Goal: Task Accomplishment & Management: Use online tool/utility

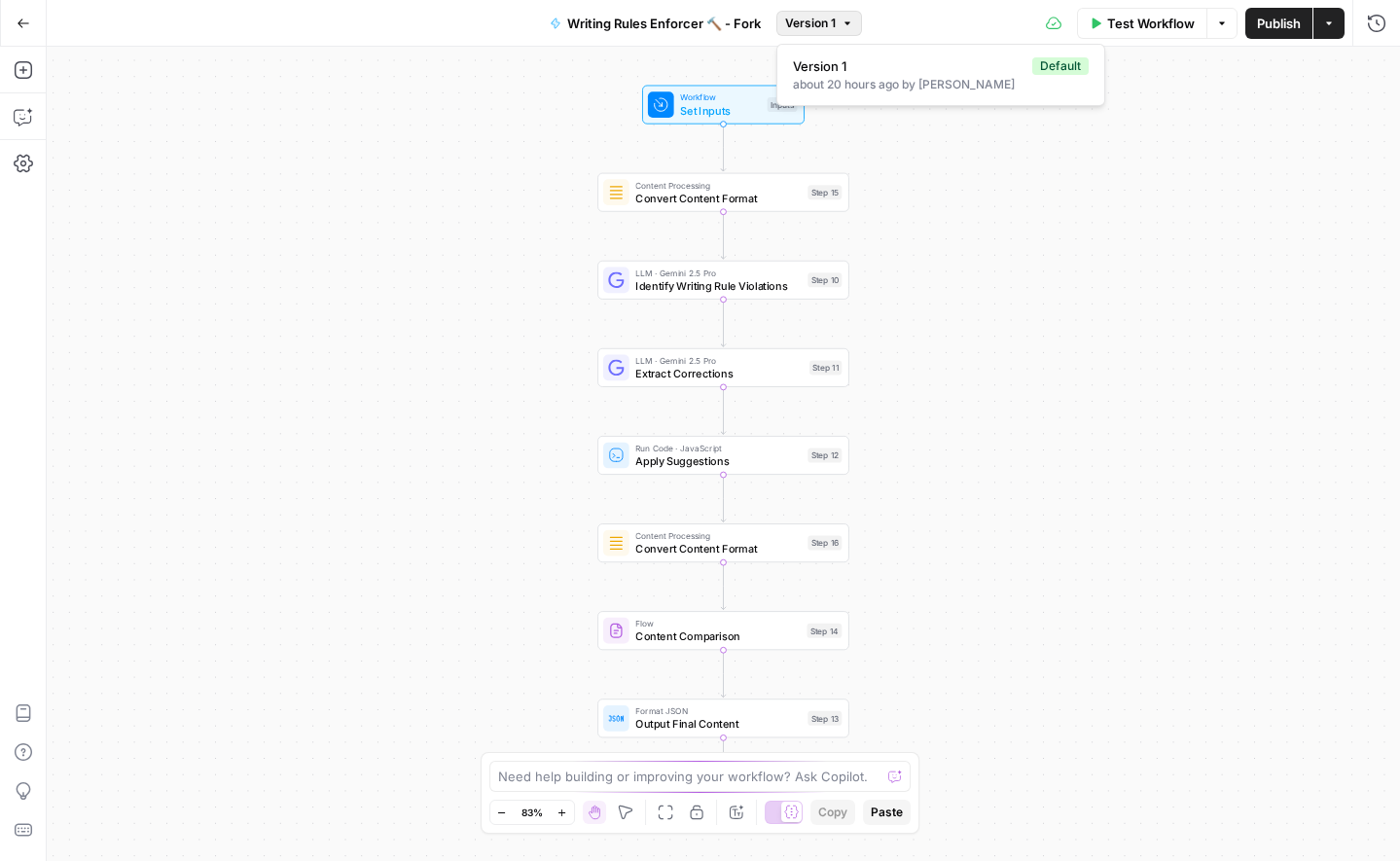
click at [827, 22] on span "Version 1" at bounding box center [811, 24] width 51 height 18
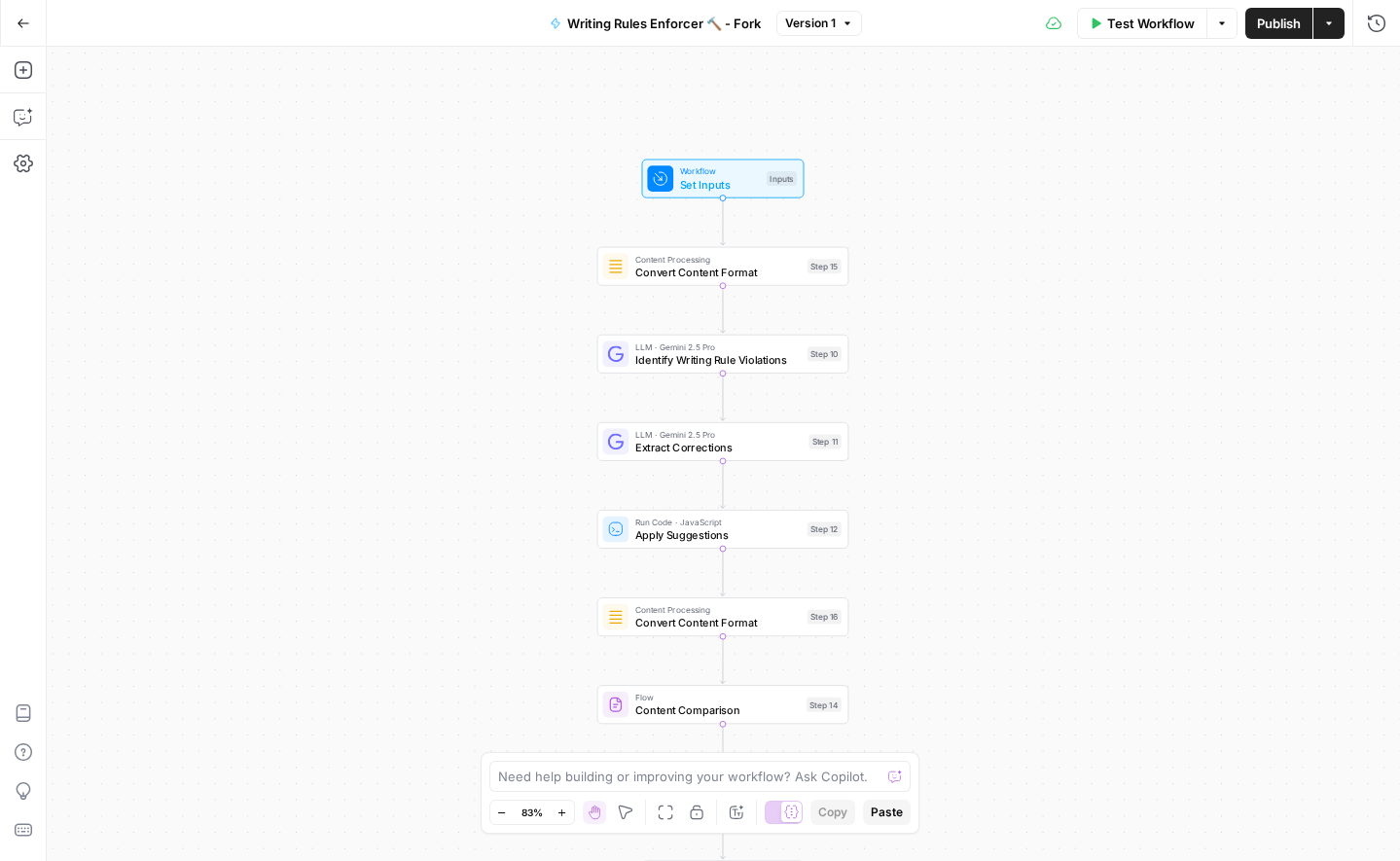
click at [1325, 29] on button "Actions" at bounding box center [1329, 24] width 31 height 31
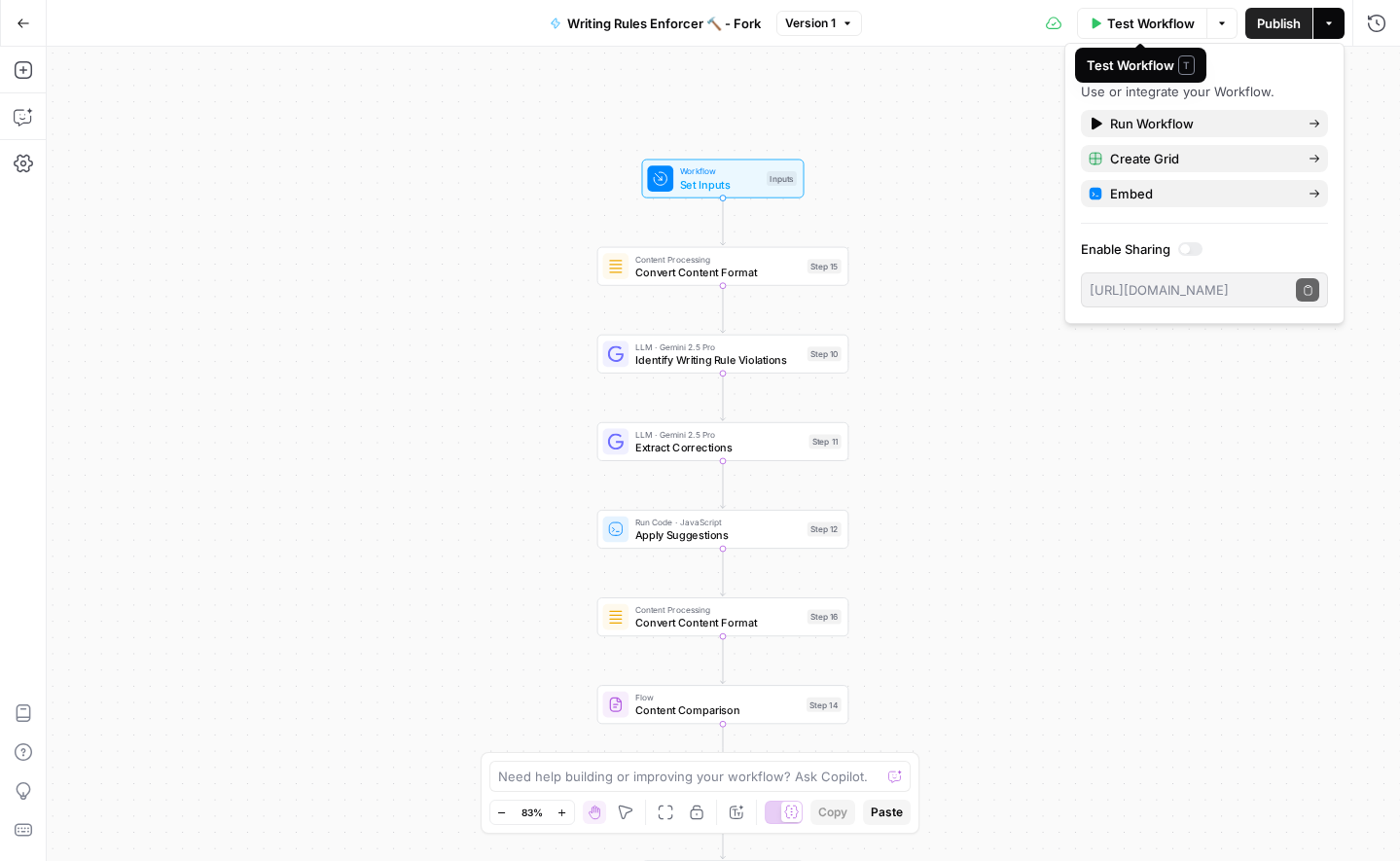
click at [1142, 22] on span "Test Workflow" at bounding box center [1151, 24] width 87 height 20
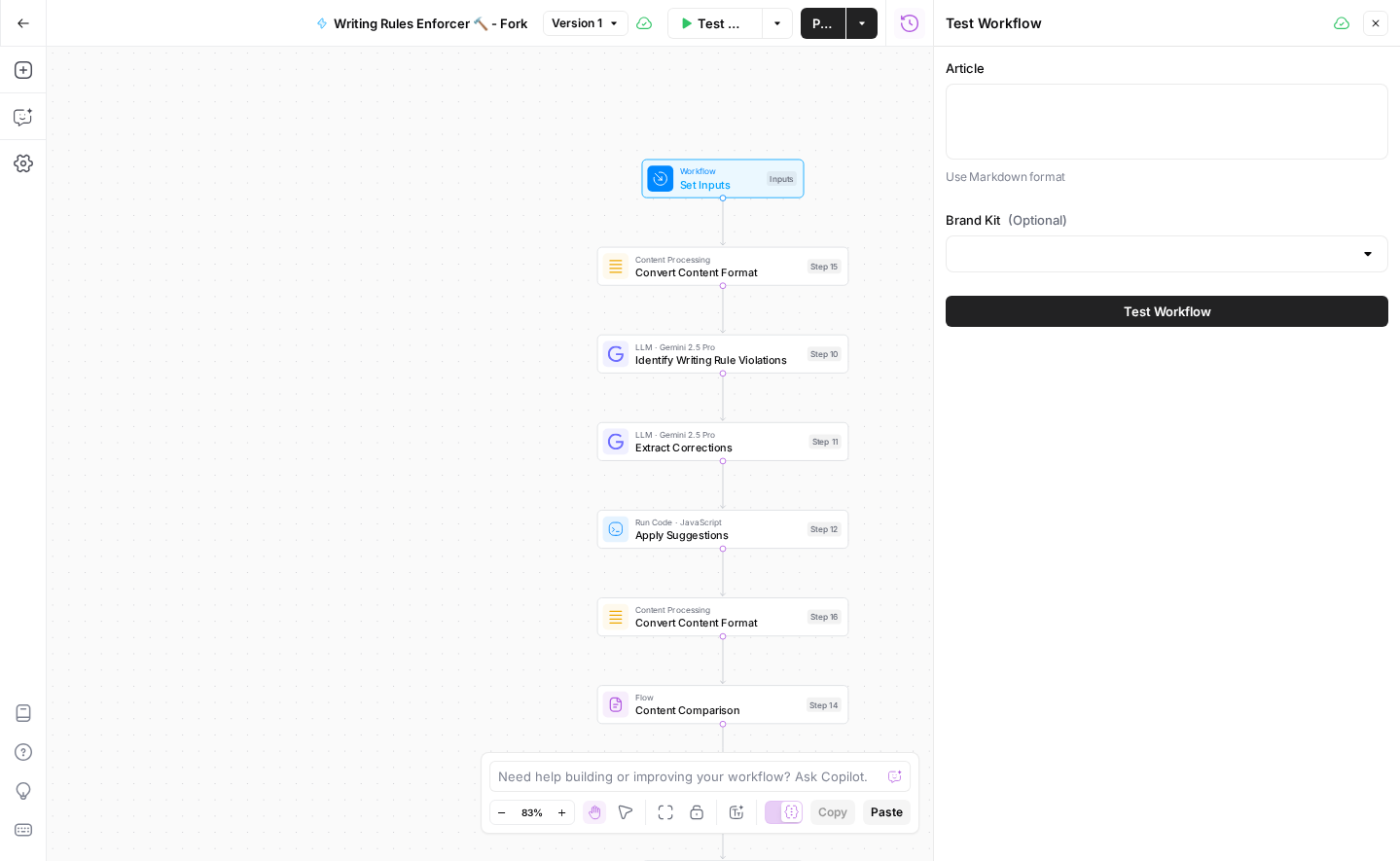
click at [1053, 118] on div at bounding box center [1166, 121] width 443 height 76
click at [1019, 259] on input "Brand Kit (Optional)" at bounding box center [1155, 254] width 394 height 20
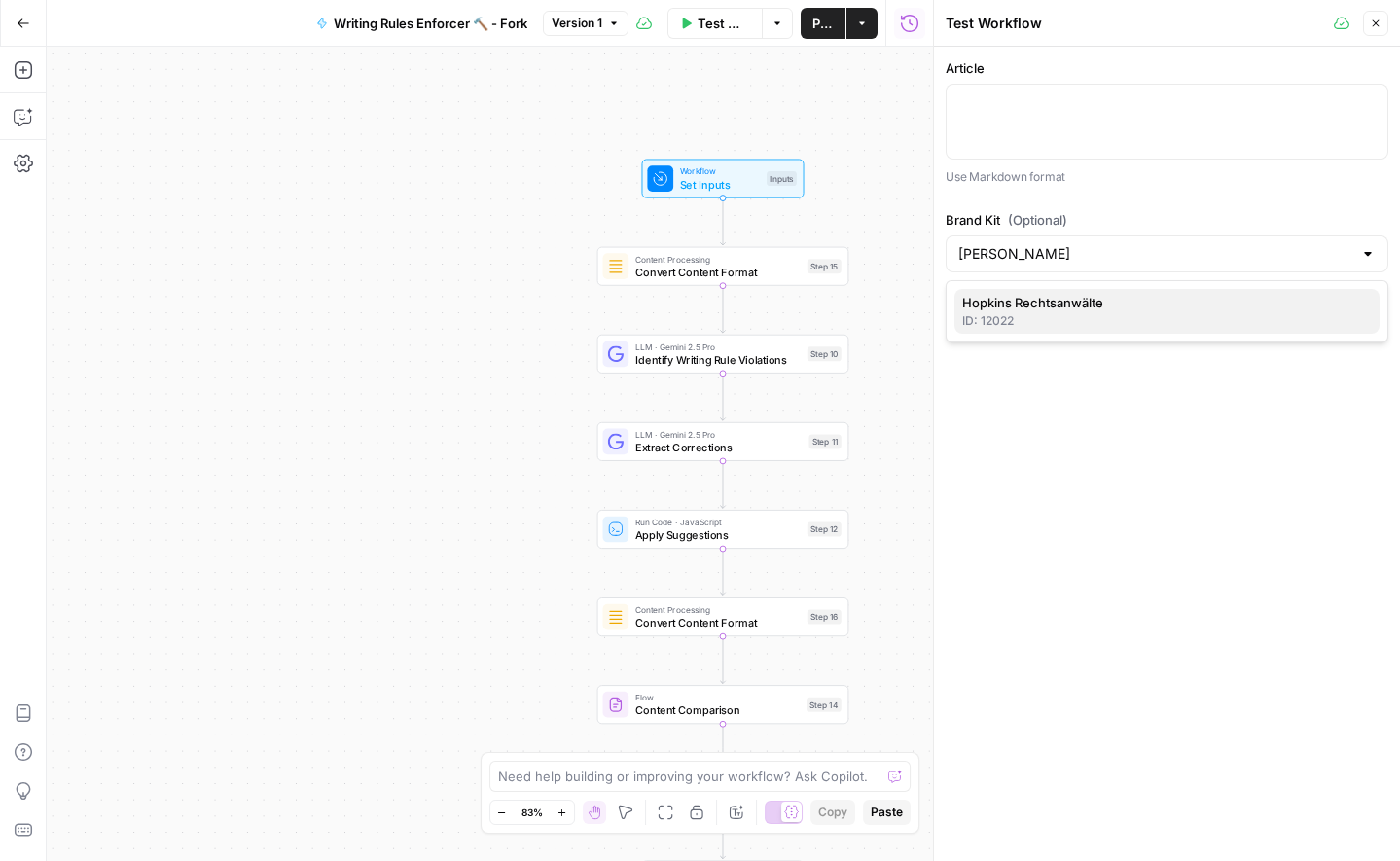
click at [1052, 307] on span "Hopkins Rechtsanwälte" at bounding box center [1162, 302] width 402 height 20
type input "Hopkins Rechtsanwälte"
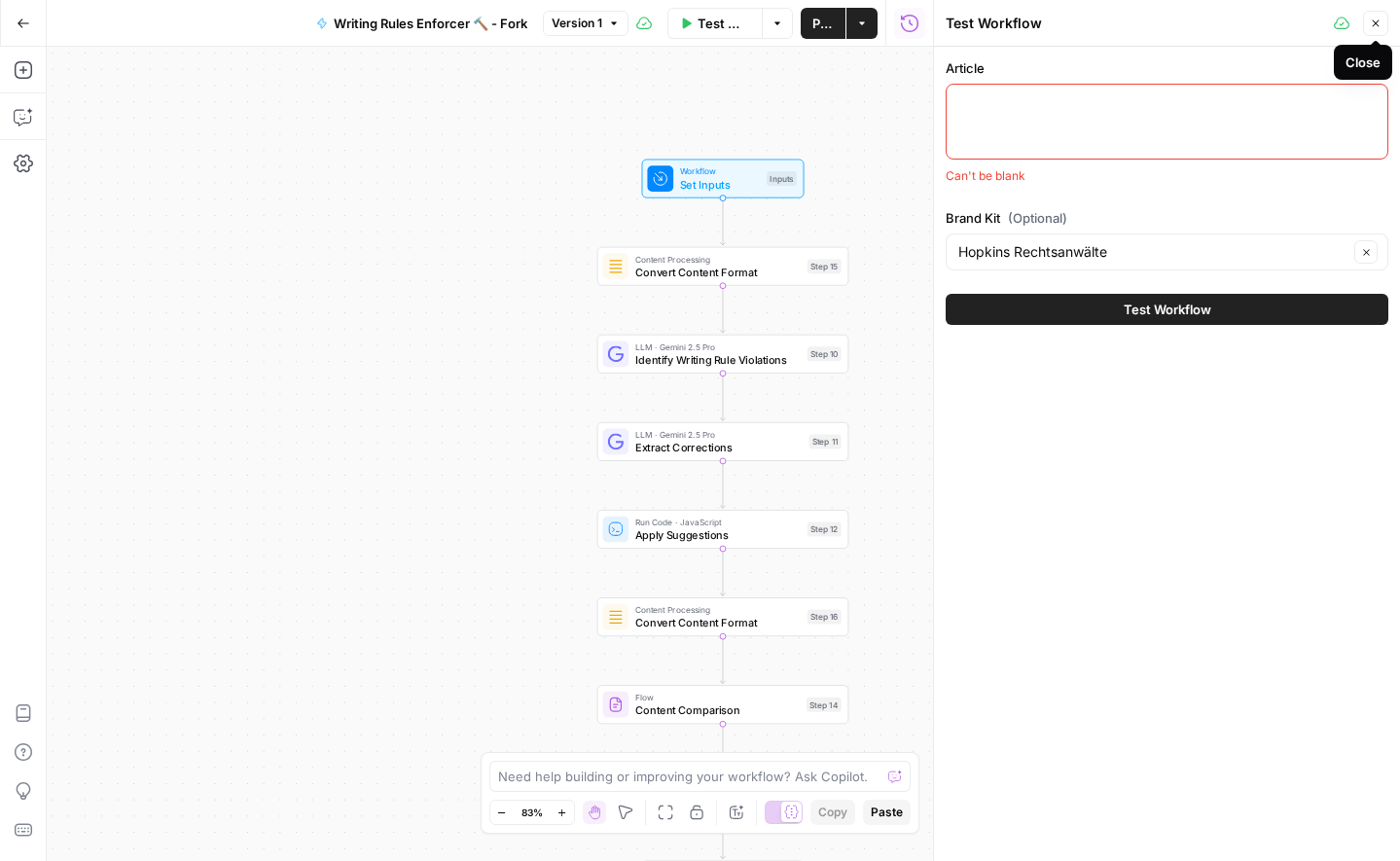
click at [1379, 26] on icon "button" at bounding box center [1375, 24] width 12 height 12
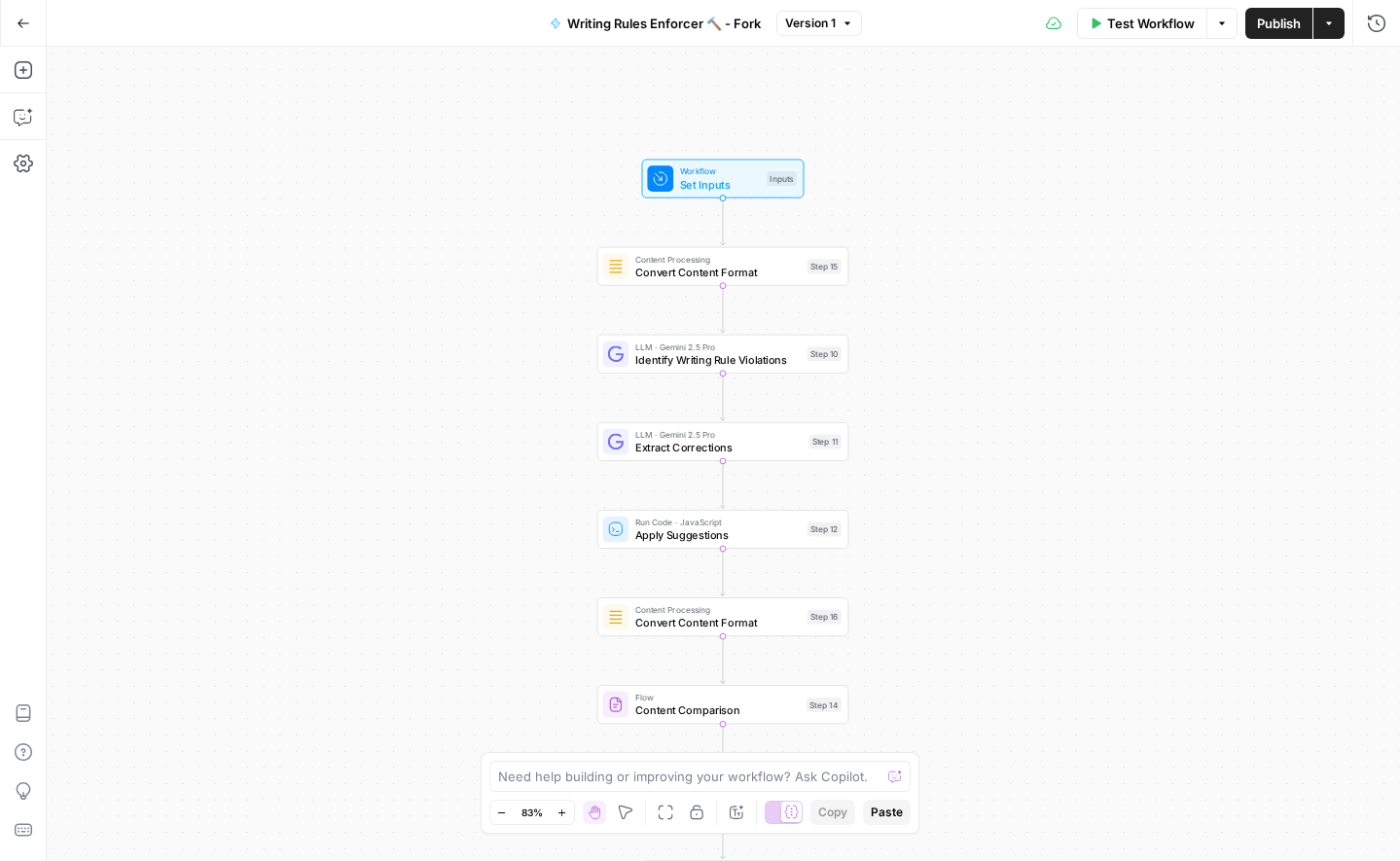
click at [843, 22] on icon "button" at bounding box center [847, 24] width 12 height 12
click at [23, 22] on icon "button" at bounding box center [24, 24] width 14 height 14
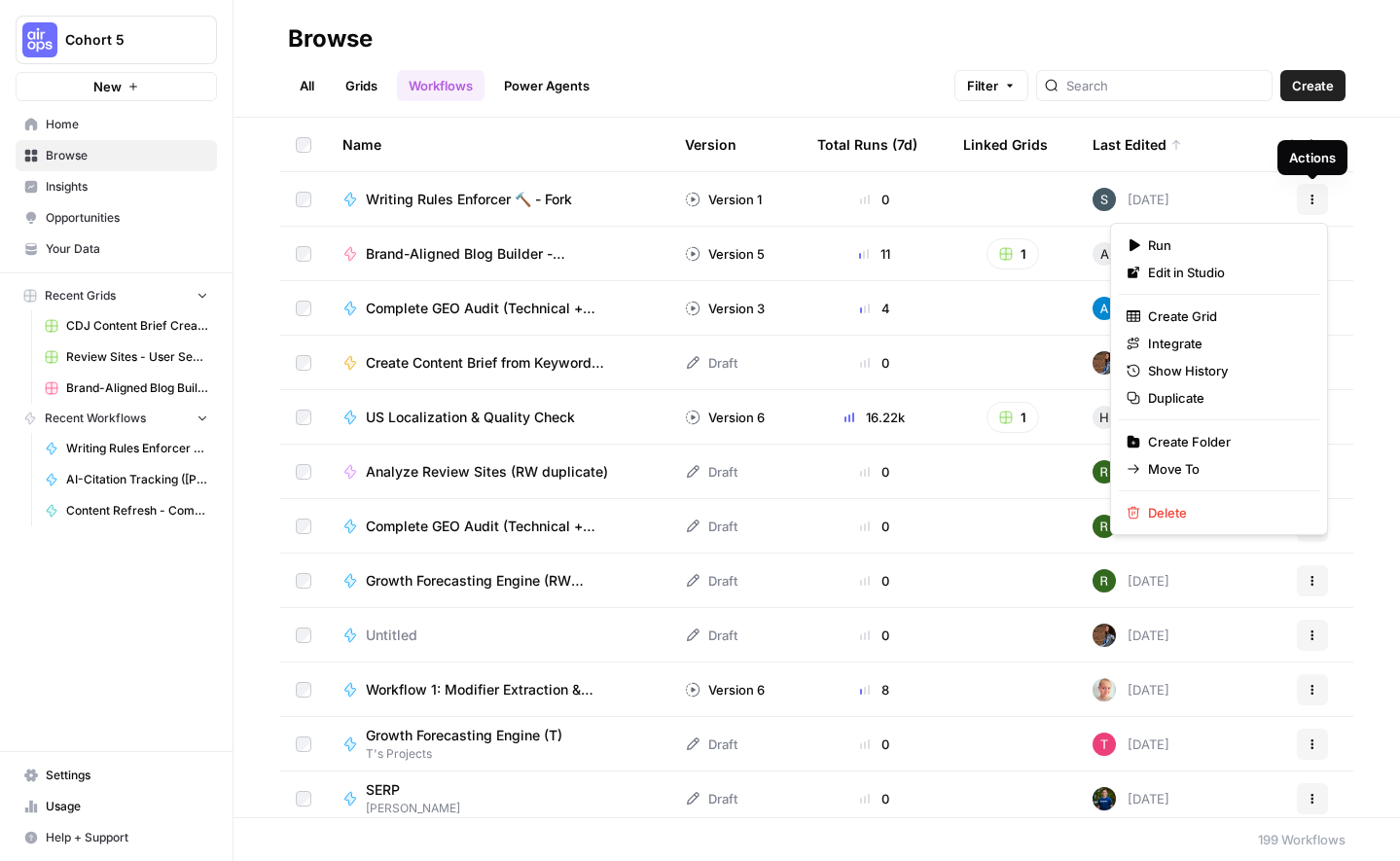
click at [1313, 203] on icon "button" at bounding box center [1313, 199] width 12 height 12
click at [1196, 404] on span "Duplicate" at bounding box center [1225, 398] width 156 height 20
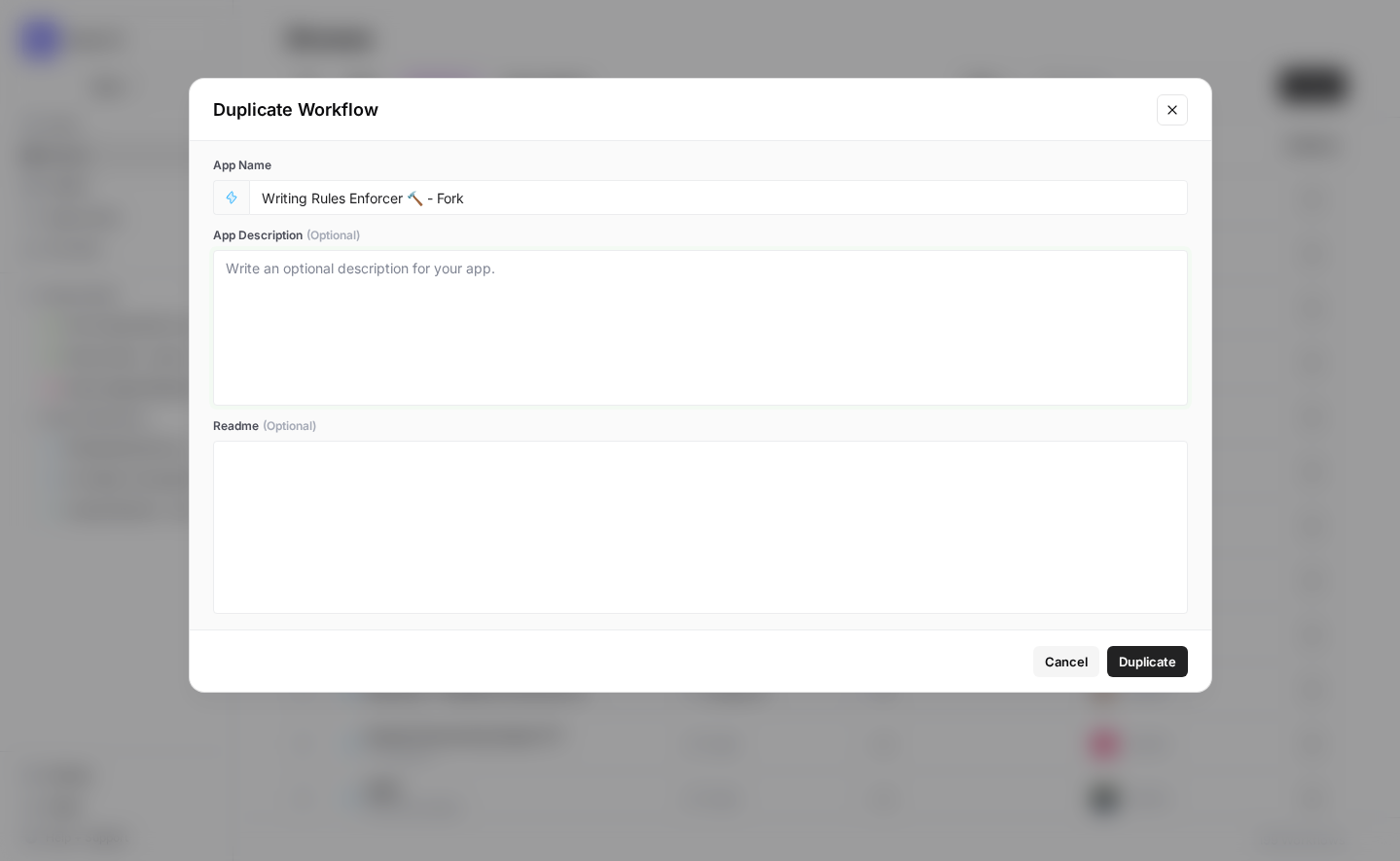
click at [495, 343] on textarea "App Description (Optional)" at bounding box center [700, 328] width 949 height 138
click at [216, 192] on button "button" at bounding box center [232, 197] width 31 height 31
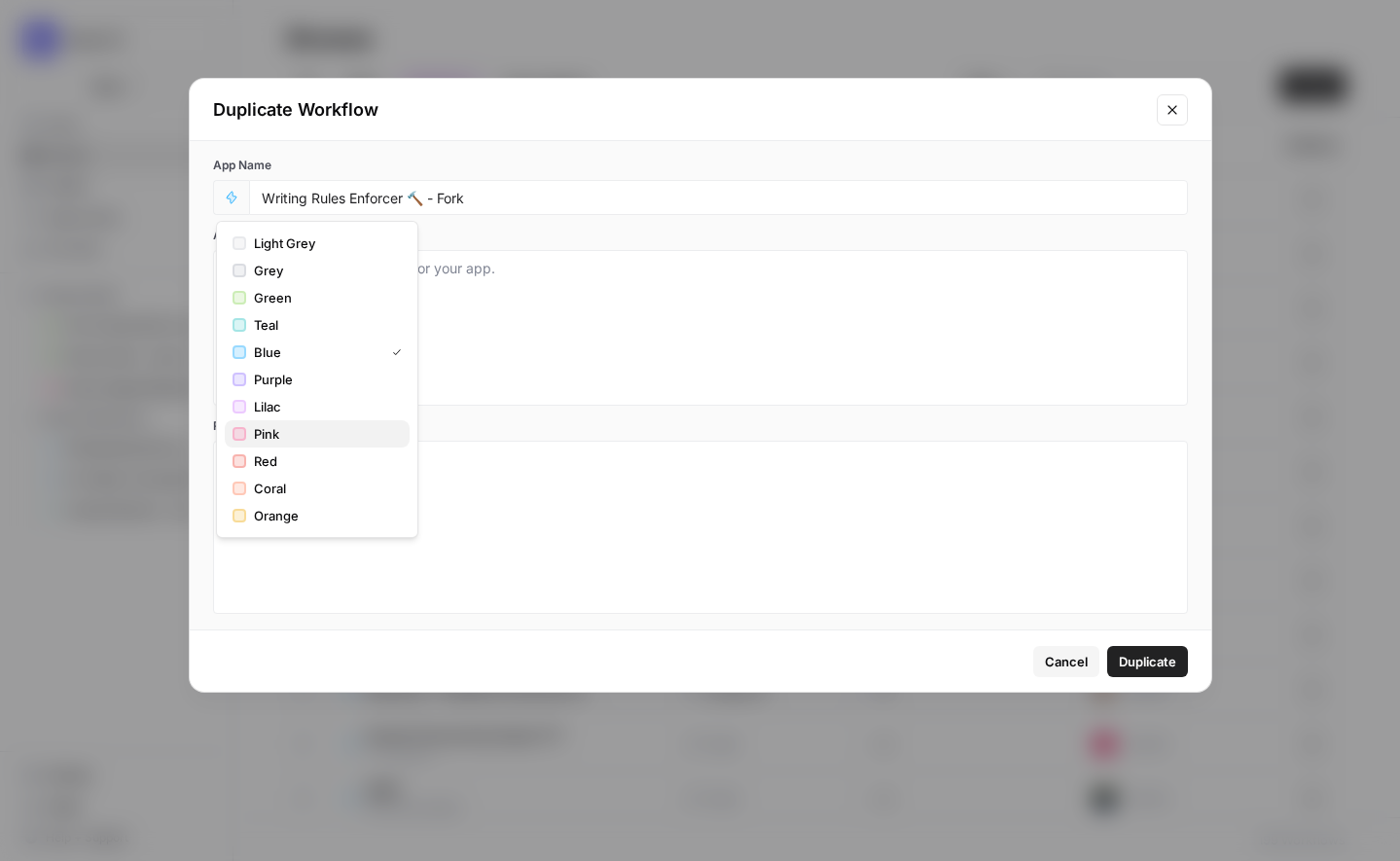
click at [280, 433] on span "Pink" at bounding box center [324, 434] width 140 height 20
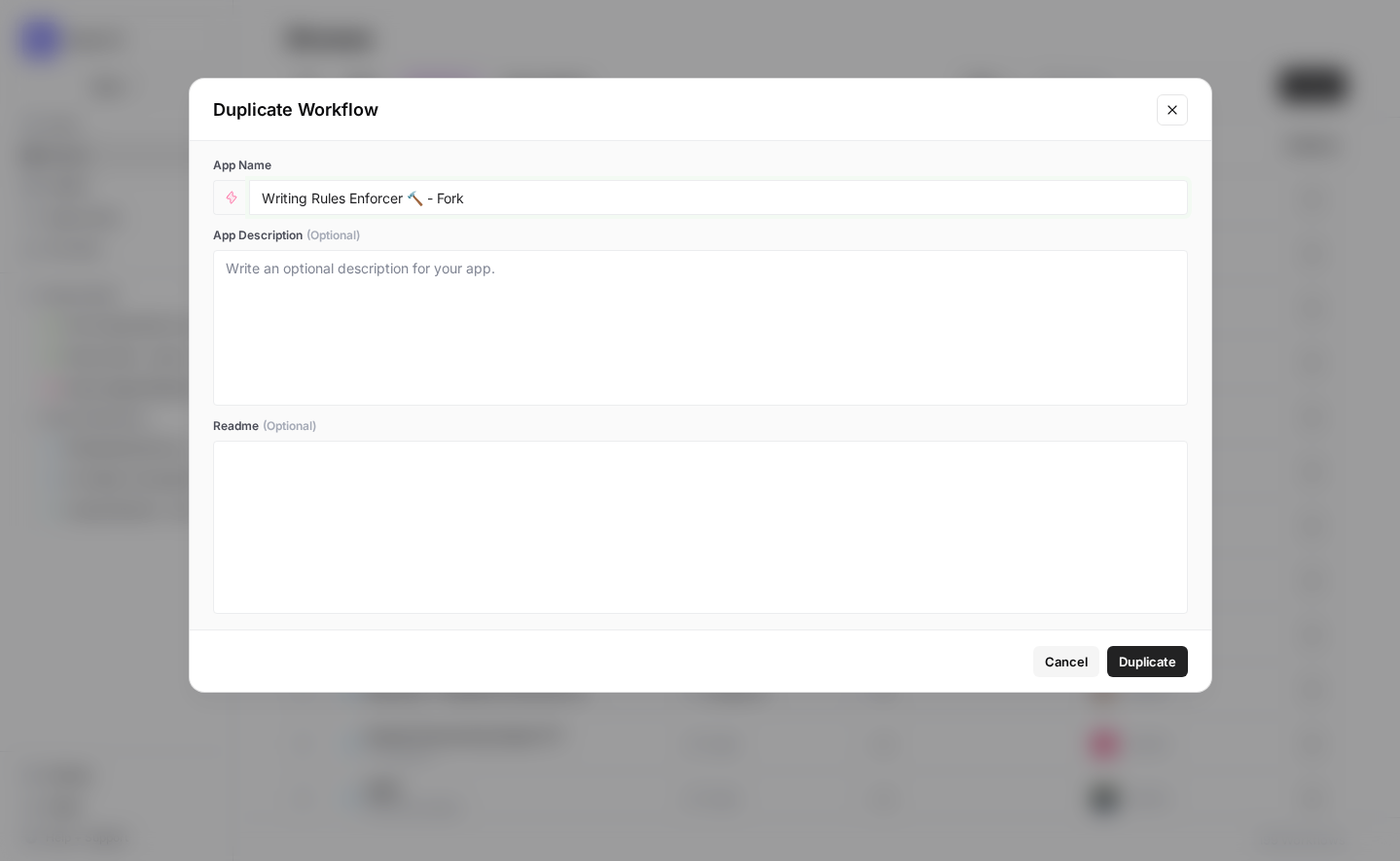
click at [262, 199] on input "Writing Rules Enforcer 🔨 - Fork" at bounding box center [719, 197] width 913 height 18
type input "[PERSON_NAME] Writing Rules Enforcer 🔨 - Fork"
click at [484, 325] on textarea "App Description (Optional)" at bounding box center [700, 328] width 949 height 138
type textarea "Copy"
click at [1164, 665] on span "Duplicate" at bounding box center [1148, 662] width 57 height 20
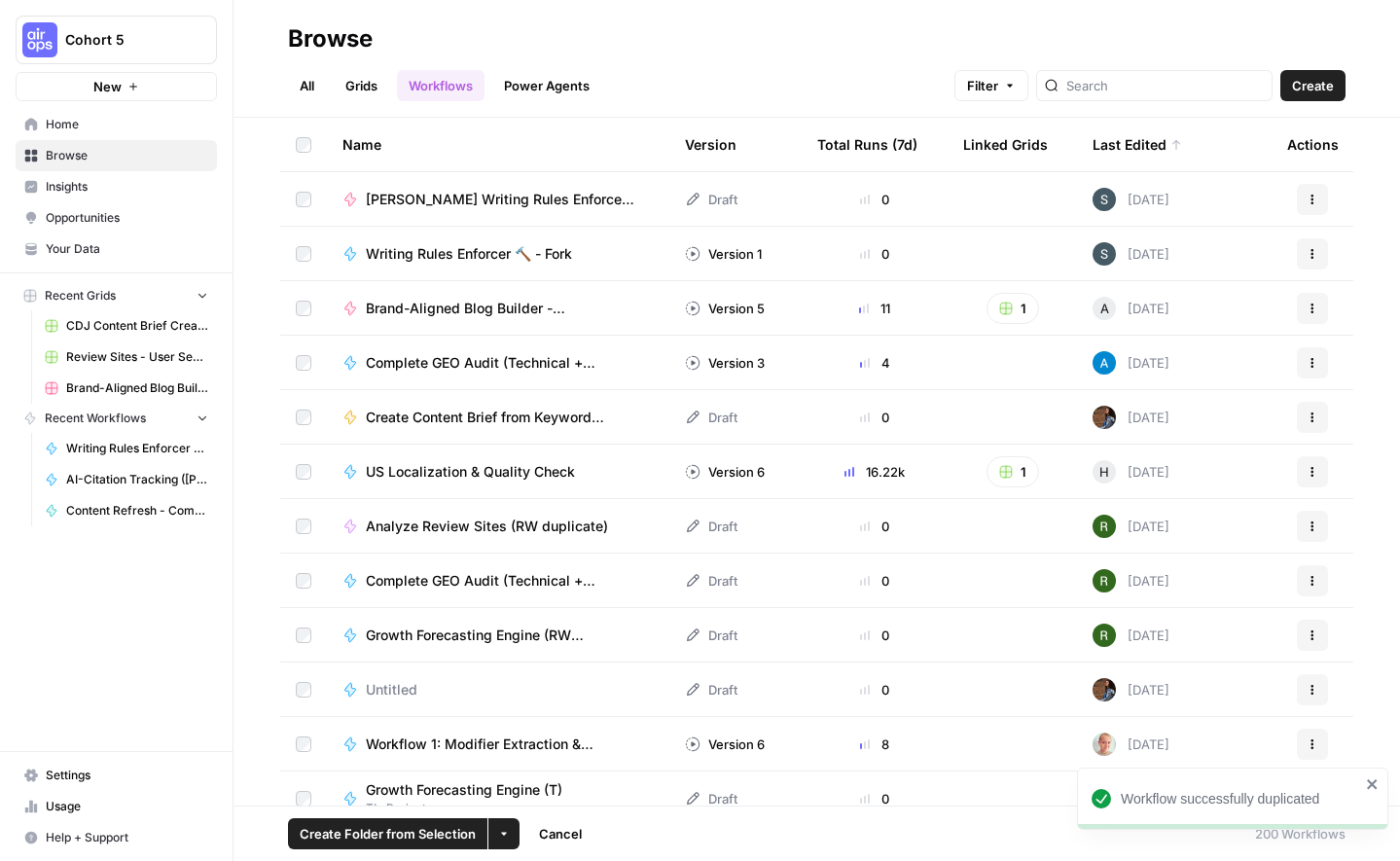
click at [510, 835] on button "More Options" at bounding box center [504, 834] width 31 height 31
click at [562, 759] on span "Move to" at bounding box center [549, 761] width 49 height 20
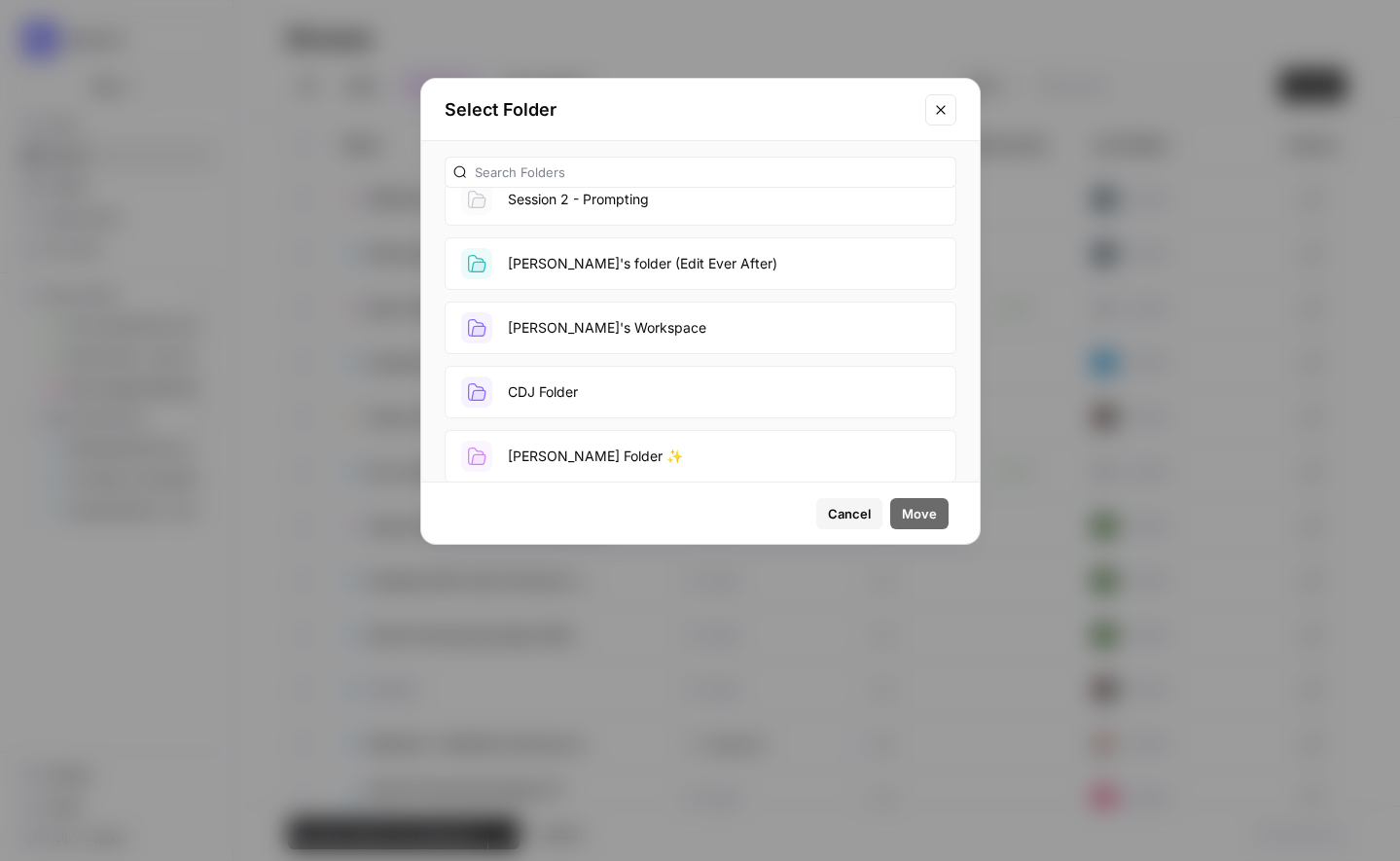
scroll to position [1648, 0]
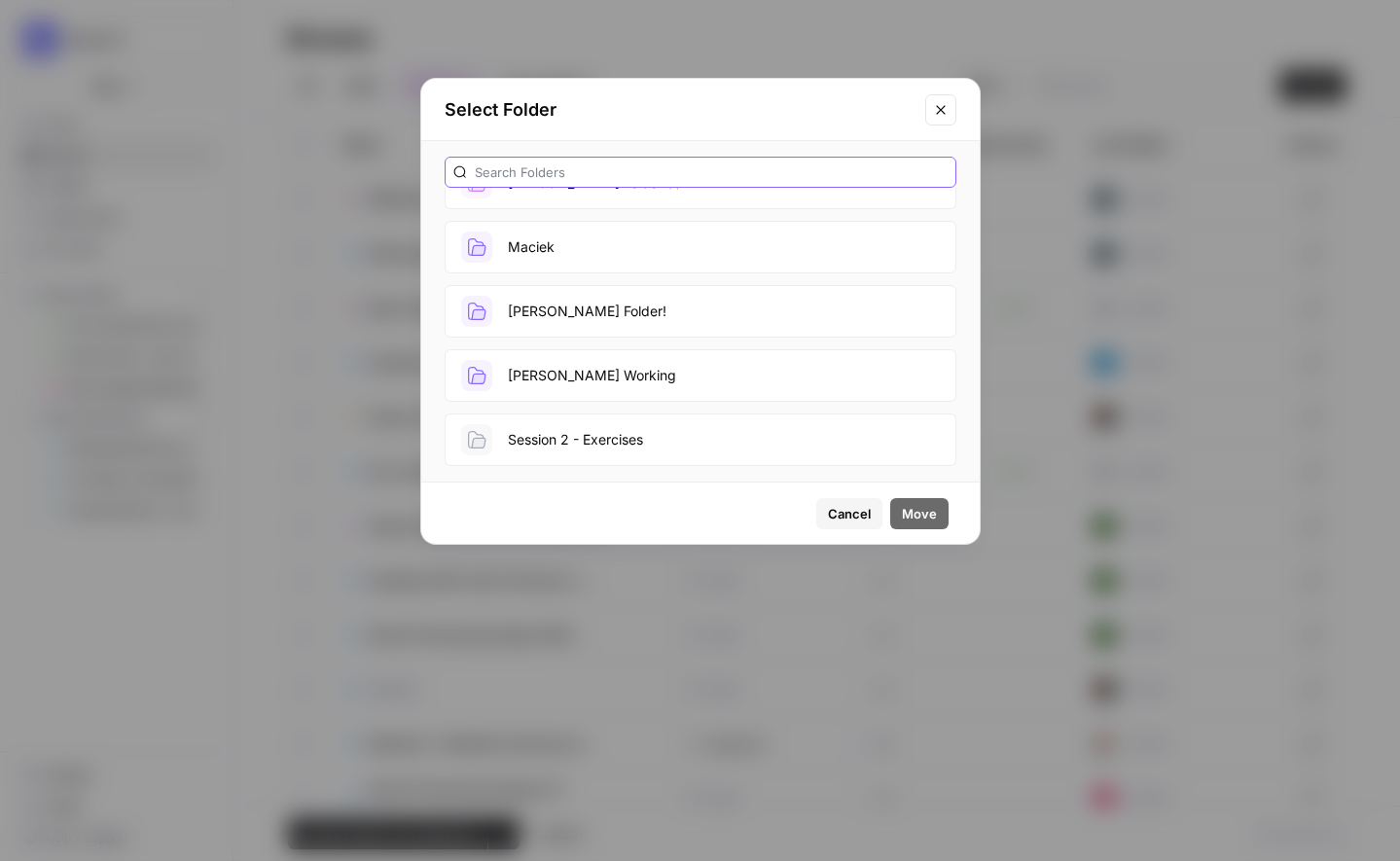
click at [545, 178] on input "text" at bounding box center [712, 172] width 473 height 20
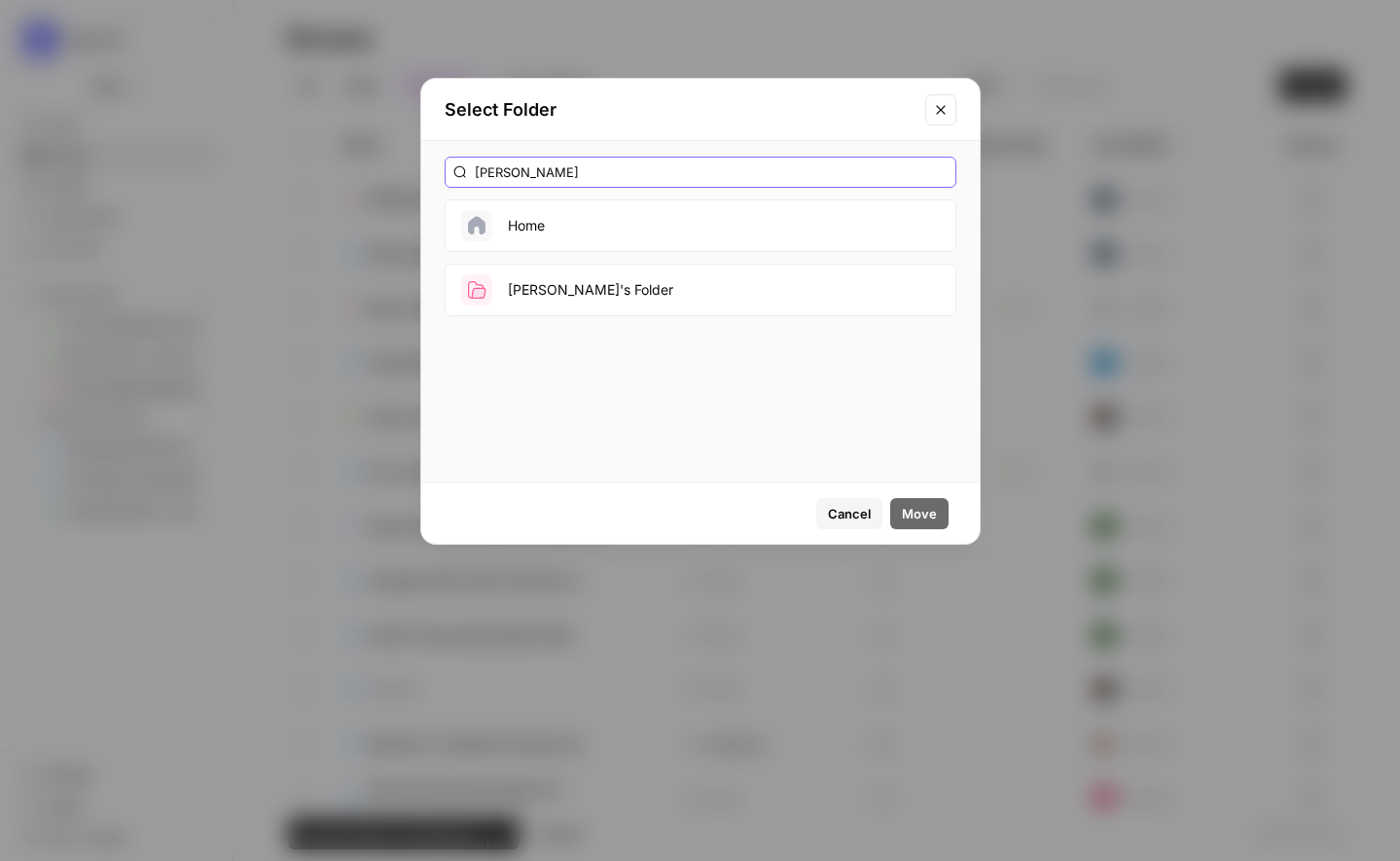
type input "paula"
click at [543, 289] on button "[PERSON_NAME]'s Folder" at bounding box center [700, 291] width 512 height 53
click at [907, 514] on span "Move" at bounding box center [920, 513] width 35 height 20
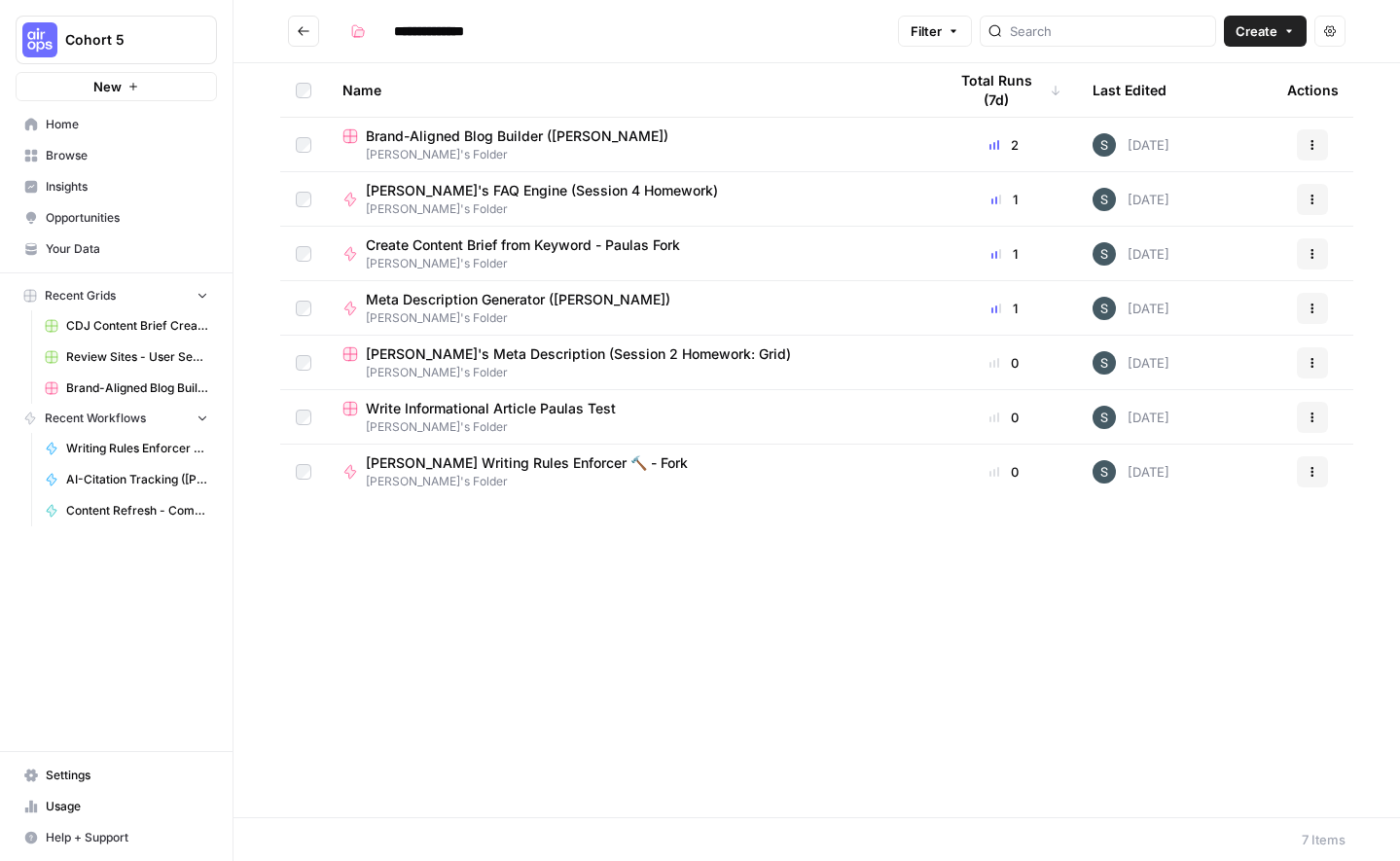
click at [310, 34] on button "Go back" at bounding box center [303, 31] width 31 height 31
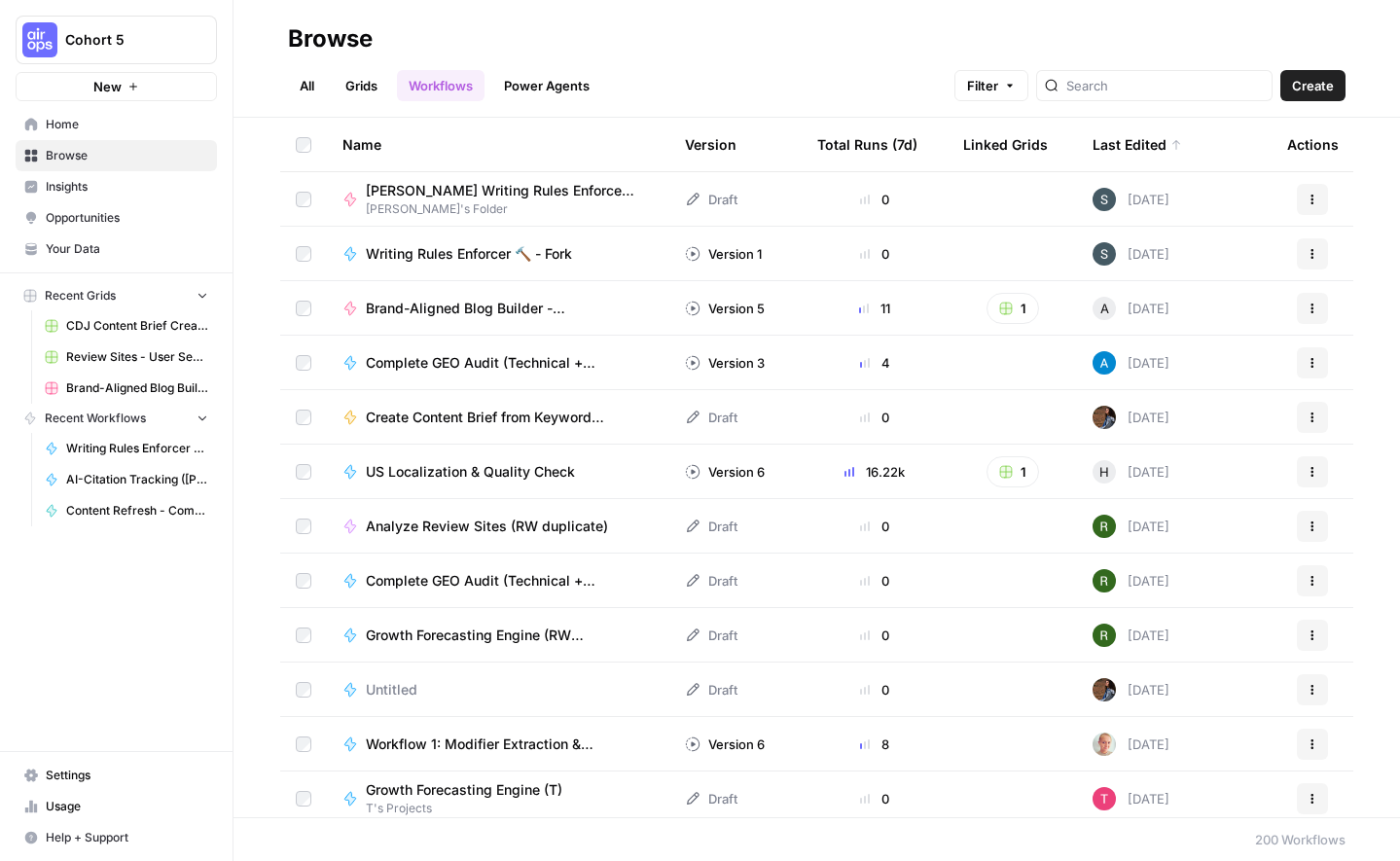
click at [90, 125] on span "Home" at bounding box center [127, 125] width 162 height 18
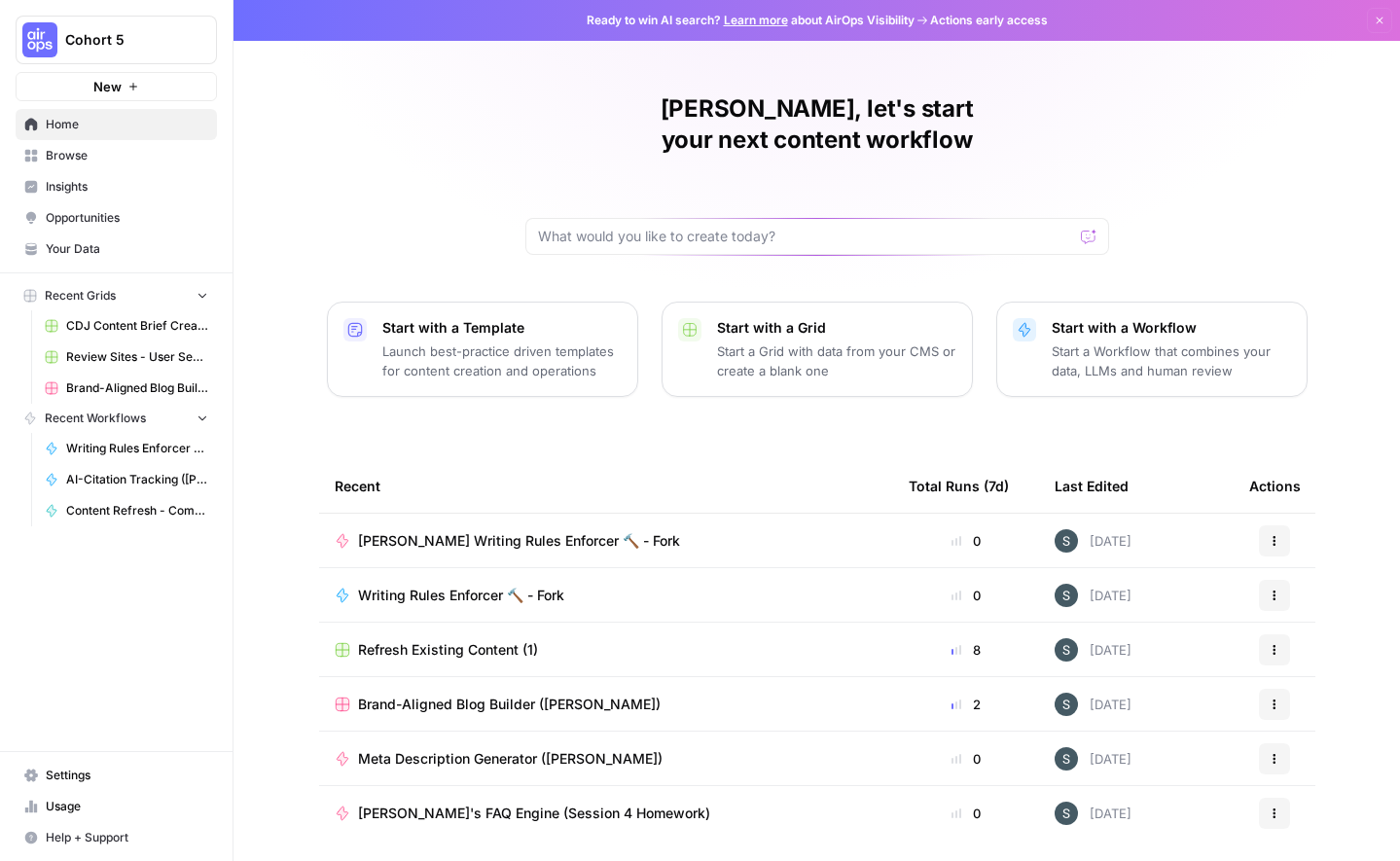
click at [133, 134] on link "Home" at bounding box center [116, 125] width 201 height 31
click at [119, 155] on span "Browse" at bounding box center [127, 156] width 162 height 18
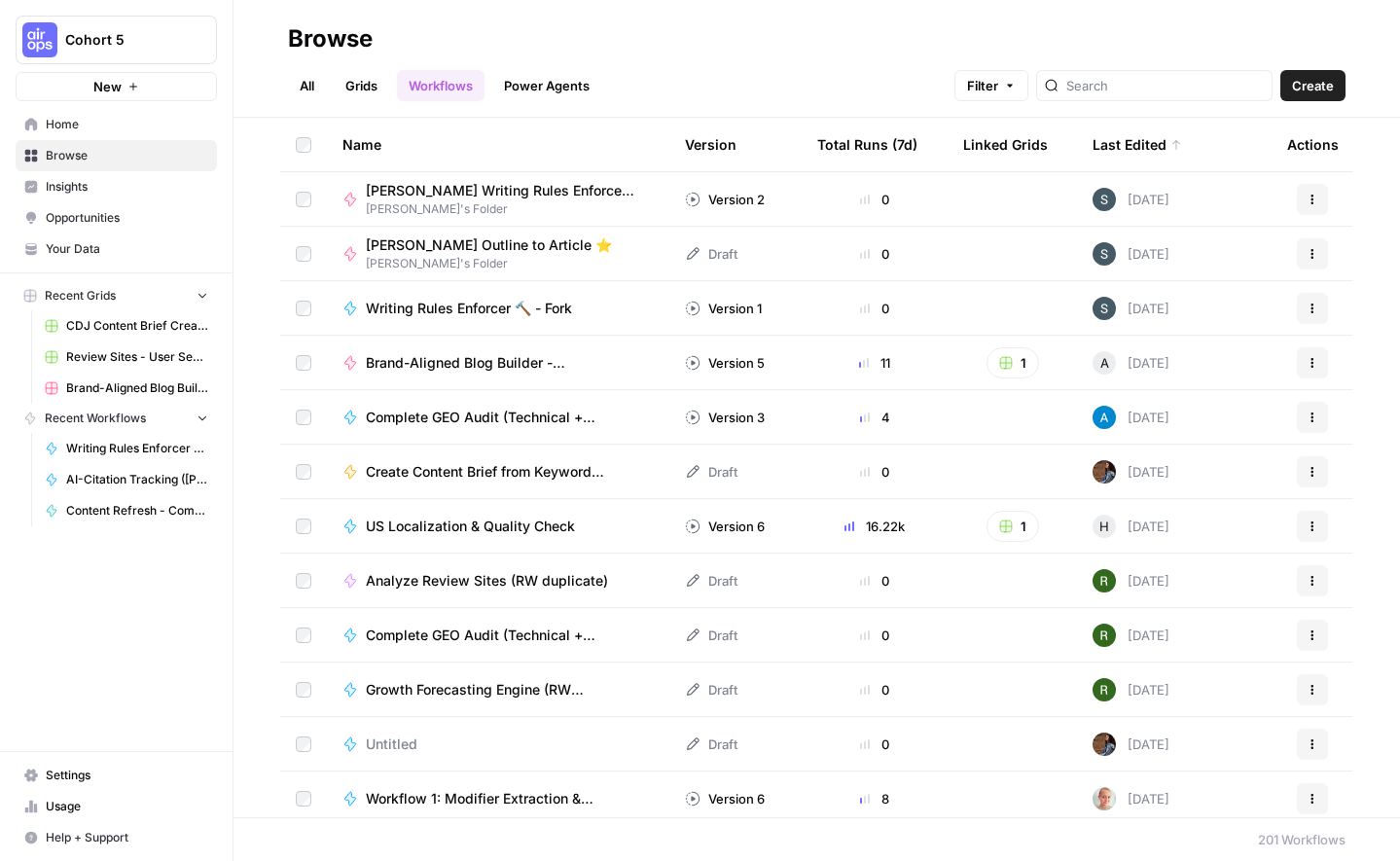
click at [1157, 140] on div "Last Edited" at bounding box center [1137, 144] width 89 height 54
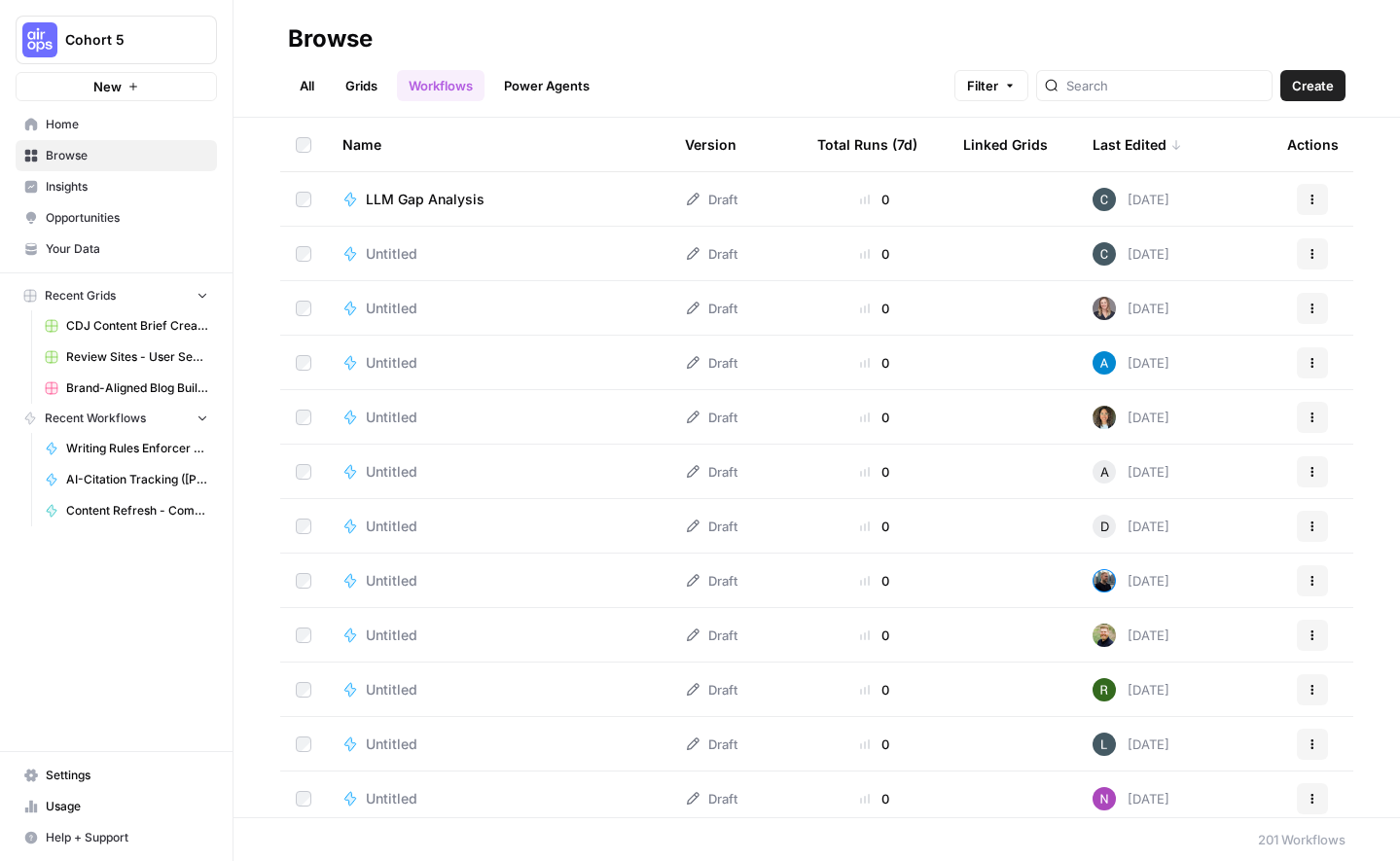
click at [1157, 140] on div "Last Edited" at bounding box center [1137, 144] width 89 height 54
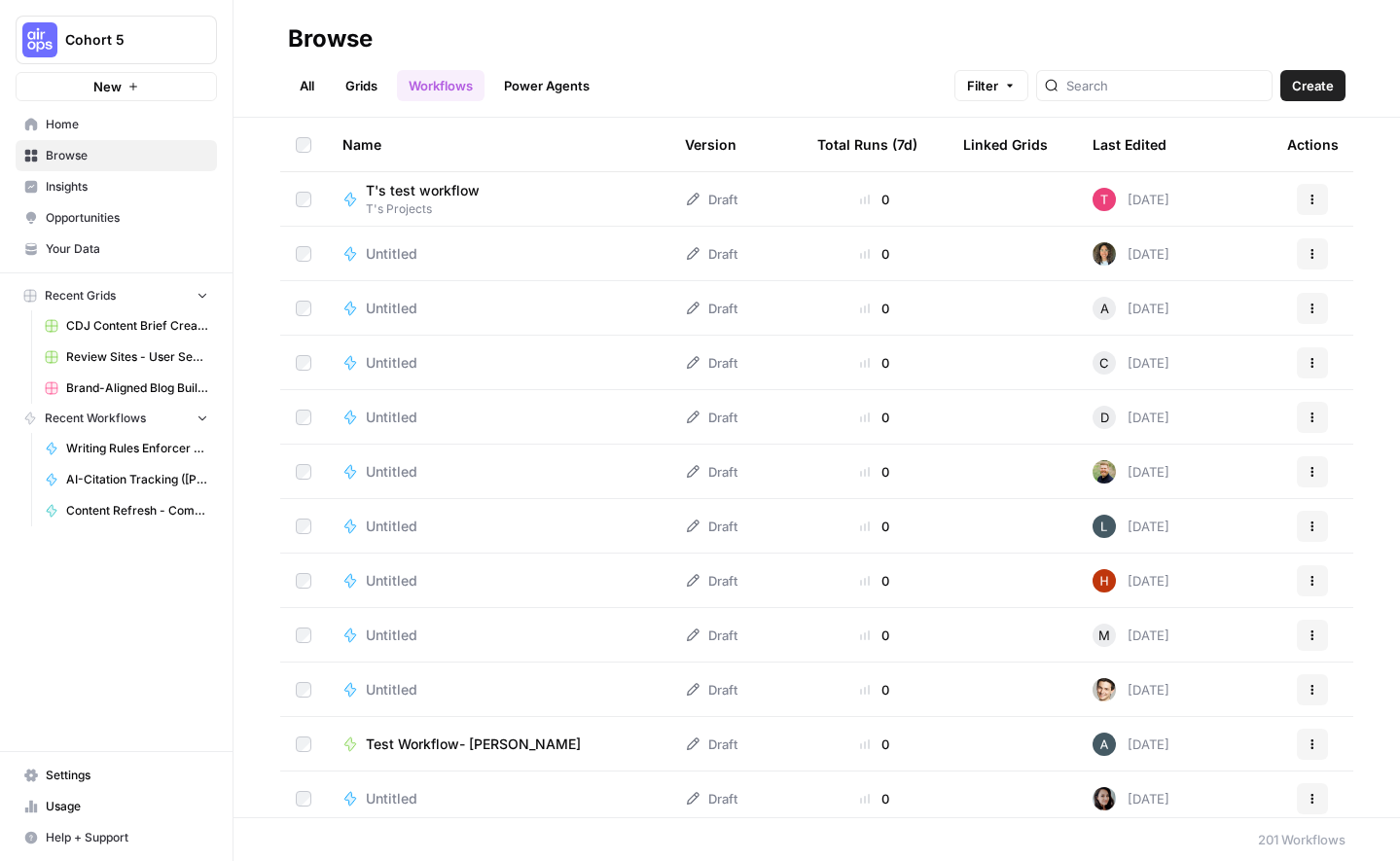
click at [1121, 141] on div "Last Edited" at bounding box center [1129, 144] width 74 height 54
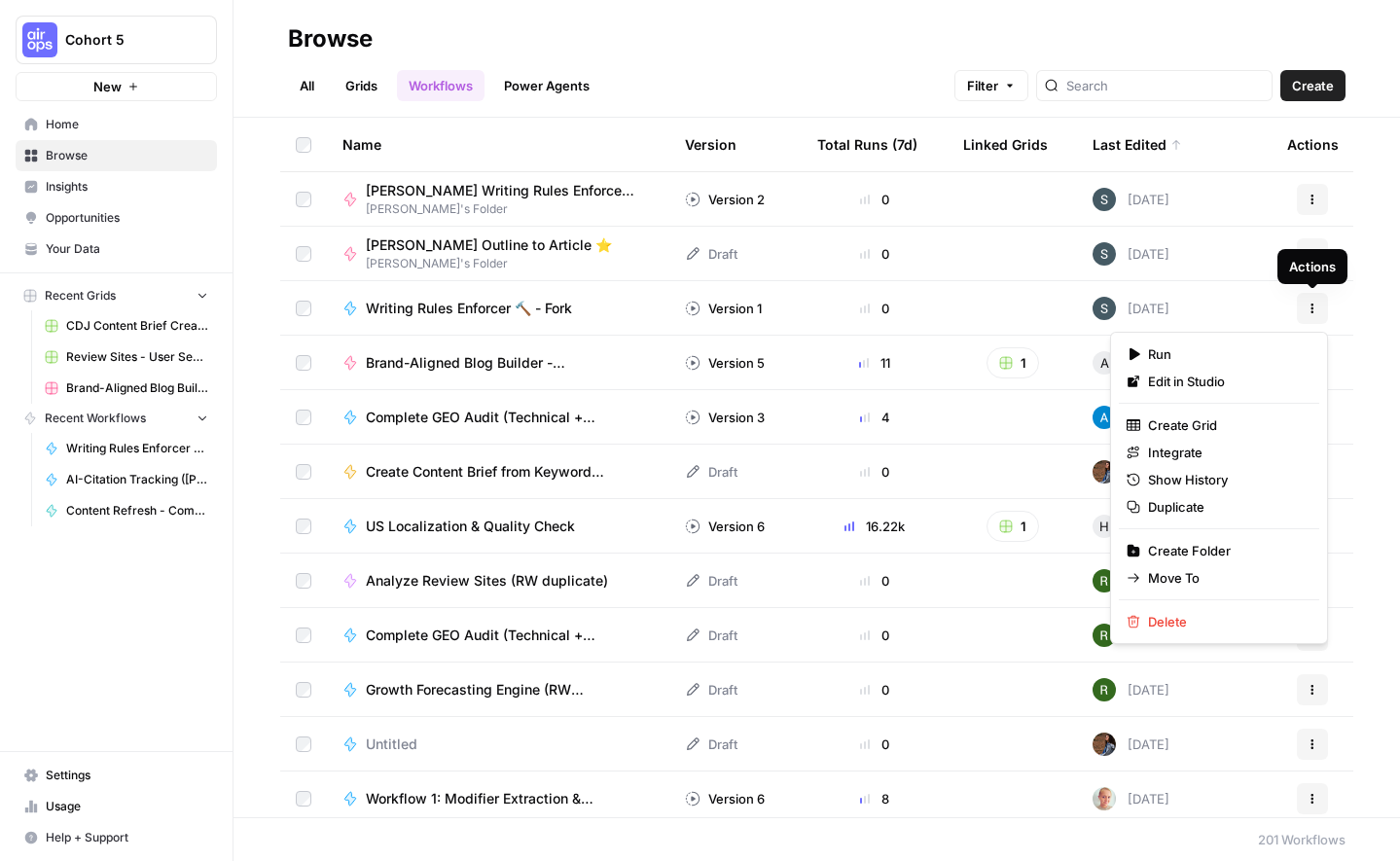
click at [1318, 306] on icon "button" at bounding box center [1313, 308] width 12 height 12
click at [1203, 612] on span "Delete" at bounding box center [1225, 621] width 156 height 20
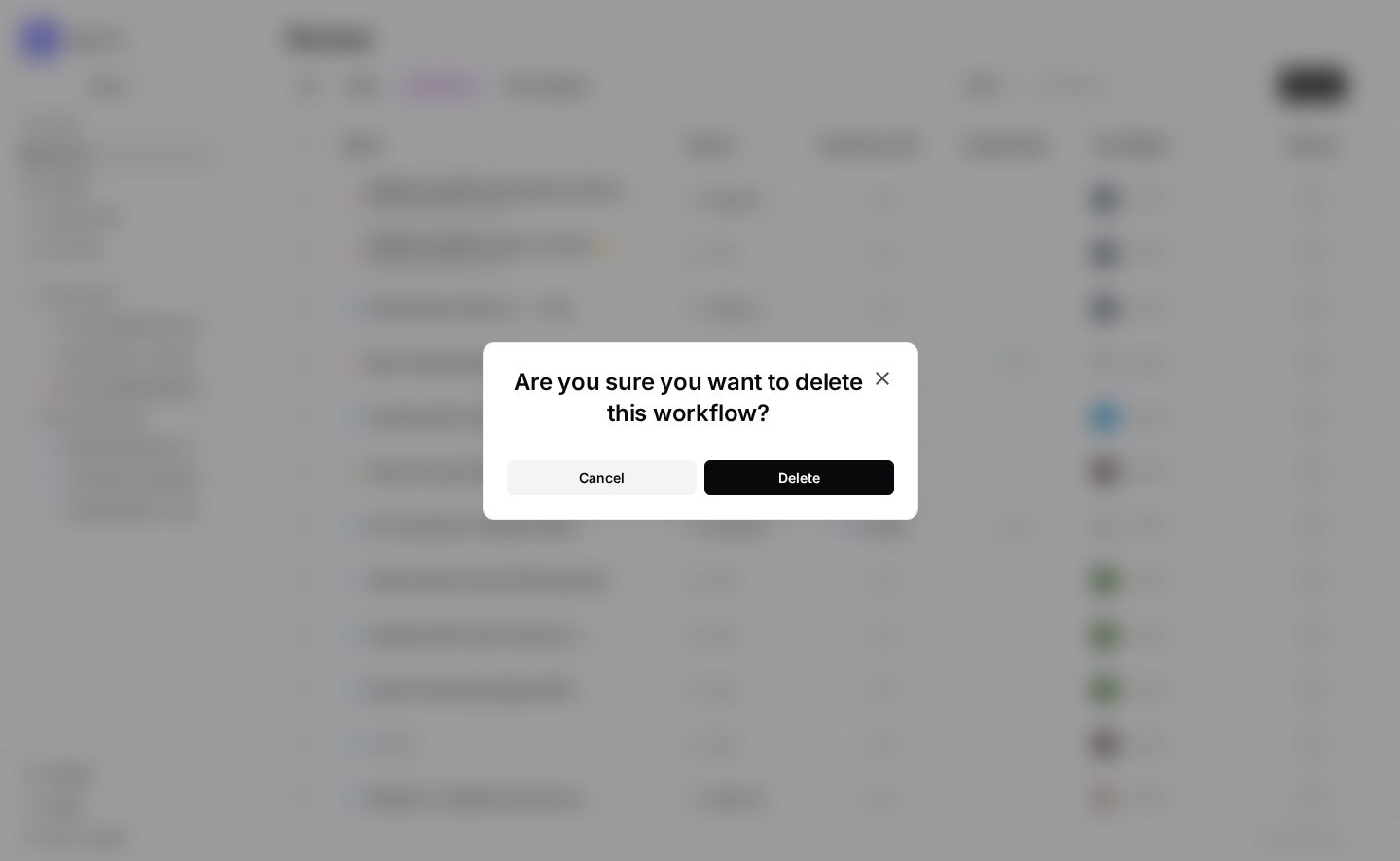
click at [803, 473] on div "Delete" at bounding box center [799, 478] width 42 height 20
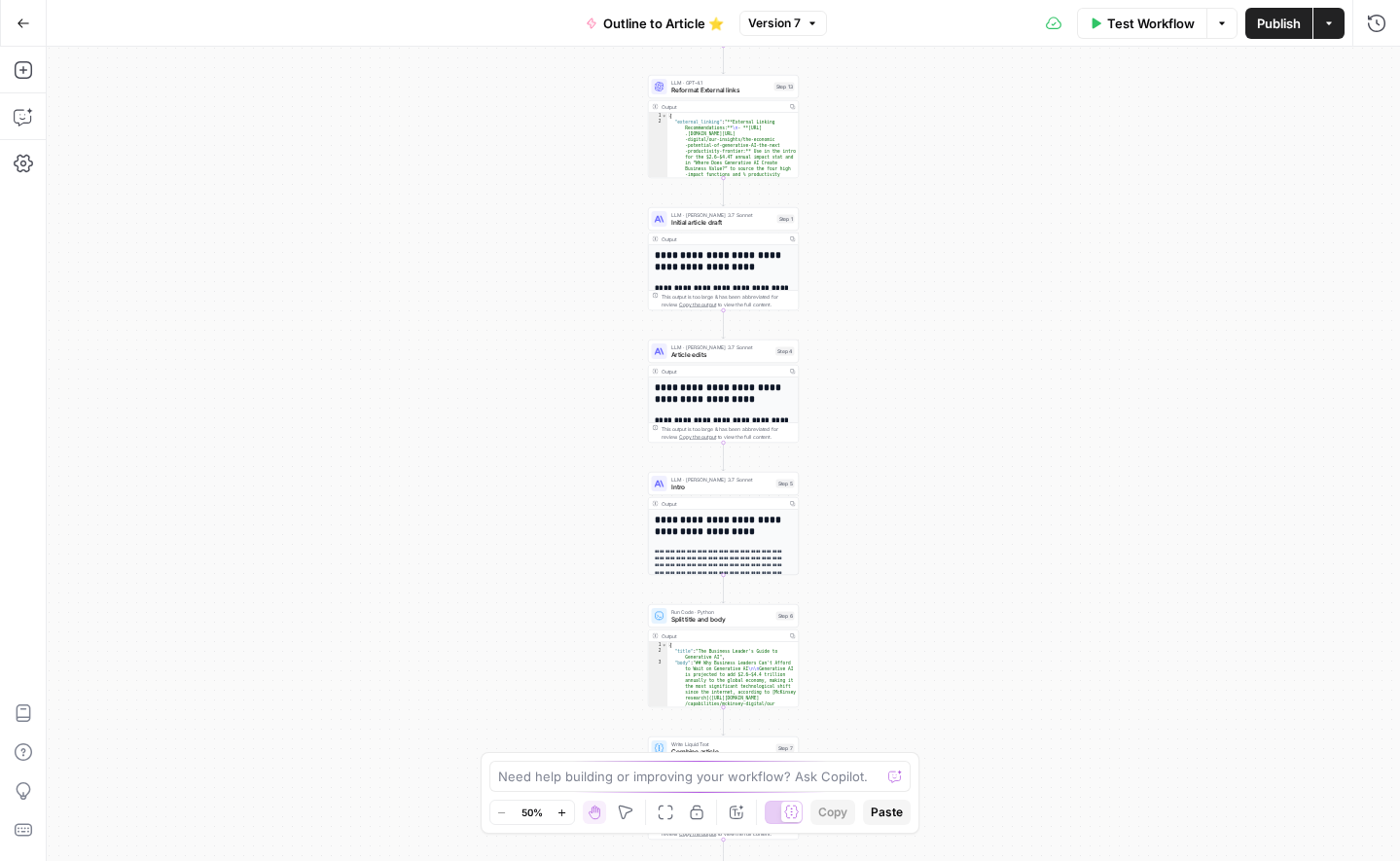
click at [22, 19] on icon "button" at bounding box center [24, 23] width 12 height 9
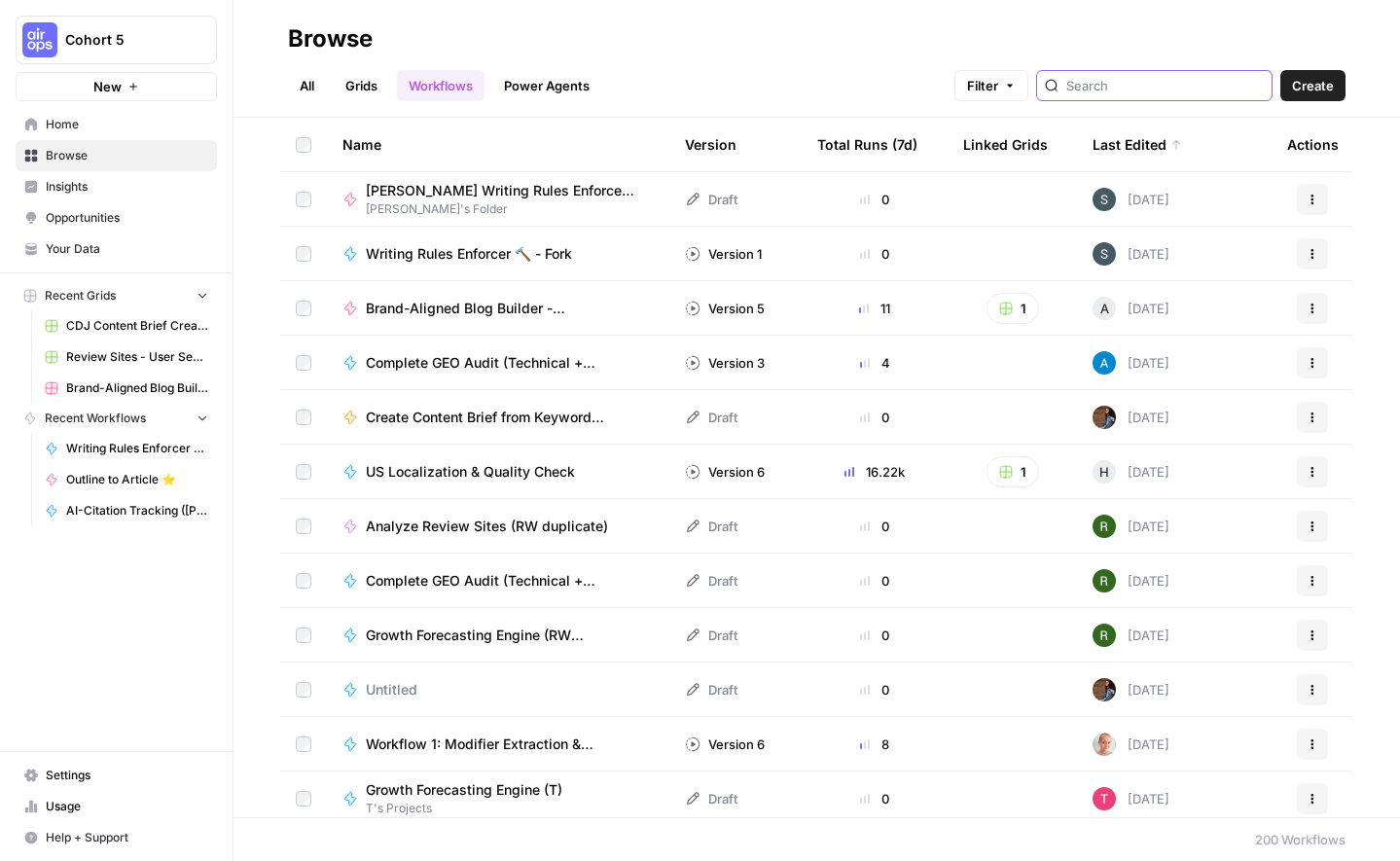
click at [1181, 76] on input "search" at bounding box center [1164, 85] width 197 height 20
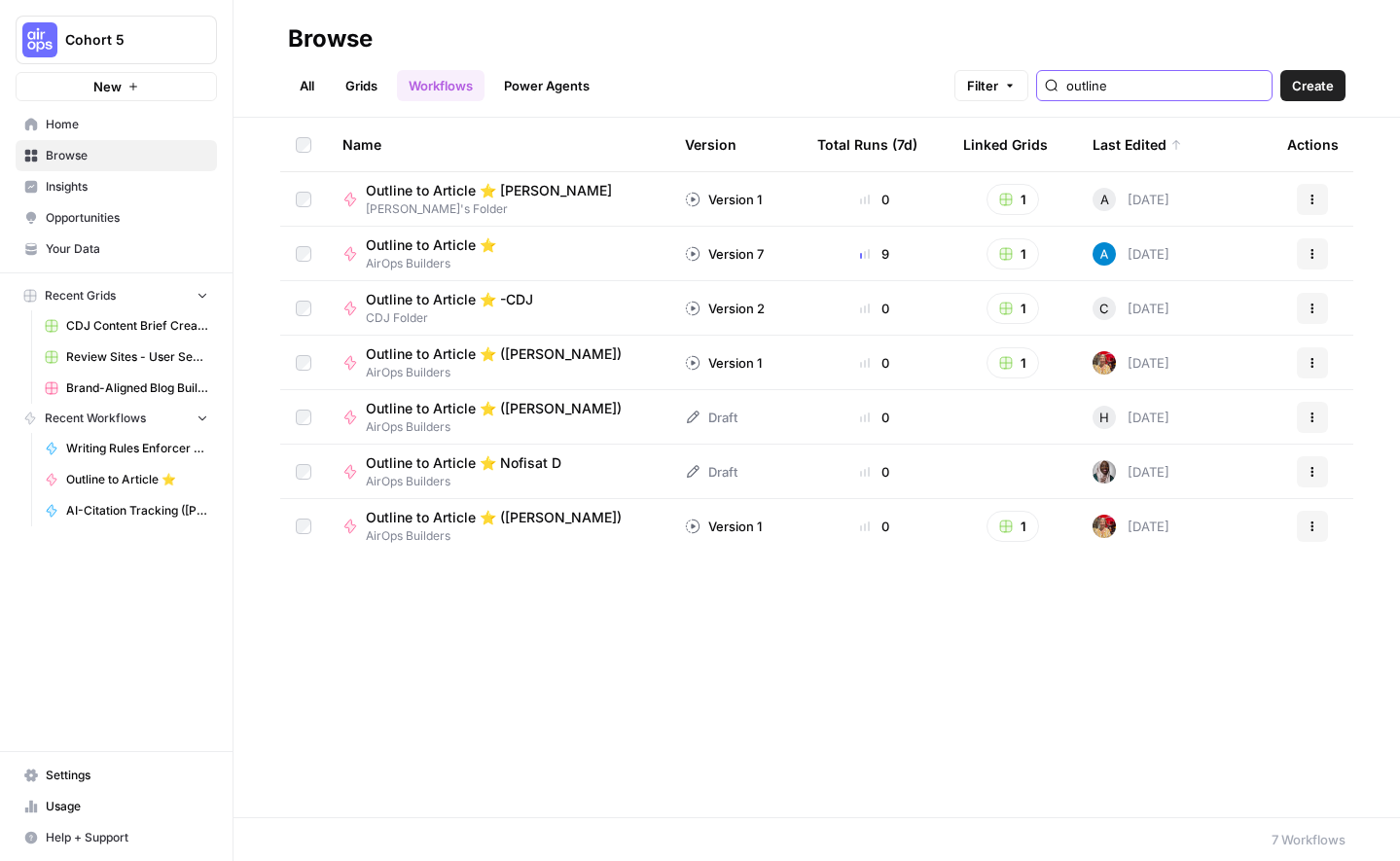
type input "outline"
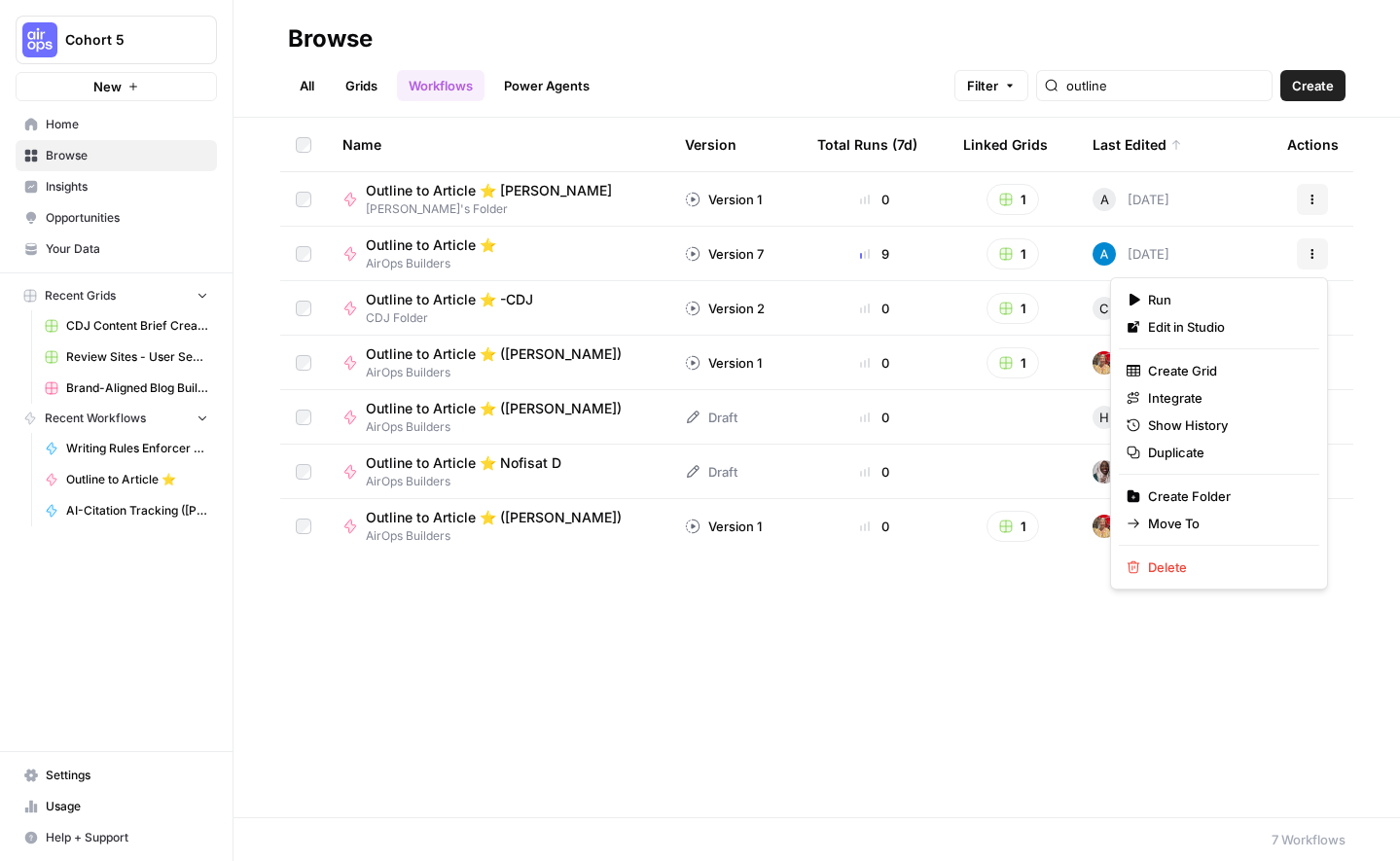
click at [1314, 257] on icon "button" at bounding box center [1313, 254] width 12 height 12
click at [1189, 454] on span "Duplicate" at bounding box center [1225, 453] width 156 height 20
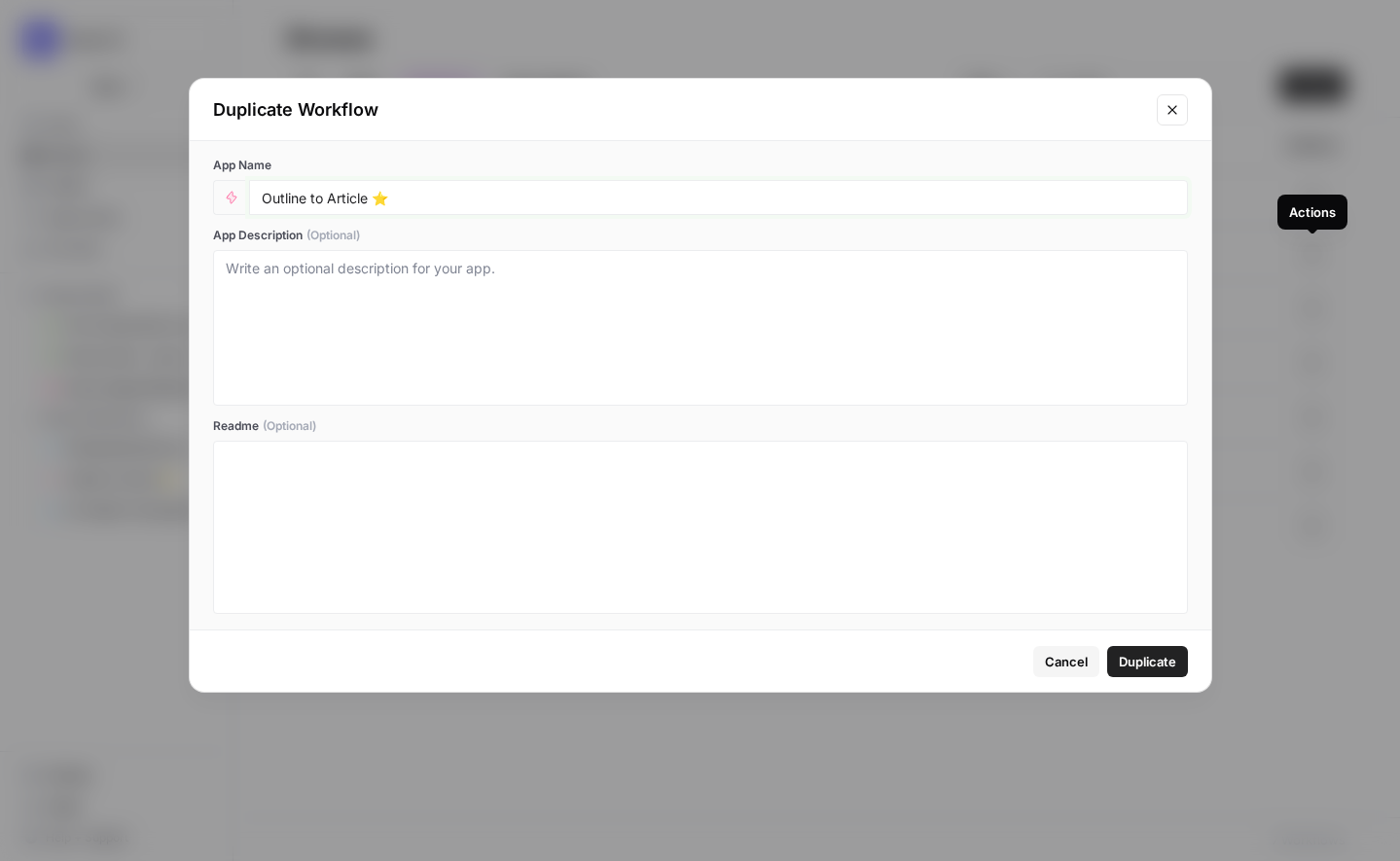
click at [262, 198] on input "Outline to Article ⭐️" at bounding box center [719, 197] width 913 height 18
type input "Paulas's Outline to Article ⭐️"
click at [443, 328] on textarea "App Description (Optional)" at bounding box center [700, 328] width 949 height 138
type textarea "Copy"
click at [1139, 660] on span "Duplicate" at bounding box center [1148, 662] width 57 height 20
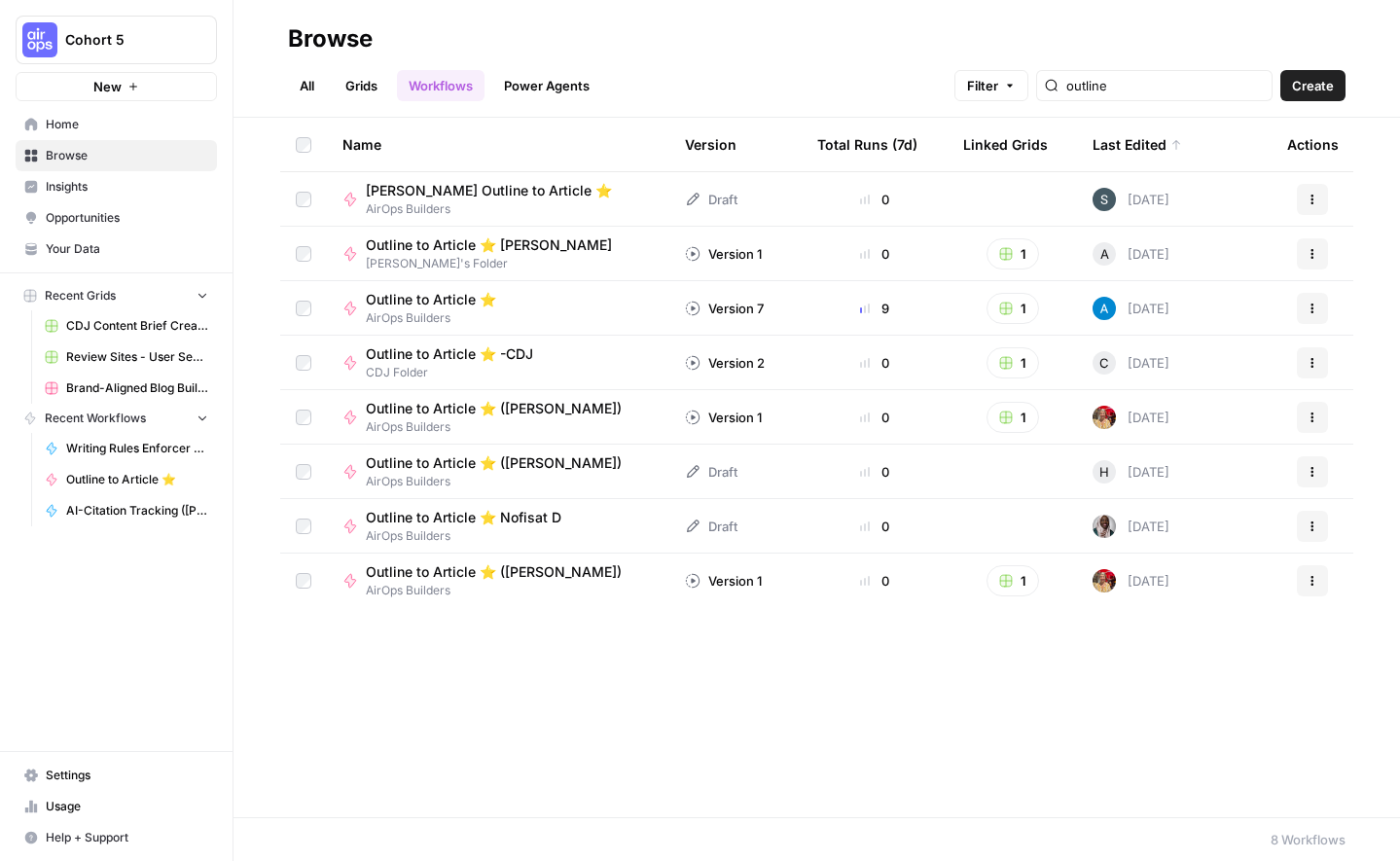
click at [1019, 250] on button "1" at bounding box center [1013, 254] width 53 height 31
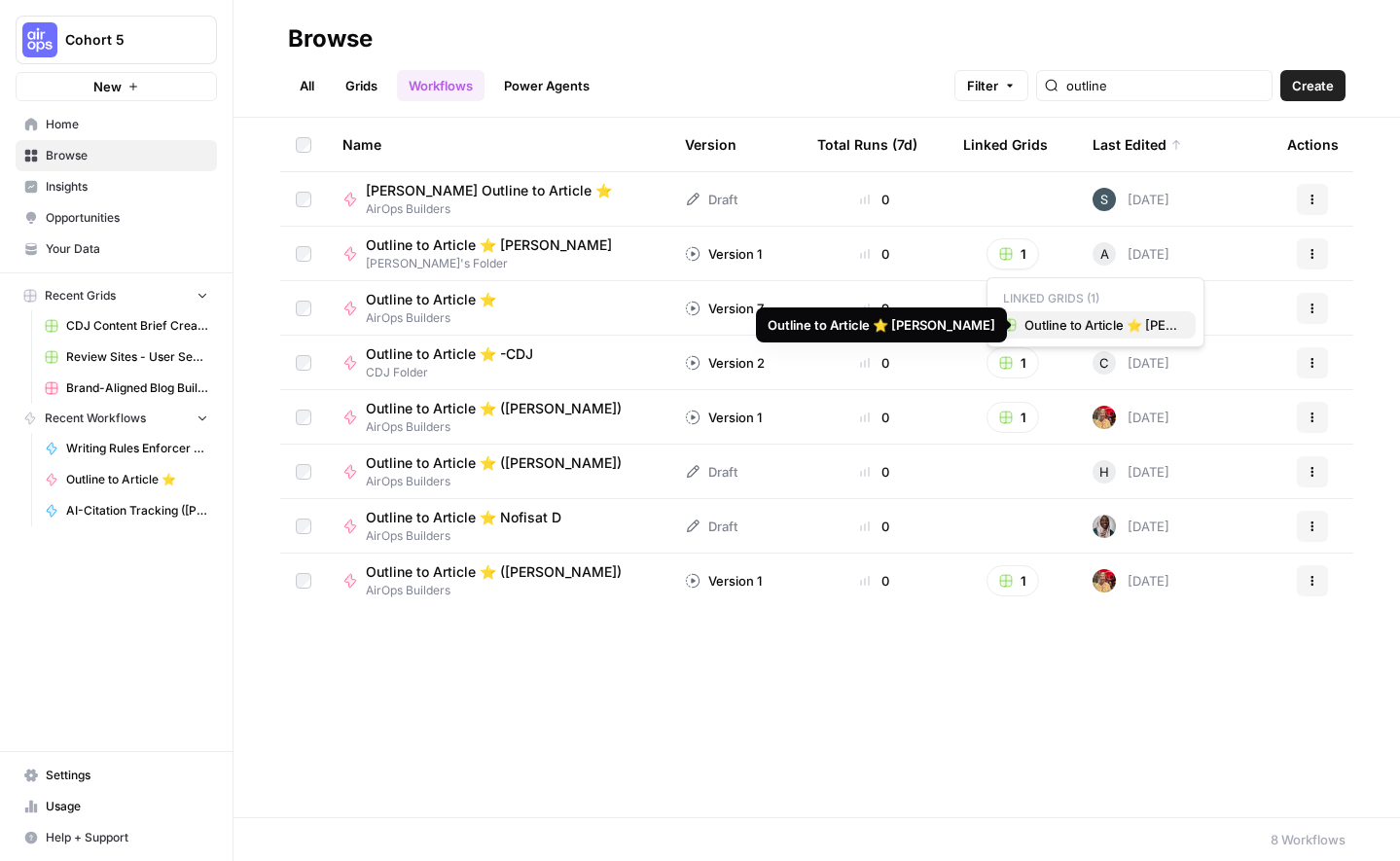
click at [1063, 315] on span "Outline to Article ⭐️ Ashley B Grid" at bounding box center [1102, 325] width 156 height 20
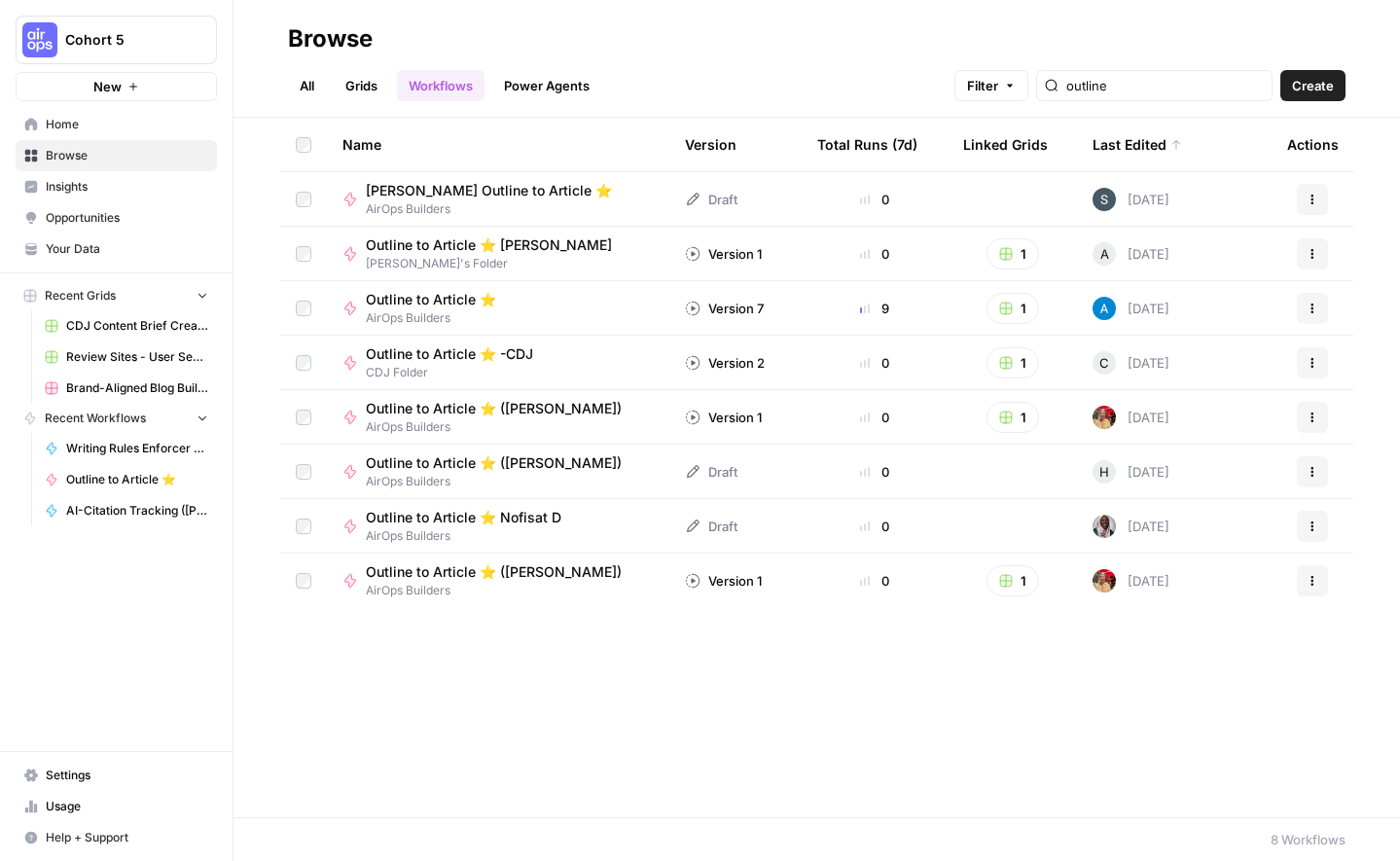
click at [304, 84] on link "All" at bounding box center [306, 85] width 38 height 31
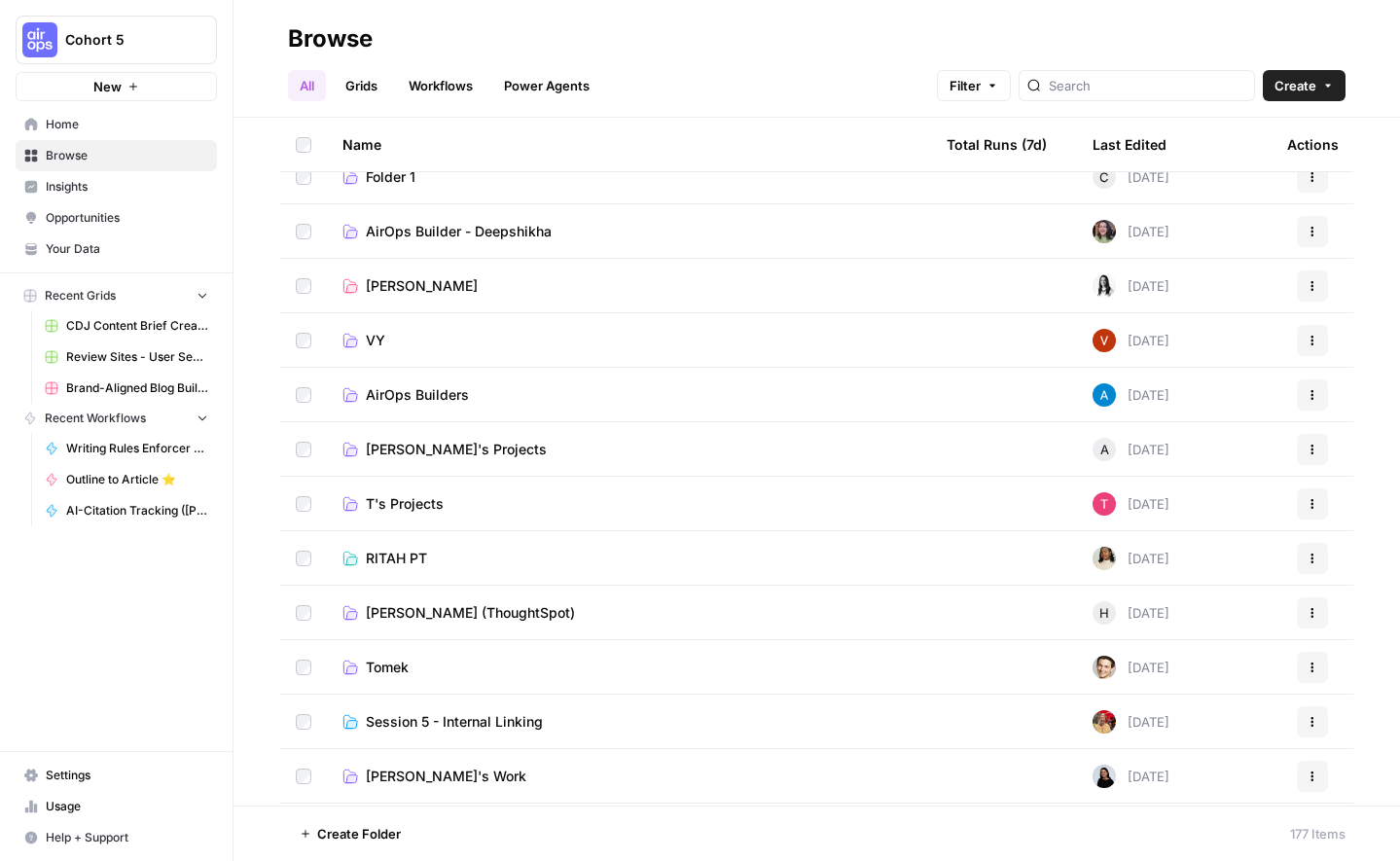
scroll to position [34, 0]
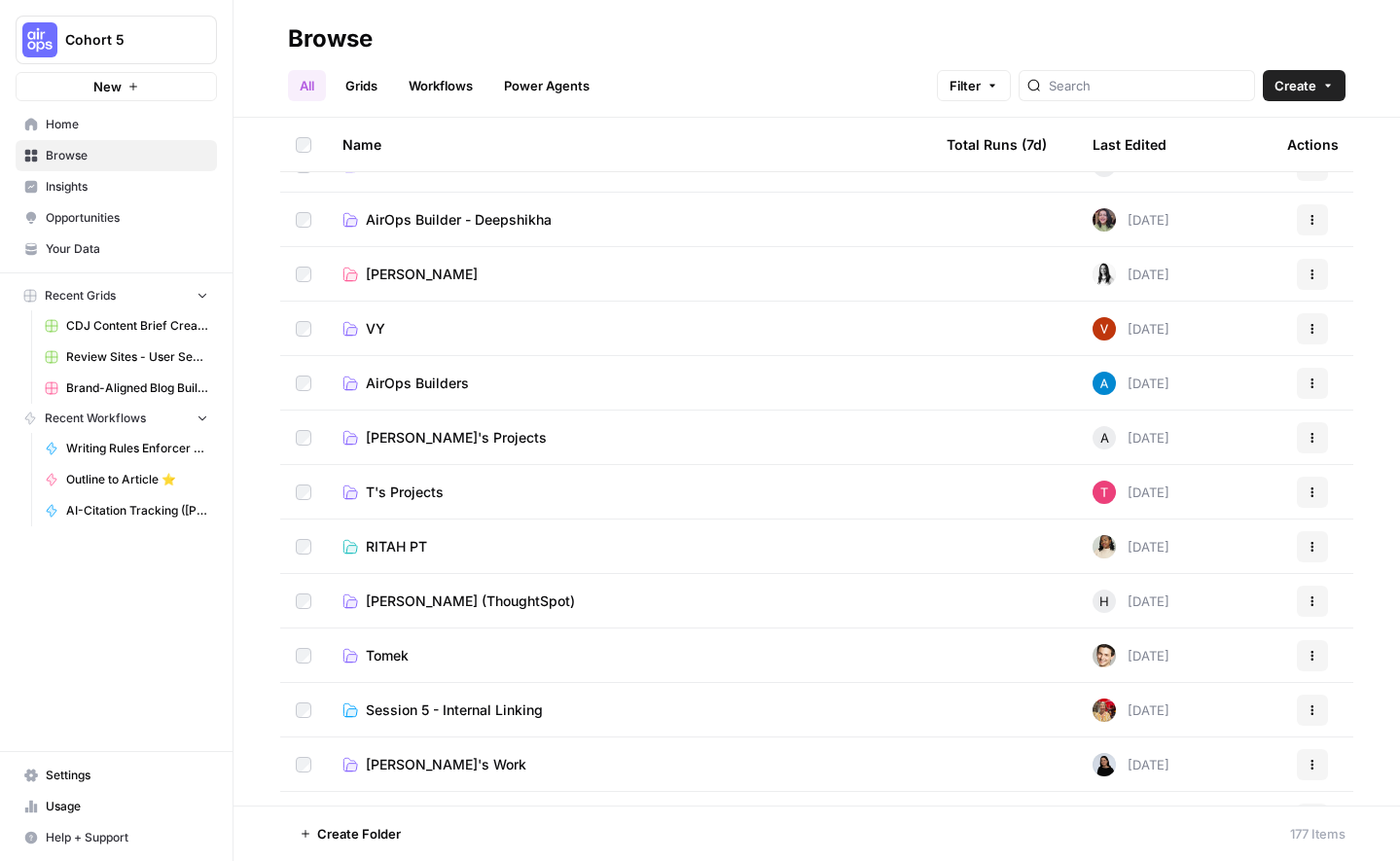
click at [1149, 133] on div "Last Edited" at bounding box center [1129, 144] width 74 height 54
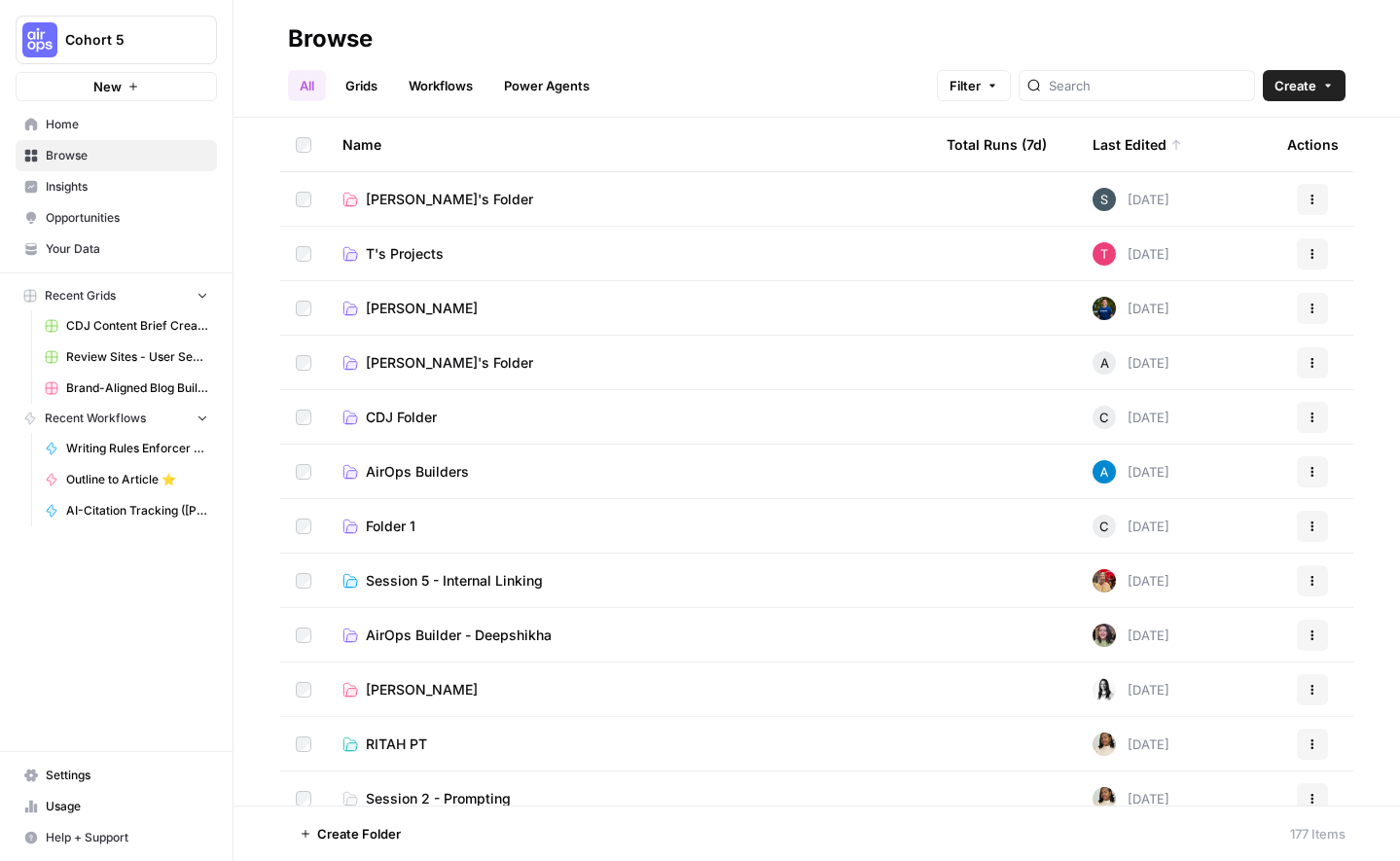
click at [365, 84] on link "Grids" at bounding box center [361, 85] width 55 height 31
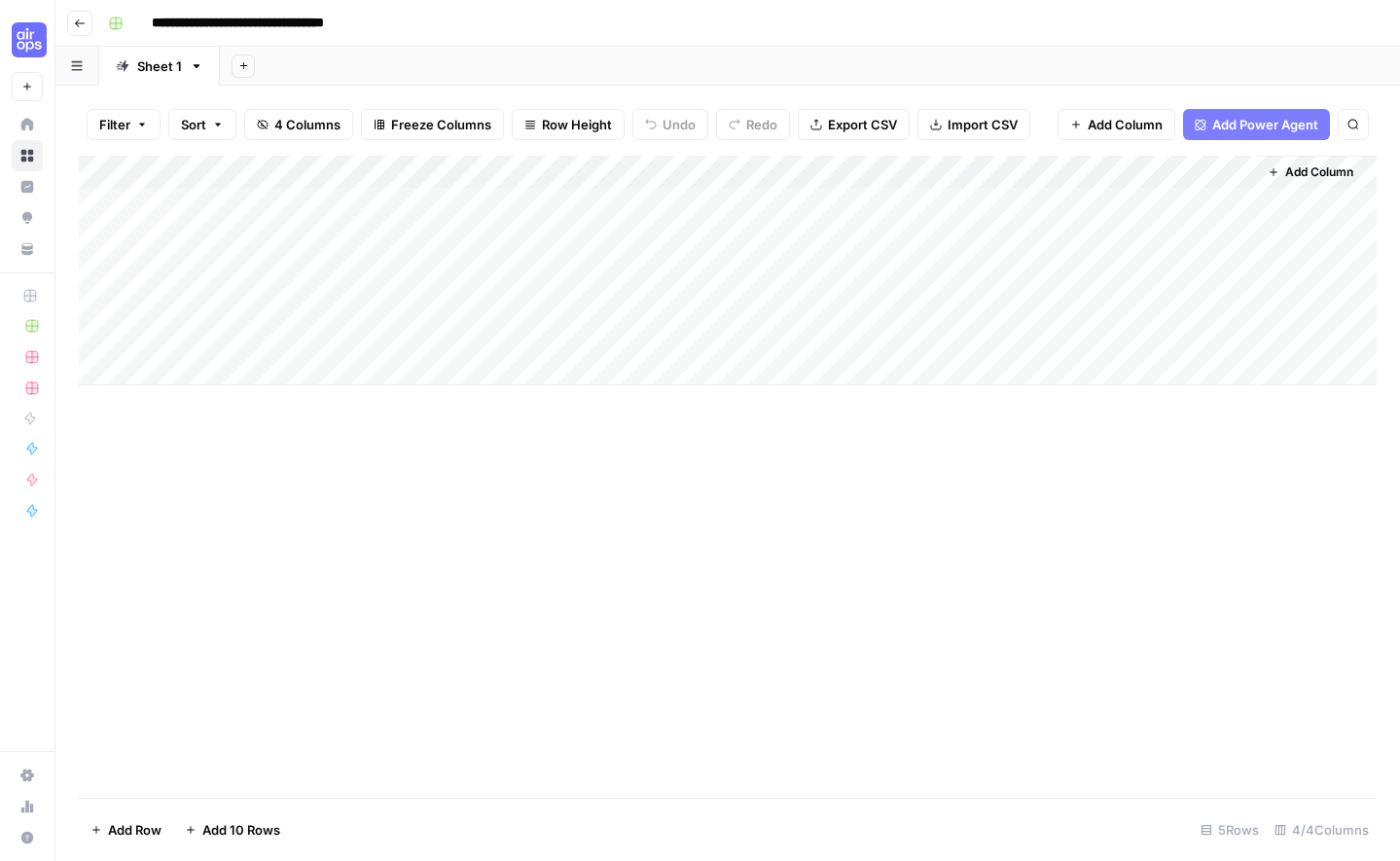
click at [81, 27] on icon "button" at bounding box center [80, 24] width 12 height 12
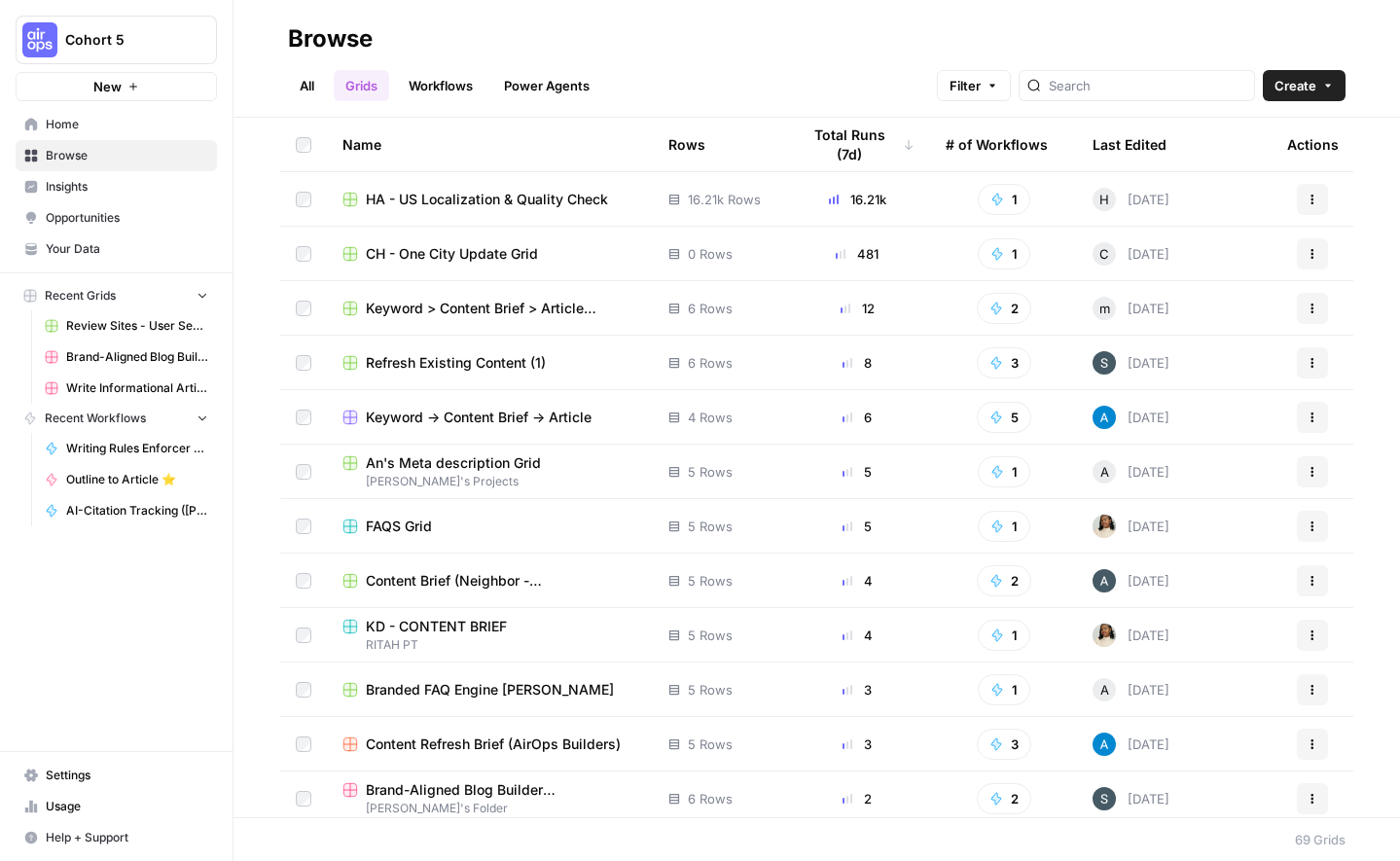
click at [863, 201] on div "16.21k" at bounding box center [857, 199] width 115 height 20
click at [293, 88] on link "All" at bounding box center [306, 85] width 38 height 31
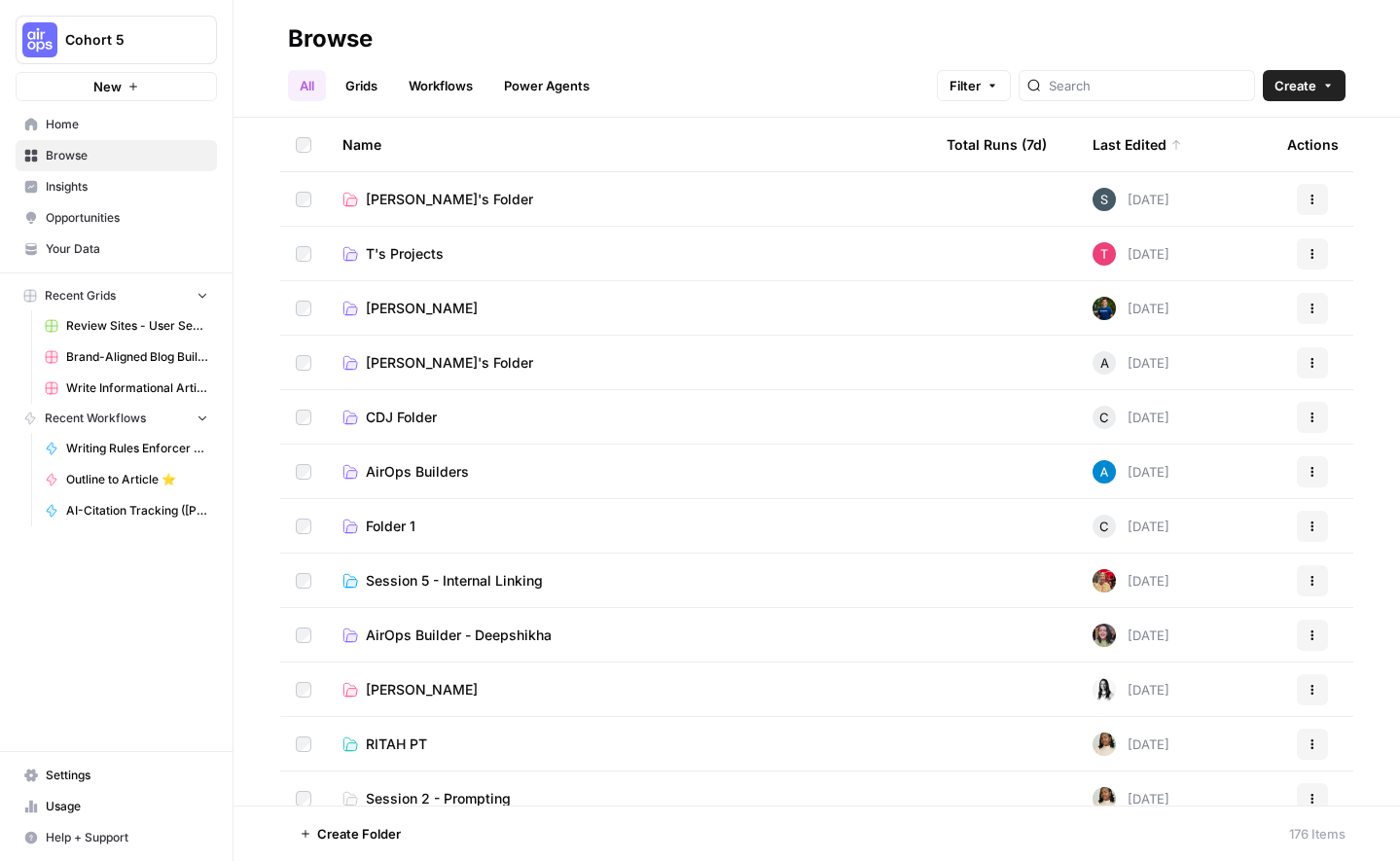
click at [132, 124] on span "Home" at bounding box center [127, 125] width 162 height 18
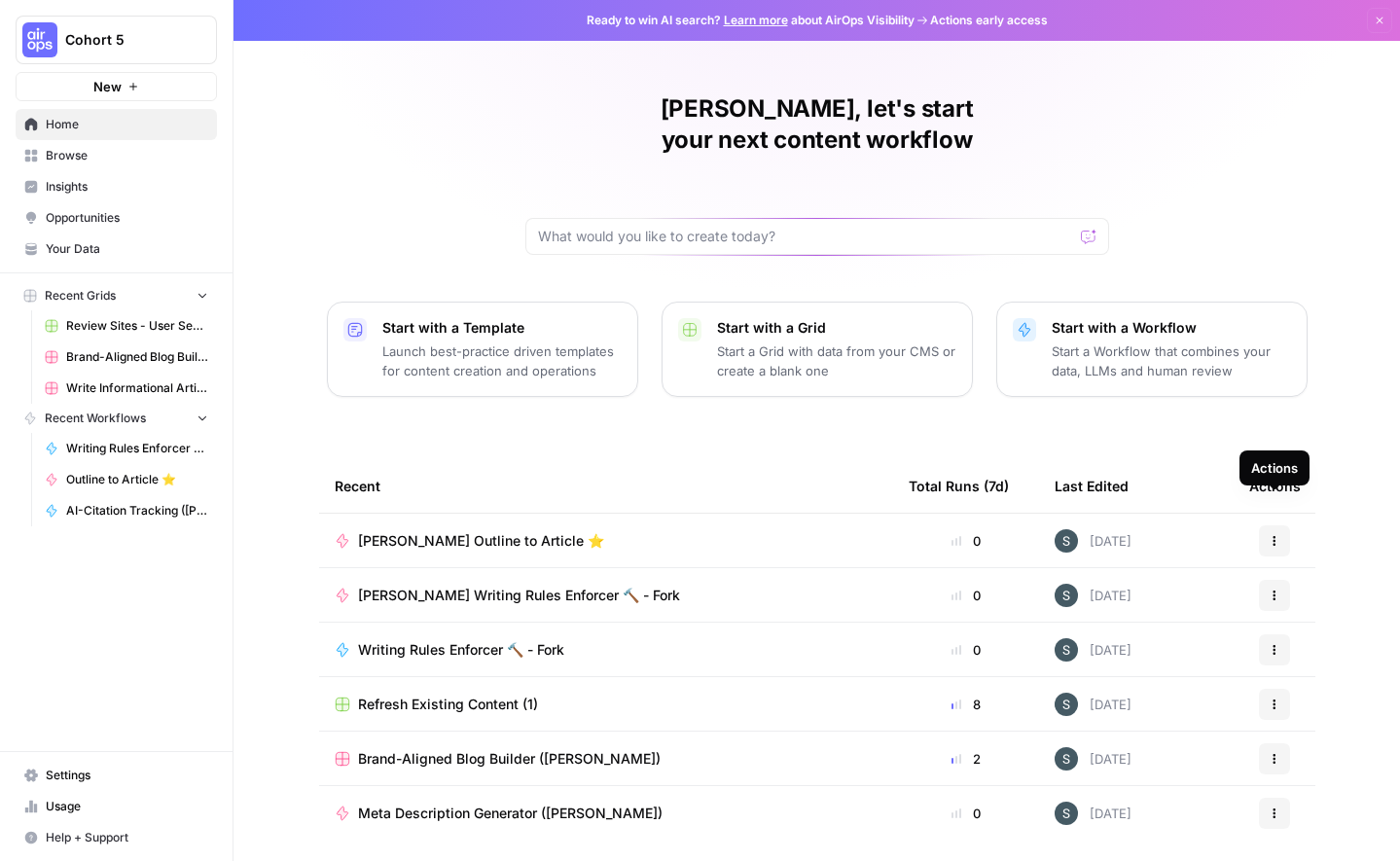
click at [1284, 525] on button "Actions" at bounding box center [1274, 541] width 31 height 31
click at [106, 159] on span "Browse" at bounding box center [127, 156] width 162 height 18
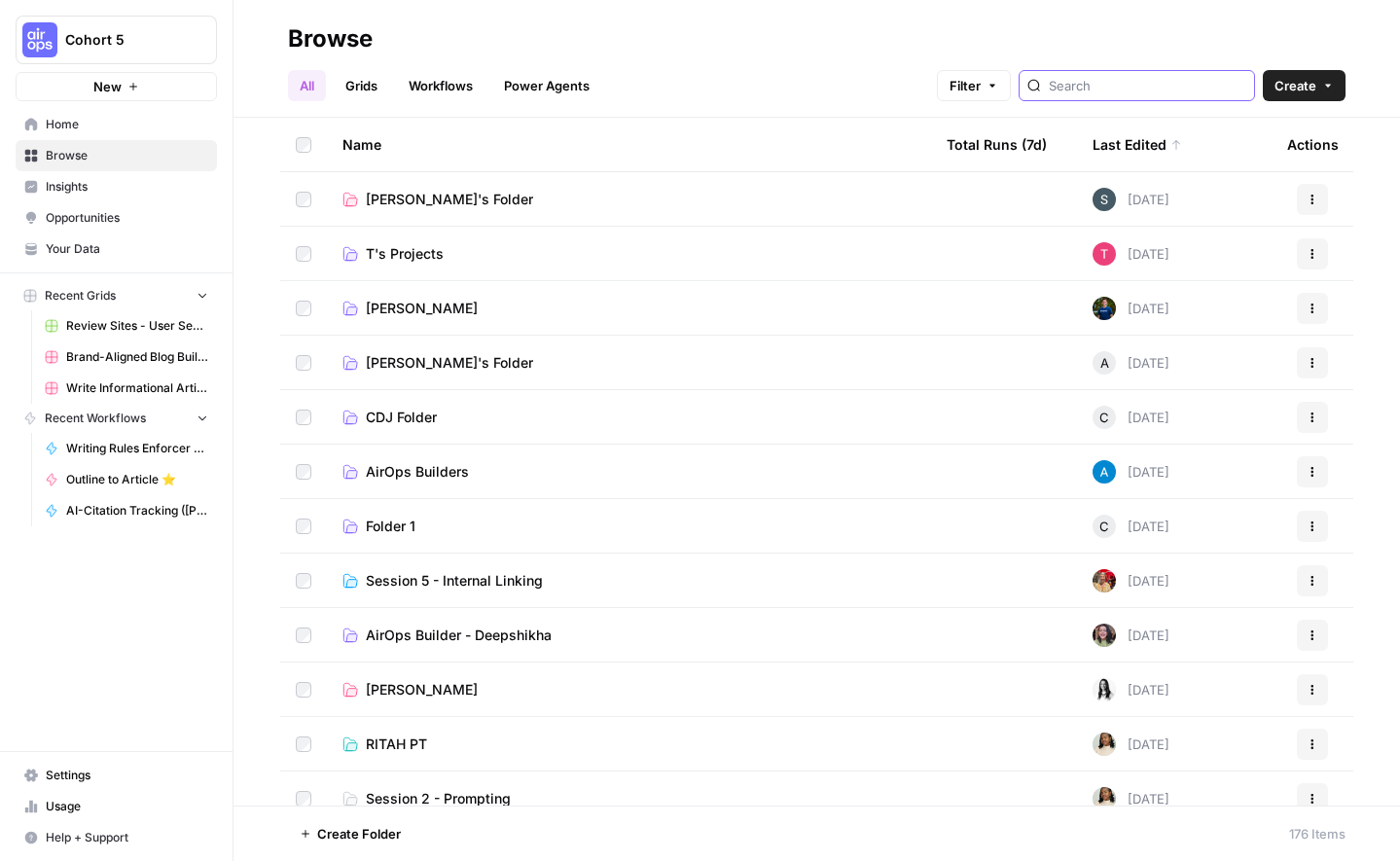
click at [1147, 81] on input "search" at bounding box center [1147, 85] width 197 height 20
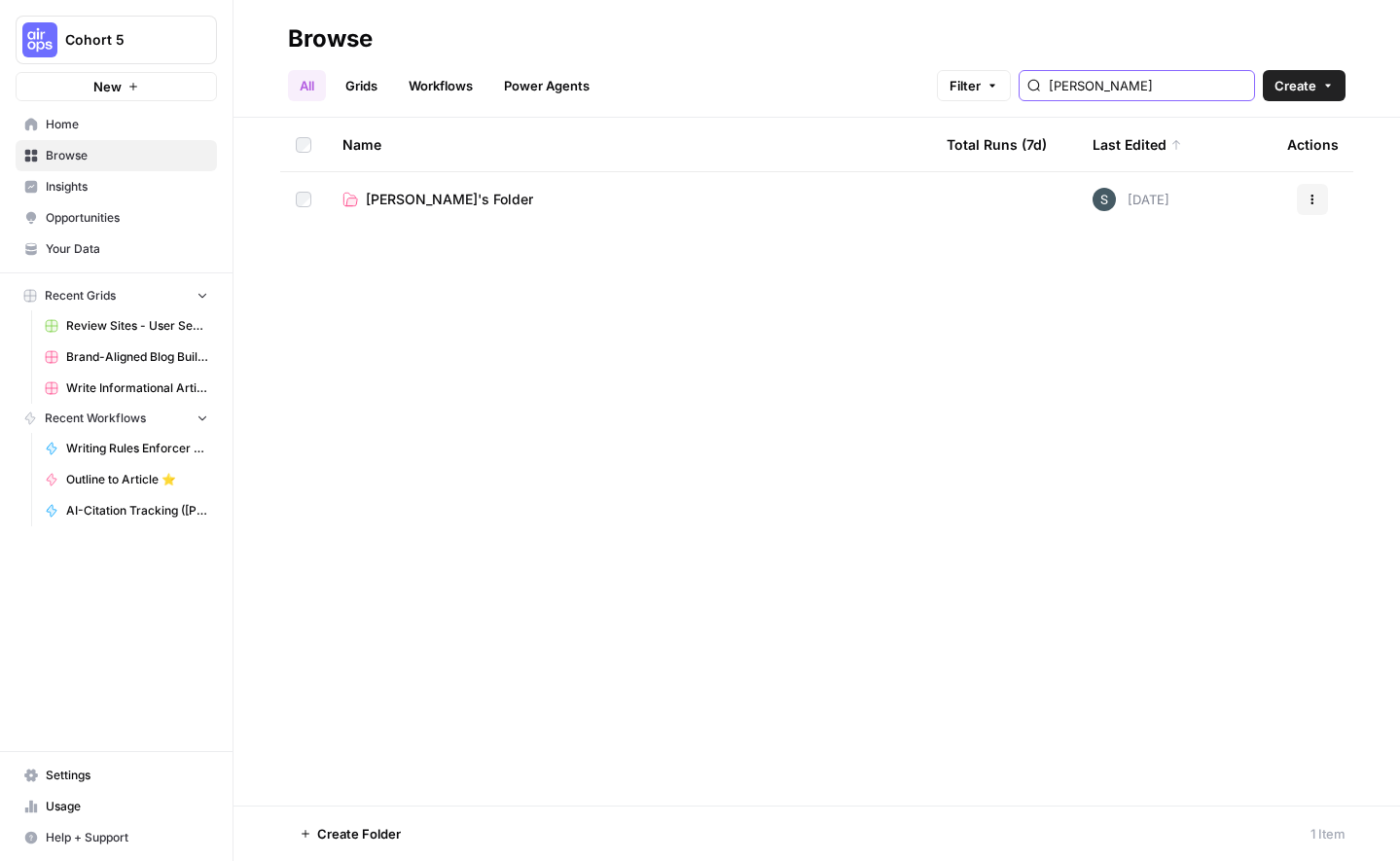
type input "paula"
click at [365, 94] on link "Grids" at bounding box center [361, 85] width 55 height 31
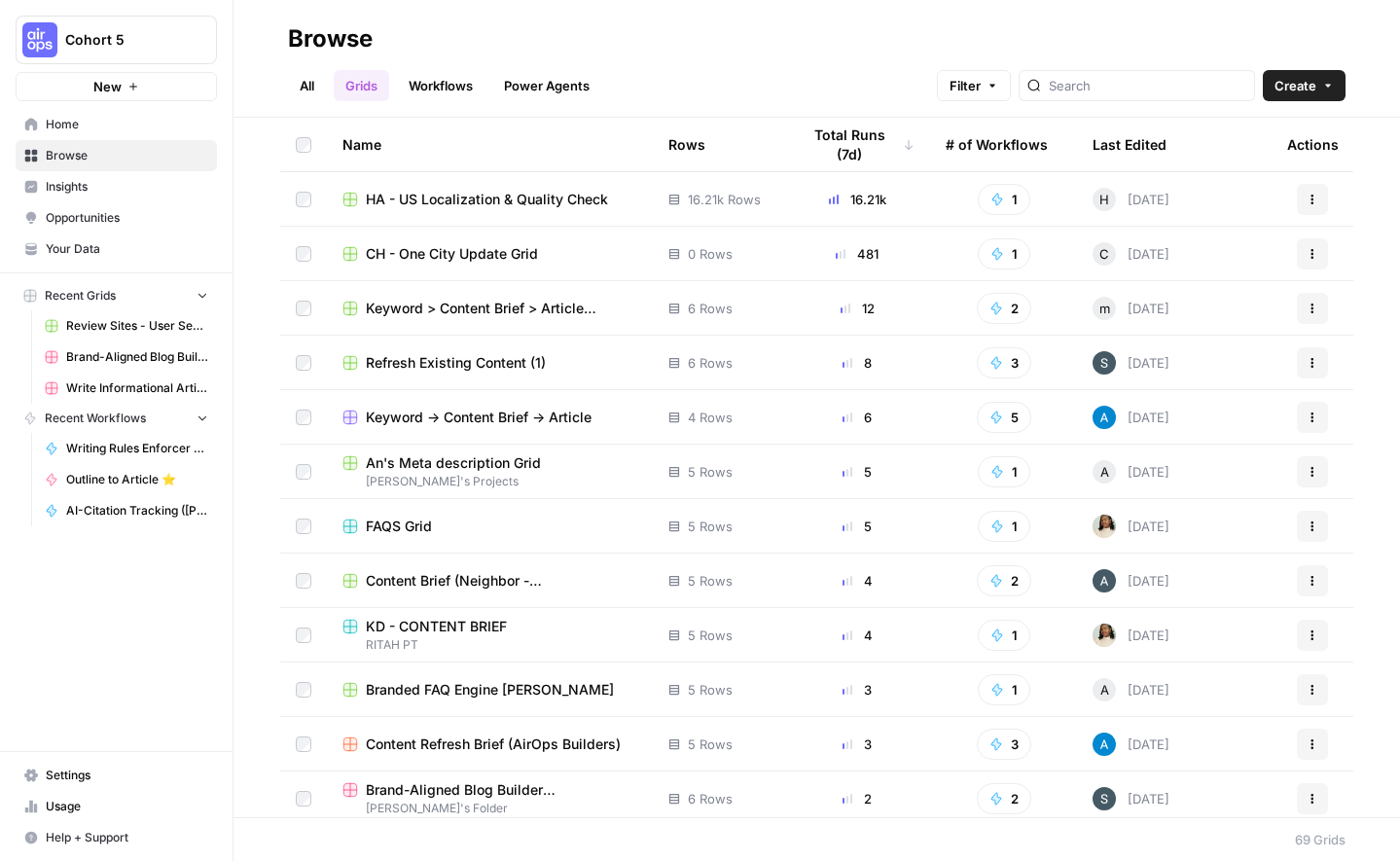
click at [309, 90] on link "All" at bounding box center [306, 85] width 38 height 31
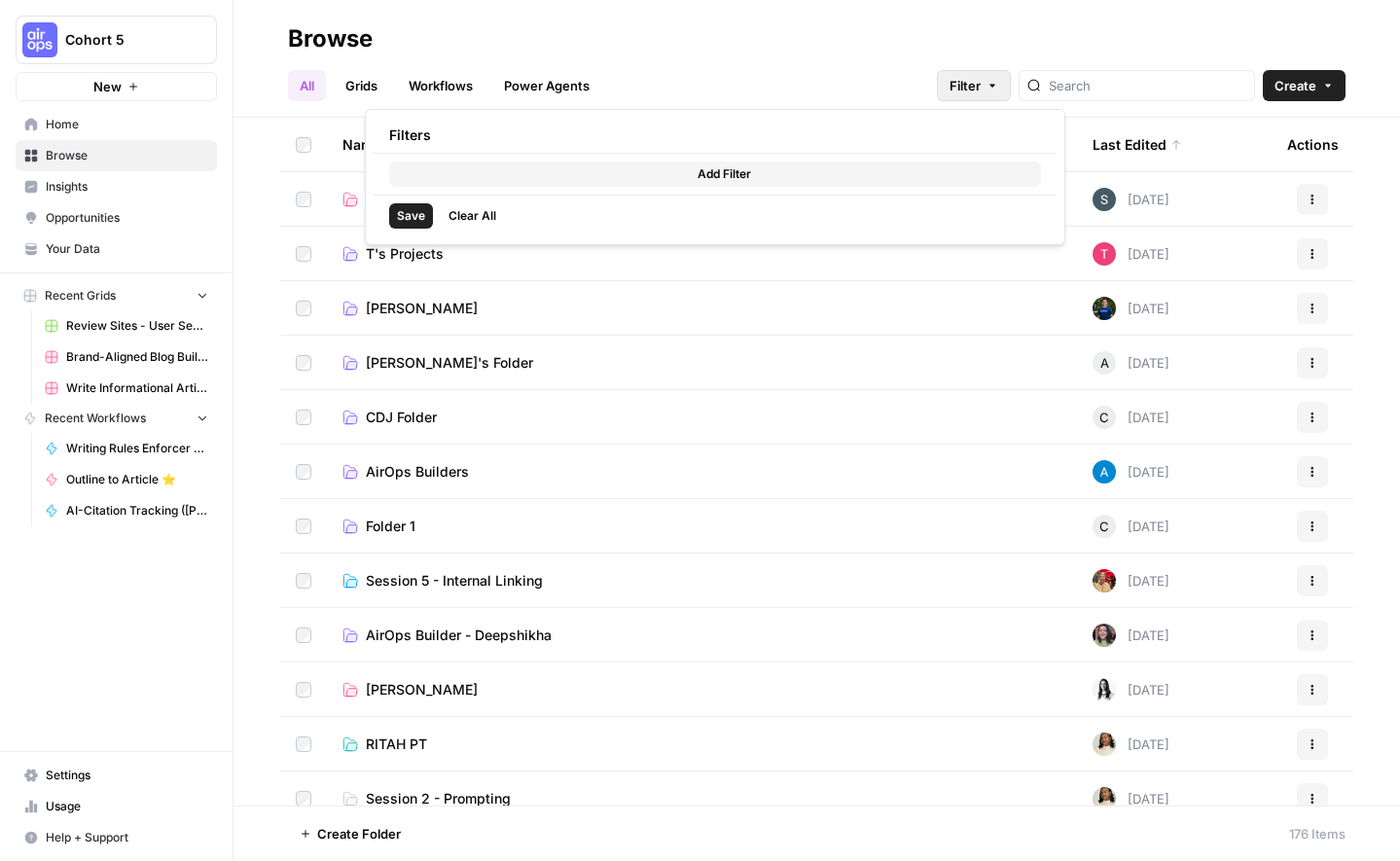
click at [1011, 71] on button "Filter" at bounding box center [973, 85] width 74 height 31
click at [729, 165] on span "Add Filter" at bounding box center [724, 174] width 54 height 18
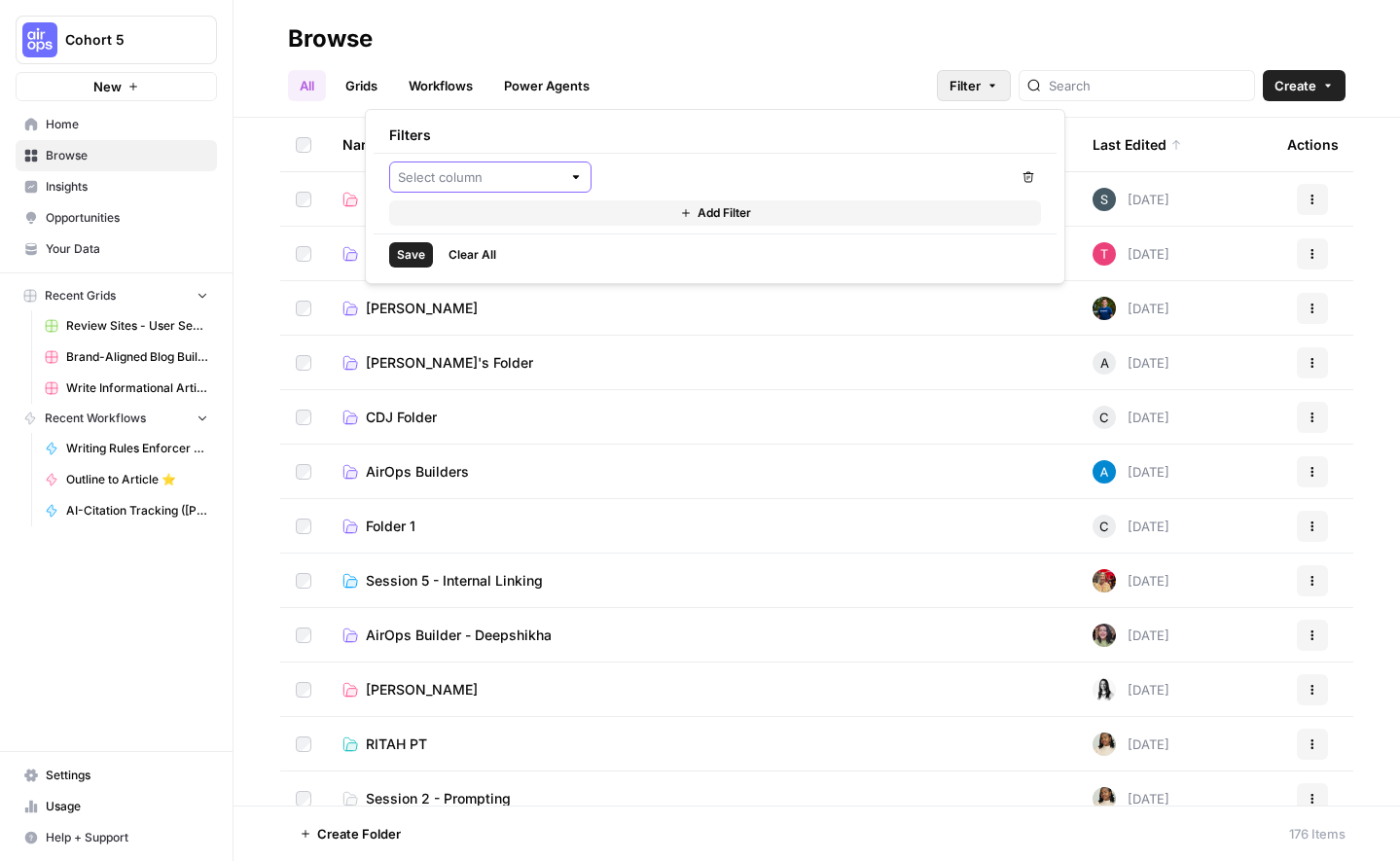
click at [526, 182] on input "text" at bounding box center [479, 177] width 163 height 20
click at [505, 275] on span "Last Edited By" at bounding box center [497, 278] width 140 height 20
type input "Last Edited By"
click at [700, 170] on input "text" at bounding box center [794, 177] width 374 height 20
click at [527, 182] on input "text" at bounding box center [490, 177] width 142 height 20
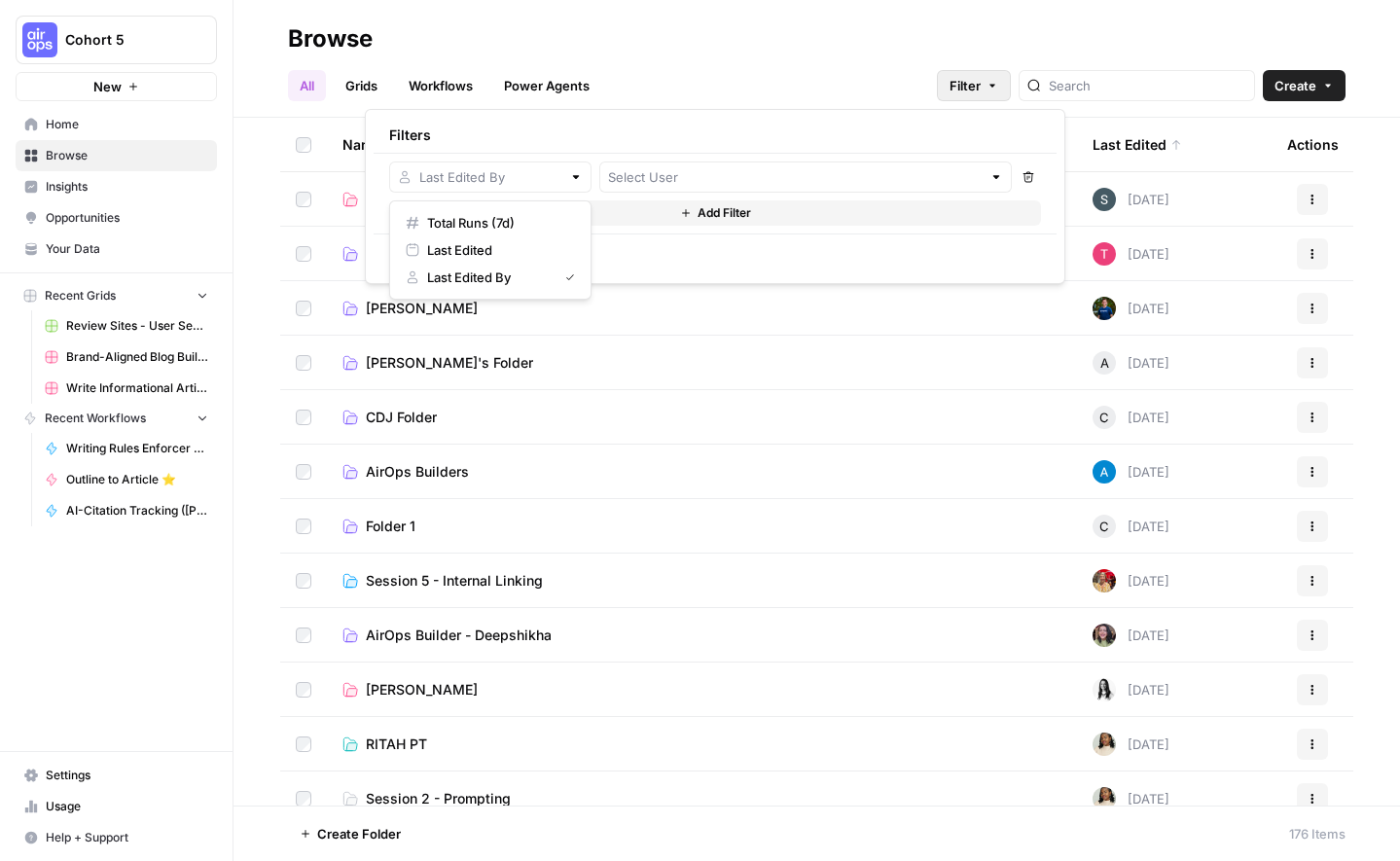
click at [936, 54] on h2 "Browse" at bounding box center [816, 39] width 1057 height 31
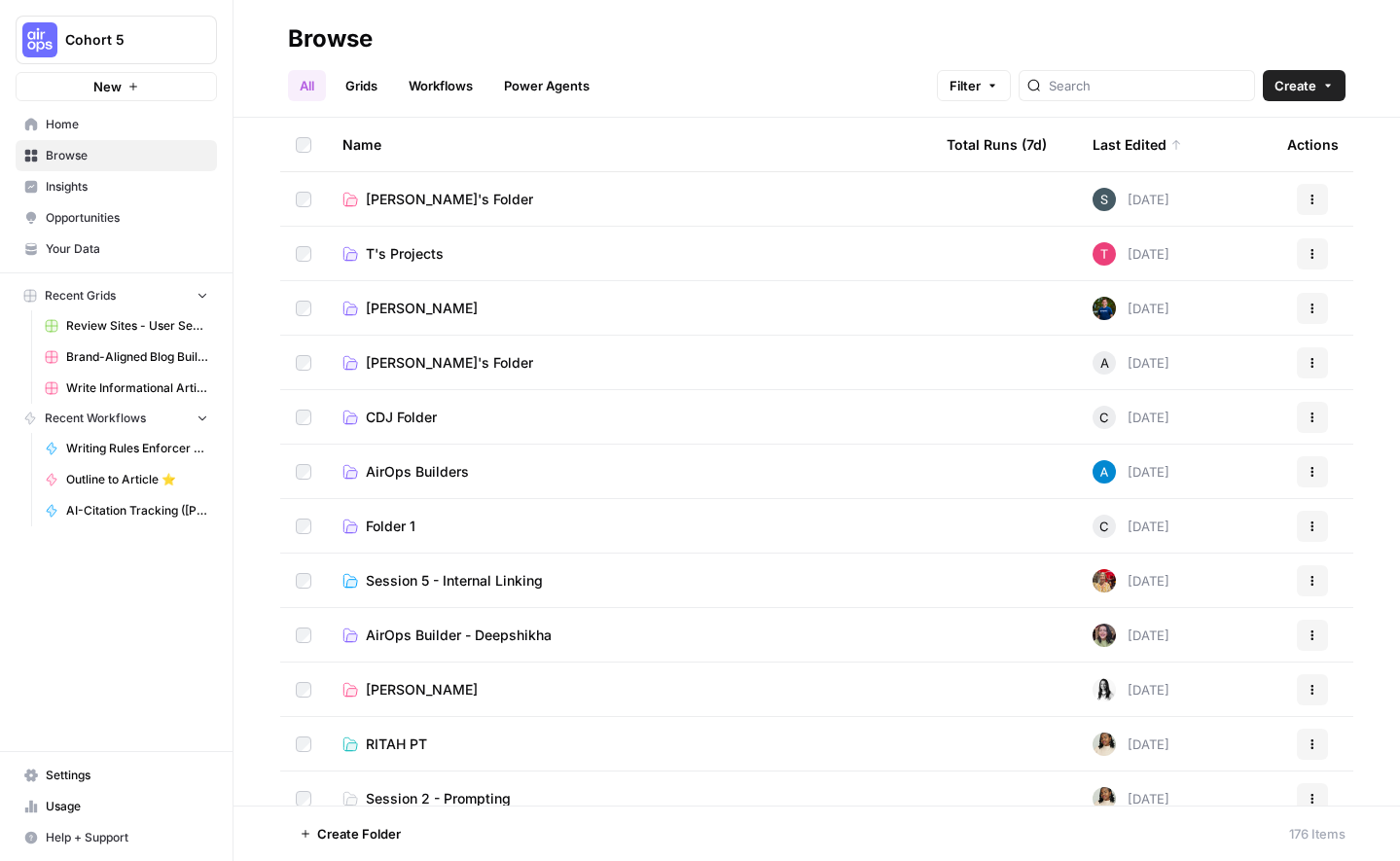
click at [1127, 147] on div "Last Edited" at bounding box center [1137, 144] width 89 height 54
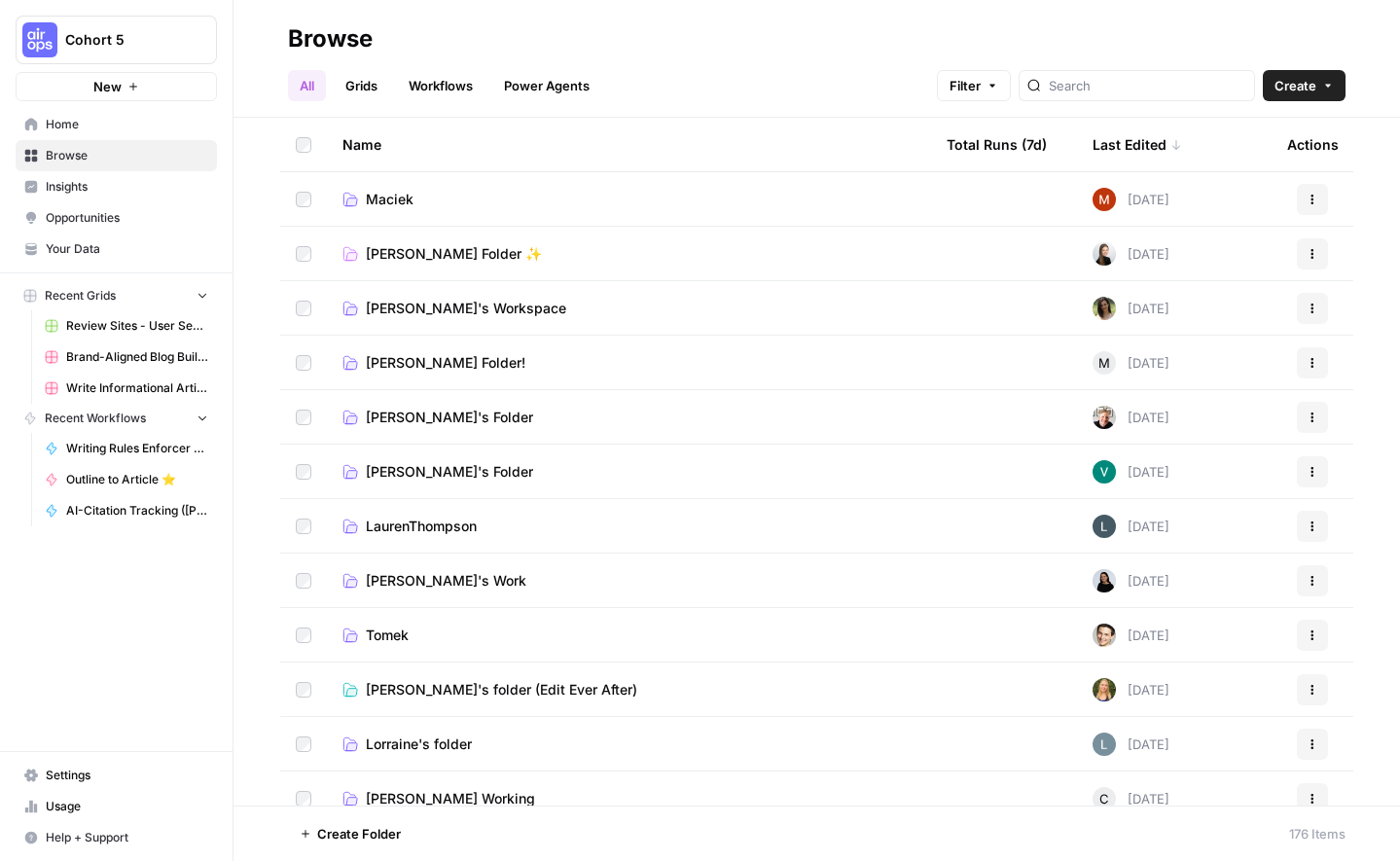
click at [1127, 147] on div "Last Edited" at bounding box center [1137, 144] width 89 height 54
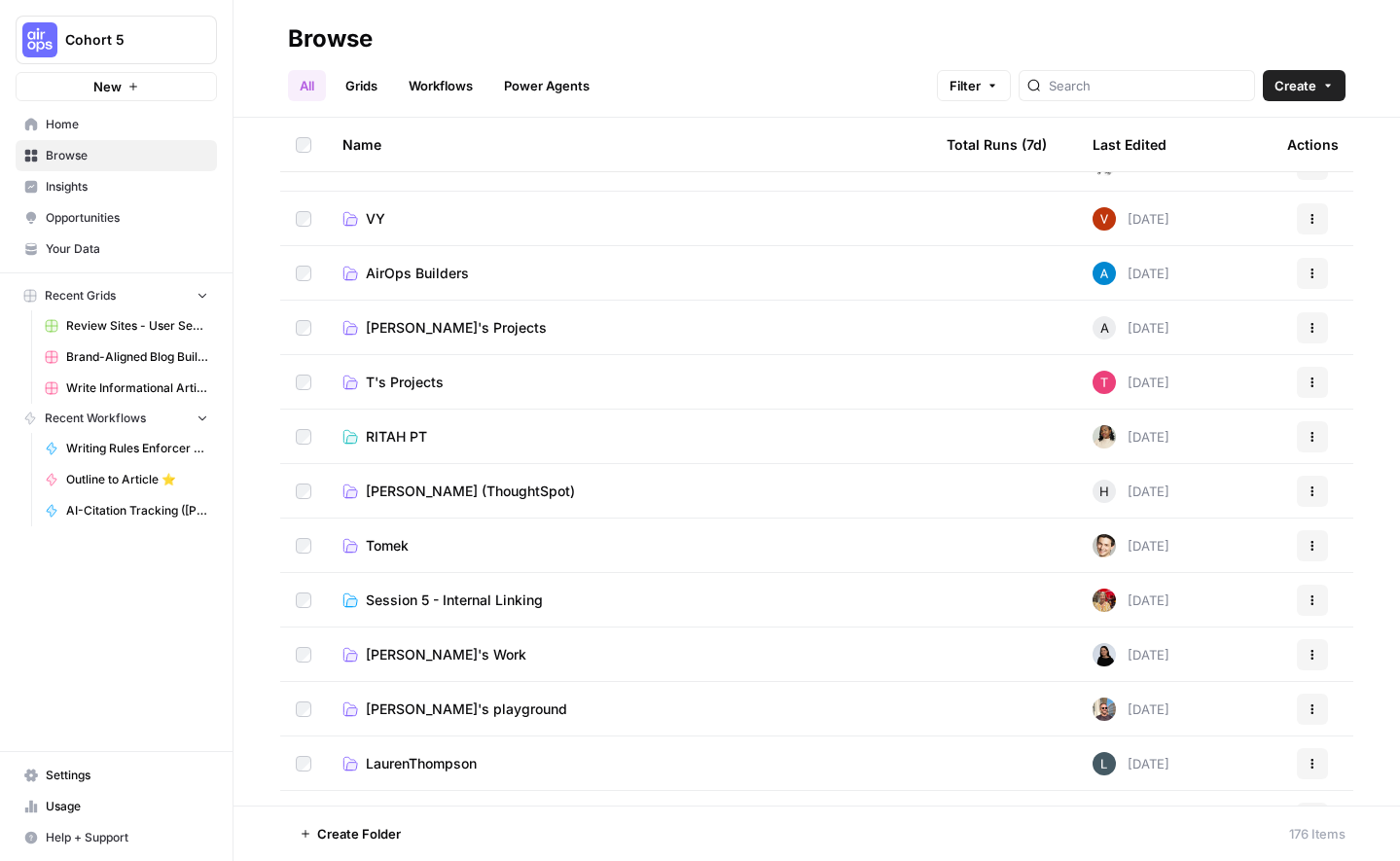
scroll to position [146, 0]
click at [579, 90] on link "Power Agents" at bounding box center [546, 85] width 109 height 31
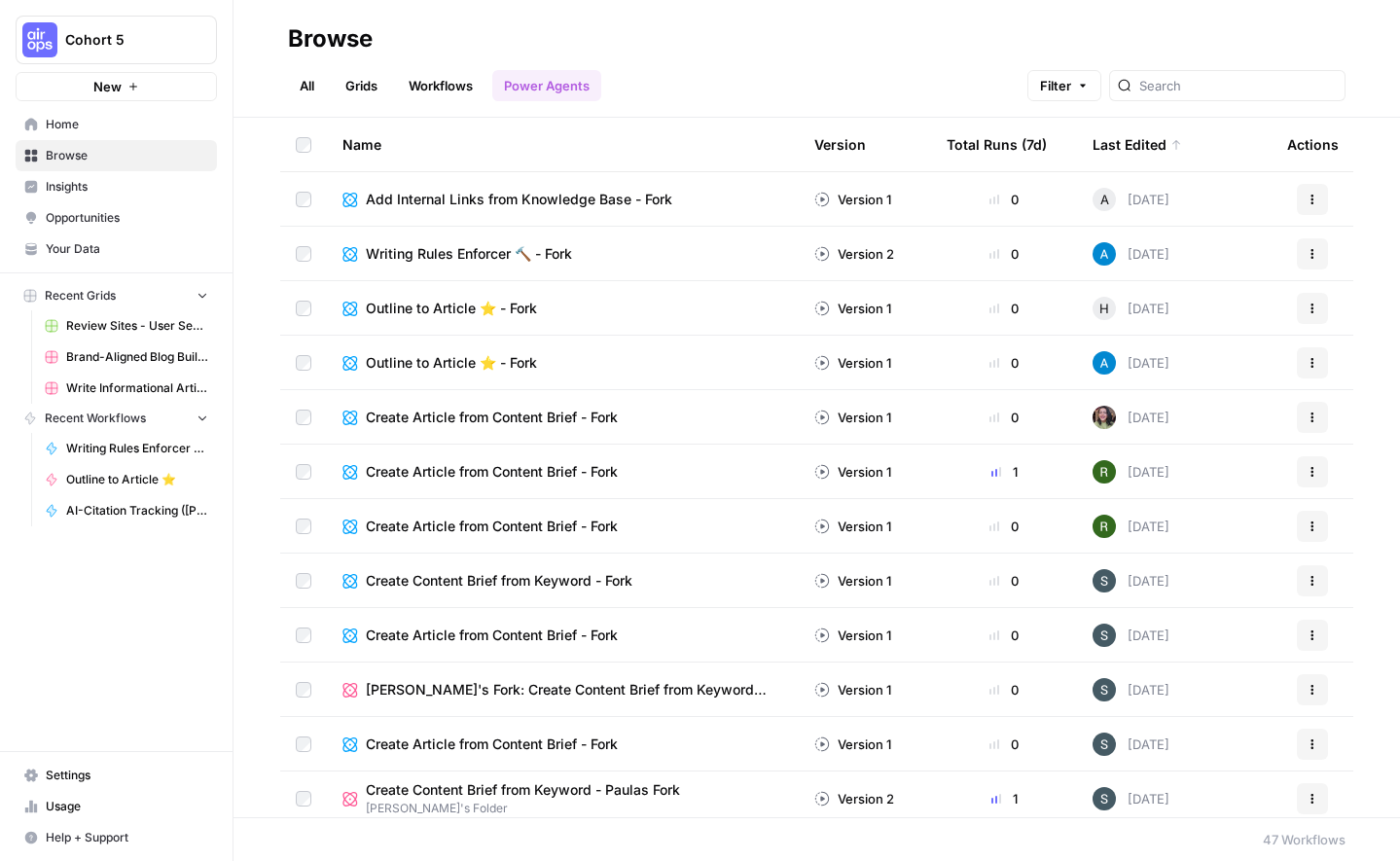
scroll to position [1, 0]
click at [558, 694] on span "Paula's Fork: Create Content Brief from Keyword (german version)" at bounding box center [566, 689] width 402 height 20
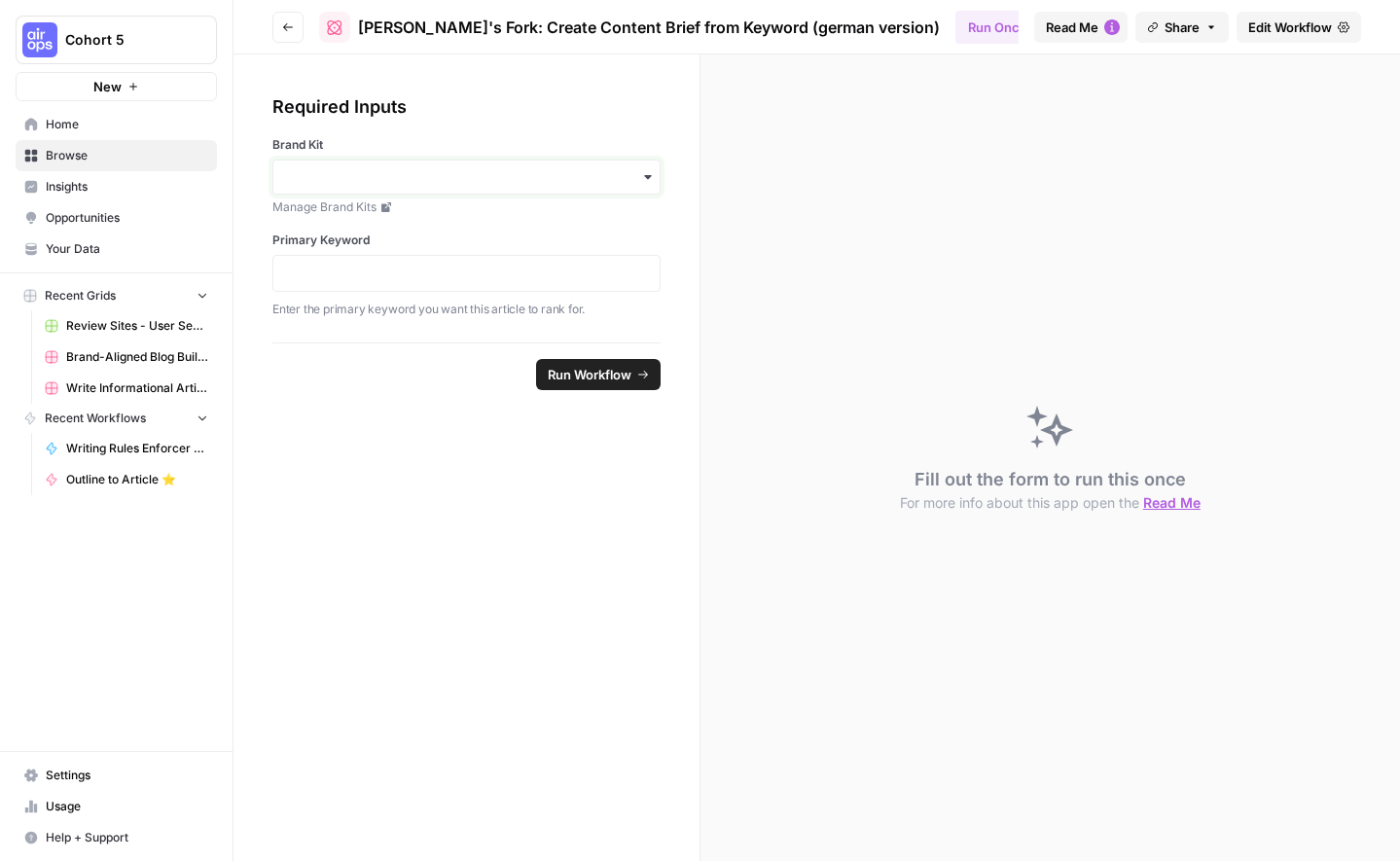
click at [418, 179] on input "Brand Kit" at bounding box center [466, 177] width 363 height 20
click at [410, 133] on div "Required Inputs Brand Kit Manage Brand Kits Primary Keyword Enter the primary k…" at bounding box center [465, 206] width 388 height 226
click at [1080, 31] on span "Read Me" at bounding box center [1072, 27] width 53 height 20
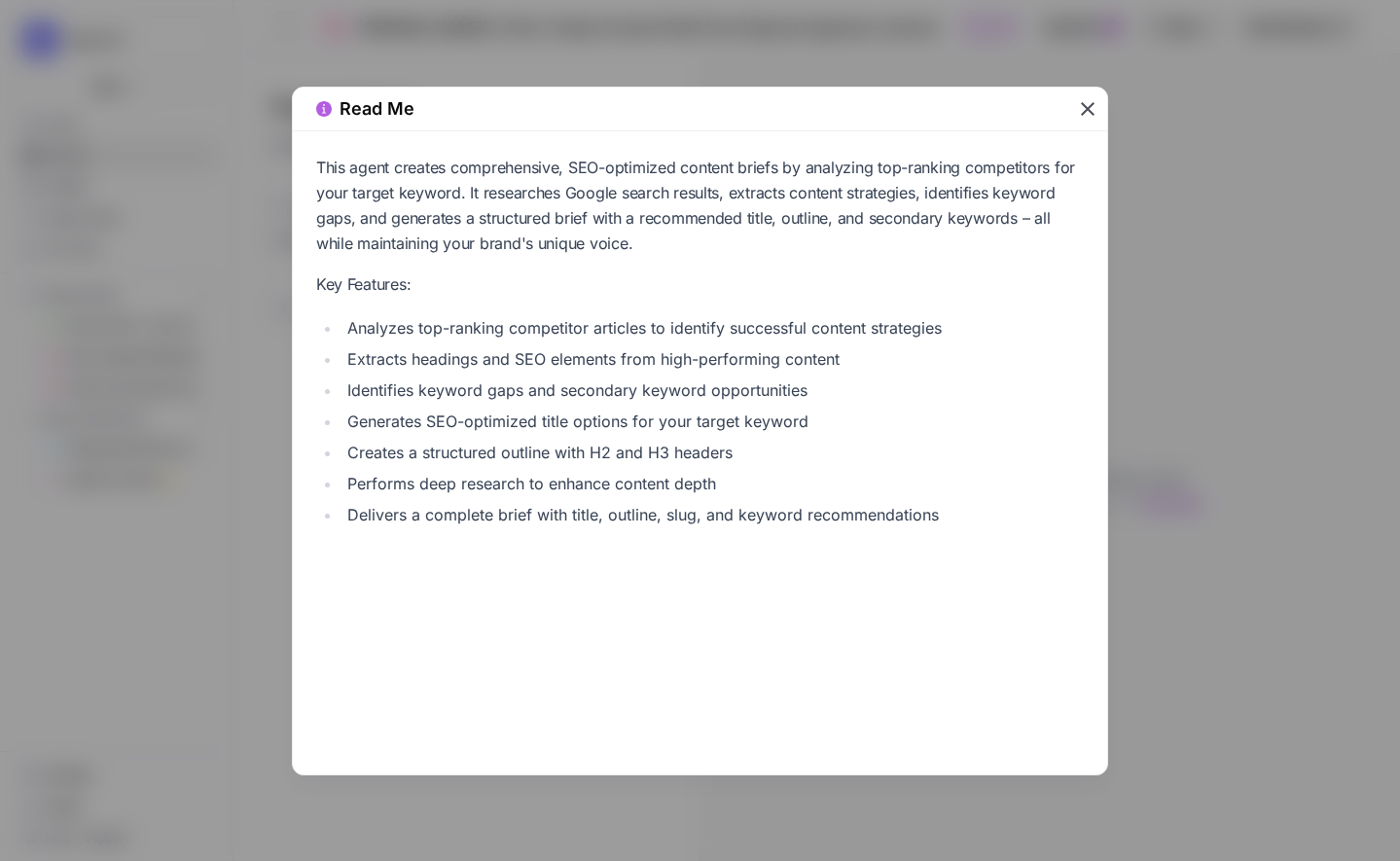
click at [1094, 119] on icon "button" at bounding box center [1088, 109] width 24 height 24
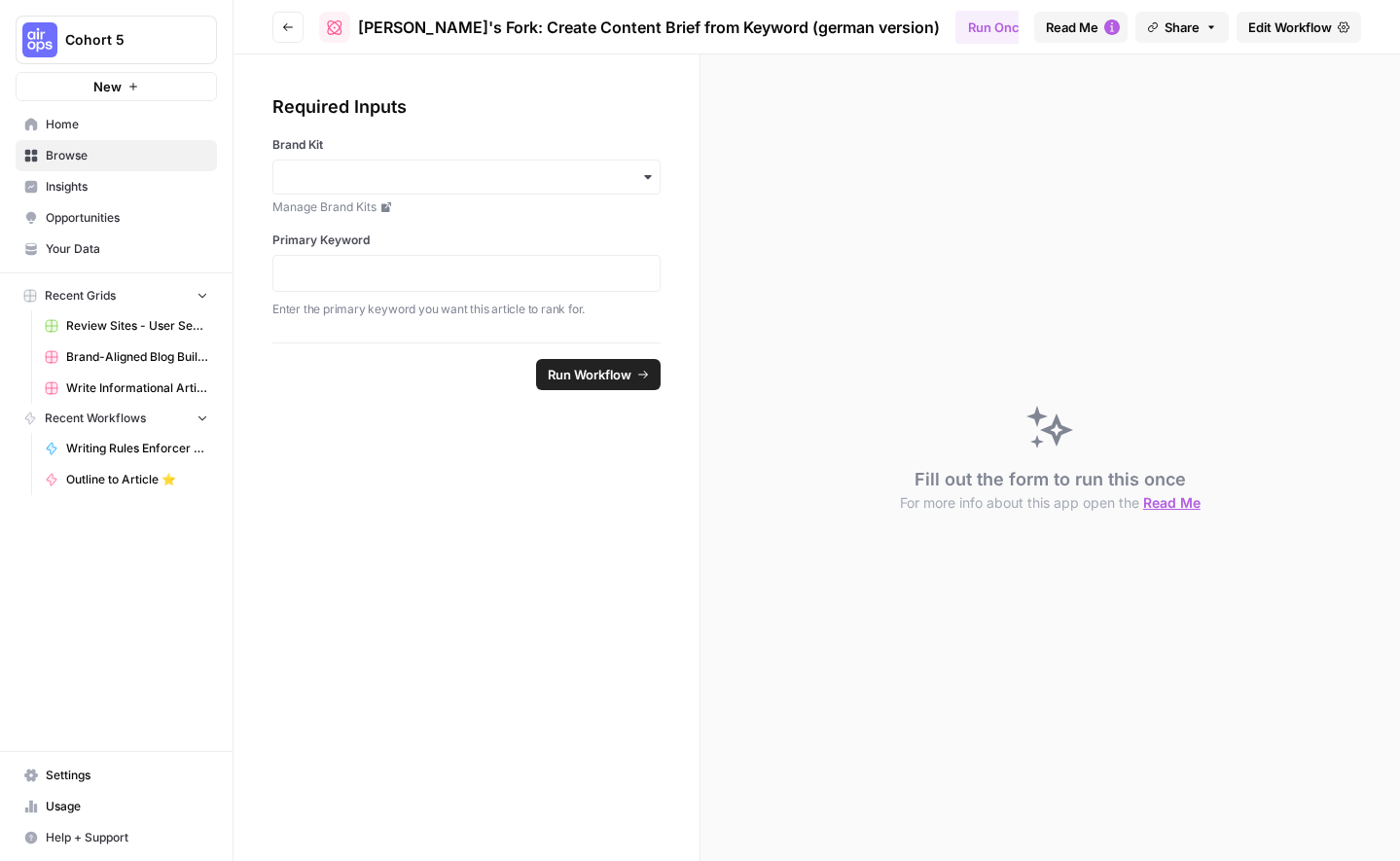
click at [79, 129] on span "Home" at bounding box center [127, 125] width 162 height 18
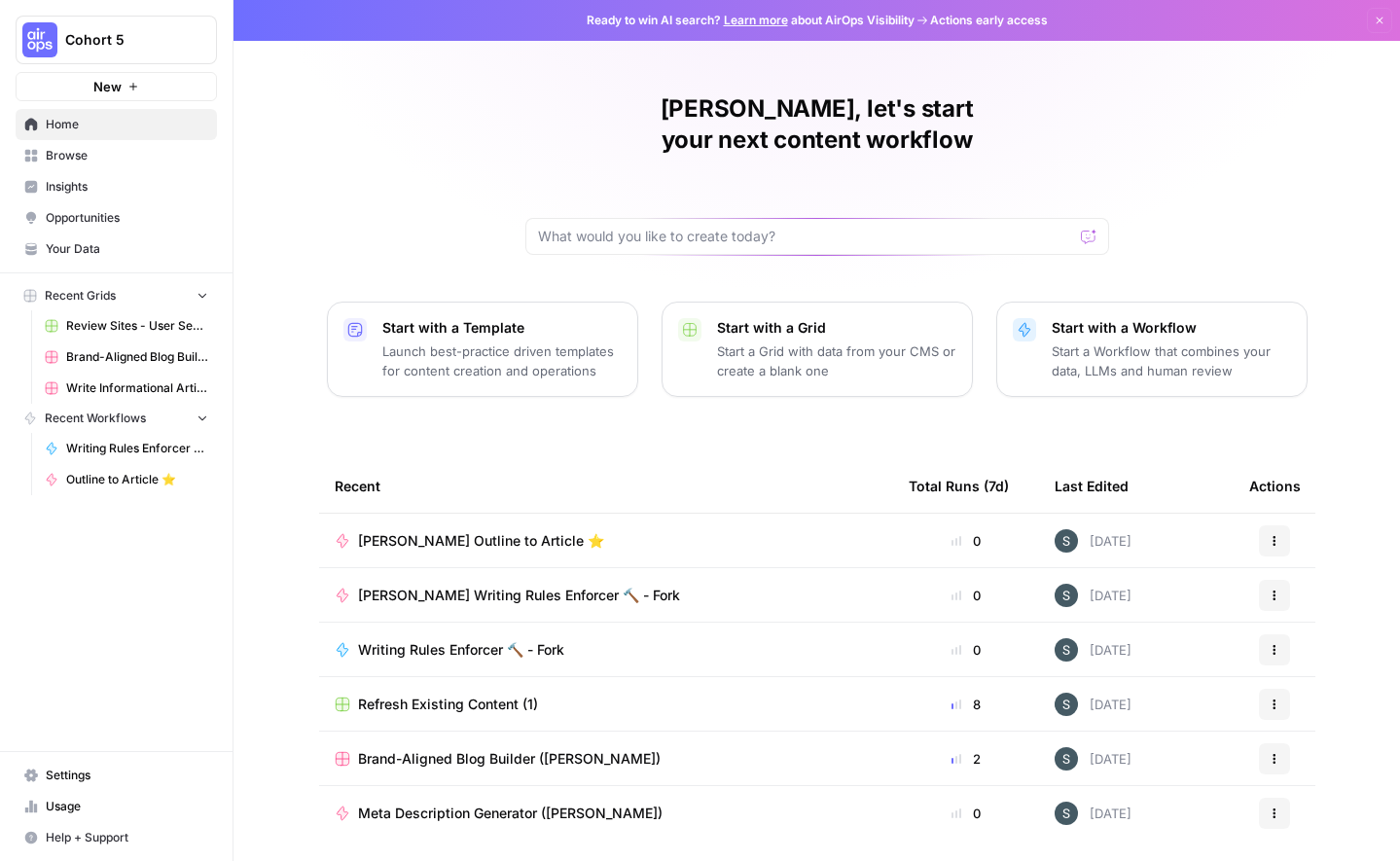
click at [75, 148] on span "Browse" at bounding box center [127, 156] width 162 height 18
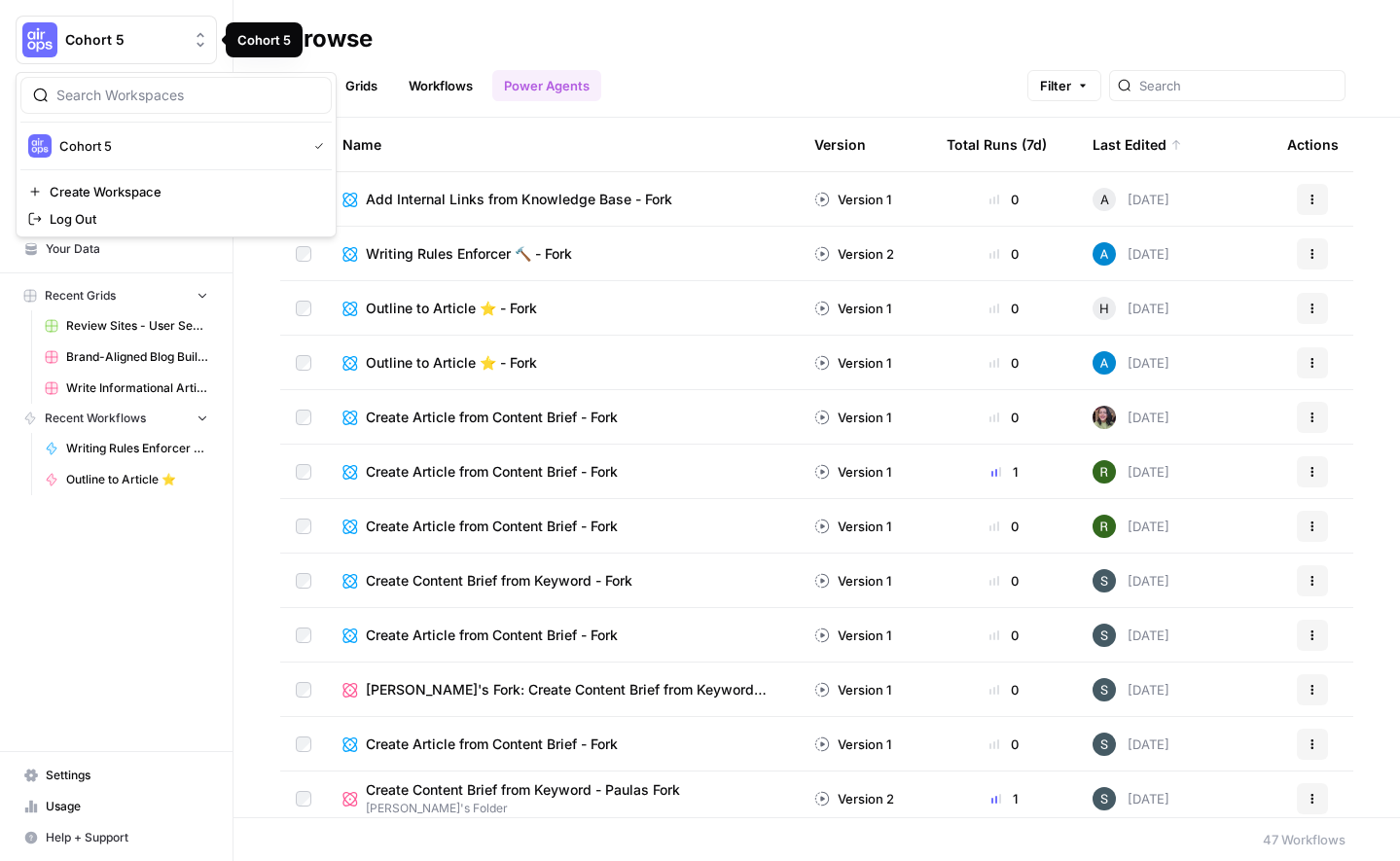
click at [89, 36] on span "Cohort 5" at bounding box center [124, 40] width 118 height 20
click at [320, 46] on div "Browse" at bounding box center [330, 39] width 84 height 31
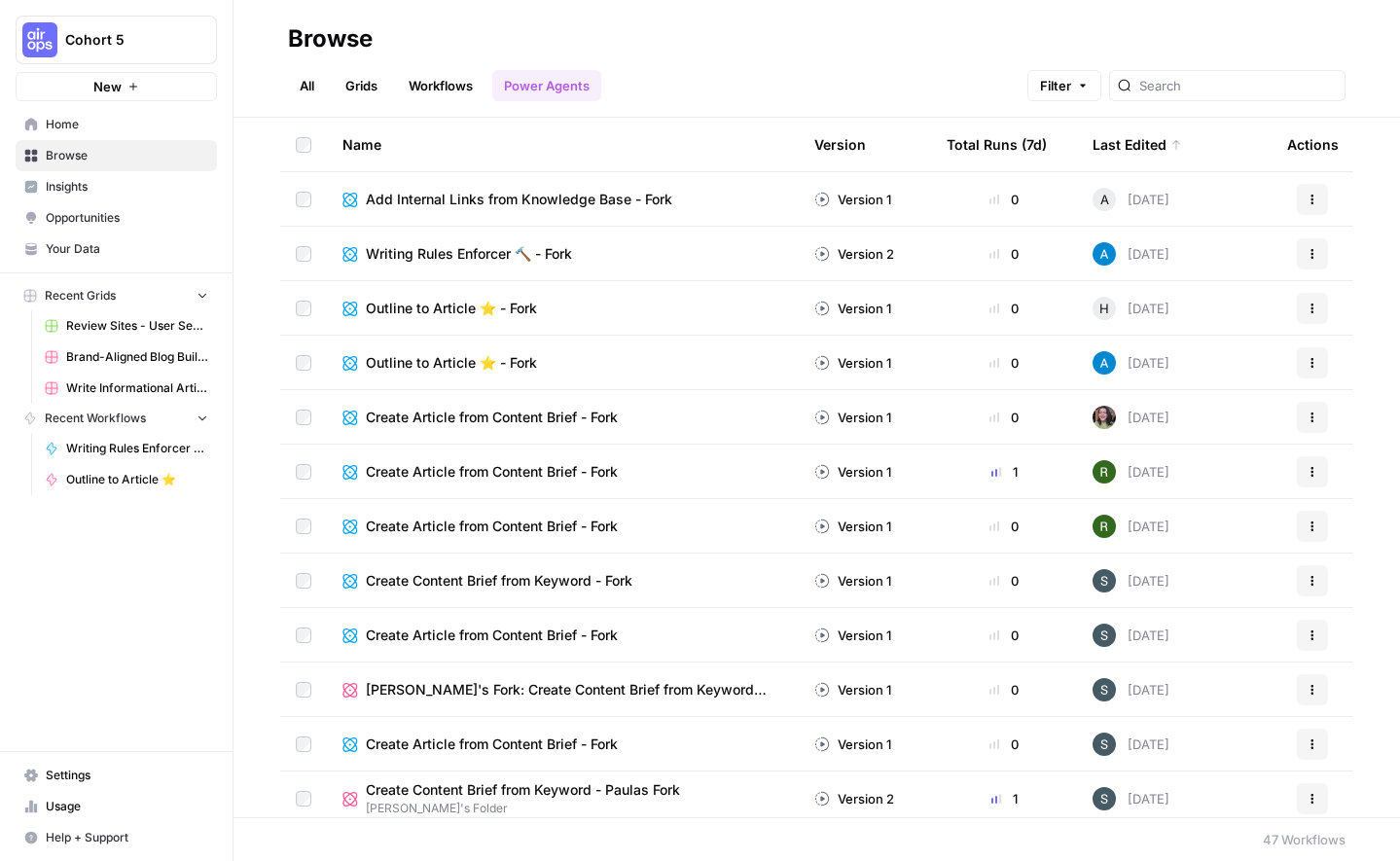
click at [132, 125] on span "Home" at bounding box center [127, 125] width 162 height 18
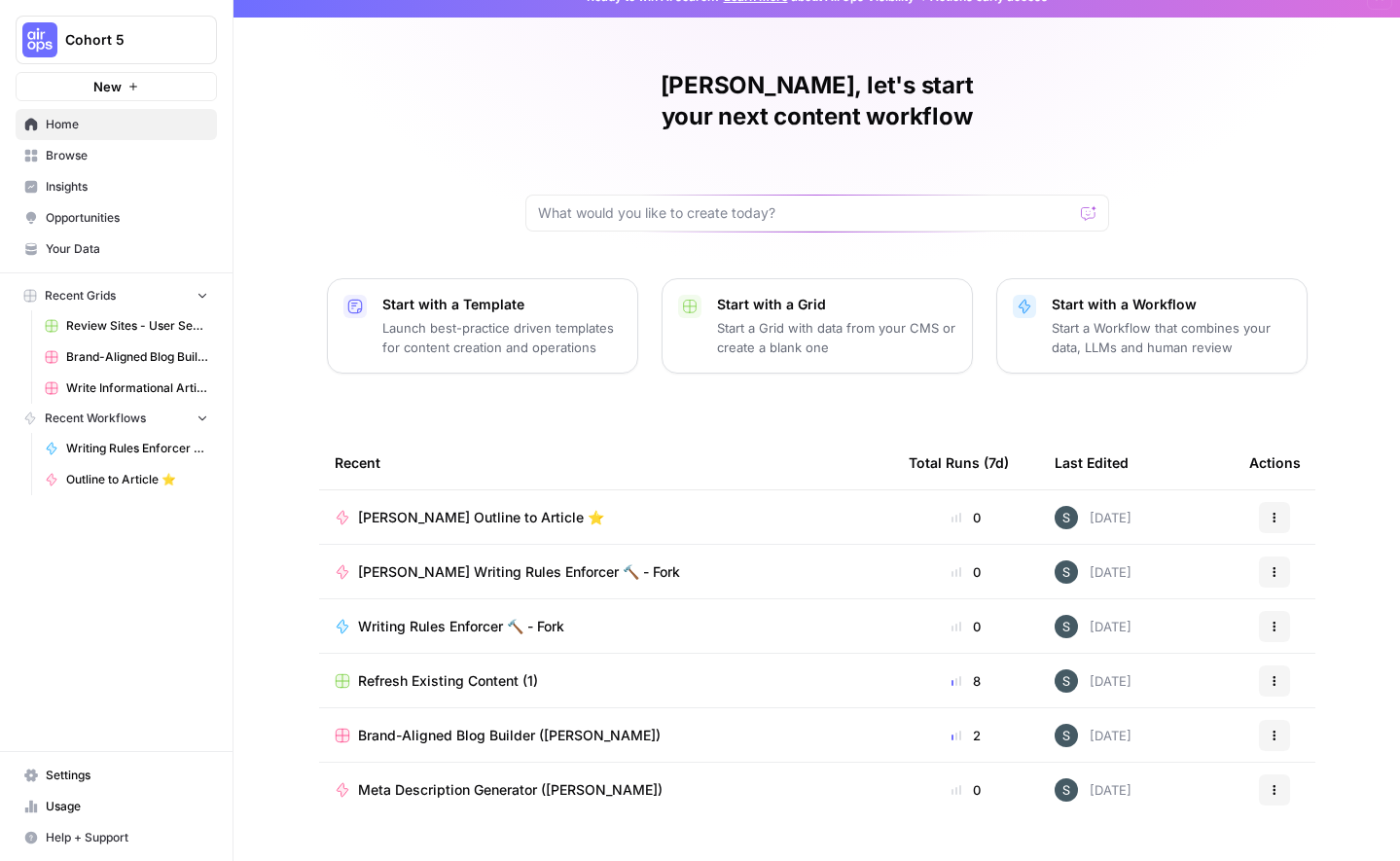
scroll to position [34, 0]
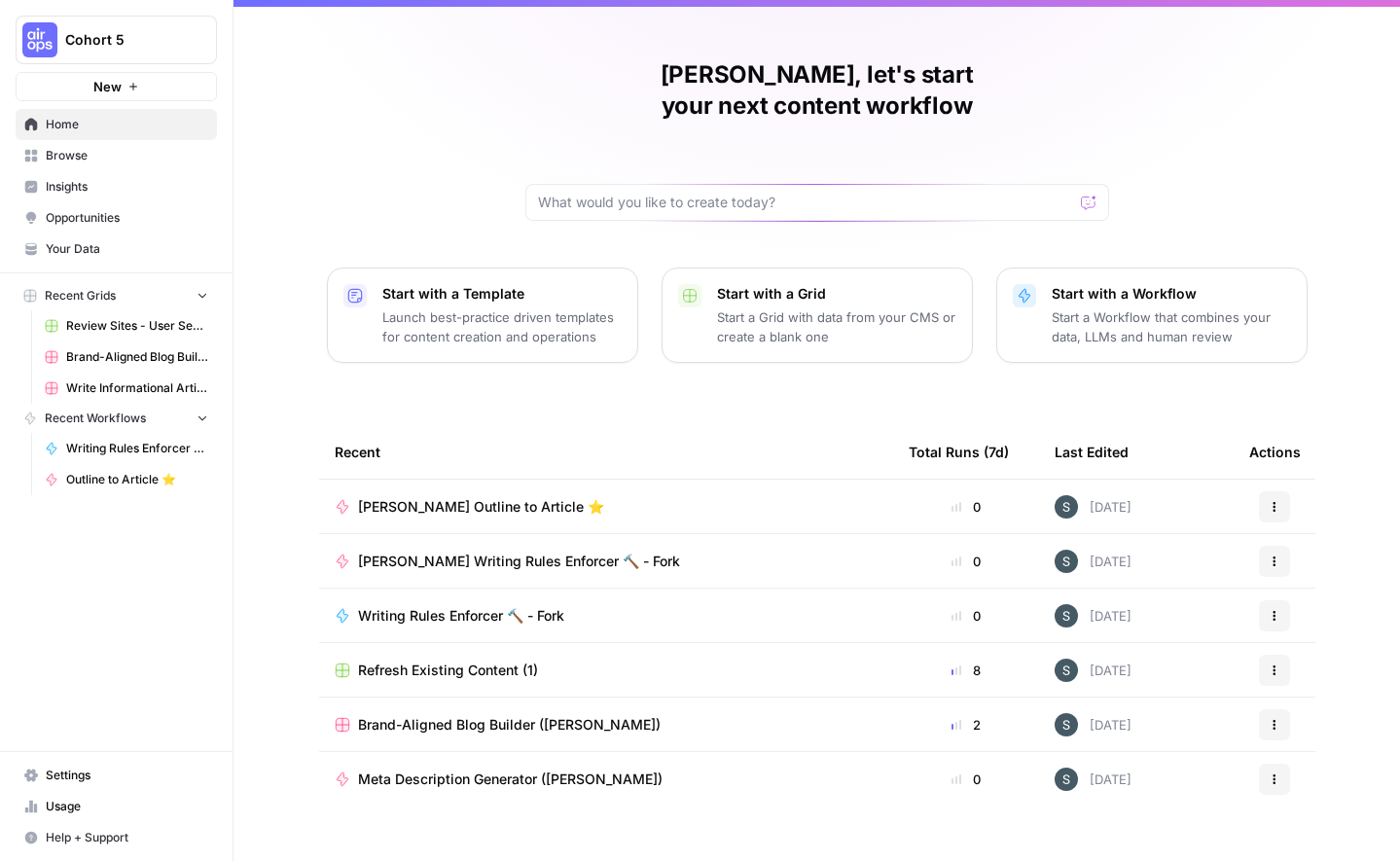
click at [430, 552] on span "[PERSON_NAME] Writing Rules Enforcer 🔨 - Fork" at bounding box center [519, 562] width 322 height 20
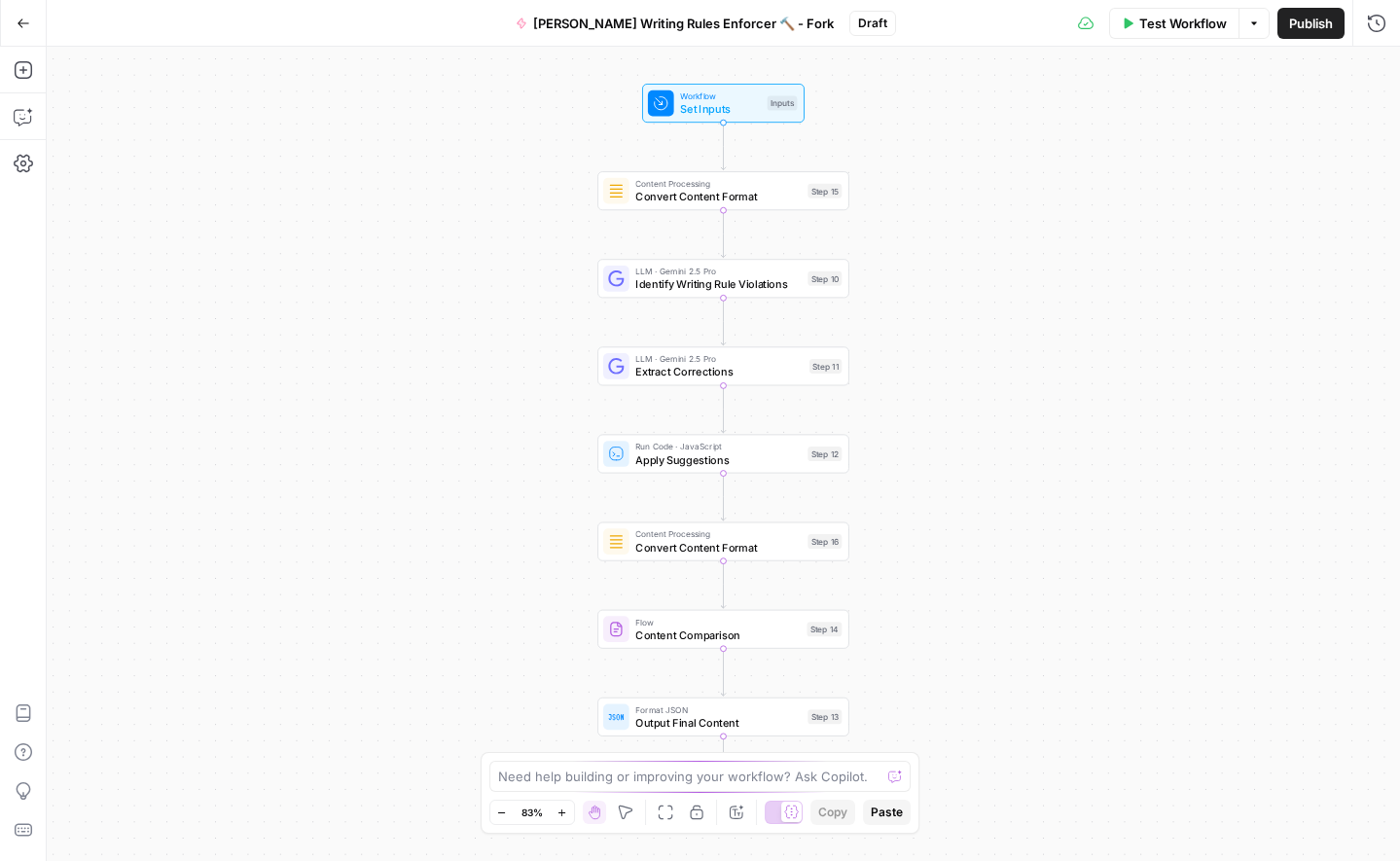
click at [696, 188] on span "Convert Content Format" at bounding box center [718, 196] width 165 height 17
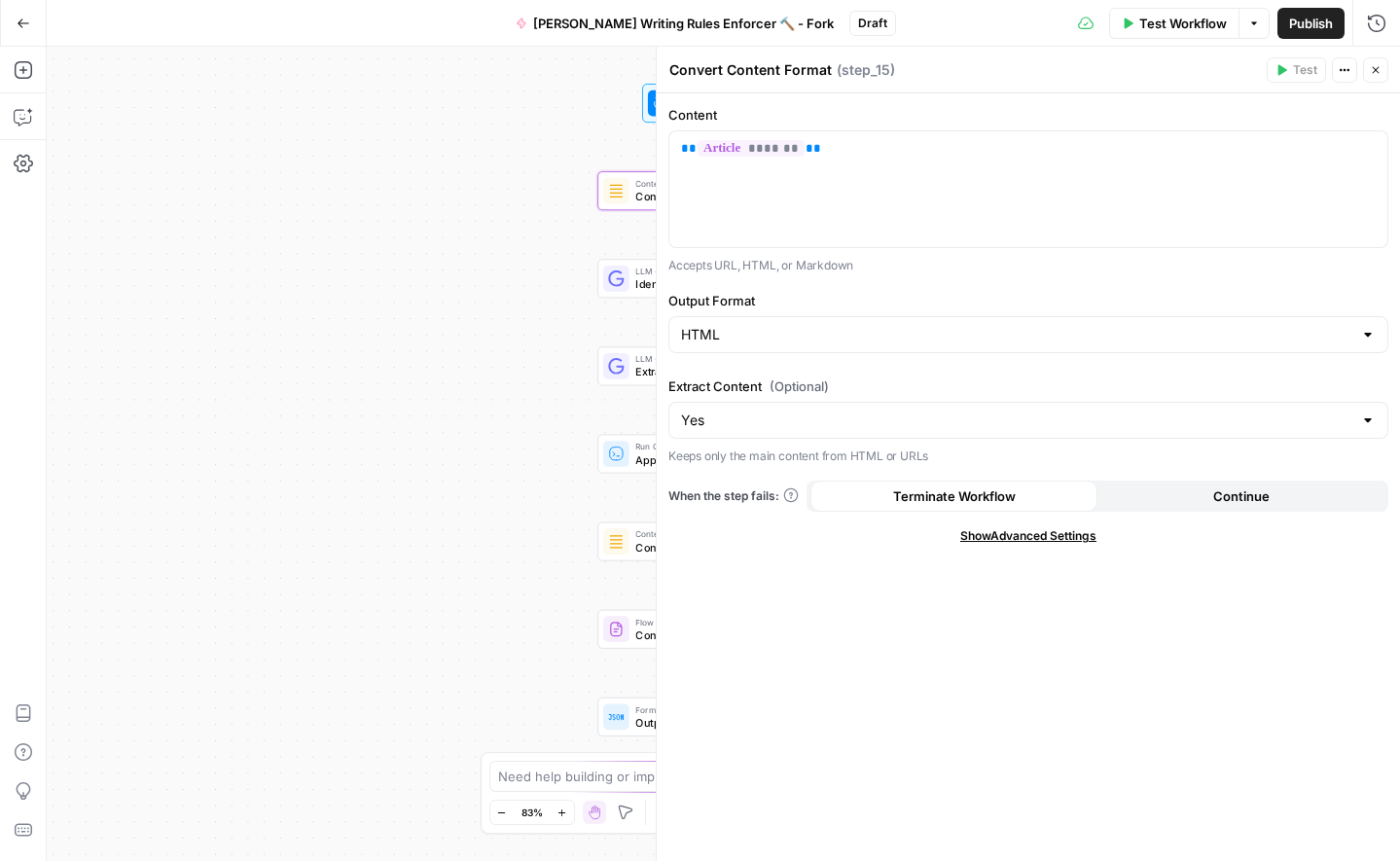
click at [513, 205] on div "Workflow Set Inputs Inputs Content Processing Convert Content Format Step 15 LL…" at bounding box center [724, 454] width 1353 height 814
click at [618, 286] on icon at bounding box center [616, 278] width 16 height 17
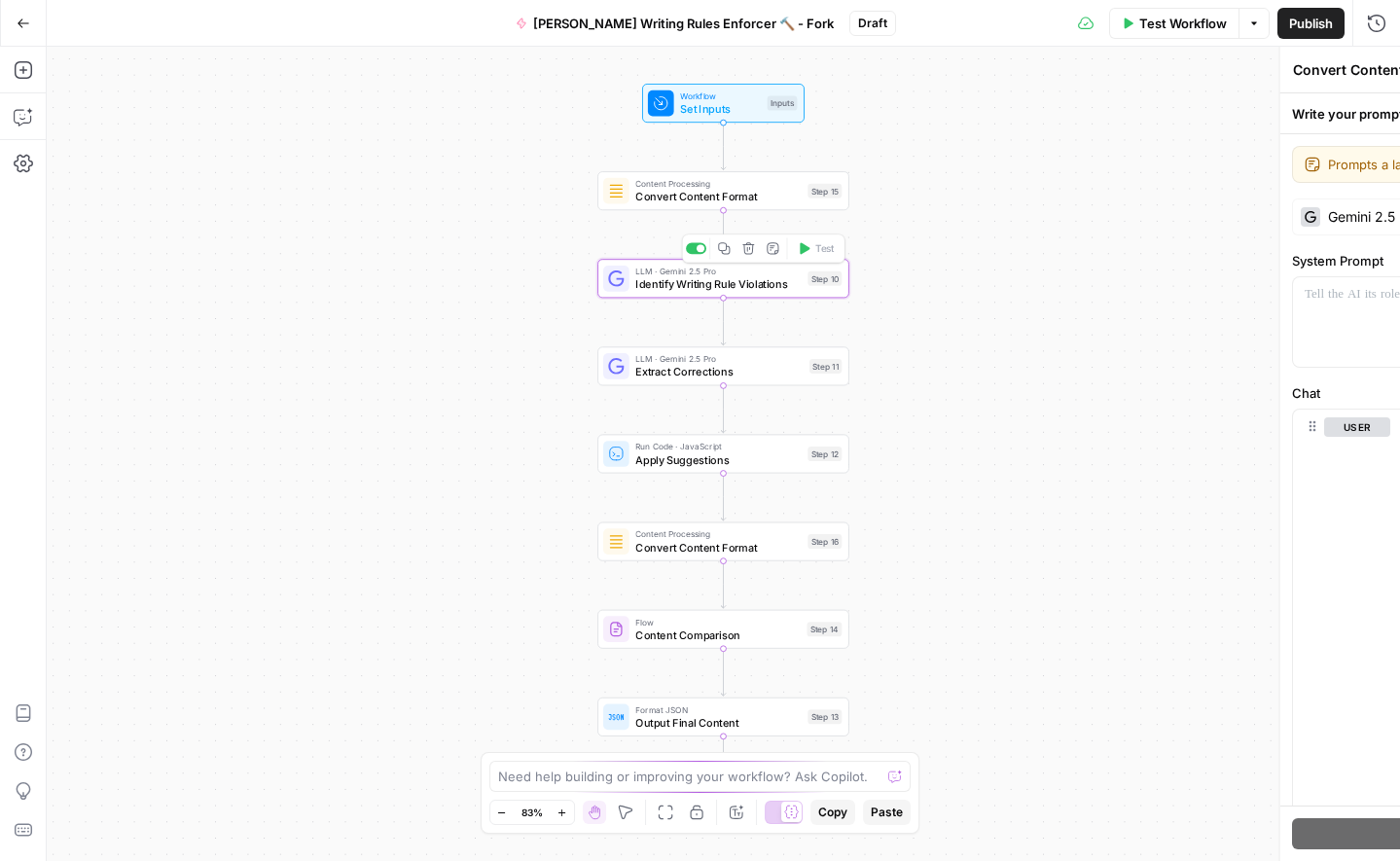
type textarea "Identify Writing Rule Violations"
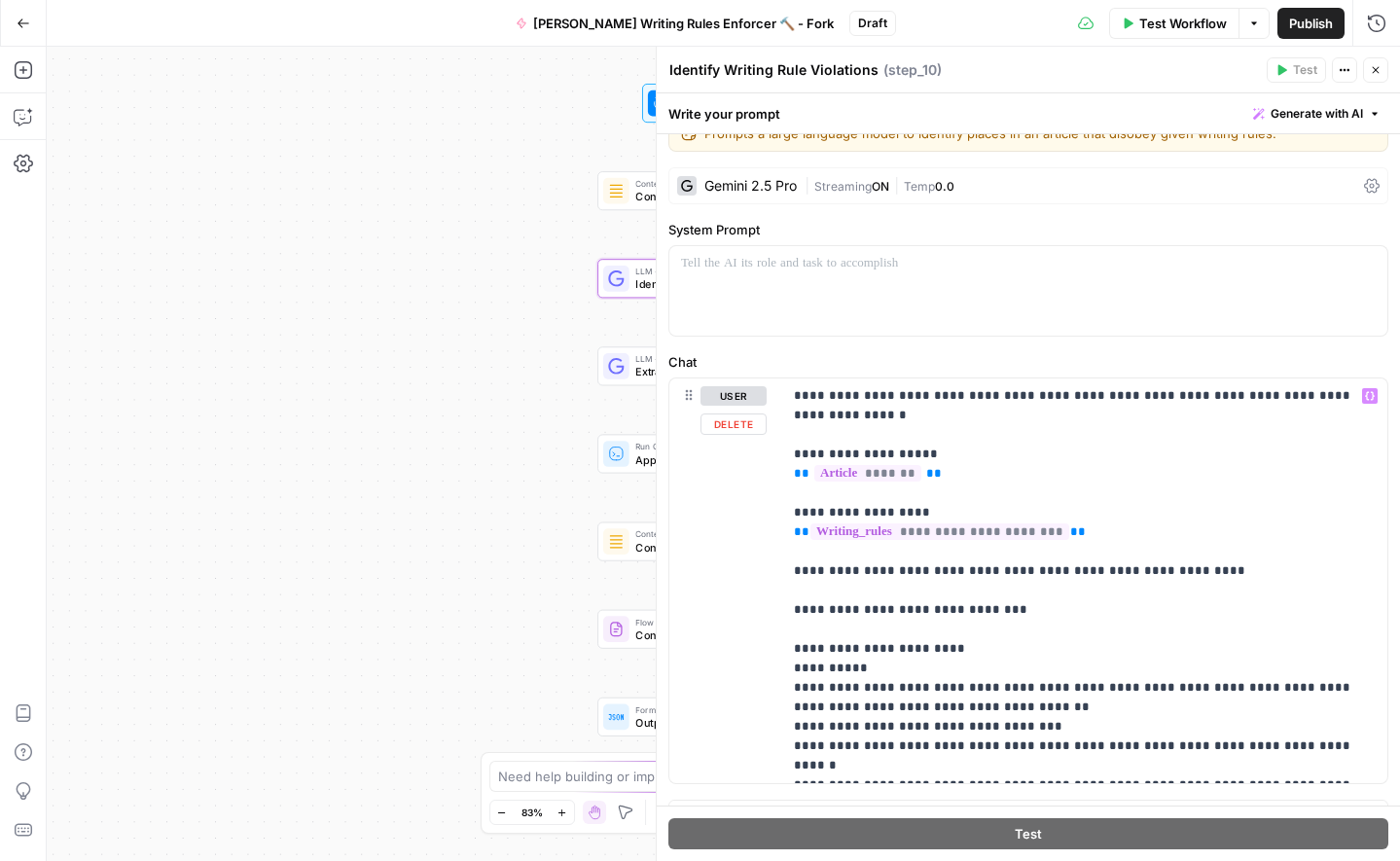
scroll to position [66, 0]
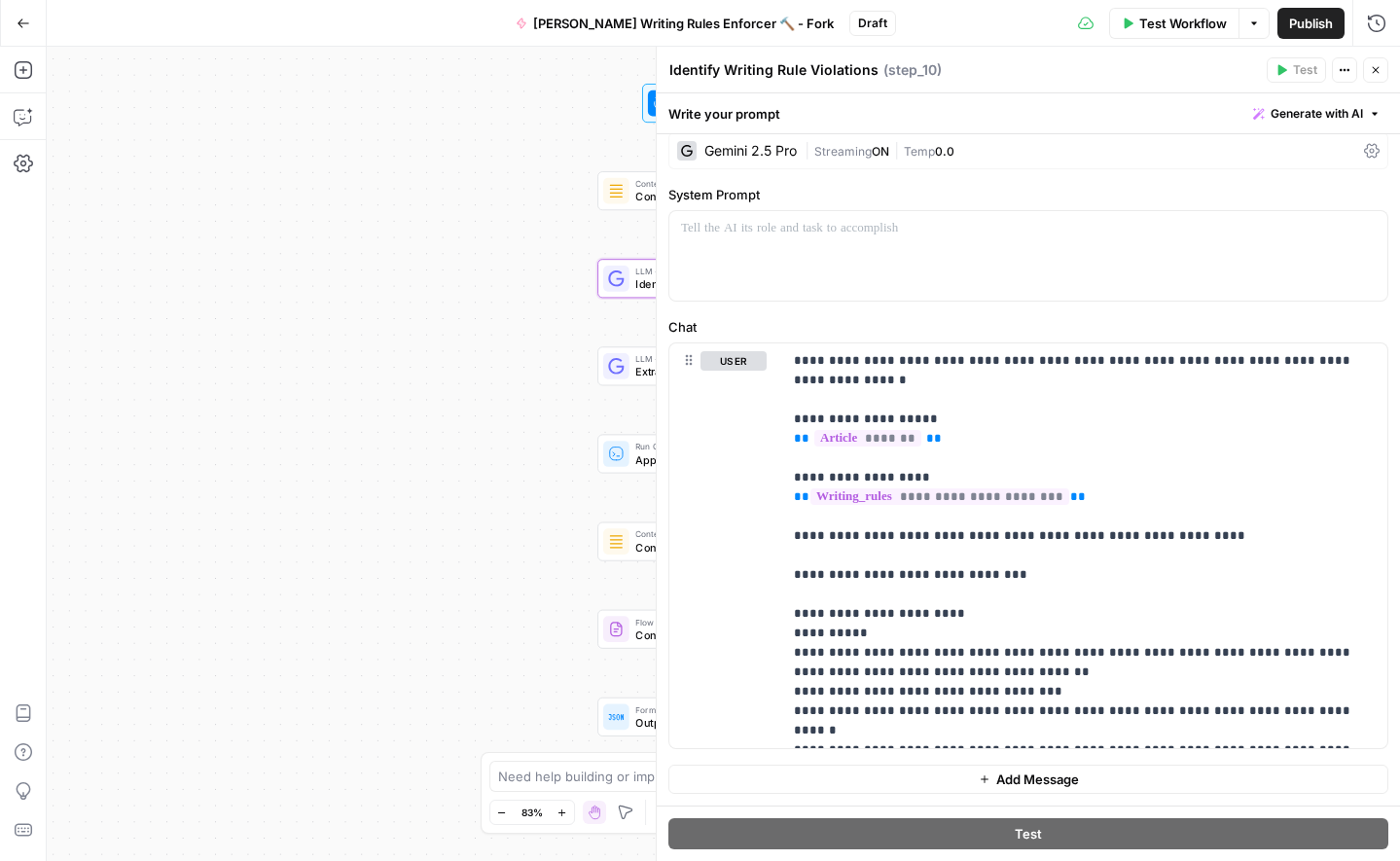
click at [627, 375] on div at bounding box center [616, 366] width 27 height 27
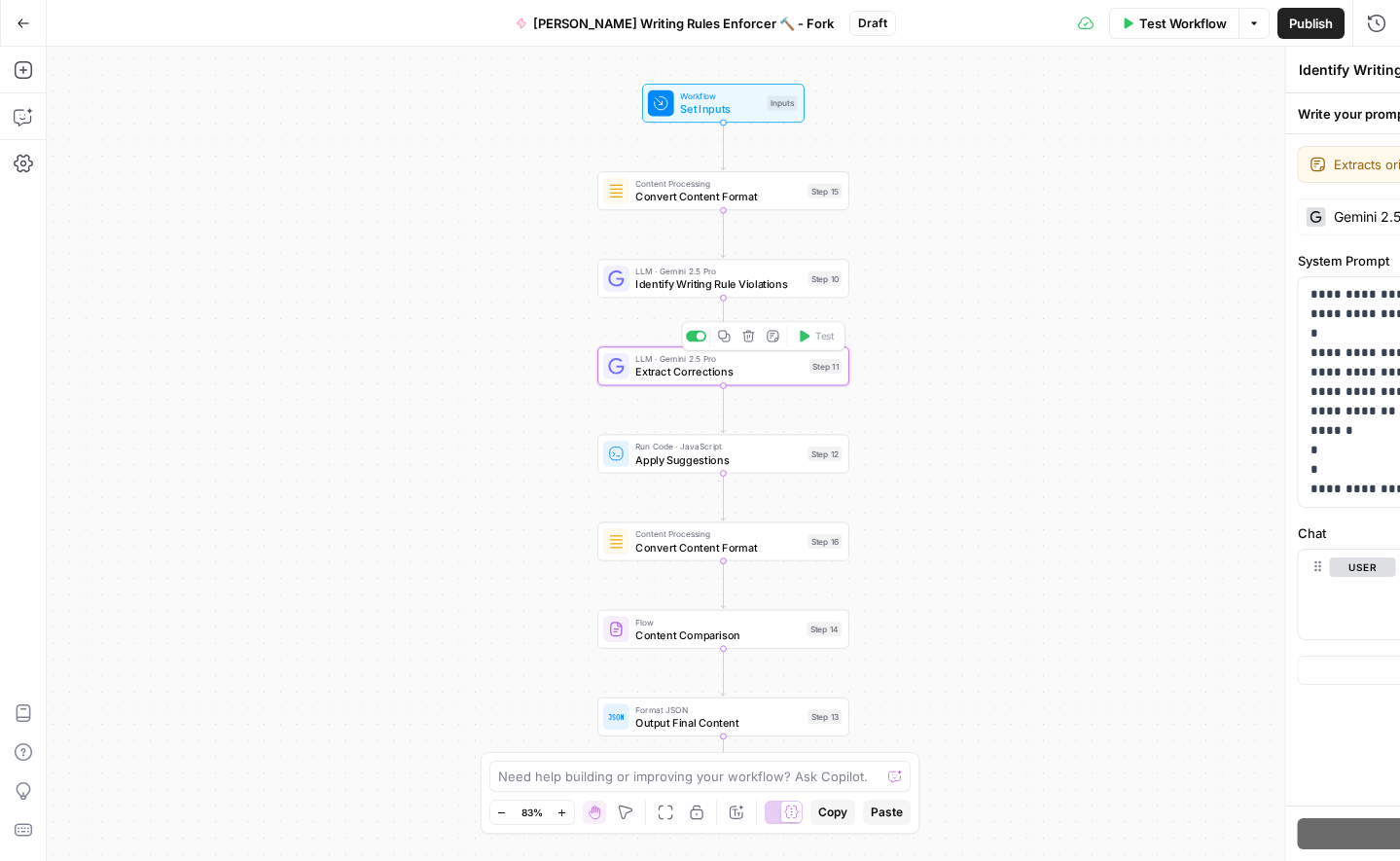
type textarea "Extract Corrections"
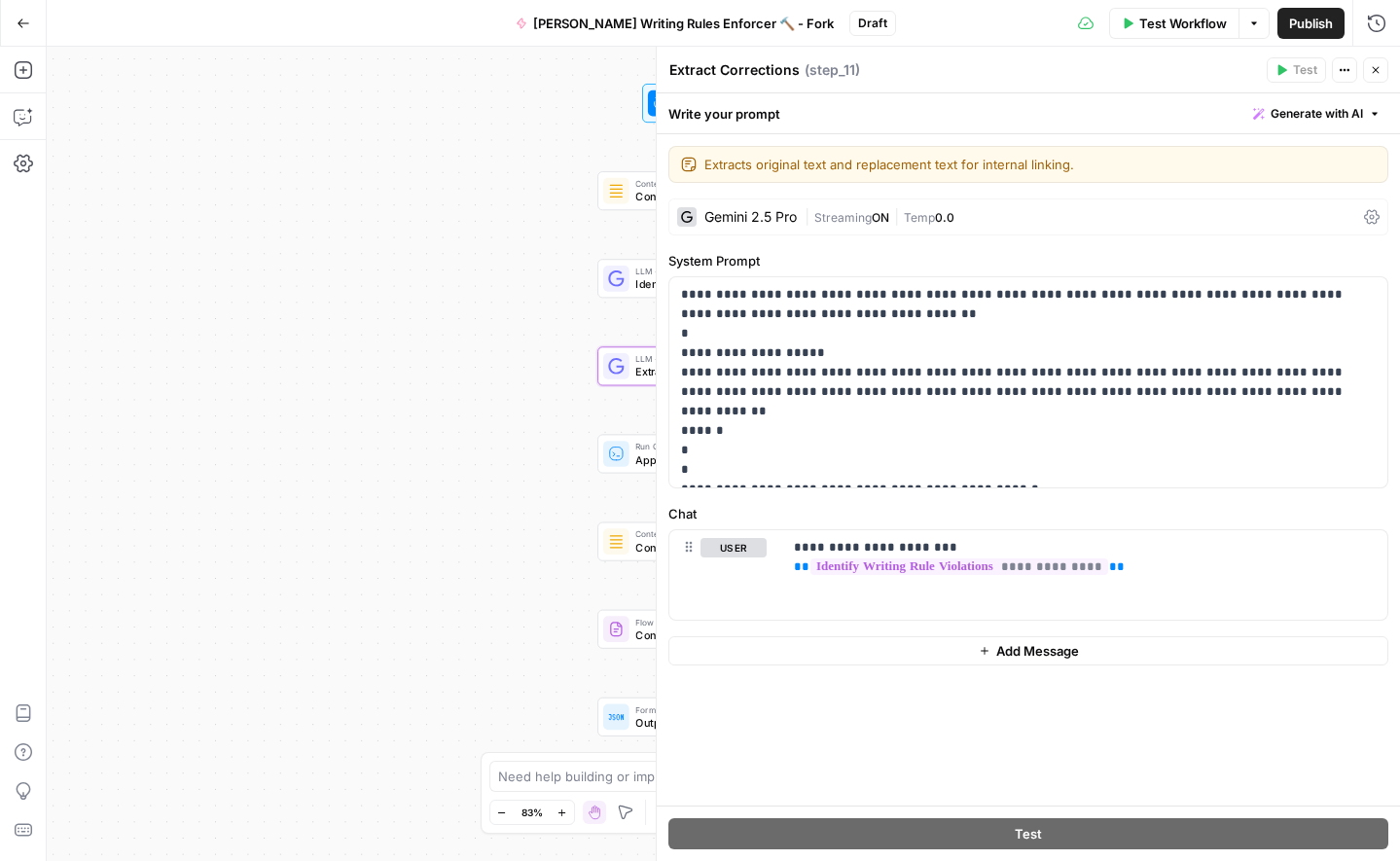
click at [630, 478] on div "Workflow Set Inputs Inputs Content Processing Convert Content Format Step 15 LL…" at bounding box center [724, 454] width 1353 height 814
click at [629, 454] on div "Run Code · JavaScript Apply Suggestions Step 12 Copy step Delete step Edit Note…" at bounding box center [722, 454] width 239 height 27
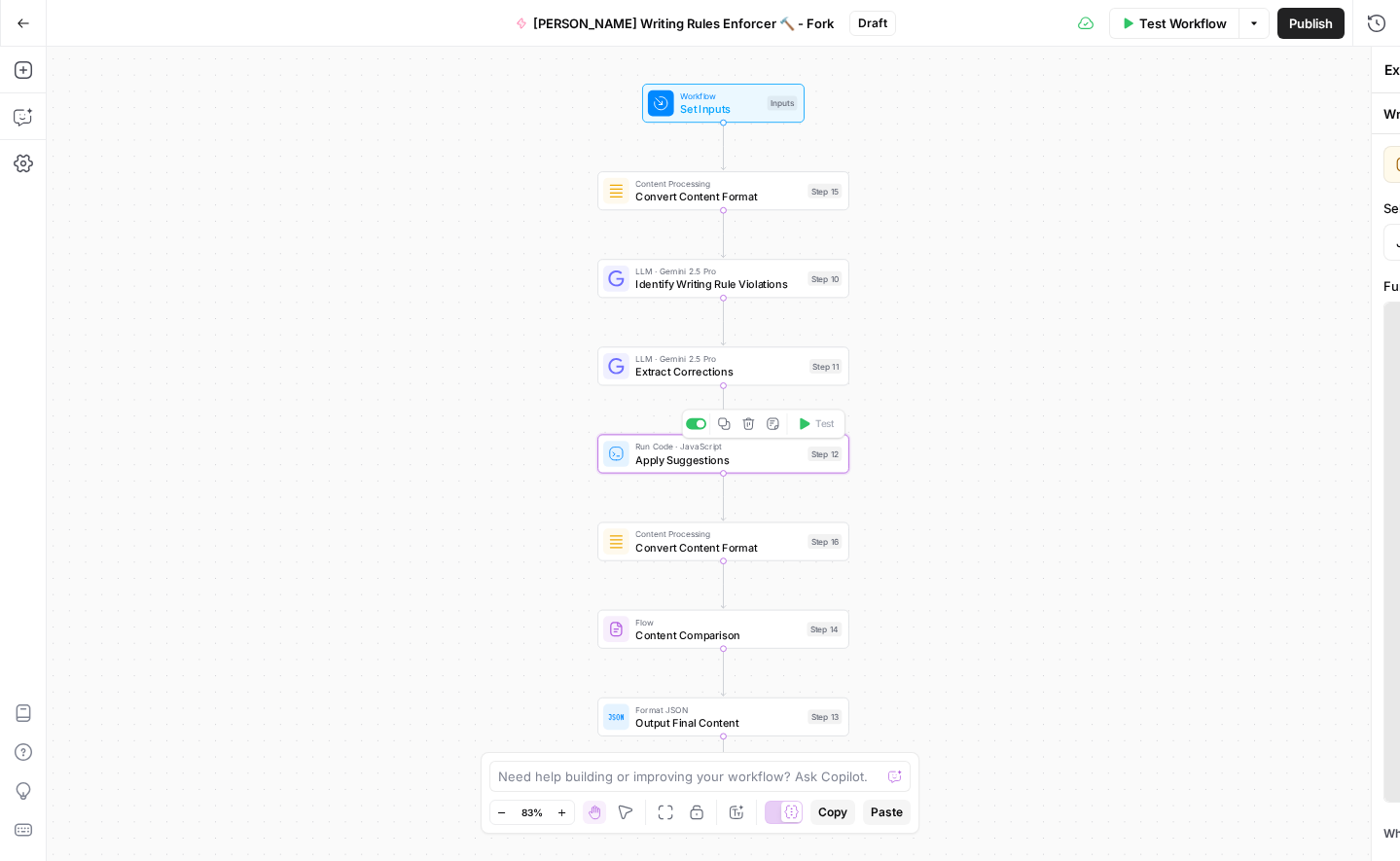
type textarea "Apply Suggestions"
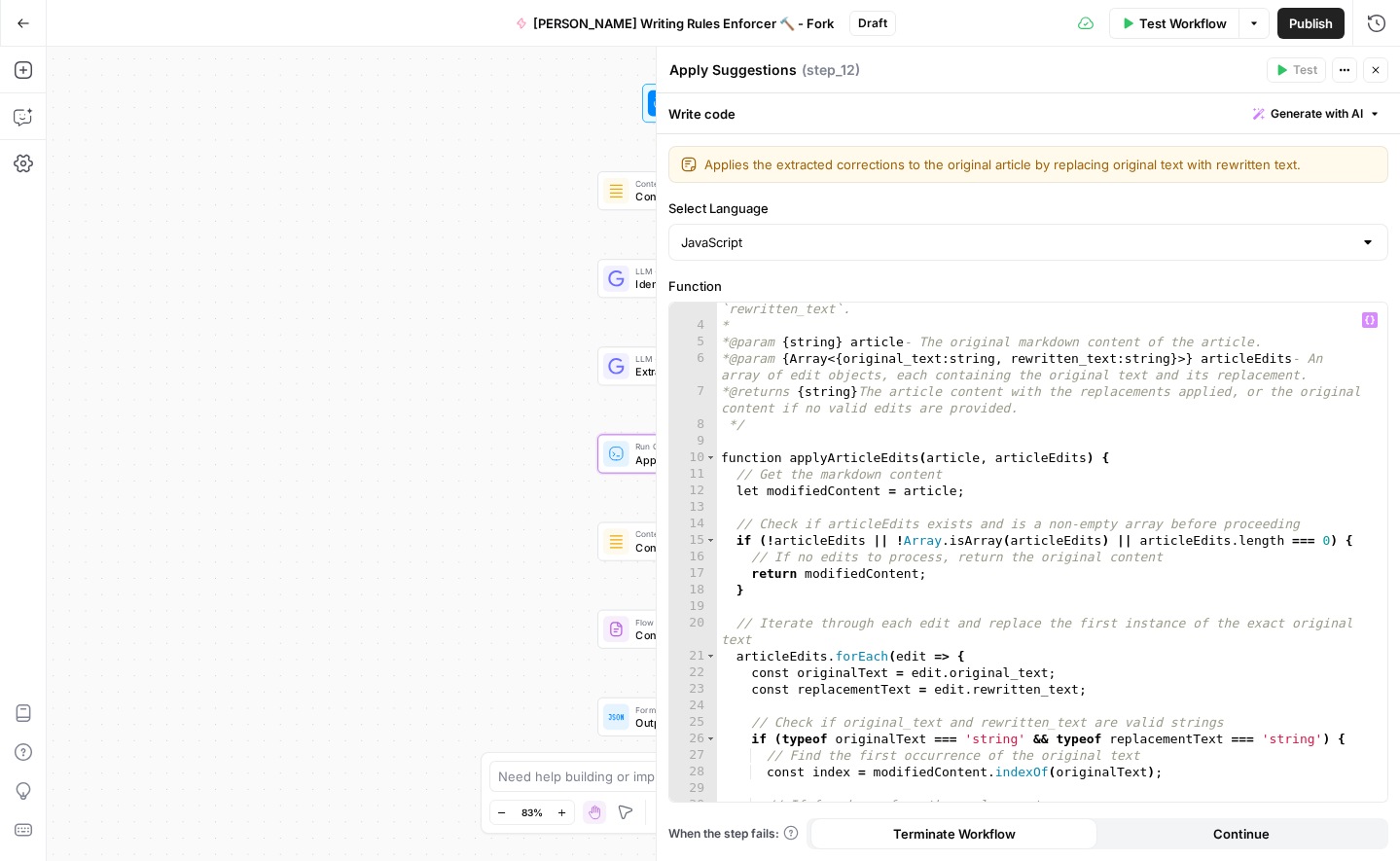
scroll to position [262, 0]
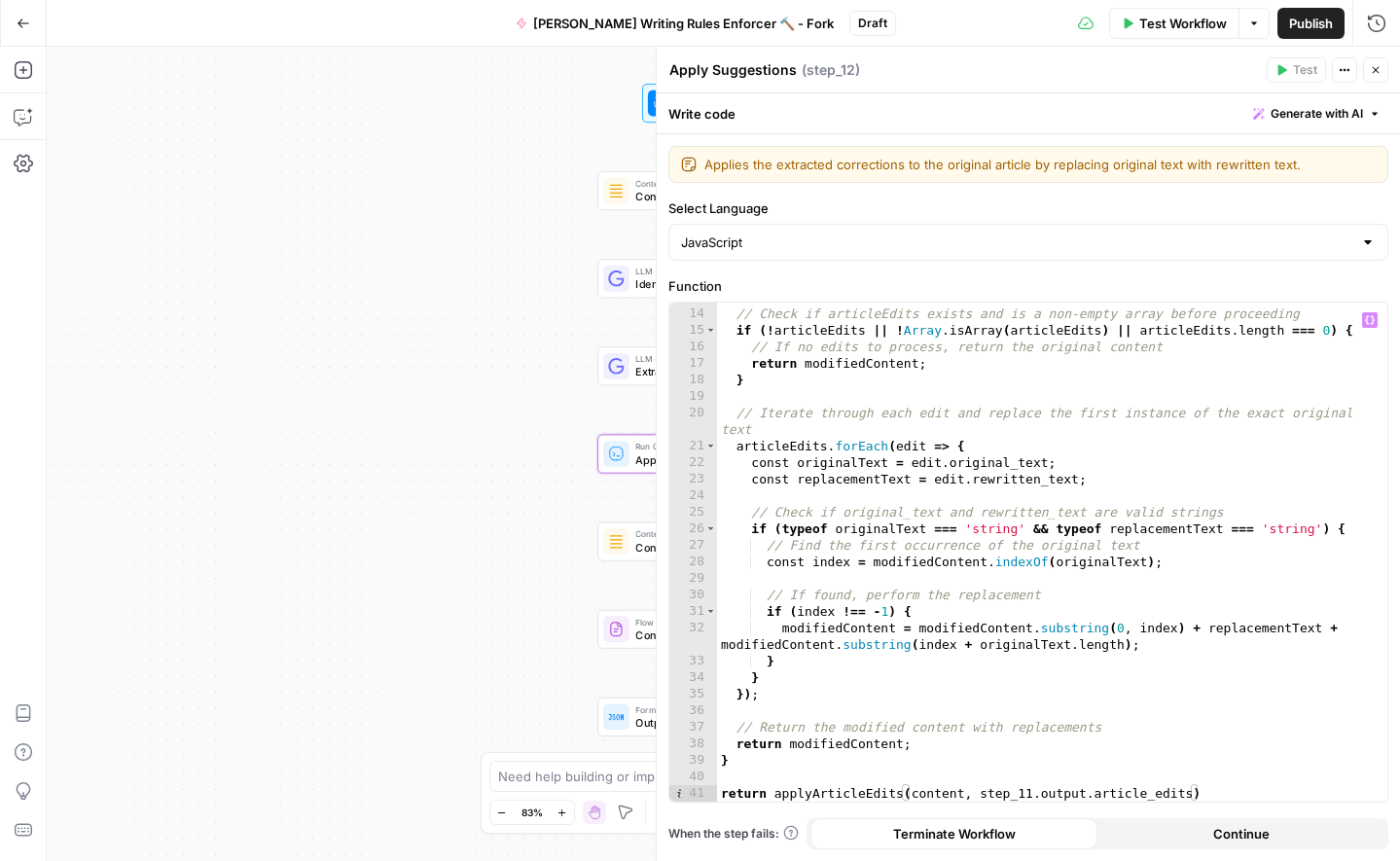
click at [620, 533] on img at bounding box center [616, 541] width 17 height 17
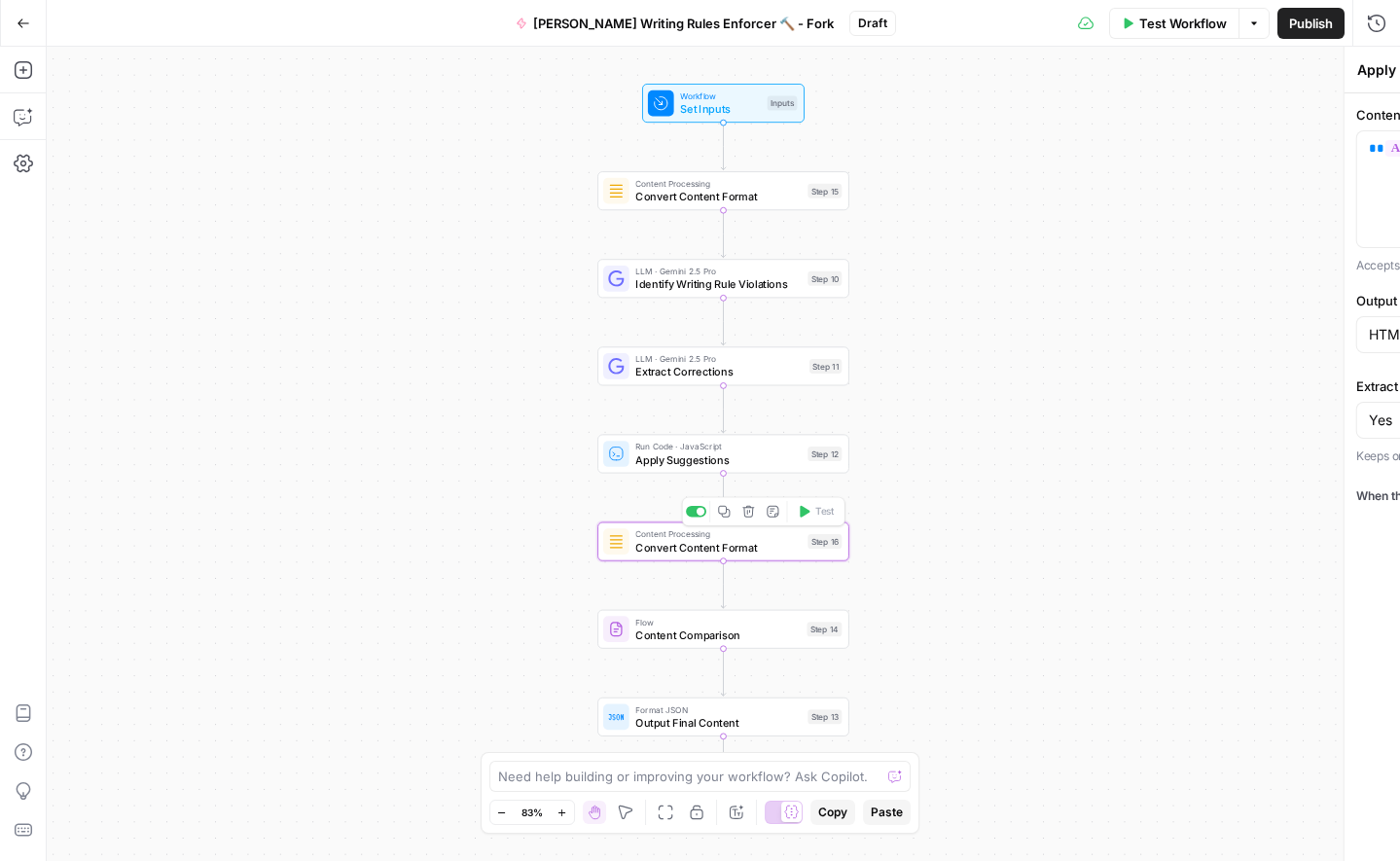
type textarea "Convert Content Format"
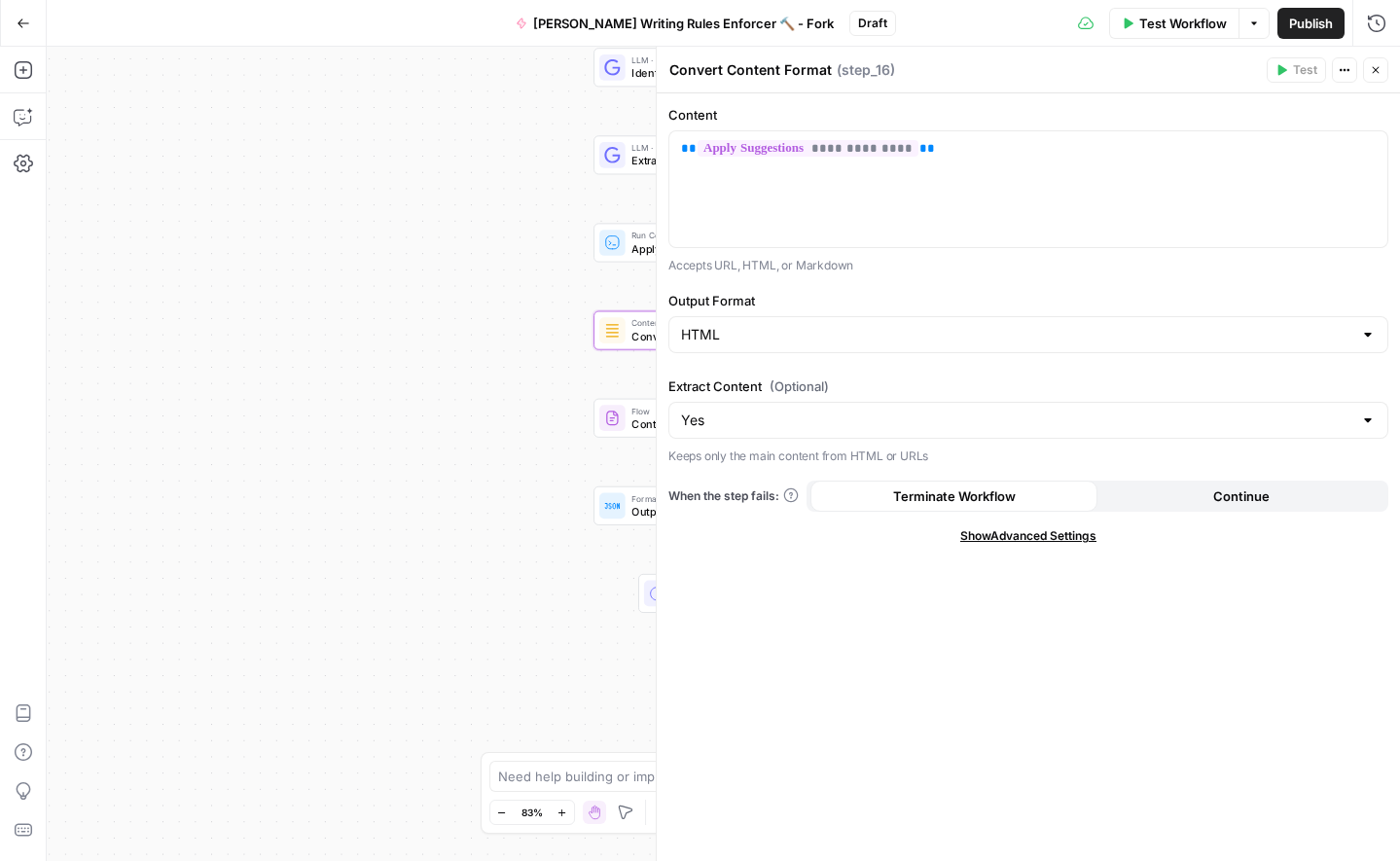
click at [574, 585] on div "Workflow Set Inputs Inputs Content Processing Convert Content Format Step 15 LL…" at bounding box center [724, 454] width 1353 height 814
click at [635, 422] on span "Content Comparison" at bounding box center [713, 423] width 164 height 17
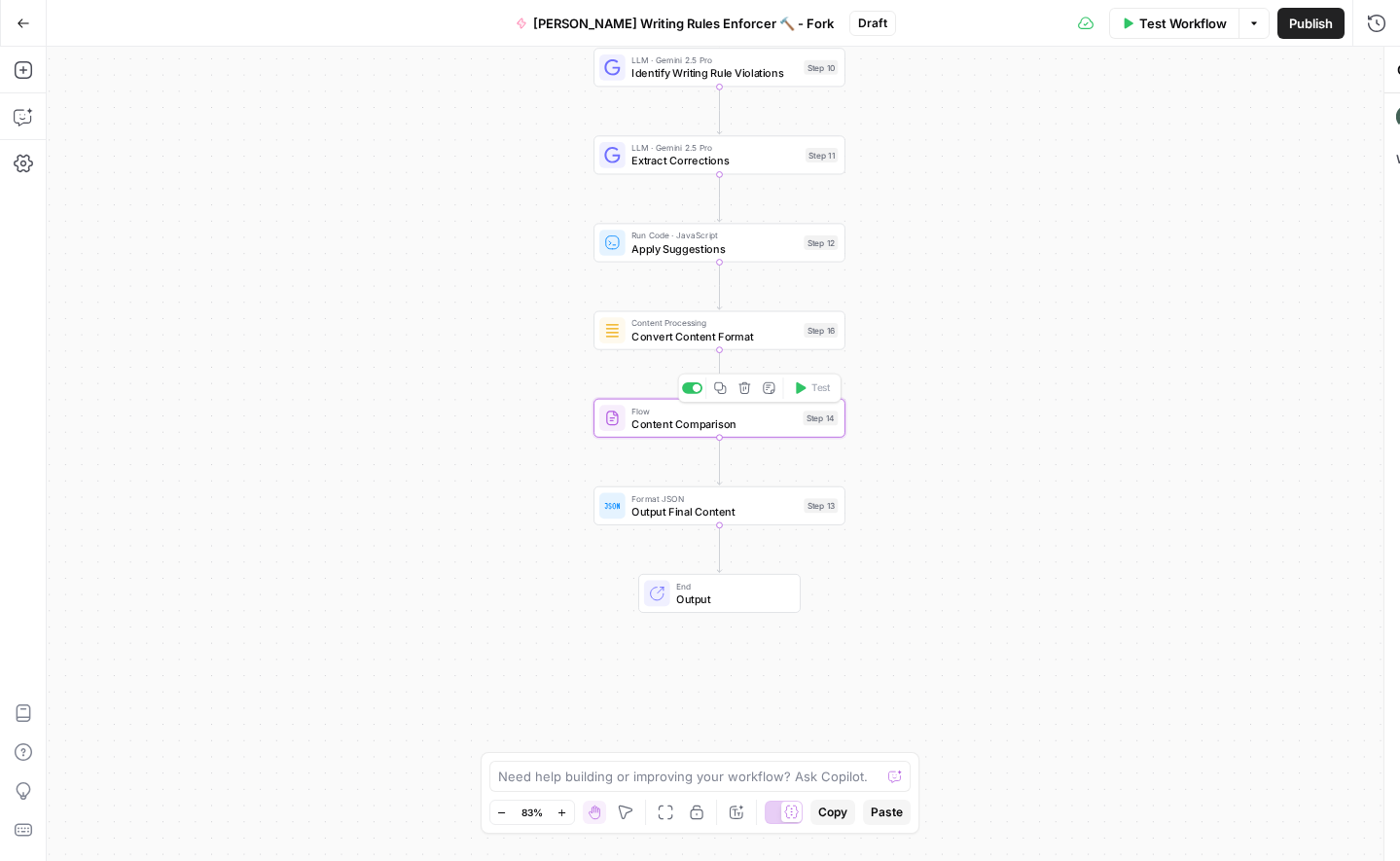
type textarea "Content Comparison"
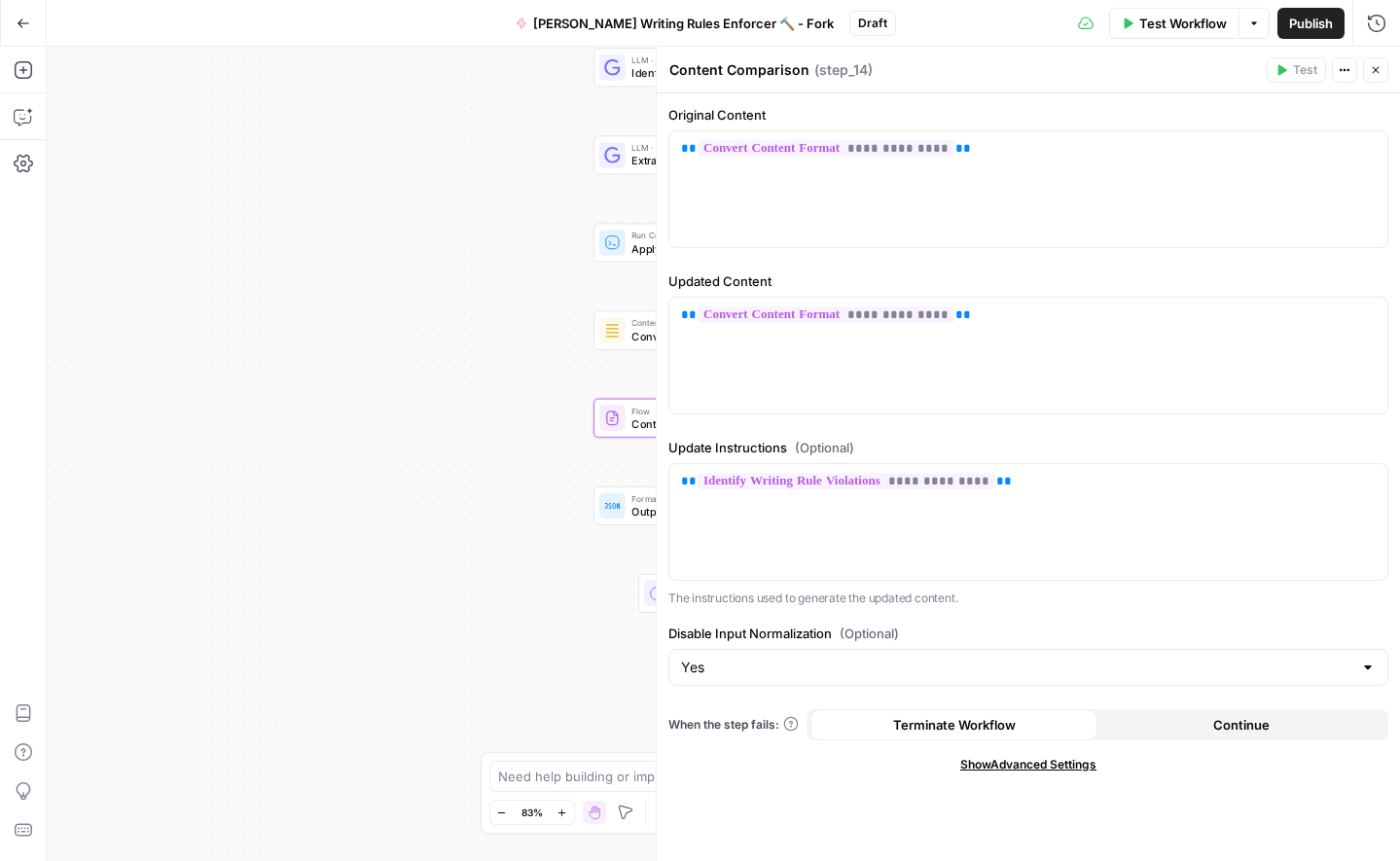
click at [633, 519] on div "Format JSON Output Final Content Step 13 Copy step Delete step Edit Note Test" at bounding box center [719, 506] width 252 height 39
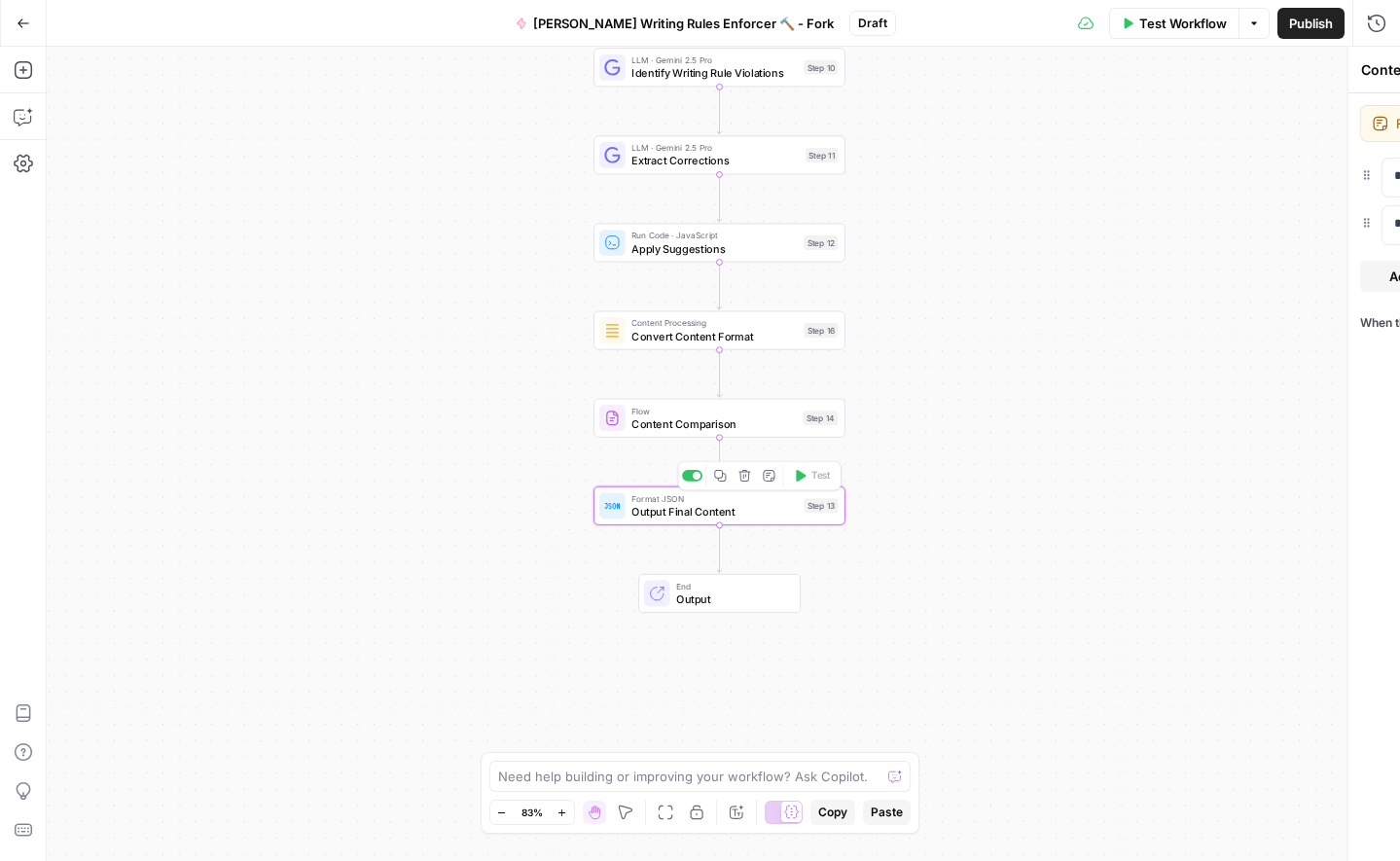
type textarea "Output Final Content"
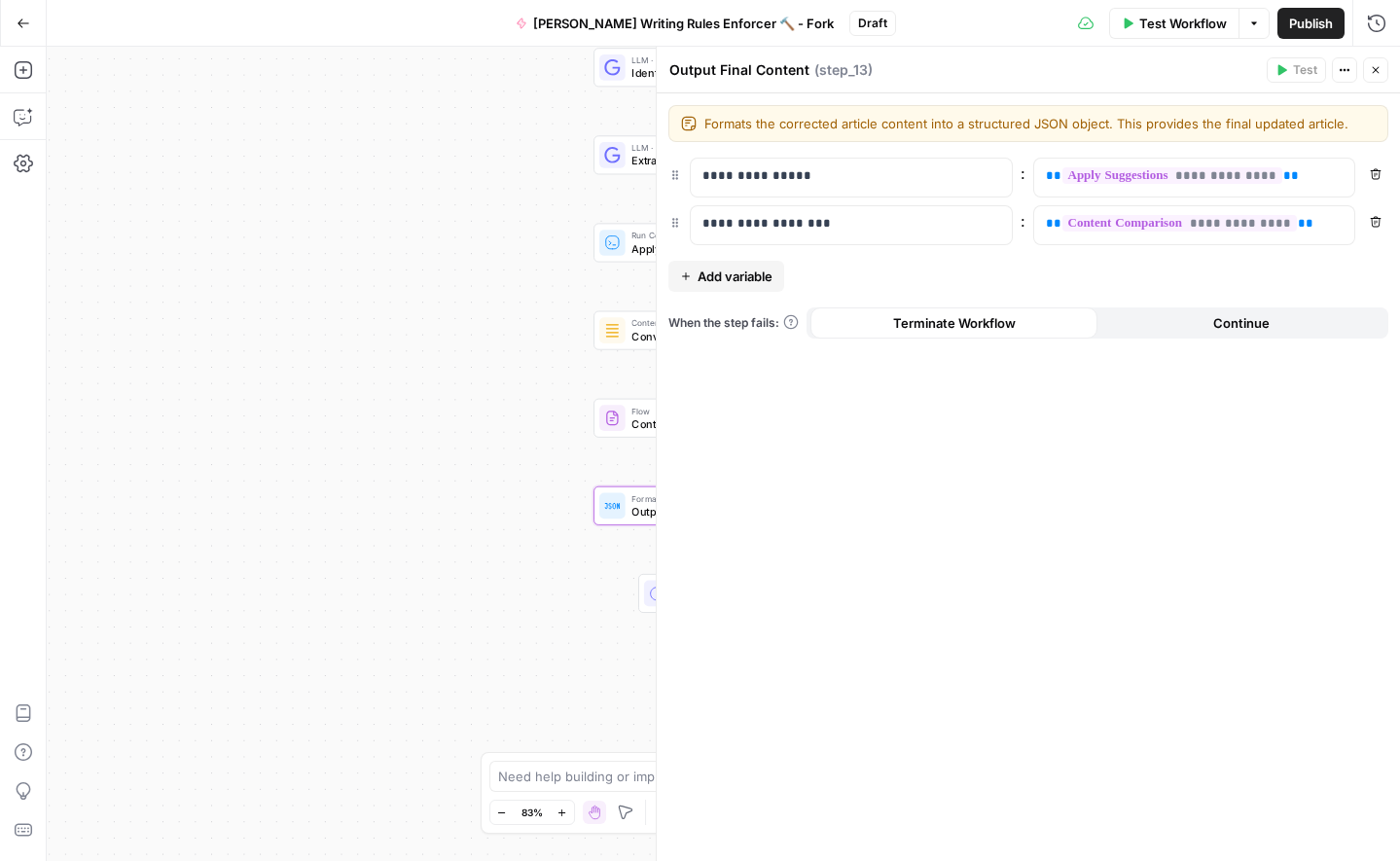
click at [1378, 69] on icon "button" at bounding box center [1375, 70] width 12 height 12
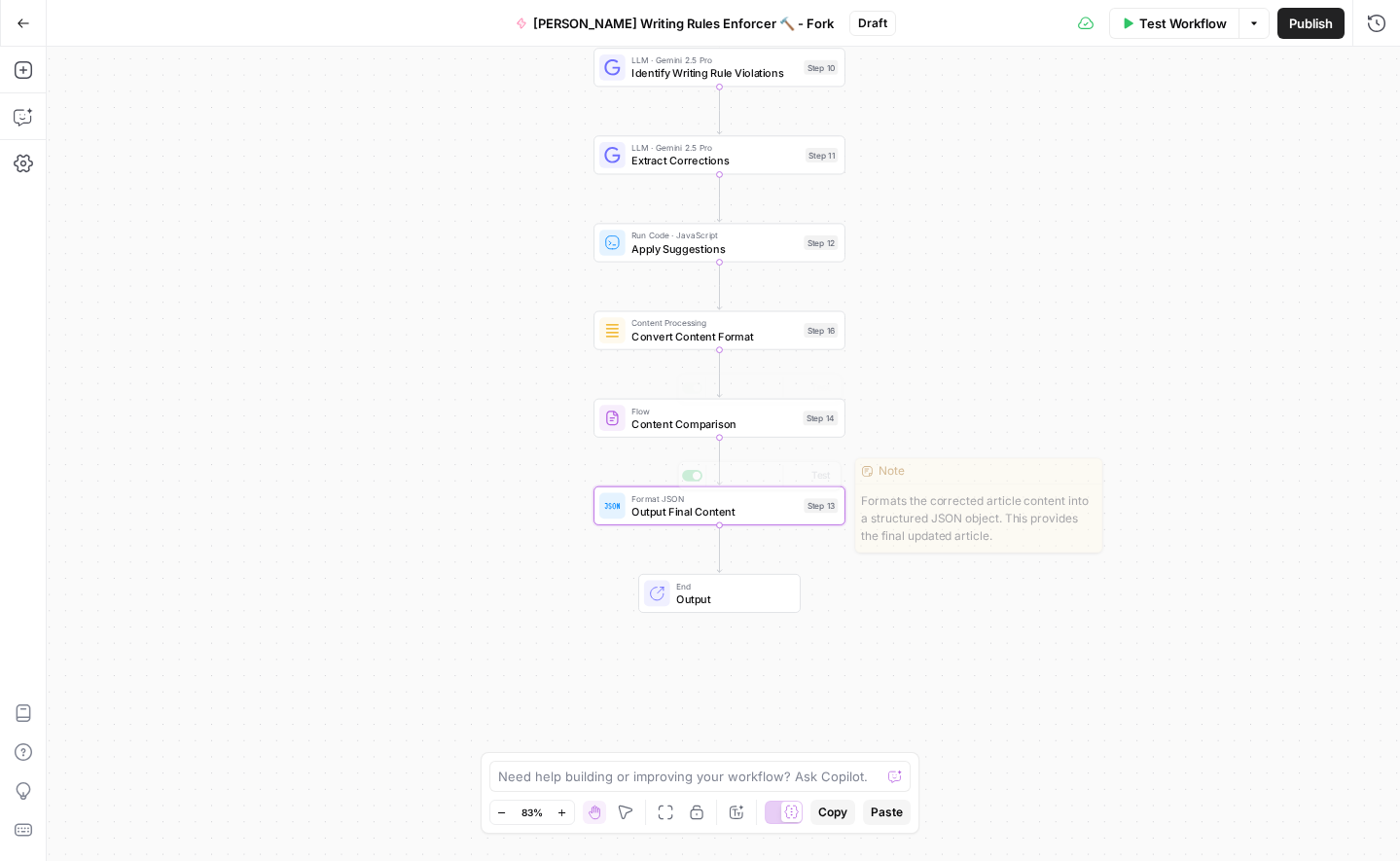
click at [700, 603] on span "Output" at bounding box center [731, 598] width 110 height 17
click at [693, 594] on span "Output" at bounding box center [732, 598] width 110 height 17
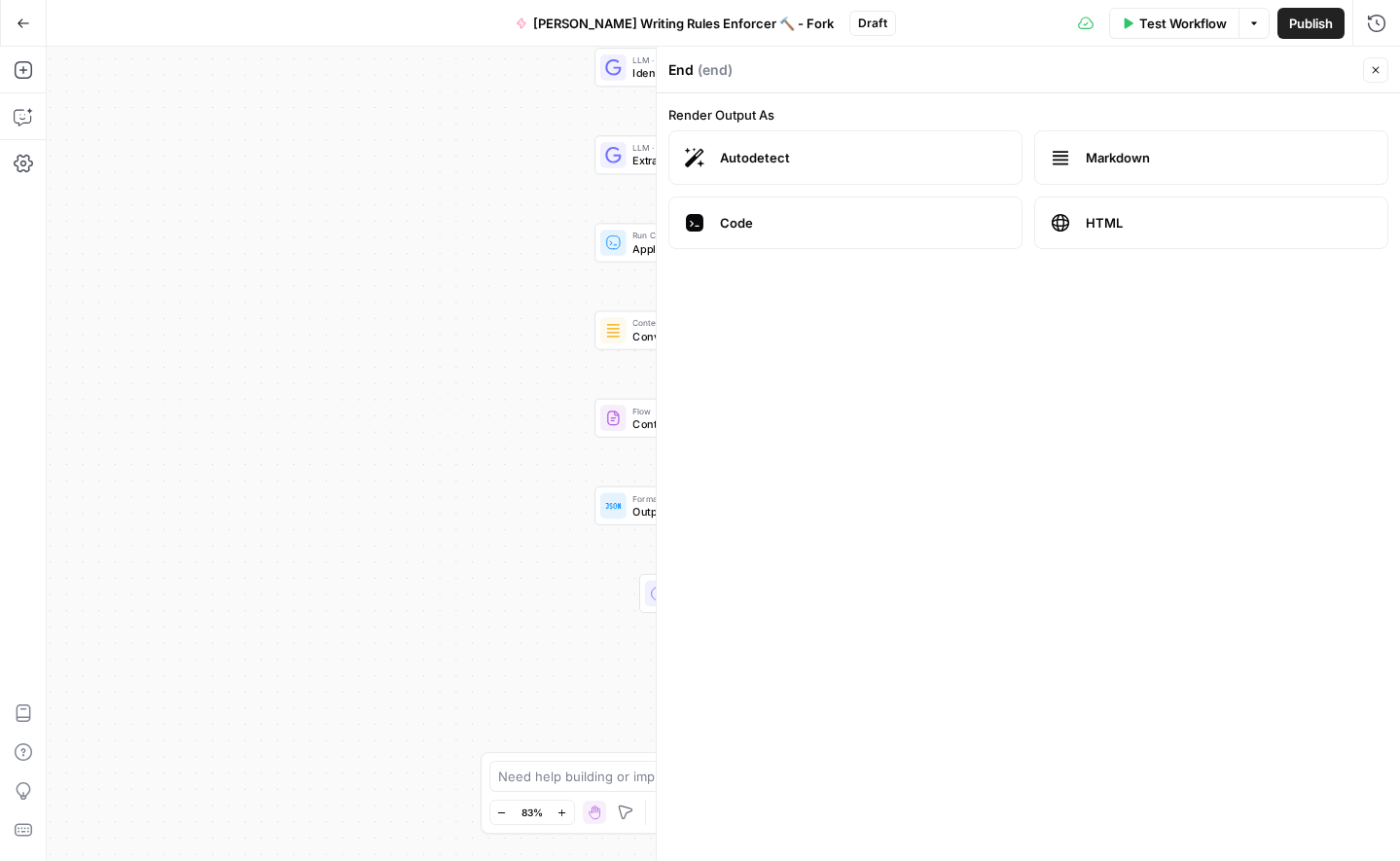
click at [542, 592] on div "Workflow Set Inputs Inputs Content Processing Convert Content Format Step 15 LL…" at bounding box center [724, 454] width 1353 height 814
click at [1370, 71] on icon "button" at bounding box center [1375, 70] width 12 height 12
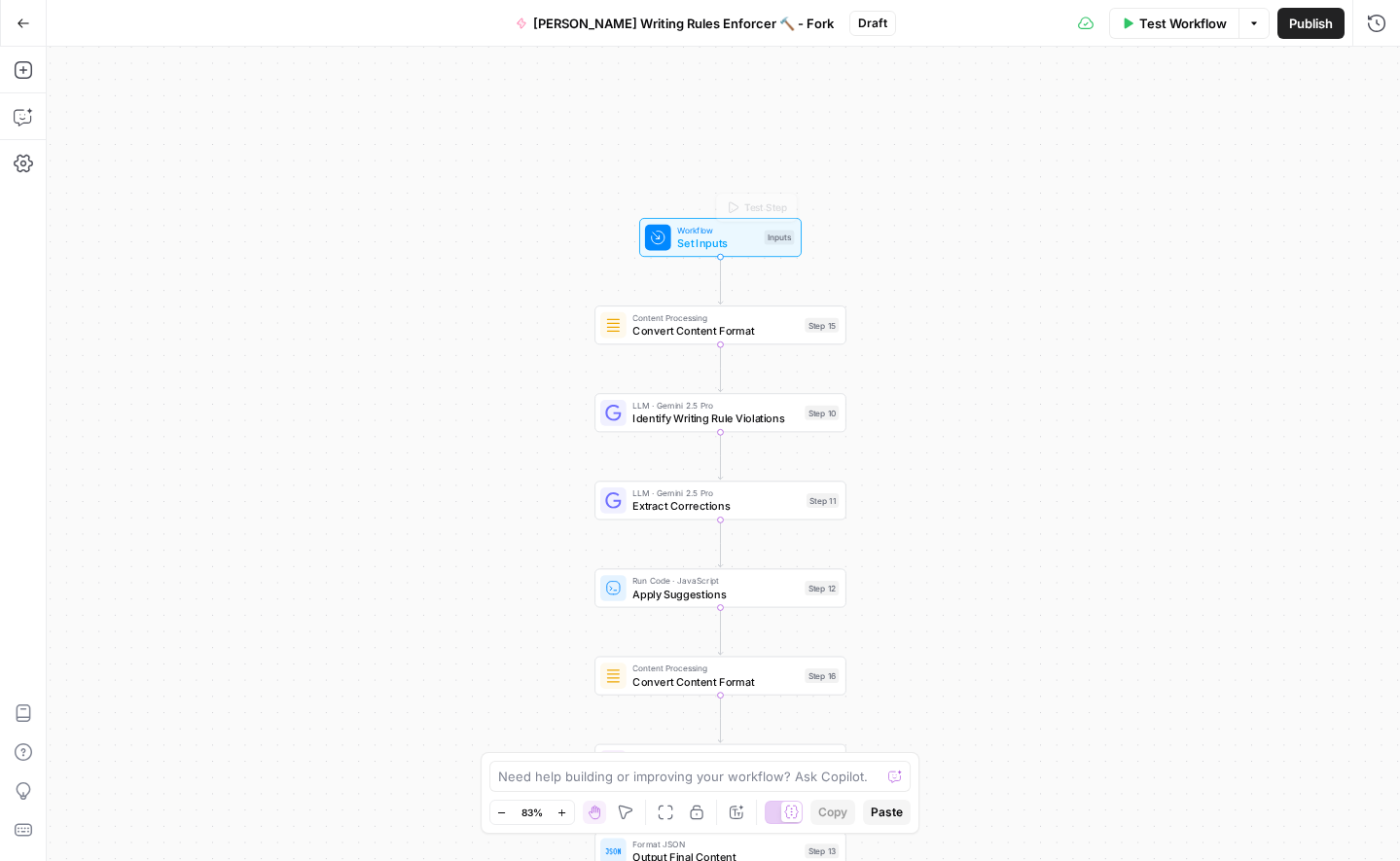
click at [709, 230] on span "Workflow" at bounding box center [718, 230] width 81 height 13
click at [718, 241] on span "Set Inputs" at bounding box center [719, 243] width 81 height 17
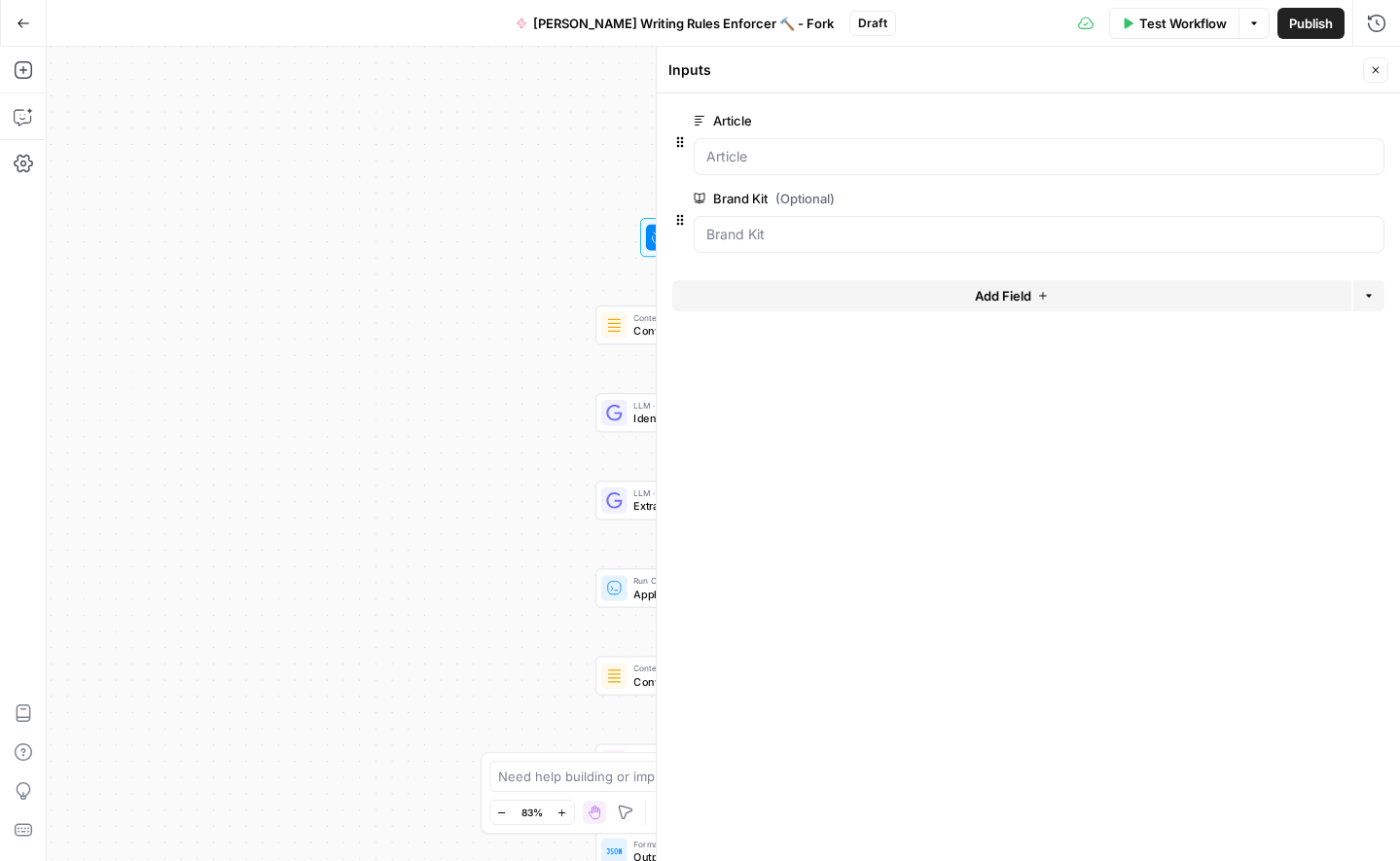
click at [755, 170] on div at bounding box center [1040, 157] width 691 height 37
click at [755, 168] on div at bounding box center [1040, 157] width 691 height 37
click at [746, 246] on div at bounding box center [1040, 235] width 691 height 37
click at [1376, 64] on icon "button" at bounding box center [1375, 70] width 12 height 12
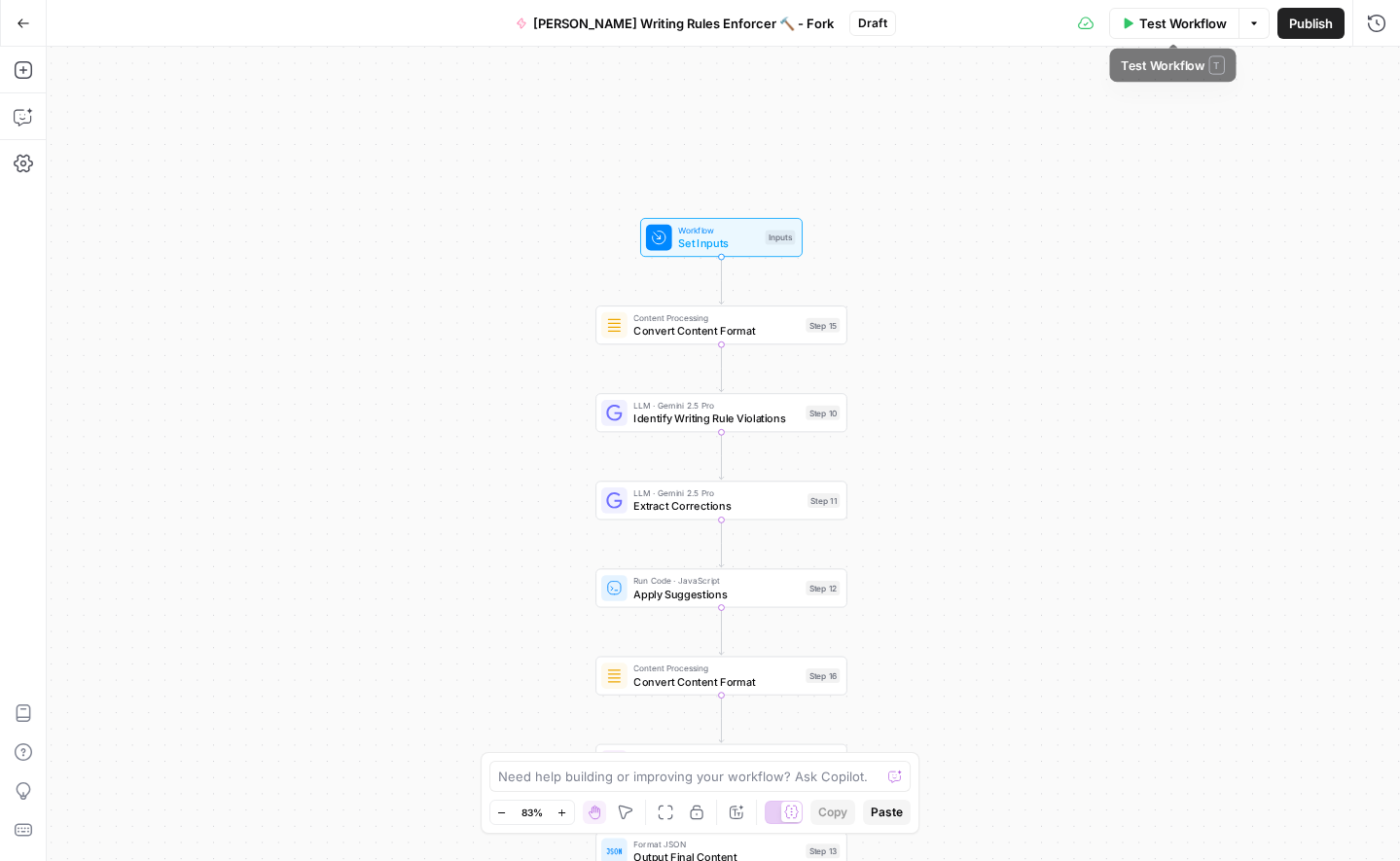
click at [1187, 24] on span "Test Workflow" at bounding box center [1182, 24] width 87 height 20
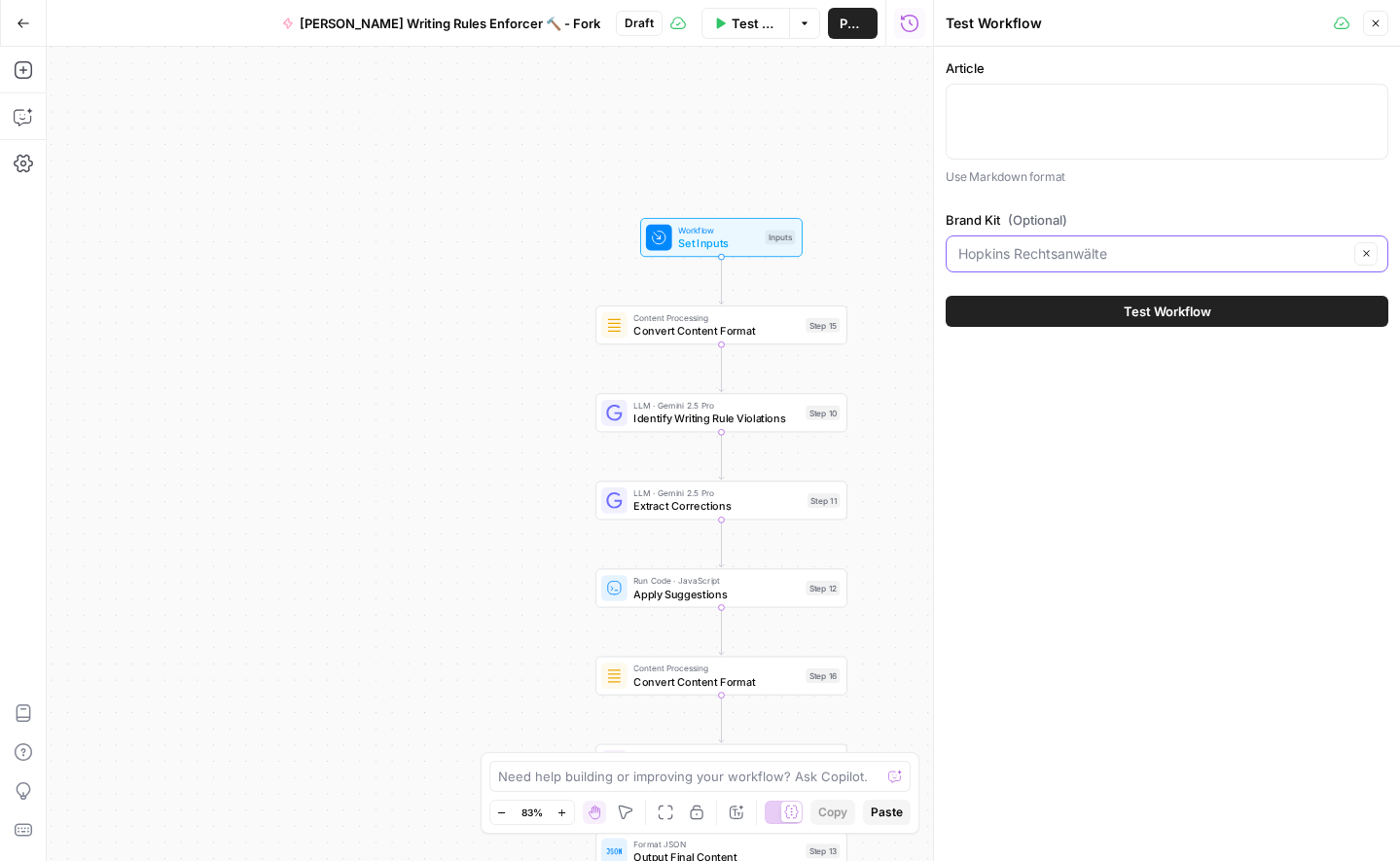
click at [1134, 257] on input "Brand Kit (Optional)" at bounding box center [1153, 254] width 390 height 20
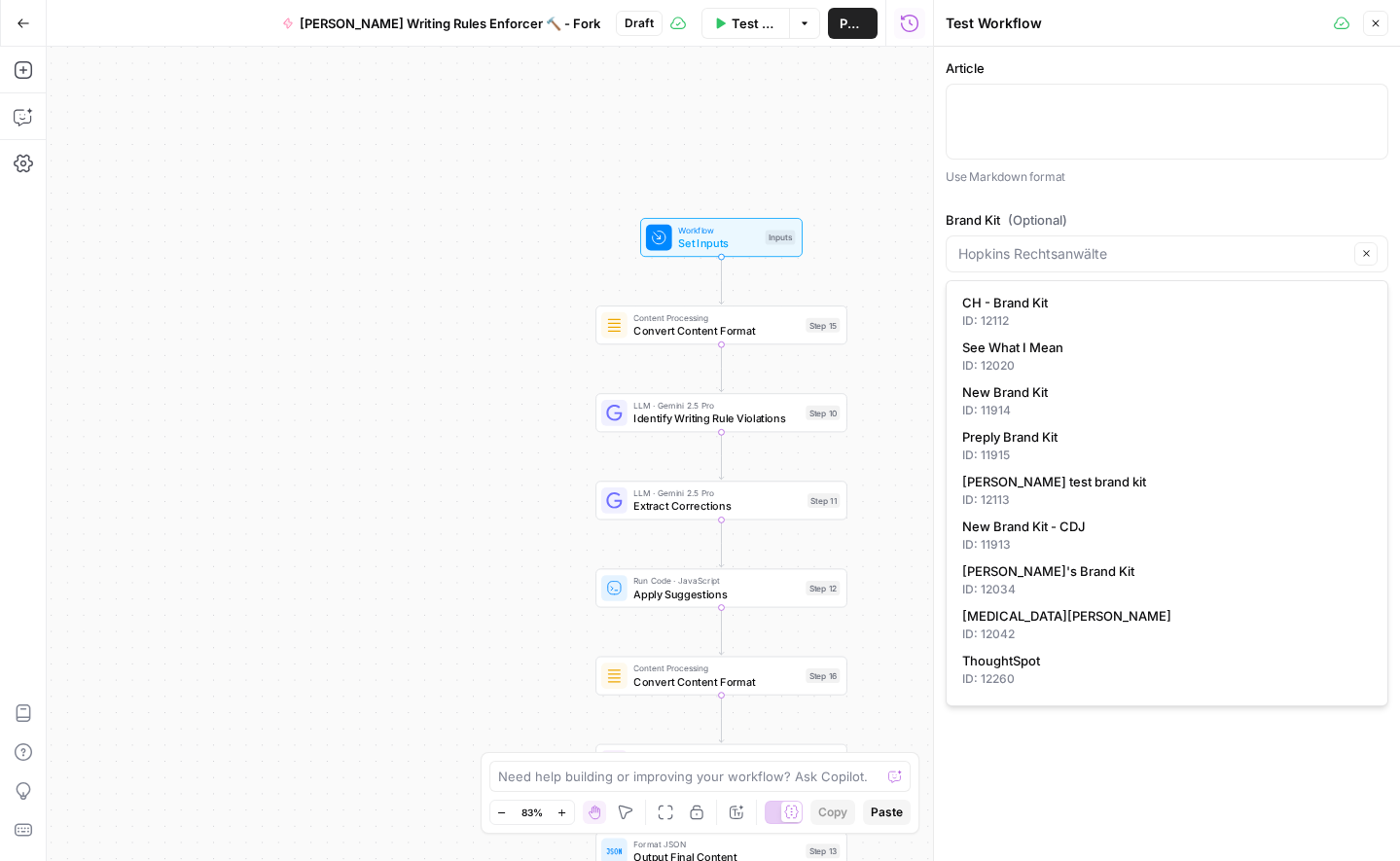
type input "Hopkins Rechtsanwälte"
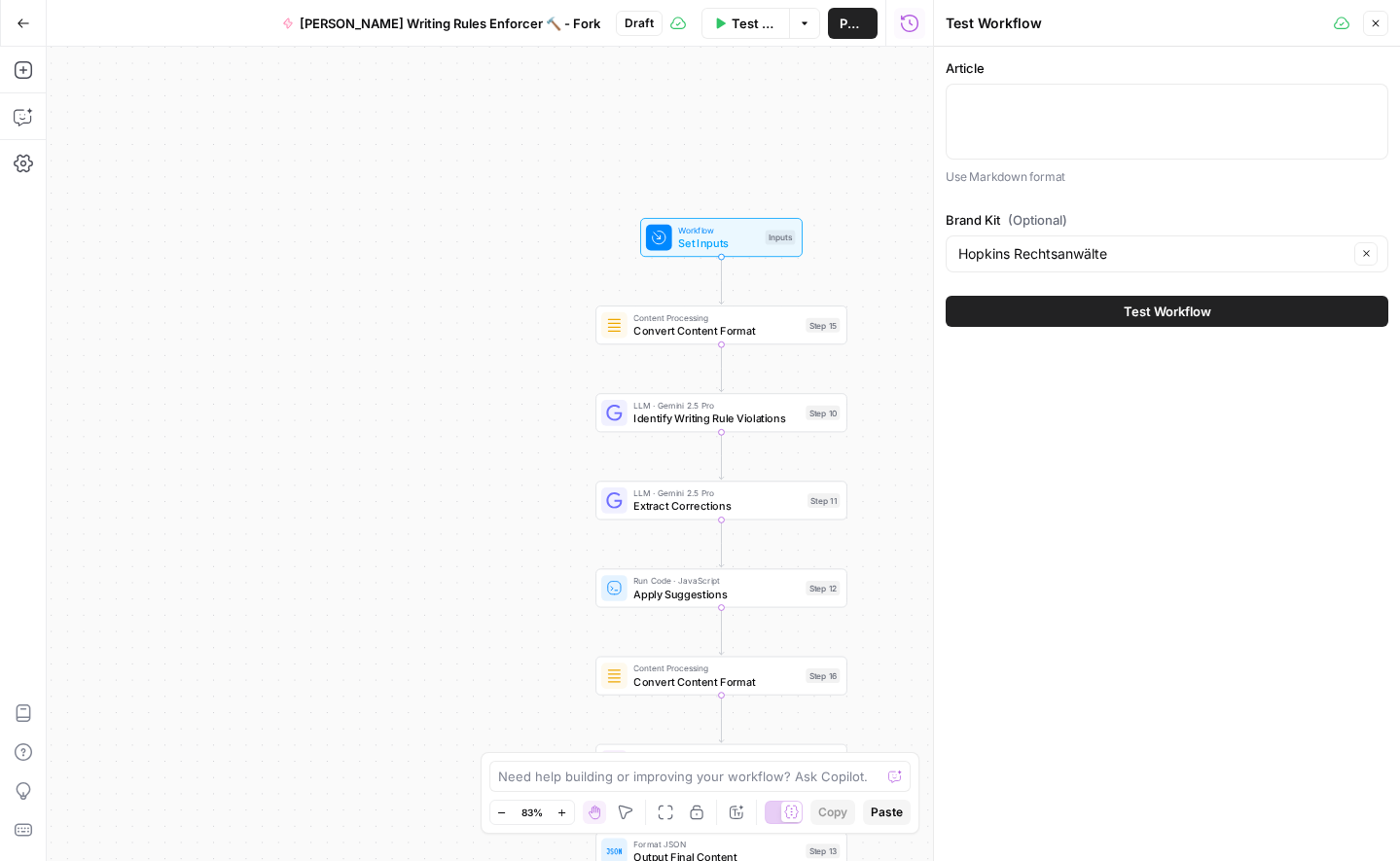
click at [1115, 138] on div at bounding box center [1166, 121] width 443 height 76
drag, startPoint x: 774, startPoint y: 130, endPoint x: 746, endPoint y: 40, distance: 94.3
click at [774, 130] on div "Workflow Set Inputs Inputs Content Processing Convert Content Format Step 15 LL…" at bounding box center [490, 454] width 887 height 814
click at [799, 24] on icon "button" at bounding box center [805, 24] width 12 height 12
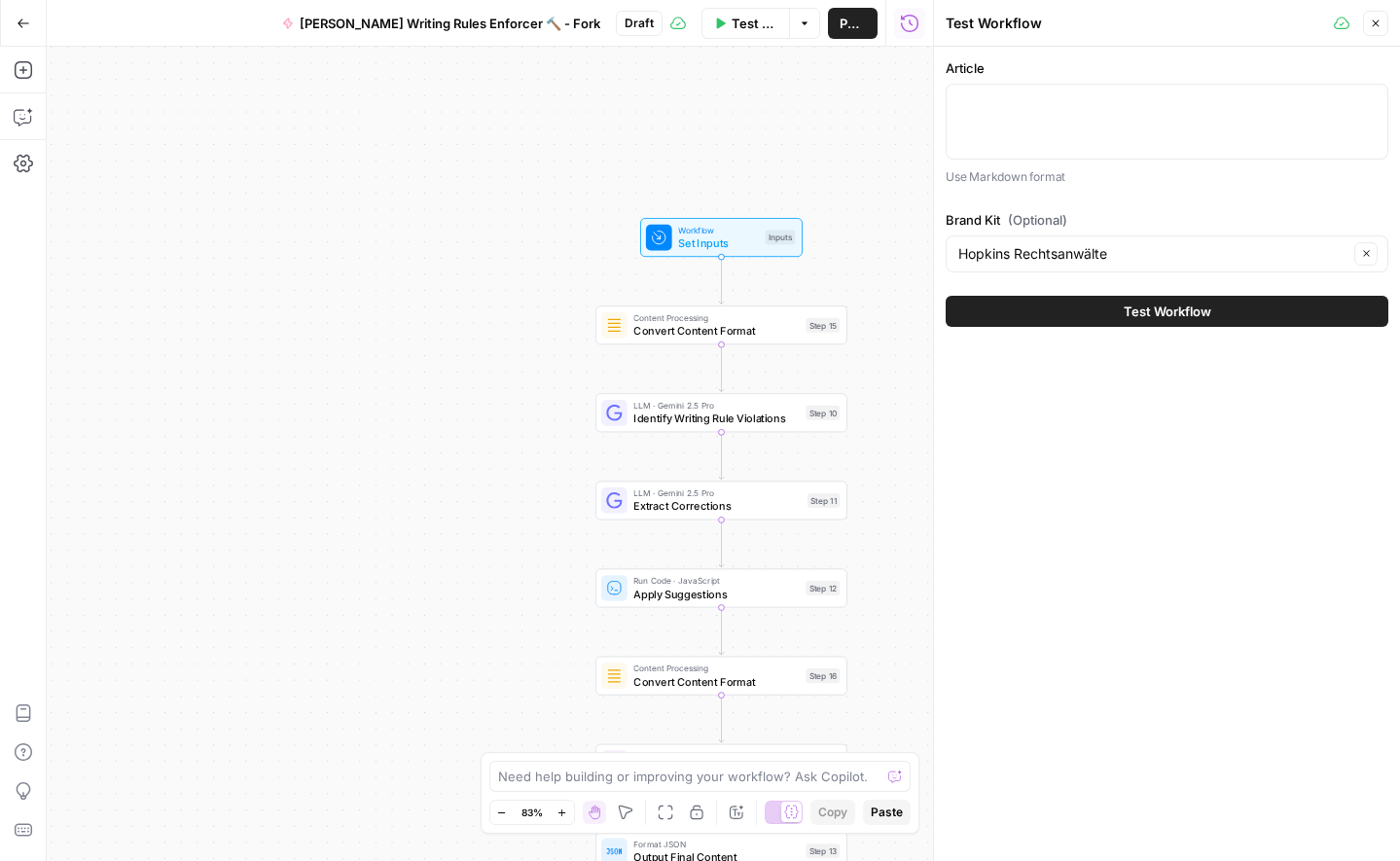
click at [861, 96] on div "Workflow Set Inputs Inputs Content Processing Convert Content Format Step 15 LL…" at bounding box center [490, 454] width 887 height 814
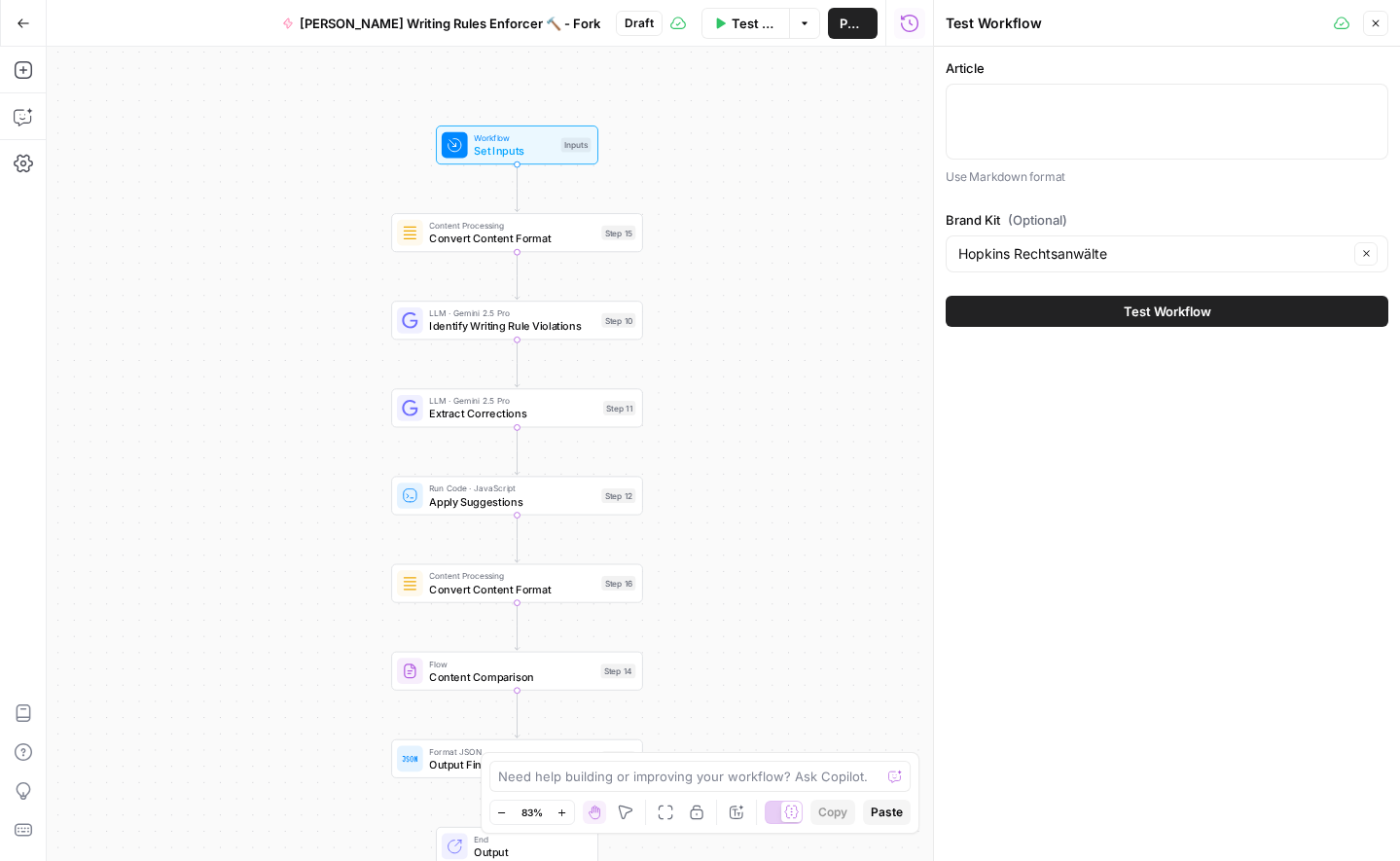
drag, startPoint x: 792, startPoint y: 162, endPoint x: 606, endPoint y: 89, distance: 199.8
click at [606, 89] on div "Workflow Set Inputs Inputs Content Processing Convert Content Format Step 15 LL…" at bounding box center [490, 454] width 887 height 814
click at [28, 27] on icon "button" at bounding box center [24, 24] width 14 height 14
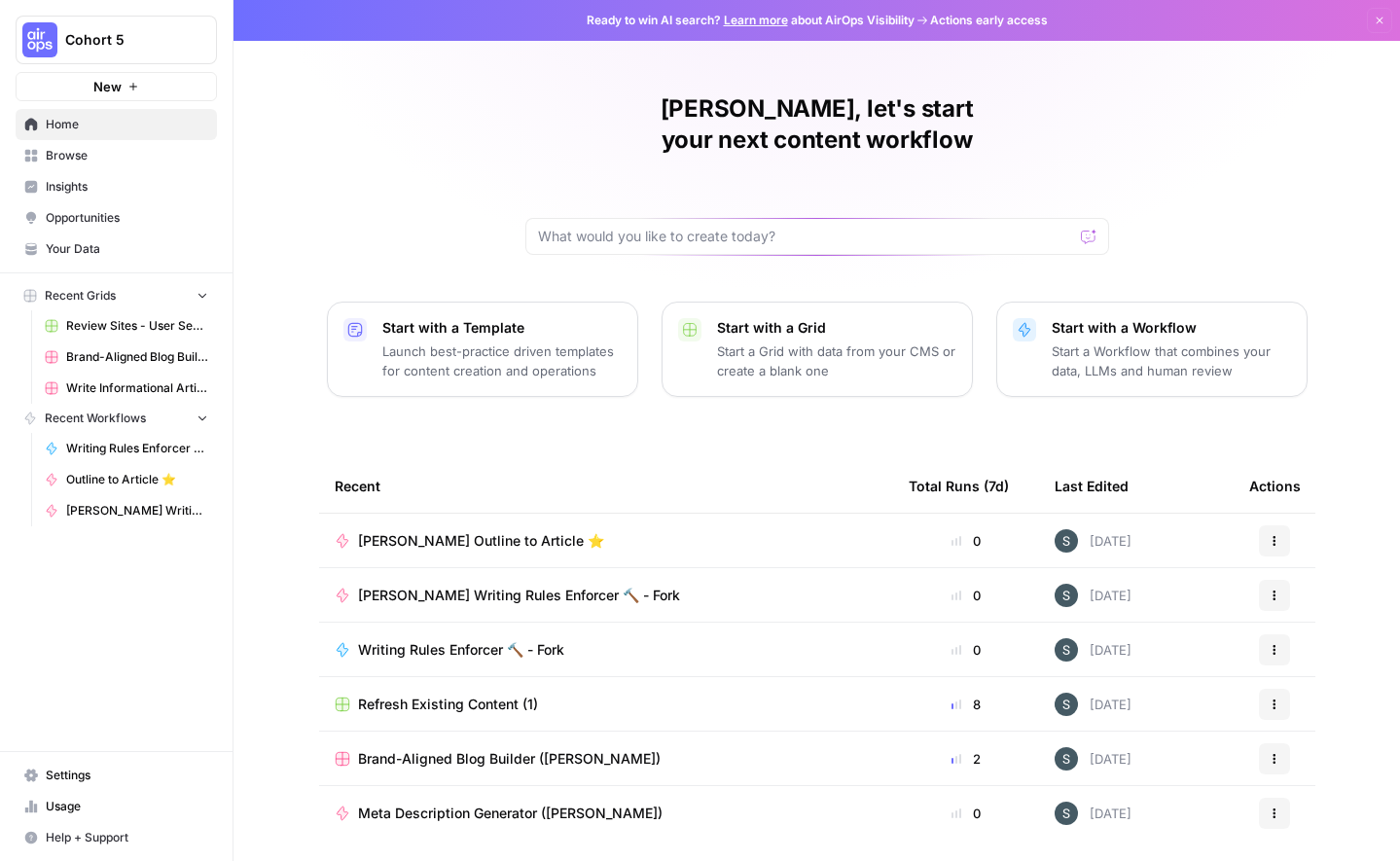
click at [799, 342] on p "Start a Grid with data from your CMS or create a blank one" at bounding box center [836, 361] width 240 height 39
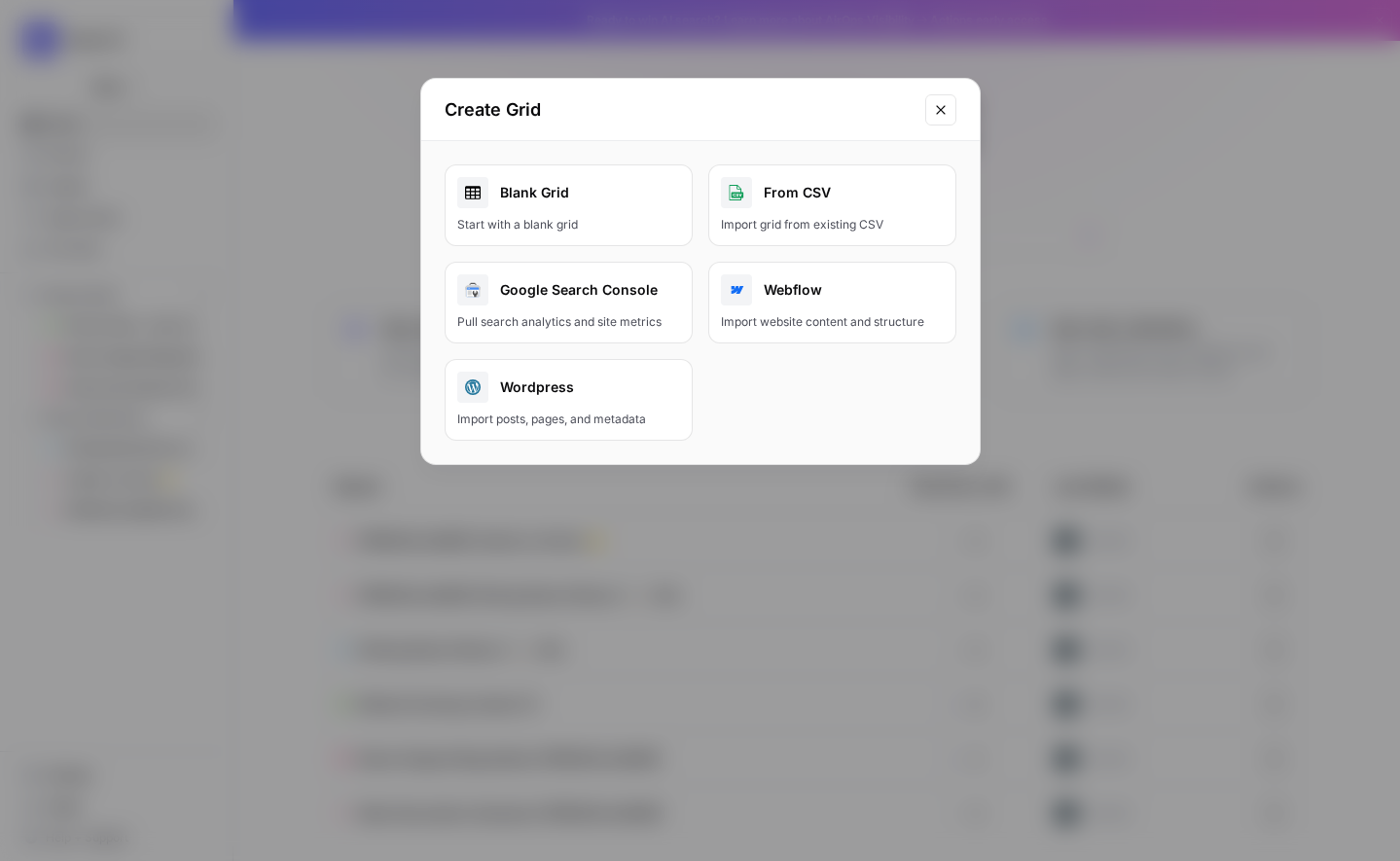
click at [616, 214] on link "Blank Grid Start with a blank grid" at bounding box center [568, 204] width 248 height 81
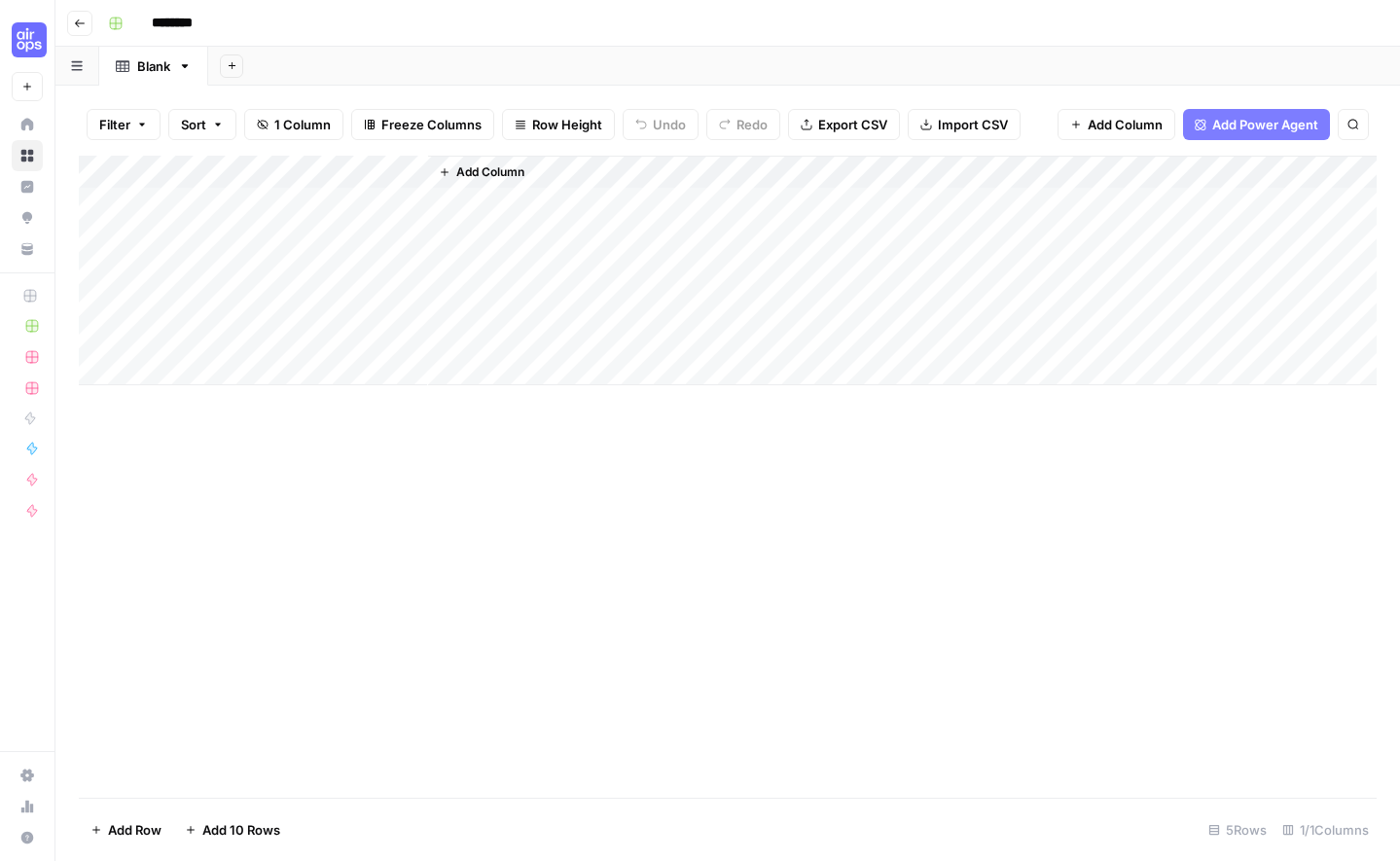
click at [248, 204] on div "Add Column" at bounding box center [727, 271] width 1298 height 230
click at [228, 179] on div "Add Column" at bounding box center [727, 271] width 1298 height 230
click at [222, 167] on div at bounding box center [288, 176] width 281 height 39
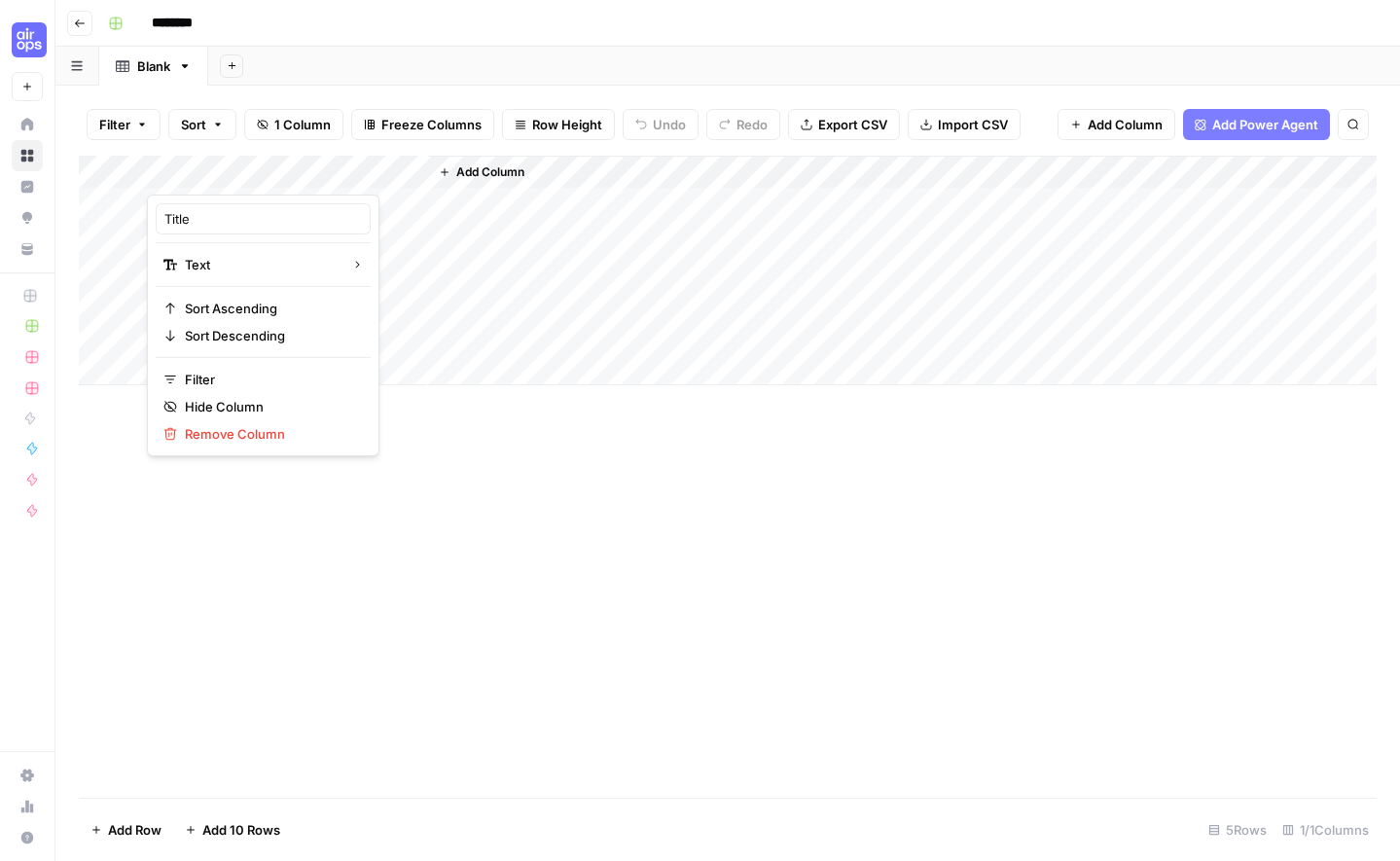
click at [222, 167] on div at bounding box center [288, 176] width 281 height 39
click at [199, 215] on input "Title" at bounding box center [262, 219] width 197 height 20
type input "URL"
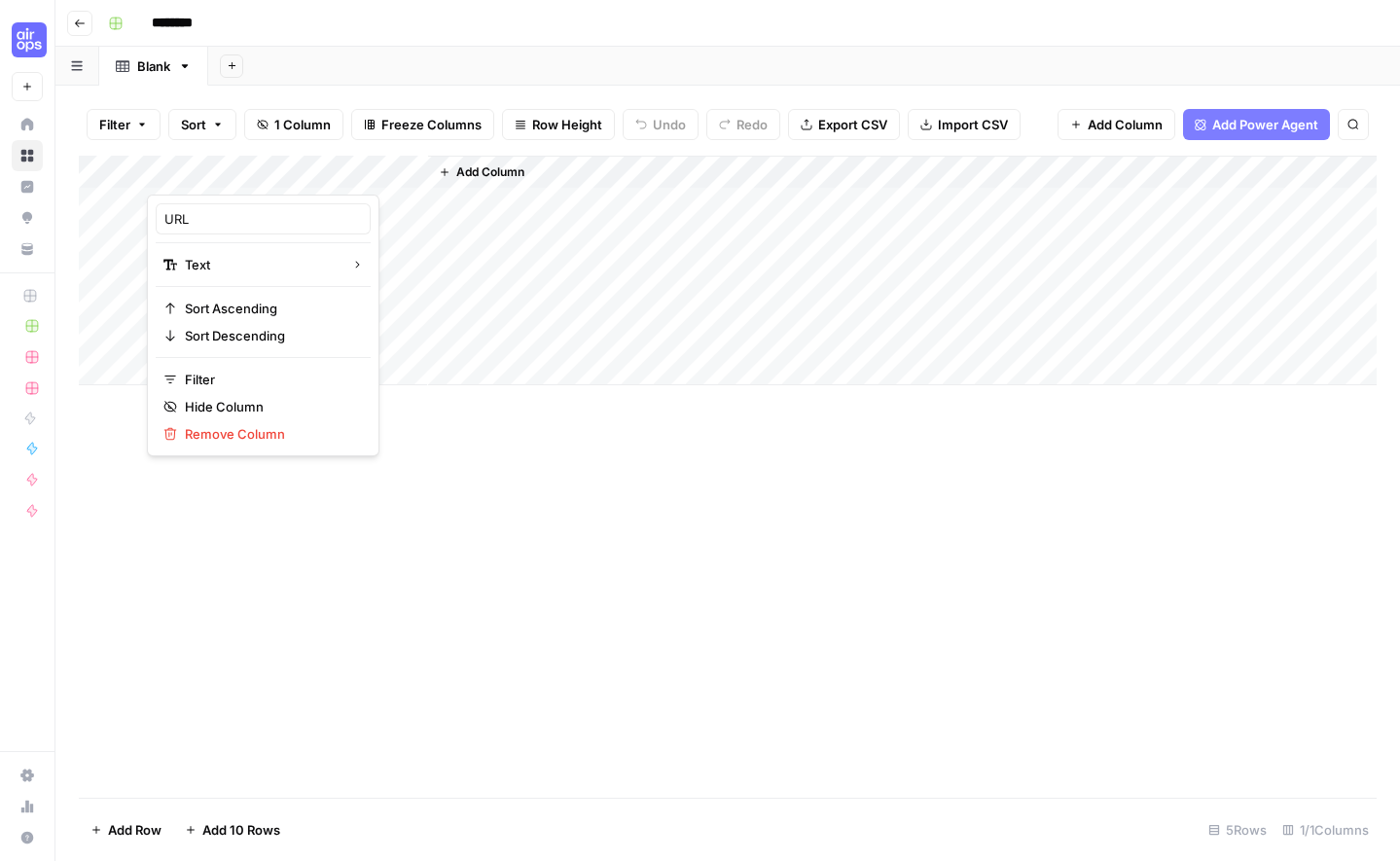
click at [506, 160] on button "Add Column" at bounding box center [481, 173] width 101 height 26
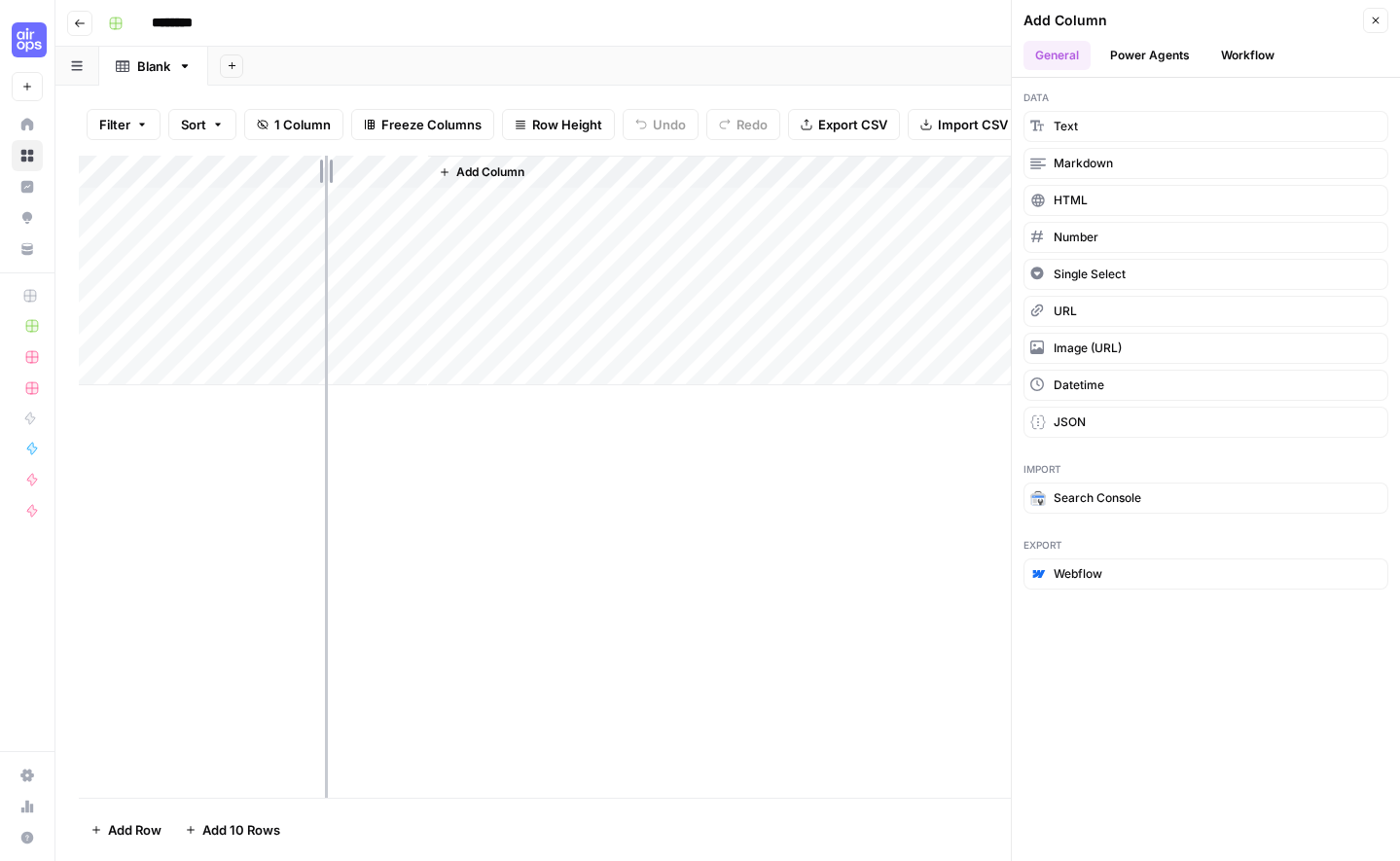
drag, startPoint x: 423, startPoint y: 170, endPoint x: 313, endPoint y: 170, distance: 110.0
click at [313, 170] on div "Add Column" at bounding box center [727, 271] width 1298 height 230
click at [186, 171] on div "Add Column" at bounding box center [727, 271] width 1298 height 230
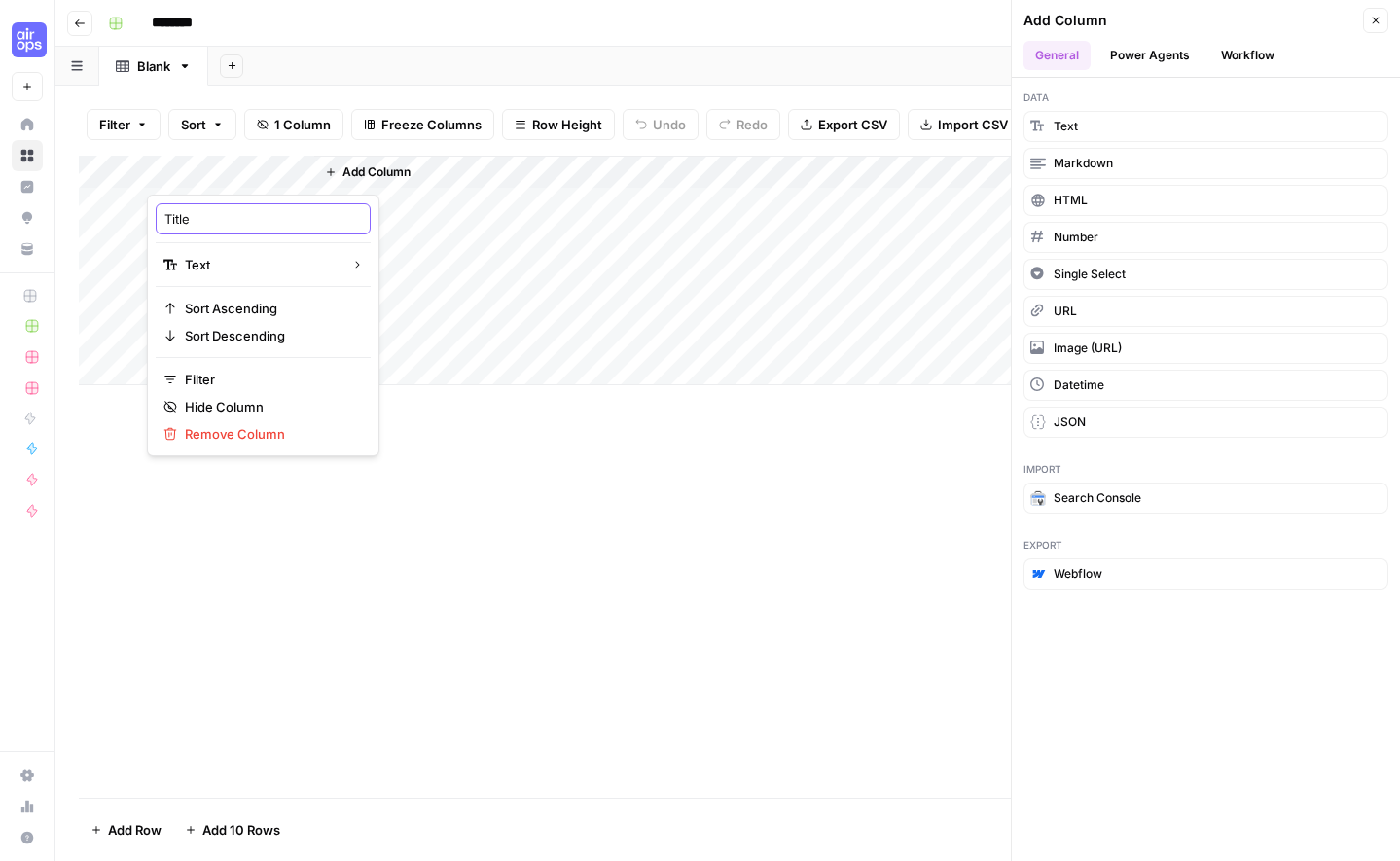
click at [208, 211] on input "Title" at bounding box center [262, 219] width 197 height 20
type input "URL"
click at [412, 365] on div "Add Column" at bounding box center [845, 271] width 1062 height 230
click at [191, 158] on div "Add Column" at bounding box center [727, 271] width 1298 height 230
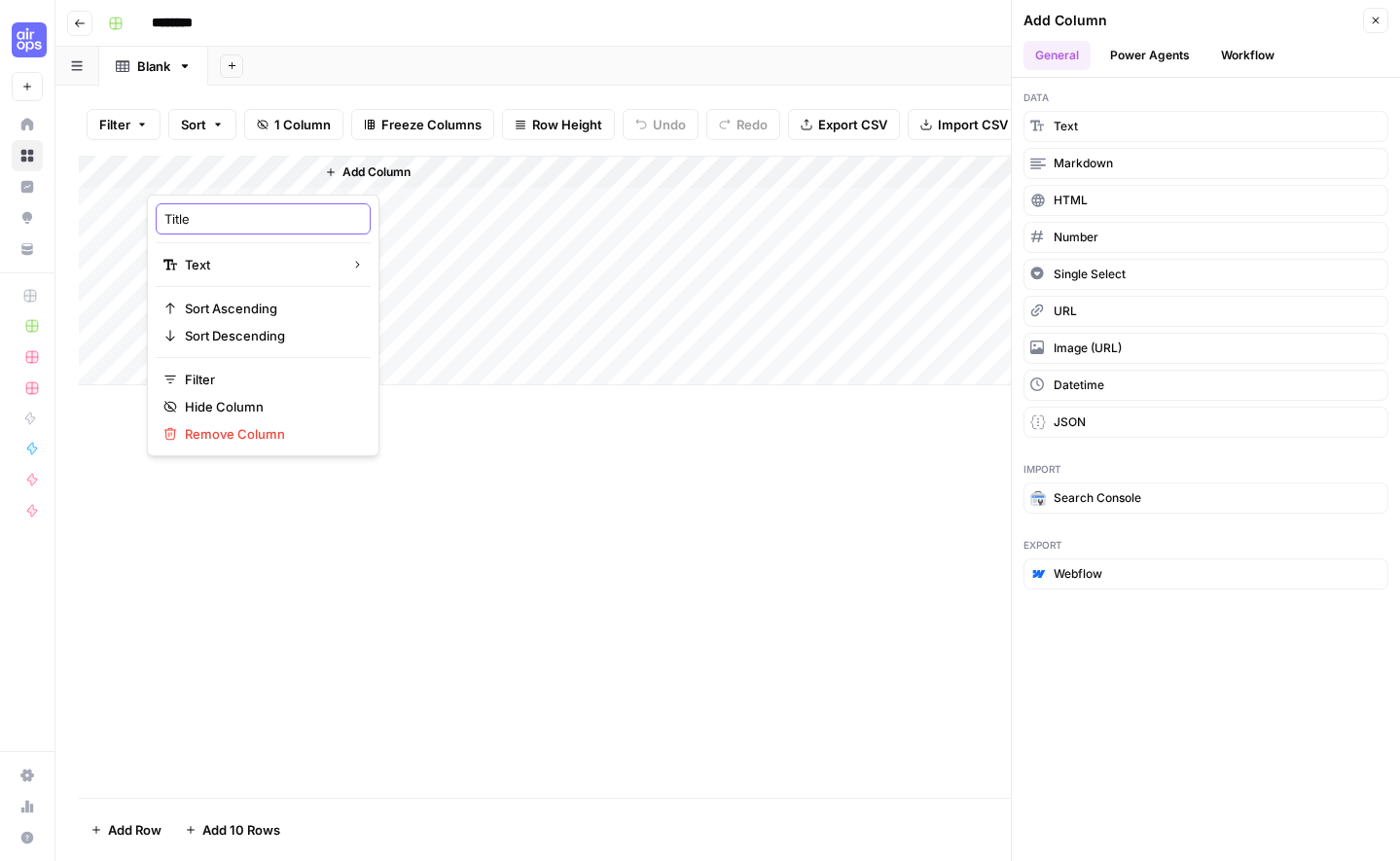
click at [232, 215] on input "Title" at bounding box center [262, 219] width 197 height 20
type input "Url"
click at [226, 261] on div "Add Column" at bounding box center [727, 271] width 1298 height 230
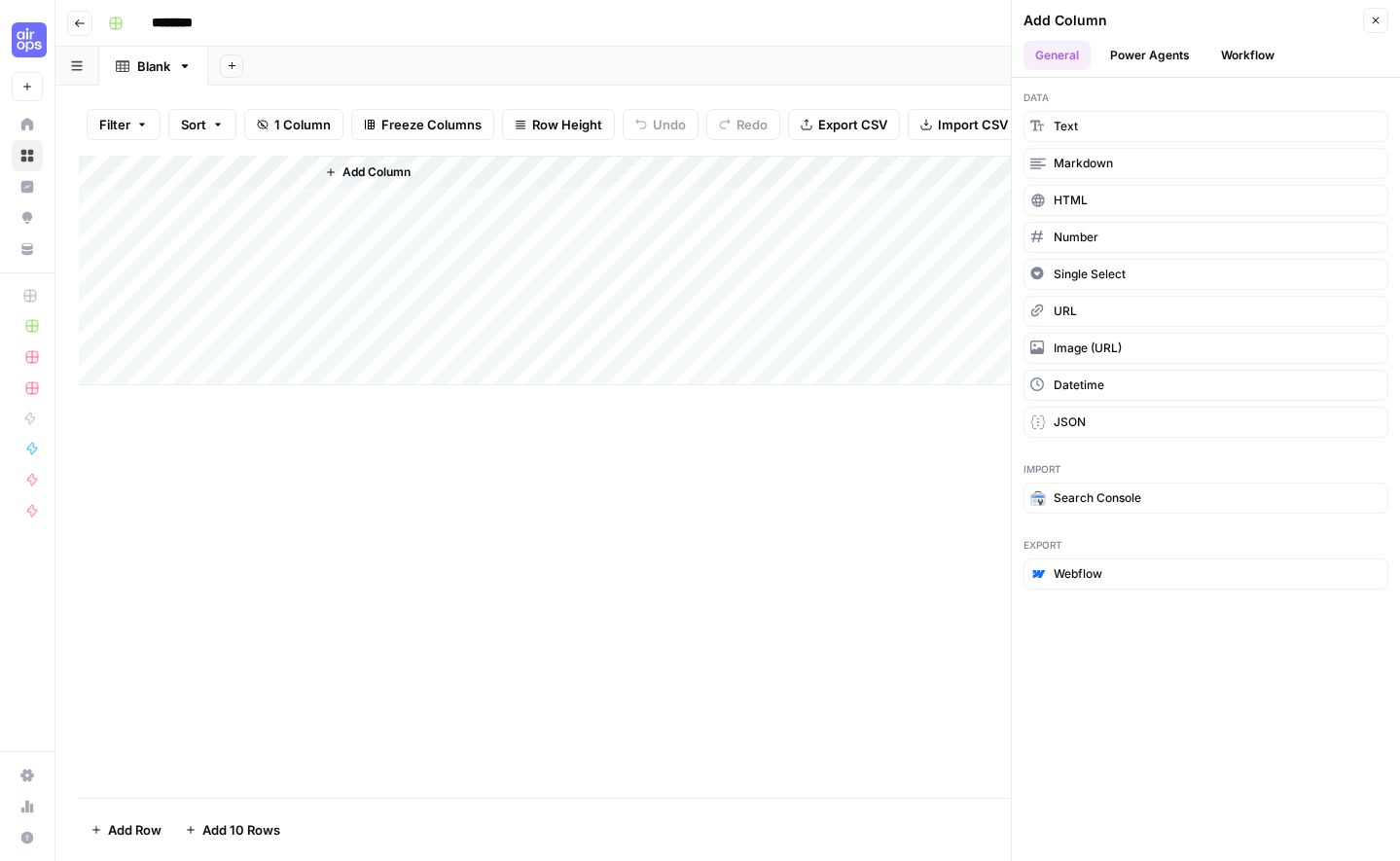
click at [352, 172] on span "Add Column" at bounding box center [376, 172] width 68 height 18
click at [264, 200] on div "Add Column" at bounding box center [727, 271] width 1298 height 230
click at [241, 159] on div "Add Column" at bounding box center [727, 271] width 1298 height 230
click at [1093, 310] on button "URL" at bounding box center [1206, 311] width 365 height 31
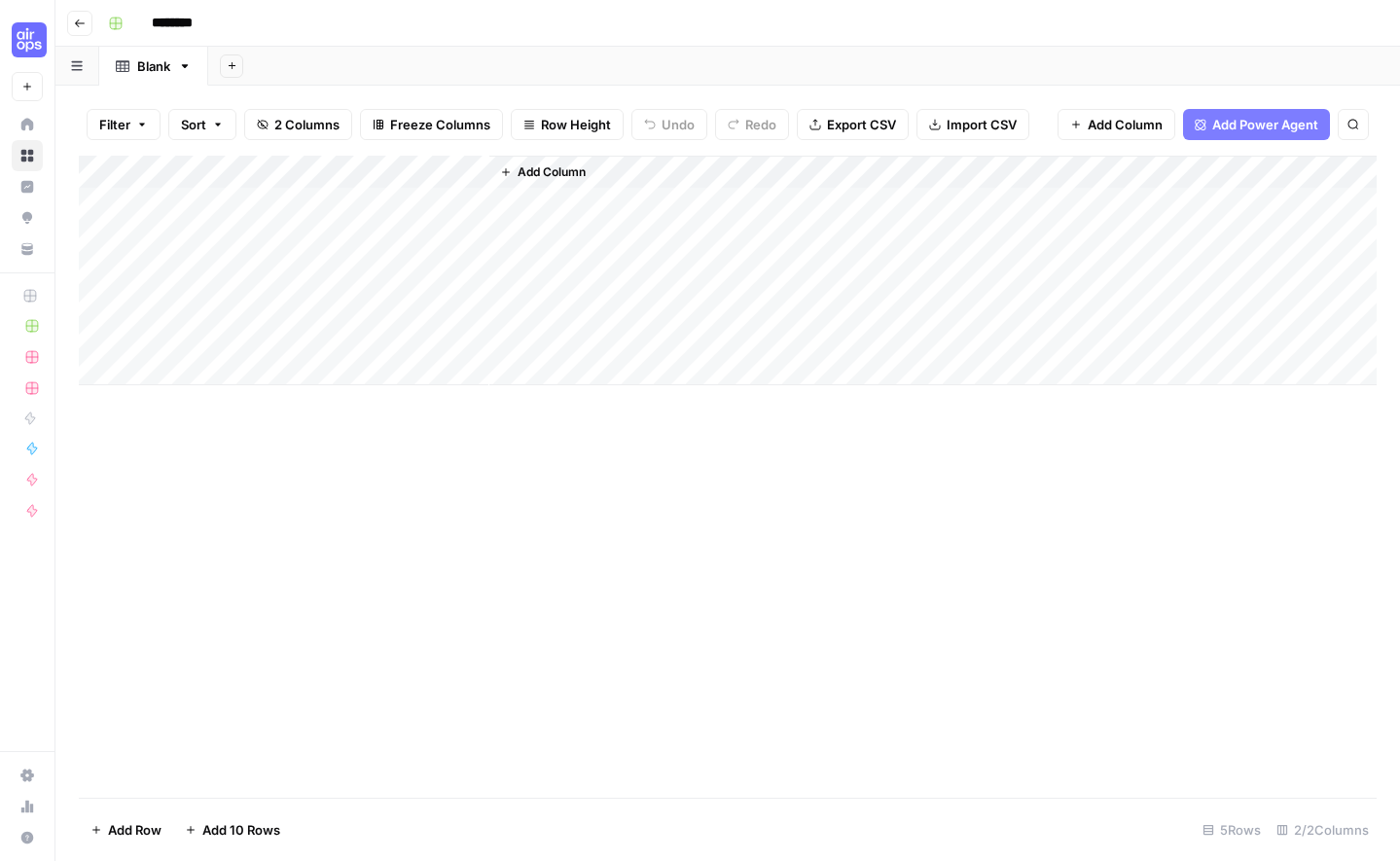
click at [303, 170] on div "Add Column" at bounding box center [727, 271] width 1298 height 230
click at [271, 428] on span "Remove Column" at bounding box center [269, 434] width 170 height 20
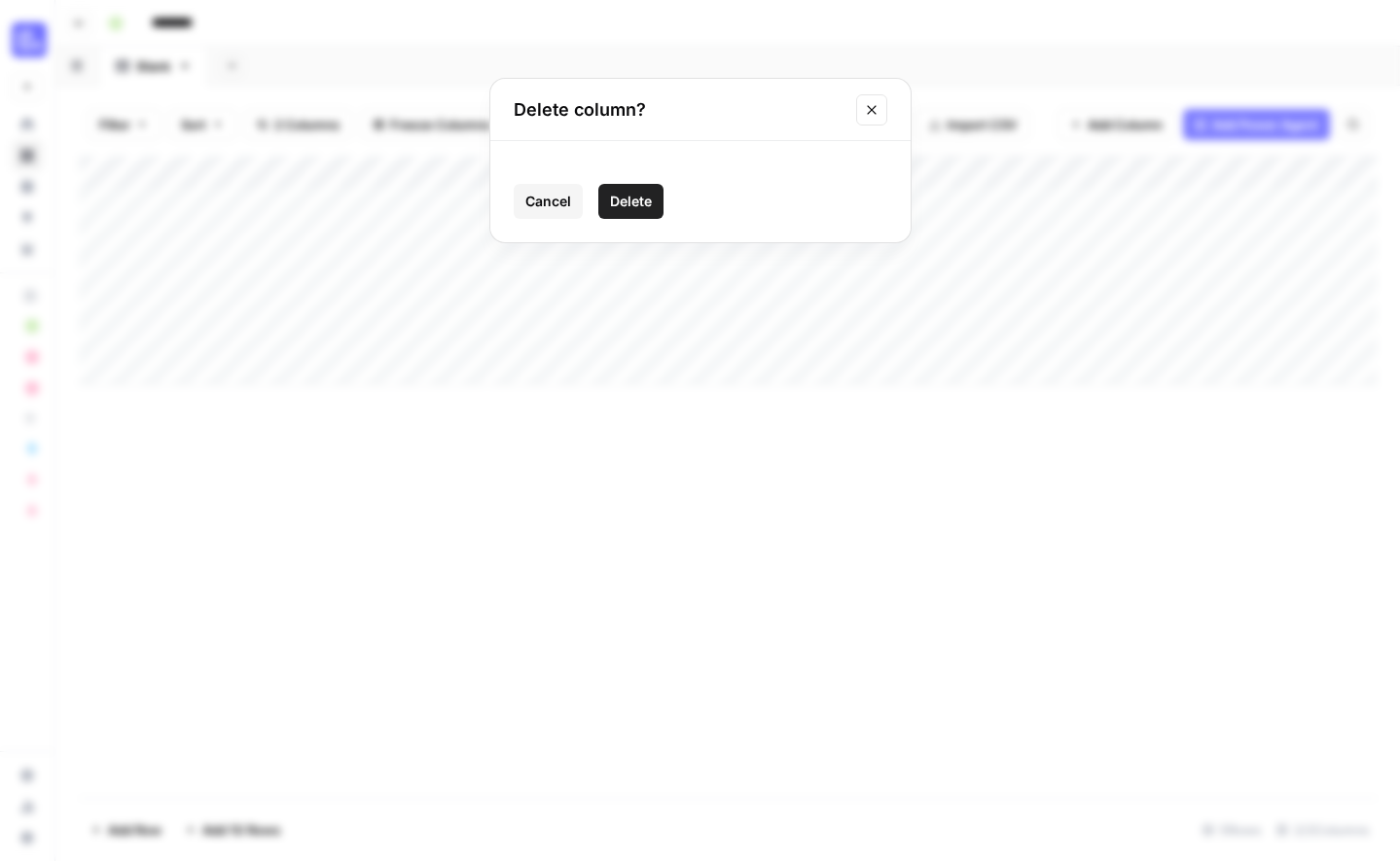
click at [639, 210] on span "Delete" at bounding box center [630, 201] width 42 height 20
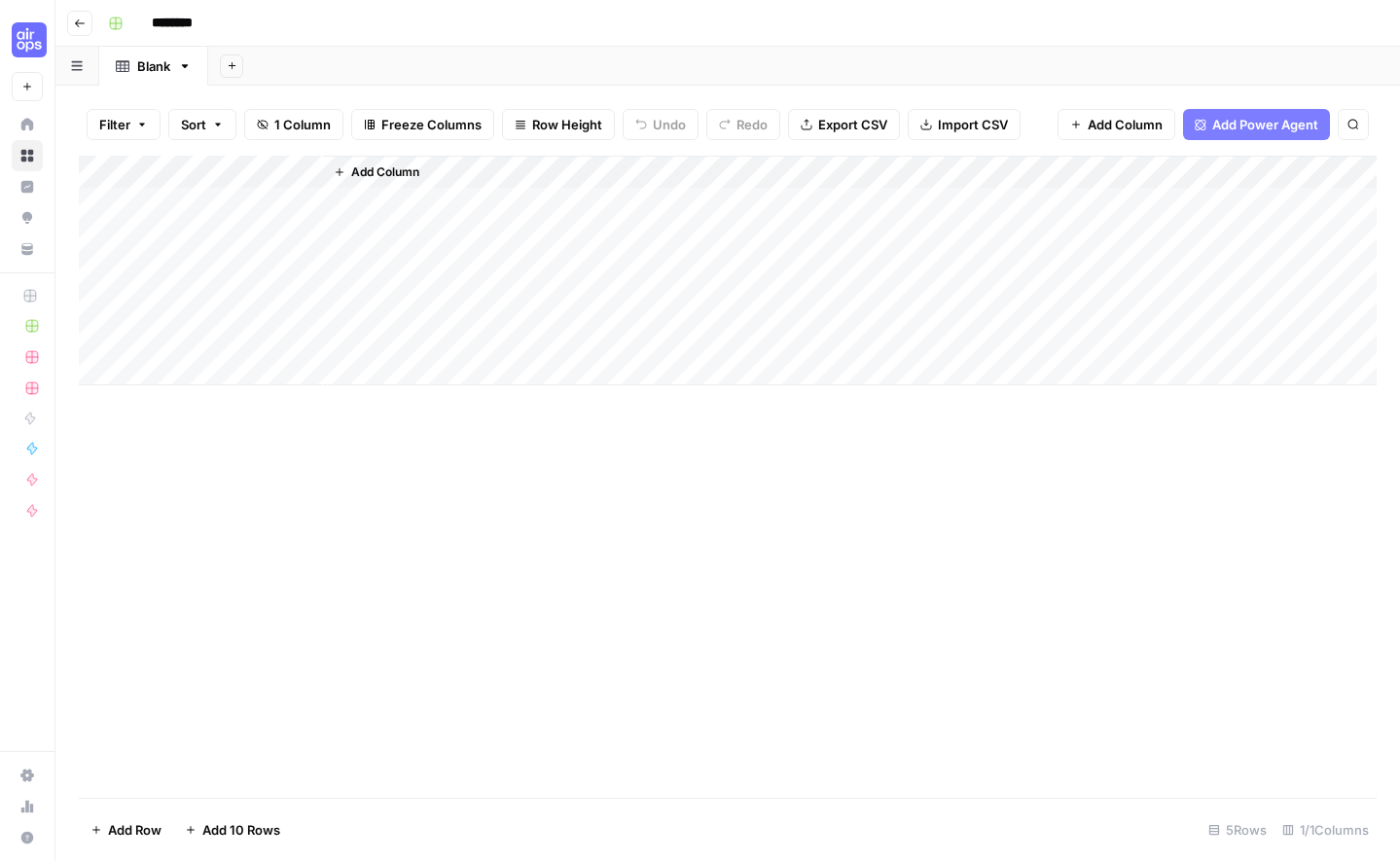
click at [207, 169] on div "Add Column" at bounding box center [727, 271] width 1298 height 230
click at [236, 217] on input "New Column" at bounding box center [262, 219] width 197 height 20
click at [272, 222] on input "New Column" at bounding box center [262, 219] width 197 height 20
drag, startPoint x: 244, startPoint y: 224, endPoint x: 164, endPoint y: 215, distance: 80.5
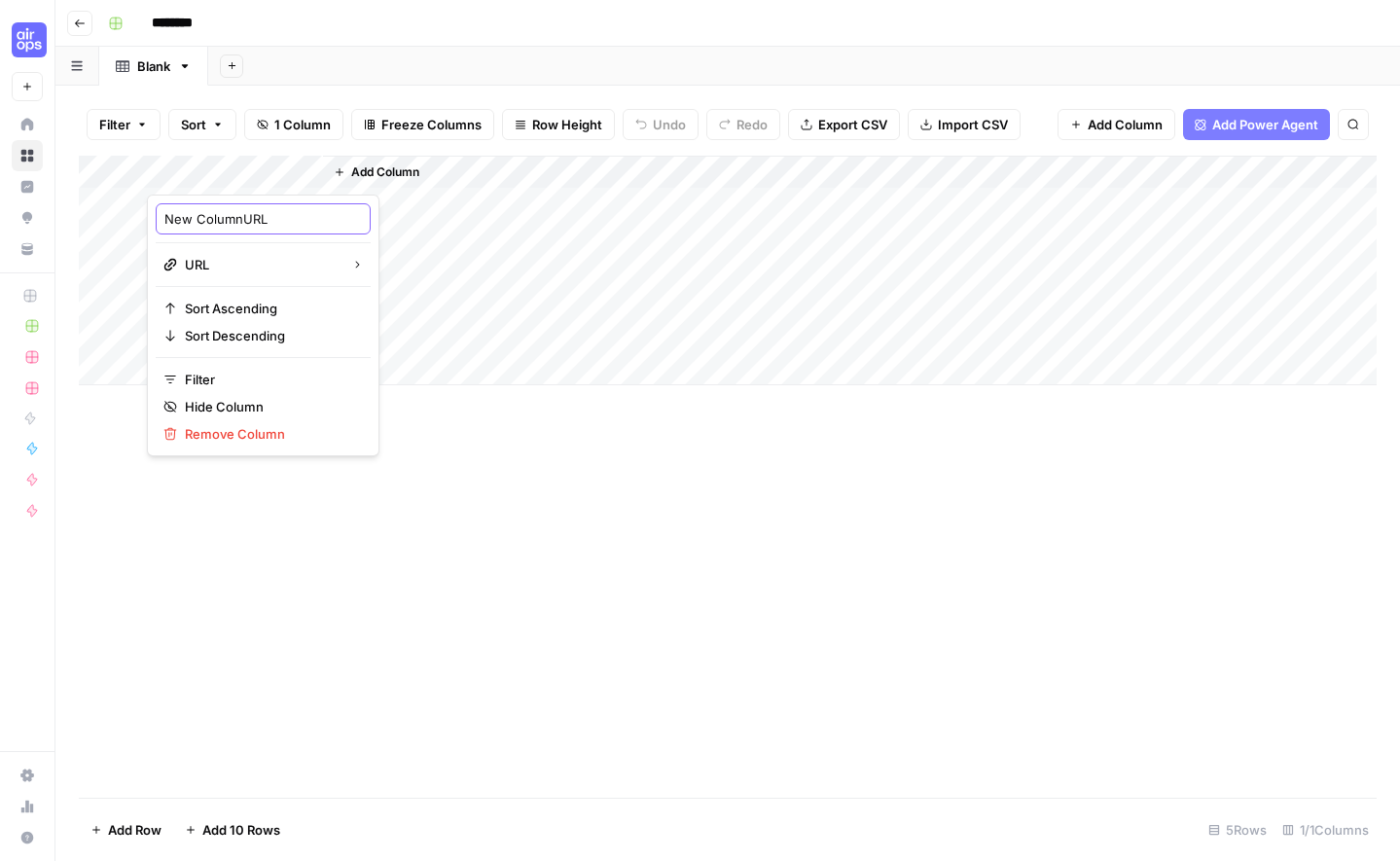
click at [164, 215] on input "New ColumnURL" at bounding box center [262, 219] width 197 height 20
type input "URL"
click at [199, 220] on input "URL" at bounding box center [262, 219] width 197 height 20
click at [350, 198] on div "Add Column" at bounding box center [849, 271] width 1053 height 230
click at [355, 167] on span "Add Column" at bounding box center [385, 172] width 68 height 18
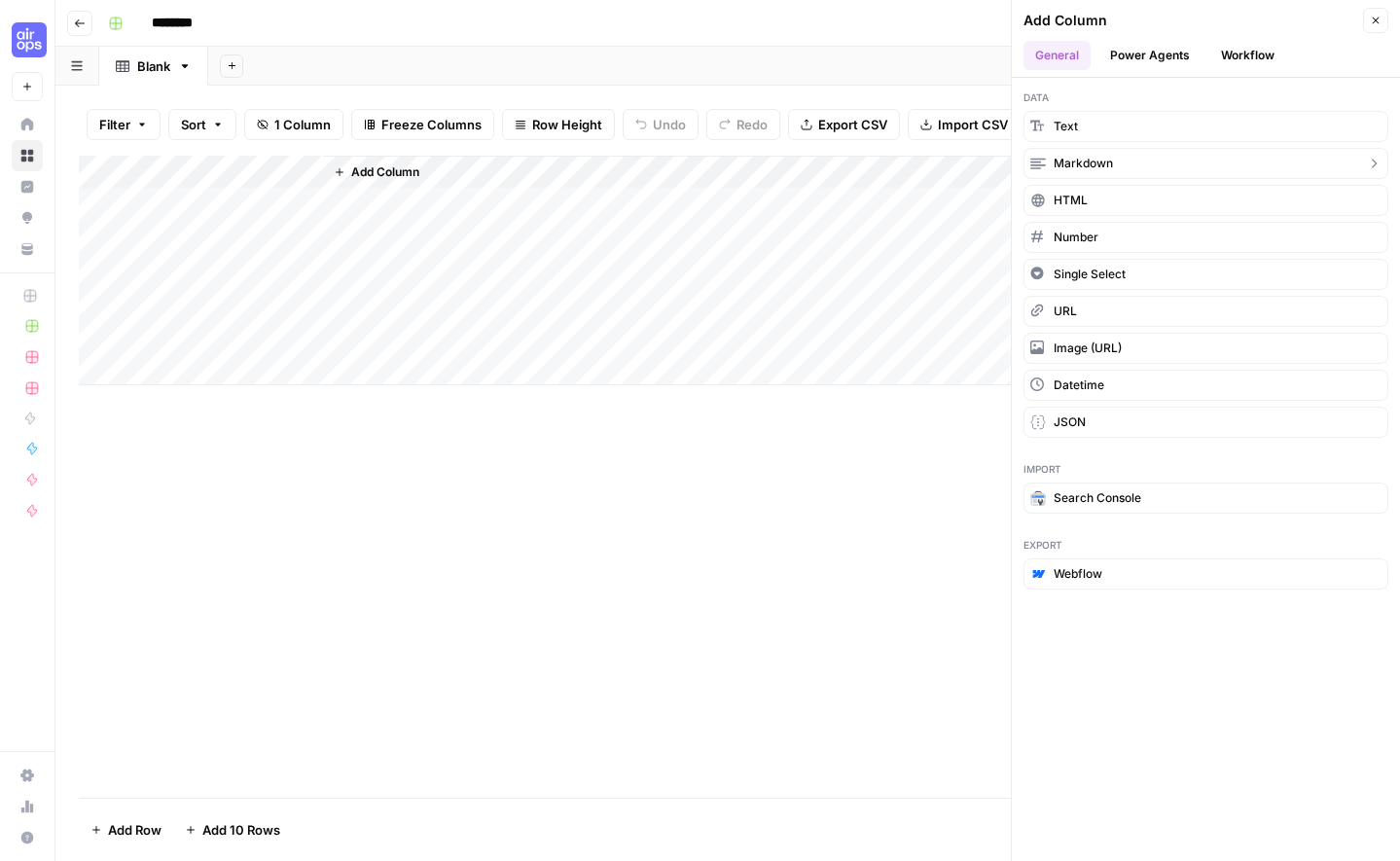
click at [1104, 161] on span "Markdown" at bounding box center [1083, 164] width 59 height 18
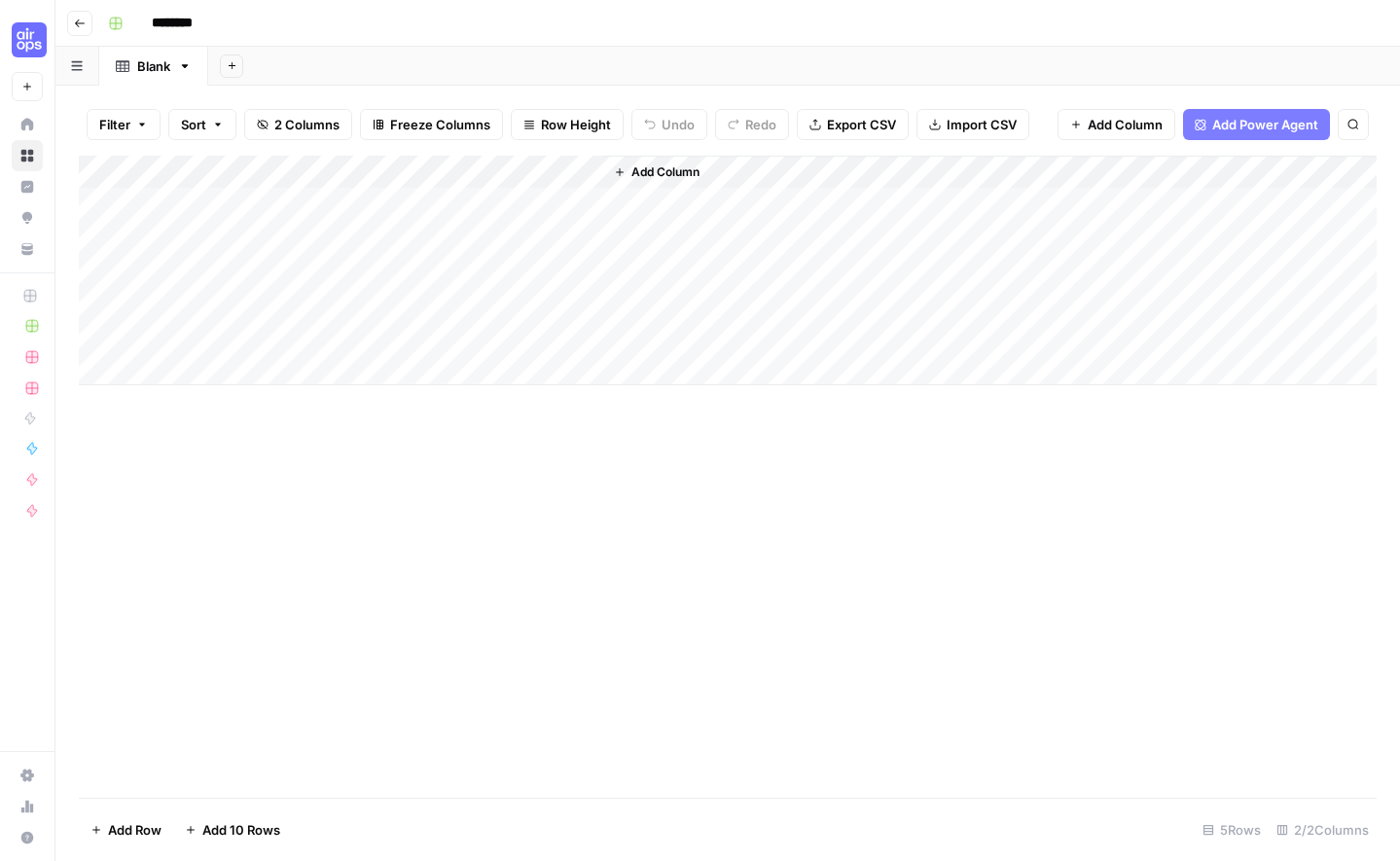
click at [405, 205] on div "Add Column" at bounding box center [727, 271] width 1298 height 230
click at [569, 195] on div "Add Column" at bounding box center [727, 271] width 1298 height 230
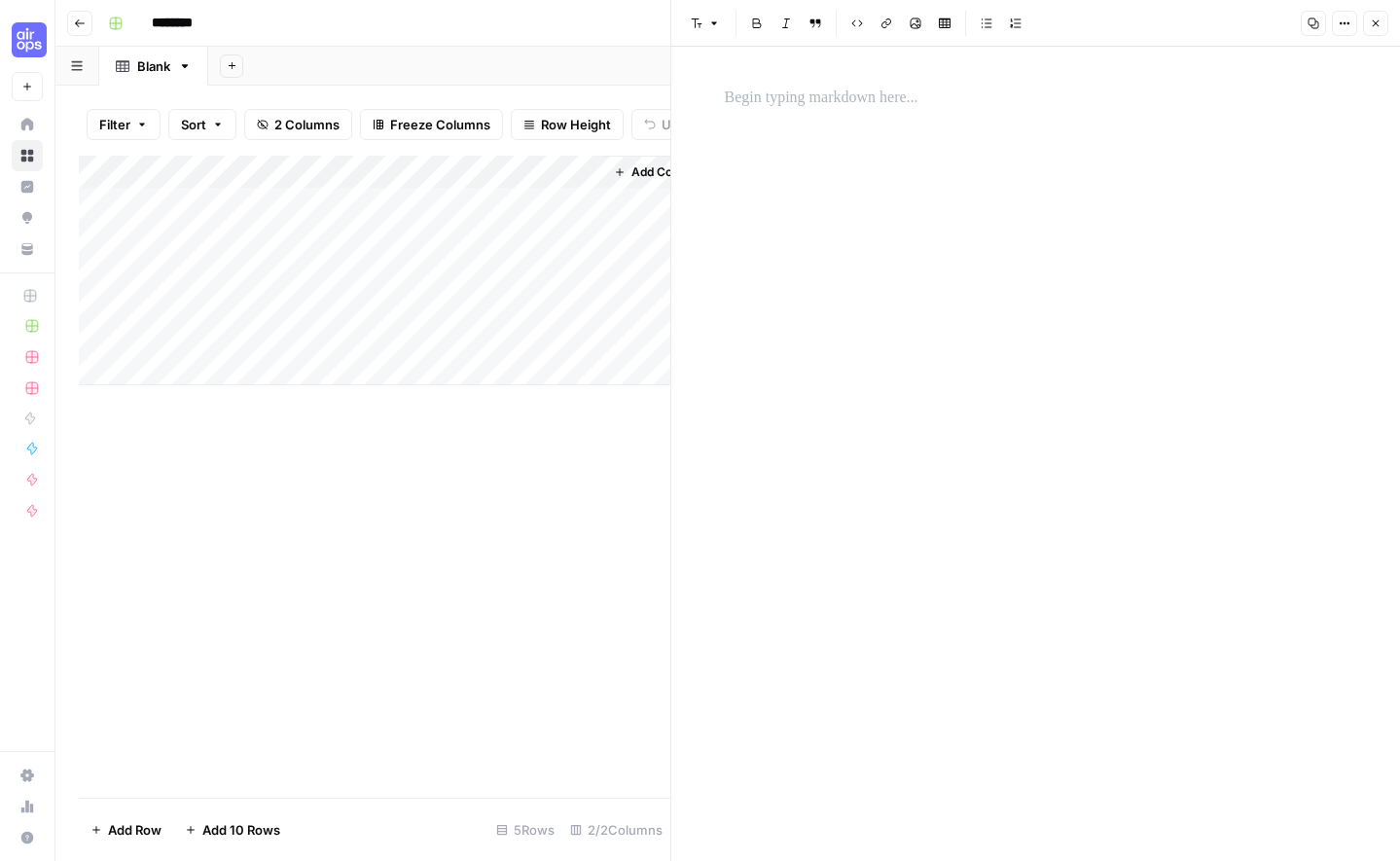
click at [835, 112] on div at bounding box center [1036, 98] width 646 height 41
click at [1349, 18] on icon "button" at bounding box center [1345, 24] width 12 height 12
drag, startPoint x: 888, startPoint y: 113, endPoint x: 873, endPoint y: 111, distance: 15.1
click at [884, 112] on div at bounding box center [1036, 98] width 646 height 41
click at [1341, 27] on icon "button" at bounding box center [1345, 24] width 12 height 12
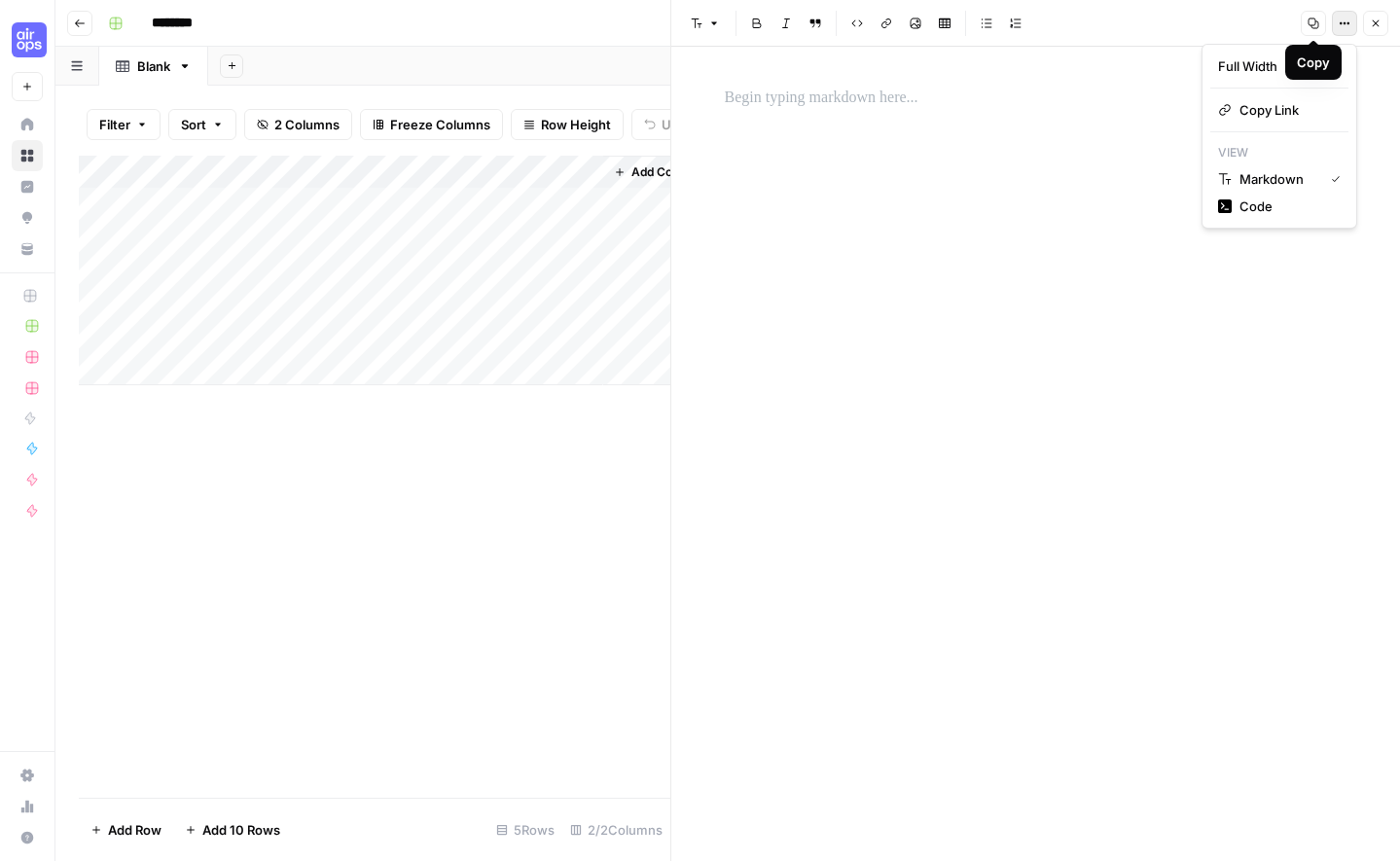
click at [1368, 23] on button "Close" at bounding box center [1375, 24] width 26 height 26
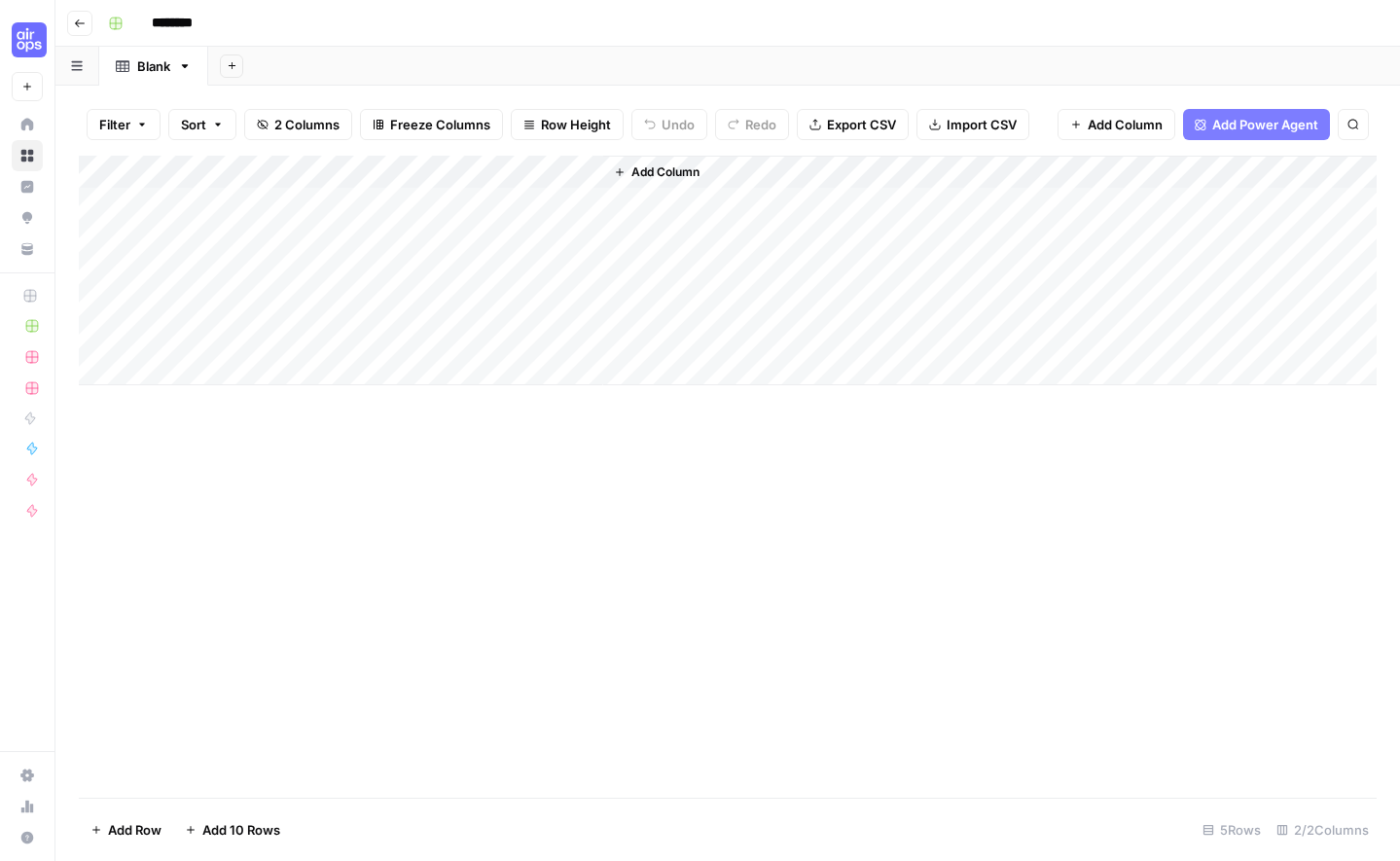
click at [265, 189] on div "Add Column" at bounding box center [727, 271] width 1298 height 230
click at [291, 204] on div "Add Column" at bounding box center [727, 271] width 1298 height 230
click at [291, 205] on input at bounding box center [309, 209] width 311 height 24
click at [283, 163] on div "Add Column" at bounding box center [727, 271] width 1298 height 230
click at [465, 223] on div "Add Column" at bounding box center [727, 271] width 1298 height 230
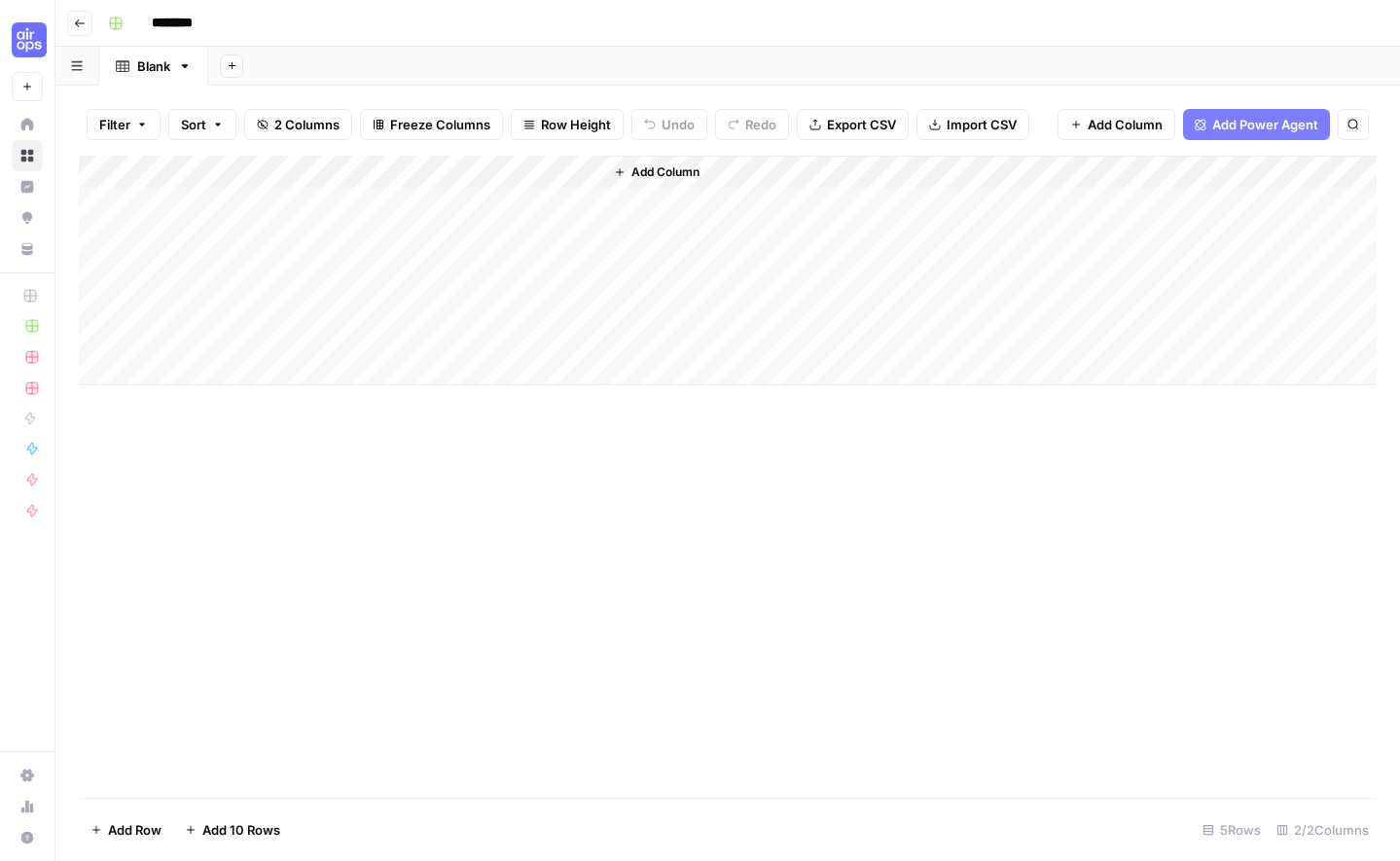
click at [272, 216] on div "Add Column" at bounding box center [727, 271] width 1298 height 230
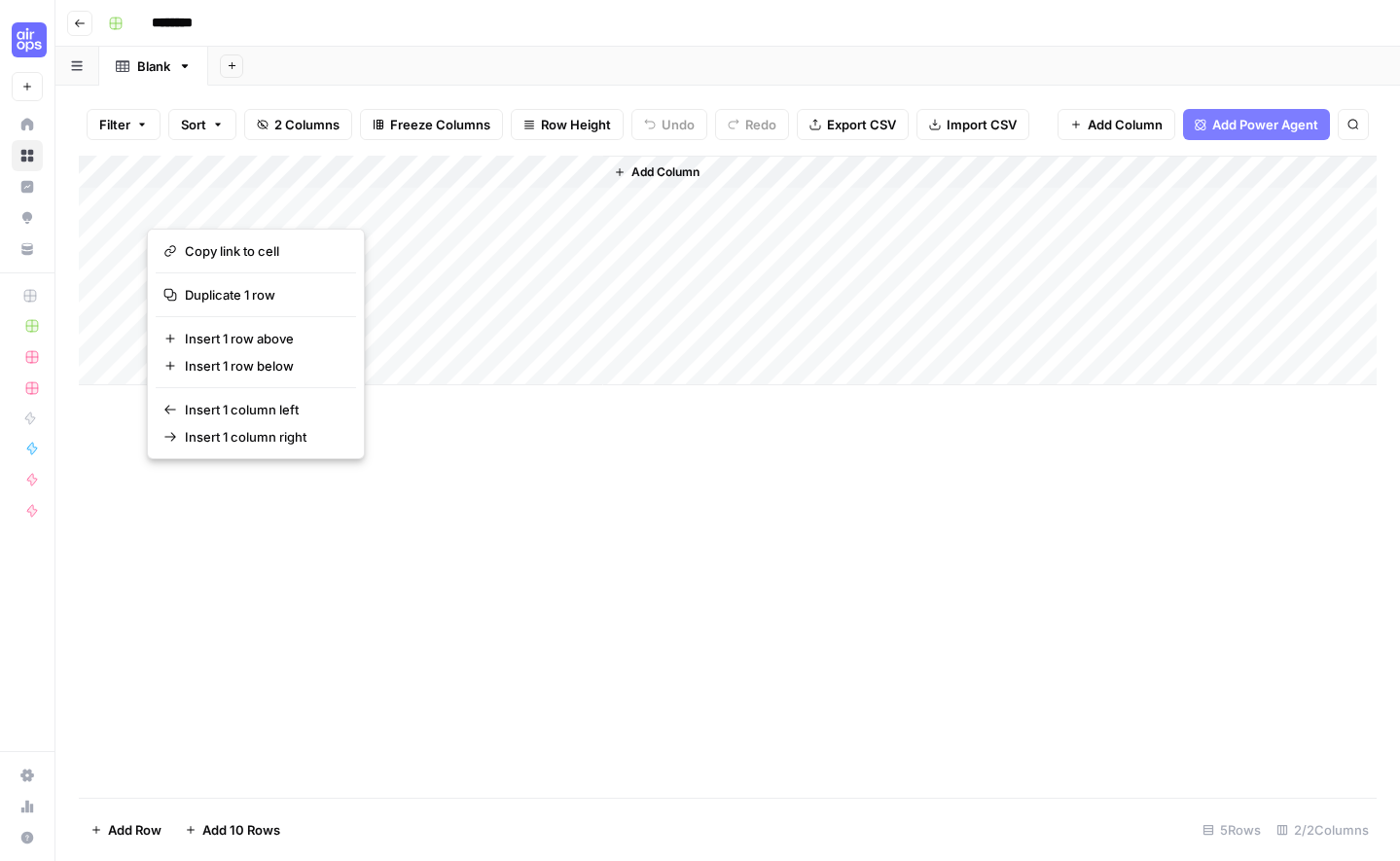
click at [237, 166] on div "Add Column" at bounding box center [727, 271] width 1298 height 230
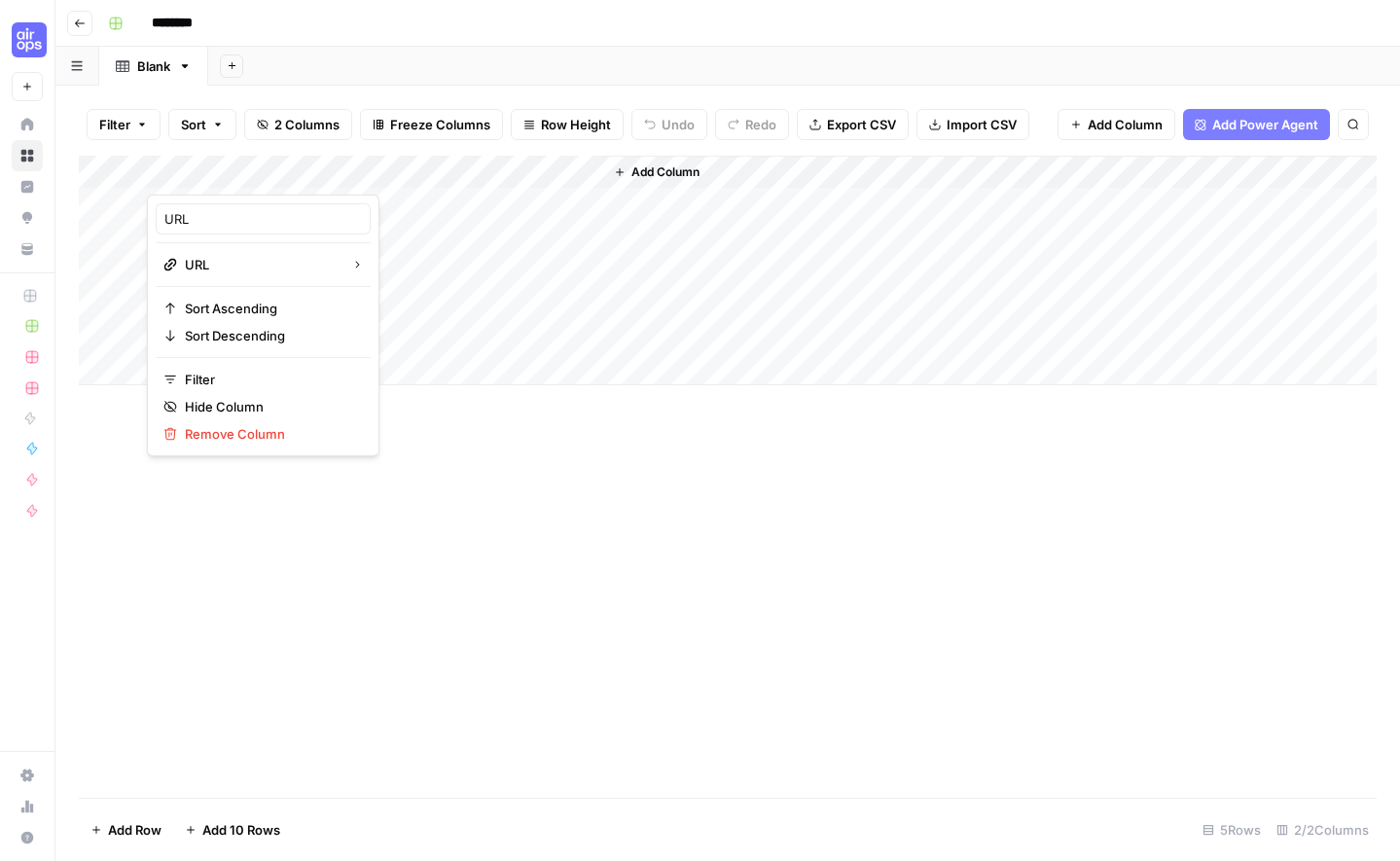
click at [311, 168] on div at bounding box center [235, 176] width 176 height 39
click at [316, 176] on div at bounding box center [235, 176] width 176 height 39
click at [304, 171] on div at bounding box center [235, 176] width 176 height 39
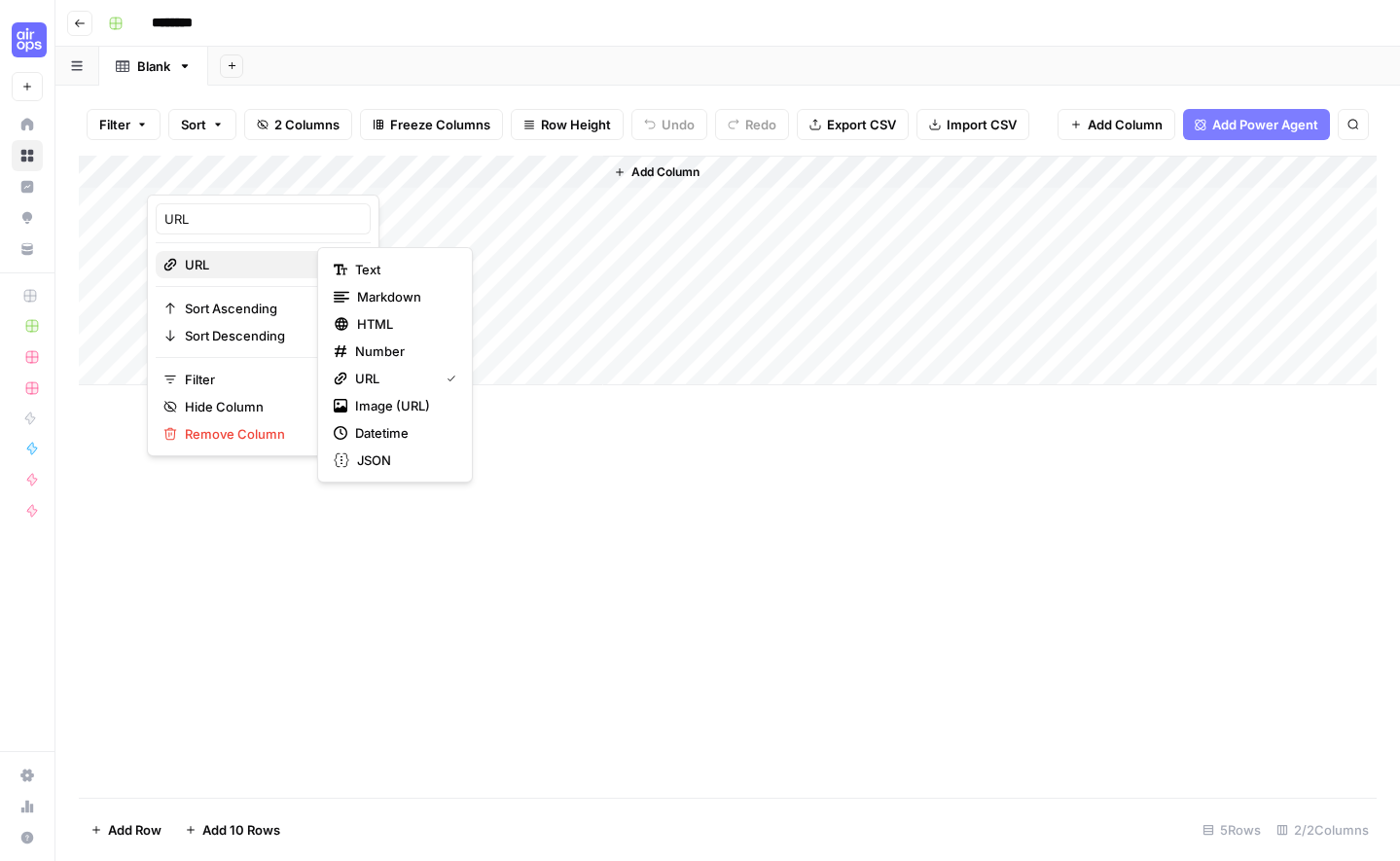
click at [236, 267] on span "URL" at bounding box center [260, 265] width 151 height 20
click at [391, 382] on span "URL" at bounding box center [393, 379] width 76 height 20
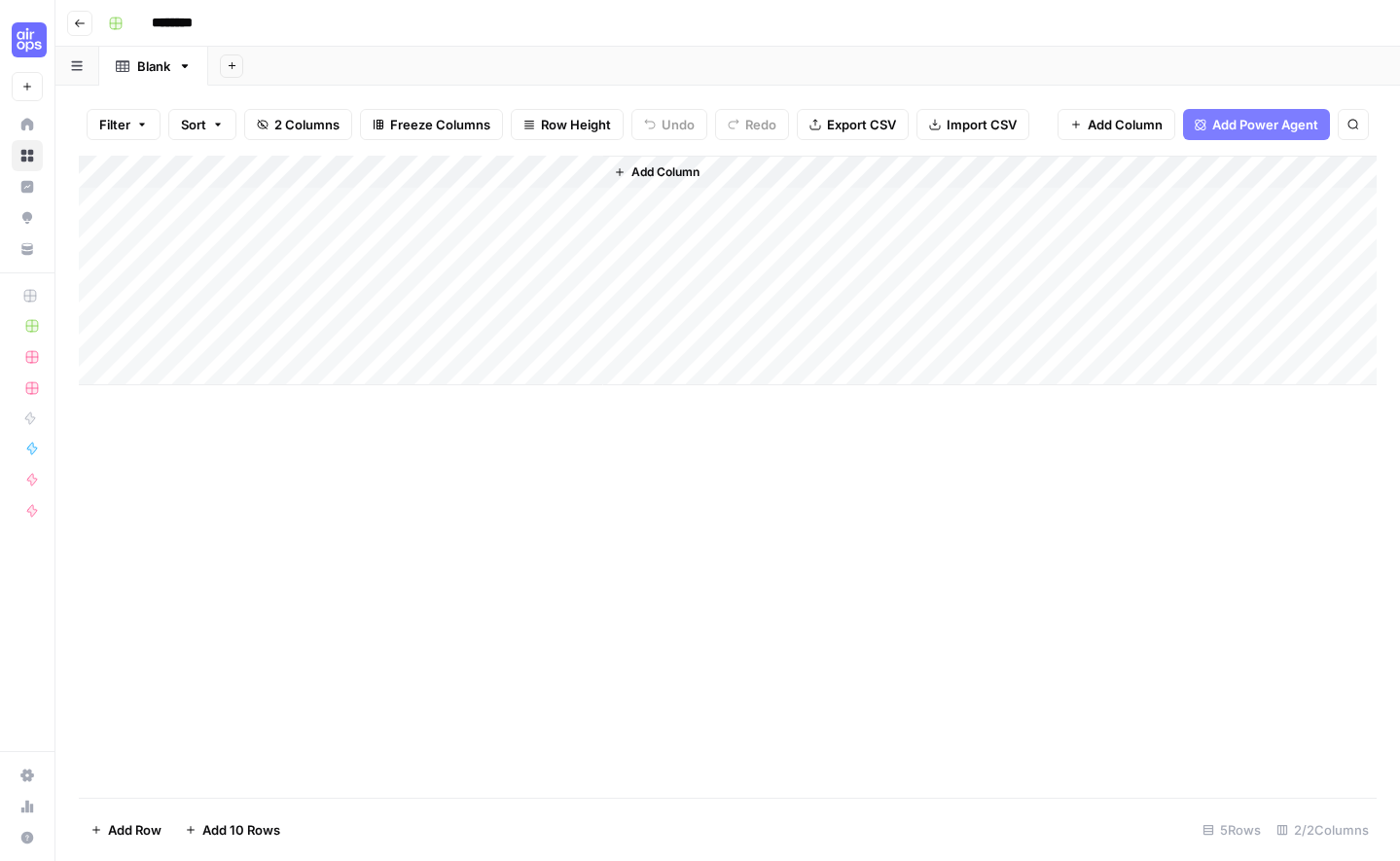
click at [386, 194] on div "Add Column" at bounding box center [727, 271] width 1298 height 230
click at [355, 171] on div "Add Column" at bounding box center [727, 271] width 1298 height 230
click at [588, 175] on div at bounding box center [462, 176] width 281 height 39
click at [589, 171] on div at bounding box center [462, 176] width 281 height 39
click at [439, 367] on span "Remove Column" at bounding box center [445, 363] width 170 height 20
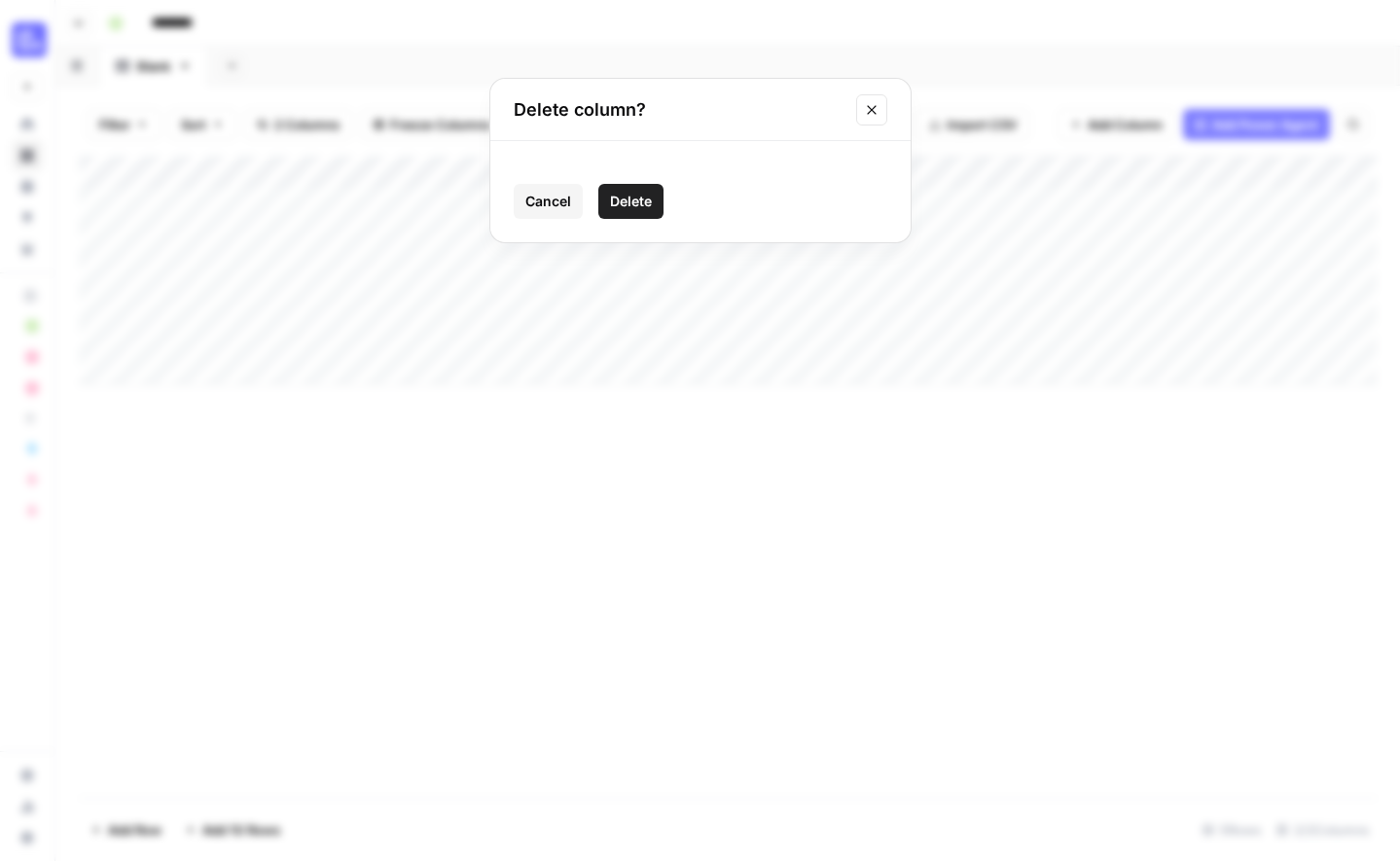
click at [645, 207] on span "Delete" at bounding box center [630, 201] width 42 height 20
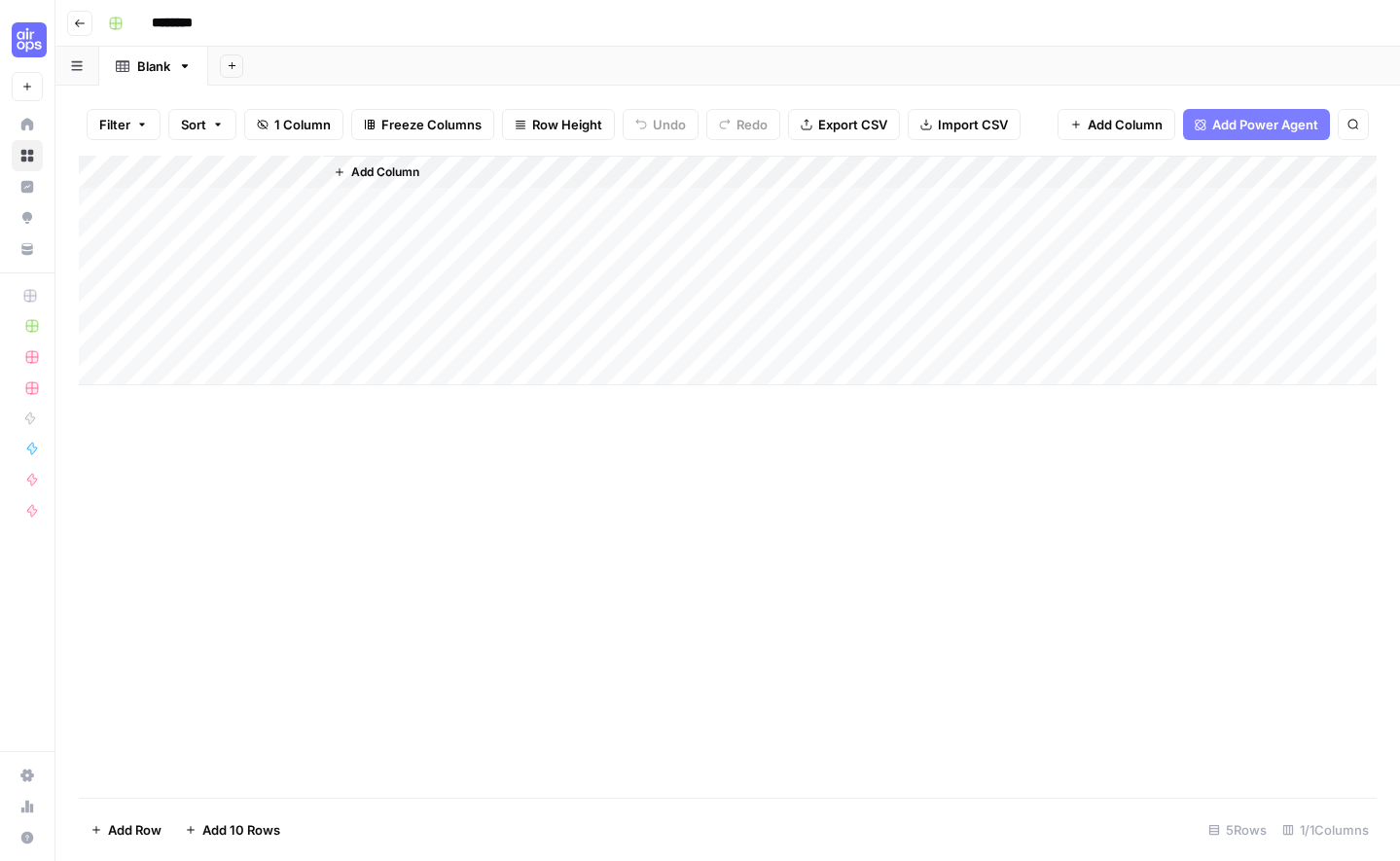
click at [336, 162] on button "Add Column" at bounding box center [376, 173] width 101 height 26
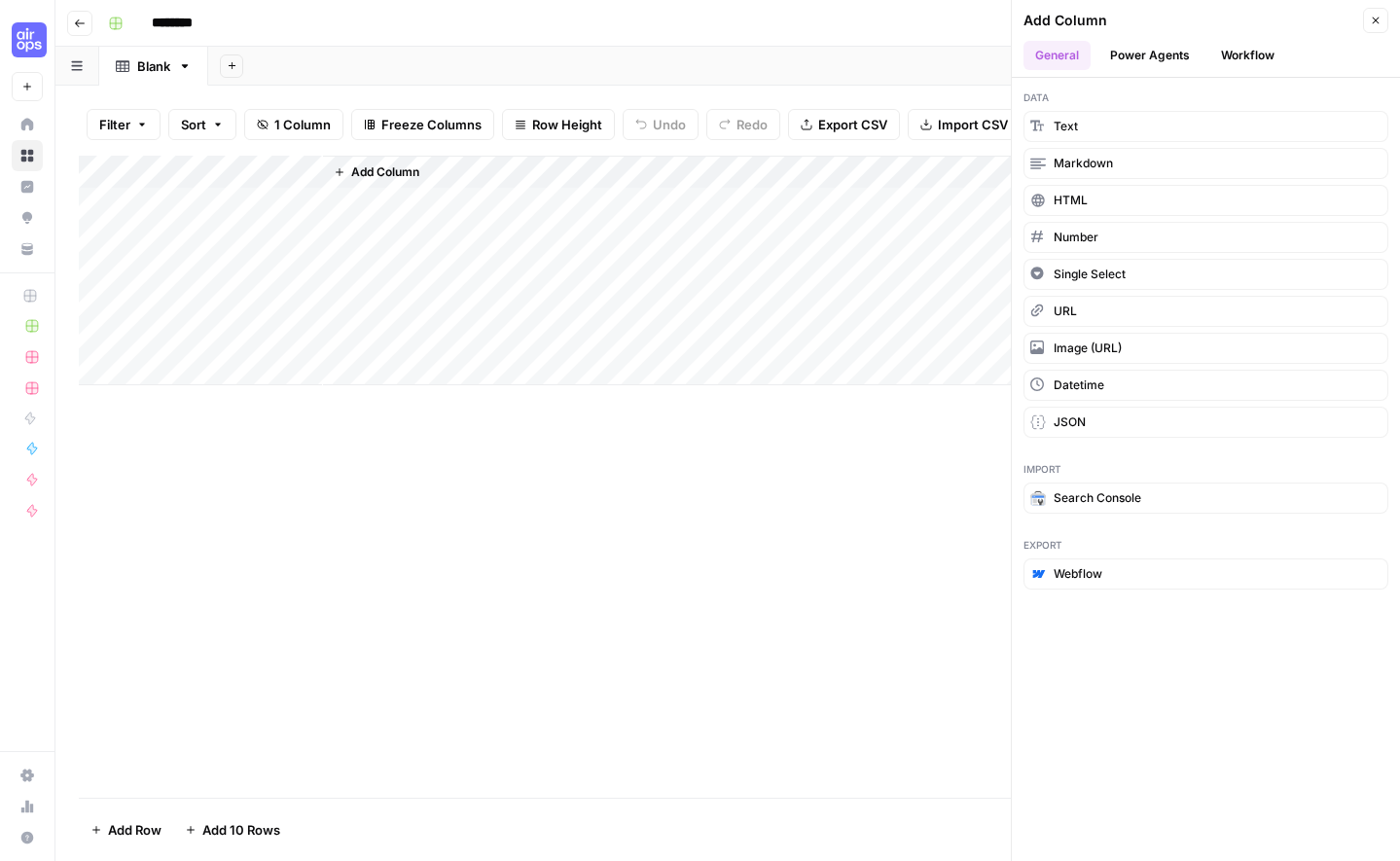
click at [1118, 69] on button "Power Agents" at bounding box center [1150, 56] width 103 height 29
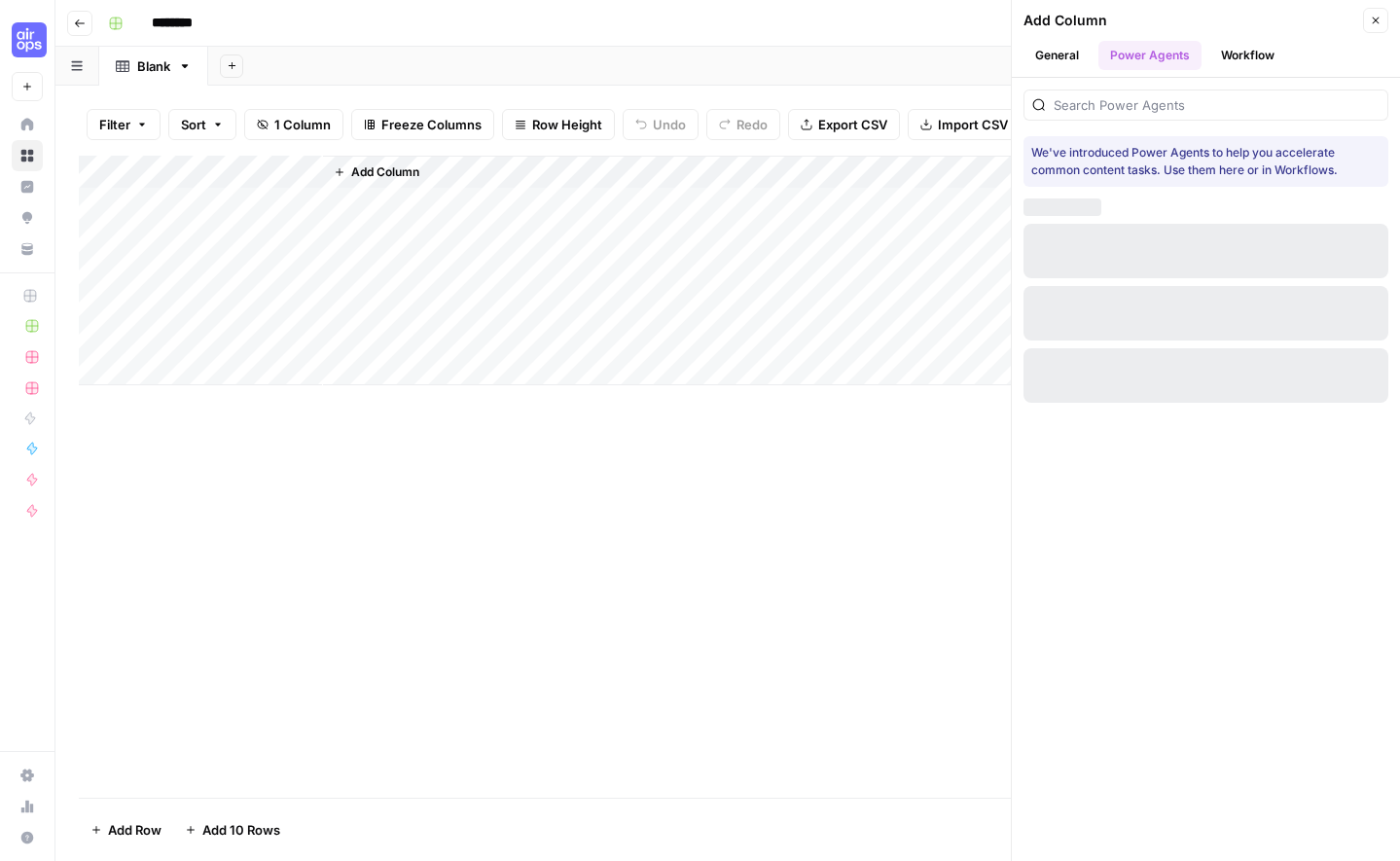
click at [1247, 54] on button "Workflow" at bounding box center [1248, 56] width 77 height 29
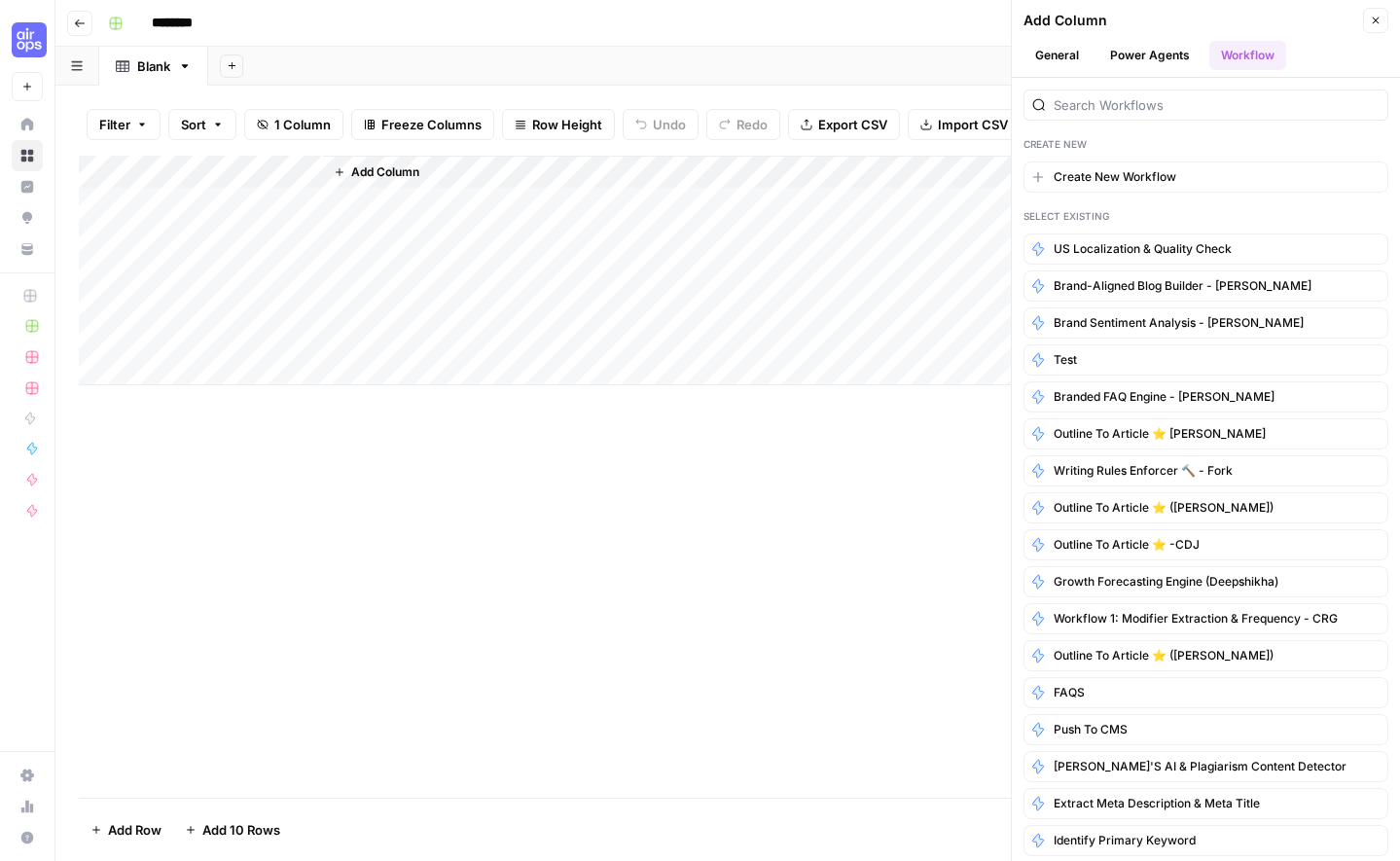
click at [1052, 50] on button "General" at bounding box center [1056, 56] width 67 height 29
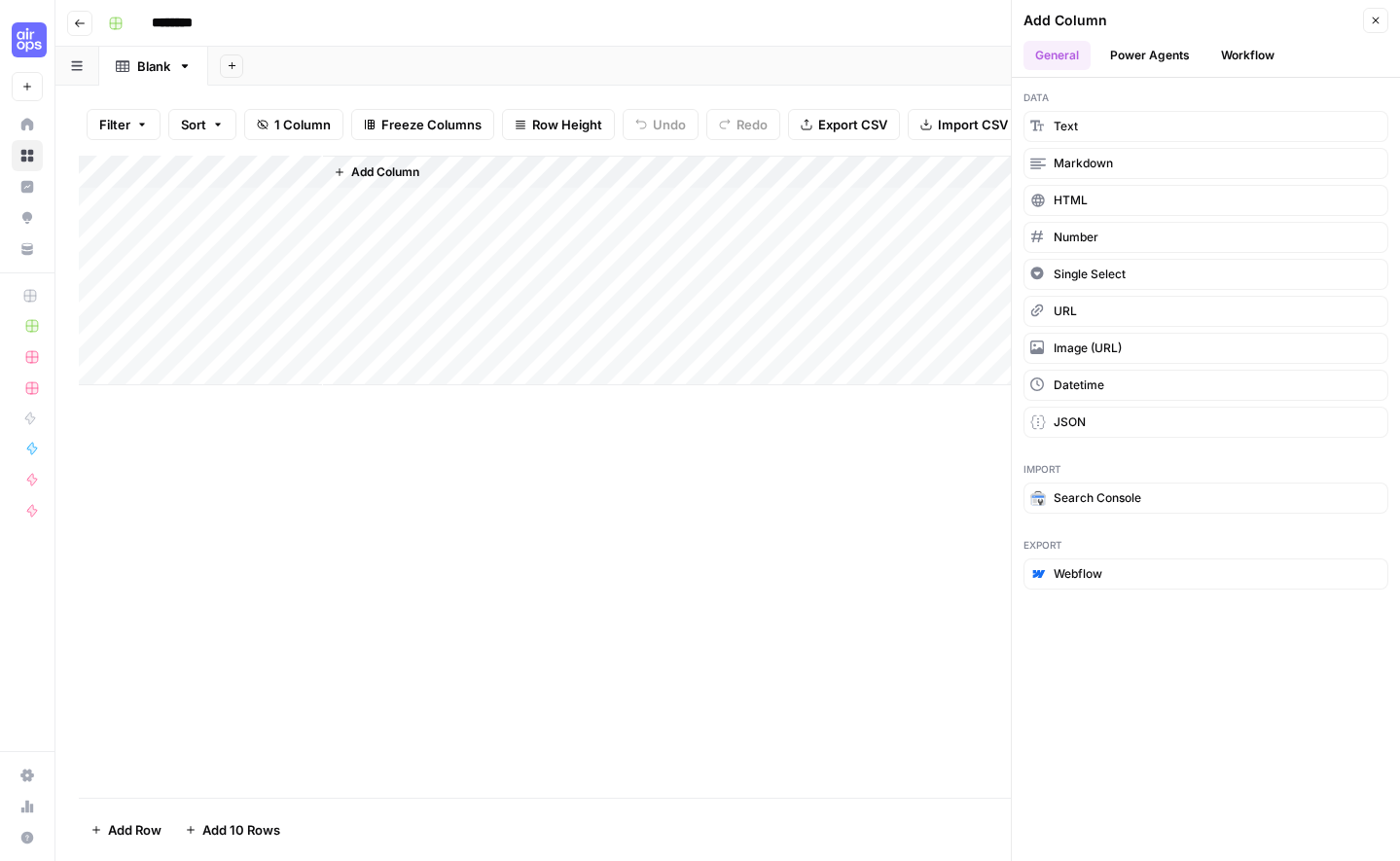
click at [1148, 59] on button "Power Agents" at bounding box center [1150, 56] width 103 height 29
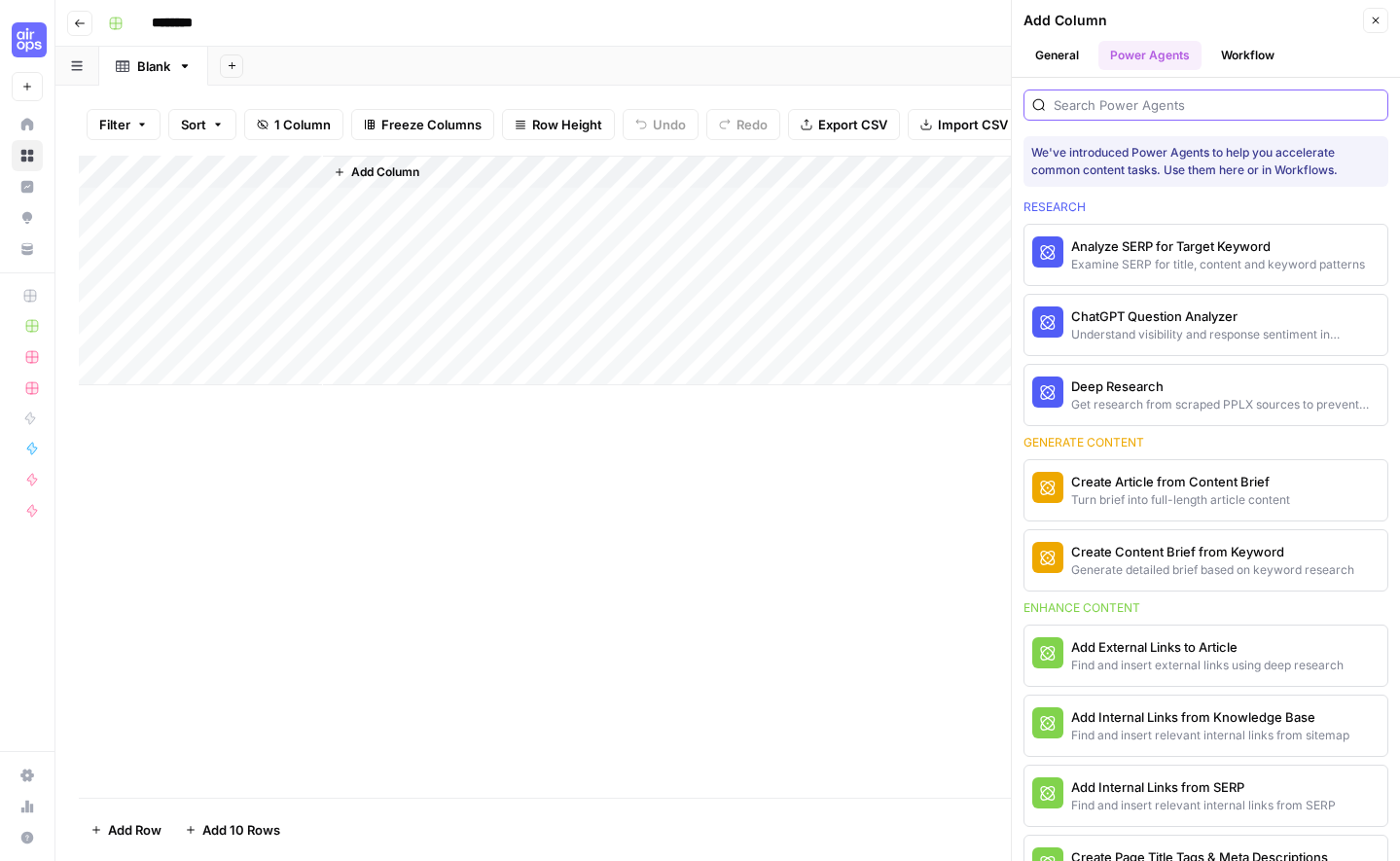
click at [1118, 107] on input "search" at bounding box center [1216, 105] width 326 height 20
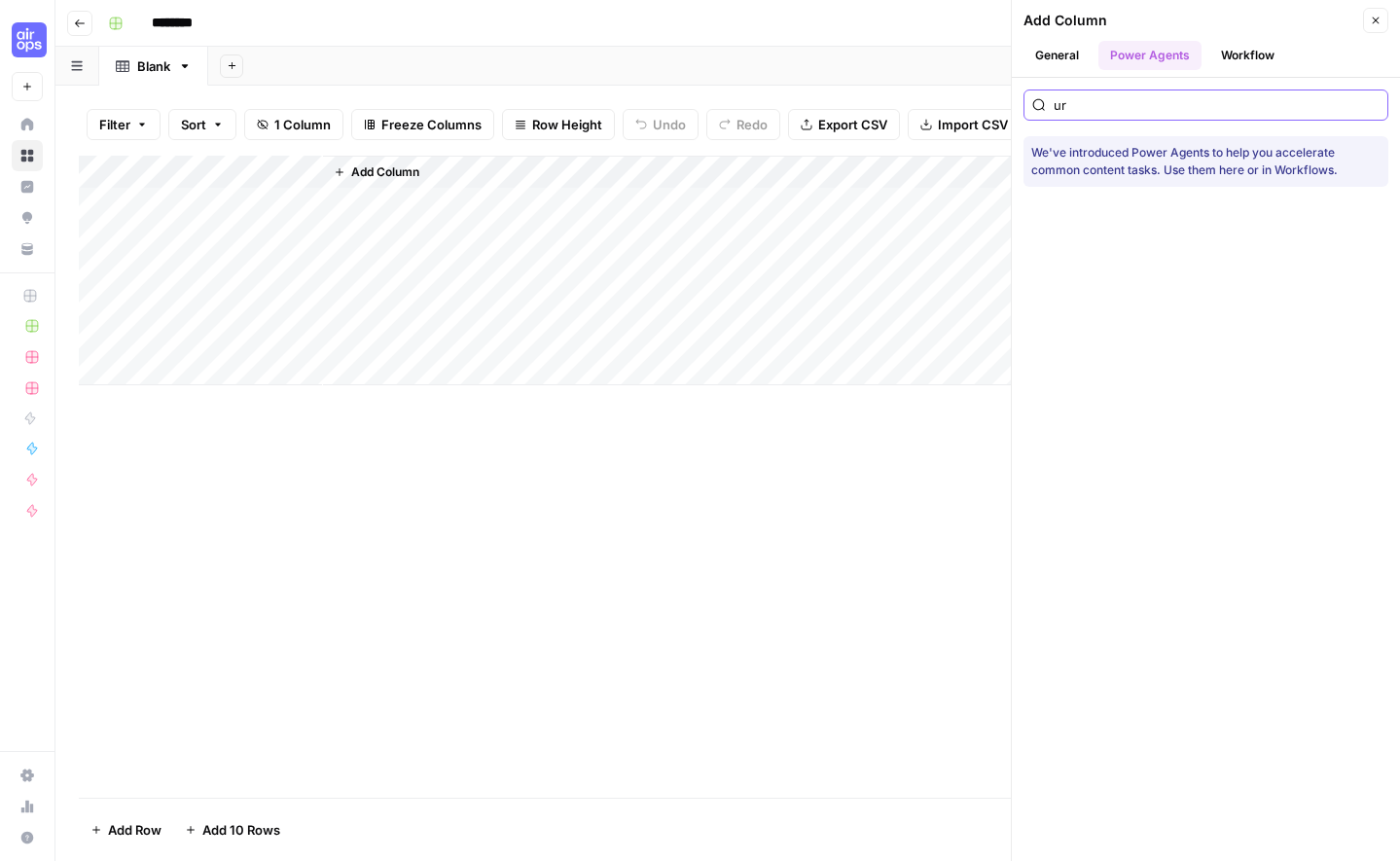
type input "u"
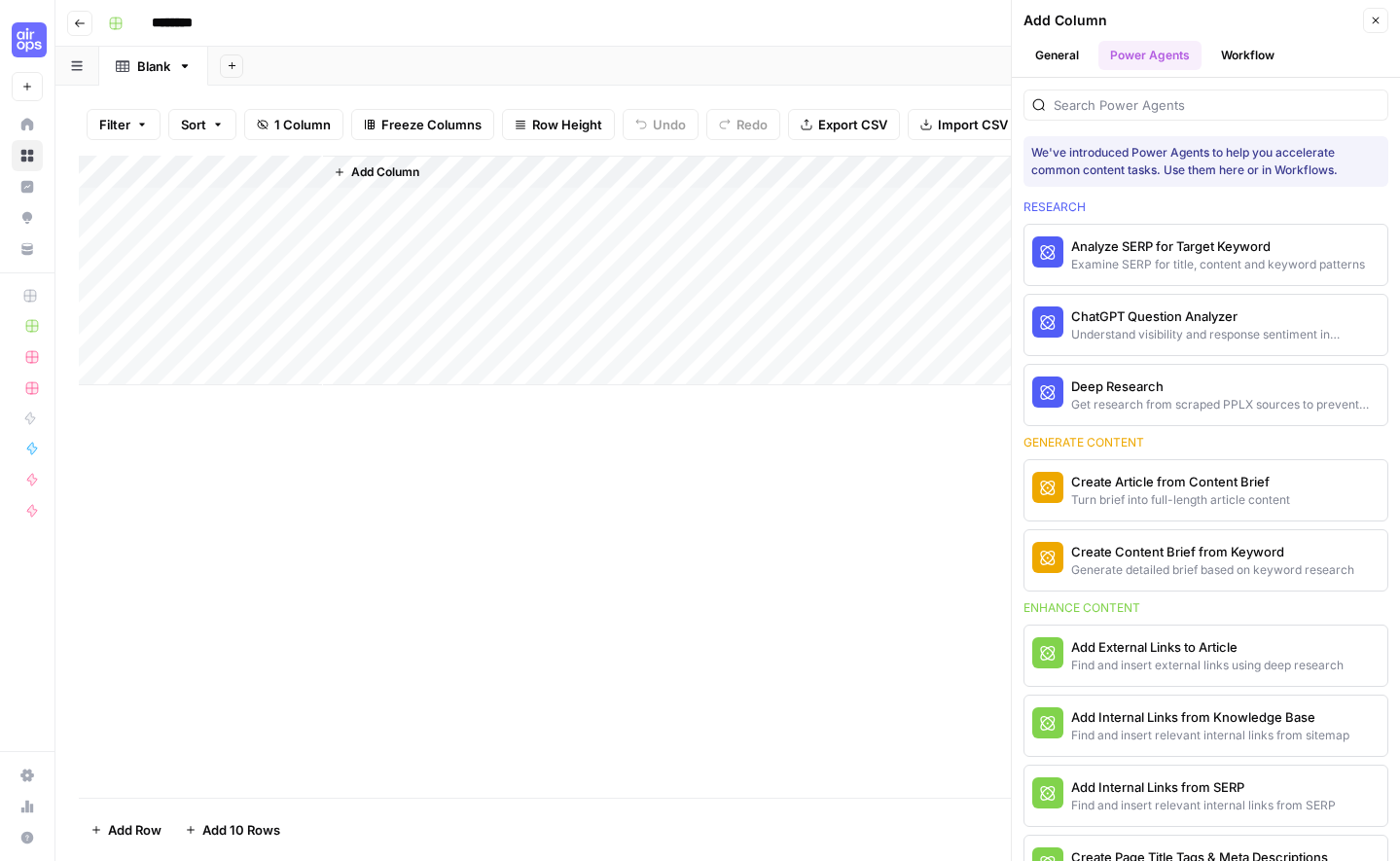
click at [1265, 50] on button "Workflow" at bounding box center [1248, 56] width 77 height 29
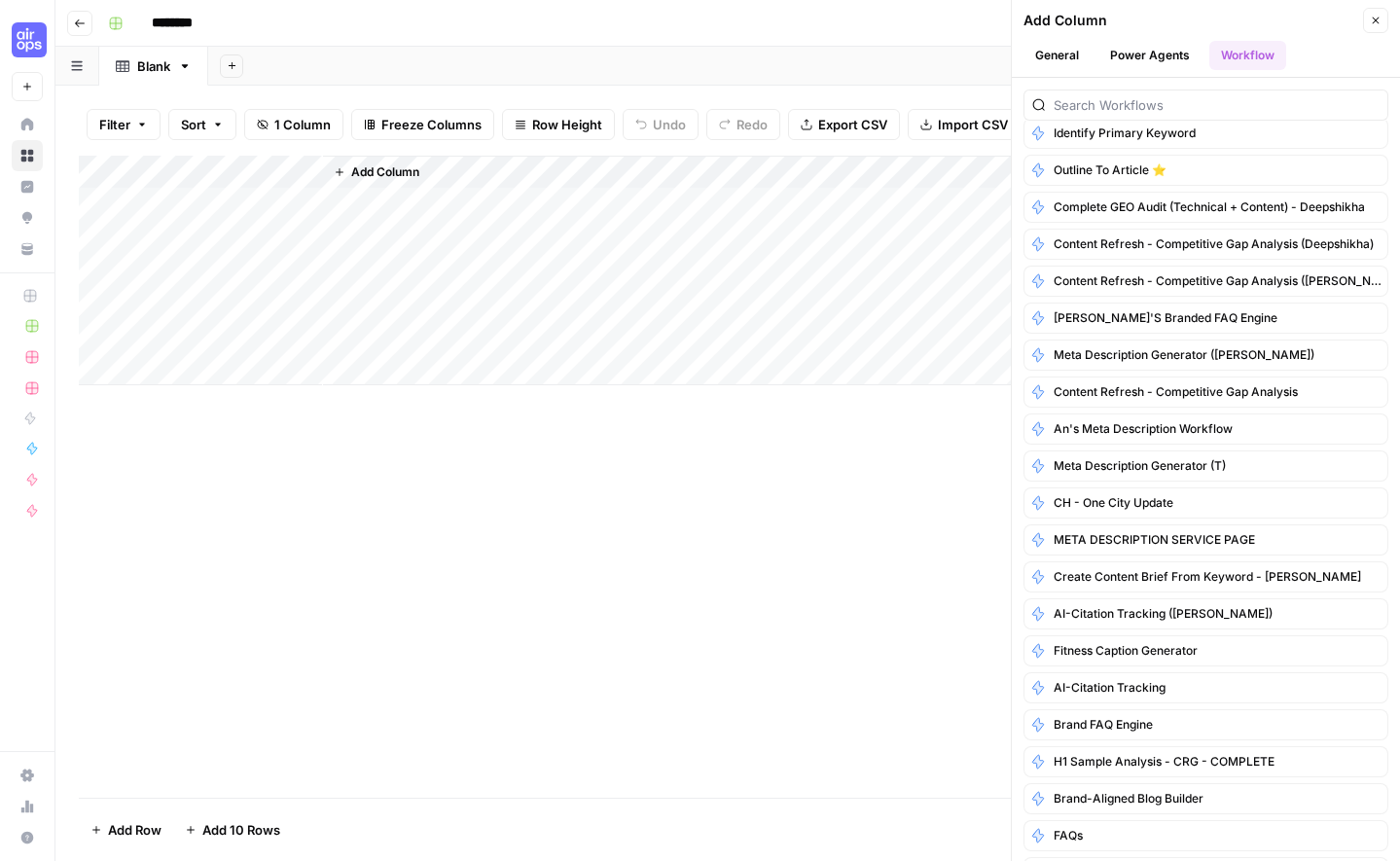
scroll to position [709, 0]
click at [305, 156] on div "Add Column" at bounding box center [727, 271] width 1298 height 230
click at [362, 163] on span "Add Column" at bounding box center [385, 172] width 68 height 18
click at [1373, 24] on icon "button" at bounding box center [1375, 21] width 12 height 12
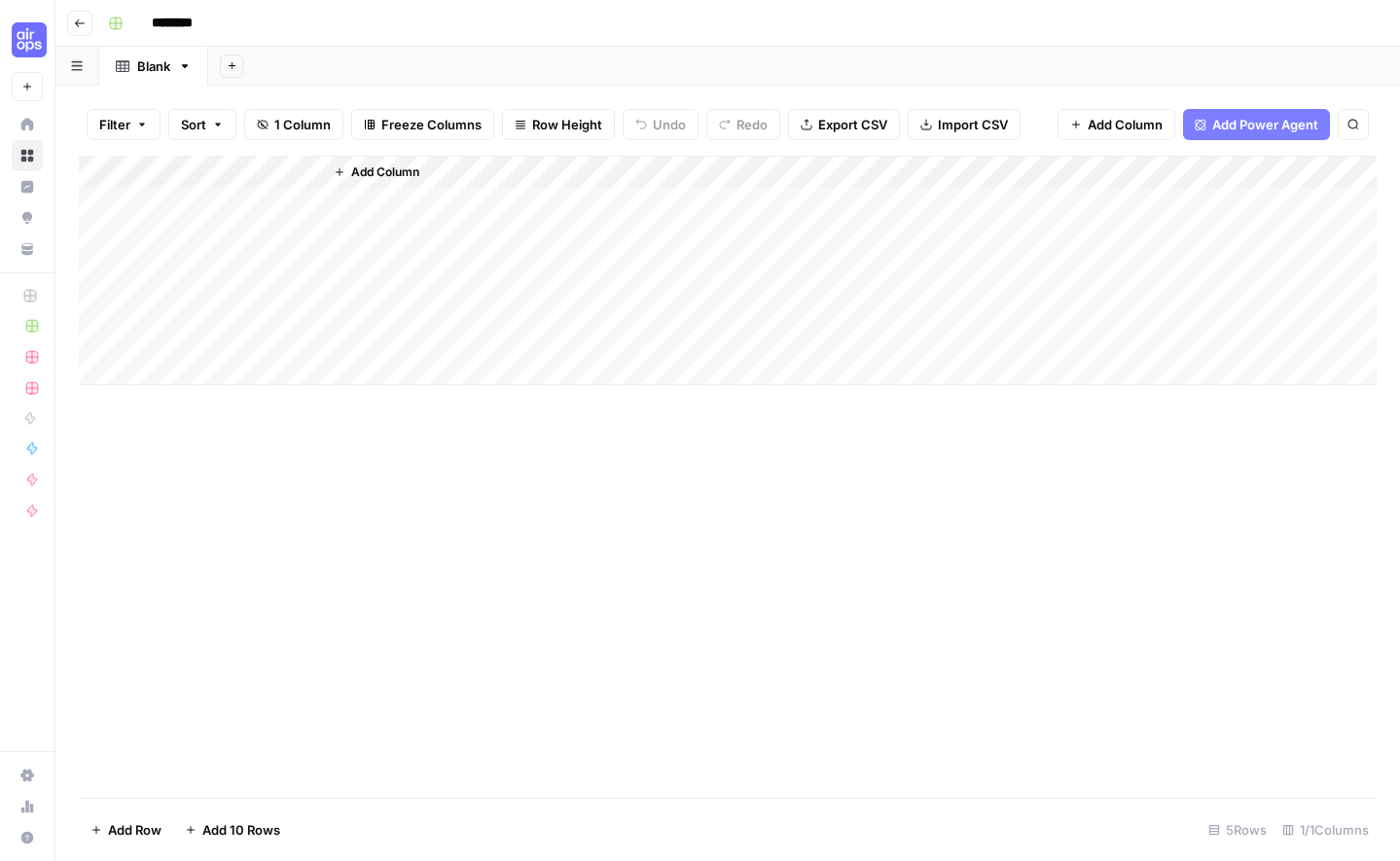
click at [349, 177] on button "Add Column" at bounding box center [376, 173] width 101 height 26
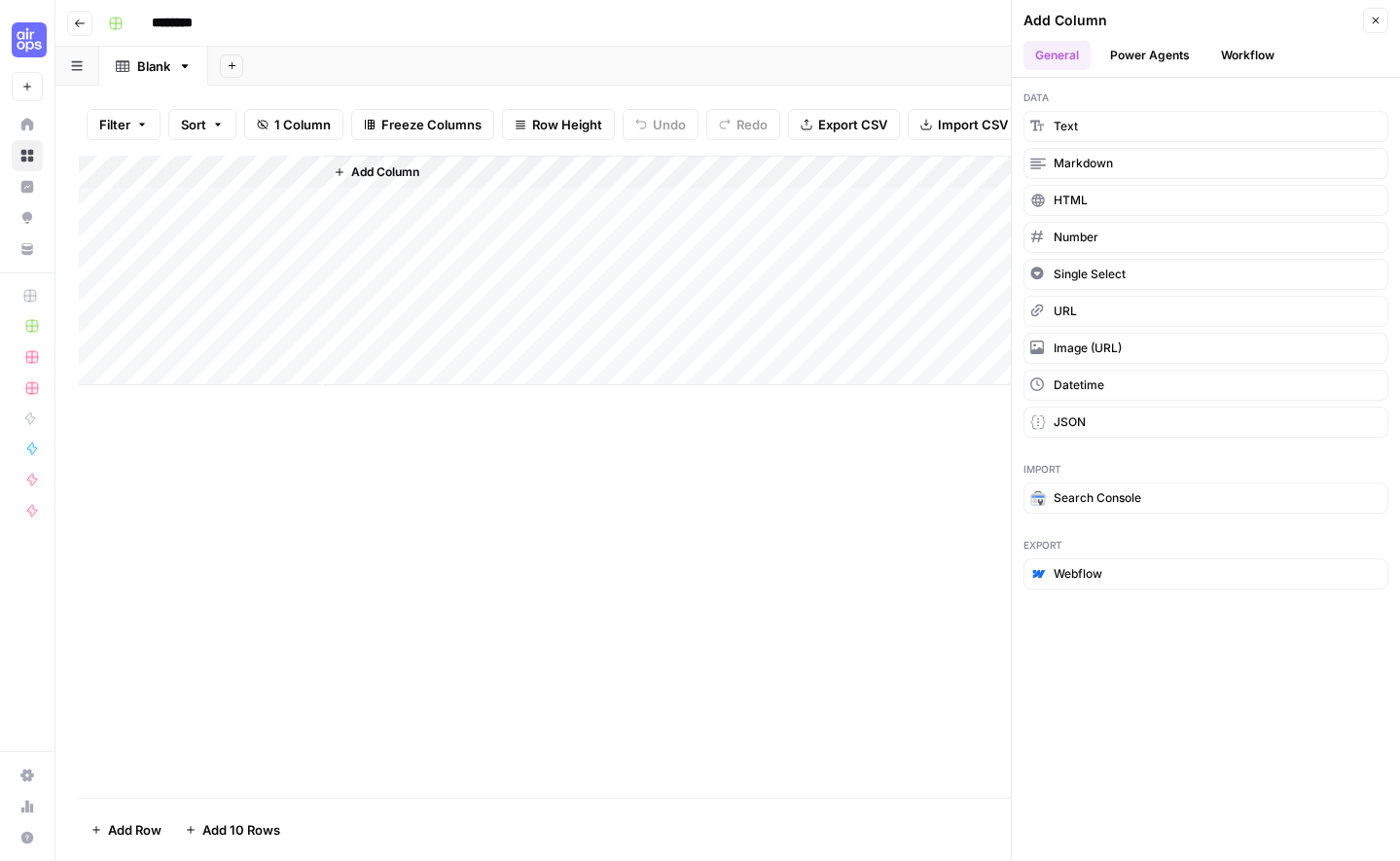
drag, startPoint x: 177, startPoint y: 204, endPoint x: 193, endPoint y: 203, distance: 16.0
click at [178, 204] on div "Add Column" at bounding box center [727, 271] width 1298 height 230
click at [220, 203] on div "Add Column" at bounding box center [727, 271] width 1298 height 230
click at [219, 172] on div "Add Column" at bounding box center [727, 271] width 1298 height 230
click at [314, 175] on div at bounding box center [235, 176] width 176 height 39
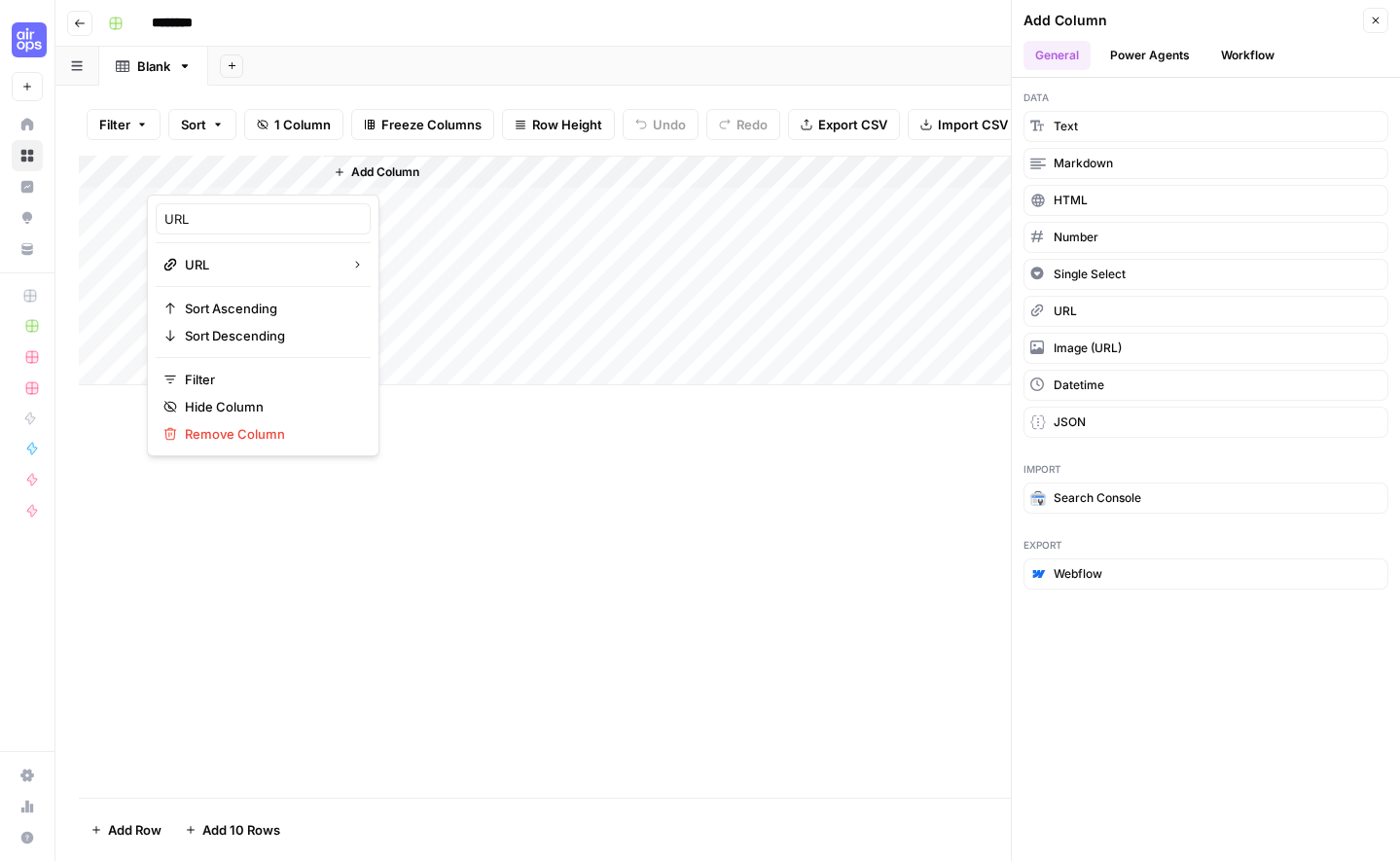
click at [309, 171] on div at bounding box center [235, 176] width 176 height 39
click at [404, 390] on button "URL" at bounding box center [395, 379] width 138 height 27
click at [353, 176] on span "Add Column" at bounding box center [385, 172] width 68 height 18
click at [377, 177] on span "Add Column" at bounding box center [385, 172] width 68 height 18
click at [350, 257] on div "Add Column" at bounding box center [849, 271] width 1053 height 230
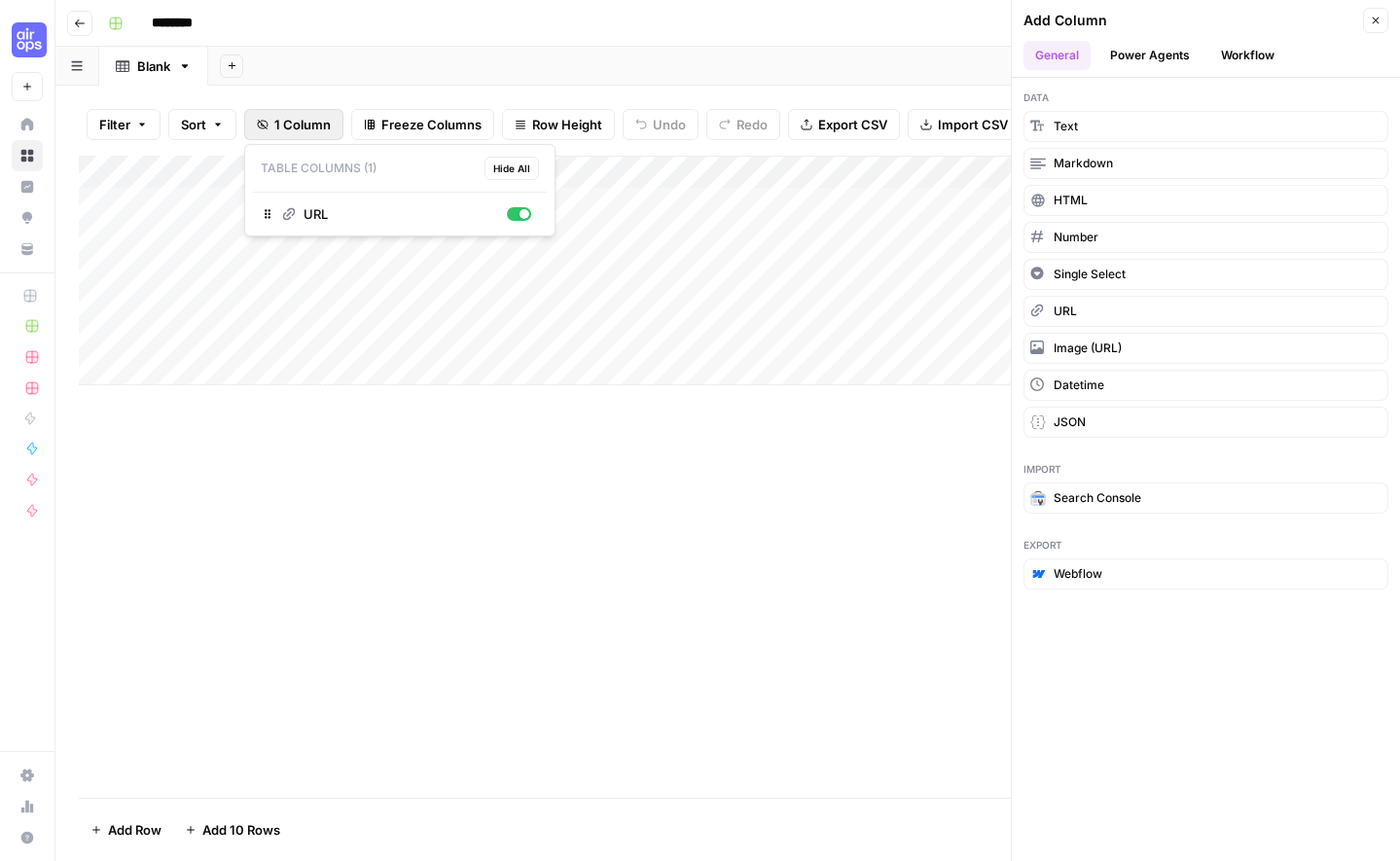
click at [296, 129] on span "1 Column" at bounding box center [301, 125] width 56 height 20
click at [607, 375] on div "Add Column" at bounding box center [849, 271] width 1053 height 230
click at [1125, 54] on button "Power Agents" at bounding box center [1150, 56] width 103 height 29
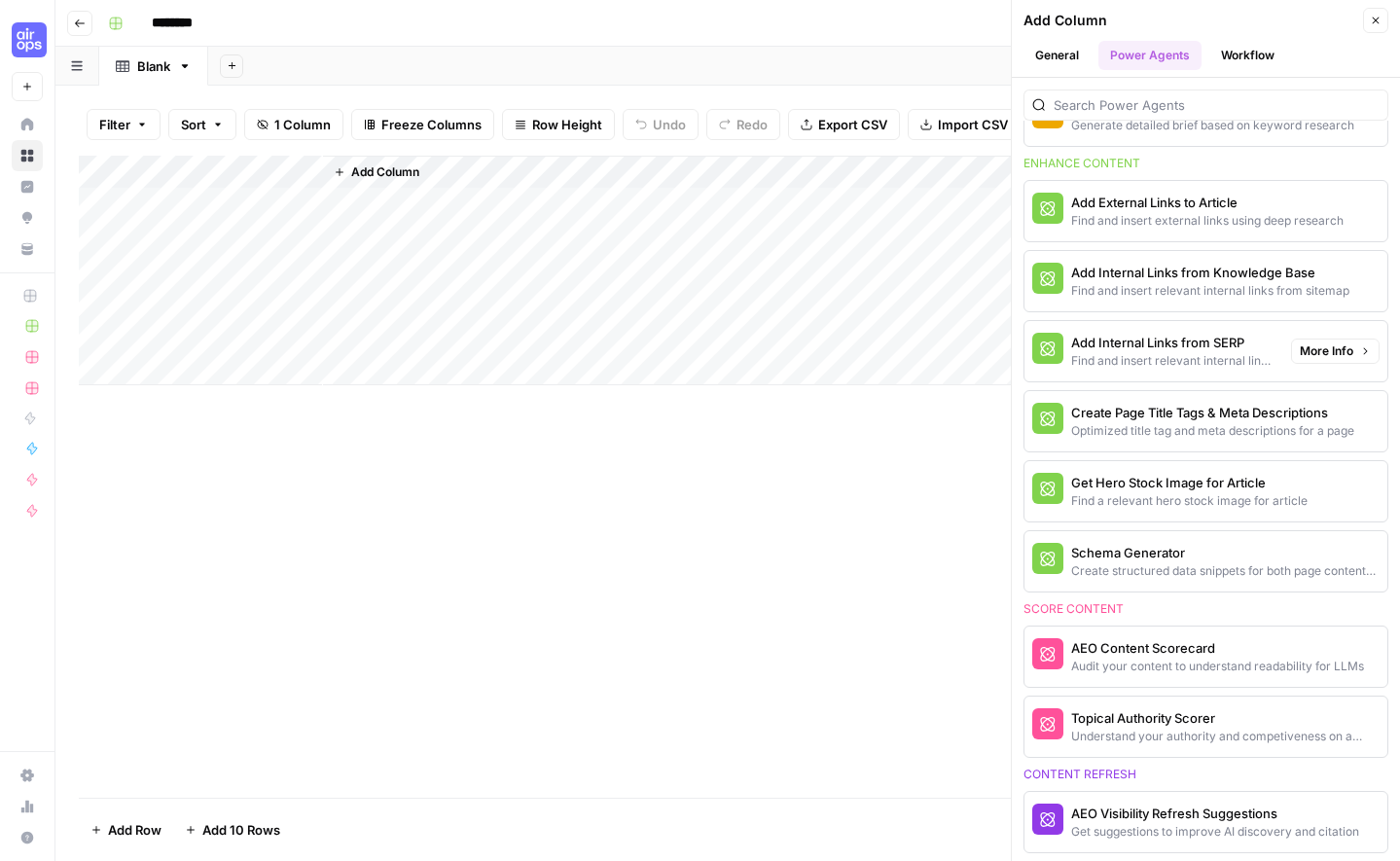
scroll to position [2671, 0]
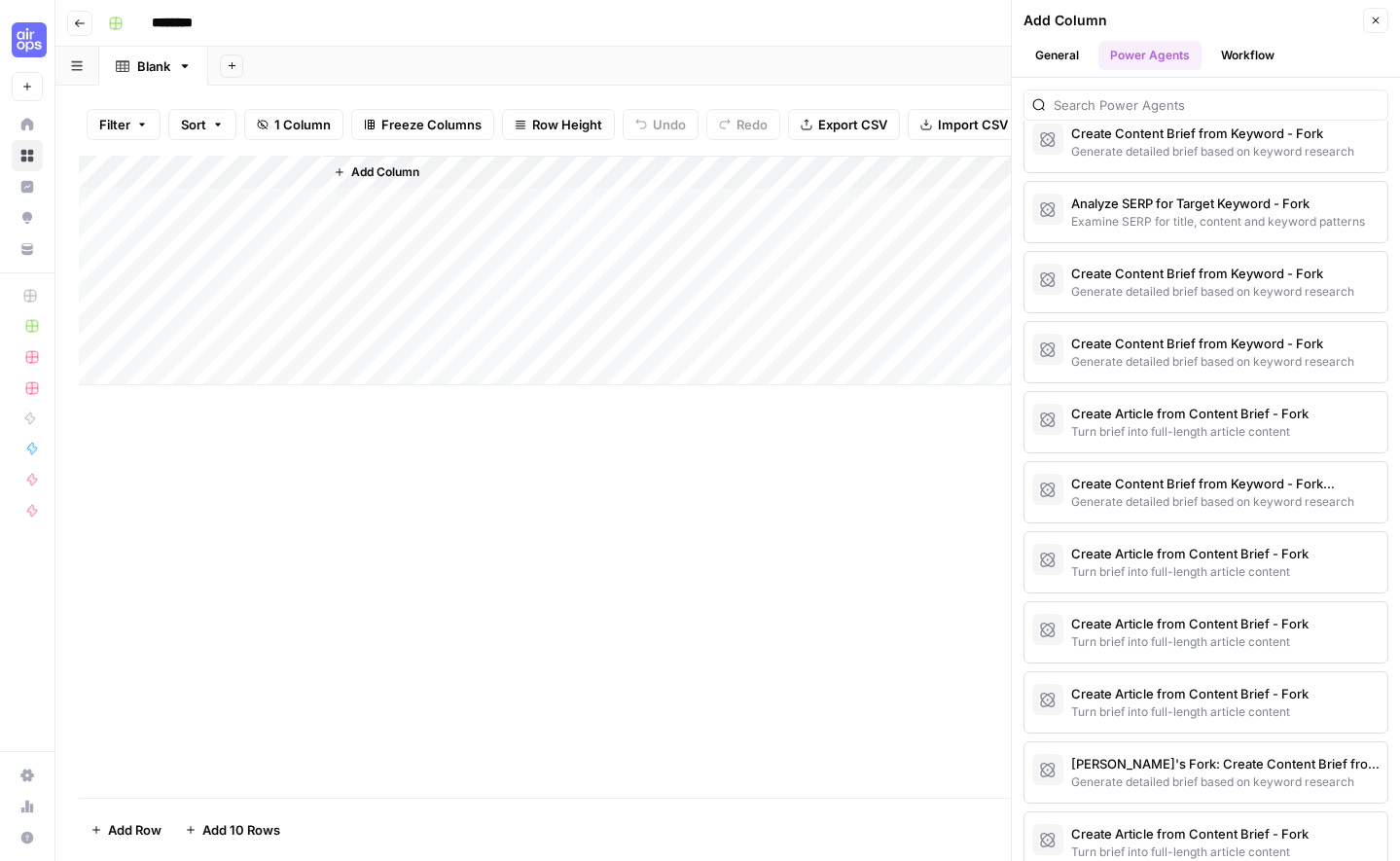
click at [1247, 52] on button "Workflow" at bounding box center [1248, 56] width 77 height 29
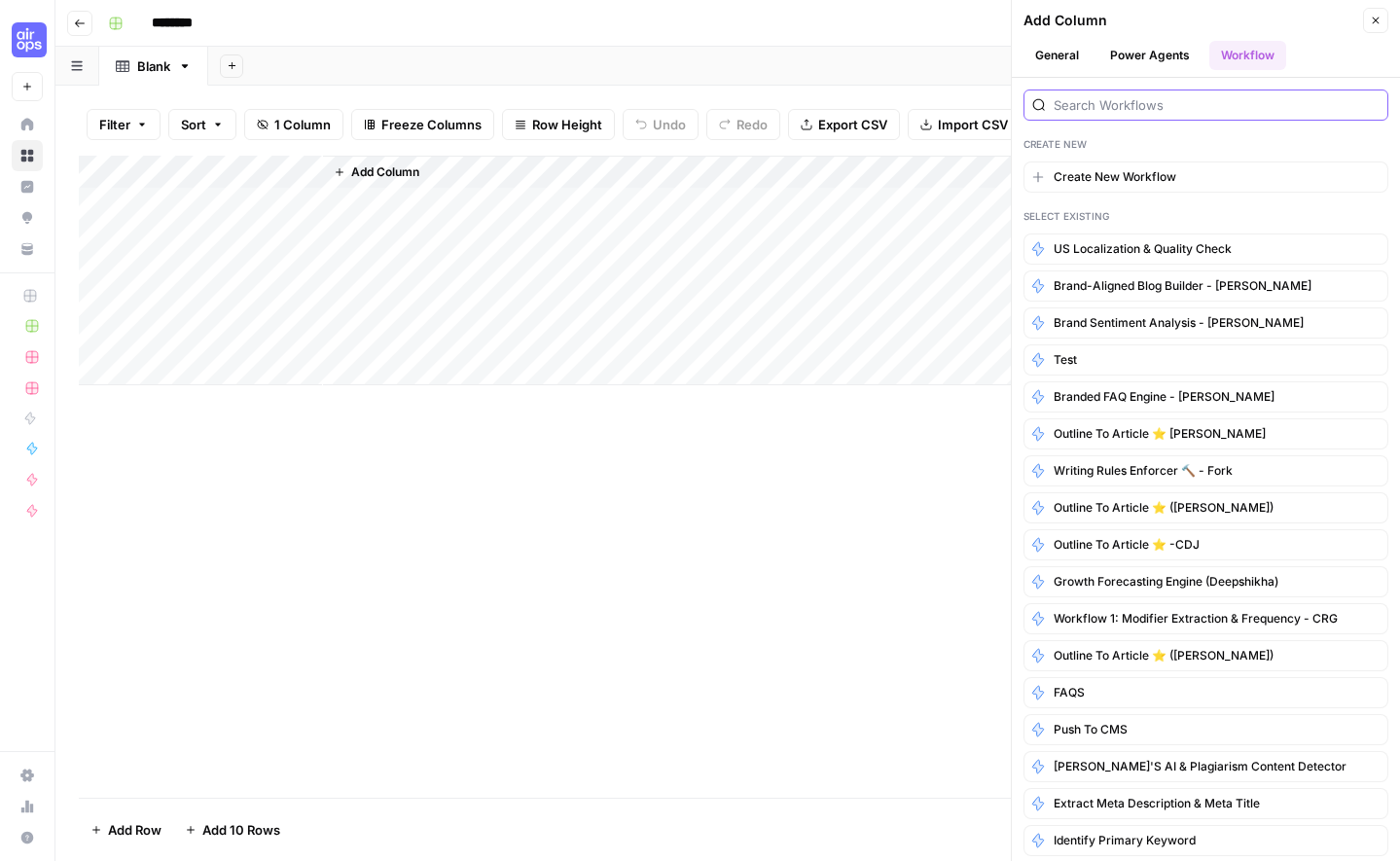
click at [1133, 105] on input "search" at bounding box center [1216, 105] width 326 height 20
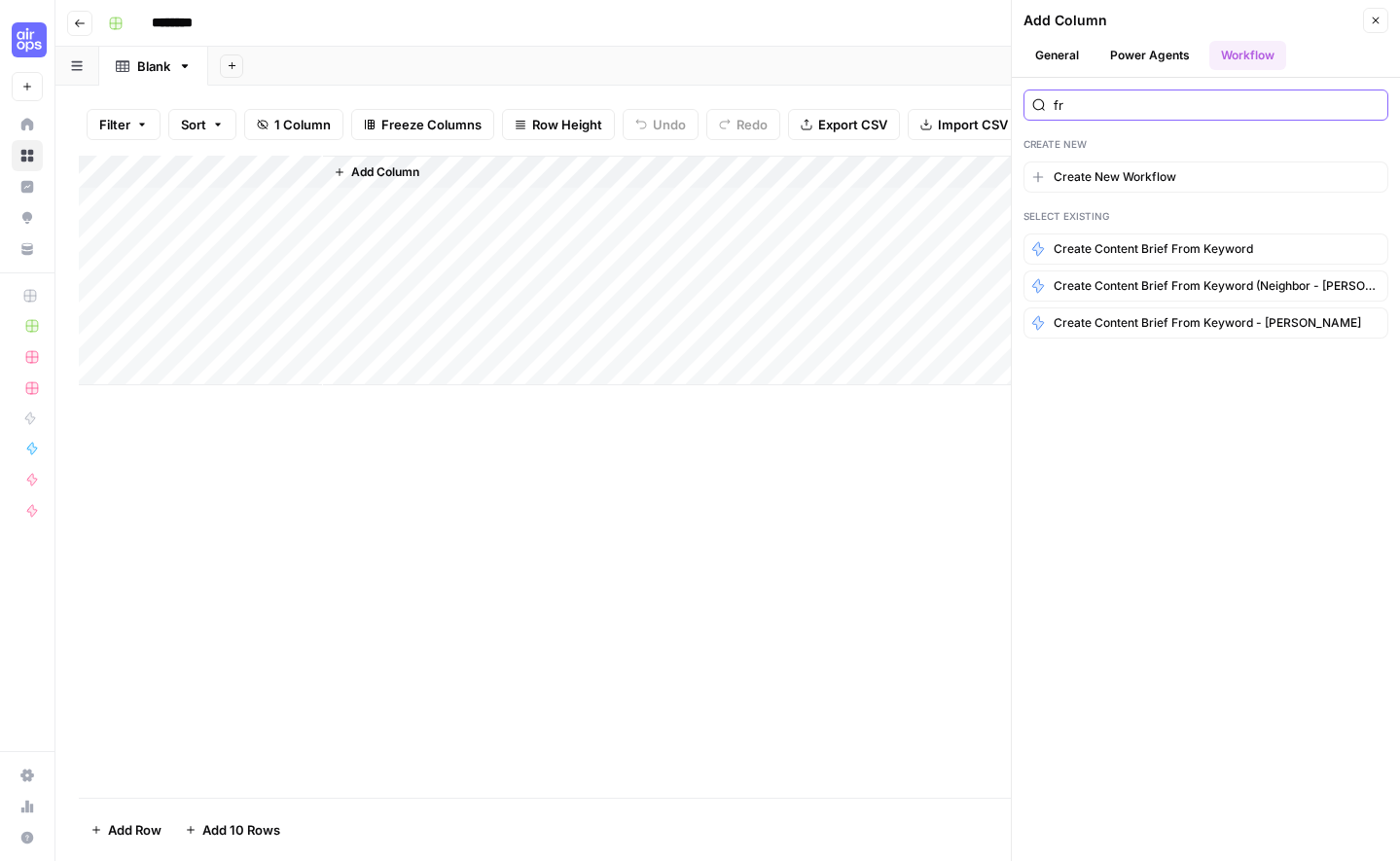
type input "f"
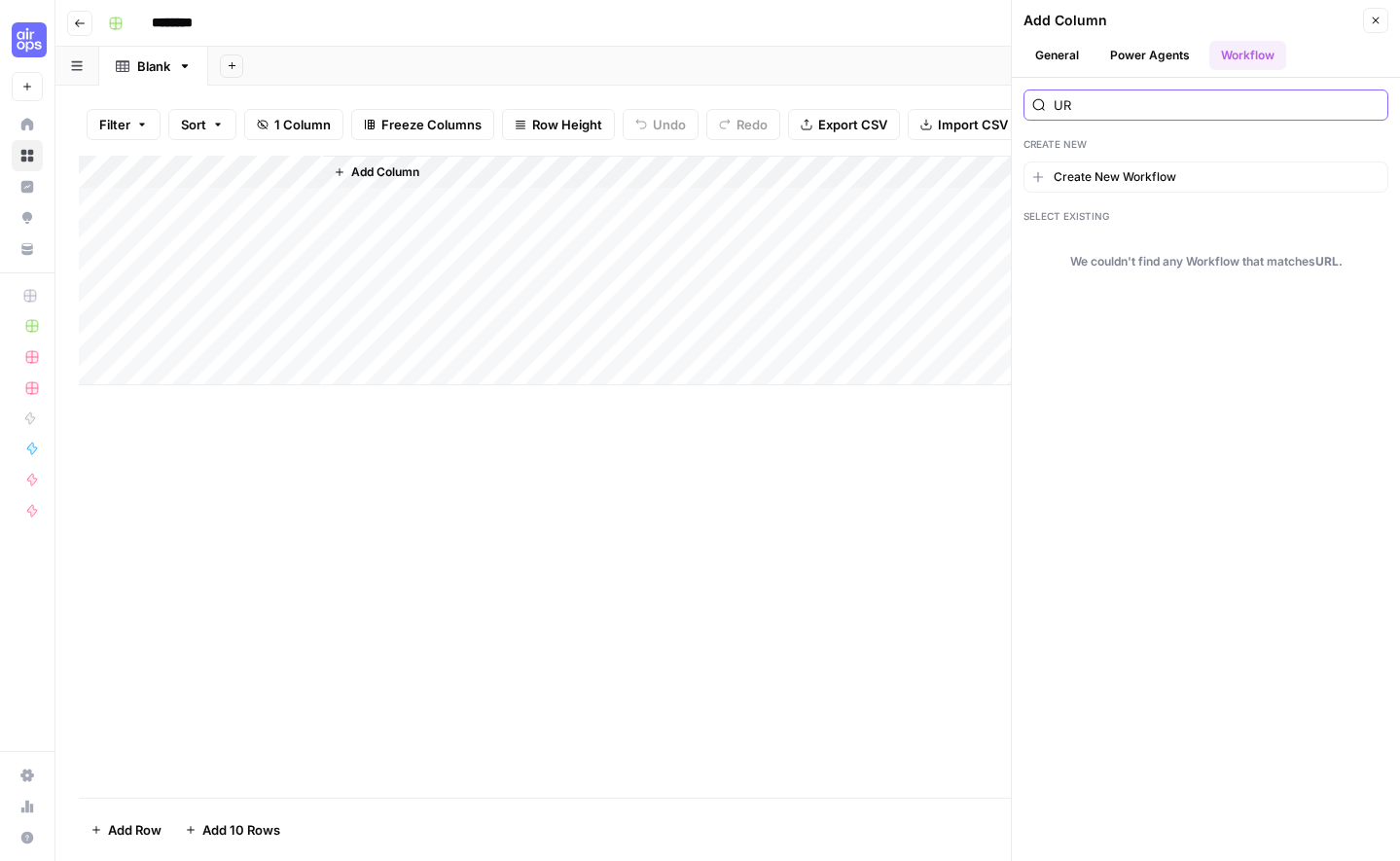
type input "U"
type input "markd"
click at [1370, 24] on icon "button" at bounding box center [1375, 21] width 12 height 12
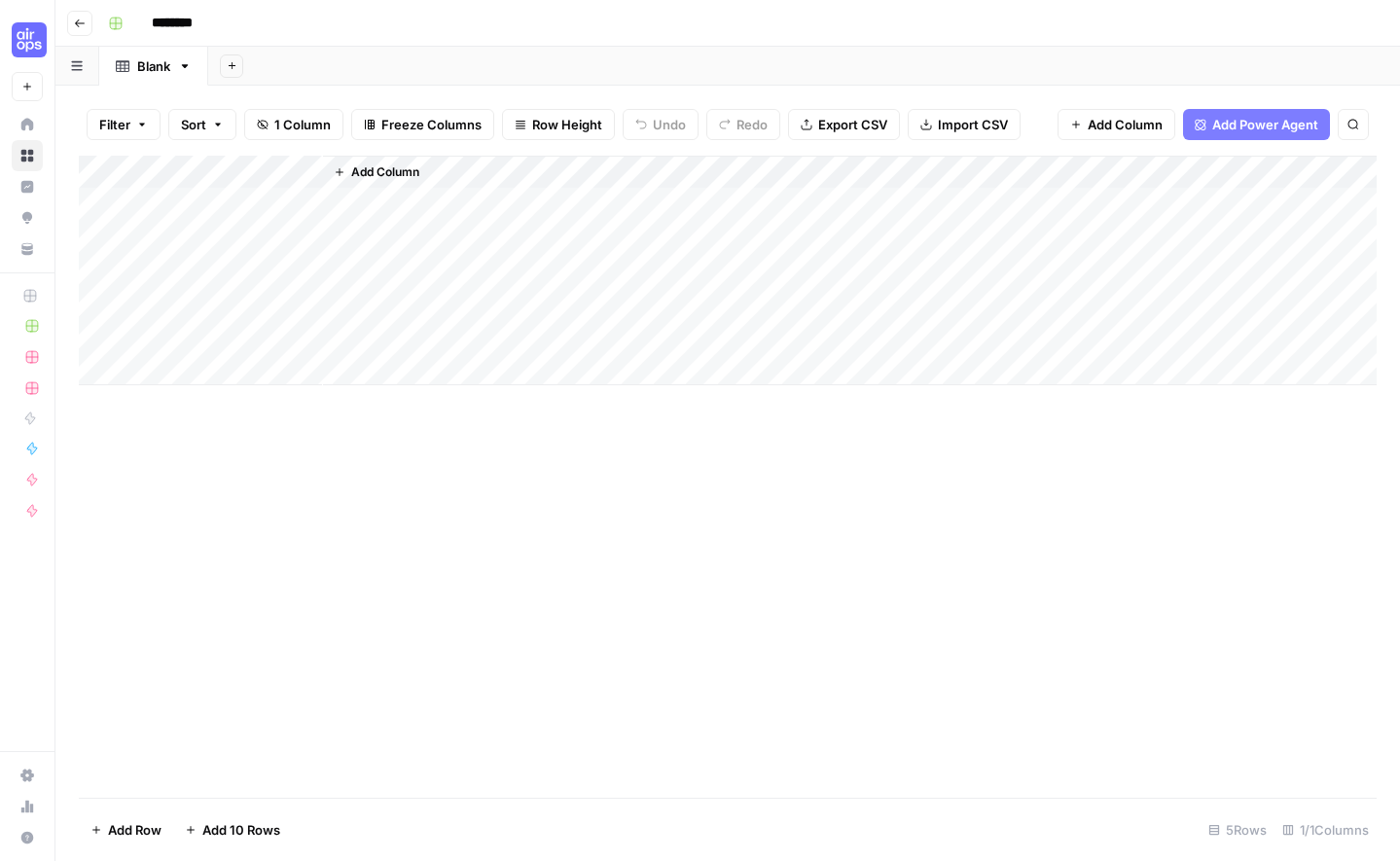
click at [584, 390] on div "Add Column" at bounding box center [727, 477] width 1298 height 642
click at [176, 21] on input "********" at bounding box center [197, 24] width 109 height 31
click at [169, 26] on input "***" at bounding box center [197, 24] width 109 height 31
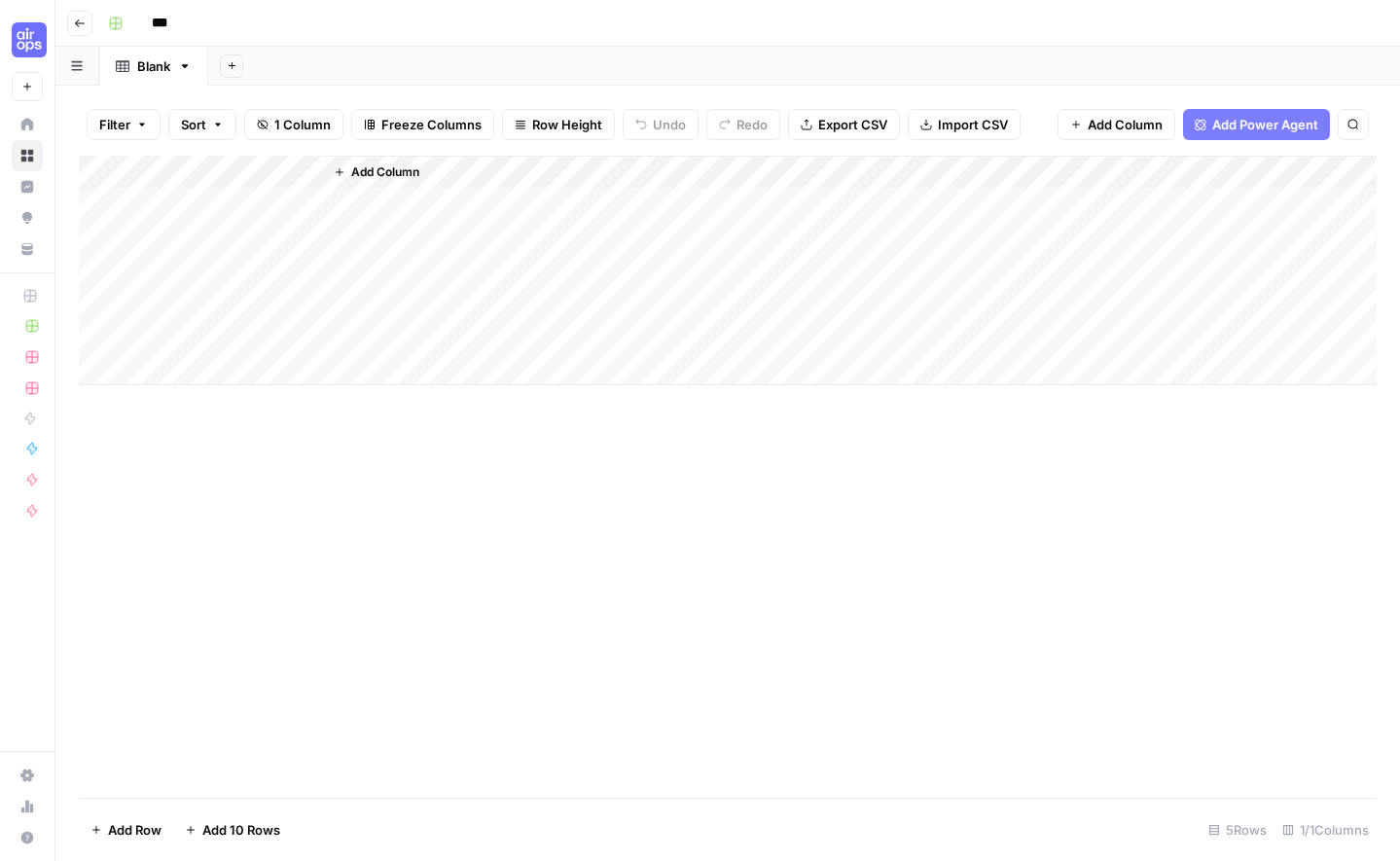
drag, startPoint x: 154, startPoint y: 23, endPoint x: 191, endPoint y: 24, distance: 37.0
click at [191, 24] on input "***" at bounding box center [197, 24] width 109 height 31
paste input "**********"
click at [152, 24] on input "**********" at bounding box center [234, 24] width 182 height 31
drag, startPoint x: 353, startPoint y: 25, endPoint x: 368, endPoint y: 27, distance: 15.1
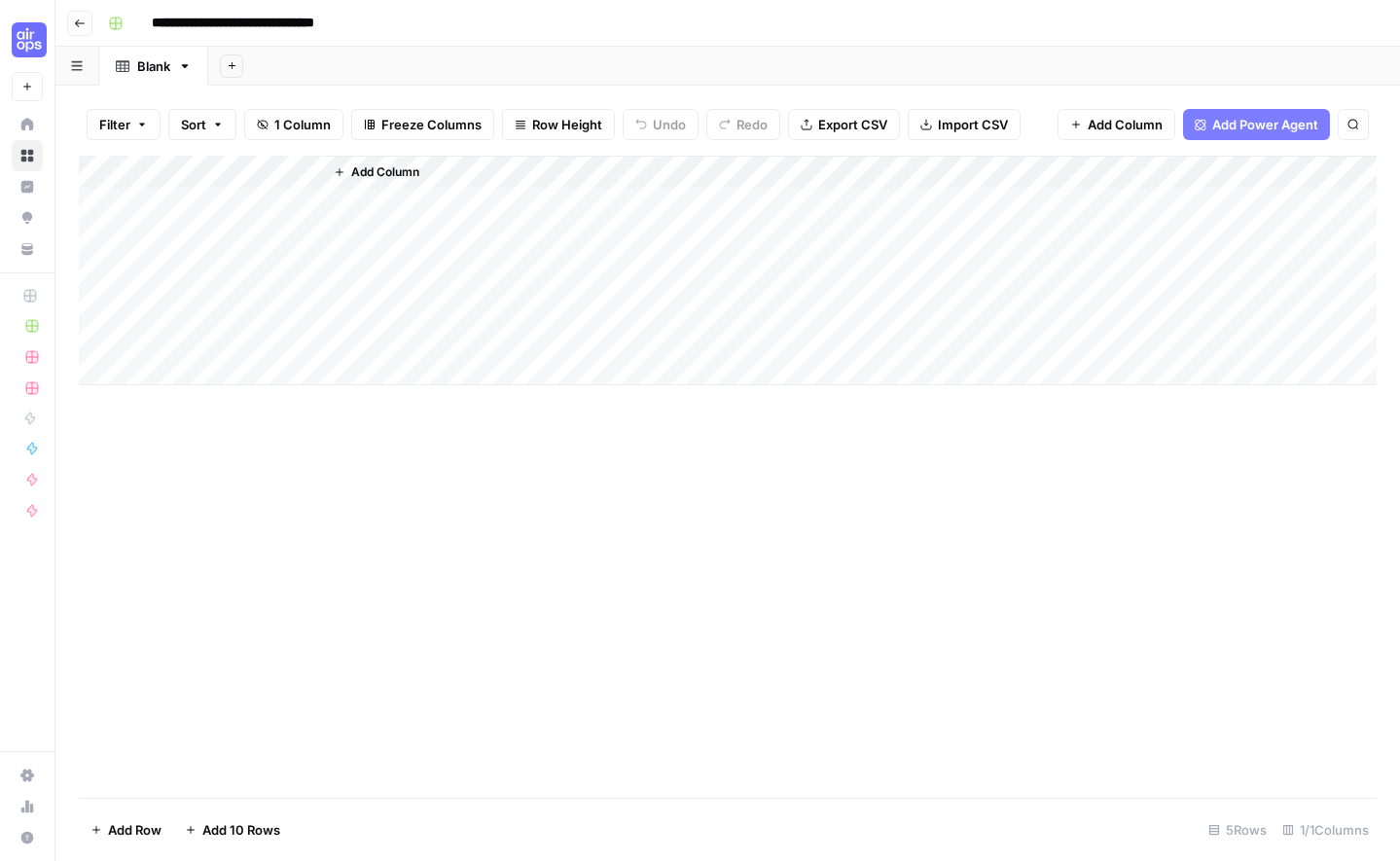
click at [368, 27] on input "**********" at bounding box center [257, 24] width 229 height 31
click at [196, 28] on input "**********" at bounding box center [250, 24] width 215 height 31
drag, startPoint x: 197, startPoint y: 23, endPoint x: 286, endPoint y: 28, distance: 89.1
click at [286, 28] on input "**********" at bounding box center [250, 24] width 215 height 31
click at [497, 29] on div "**********" at bounding box center [740, 24] width 1280 height 31
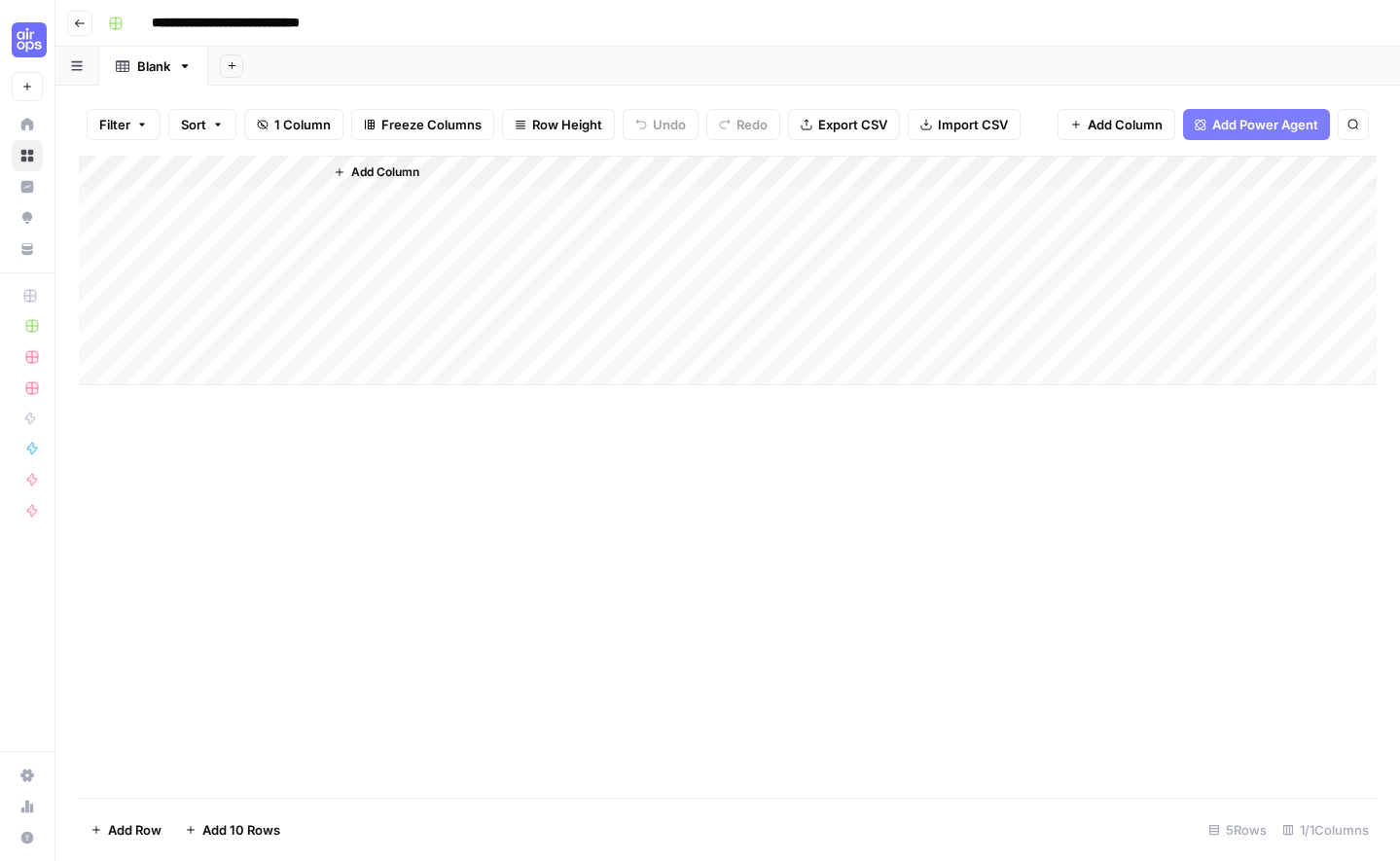
type input "**********"
click at [352, 169] on span "Add Column" at bounding box center [385, 172] width 68 height 18
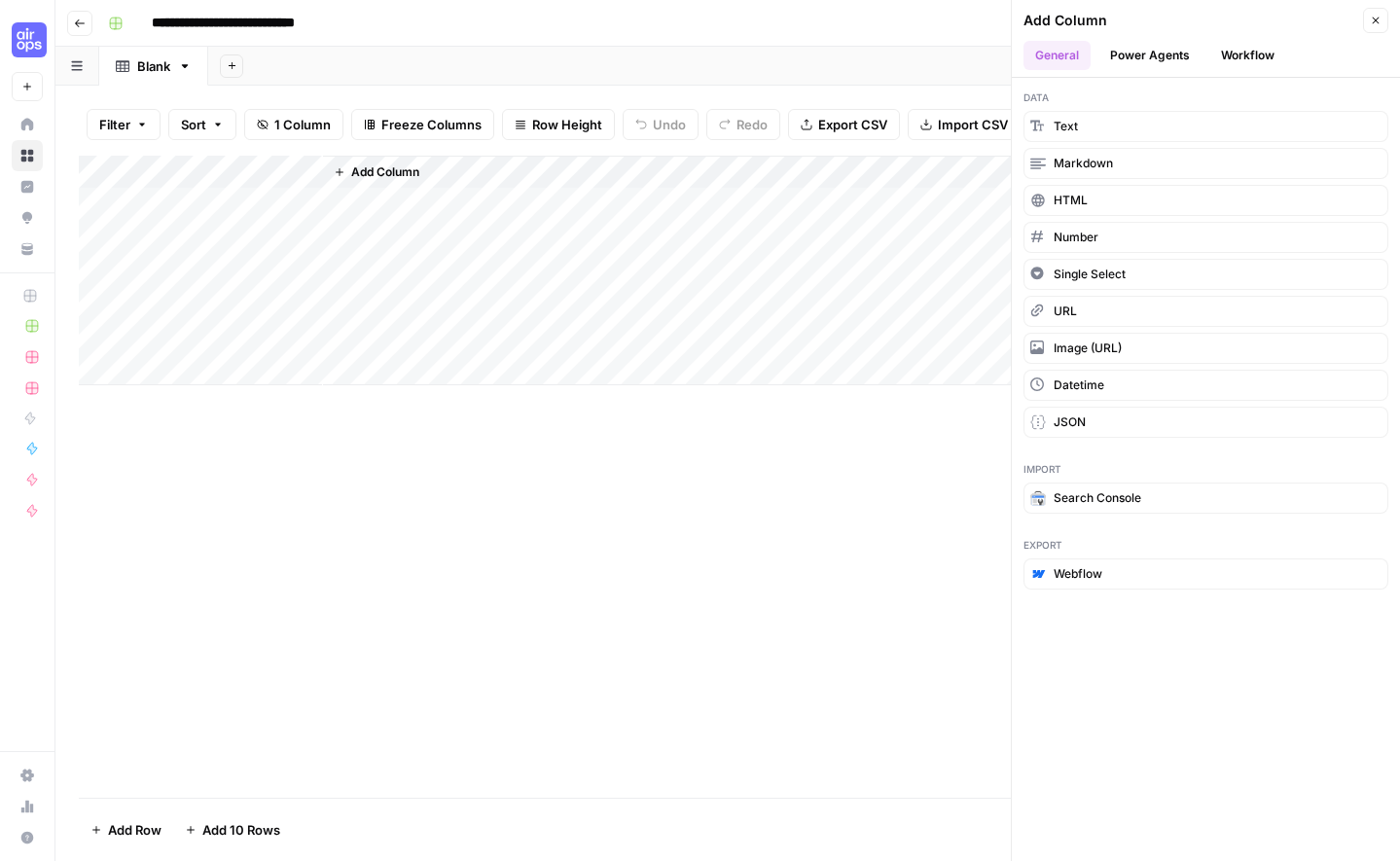
click at [1199, 54] on button "Power Agents" at bounding box center [1150, 56] width 103 height 29
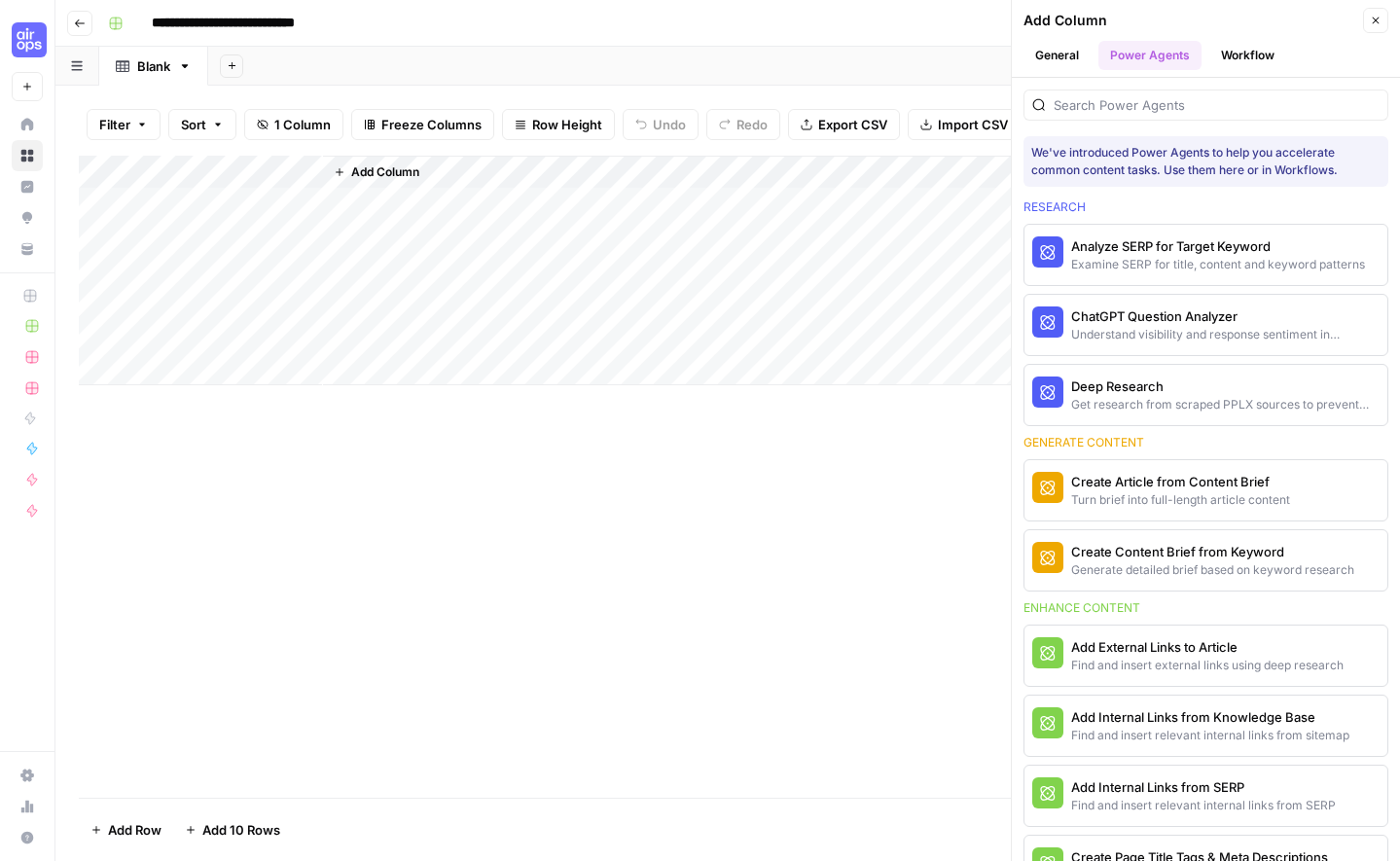
click at [1246, 58] on button "Workflow" at bounding box center [1248, 56] width 77 height 29
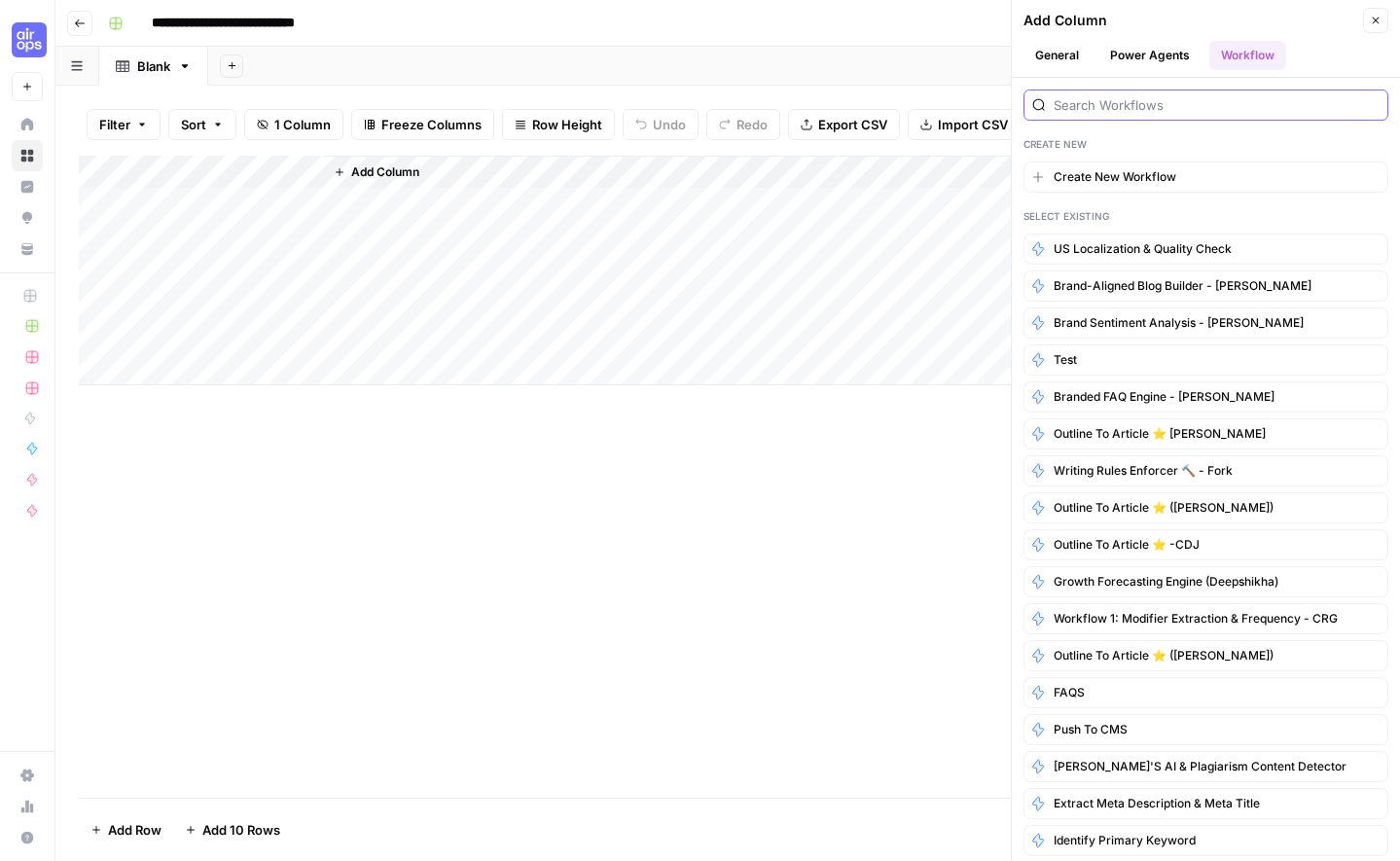
click at [1212, 103] on input "search" at bounding box center [1216, 105] width 326 height 20
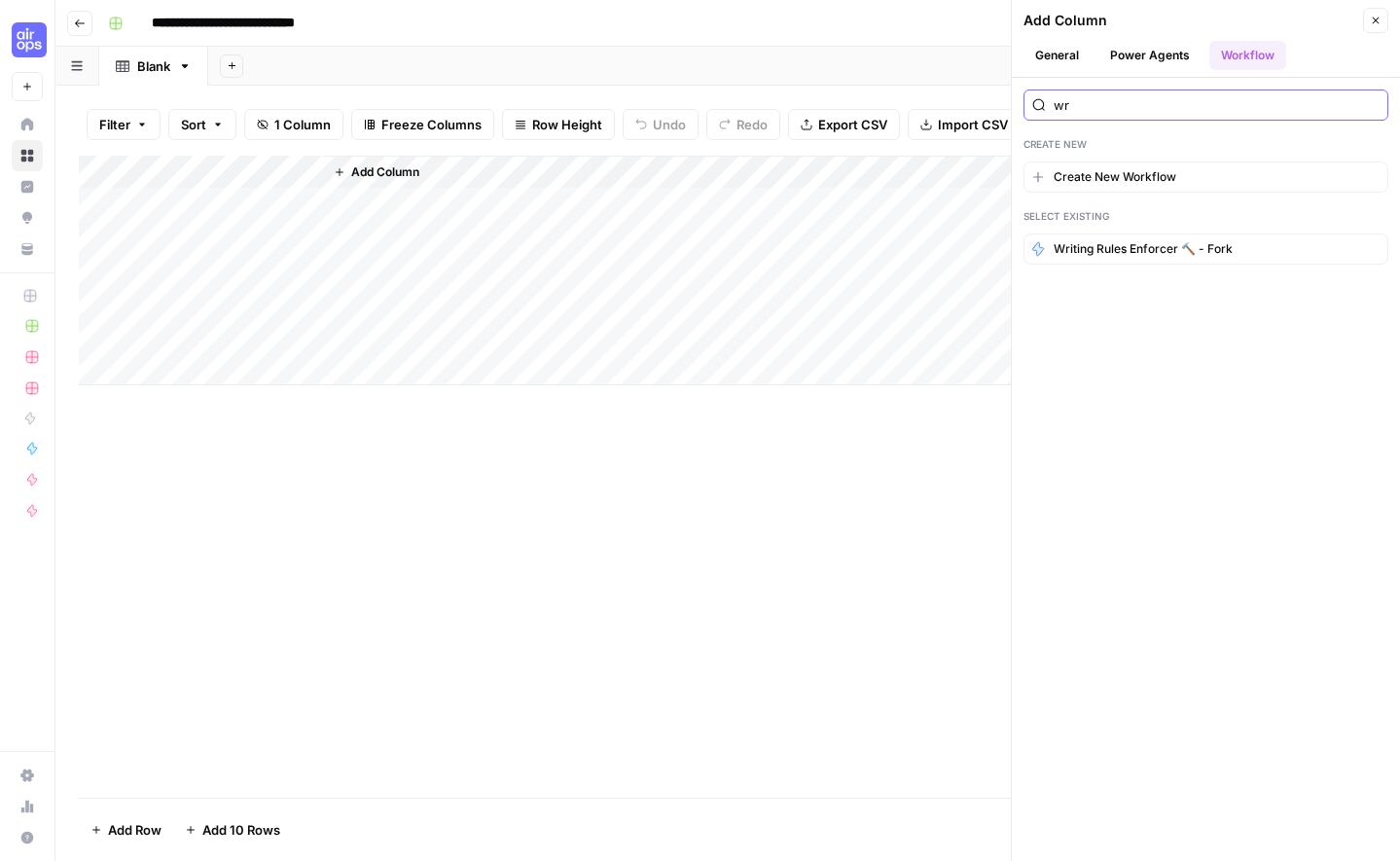
type input "w"
type input "[PERSON_NAME]"
click at [1128, 378] on div "paula Create New Create New Workflow Select Existing Paula's FAQ Engine (Sessio…" at bounding box center [1206, 469] width 388 height 783
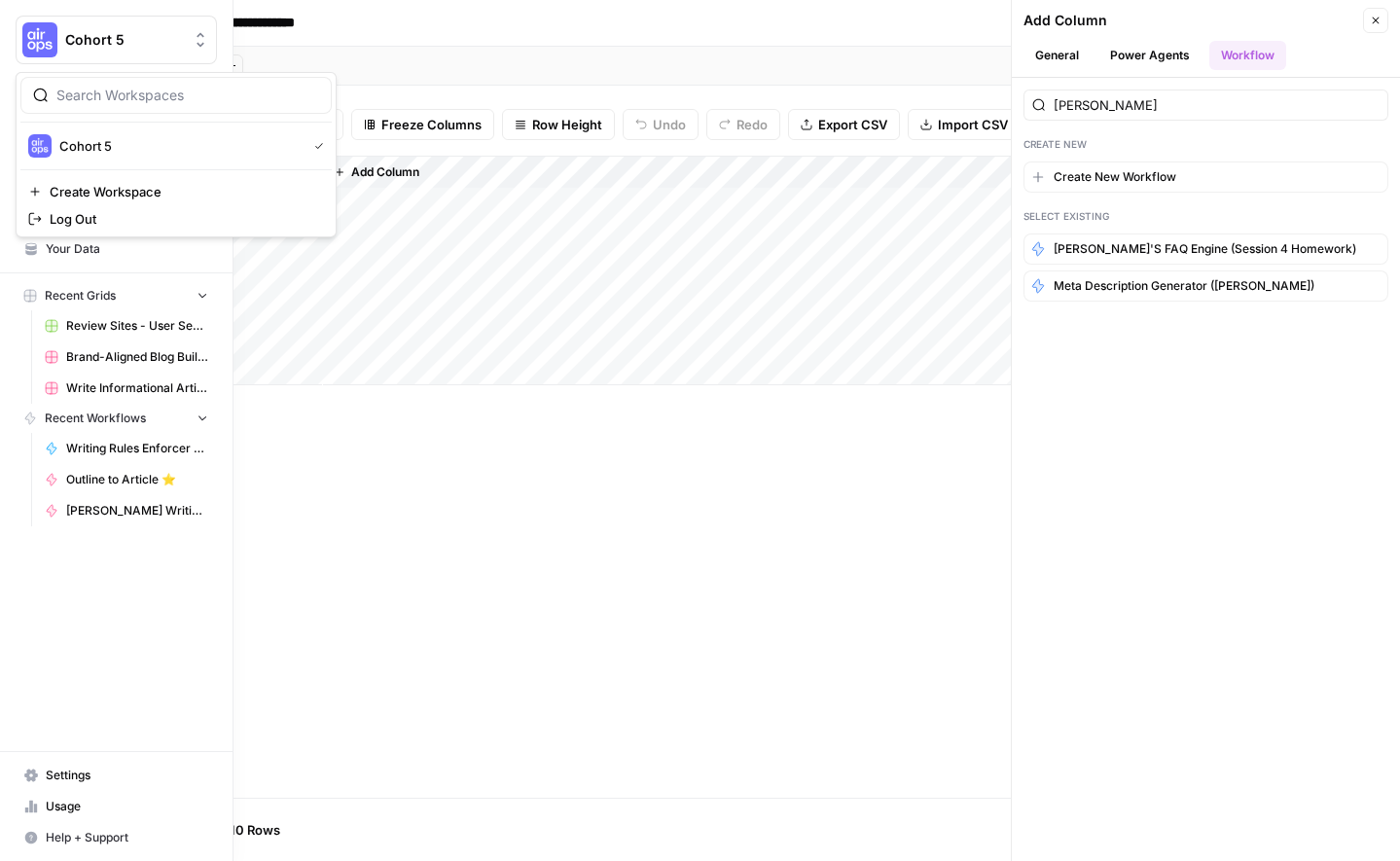
click at [27, 40] on img "Workspace: Cohort 5" at bounding box center [40, 40] width 35 height 35
click at [35, 132] on link "Home" at bounding box center [116, 125] width 201 height 31
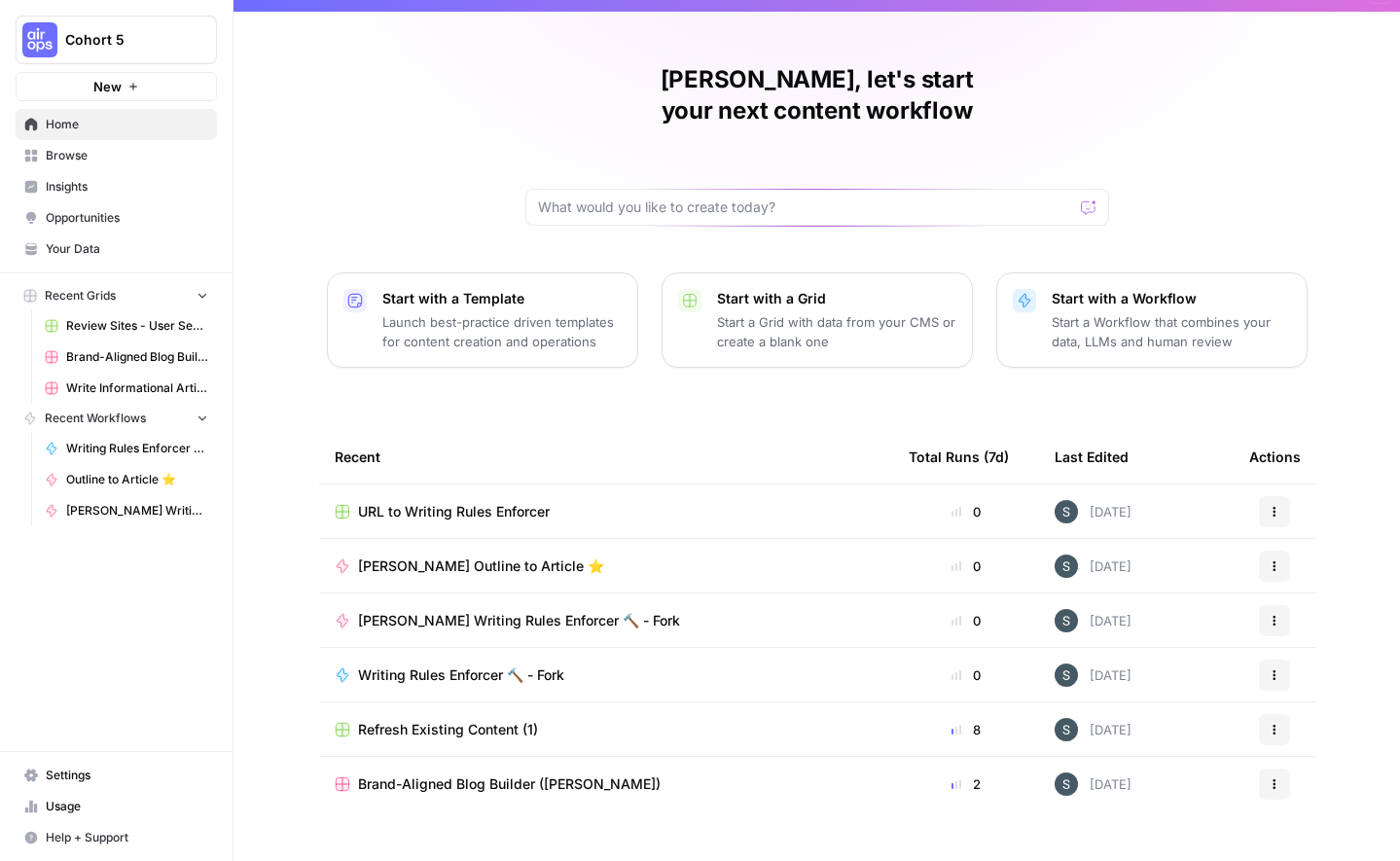
scroll to position [34, 0]
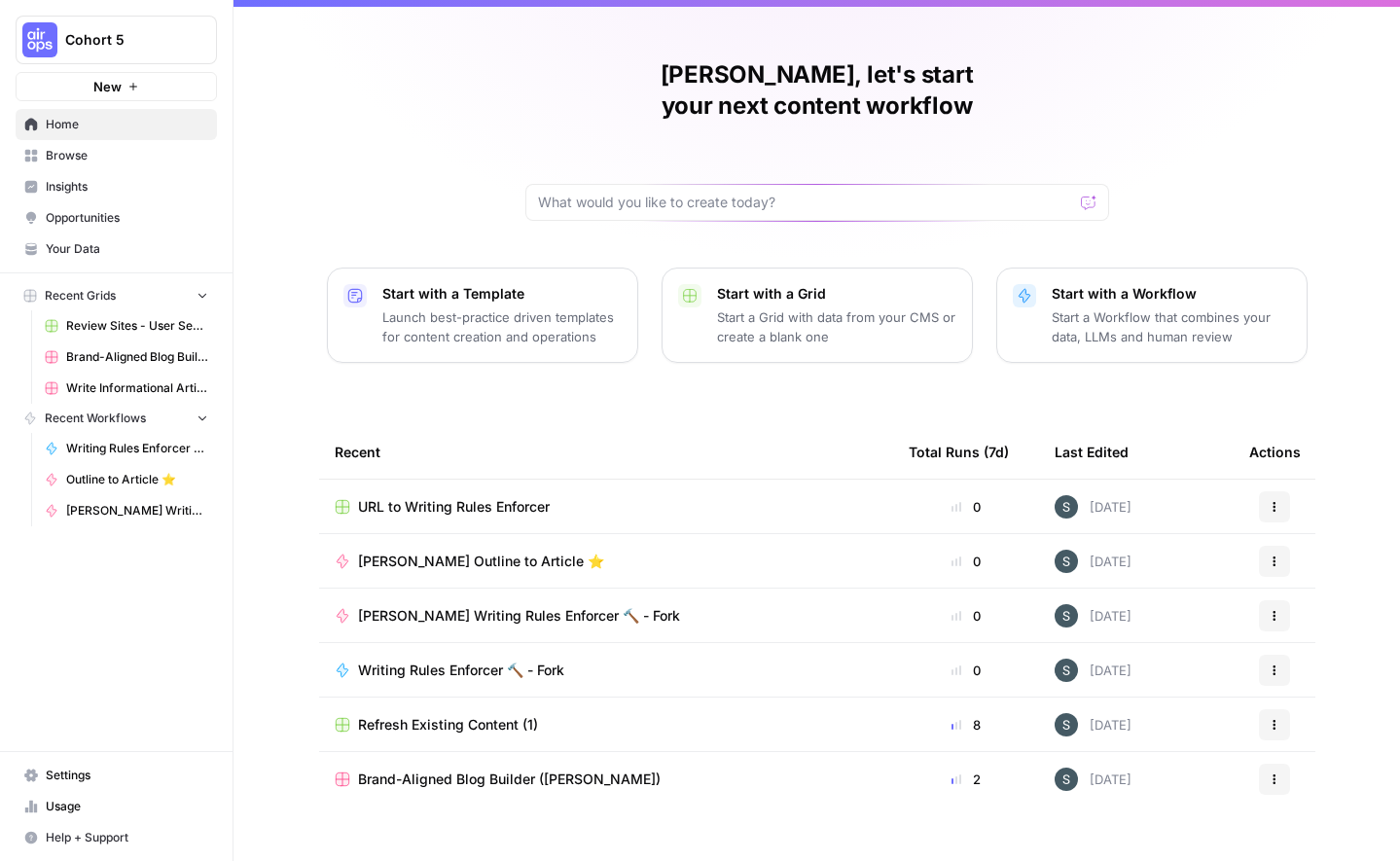
click at [456, 606] on span "[PERSON_NAME] Writing Rules Enforcer 🔨 - Fork" at bounding box center [519, 616] width 322 height 20
click at [437, 606] on span "[PERSON_NAME] Writing Rules Enforcer 🔨 - Fork" at bounding box center [519, 616] width 322 height 20
click at [500, 759] on td "Brand-Aligned Blog Builder ([PERSON_NAME])" at bounding box center [606, 779] width 574 height 54
click at [496, 770] on span "Brand-Aligned Blog Builder ([PERSON_NAME])" at bounding box center [510, 780] width 302 height 20
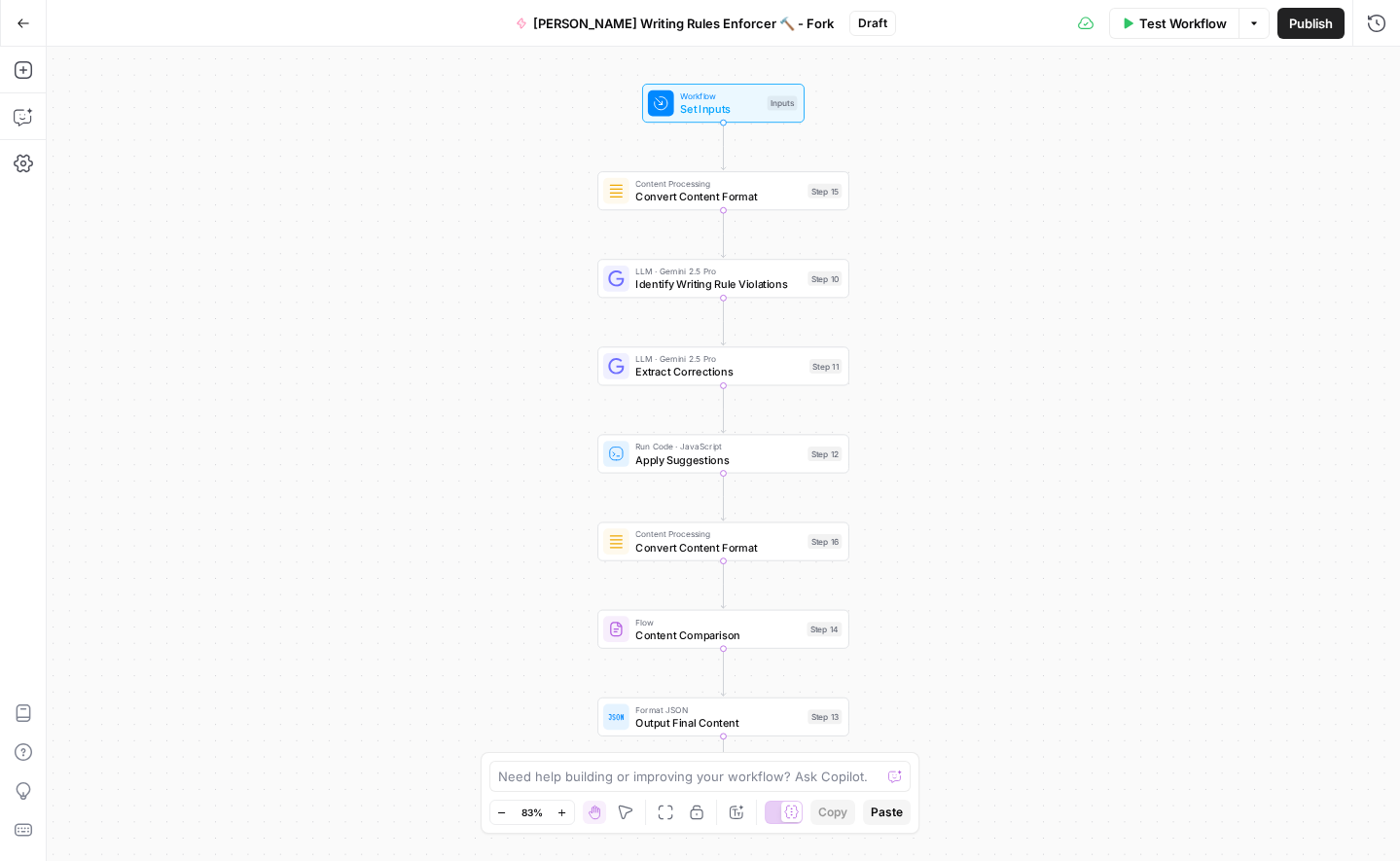
click at [1305, 26] on span "Publish" at bounding box center [1311, 24] width 44 height 20
click at [1308, 27] on span "Publish" at bounding box center [1311, 24] width 44 height 20
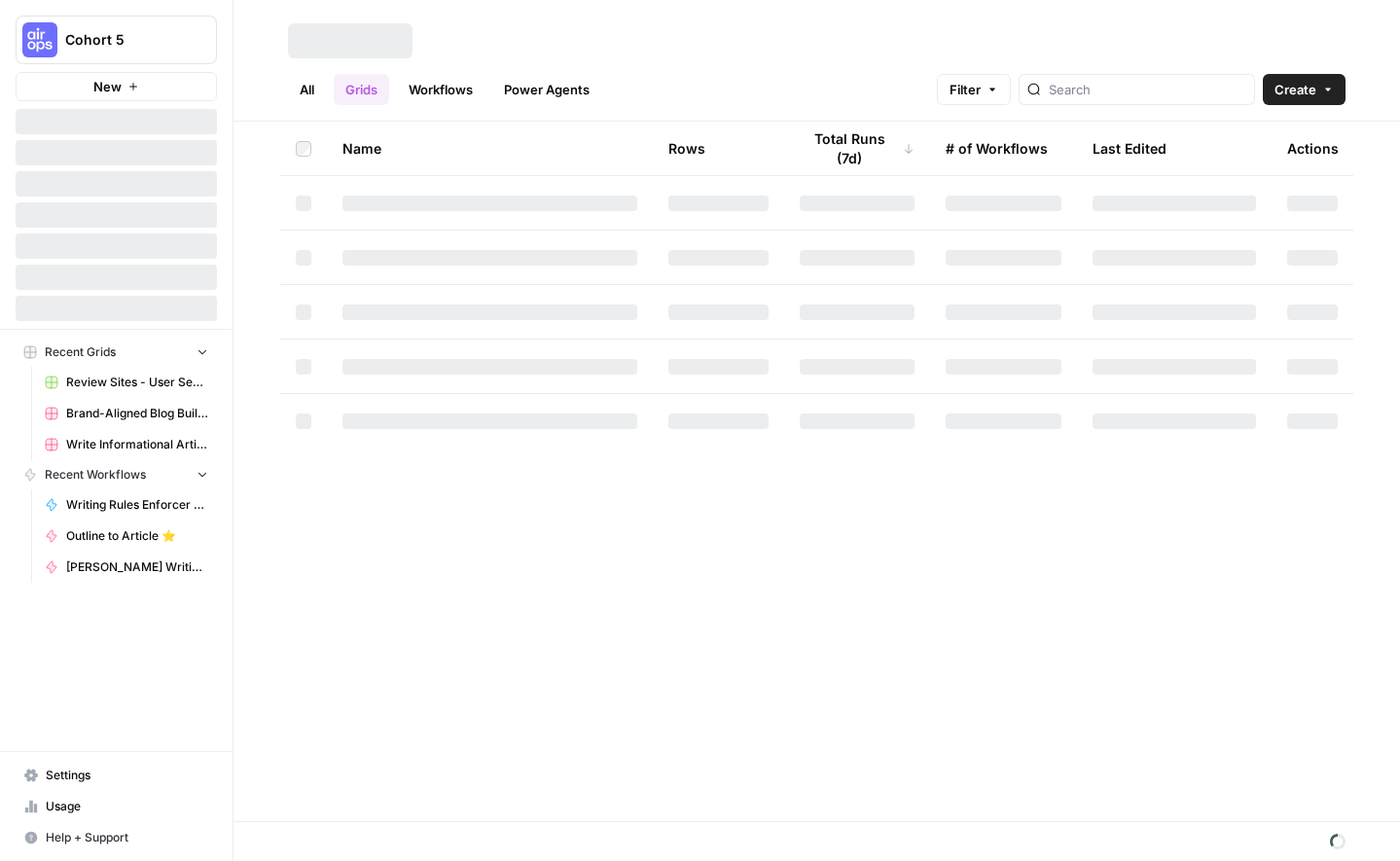
click at [443, 88] on link "Workflows" at bounding box center [440, 89] width 87 height 31
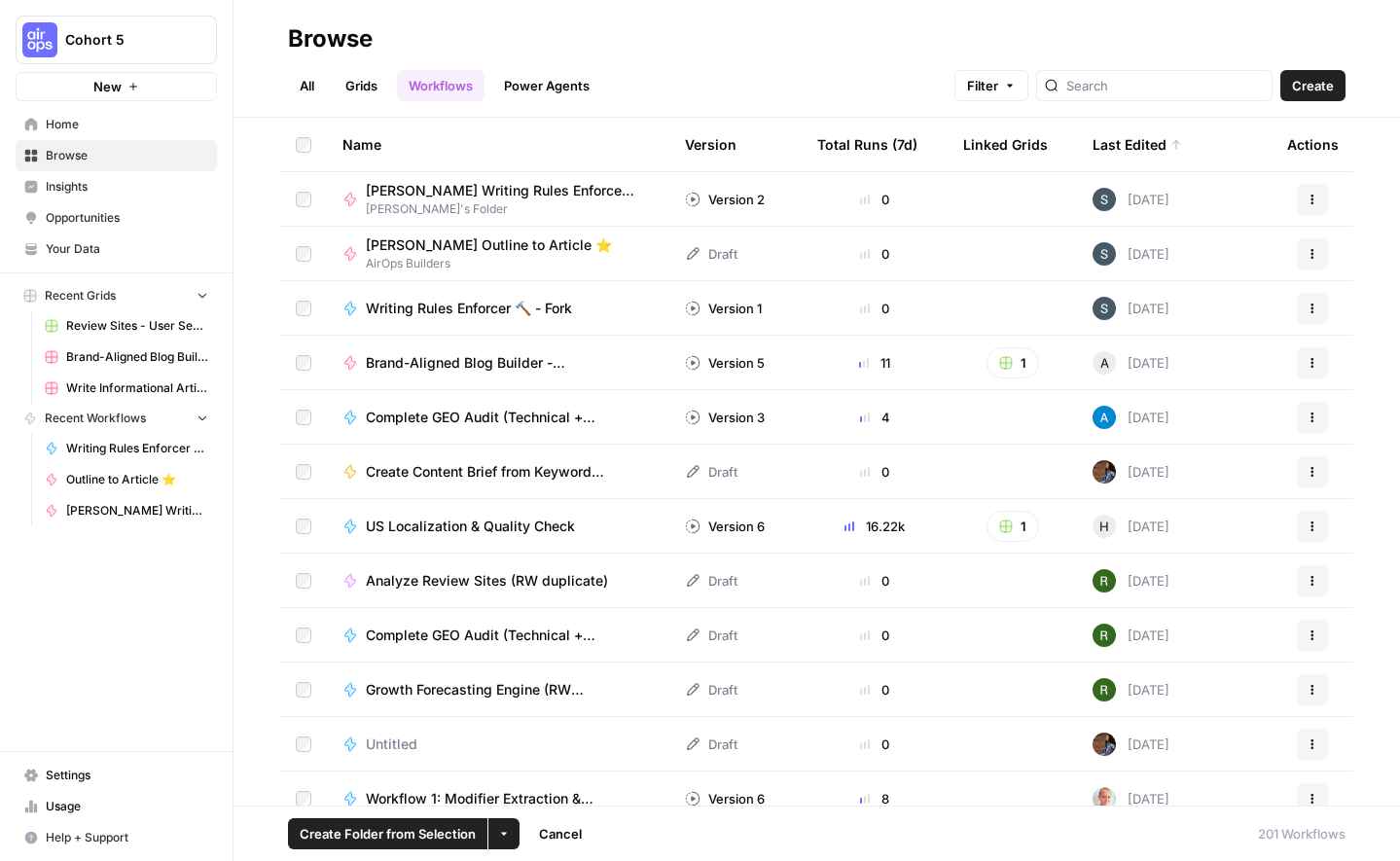
click at [511, 832] on button "More Options" at bounding box center [504, 834] width 31 height 31
click at [548, 761] on span "Move to" at bounding box center [549, 761] width 49 height 20
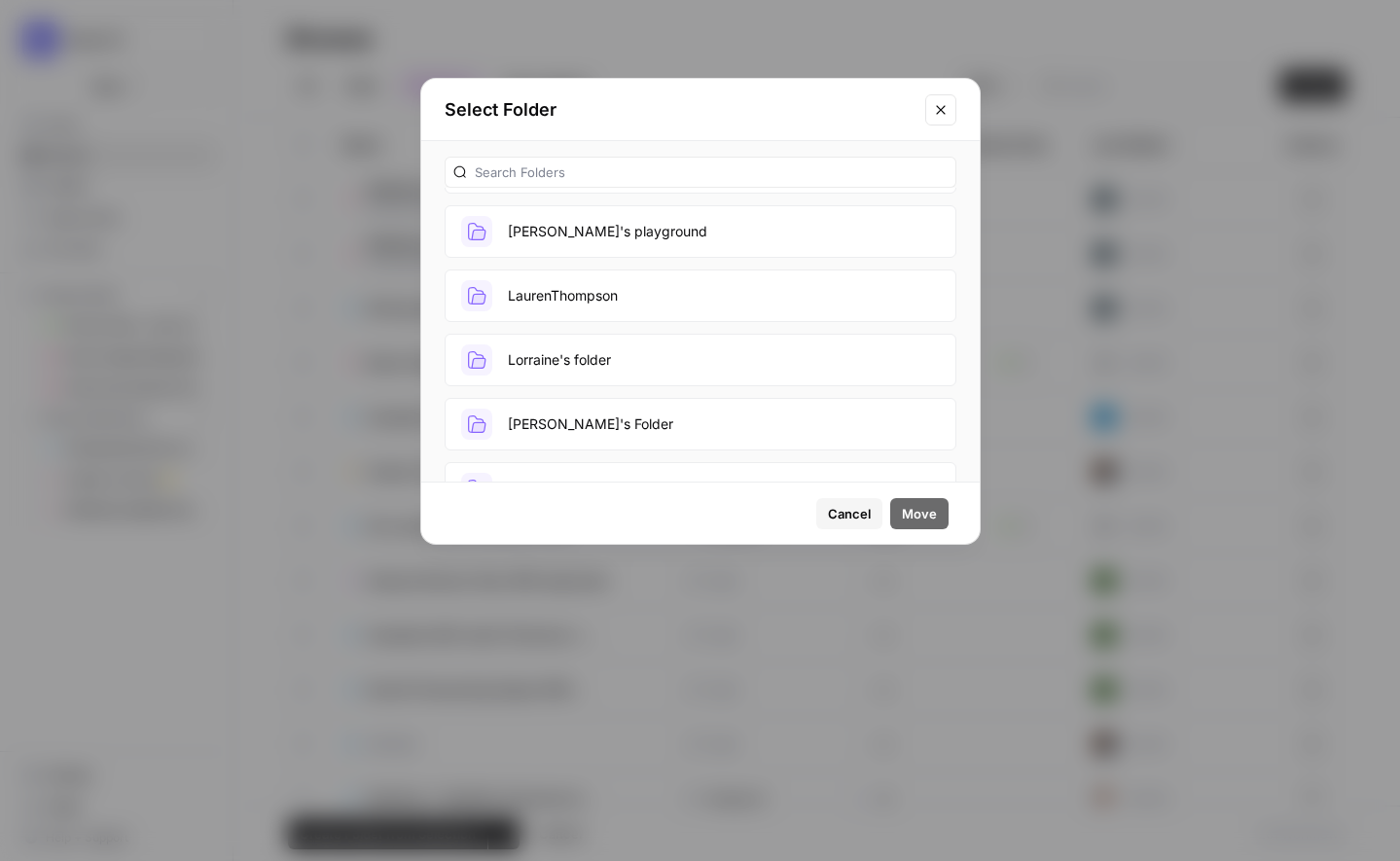
scroll to position [911, 0]
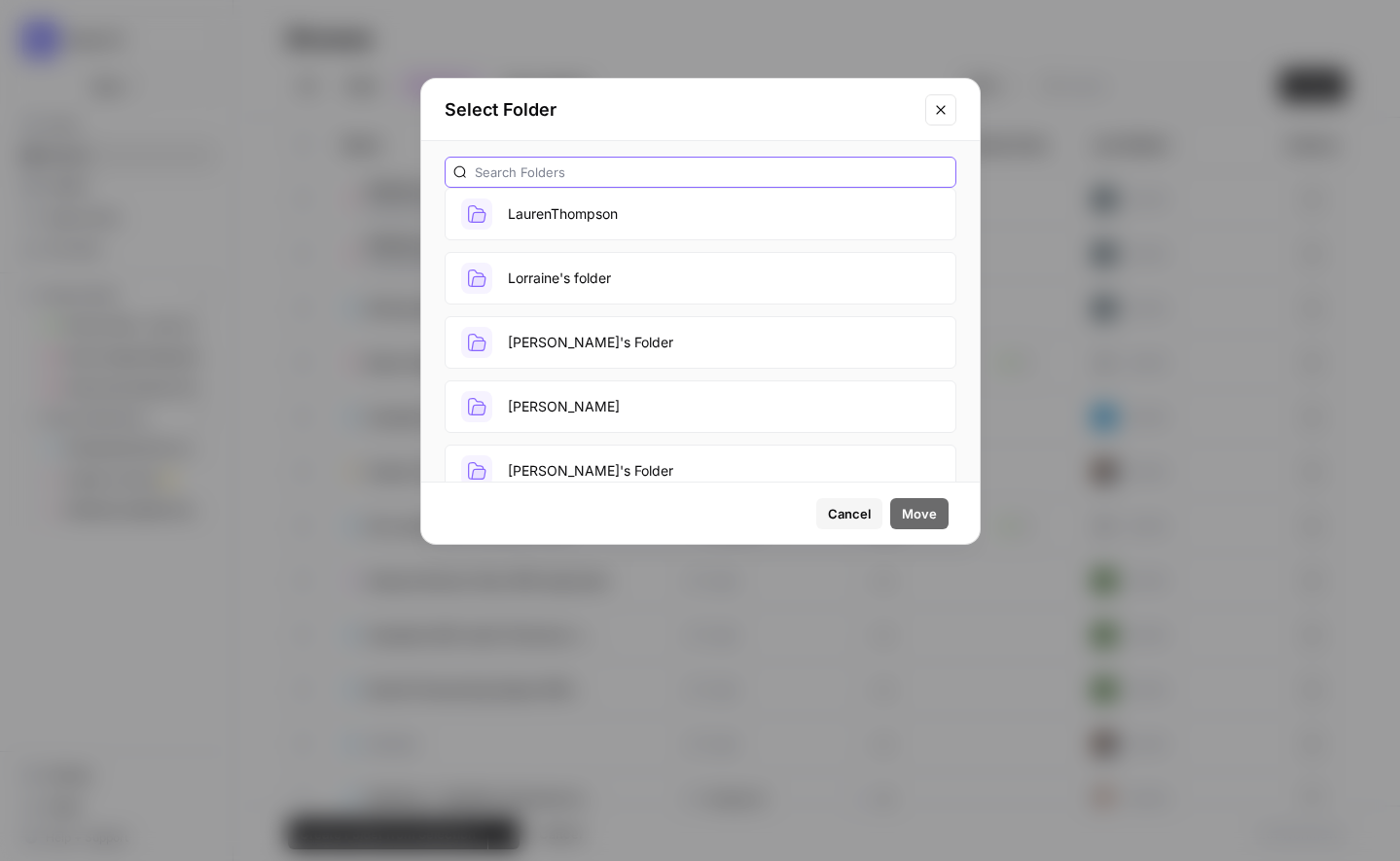
click at [526, 169] on input "text" at bounding box center [712, 172] width 473 height 20
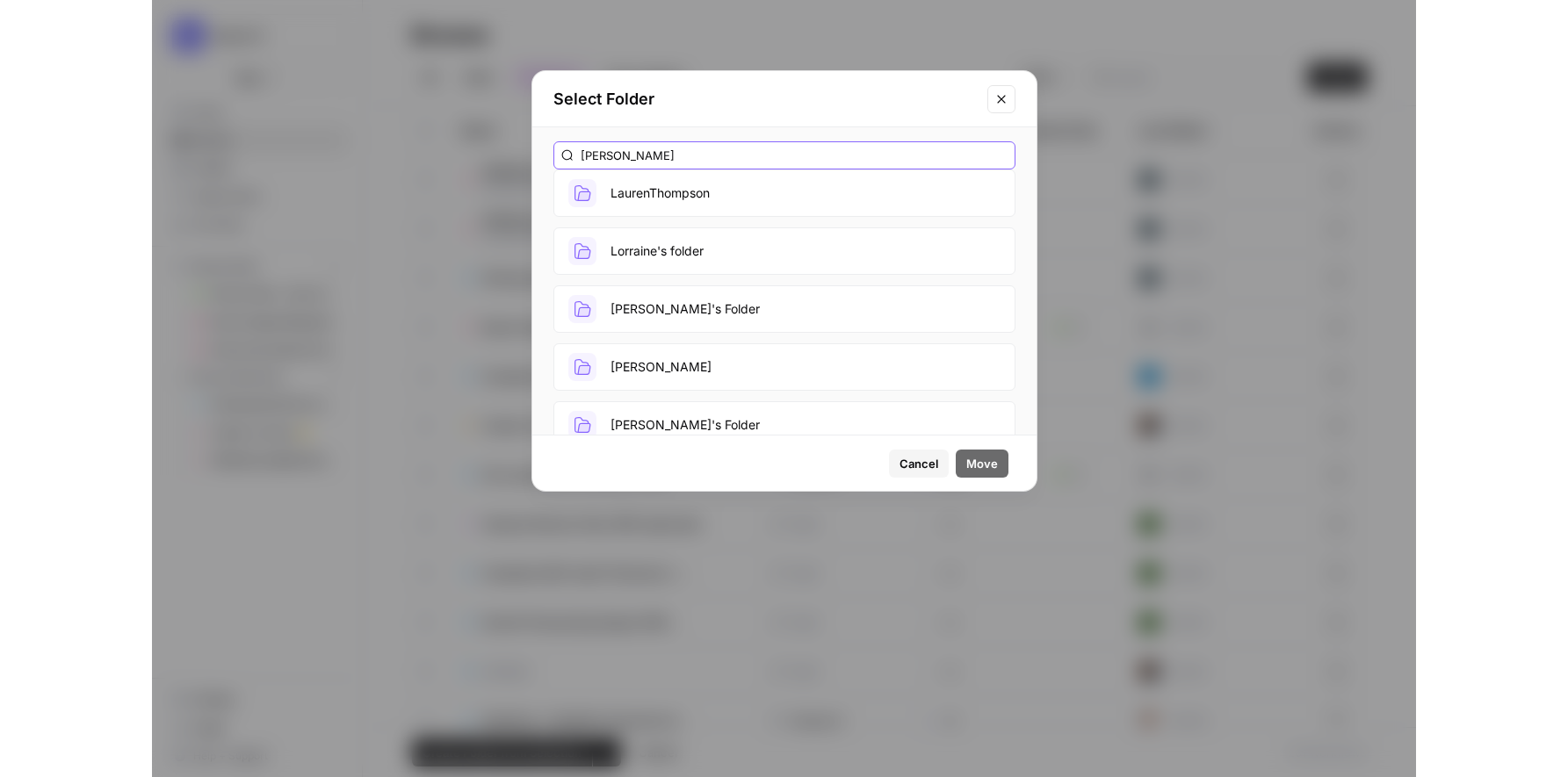
scroll to position [0, 0]
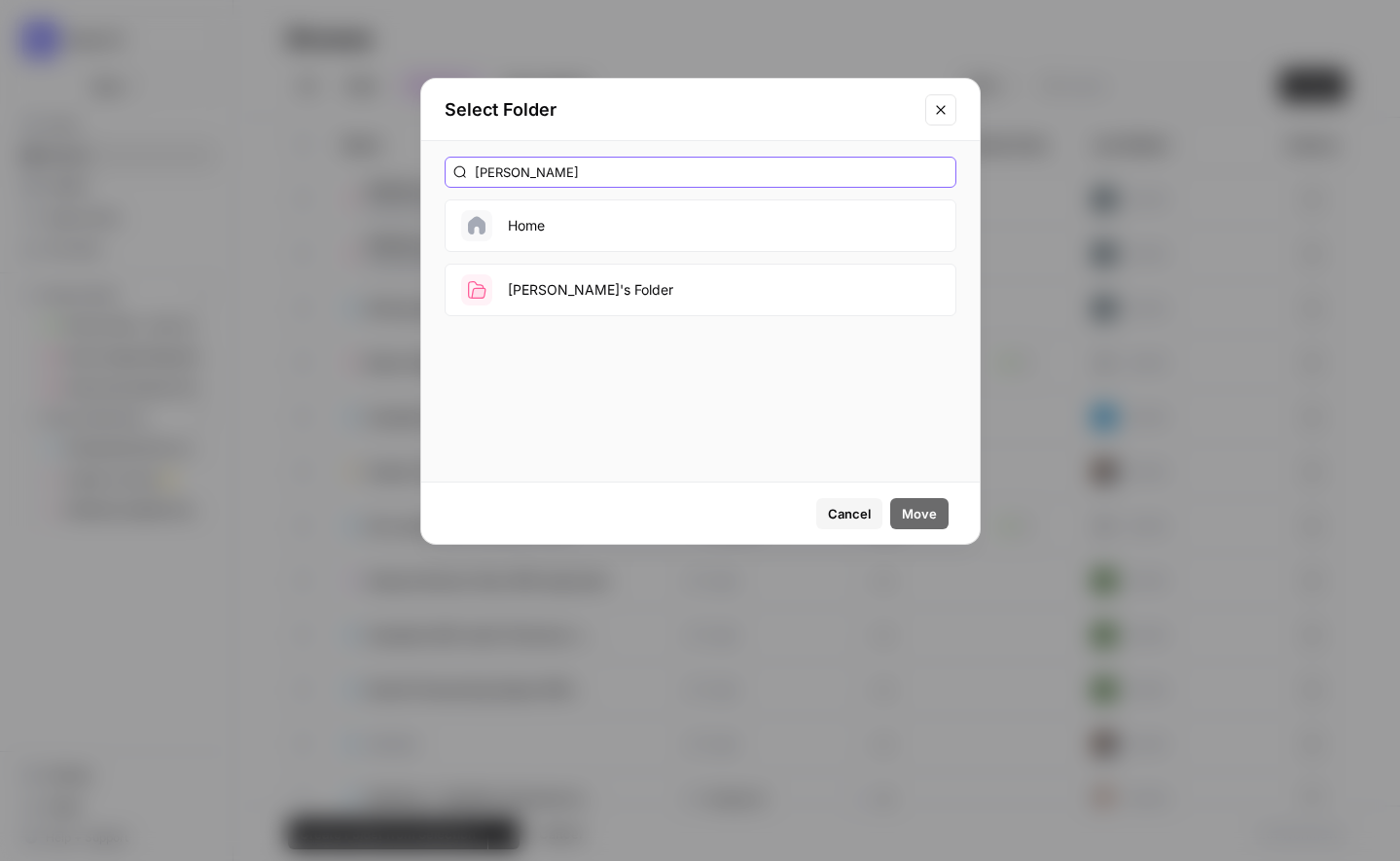
type input "paula"
click at [554, 296] on button "[PERSON_NAME]'s Folder" at bounding box center [700, 291] width 512 height 53
click at [921, 507] on span "Move" at bounding box center [920, 513] width 35 height 20
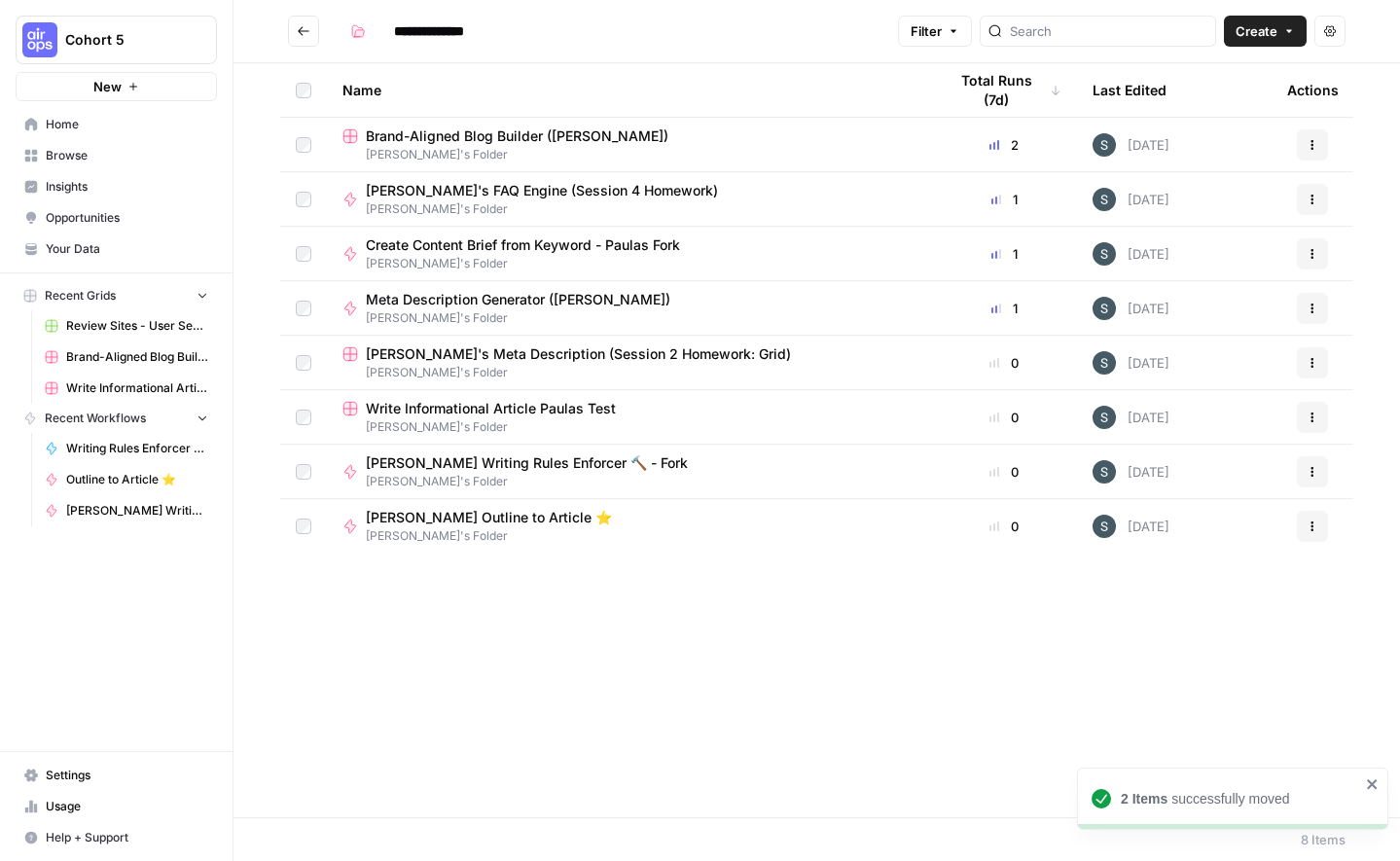
click at [573, 660] on div "Name Total Runs (7d) Last Edited Actions Brand-Aligned Blog Builder (Paula) Pau…" at bounding box center [817, 440] width 1166 height 754
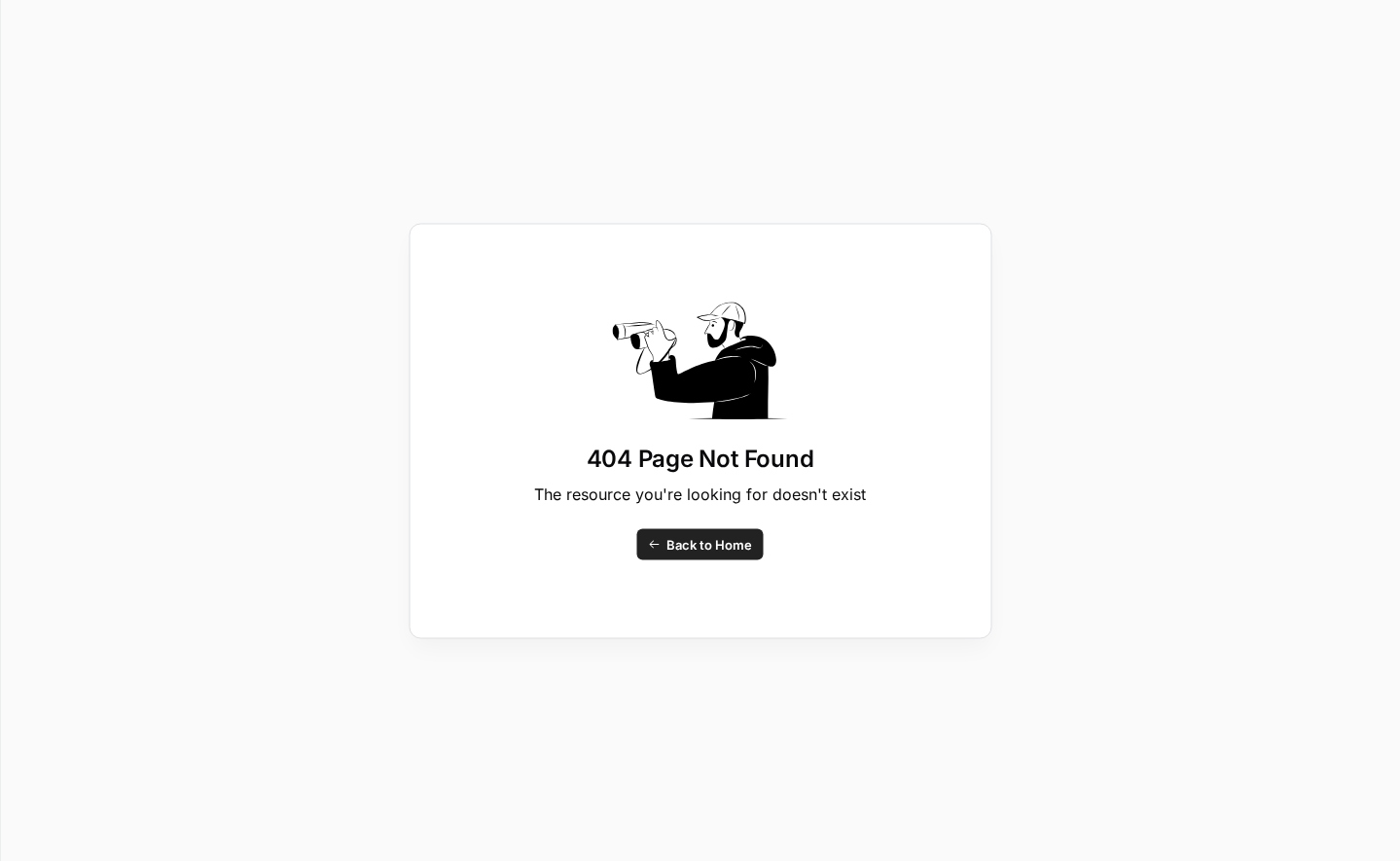
click at [721, 553] on span "Back to Home" at bounding box center [709, 544] width 85 height 20
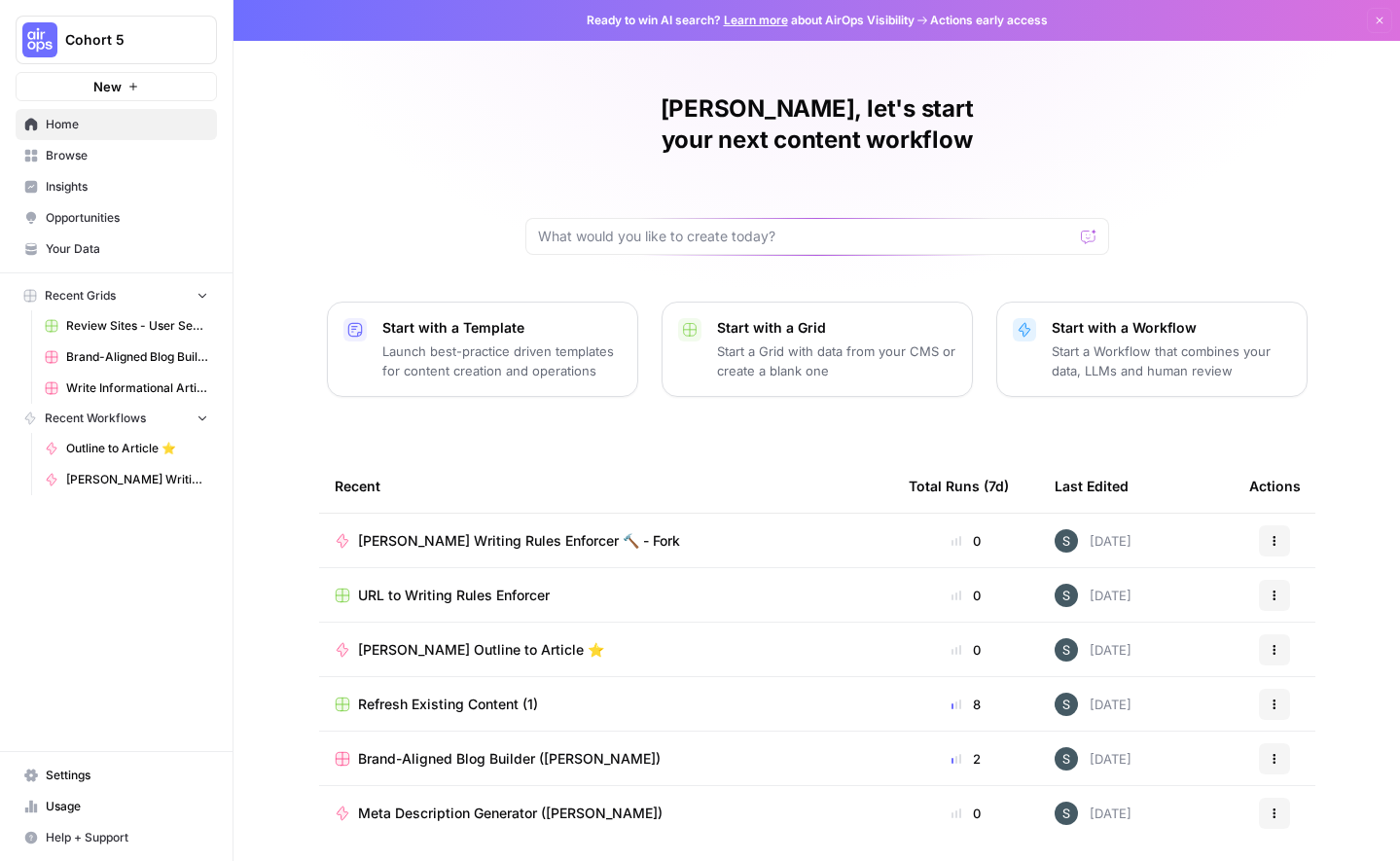
click at [471, 114] on div "[PERSON_NAME], let's start your next content workflow Start with a Template Lau…" at bounding box center [817, 462] width 1166 height 926
click at [1376, 27] on button "Dismiss" at bounding box center [1379, 21] width 26 height 26
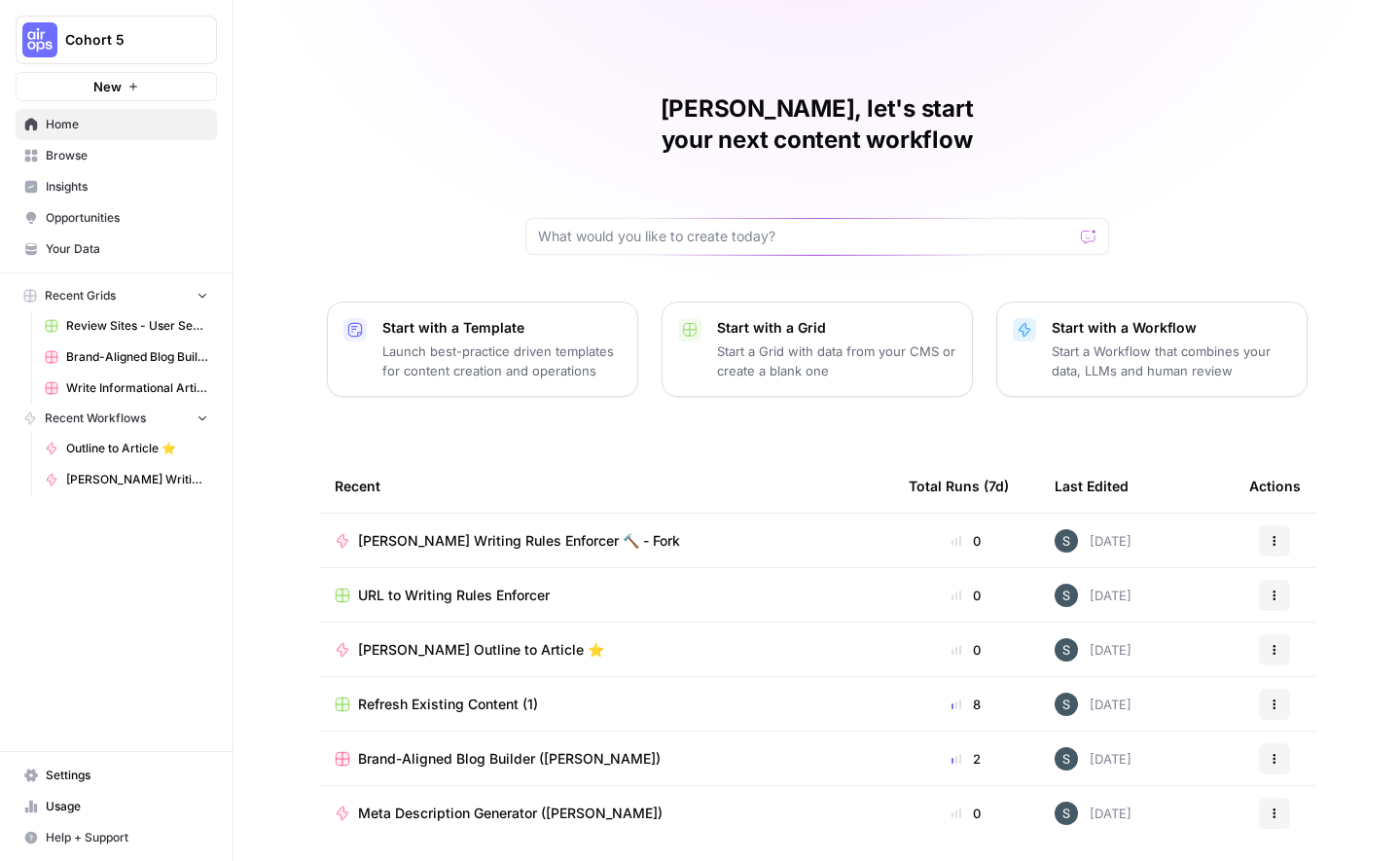
scroll to position [34, 0]
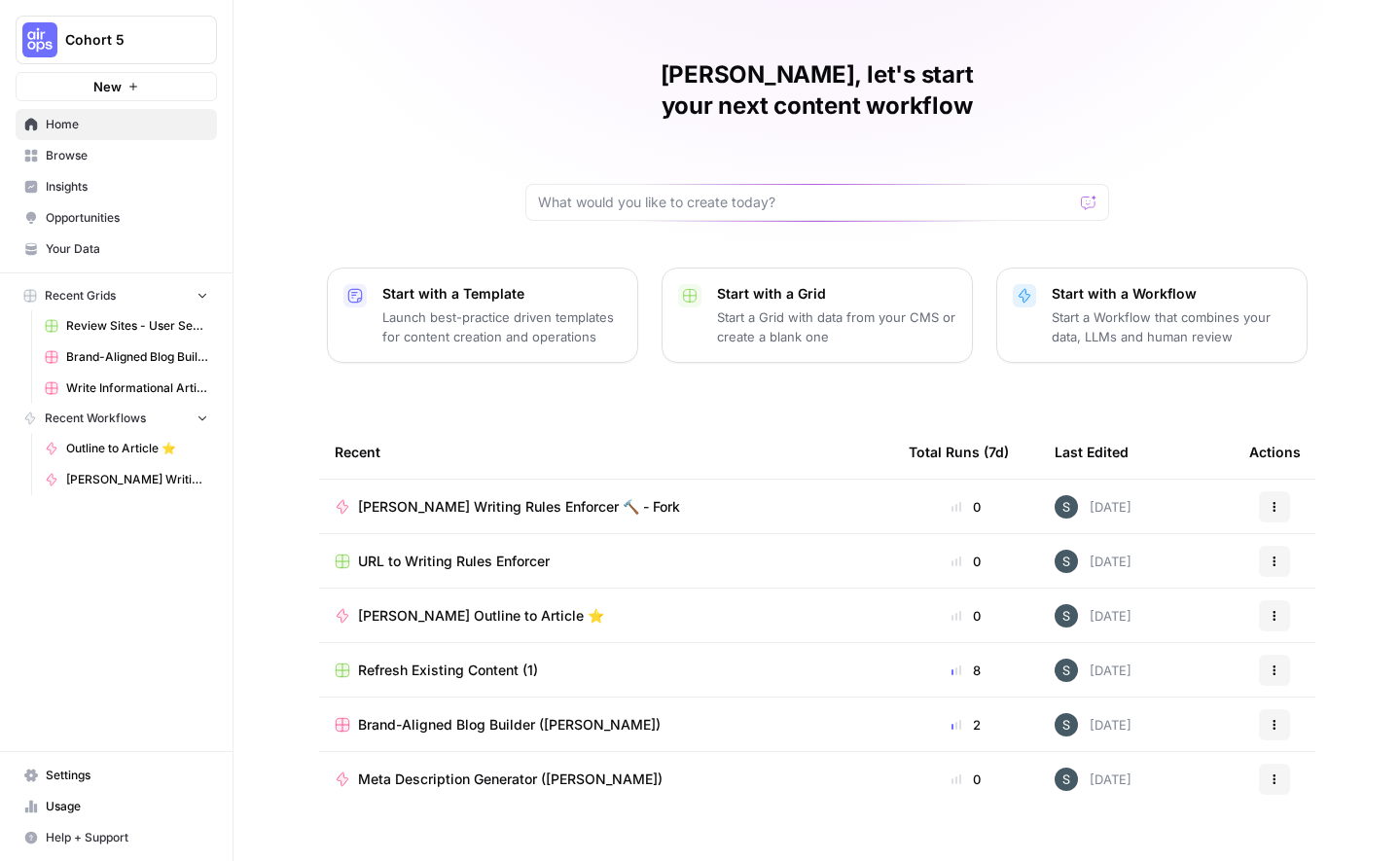
click at [490, 552] on span "URL to Writing Rules Enforcer" at bounding box center [454, 562] width 191 height 20
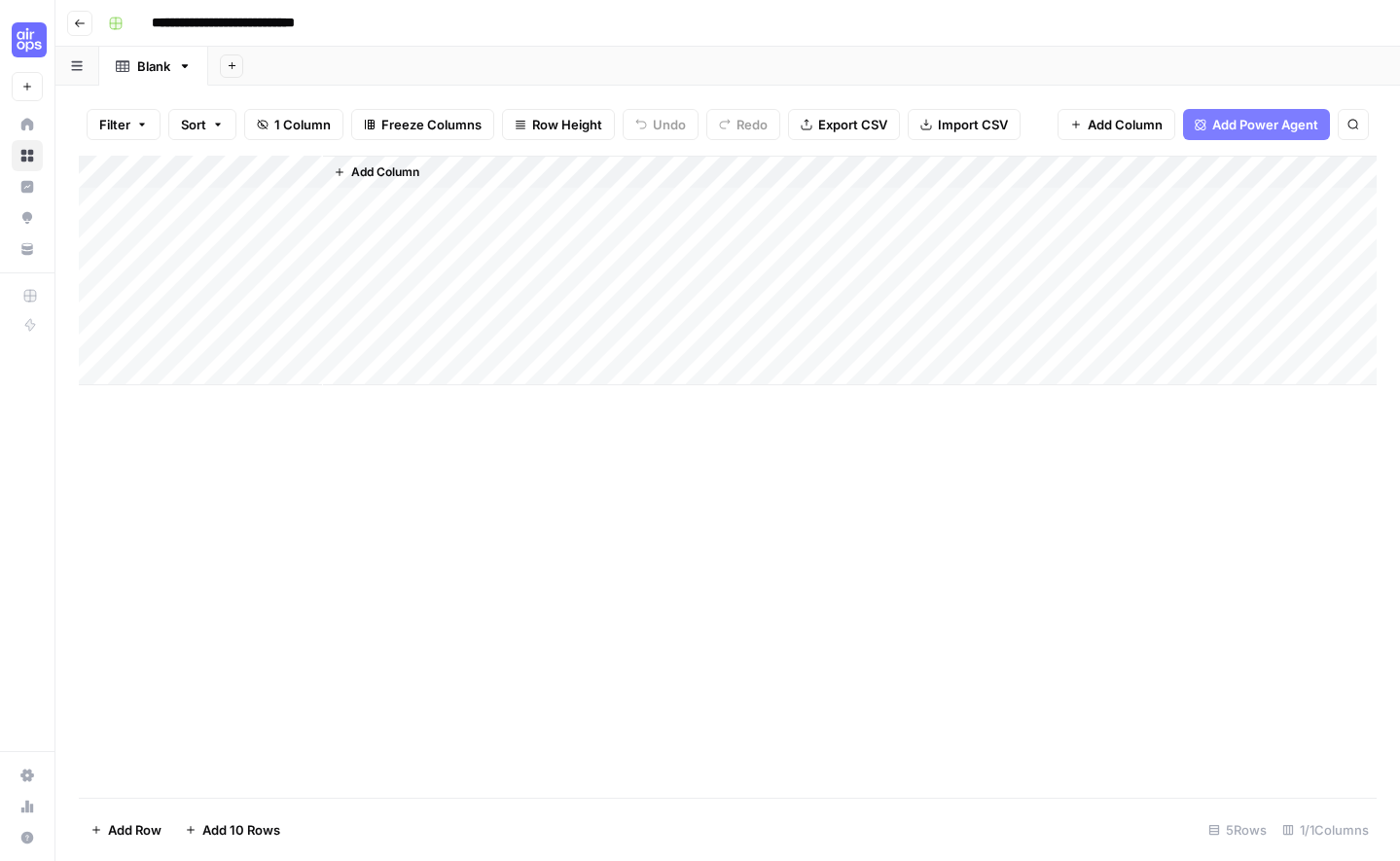
click at [403, 174] on span "Add Column" at bounding box center [385, 172] width 68 height 18
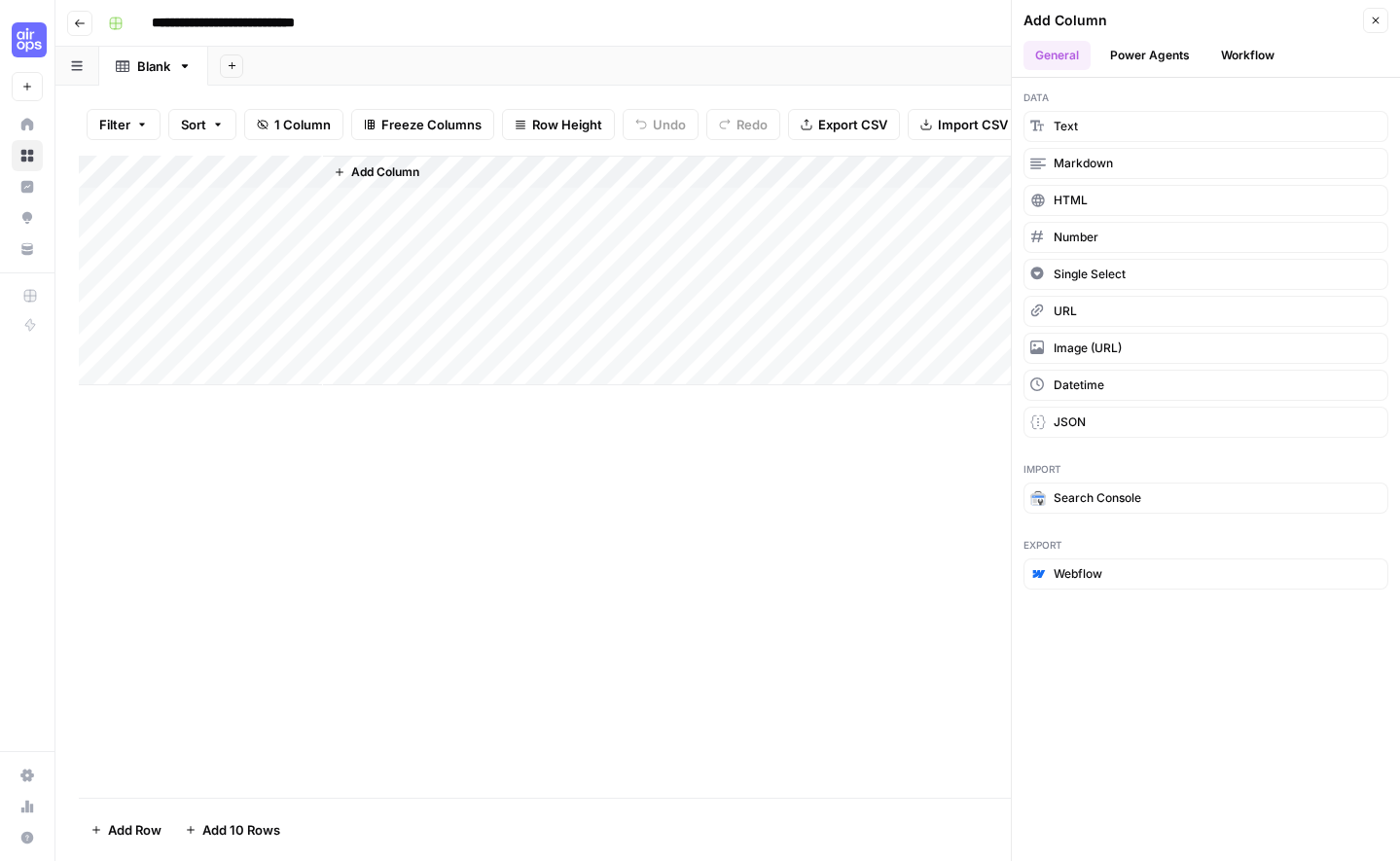
click at [1186, 53] on button "Power Agents" at bounding box center [1150, 56] width 103 height 29
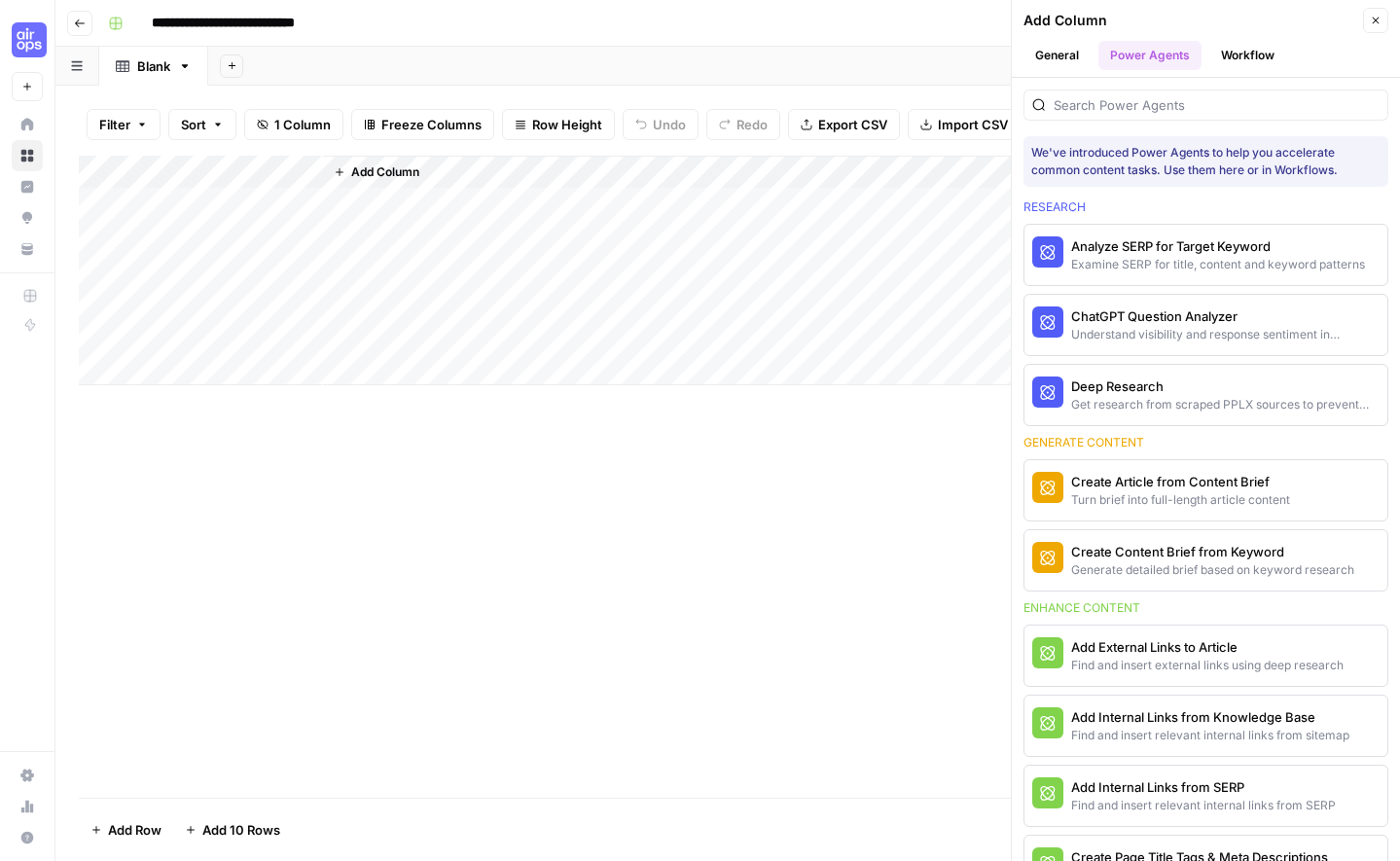
click at [1251, 54] on button "Workflow" at bounding box center [1248, 56] width 77 height 29
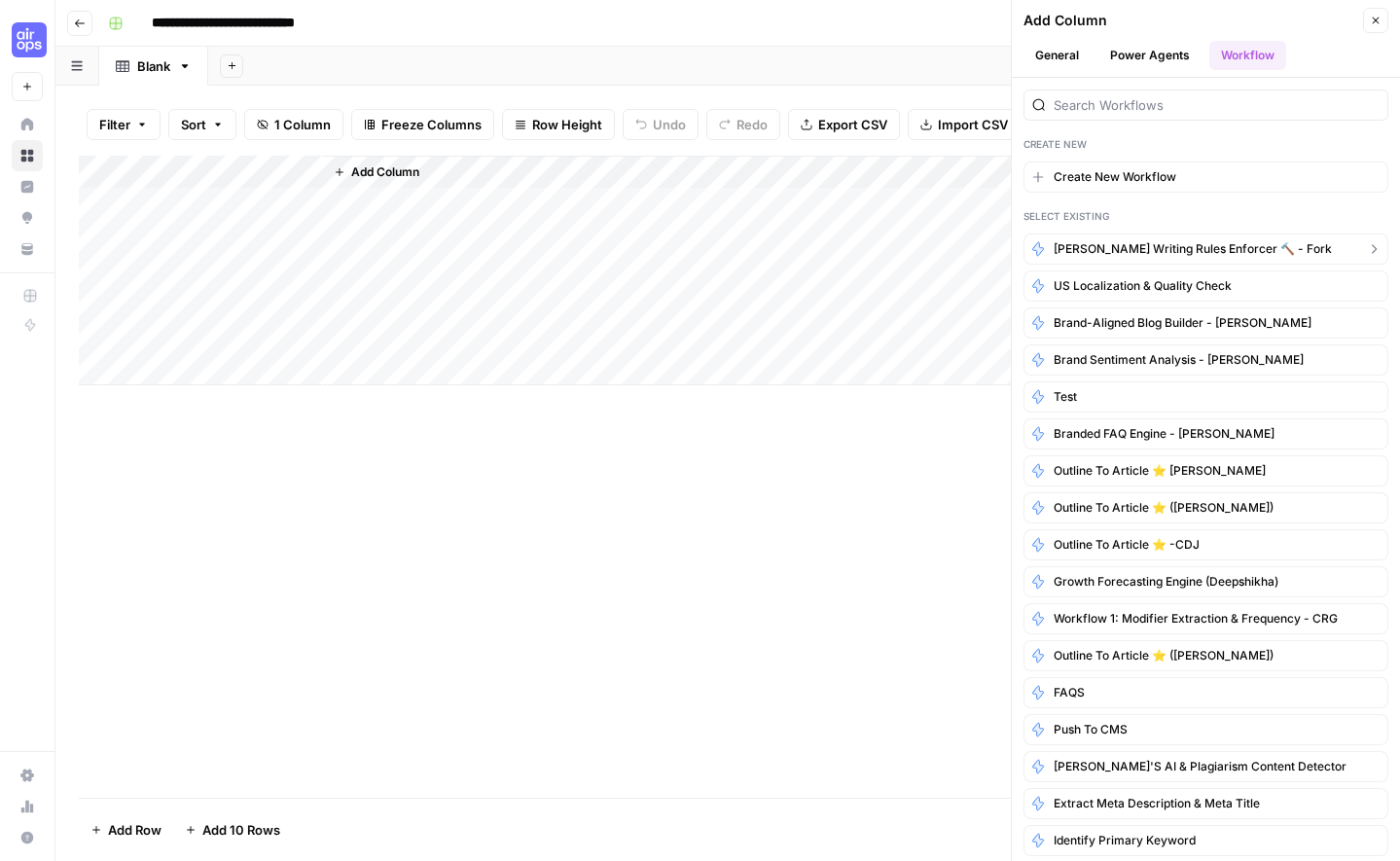
click at [1240, 254] on span "[PERSON_NAME] Writing Rules Enforcer 🔨 - Fork" at bounding box center [1192, 249] width 278 height 18
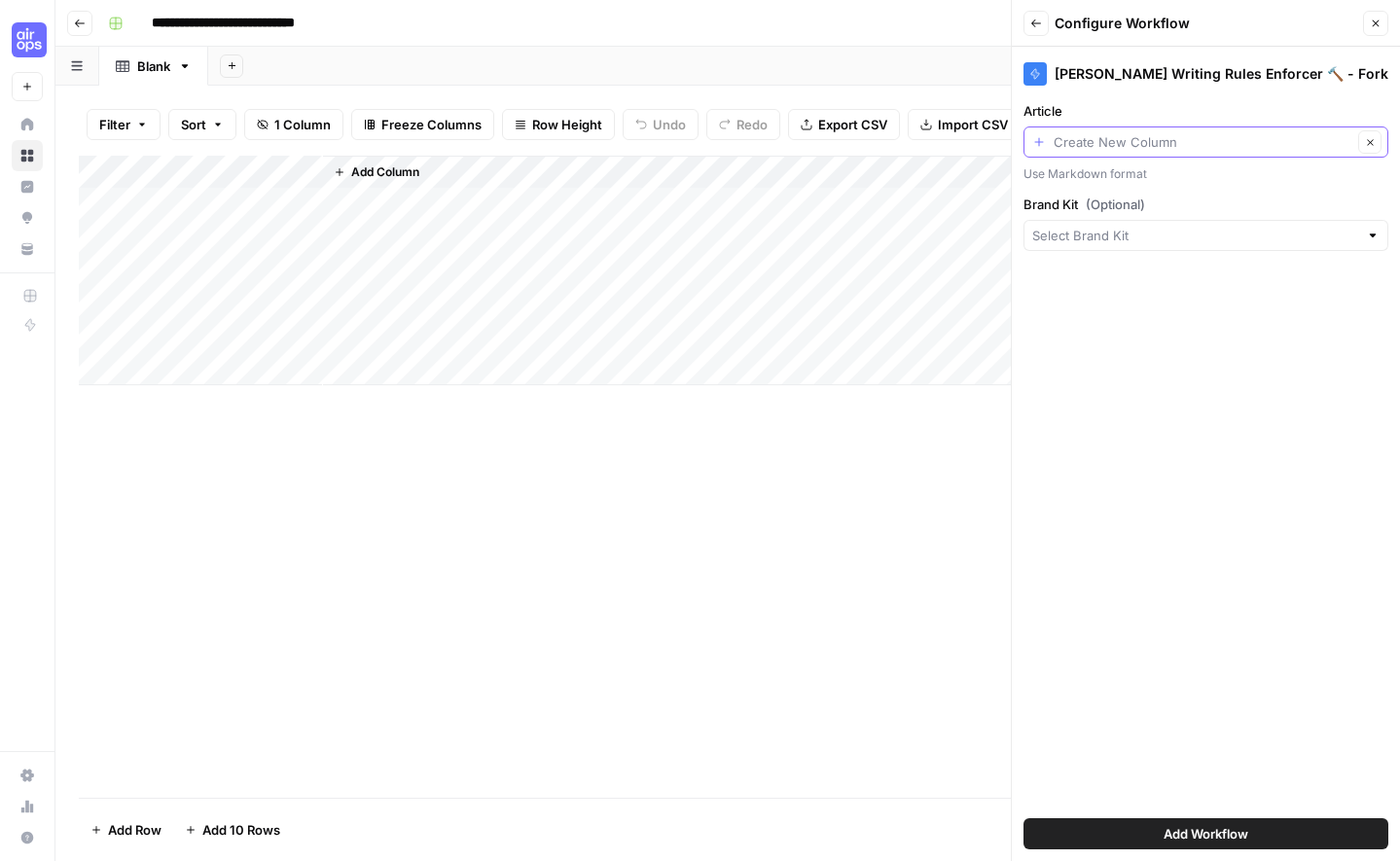
click at [1111, 135] on input "Article" at bounding box center [1203, 142] width 298 height 20
click at [1121, 192] on span "Create New Column" at bounding box center [1204, 188] width 285 height 20
type input "Create New Column"
click at [1107, 248] on div at bounding box center [1206, 236] width 365 height 31
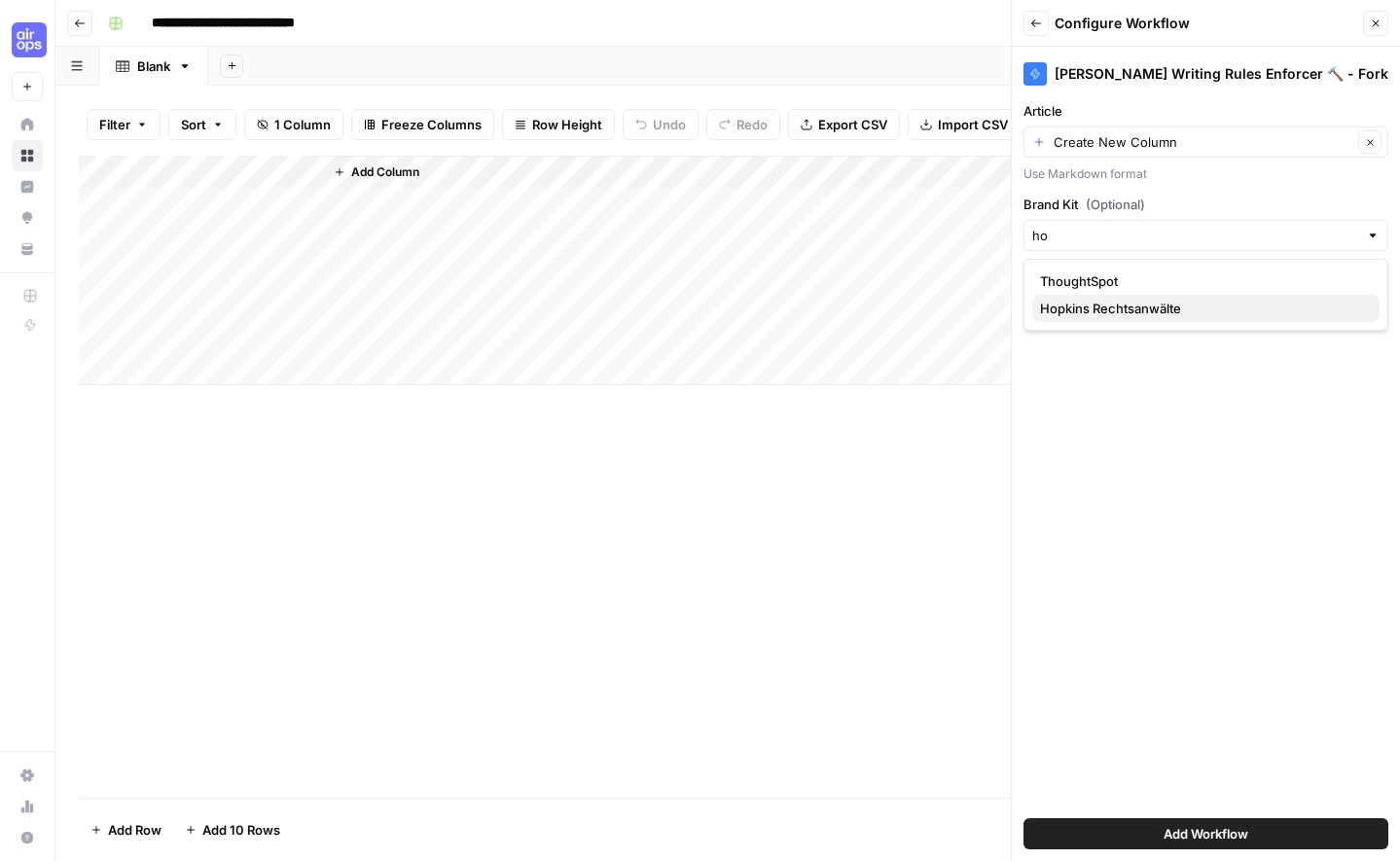
click at [1114, 314] on span "Hopkins Rechtsanwälte" at bounding box center [1202, 308] width 324 height 20
type input "Hopkins Rechtsanwälte"
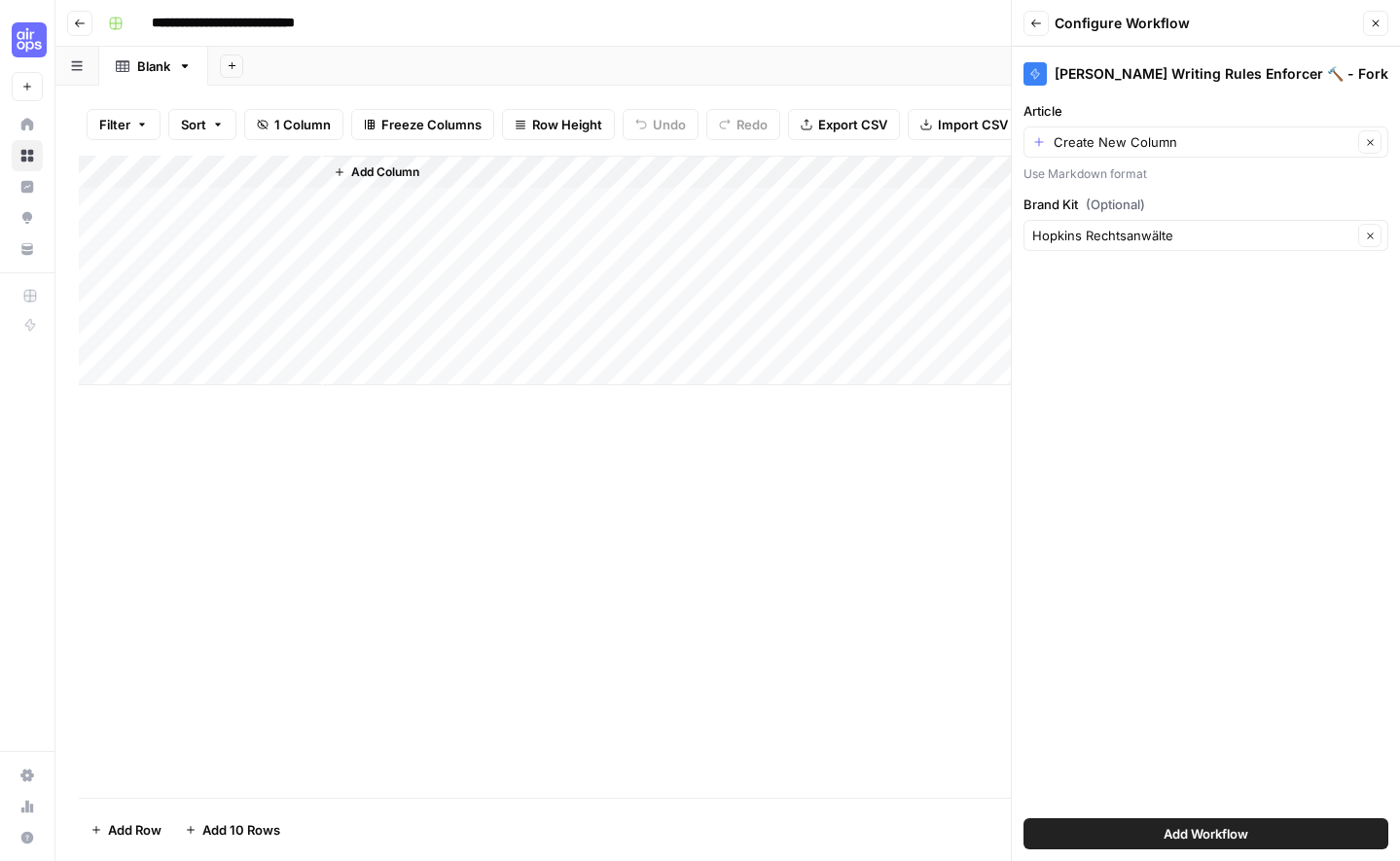
click at [1216, 830] on span "Add Workflow" at bounding box center [1206, 834] width 84 height 20
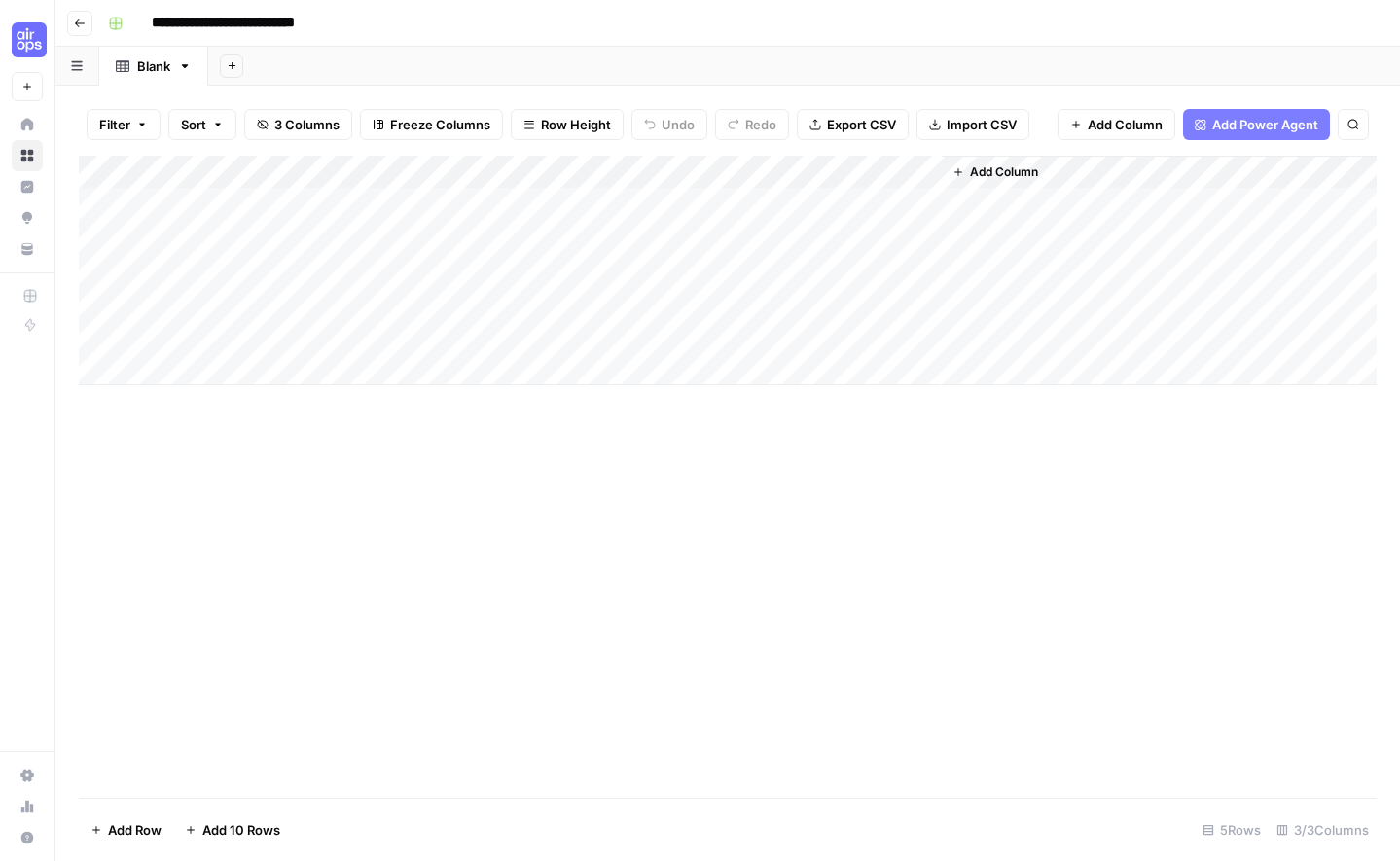
click at [403, 204] on div "Add Column" at bounding box center [727, 271] width 1298 height 230
click at [392, 170] on div "Add Column" at bounding box center [727, 271] width 1298 height 230
click at [731, 556] on div "Add Column" at bounding box center [727, 477] width 1298 height 642
click at [221, 172] on div "Add Column" at bounding box center [727, 271] width 1298 height 230
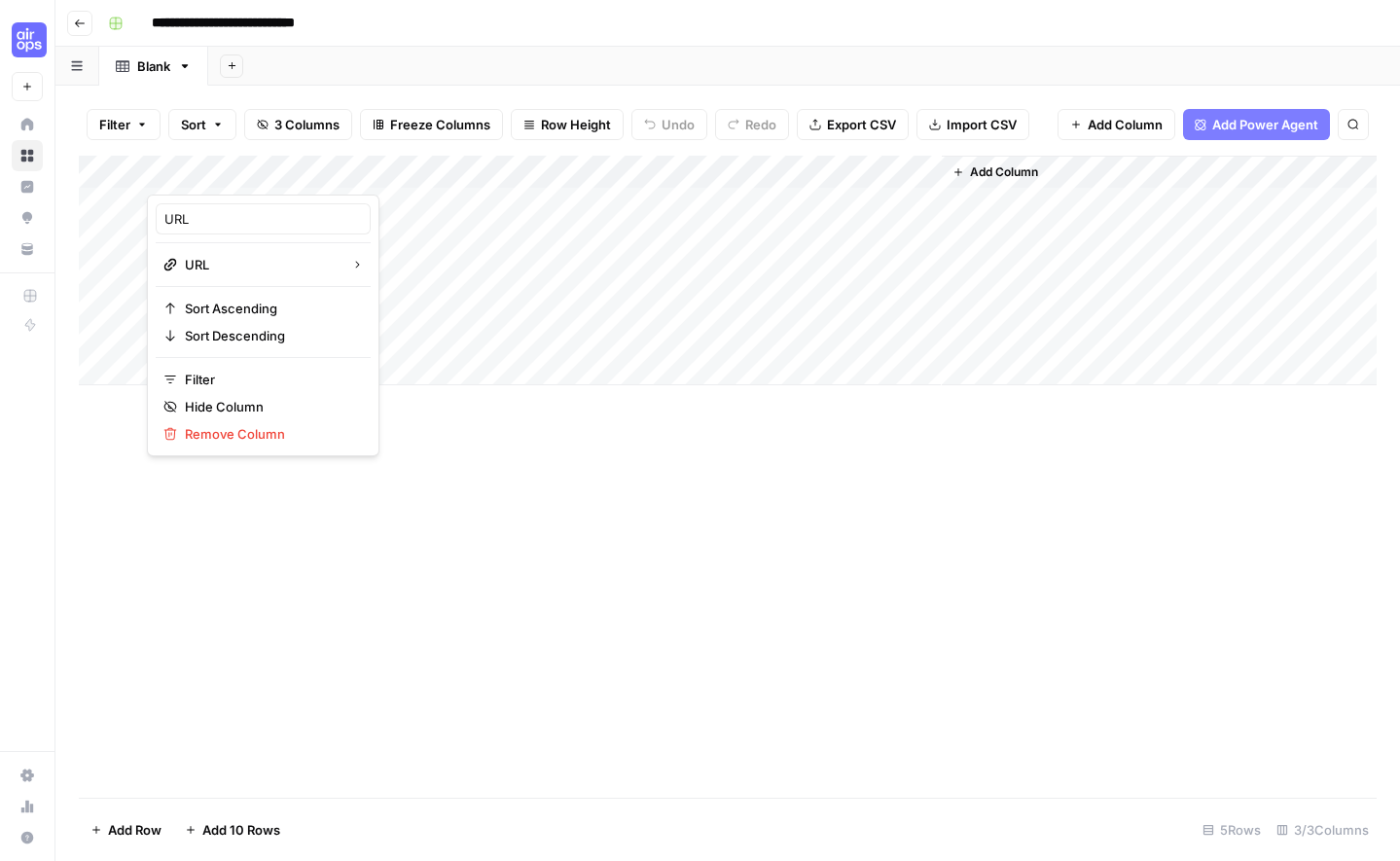
click at [661, 606] on div "Add Column" at bounding box center [727, 477] width 1298 height 642
click at [1340, 76] on div "Add Sheet" at bounding box center [804, 67] width 1192 height 39
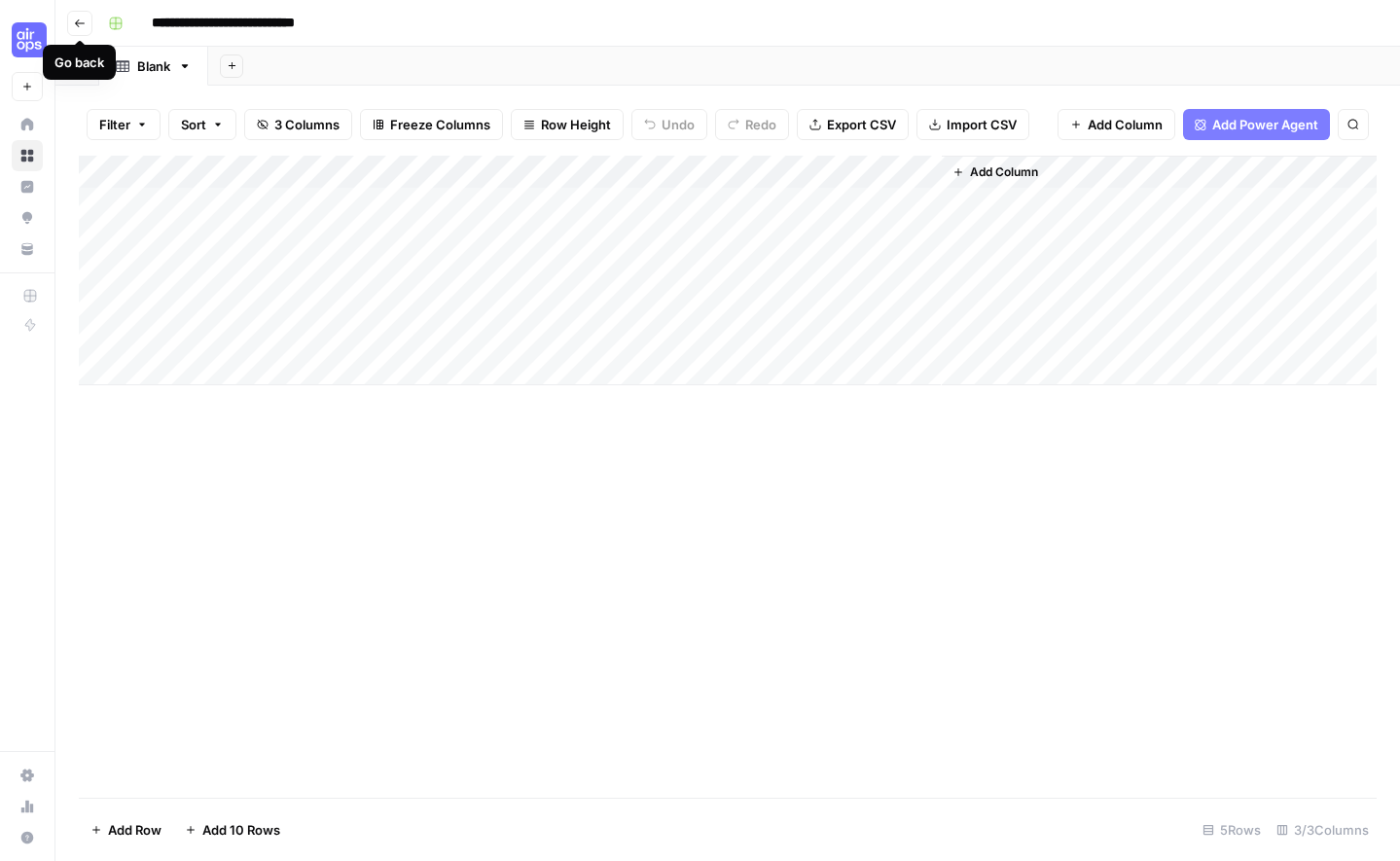
click at [81, 26] on icon "button" at bounding box center [80, 24] width 12 height 12
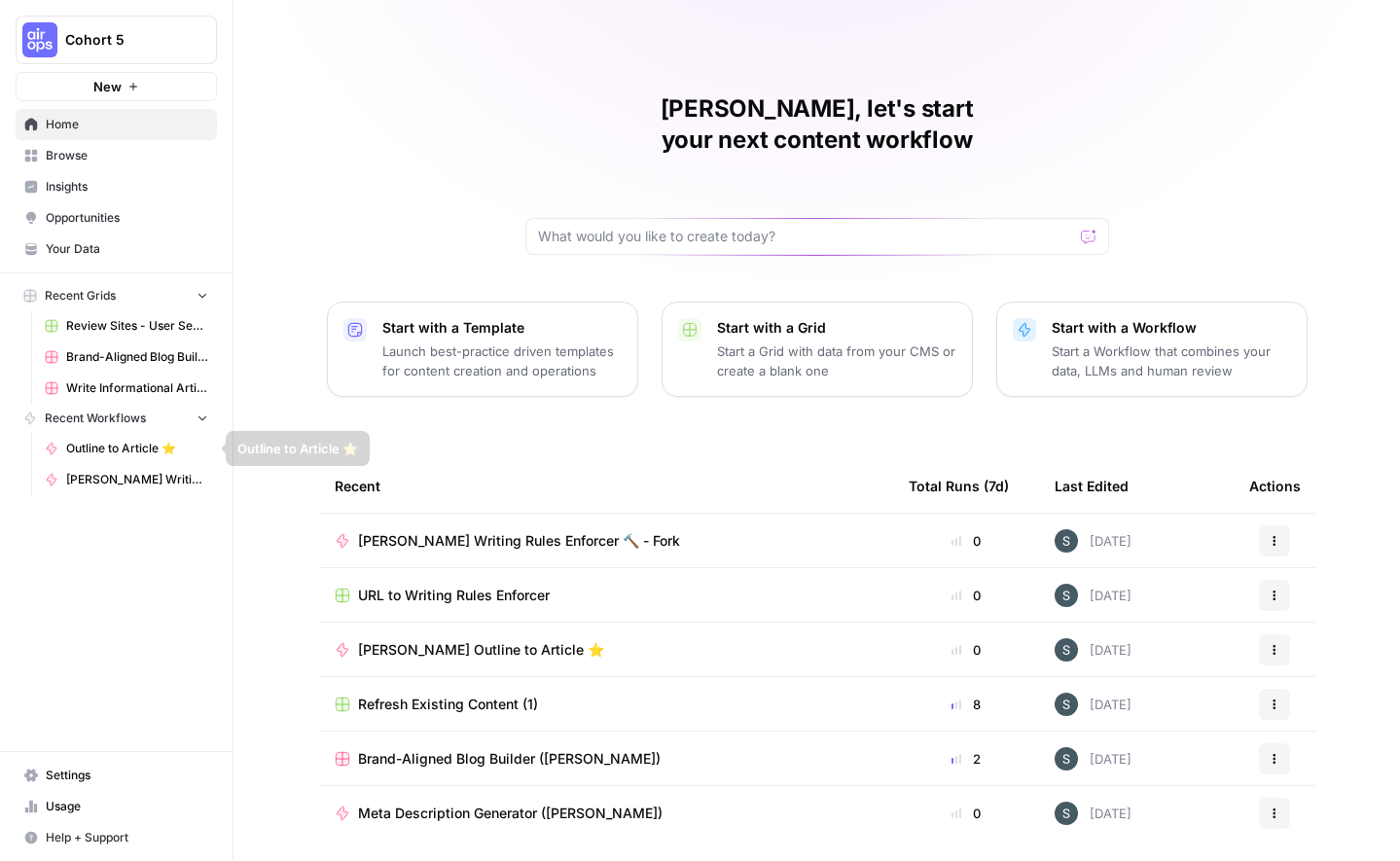
click at [101, 288] on span "Recent Grids" at bounding box center [81, 296] width 71 height 18
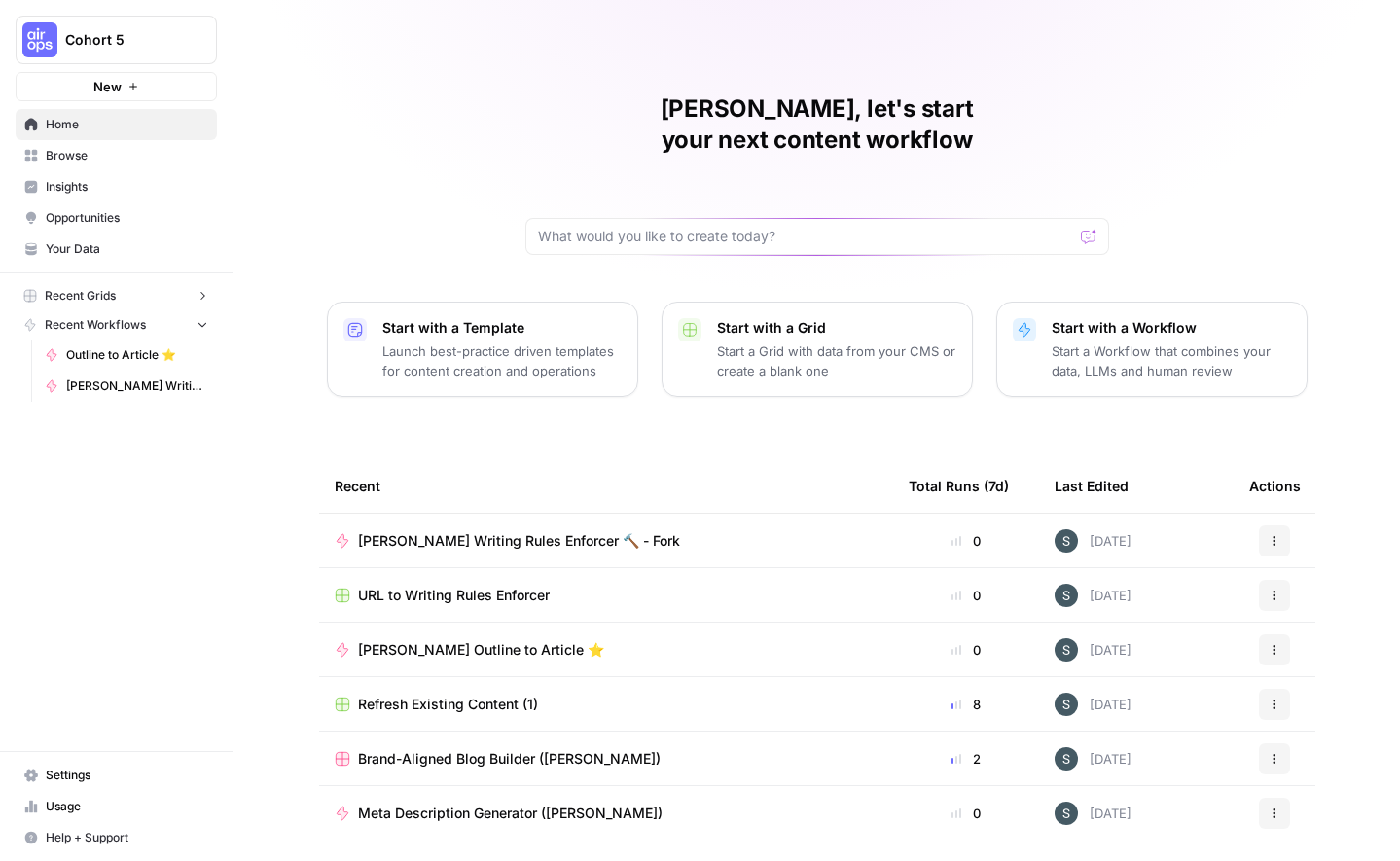
click at [101, 288] on span "Recent Grids" at bounding box center [81, 296] width 71 height 18
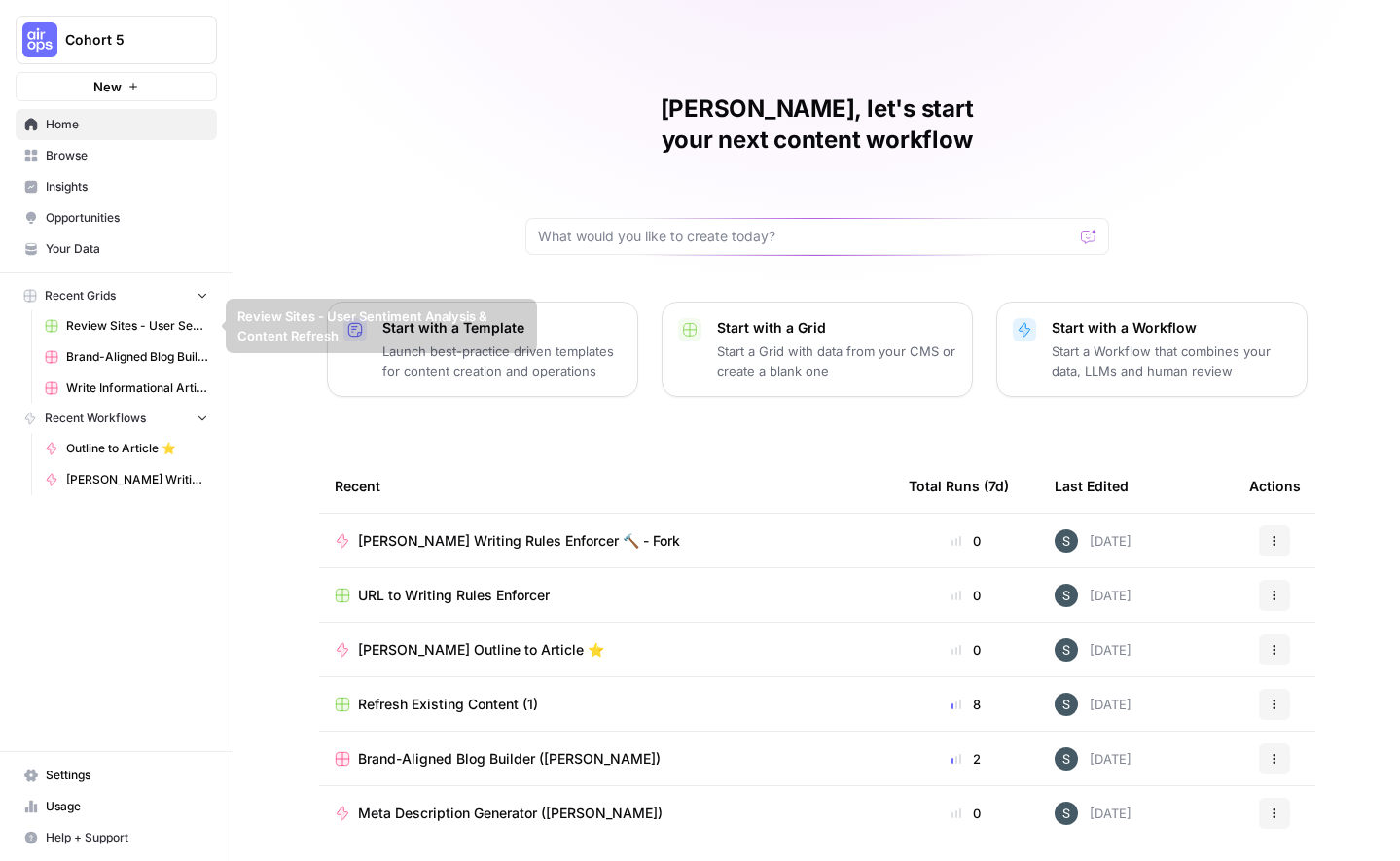
click at [69, 152] on span "Browse" at bounding box center [127, 156] width 162 height 18
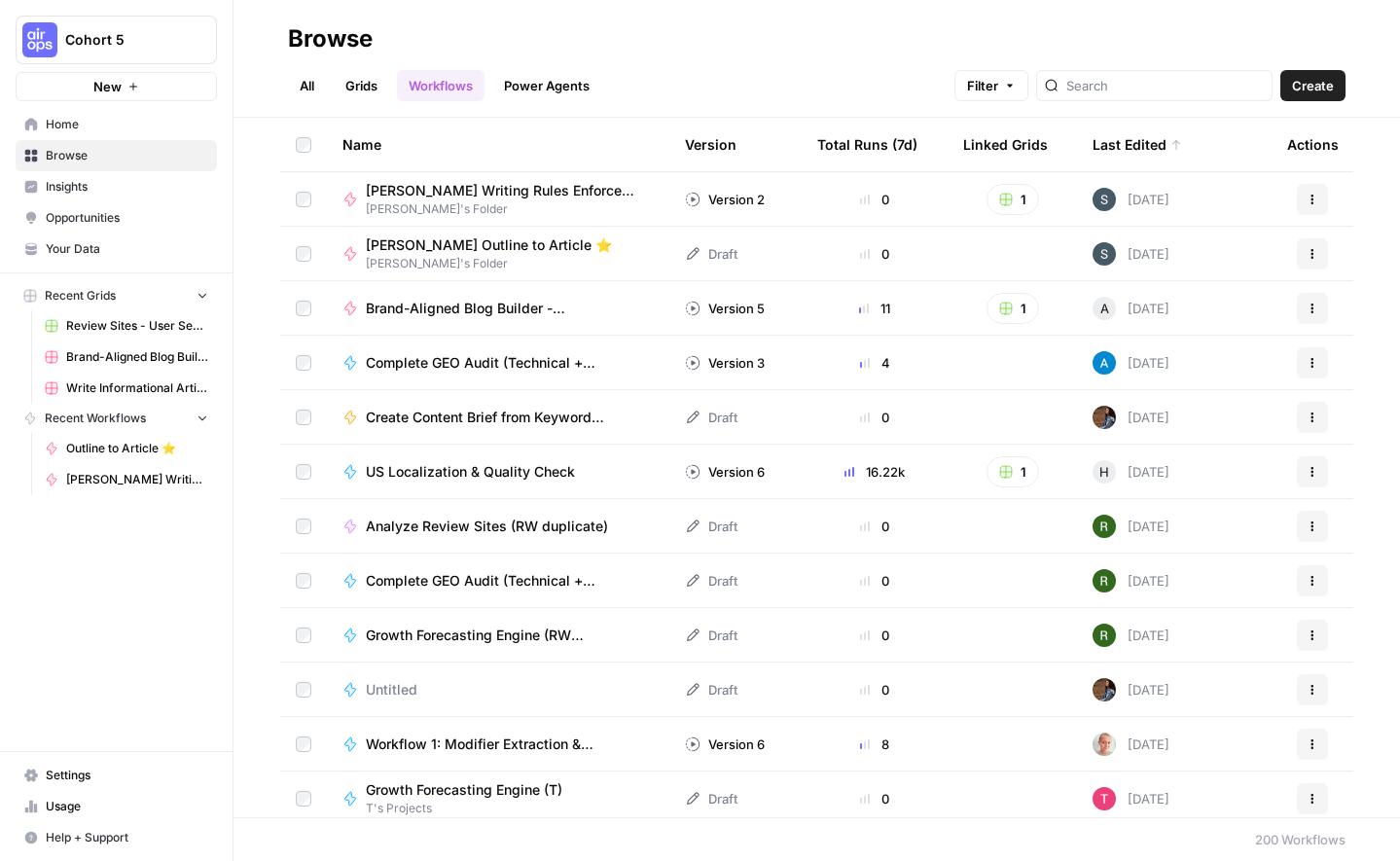
click at [383, 86] on link "Grids" at bounding box center [361, 85] width 55 height 31
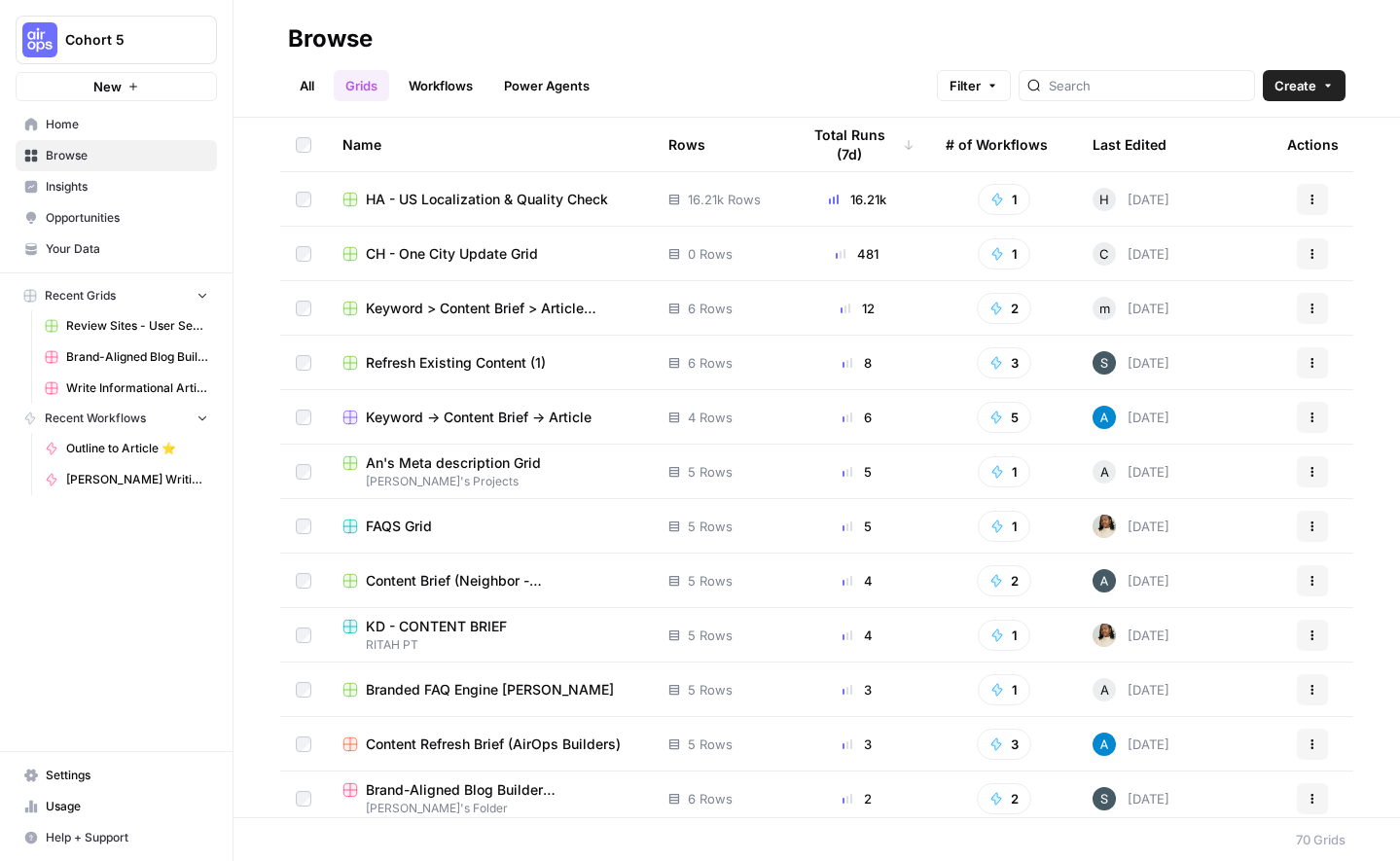
click at [1117, 143] on div "Last Edited" at bounding box center [1129, 144] width 74 height 54
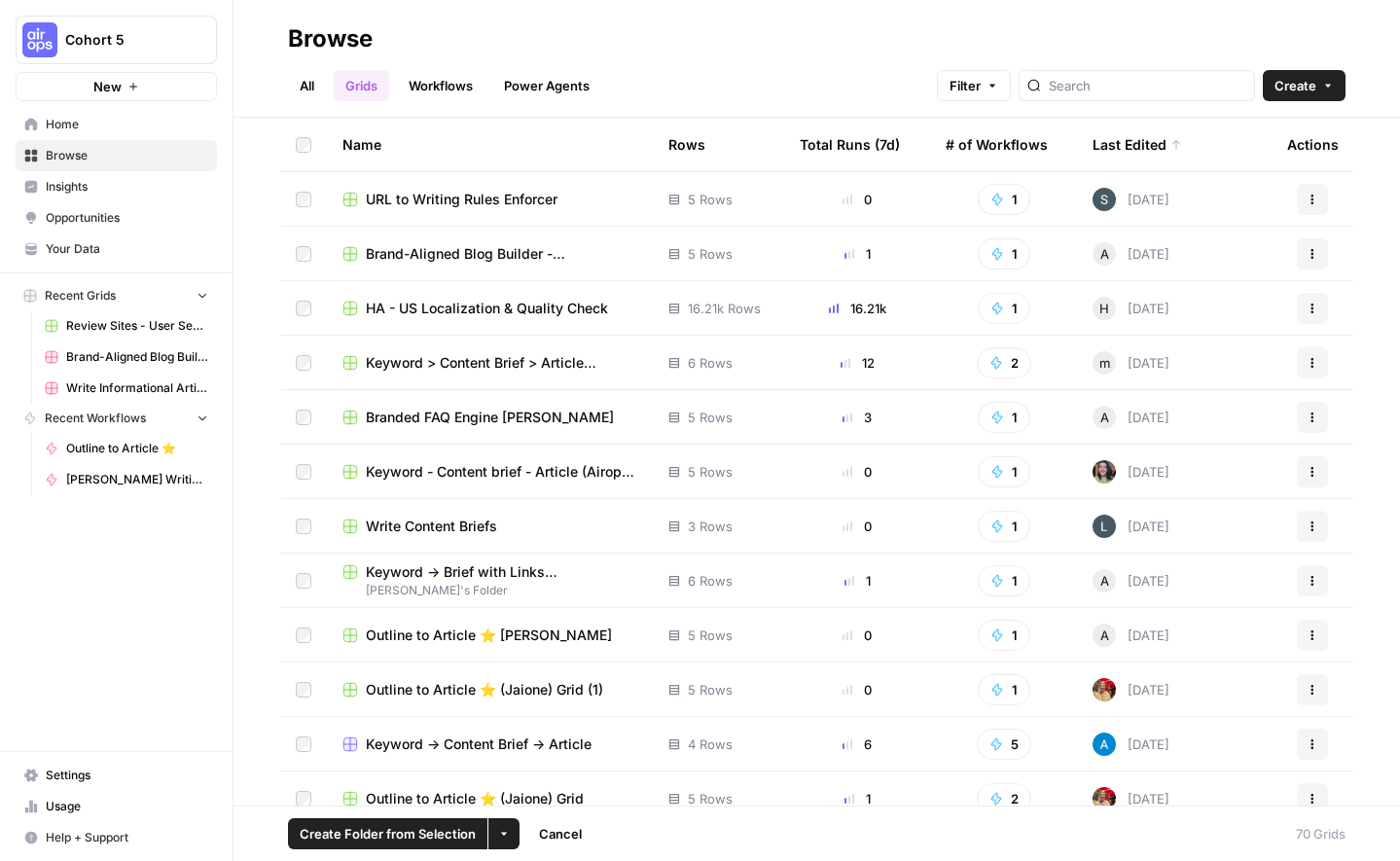
click at [494, 837] on button "More Options" at bounding box center [504, 834] width 31 height 31
click at [535, 769] on span "Move to" at bounding box center [549, 761] width 49 height 20
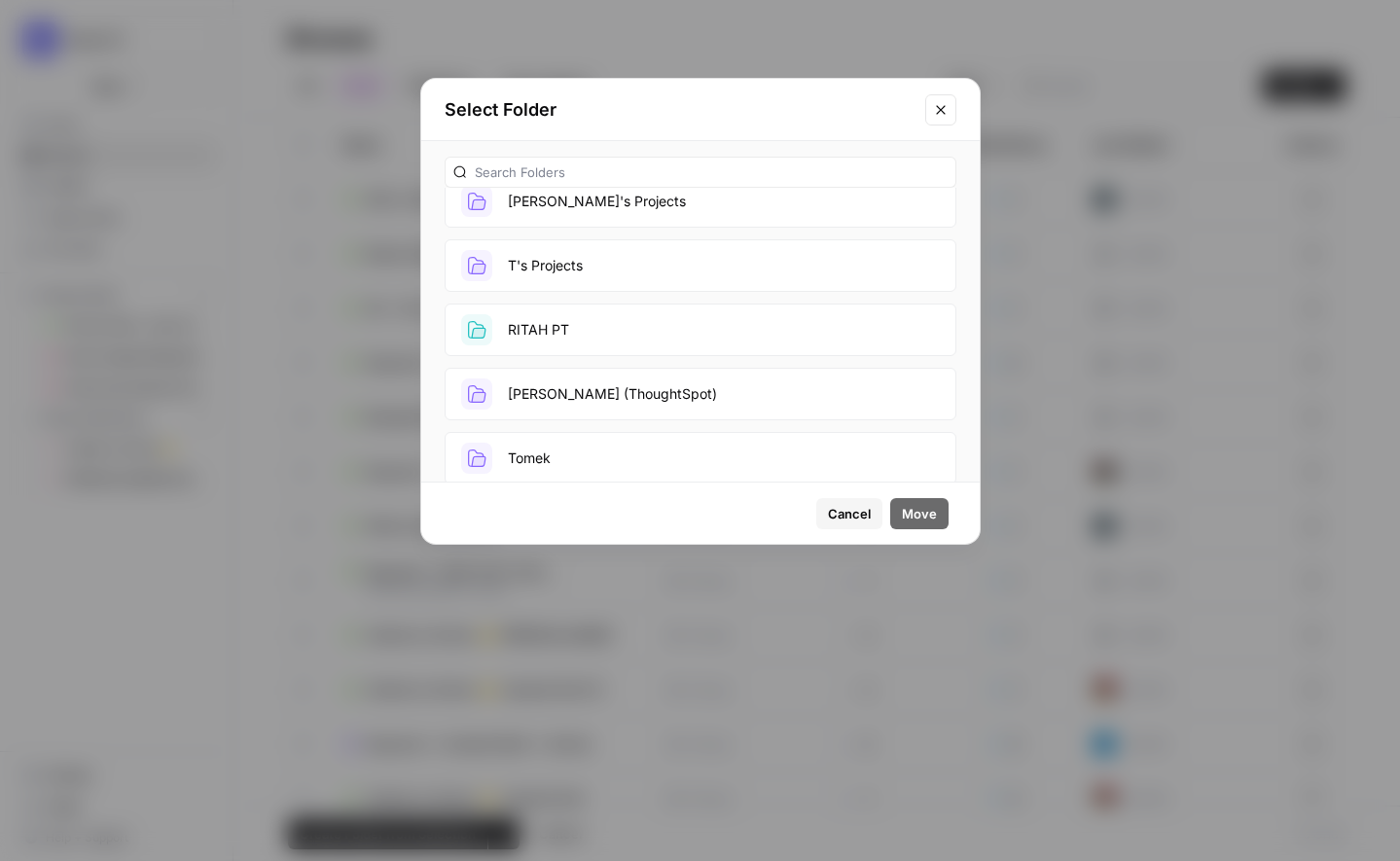
scroll to position [413, 0]
click at [528, 169] on input "text" at bounding box center [712, 172] width 473 height 20
type input "paula"
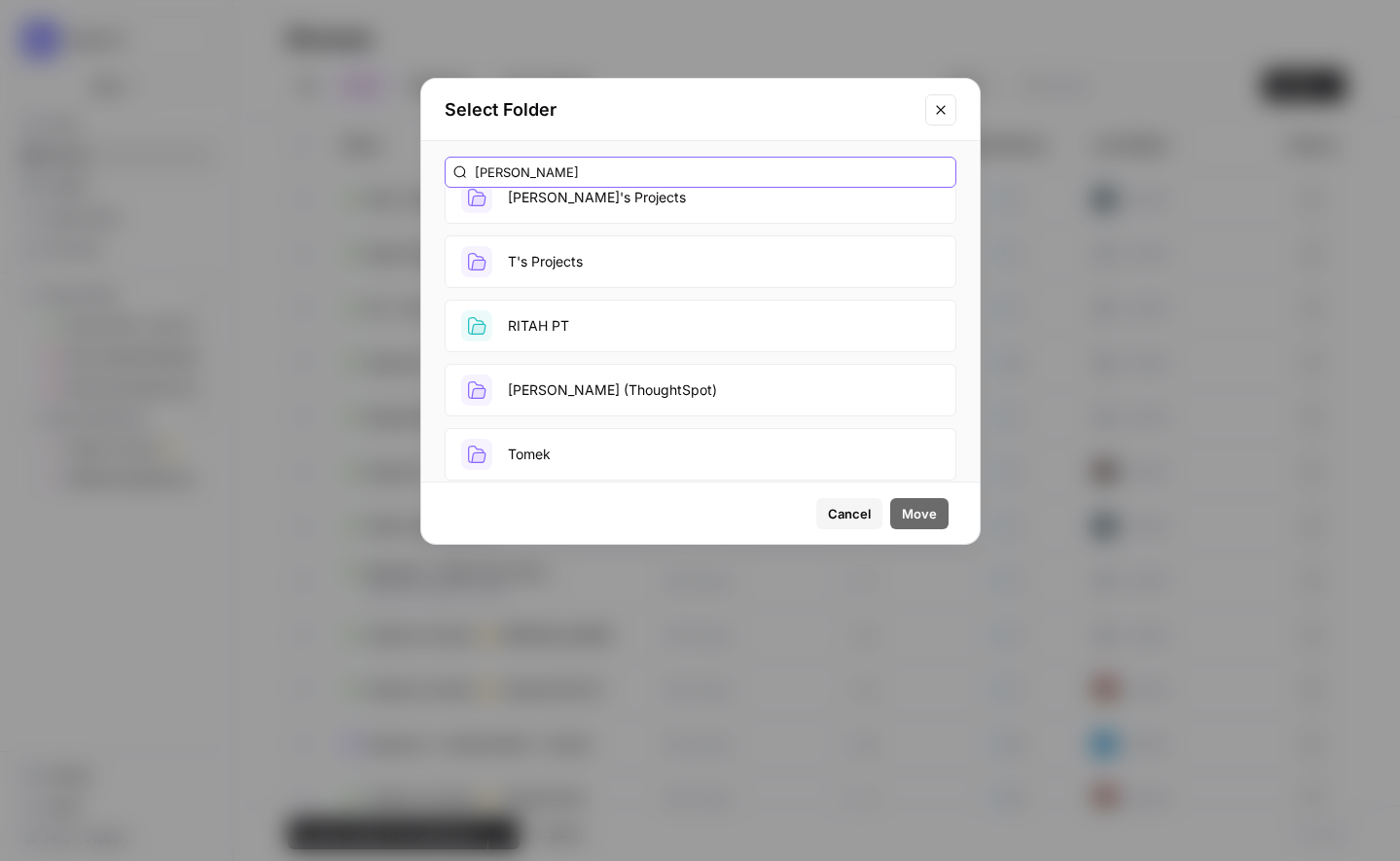
scroll to position [0, 0]
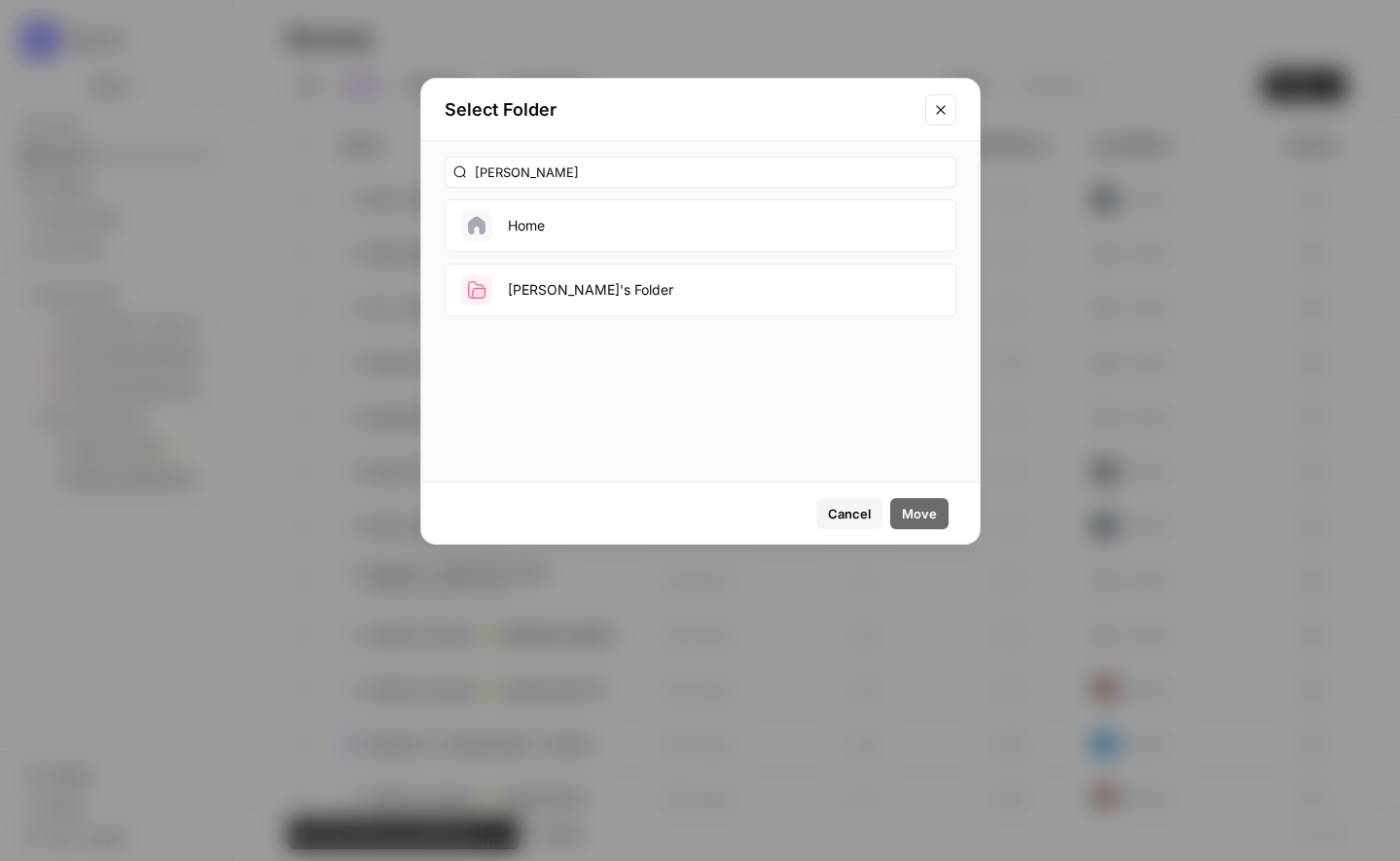
click at [600, 306] on button "[PERSON_NAME]'s Folder" at bounding box center [700, 291] width 512 height 53
click at [907, 514] on span "Move" at bounding box center [920, 513] width 35 height 20
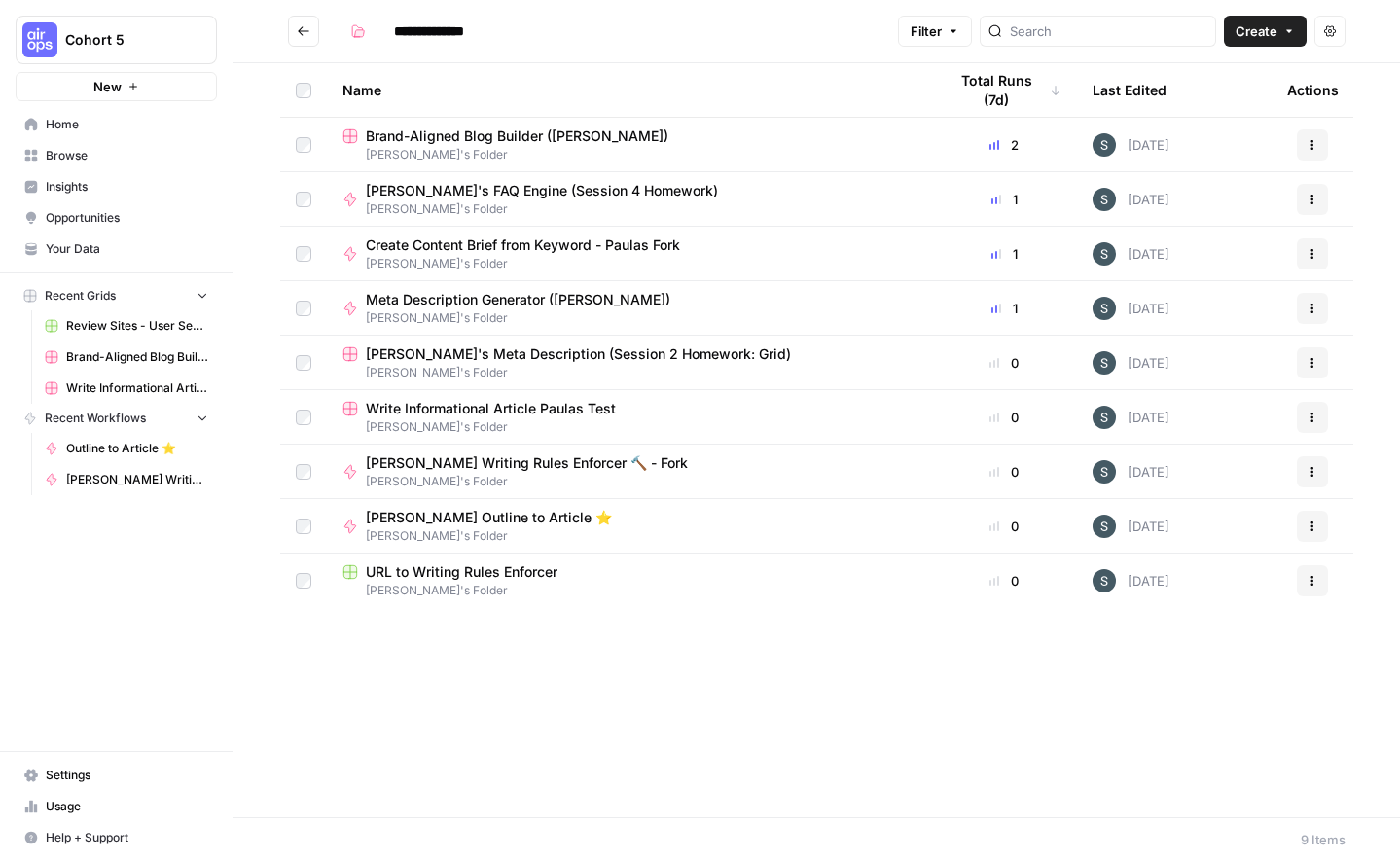
click at [351, 576] on rect at bounding box center [350, 571] width 13 height 13
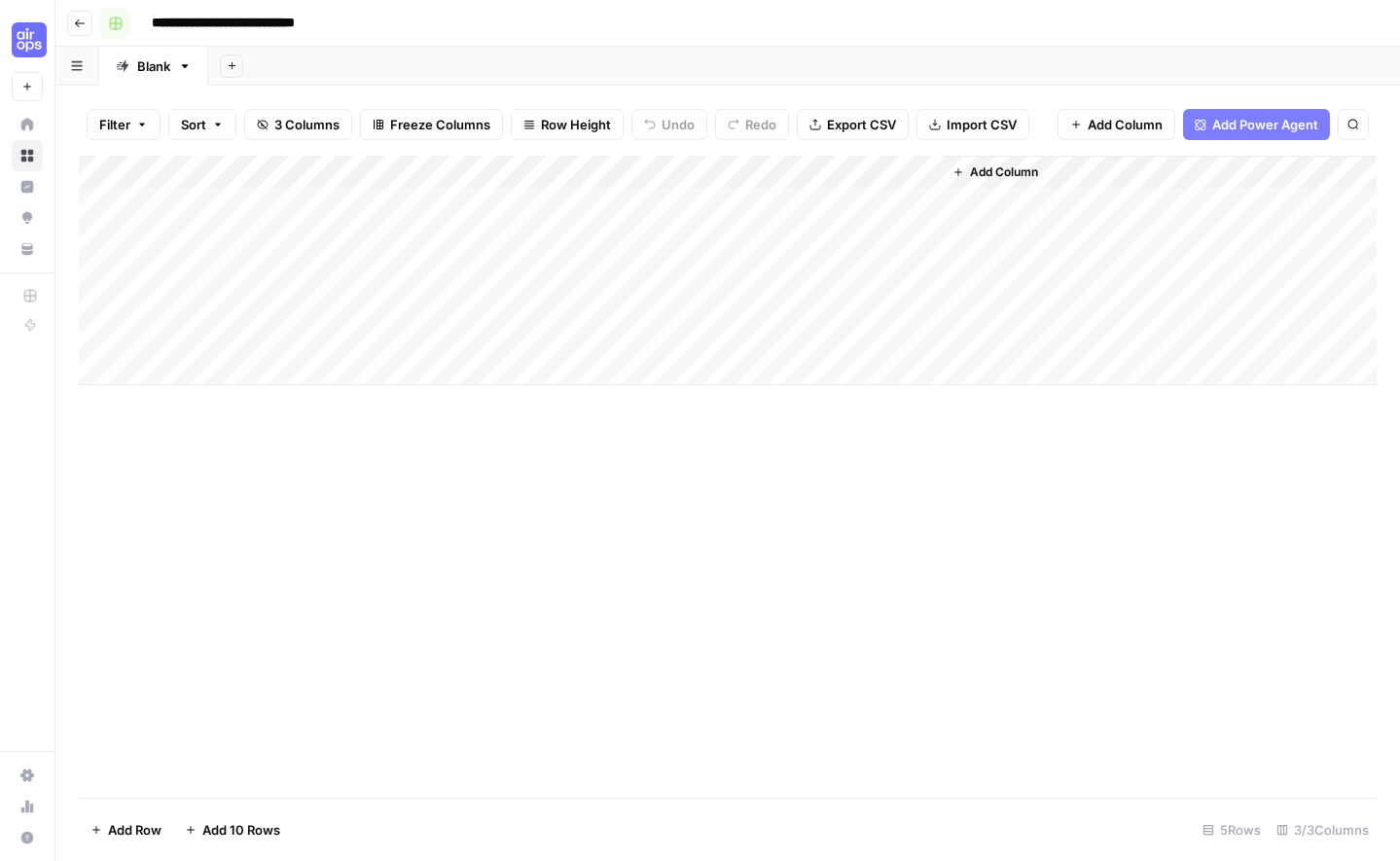
click at [127, 20] on button "button" at bounding box center [116, 24] width 31 height 31
click at [159, 247] on button "Pink" at bounding box center [201, 260] width 185 height 27
click at [81, 23] on icon "button" at bounding box center [80, 24] width 10 height 8
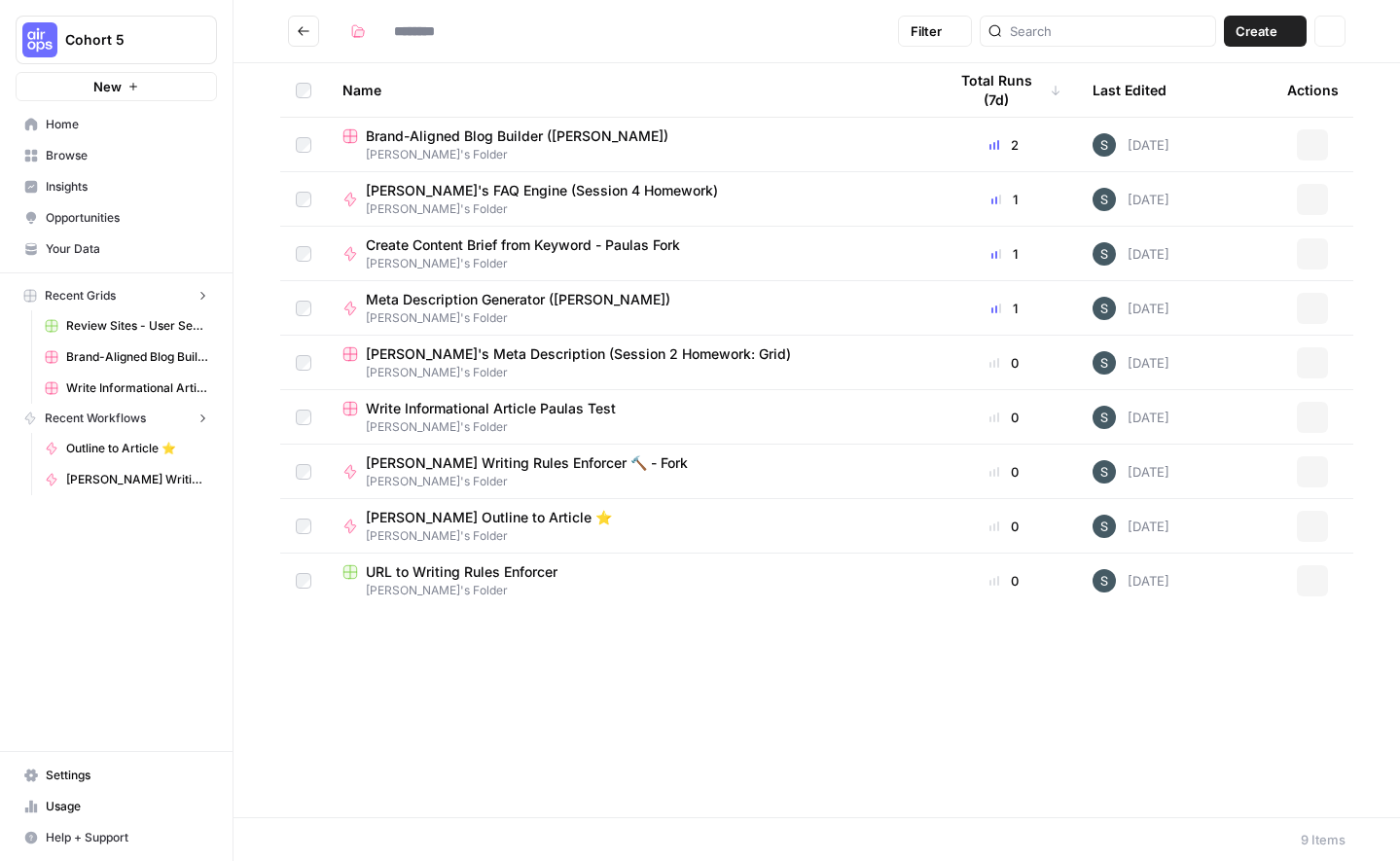
type input "**********"
click at [130, 119] on span "Home" at bounding box center [127, 125] width 162 height 18
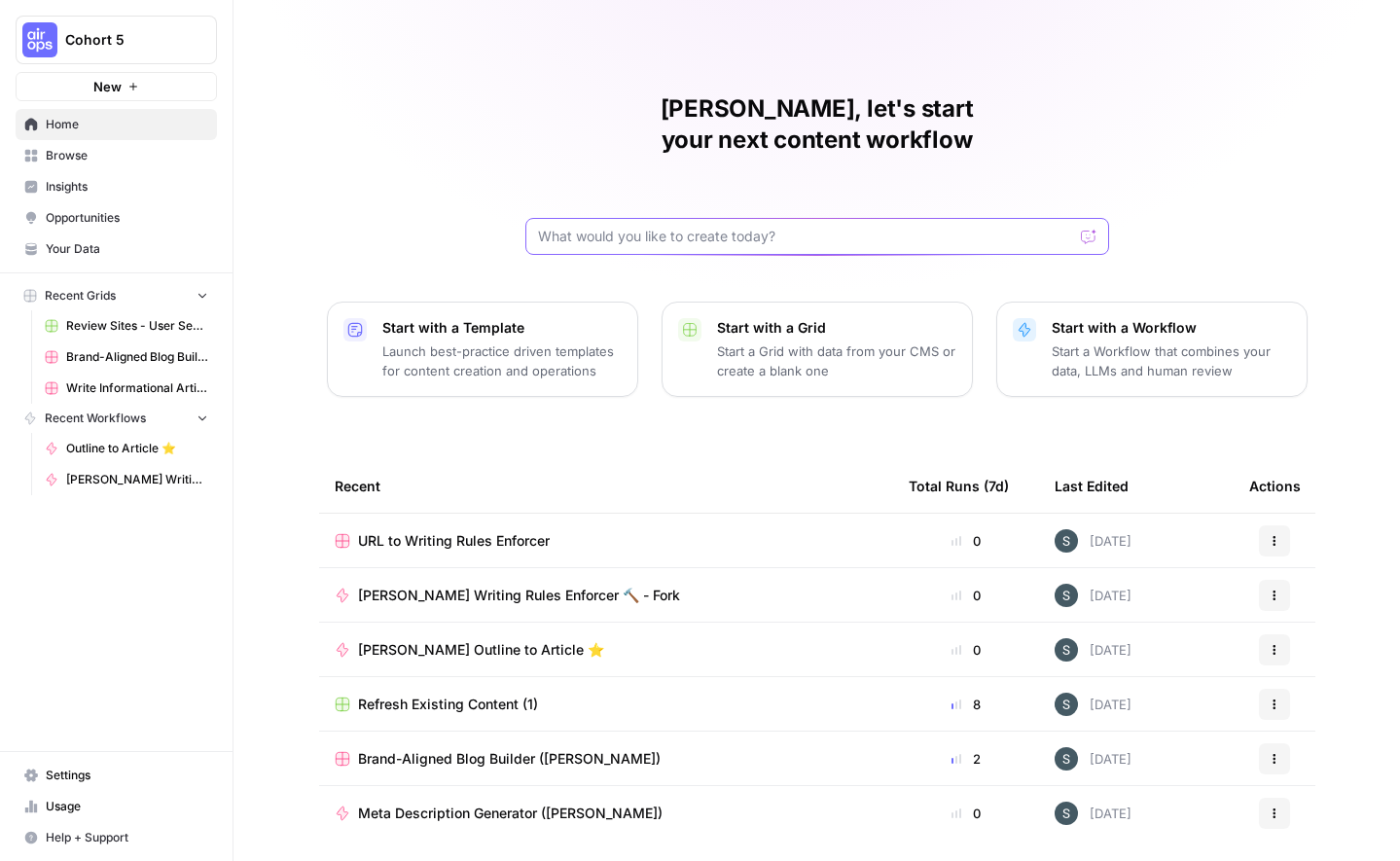
click at [702, 227] on input "text" at bounding box center [805, 237] width 535 height 20
click at [571, 227] on input "Creare a workflow that" at bounding box center [797, 237] width 519 height 20
click at [760, 227] on input "Create a workflow that" at bounding box center [797, 237] width 519 height 20
click at [473, 586] on span "[PERSON_NAME] Writing Rules Enforcer 🔨 - Fork" at bounding box center [519, 596] width 322 height 20
click at [708, 220] on div "Create a workflow that Send" at bounding box center [817, 237] width 584 height 37
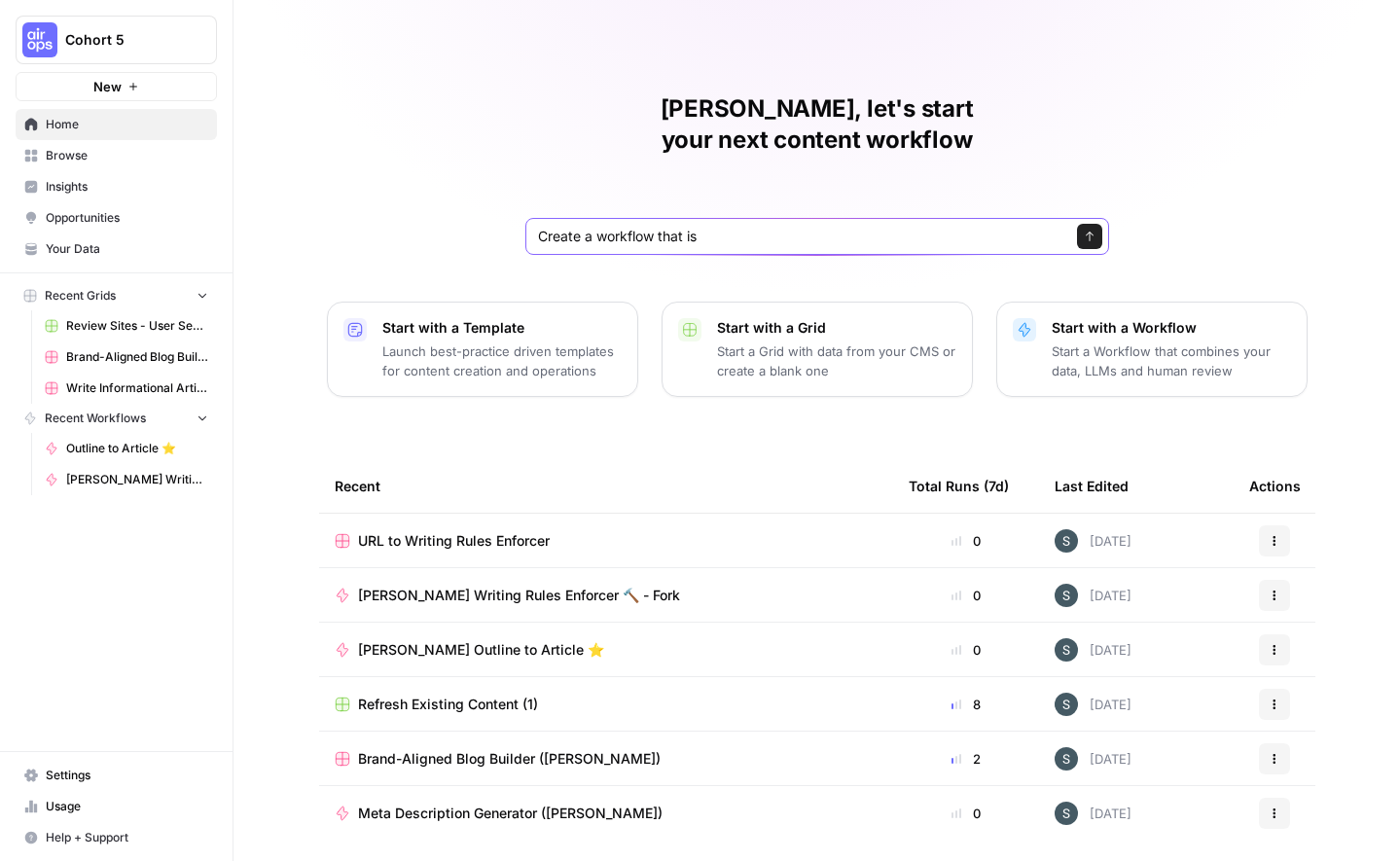
paste input "Use Markdown format"
click at [699, 227] on input "Create a workflow that is Use Markdown format" at bounding box center [797, 237] width 519 height 20
click at [688, 227] on input "Create a workflow that is Use Markdown format" at bounding box center [797, 237] width 519 height 20
click at [691, 227] on input "Create a workflow that is Use Markdown format" at bounding box center [797, 237] width 519 height 20
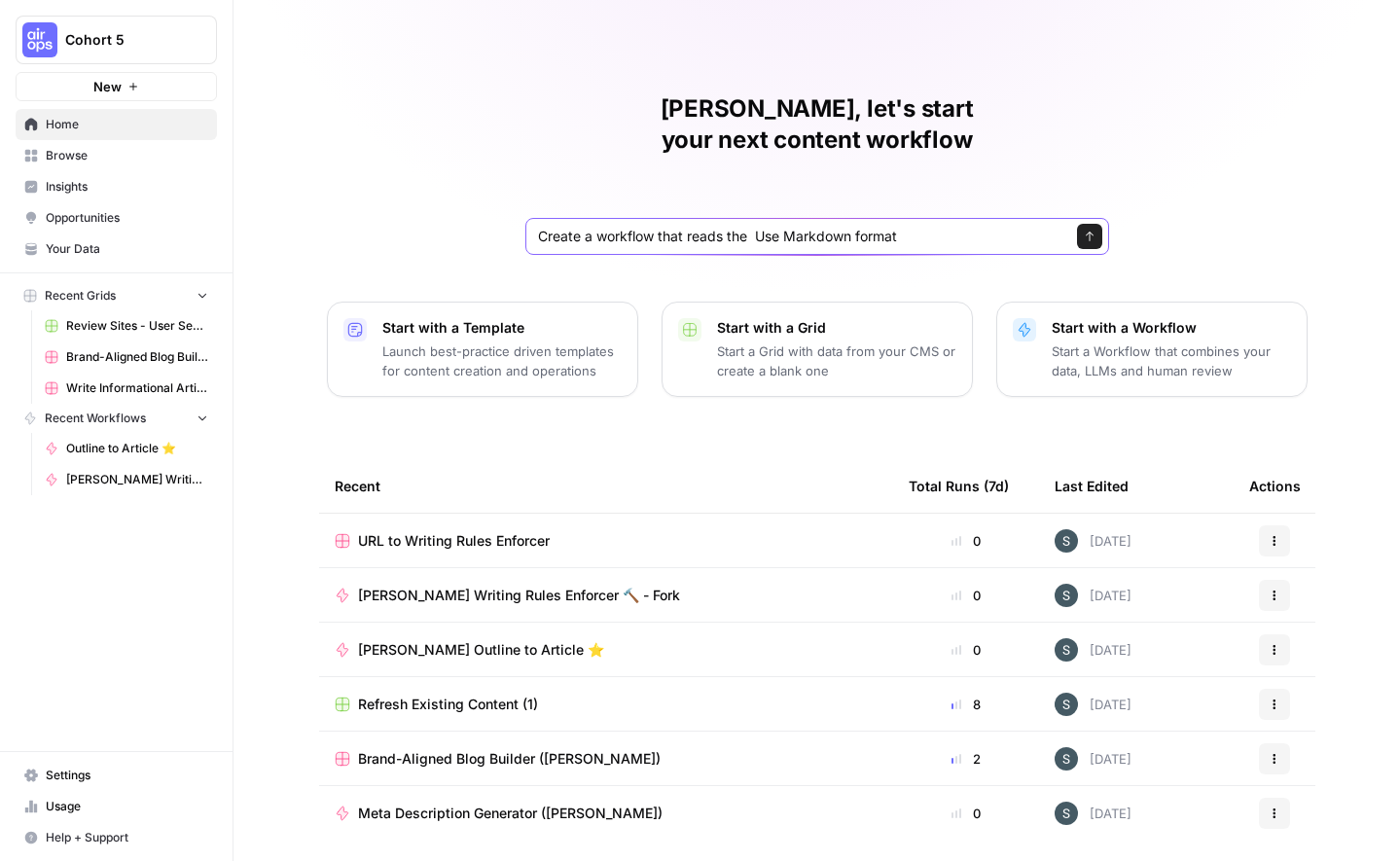
click at [706, 227] on input "Create a workflow that reads the Use Markdown format" at bounding box center [797, 237] width 519 height 20
click at [692, 227] on input "Create a workflow that reads the Use Markdown format" at bounding box center [797, 237] width 519 height 20
click at [685, 227] on input "Create a workflow that reads the Use Markdown format" at bounding box center [797, 237] width 519 height 20
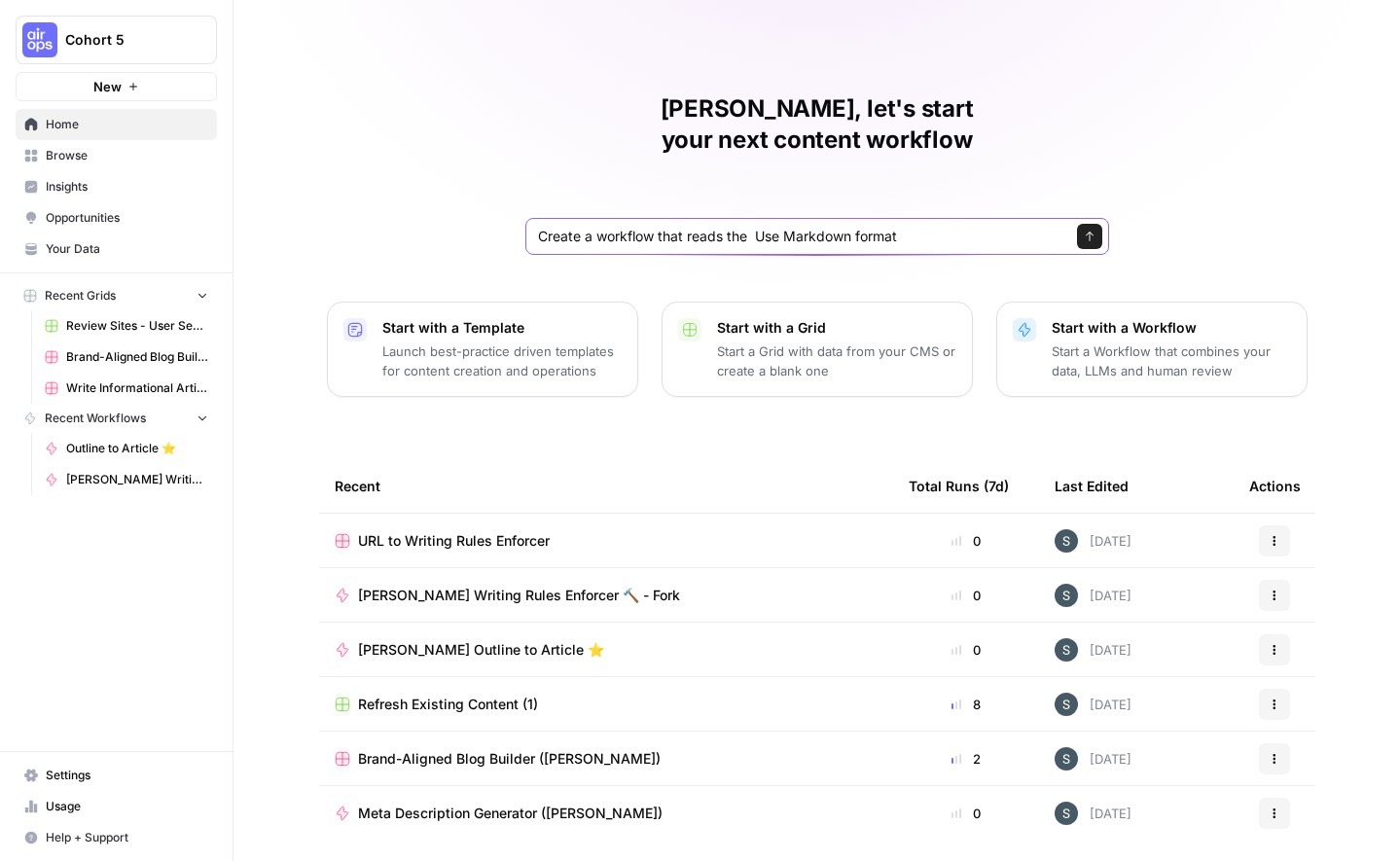
click at [685, 227] on input "Create a workflow that reads the Use Markdown format" at bounding box center [797, 237] width 519 height 20
click at [699, 227] on input "Create a workflow that reads the Use Markdown format" at bounding box center [797, 237] width 519 height 20
drag, startPoint x: 728, startPoint y: 212, endPoint x: 688, endPoint y: 214, distance: 40.0
click at [688, 227] on input "Create a workflow that reads the Use Markdown format" at bounding box center [797, 237] width 519 height 20
click at [734, 227] on input "Create a workflow that reads the Use Markdown format" at bounding box center [797, 237] width 519 height 20
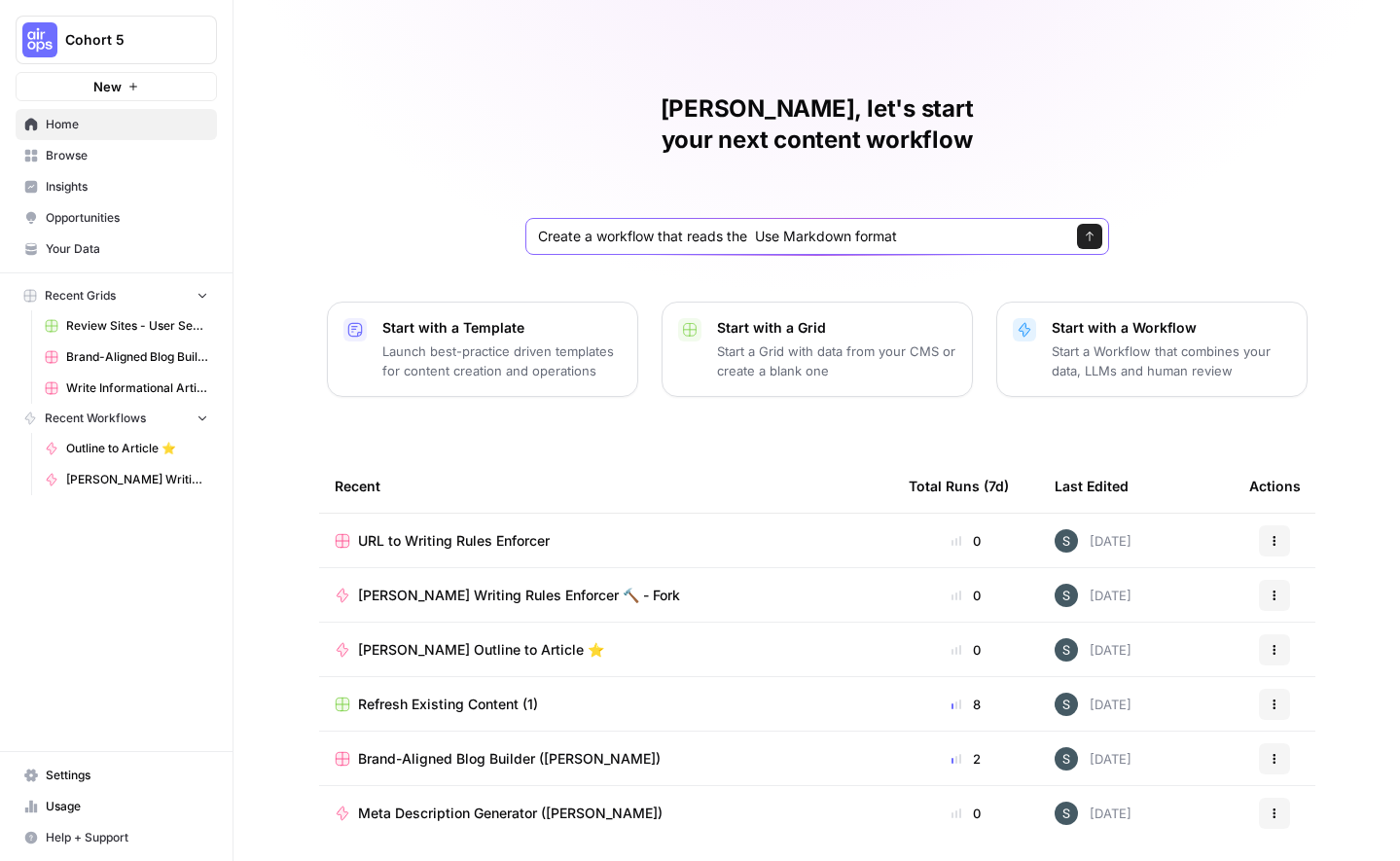
click at [734, 227] on input "Create a workflow that reads the Use Markdown format" at bounding box center [797, 237] width 519 height 20
type input "Create a workflow that can extract the article from an url and convert it in Ma…"
click at [1080, 224] on button "Send" at bounding box center [1090, 237] width 26 height 26
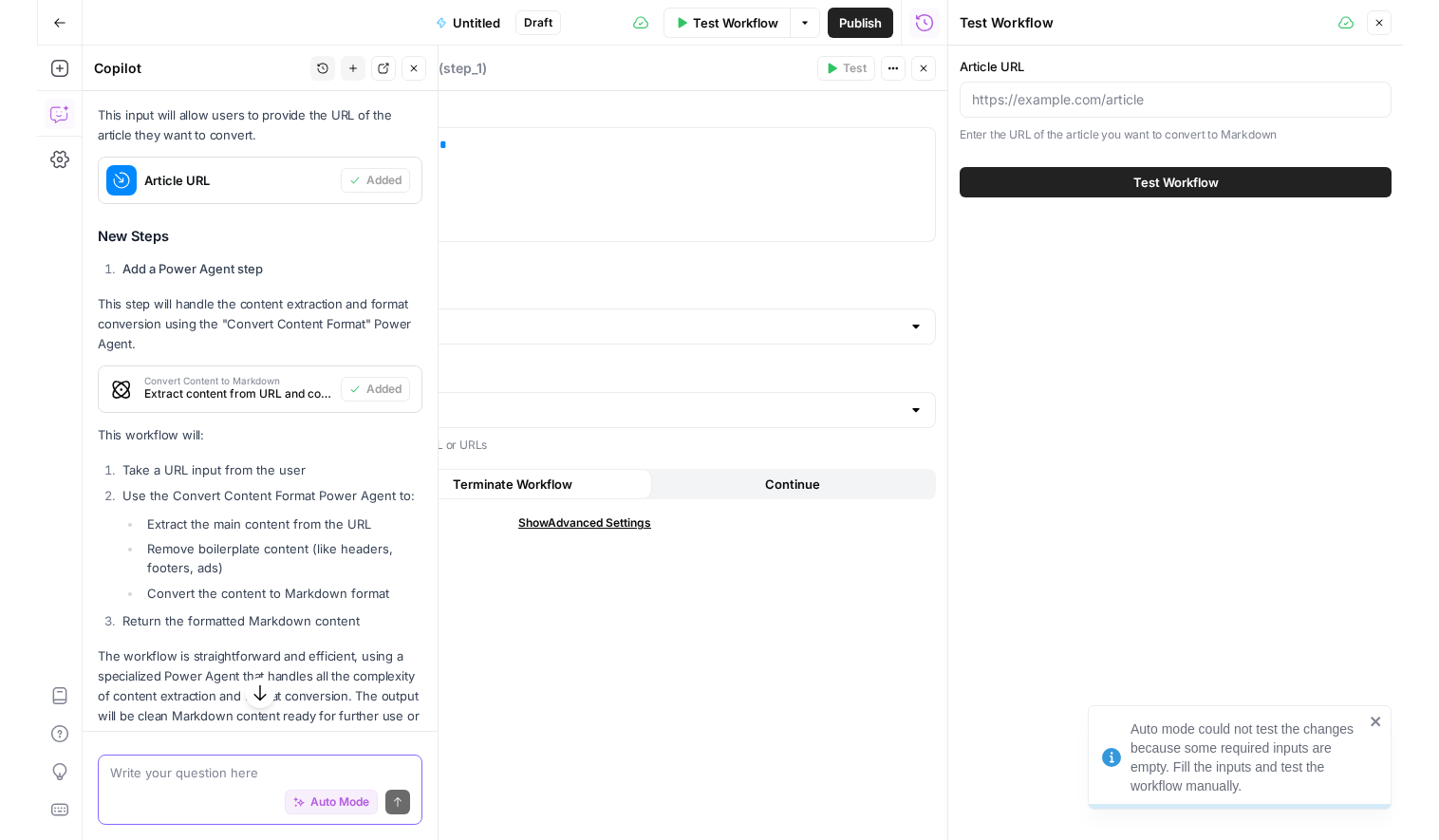
scroll to position [477, 0]
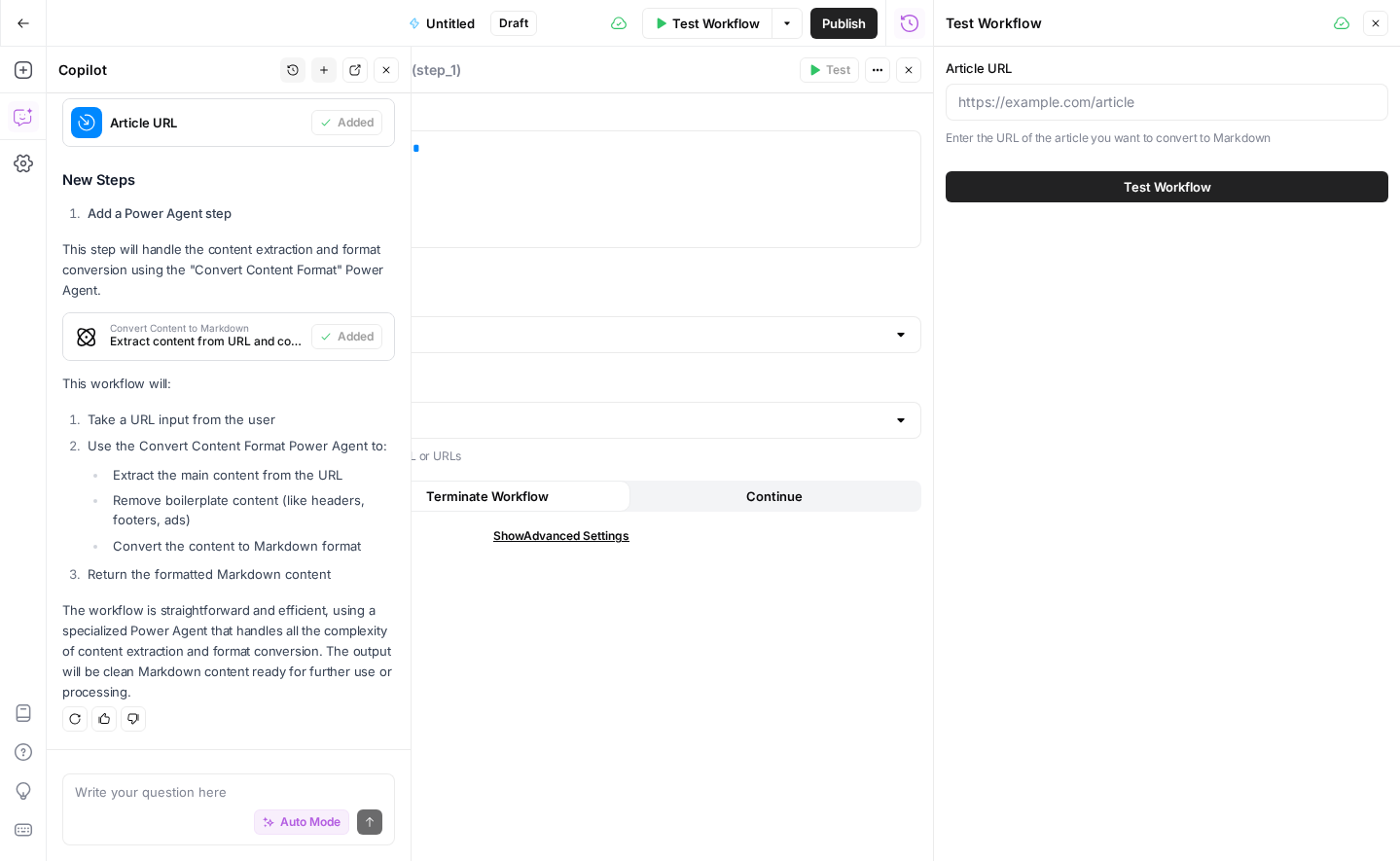
click at [864, 318] on div "Markdown" at bounding box center [561, 335] width 720 height 37
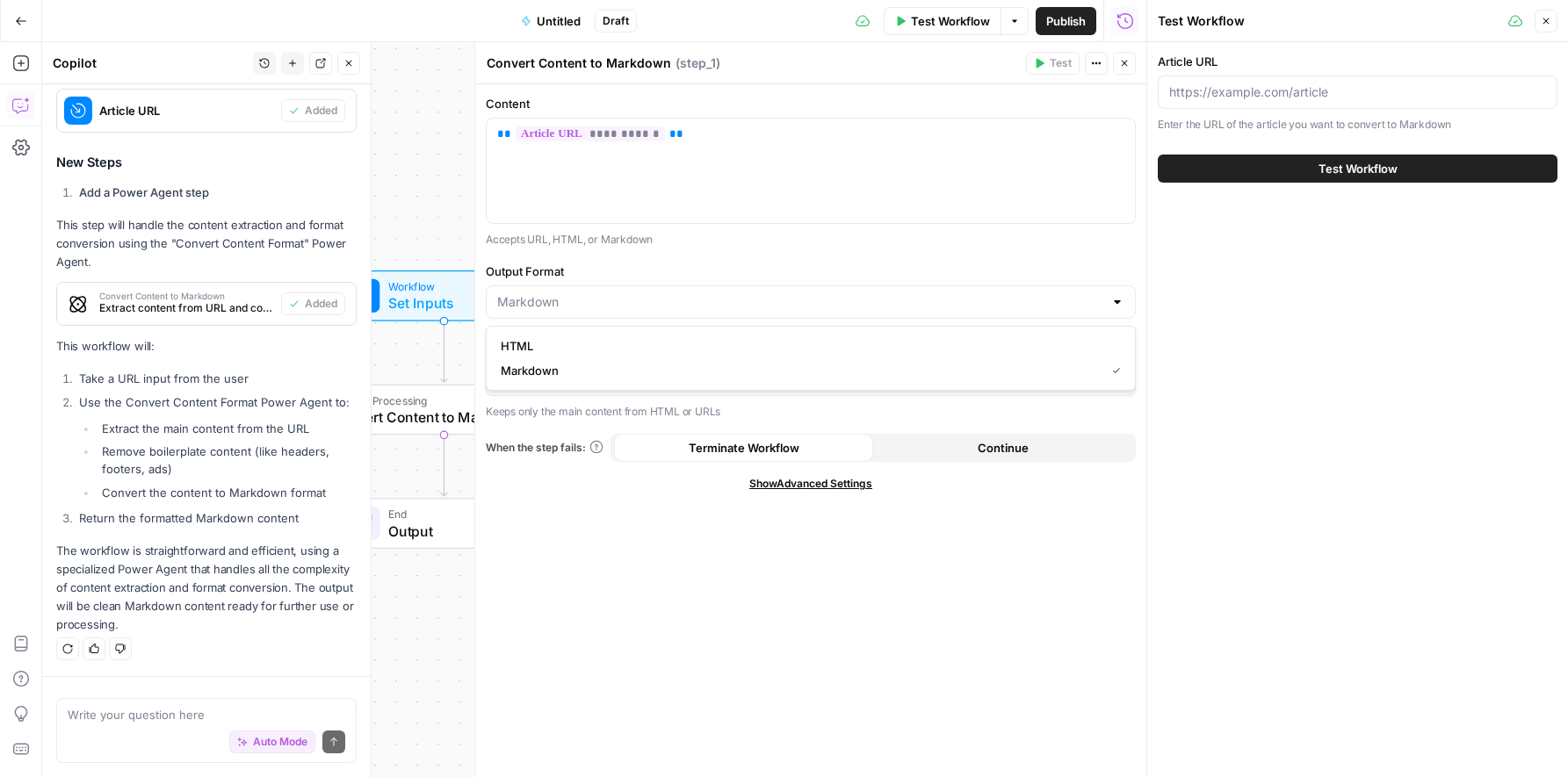
type input "Markdown"
click at [429, 144] on div "Workflow Set Inputs Inputs Content Processing Convert Content to Markdown Step …" at bounding box center [595, 409] width 1104 height 734
click at [1127, 70] on button "Close" at bounding box center [1125, 63] width 23 height 23
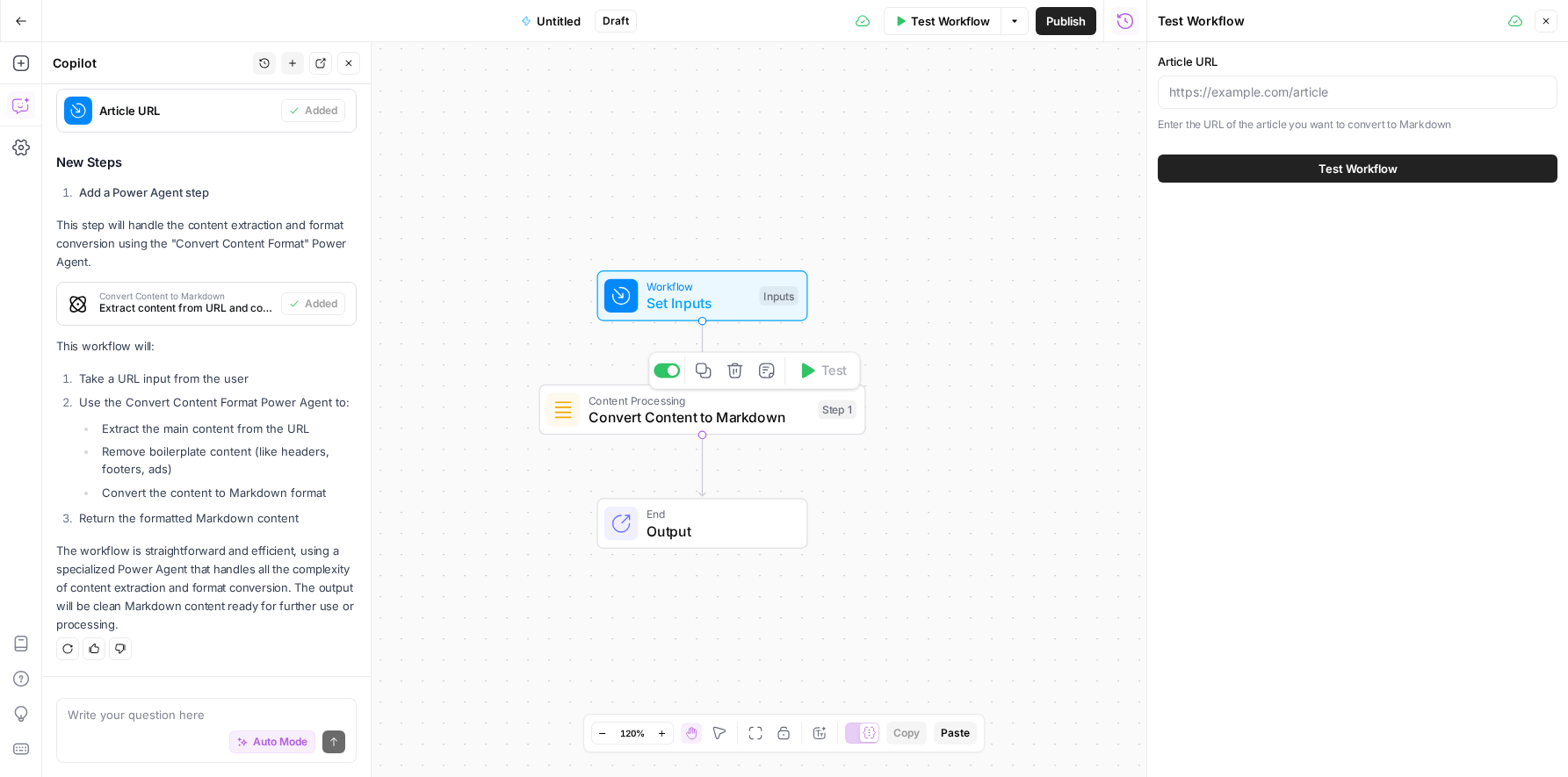
click at [633, 411] on span "Convert Content to Markdown" at bounding box center [699, 417] width 222 height 21
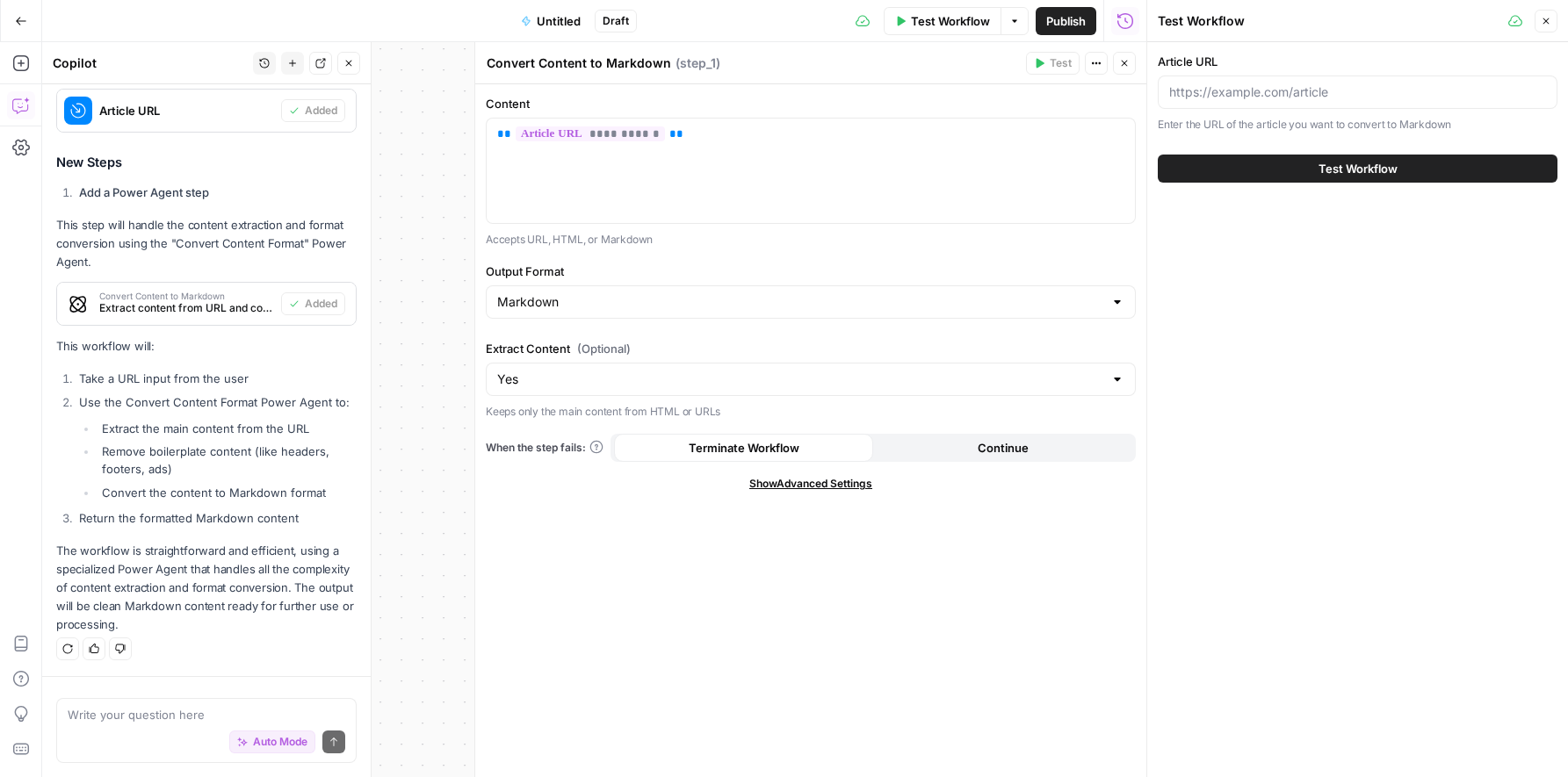
click at [403, 305] on div "Workflow Set Inputs Inputs Content Processing Convert Content to Markdown Step …" at bounding box center [595, 409] width 1104 height 734
click at [414, 306] on div "Workflow Set Inputs Inputs Content Processing Convert Content to Markdown Step …" at bounding box center [595, 409] width 1104 height 734
click at [328, 296] on body "Cohort 5 New Home Browse Insights Opportunities Your Data Recent Grids Review S…" at bounding box center [784, 388] width 1568 height 777
click at [565, 14] on span "Untitled" at bounding box center [558, 21] width 44 height 18
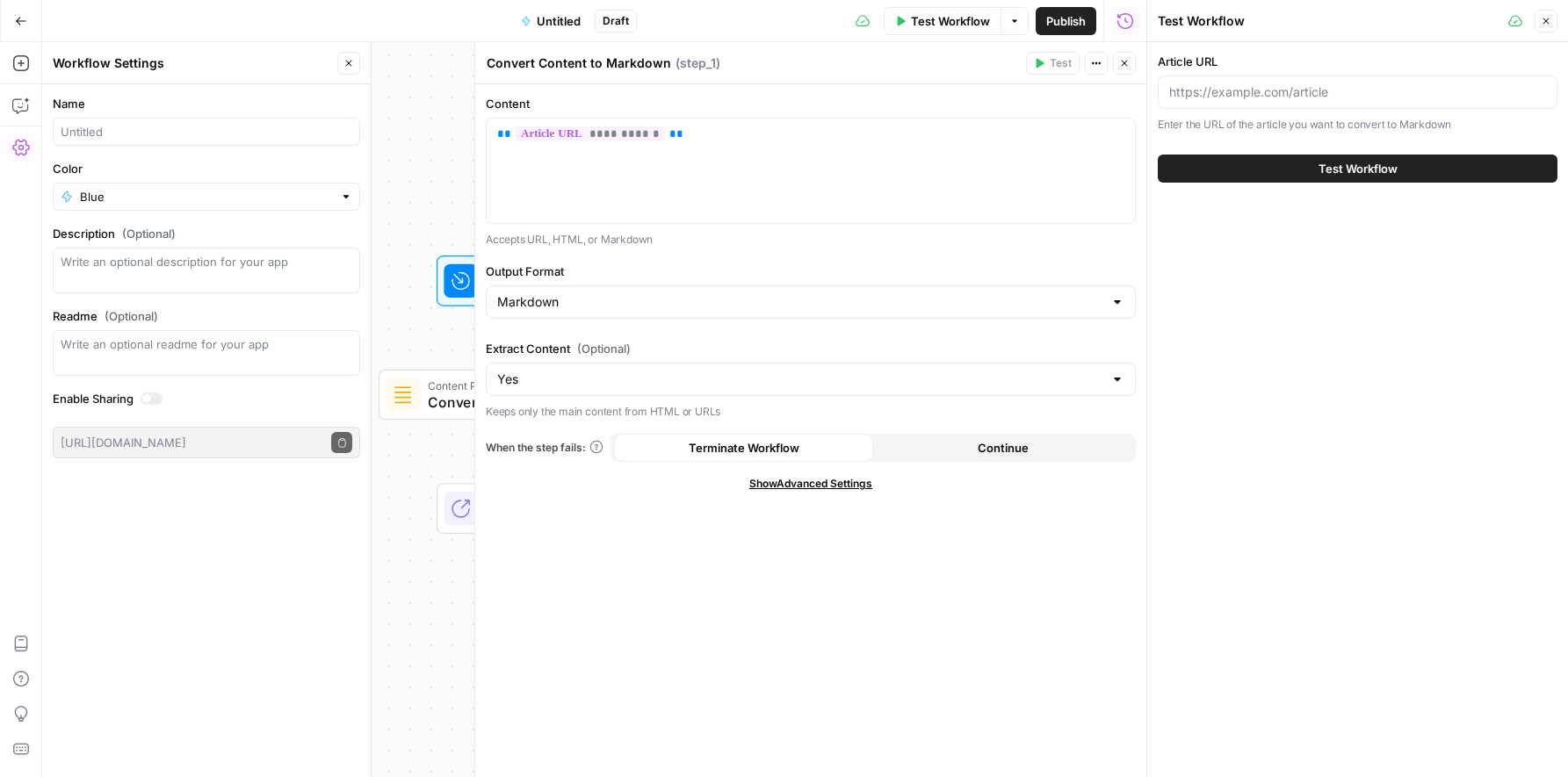
click at [431, 121] on div "Workflow Set Inputs Inputs Content Processing Convert Content to Markdown Step …" at bounding box center [595, 409] width 1104 height 734
click at [1263, 21] on icon "button" at bounding box center [1546, 21] width 6 height 6
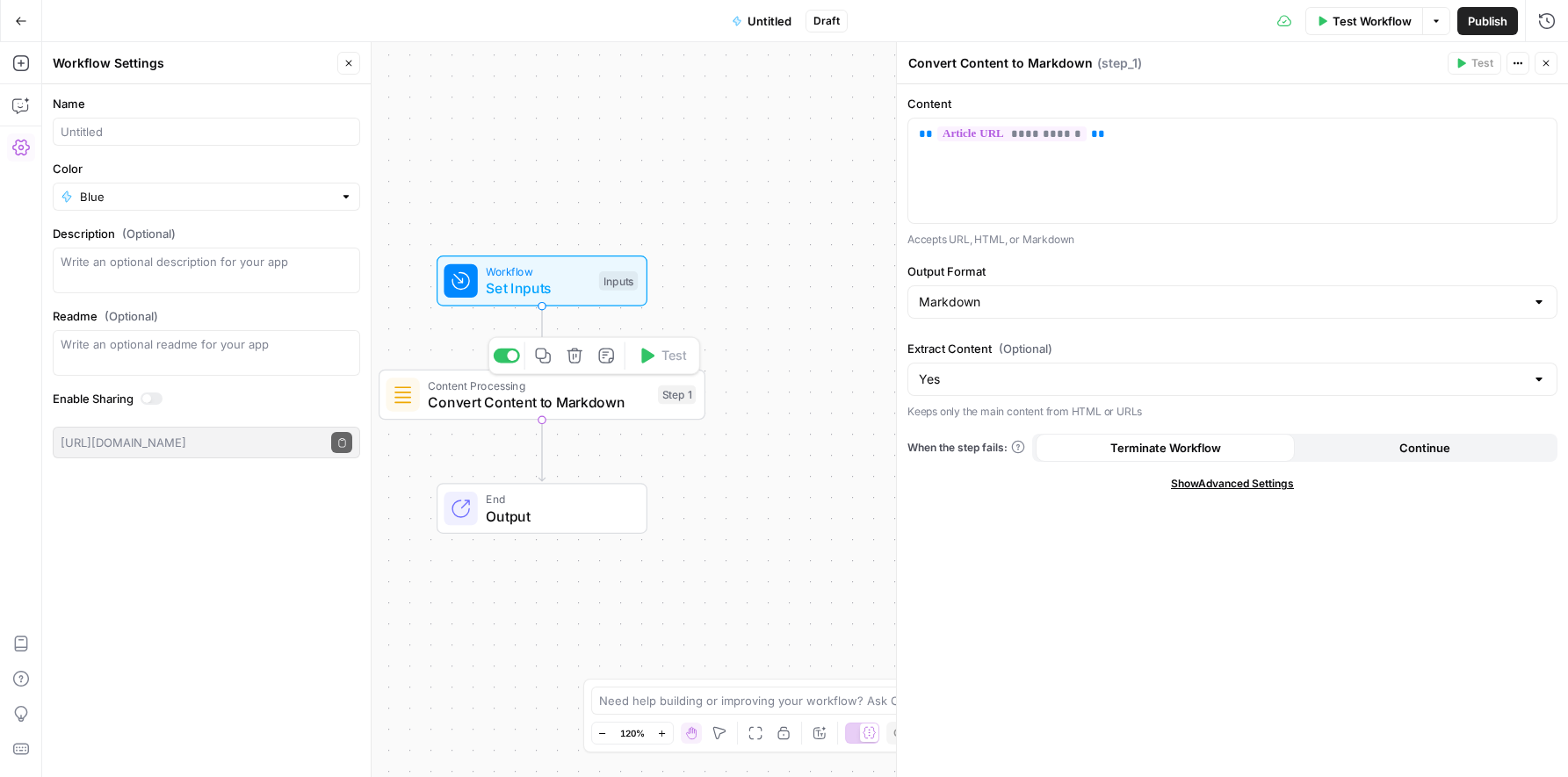
click at [487, 400] on span "Convert Content to Markdown" at bounding box center [539, 402] width 222 height 21
click at [1205, 489] on span "Show Advanced Settings" at bounding box center [1232, 484] width 123 height 16
click at [1028, 546] on input "Select Version" at bounding box center [1222, 545] width 606 height 18
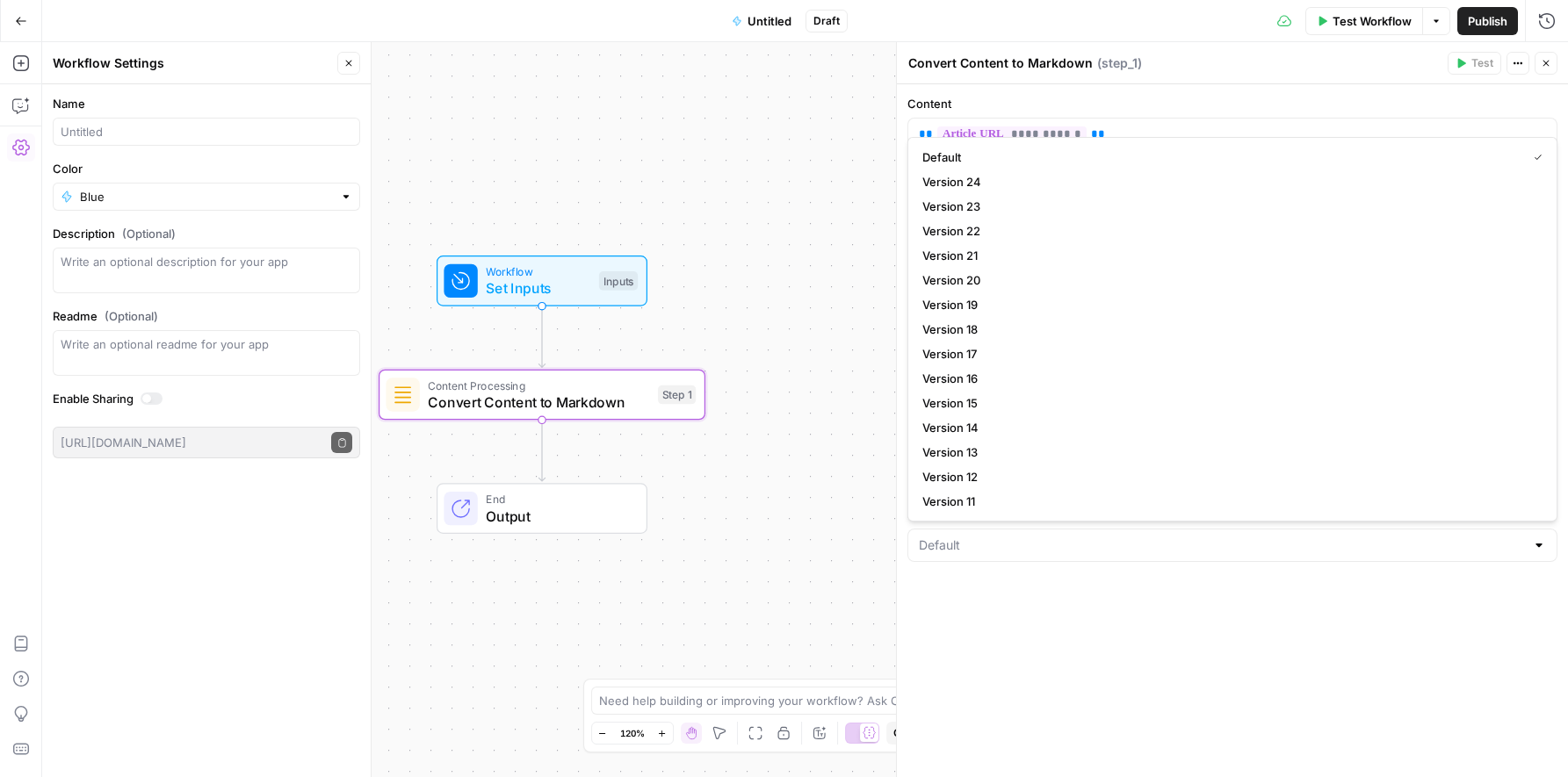
type input "Default"
click at [999, 639] on div "**********" at bounding box center [1232, 431] width 671 height 693
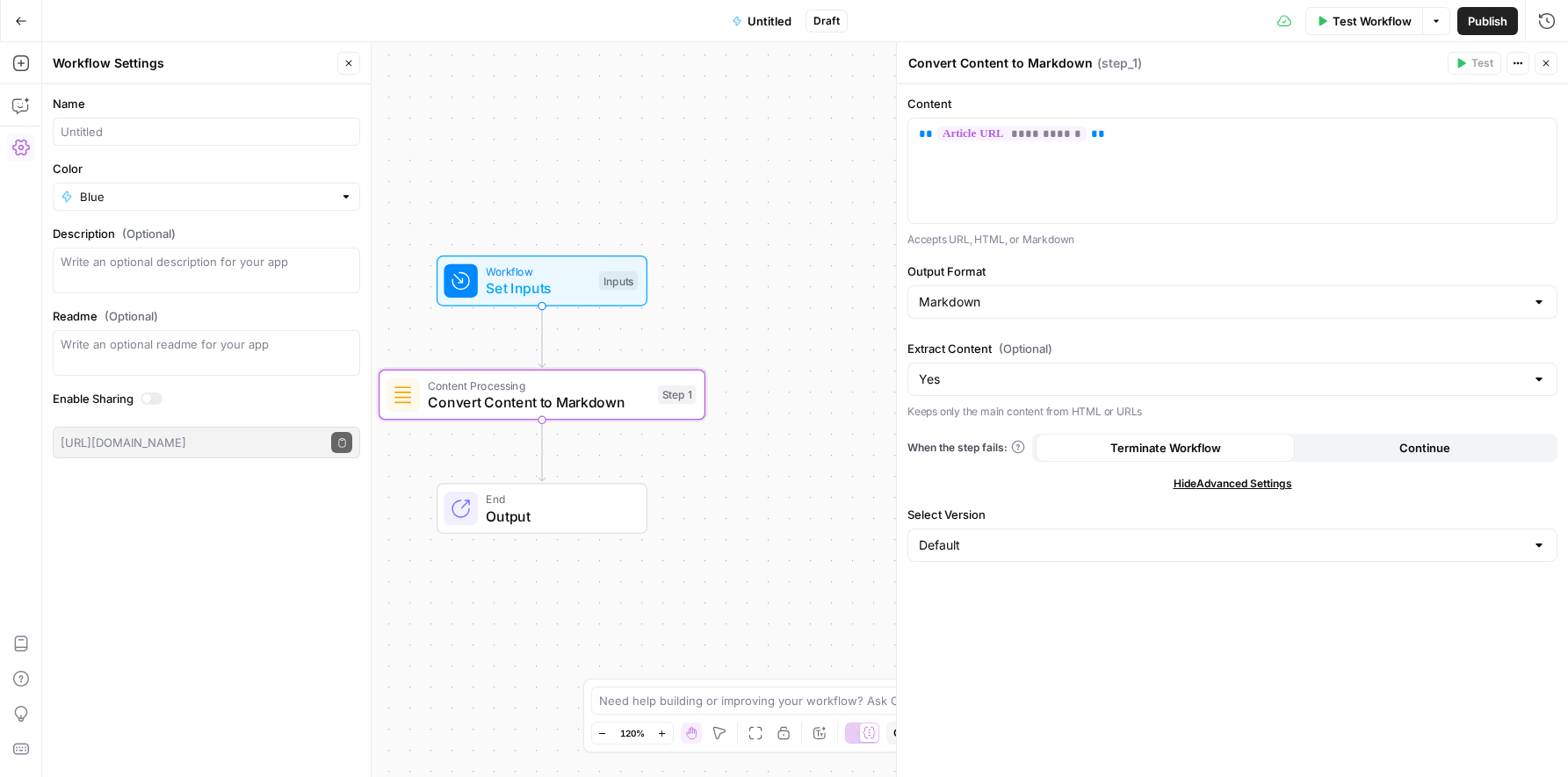
click at [521, 495] on span "End" at bounding box center [558, 499] width 144 height 17
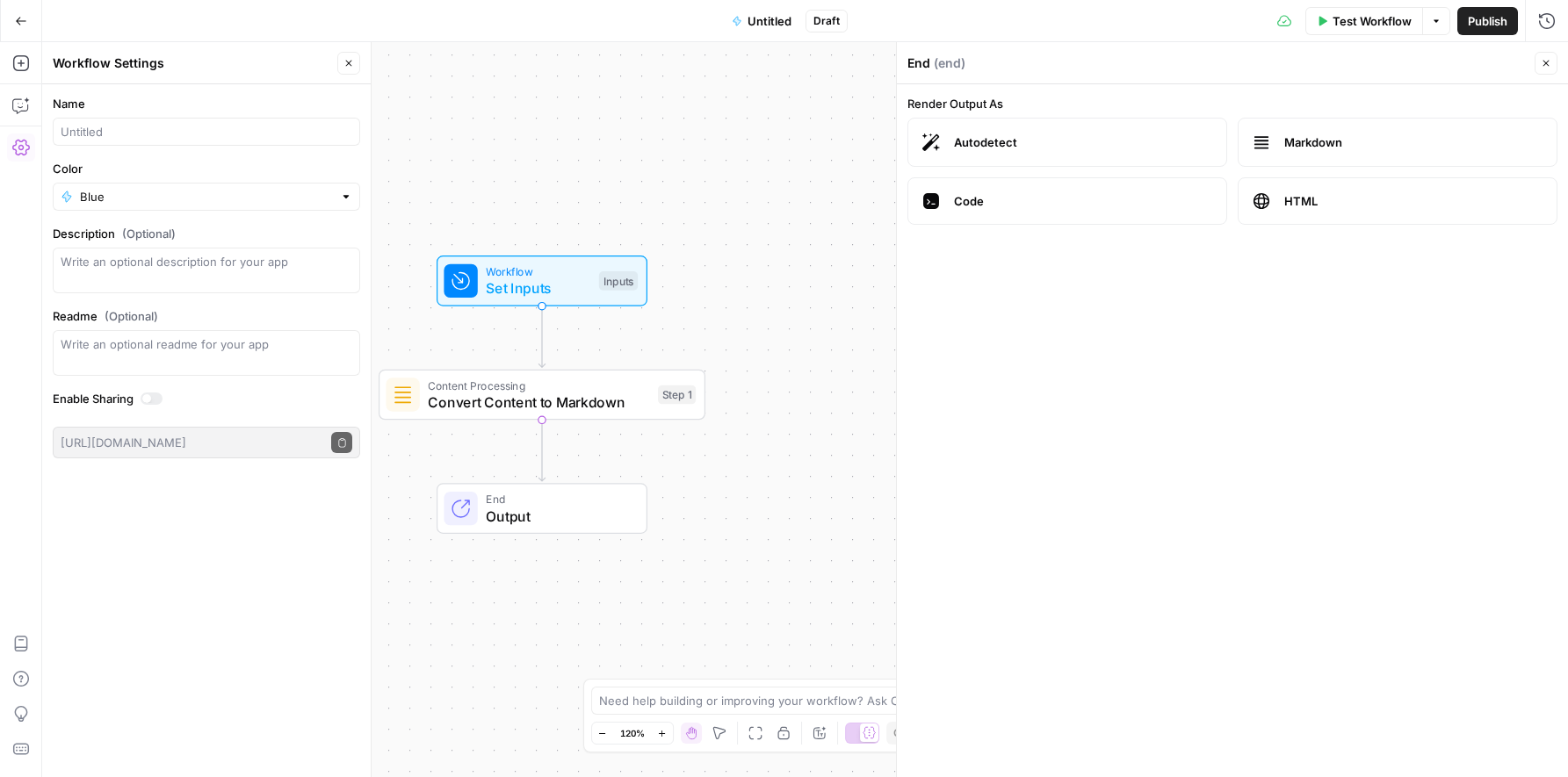
click at [1263, 145] on span "Markdown" at bounding box center [1413, 143] width 258 height 18
click at [565, 518] on span "Output" at bounding box center [558, 517] width 144 height 21
click at [1263, 58] on icon "button" at bounding box center [1546, 63] width 11 height 11
click at [173, 207] on div "Blue" at bounding box center [206, 197] width 308 height 28
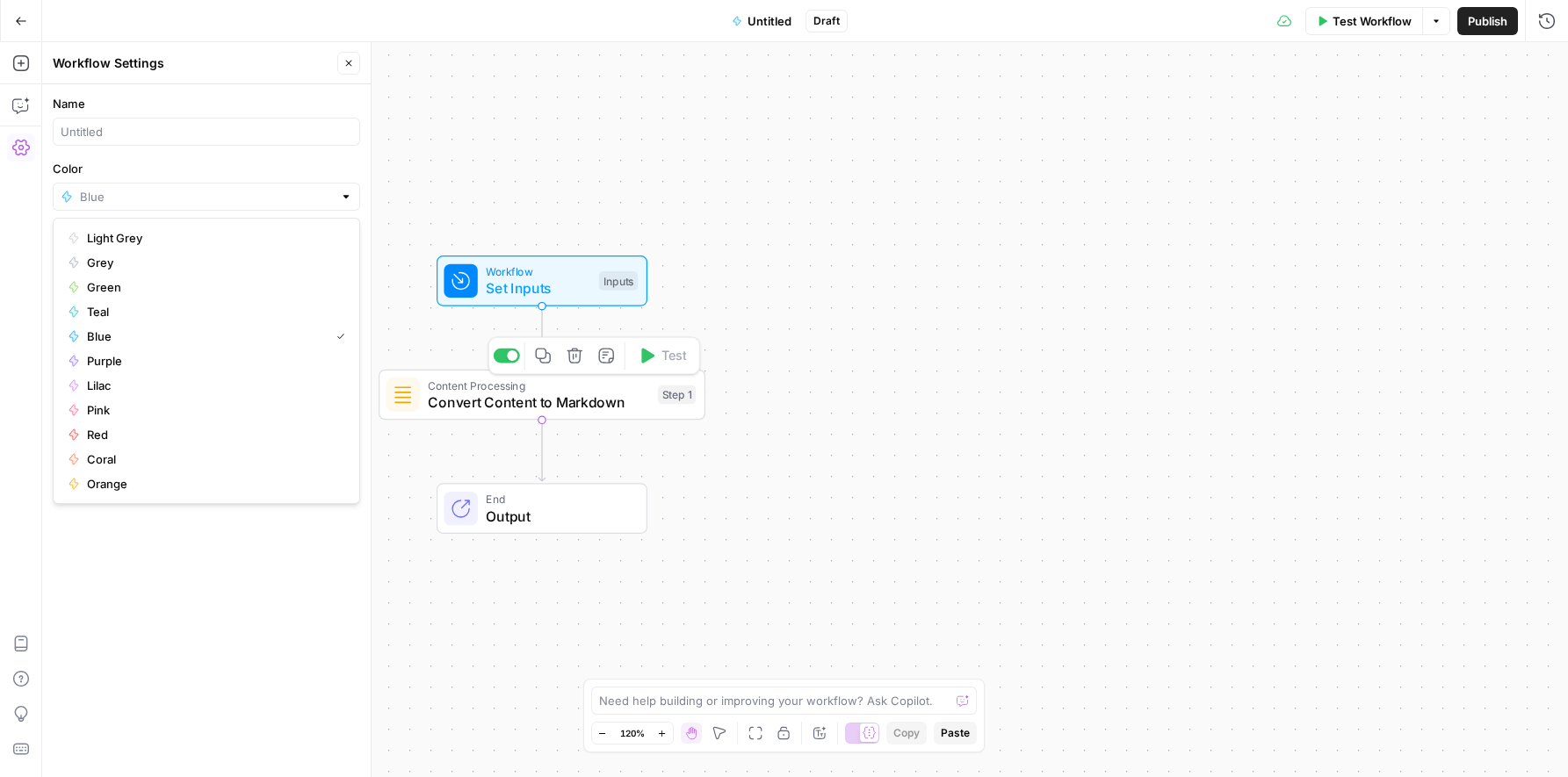
type input "Blue"
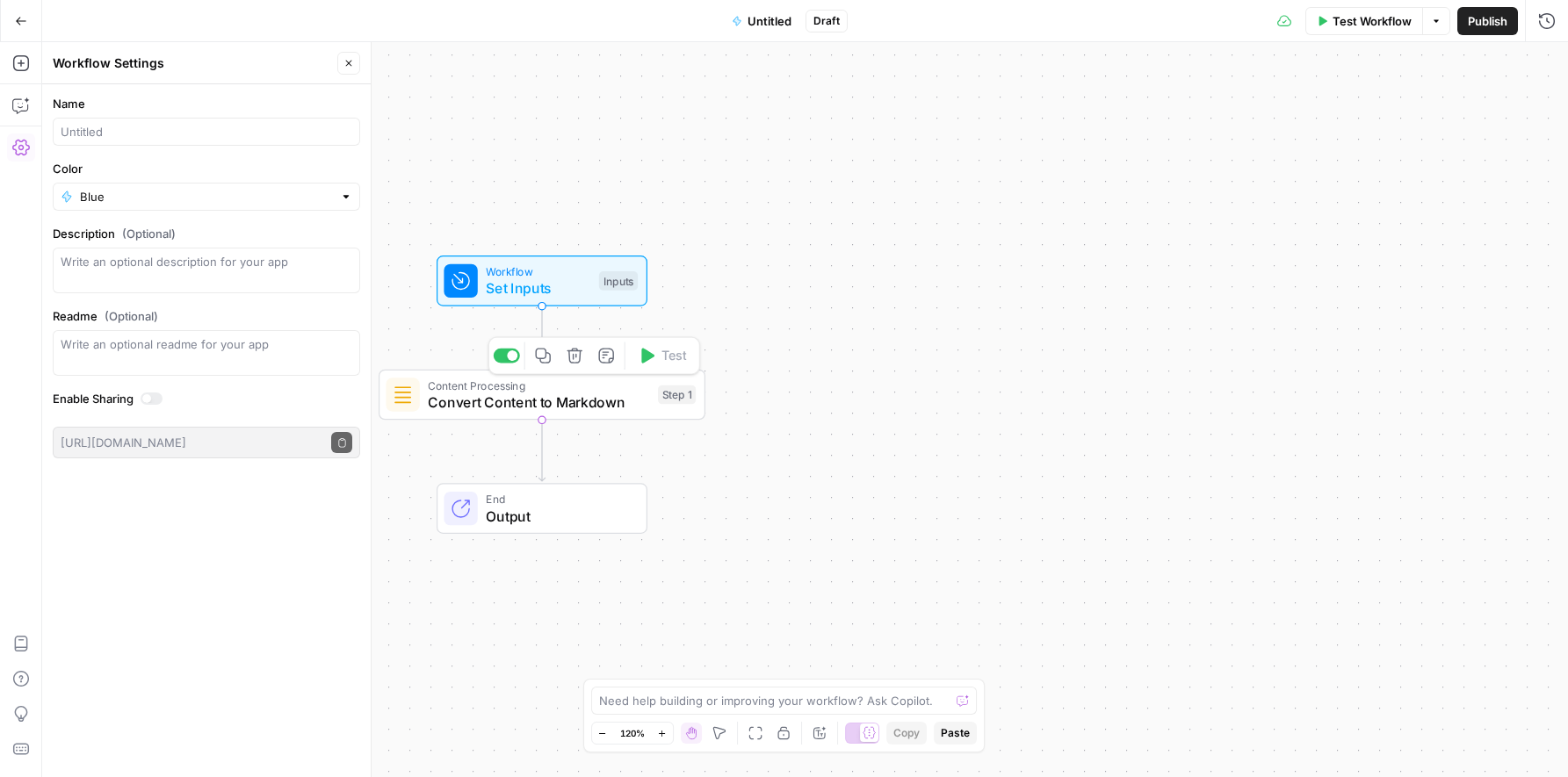
click at [534, 392] on span "Convert Content to Markdown" at bounding box center [539, 402] width 222 height 21
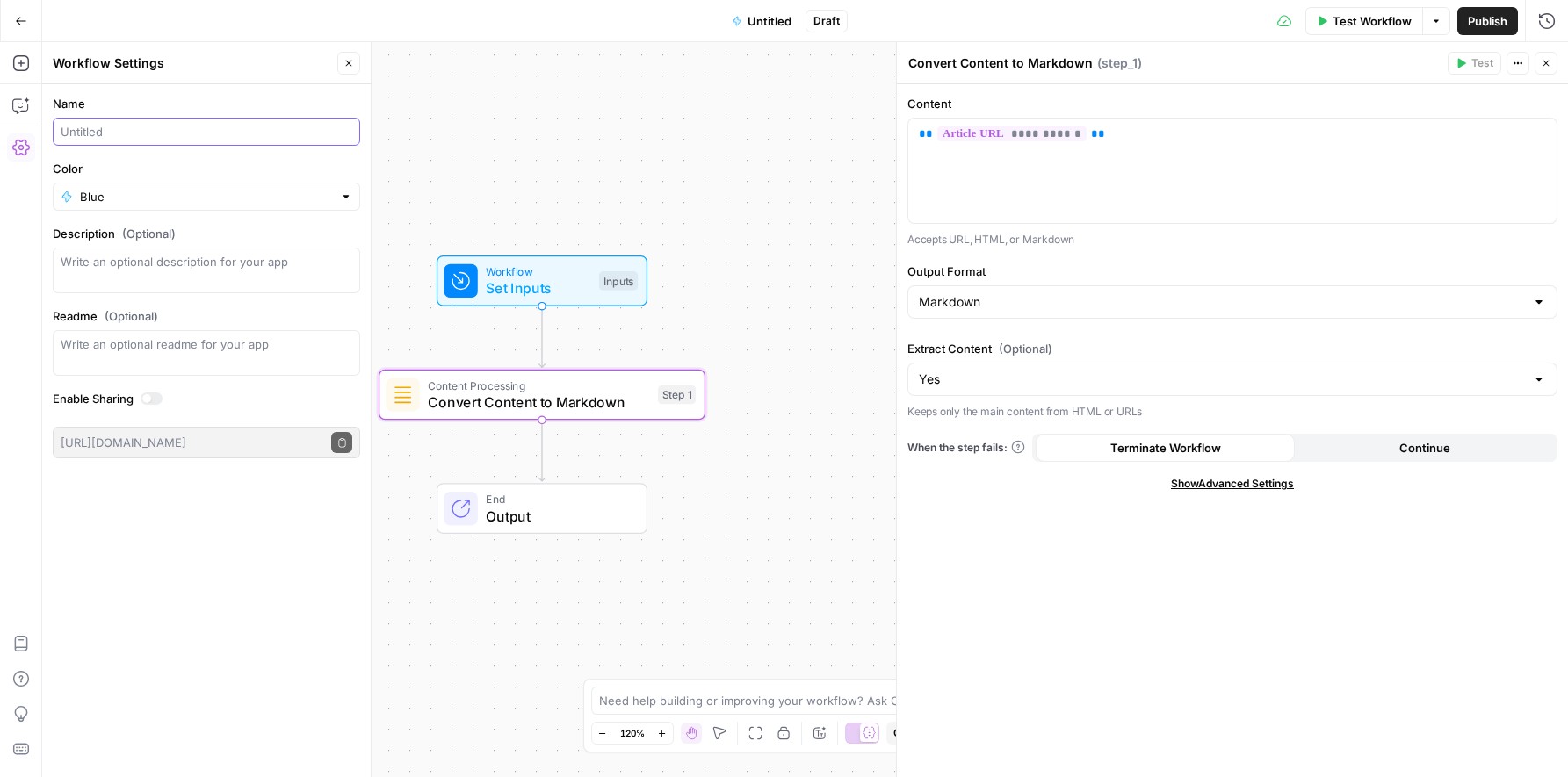
click at [176, 139] on input "Name" at bounding box center [206, 132] width 292 height 18
type input "URL to Markdown"
click at [141, 213] on form "Name URL to Markdown Color Blue Description (Optional) Readme (Optional) Write …" at bounding box center [207, 276] width 329 height 385
click at [108, 192] on input "Color" at bounding box center [206, 197] width 253 height 18
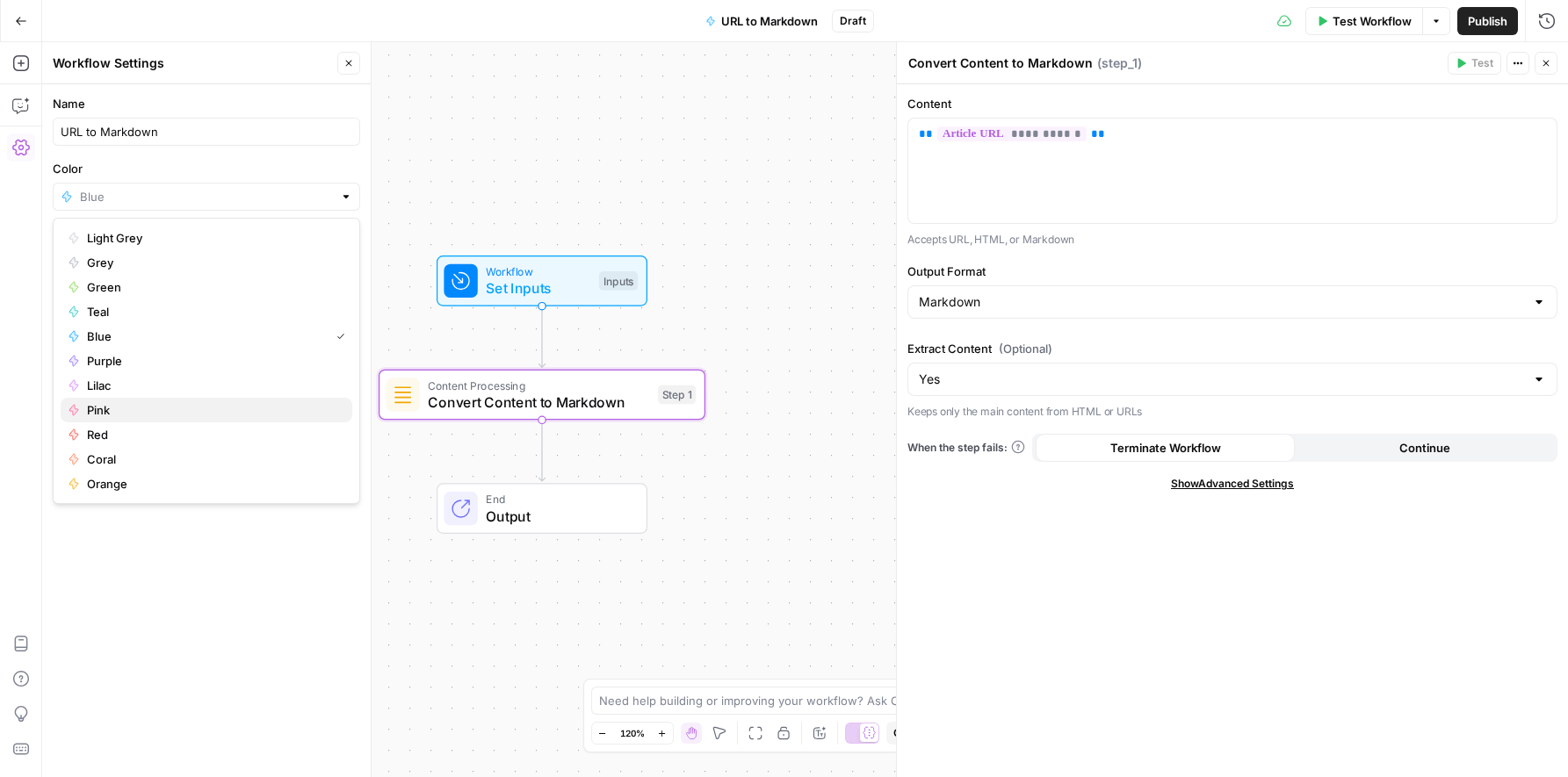
click at [96, 410] on span "Pink" at bounding box center [212, 410] width 251 height 18
type input "Pink"
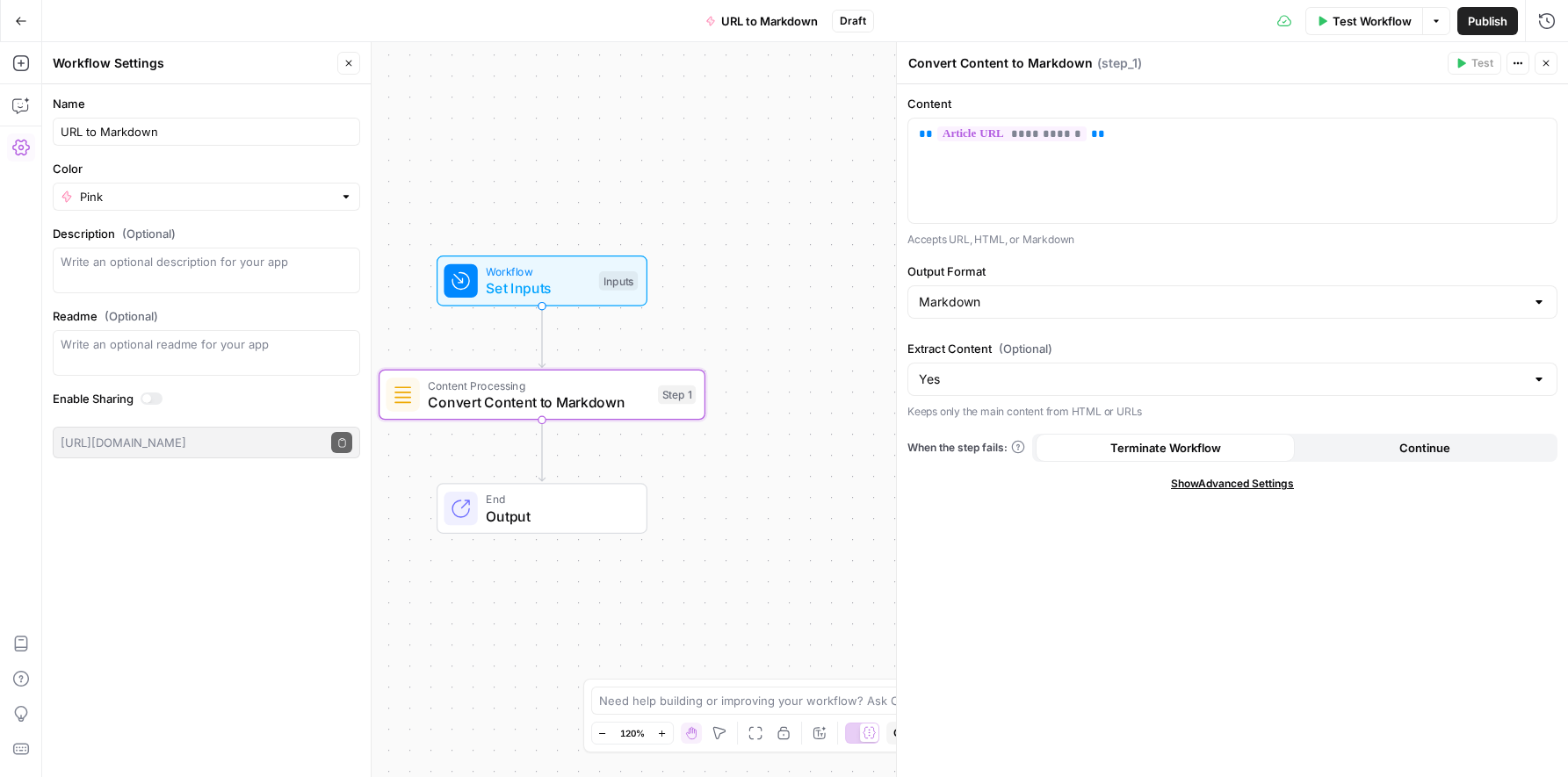
click at [294, 386] on form "Name URL to Markdown Color Pink Description (Optional) Readme (Optional) Write …" at bounding box center [207, 276] width 329 height 385
click at [344, 63] on icon "button" at bounding box center [348, 63] width 11 height 11
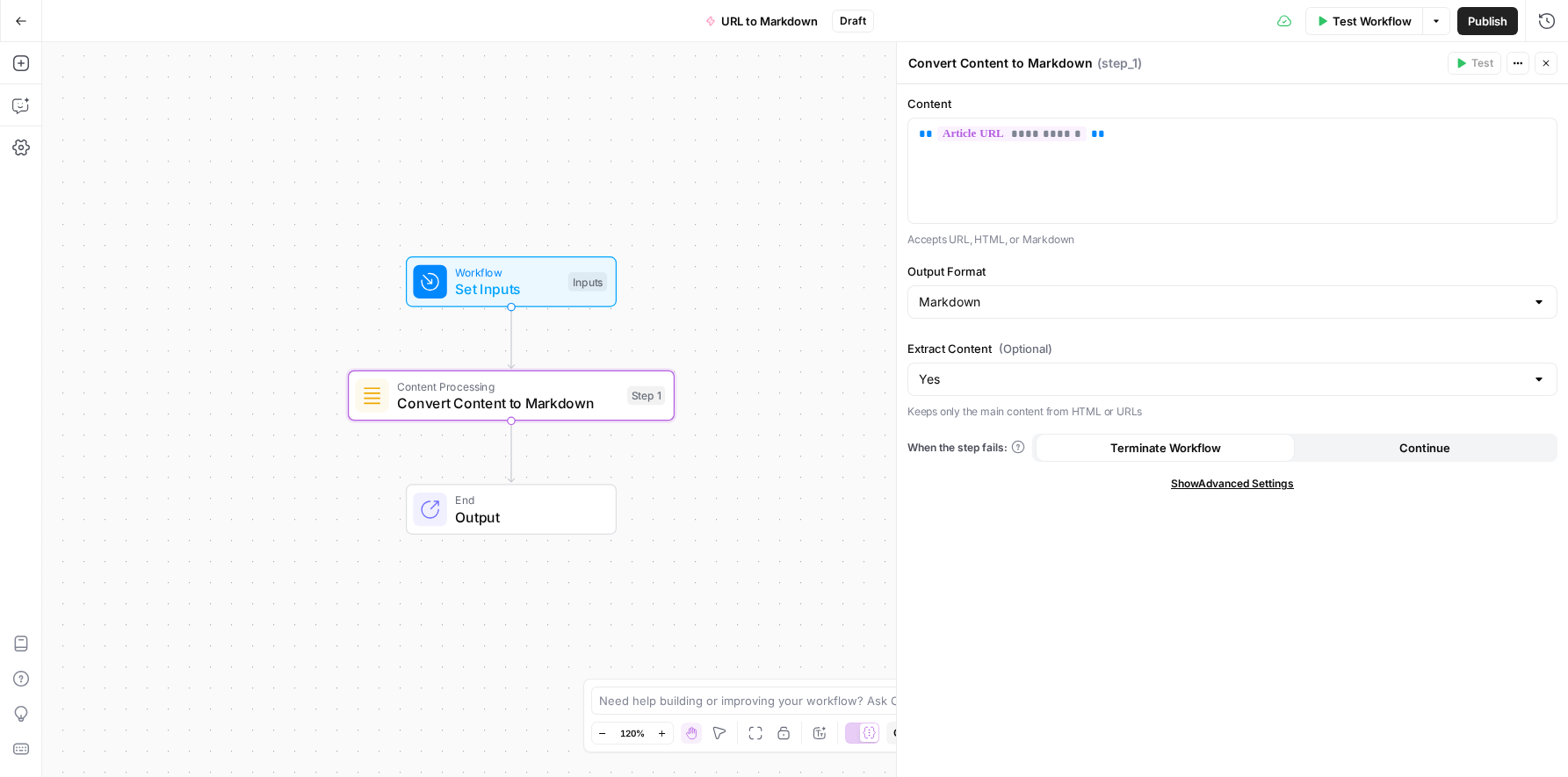
drag, startPoint x: 364, startPoint y: 134, endPoint x: 335, endPoint y: 133, distance: 29.0
click at [335, 133] on div "Workflow Set Inputs Inputs Content Processing Convert Content to Markdown Step …" at bounding box center [805, 409] width 1525 height 734
click at [519, 279] on span "Set Inputs" at bounding box center [490, 288] width 105 height 21
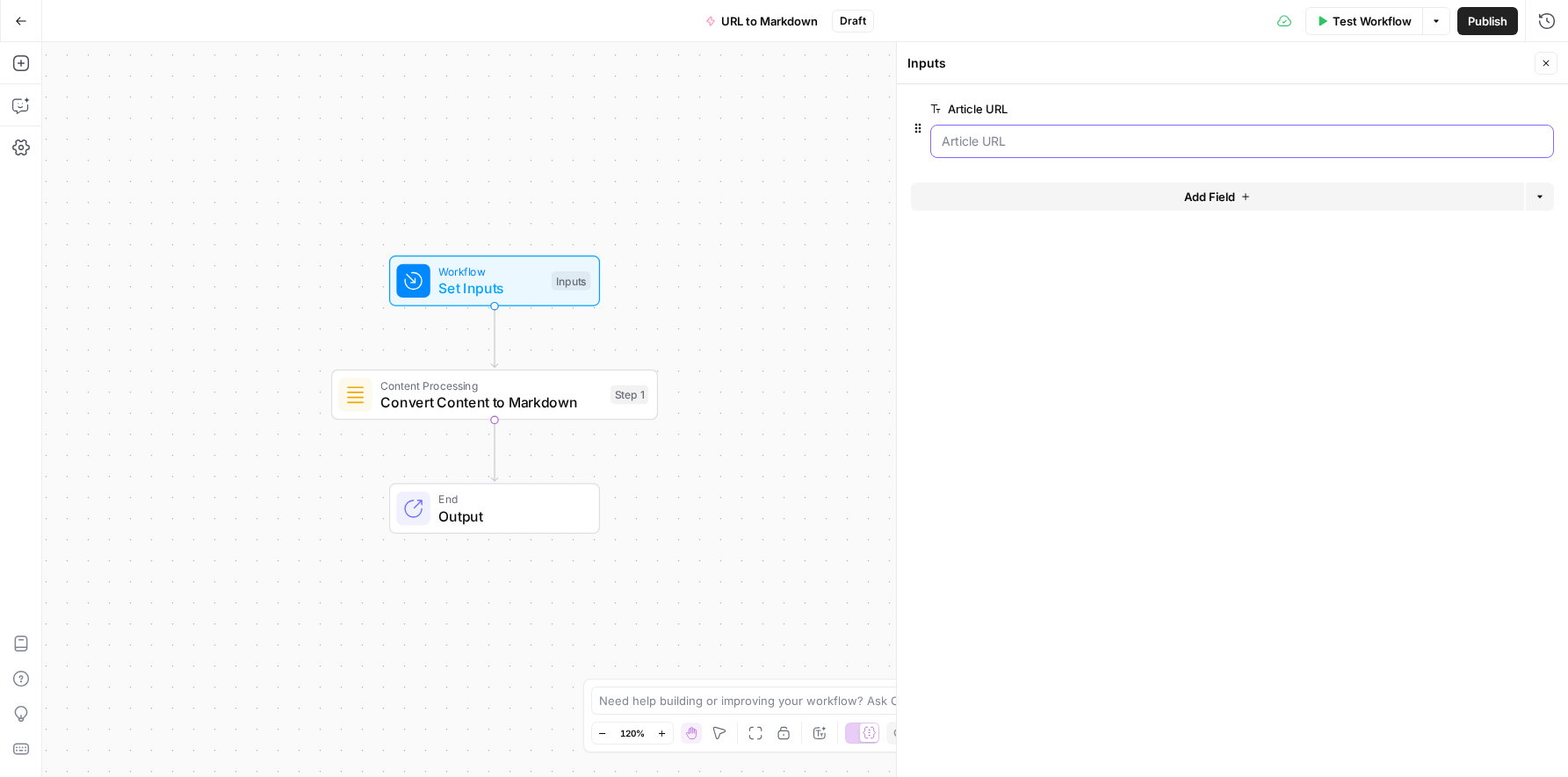
click at [1058, 142] on URL "Article URL" at bounding box center [1242, 142] width 601 height 18
click at [1263, 300] on form "Article URL edit field Delete group Add Field Options" at bounding box center [1232, 431] width 671 height 693
click at [1263, 27] on button "Publish" at bounding box center [1487, 21] width 60 height 28
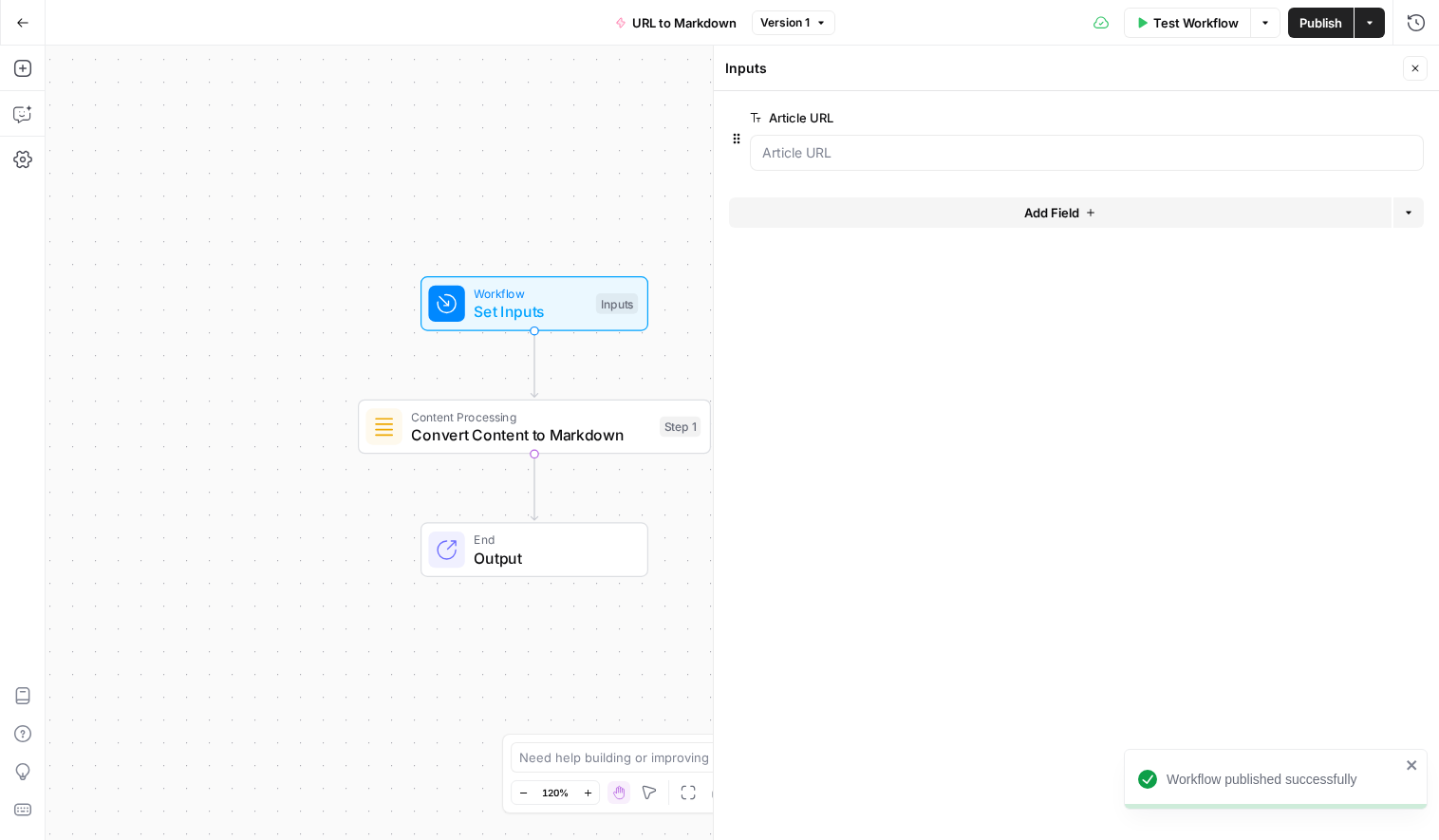
click at [1360, 476] on form "Article URL edit field Delete group Add Field Options" at bounding box center [1076, 465] width 725 height 749
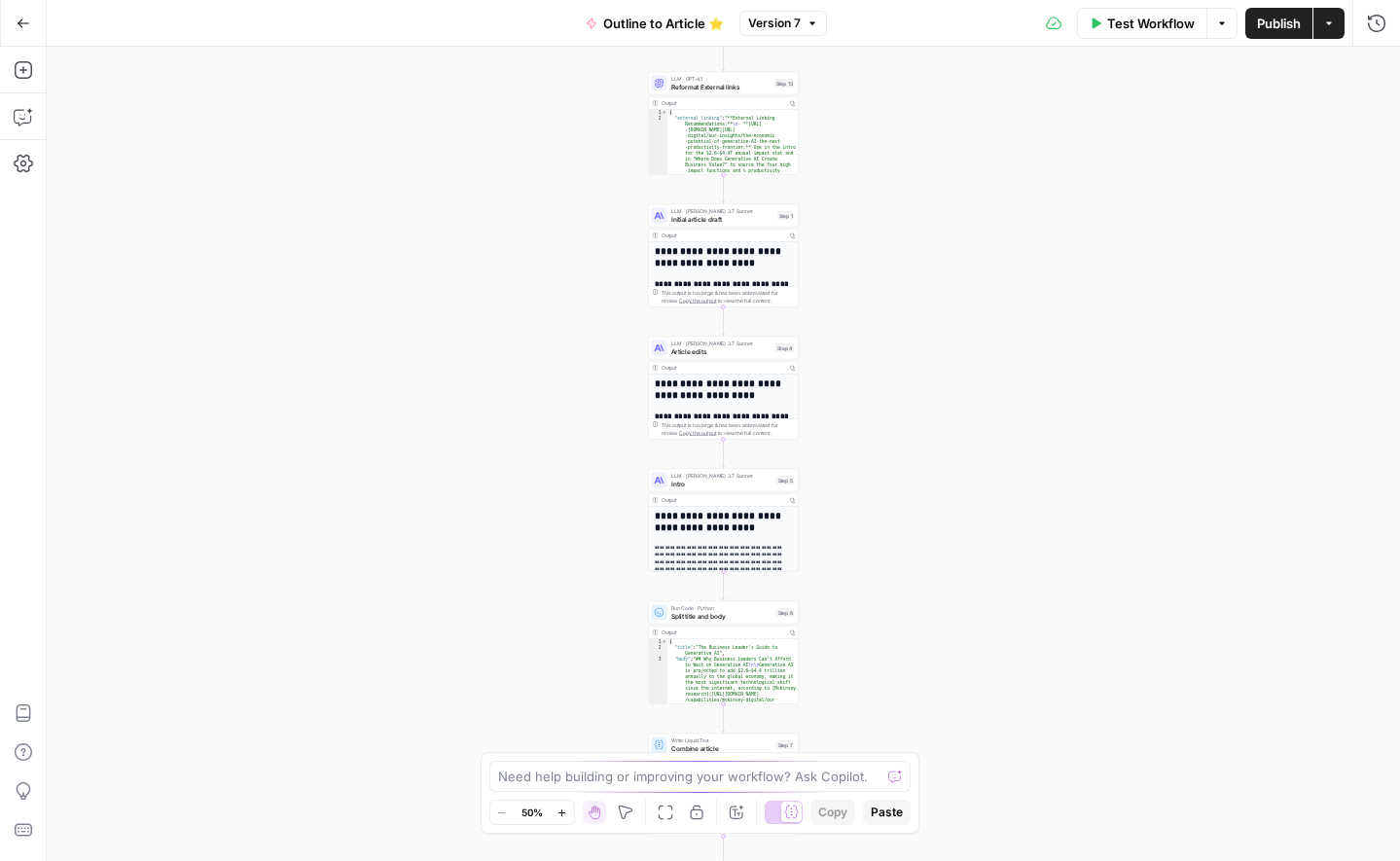
click at [791, 20] on span "Version 7" at bounding box center [775, 24] width 53 height 18
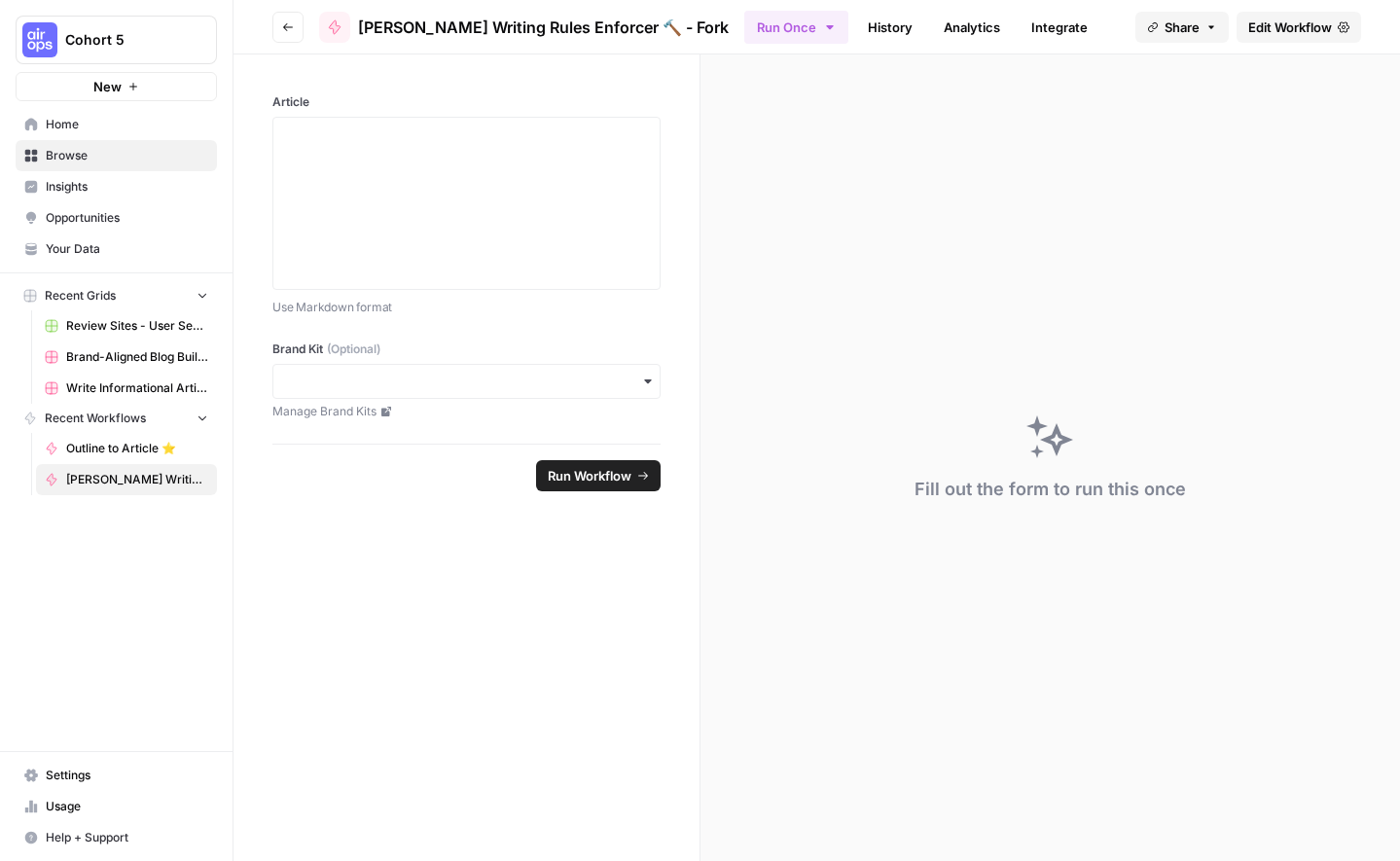
click at [362, 309] on p "Use Markdown format" at bounding box center [465, 307] width 388 height 20
copy p "Use Markdown format"
click at [464, 465] on footer "Run Workflow" at bounding box center [465, 475] width 388 height 63
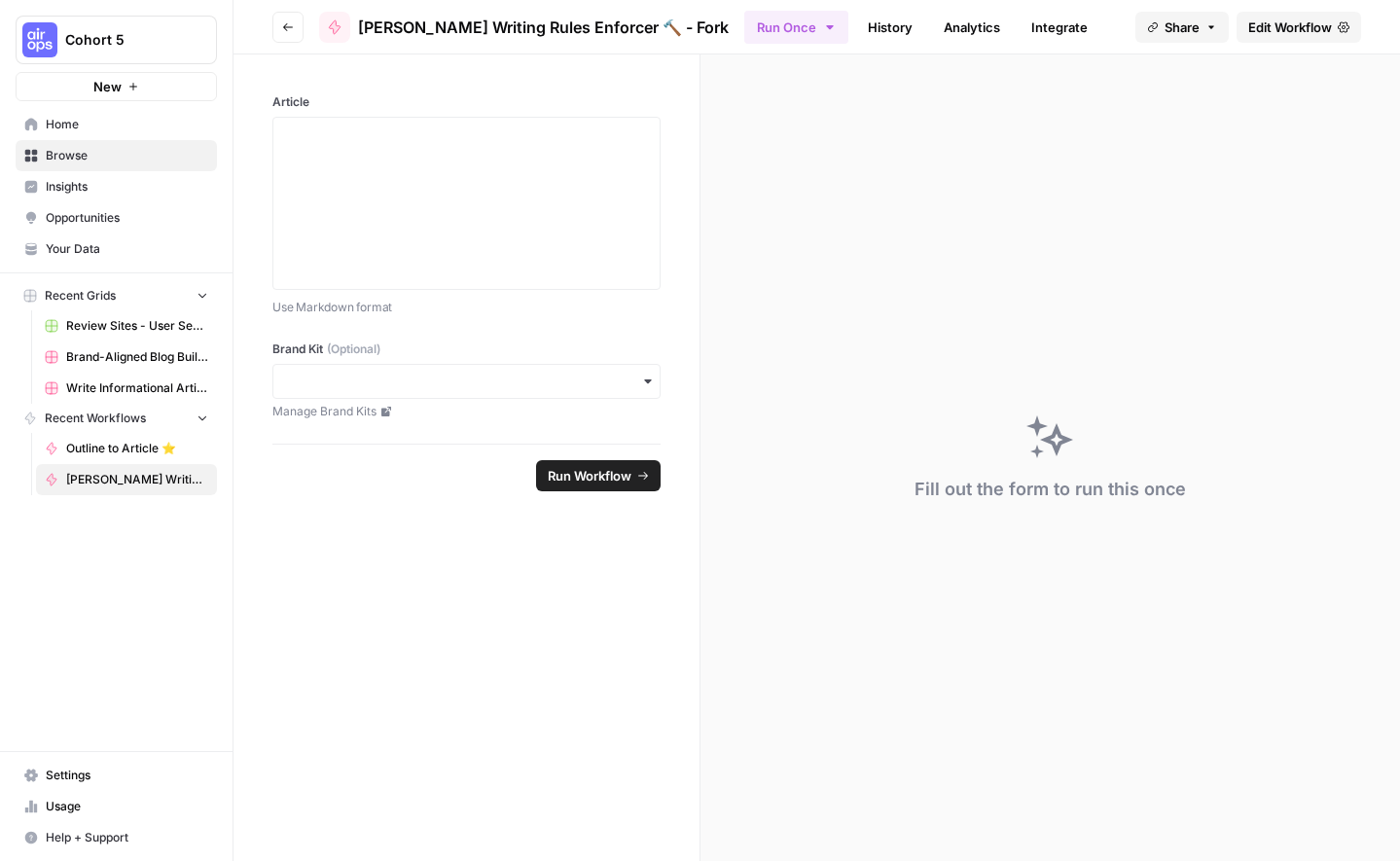
click at [283, 28] on icon "button" at bounding box center [288, 27] width 12 height 12
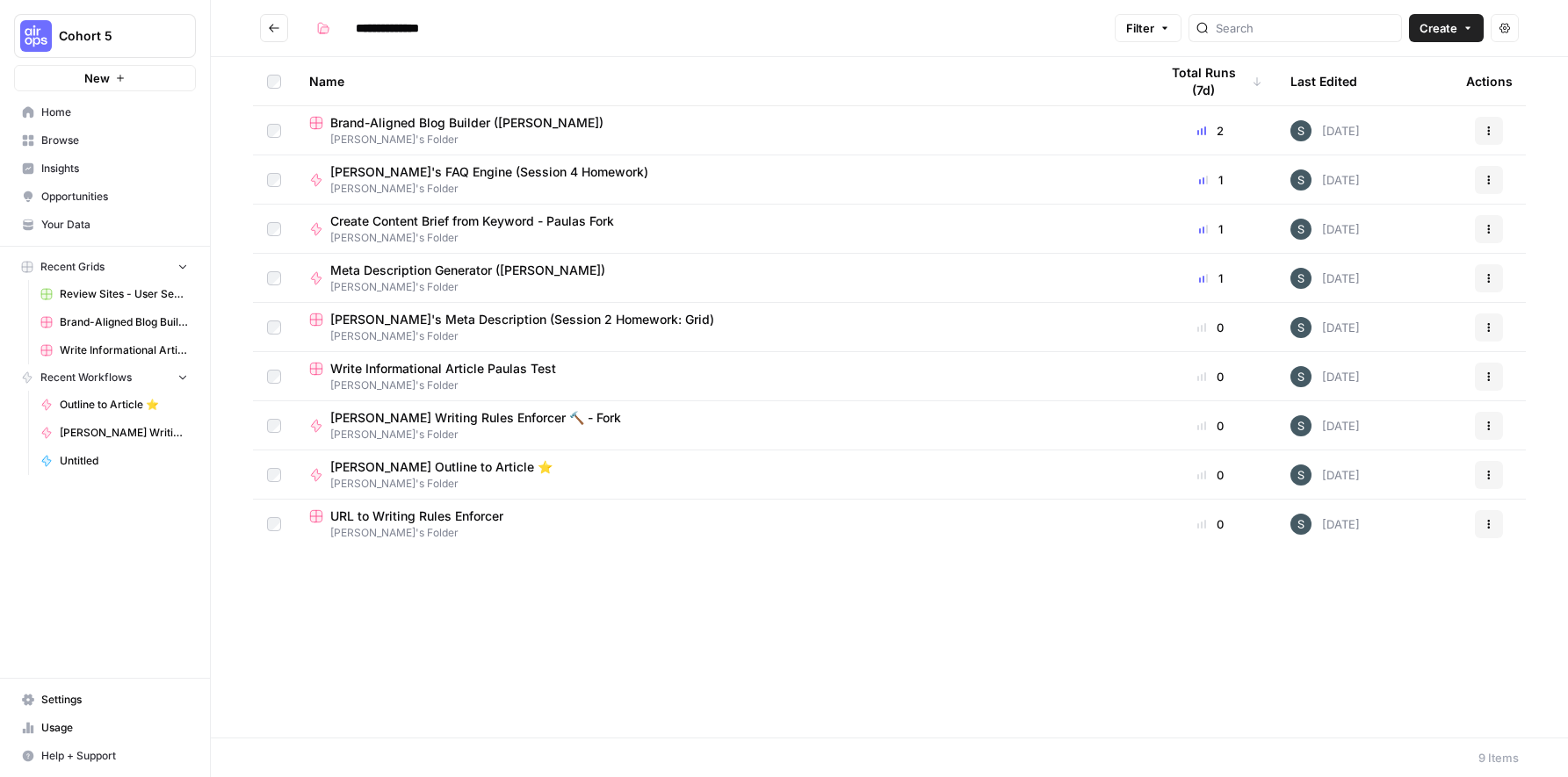
click at [427, 514] on span "URL to Writing Rules Enforcer" at bounding box center [417, 517] width 173 height 18
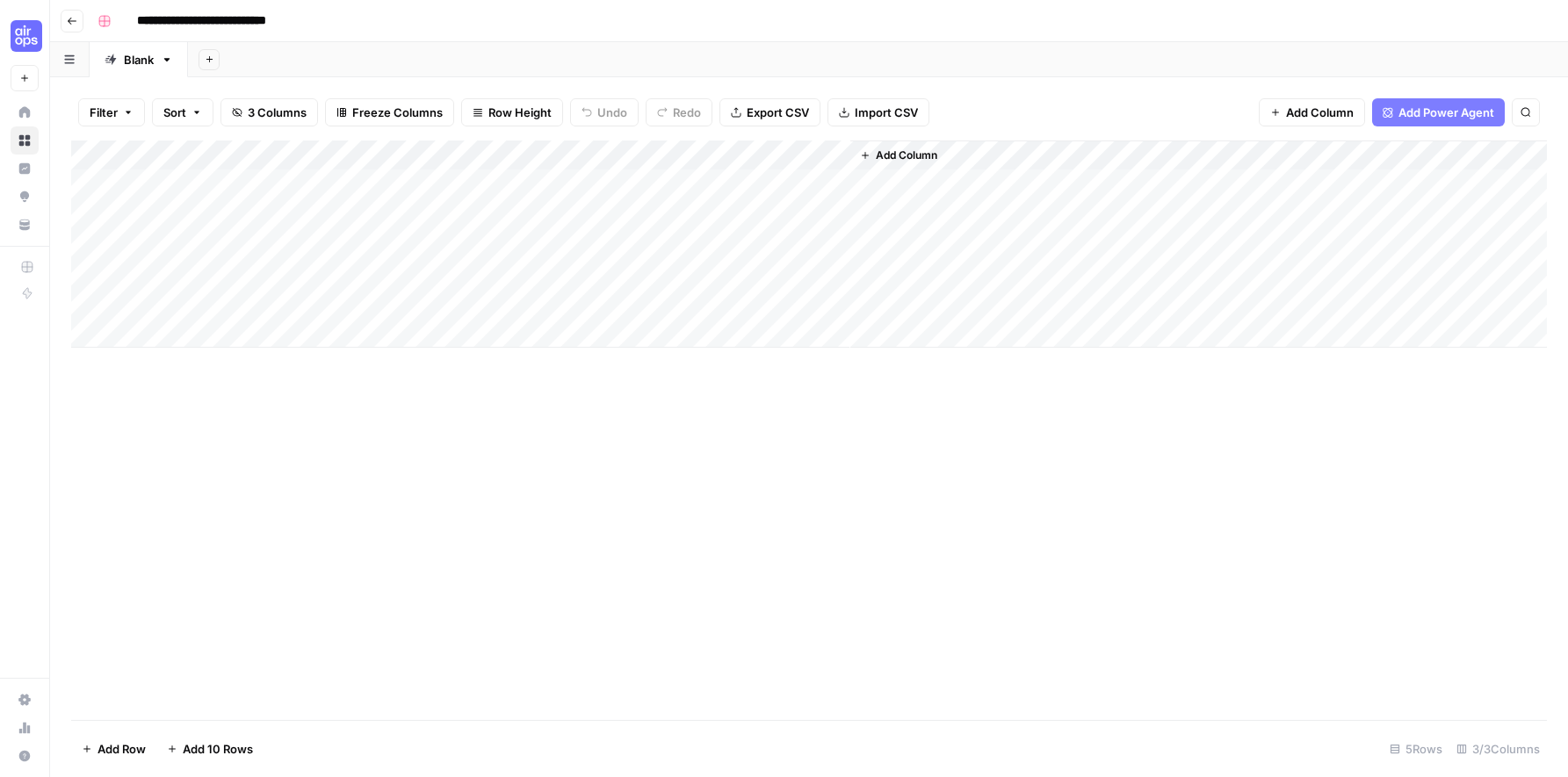
click at [387, 158] on div "Add Column" at bounding box center [808, 245] width 1476 height 207
drag, startPoint x: 1034, startPoint y: 423, endPoint x: 838, endPoint y: 159, distance: 328.8
click at [1030, 416] on div "Add Column" at bounding box center [808, 431] width 1476 height 579
click at [892, 155] on span "Add Column" at bounding box center [906, 155] width 61 height 16
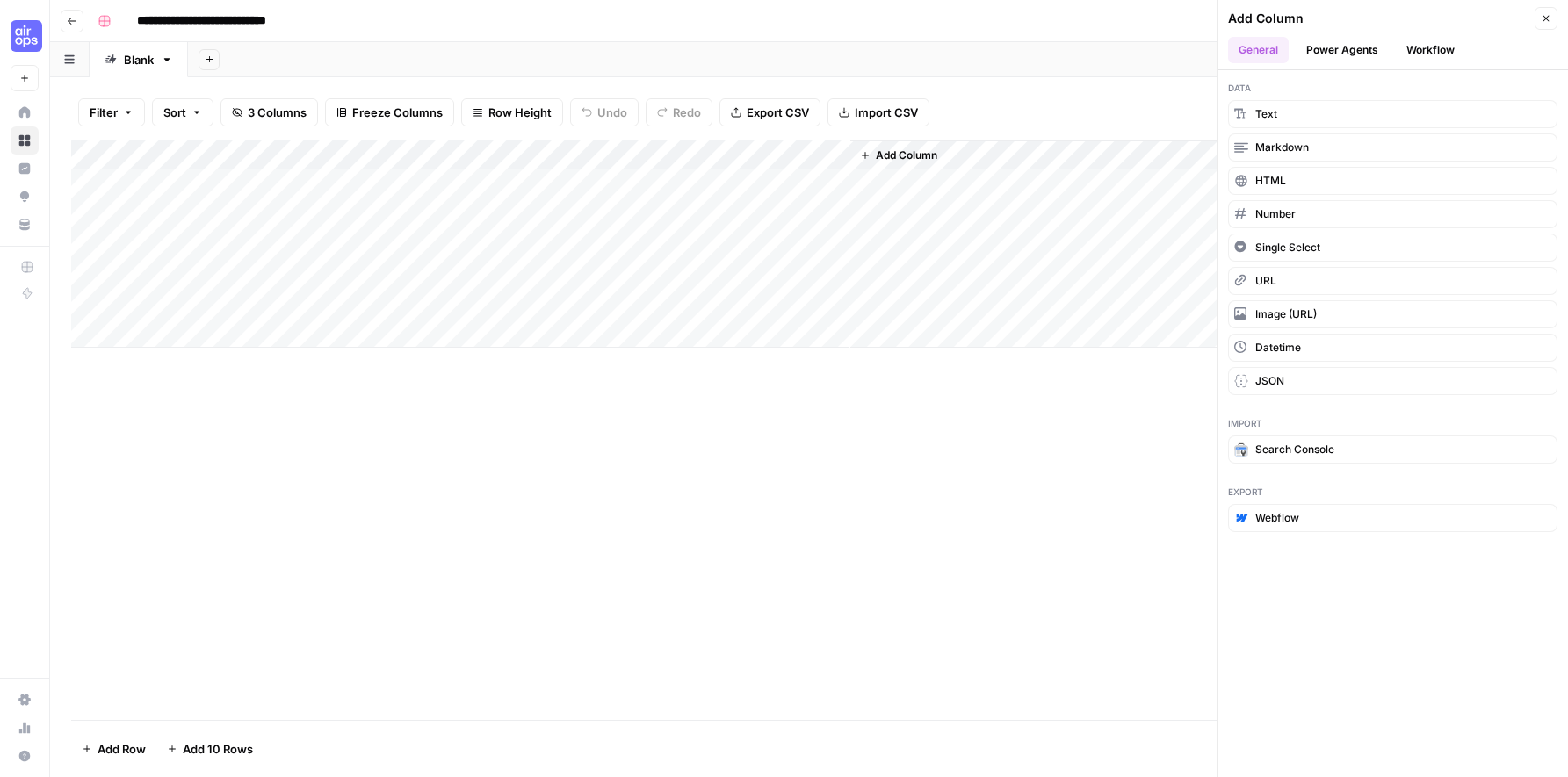
click at [1332, 57] on button "Power Agents" at bounding box center [1342, 51] width 93 height 27
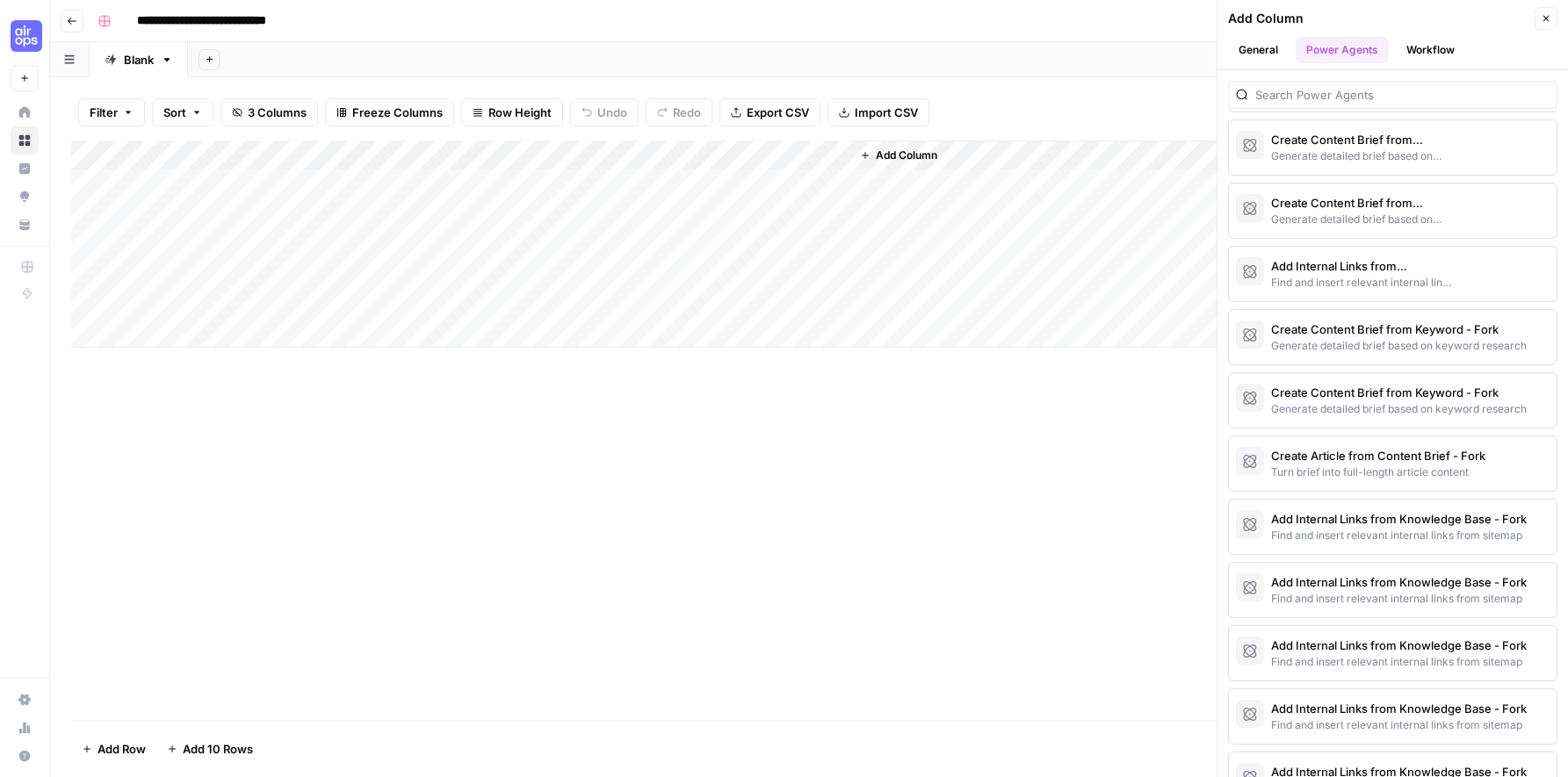
scroll to position [3950, 0]
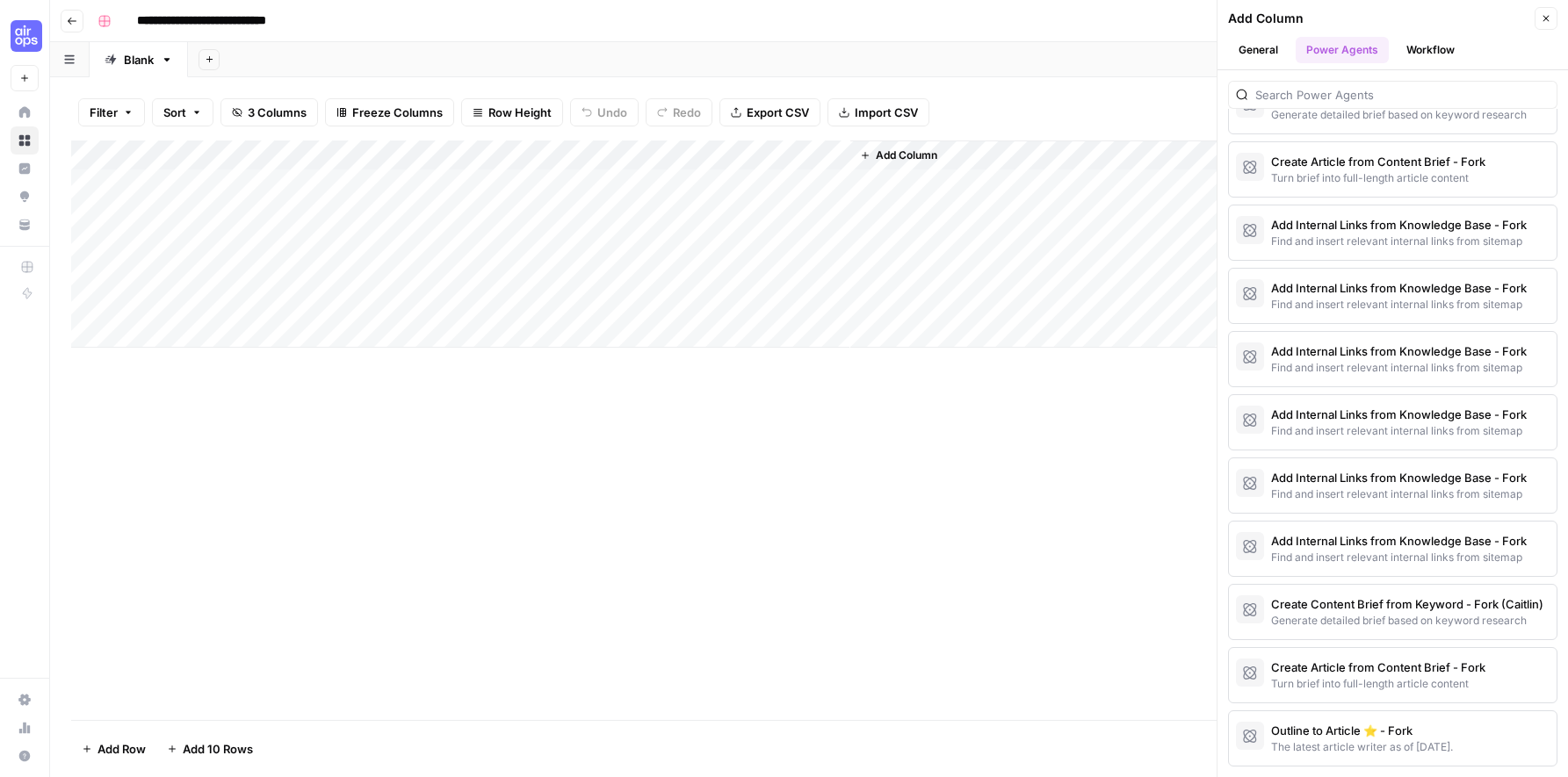
click at [1455, 49] on button "Workflow" at bounding box center [1431, 51] width 69 height 27
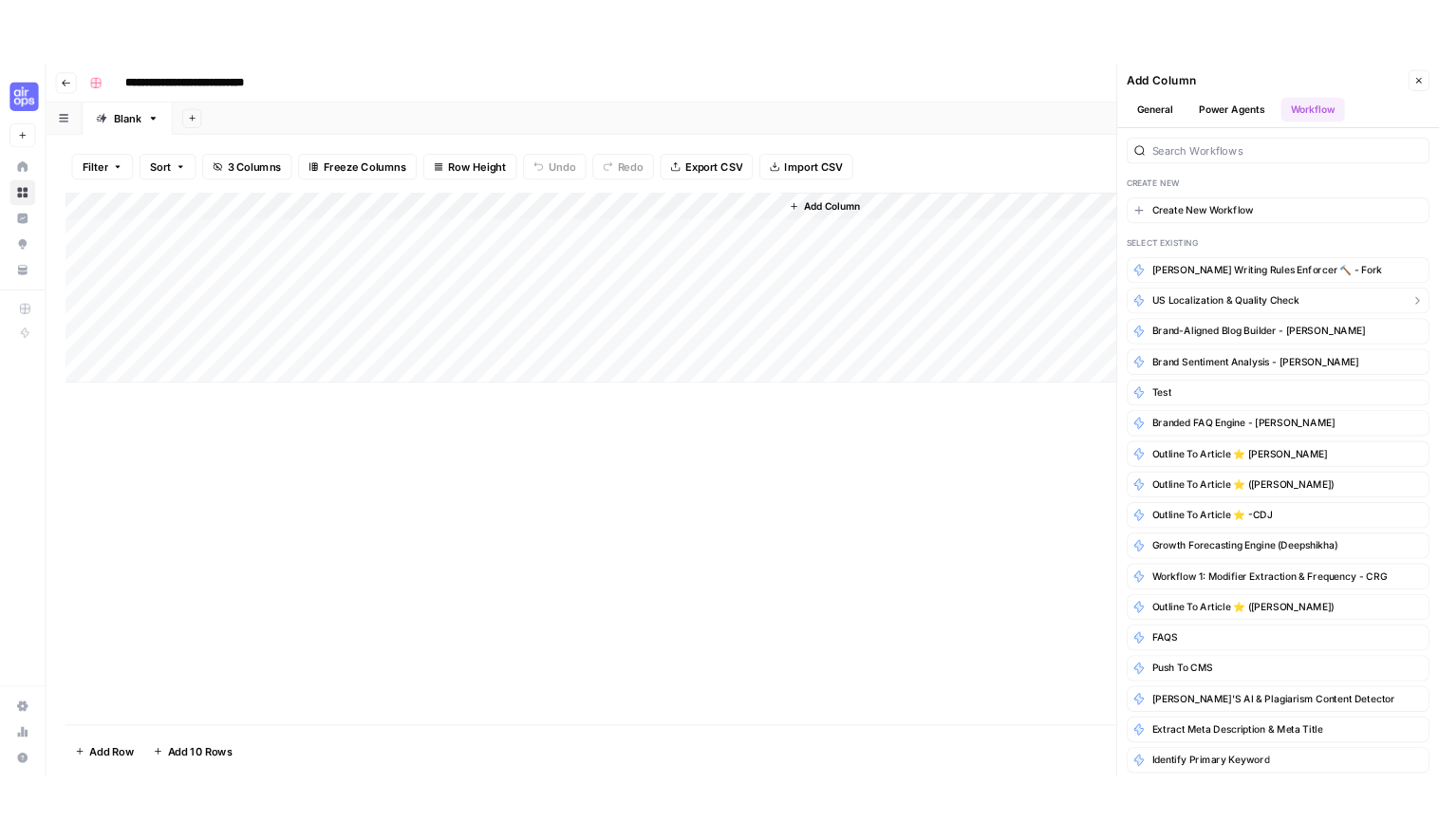
scroll to position [1314, 0]
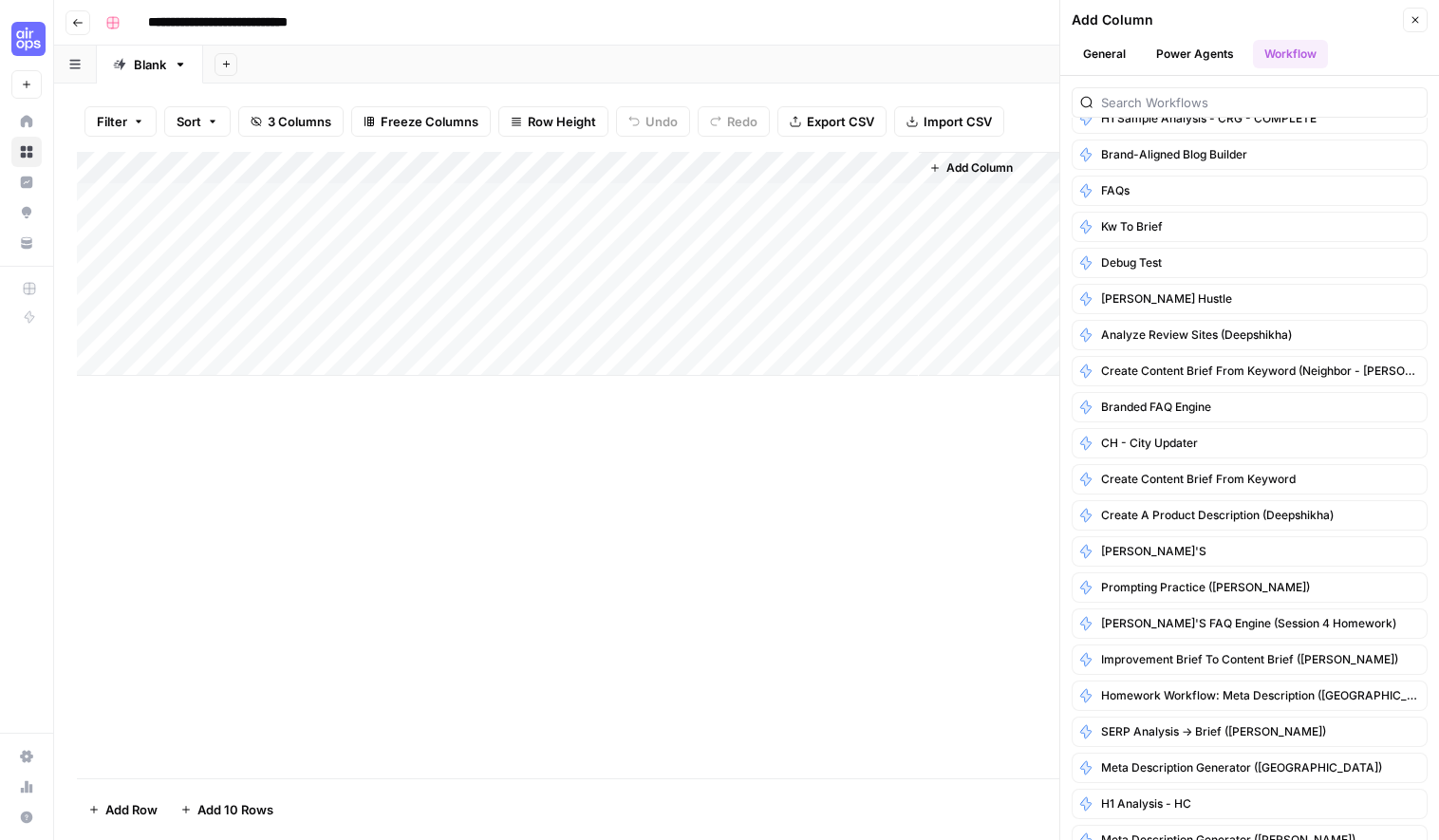
click at [701, 197] on div "Add Column" at bounding box center [746, 264] width 1339 height 224
click at [1412, 21] on icon "button" at bounding box center [1416, 20] width 11 height 11
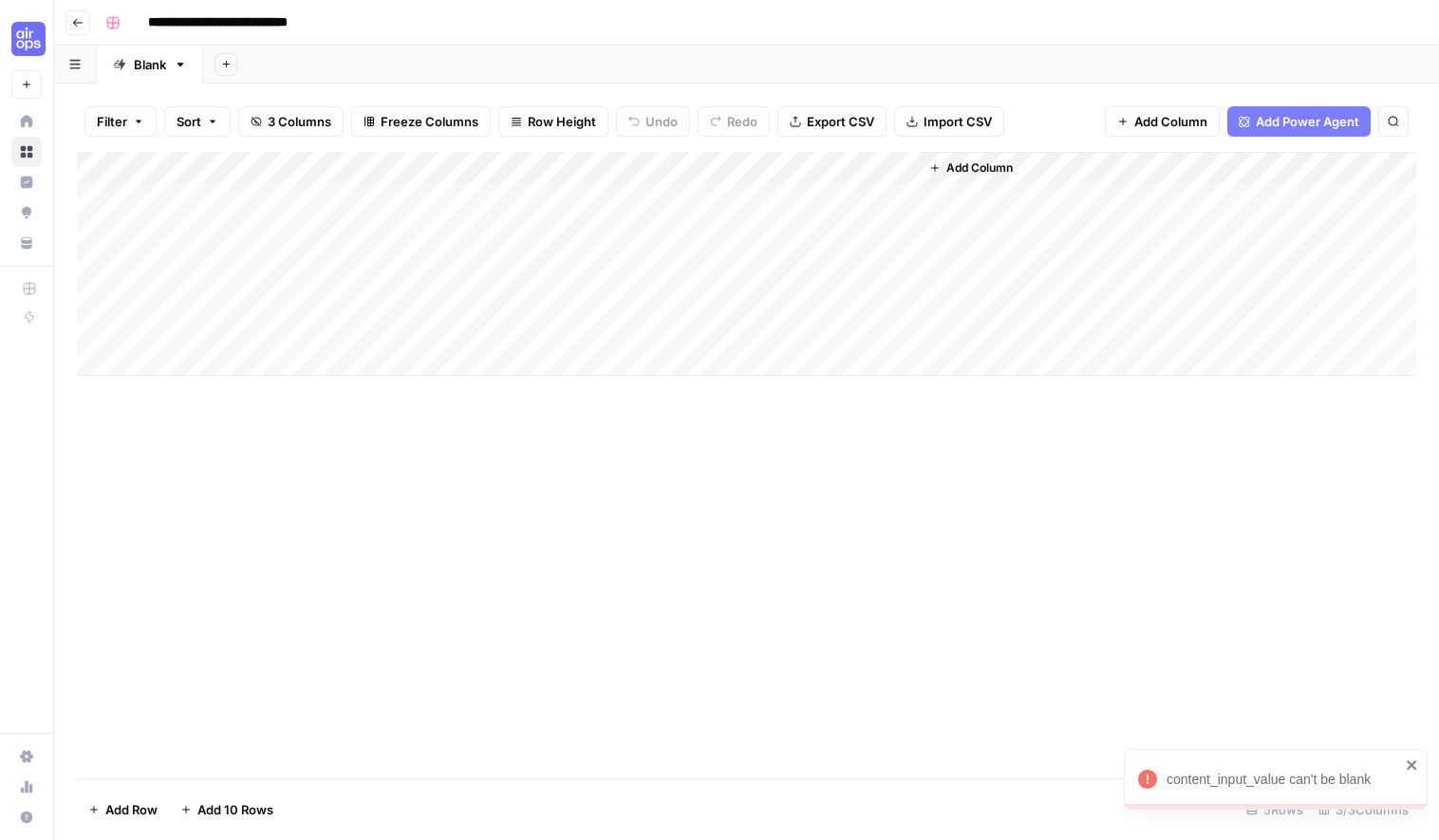
click at [834, 164] on div "Add Column" at bounding box center [746, 264] width 1339 height 224
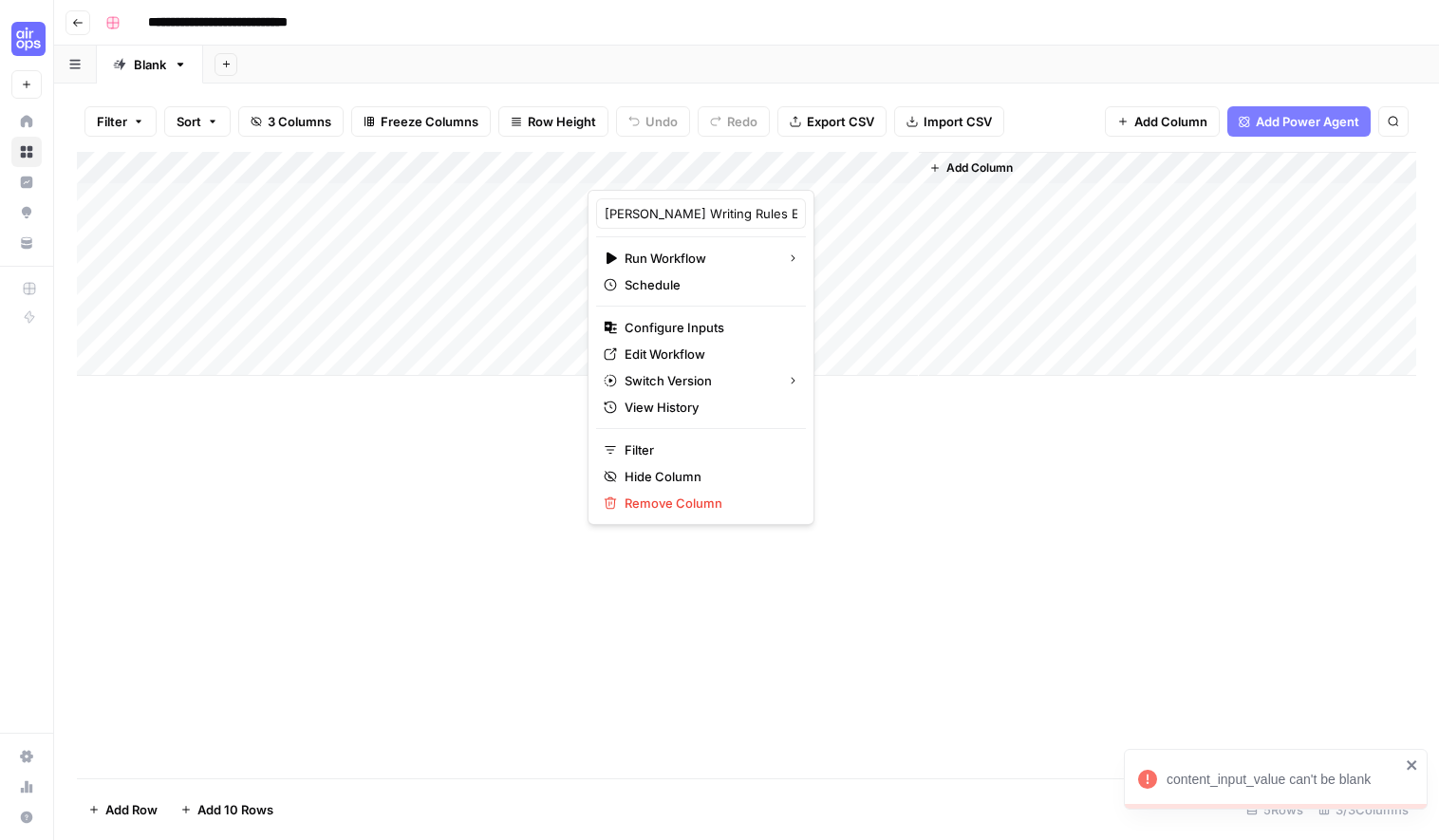
click at [879, 167] on div at bounding box center [753, 171] width 331 height 38
click at [896, 488] on div "Add Column" at bounding box center [746, 465] width 1339 height 626
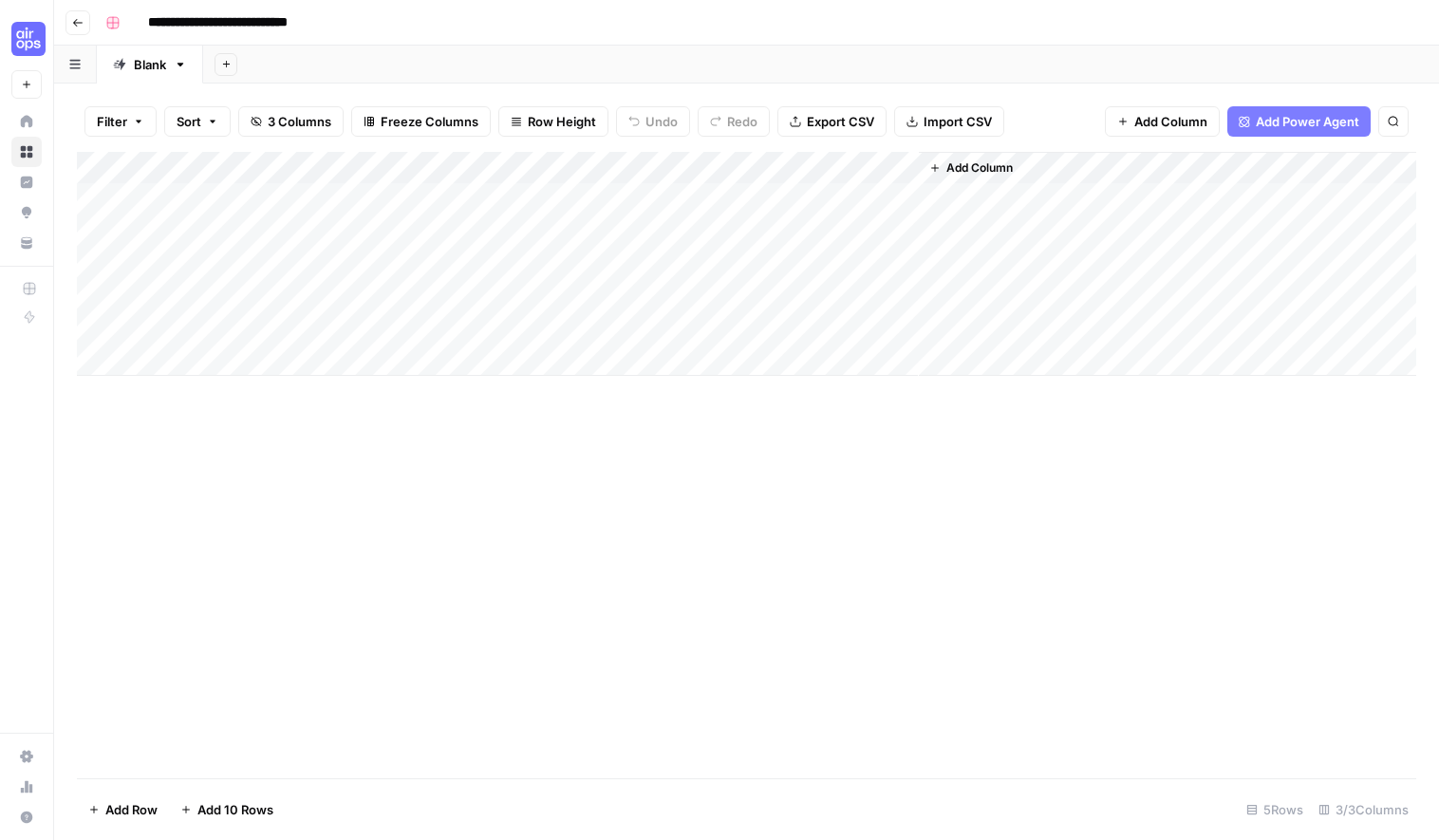
click at [879, 160] on div "Add Column" at bounding box center [746, 264] width 1339 height 224
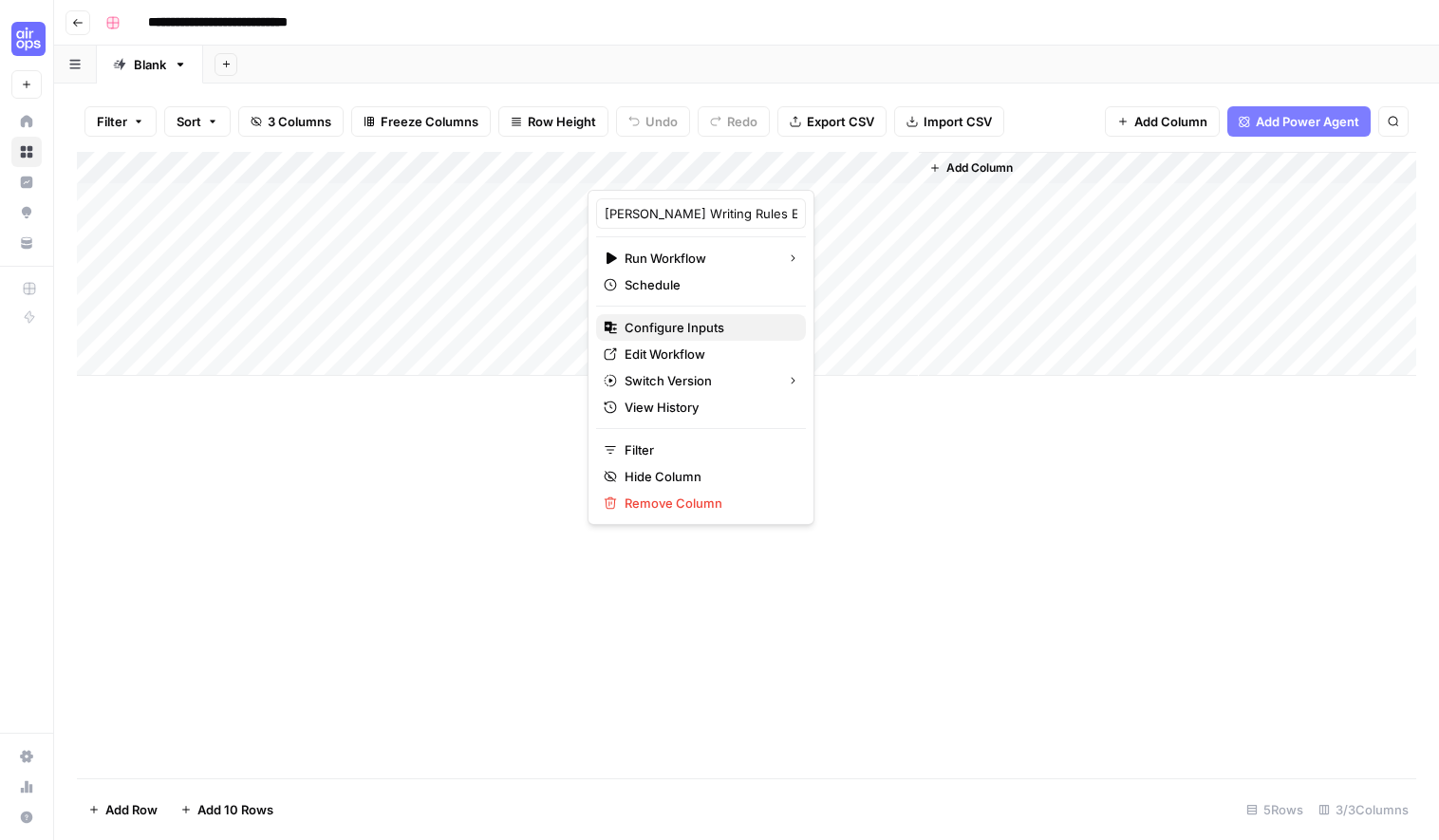
click at [695, 323] on span "Configure Inputs" at bounding box center [707, 328] width 166 height 19
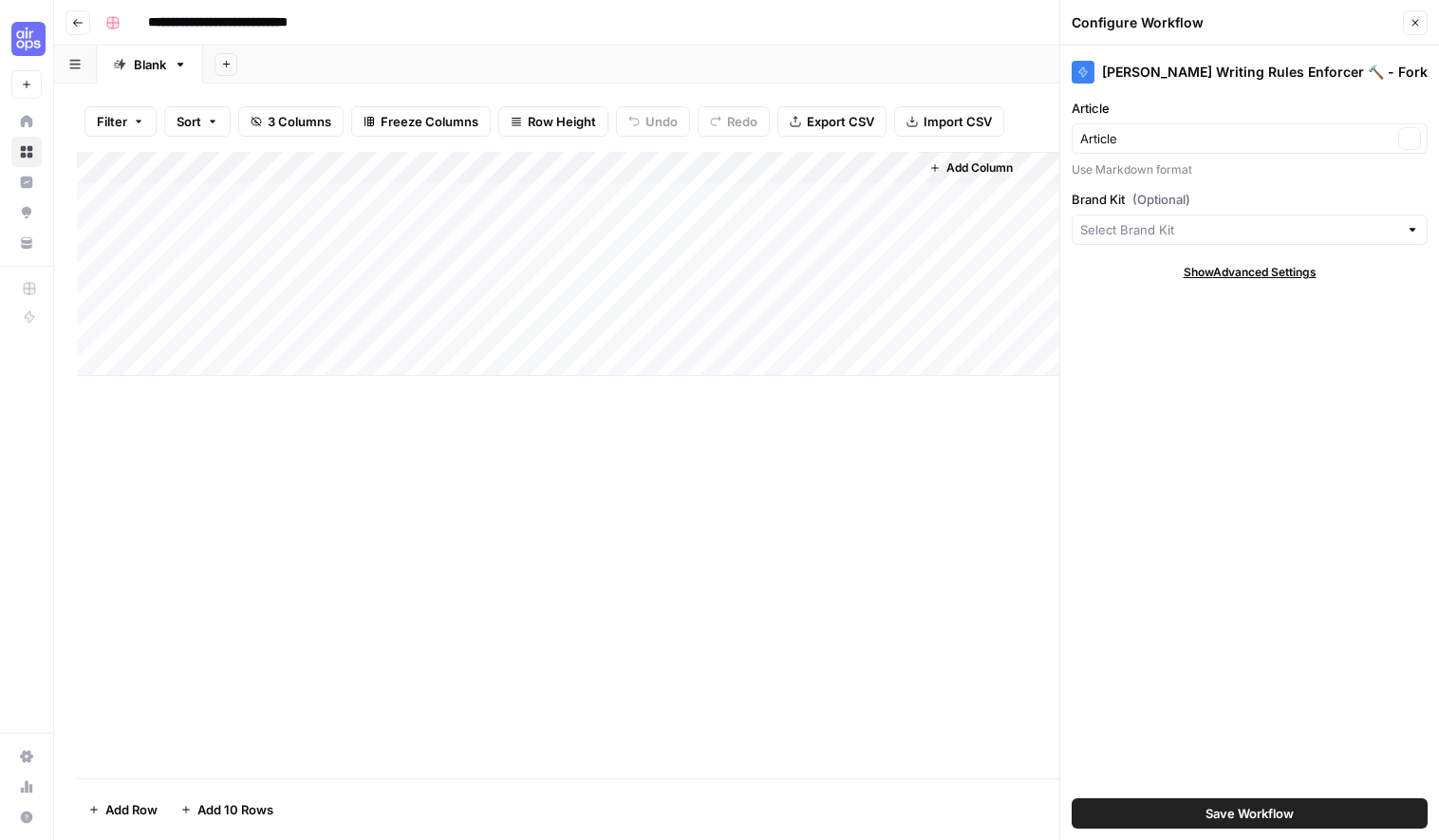
type input "Hopkins Rechtsanwälte"
click at [1192, 133] on input "Article" at bounding box center [1237, 139] width 312 height 19
click at [1171, 209] on span "Article" at bounding box center [1226, 210] width 276 height 19
type input "Article"
click at [1236, 271] on span "Show Advanced Settings" at bounding box center [1250, 272] width 133 height 17
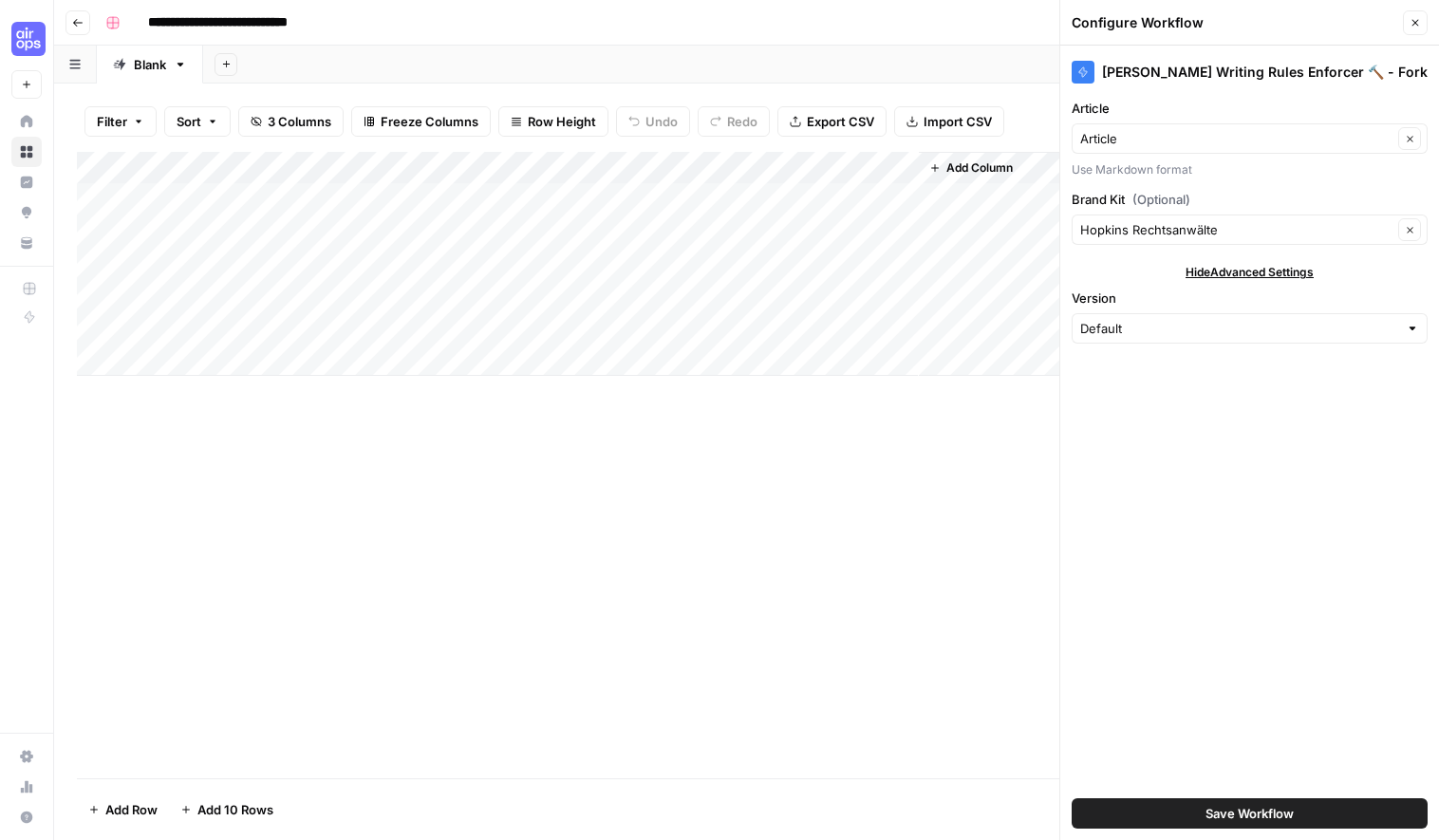
click at [1216, 315] on div "Default" at bounding box center [1250, 329] width 356 height 31
type input "Default"
click at [1415, 20] on icon "button" at bounding box center [1416, 23] width 11 height 11
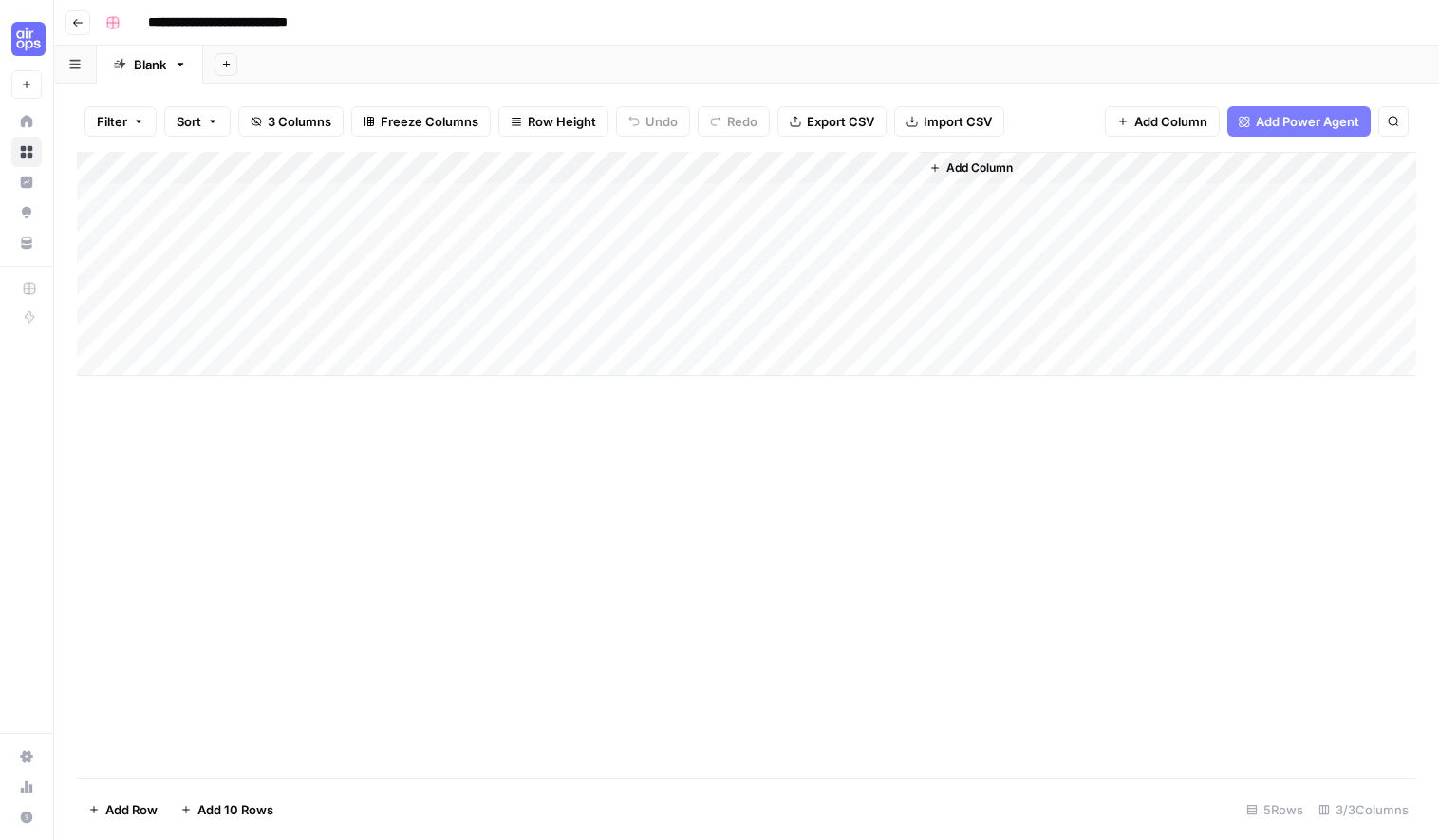
click at [258, 172] on div "Add Column" at bounding box center [746, 264] width 1339 height 224
click at [601, 532] on div "Add Column" at bounding box center [746, 465] width 1339 height 626
click at [566, 463] on div "Add Column" at bounding box center [746, 465] width 1339 height 626
click at [985, 166] on span "Add Column" at bounding box center [979, 168] width 66 height 17
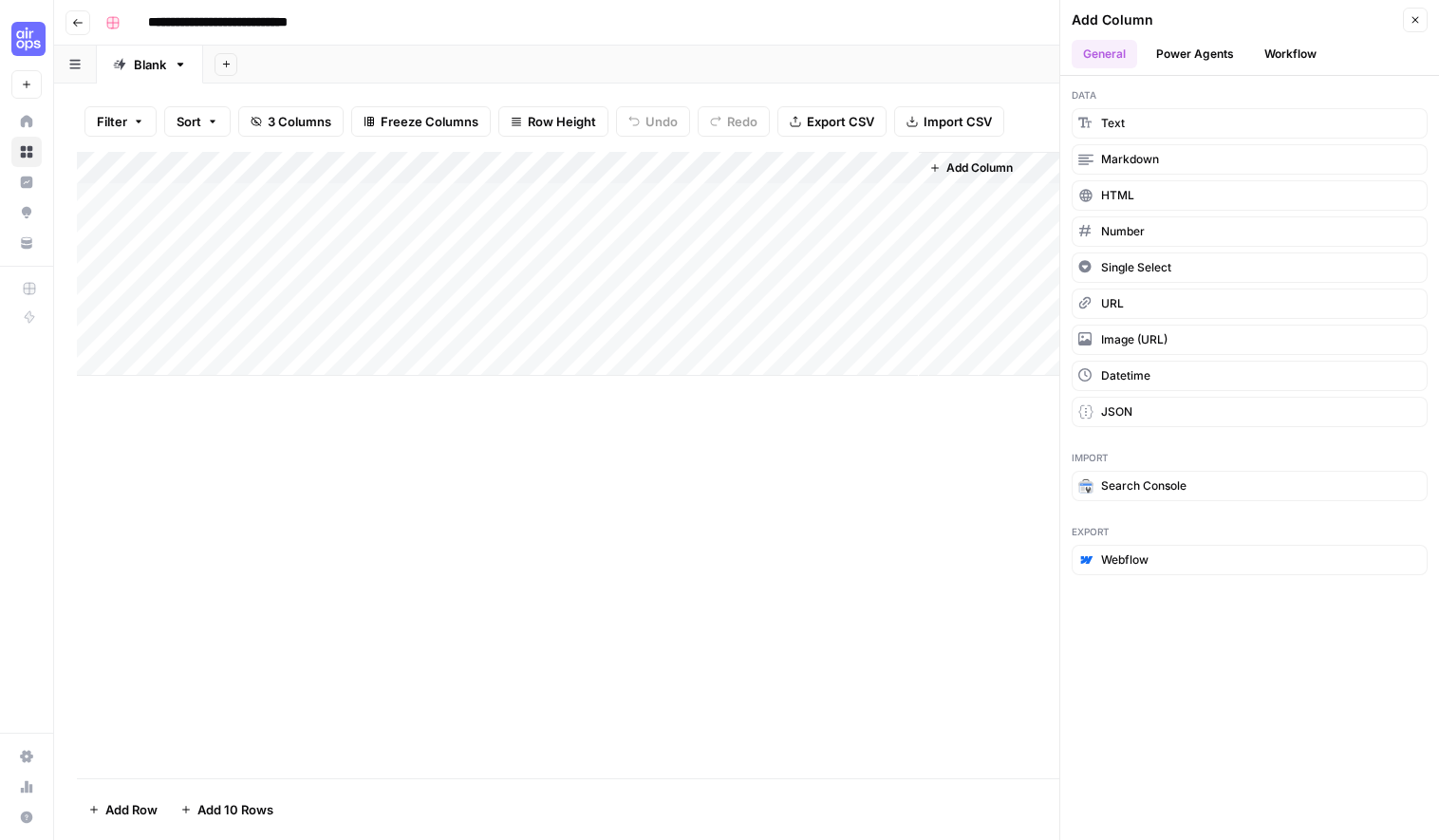
click at [1280, 63] on button "Workflow" at bounding box center [1291, 55] width 75 height 29
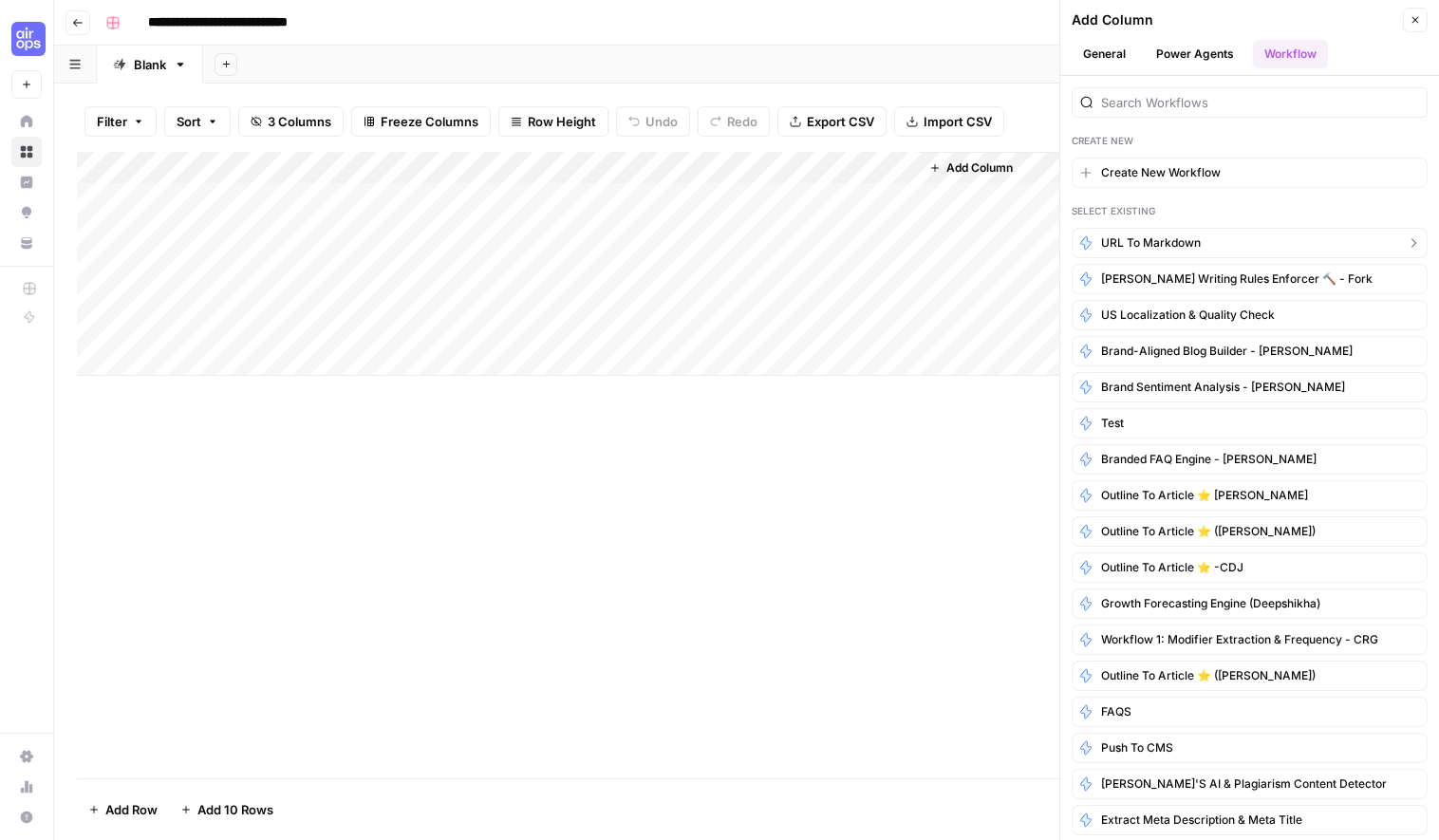
click at [1164, 248] on span "URL to Markdown" at bounding box center [1151, 243] width 100 height 17
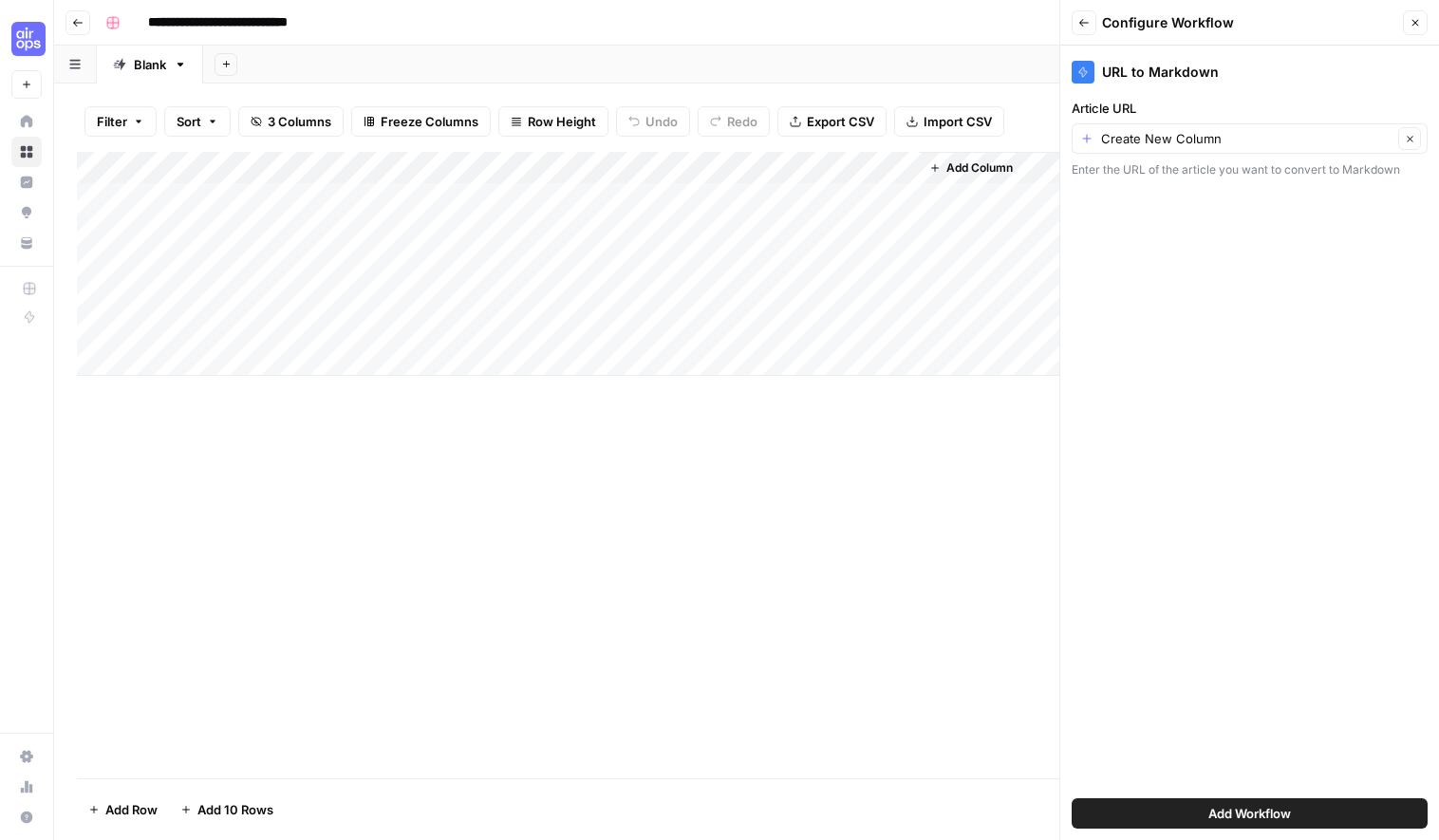
click at [1238, 805] on span "Add Workflow" at bounding box center [1249, 813] width 82 height 19
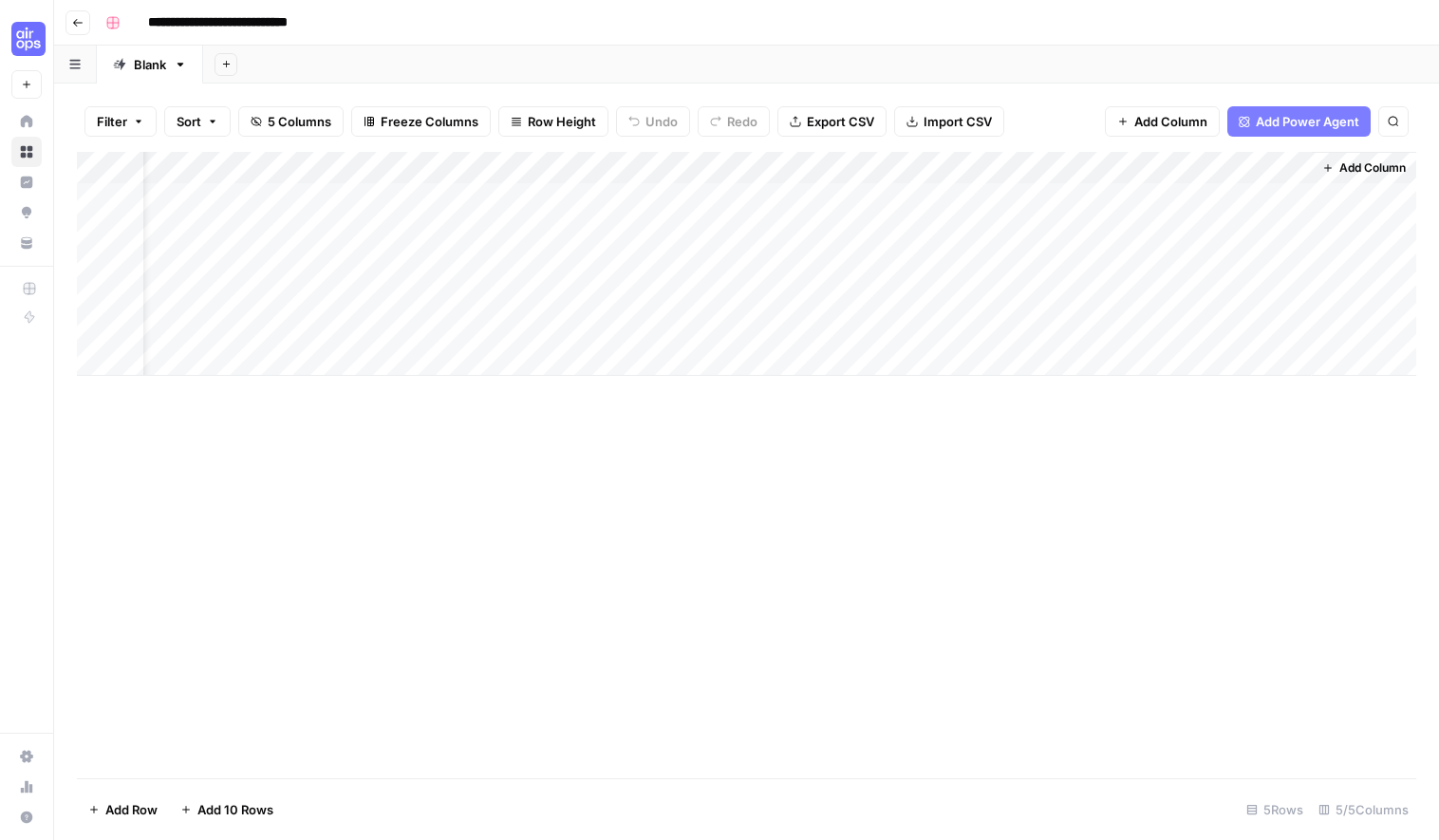
scroll to position [0, 0]
drag, startPoint x: 1239, startPoint y: 163, endPoint x: 368, endPoint y: 169, distance: 871.0
click at [368, 169] on div "Add Column" at bounding box center [746, 264] width 1339 height 224
click at [471, 167] on div "Add Column" at bounding box center [746, 264] width 1339 height 224
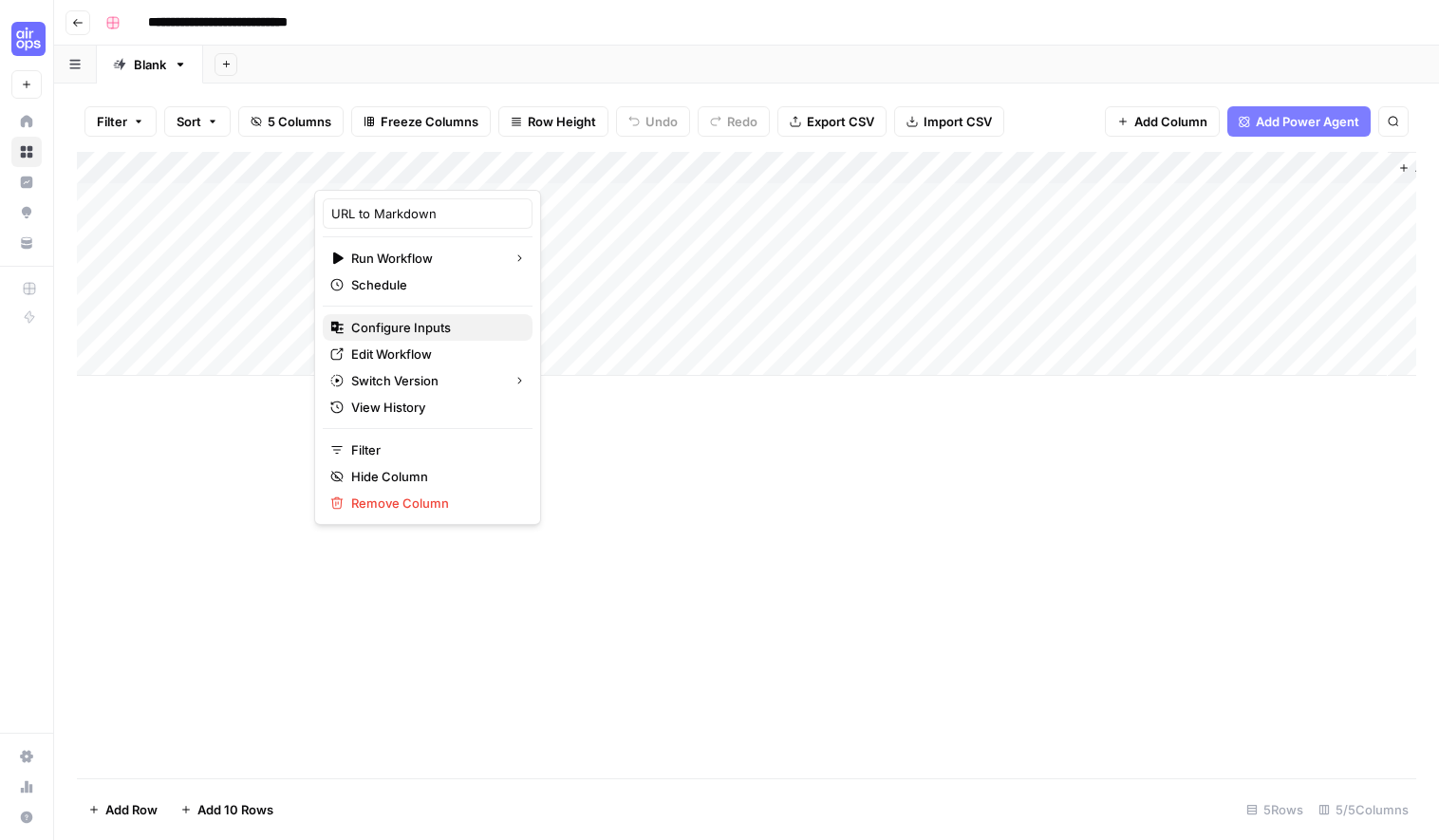
click at [414, 318] on span "Configure Inputs" at bounding box center [434, 328] width 166 height 19
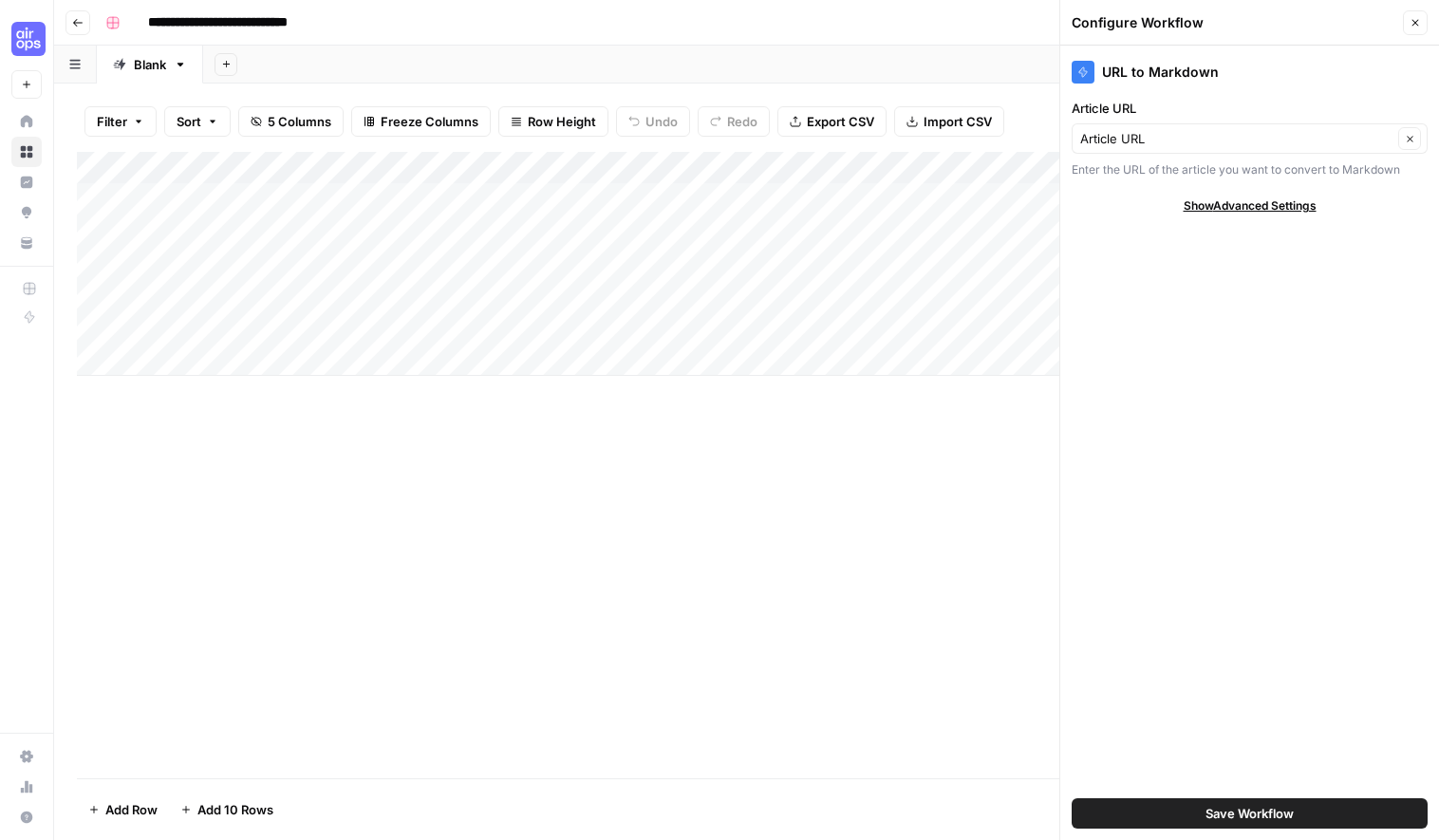
click at [1269, 153] on div "Article URL Clear" at bounding box center [1250, 139] width 356 height 31
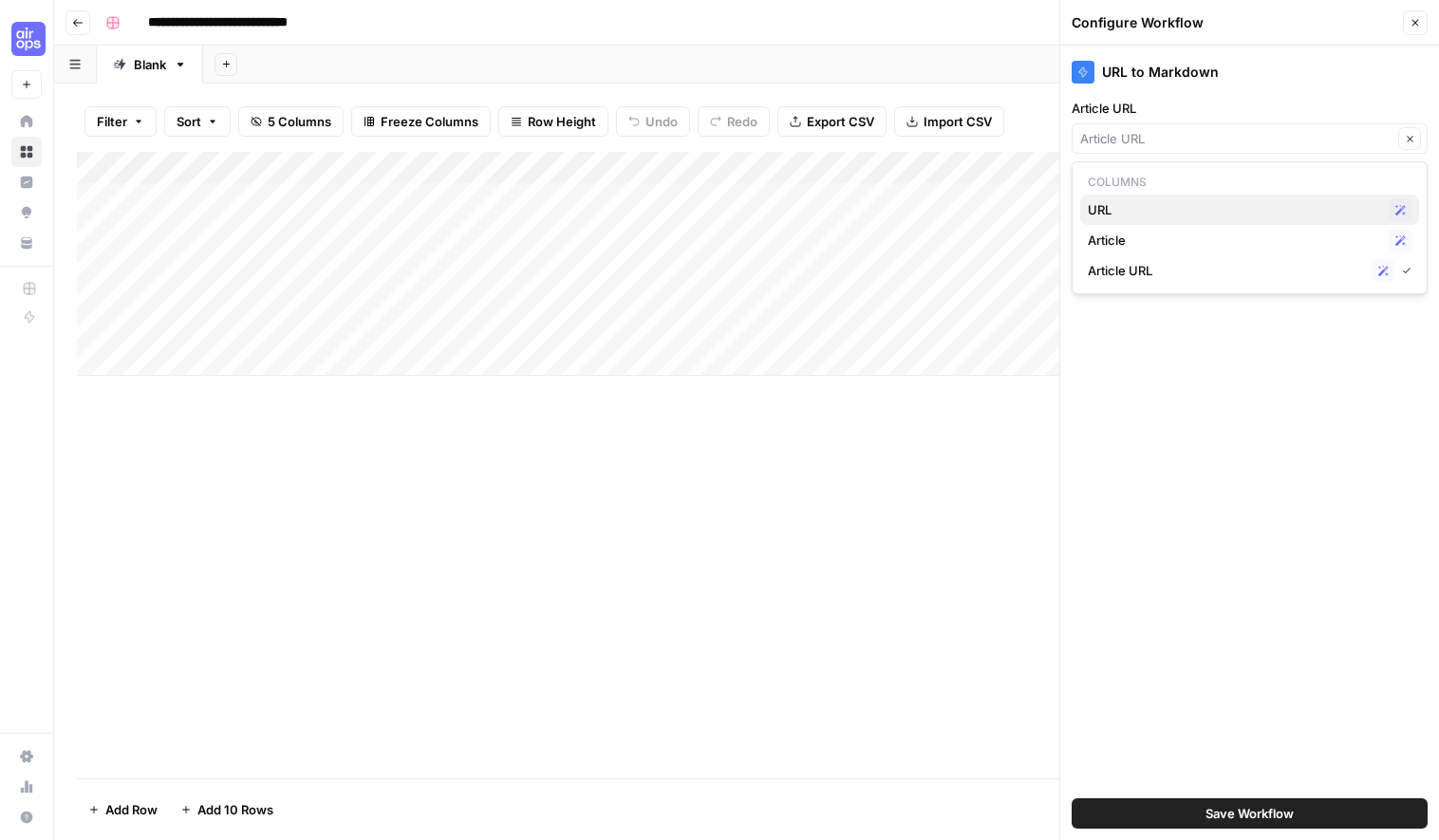
click at [1194, 209] on span "URL" at bounding box center [1235, 210] width 293 height 19
type input "URL"
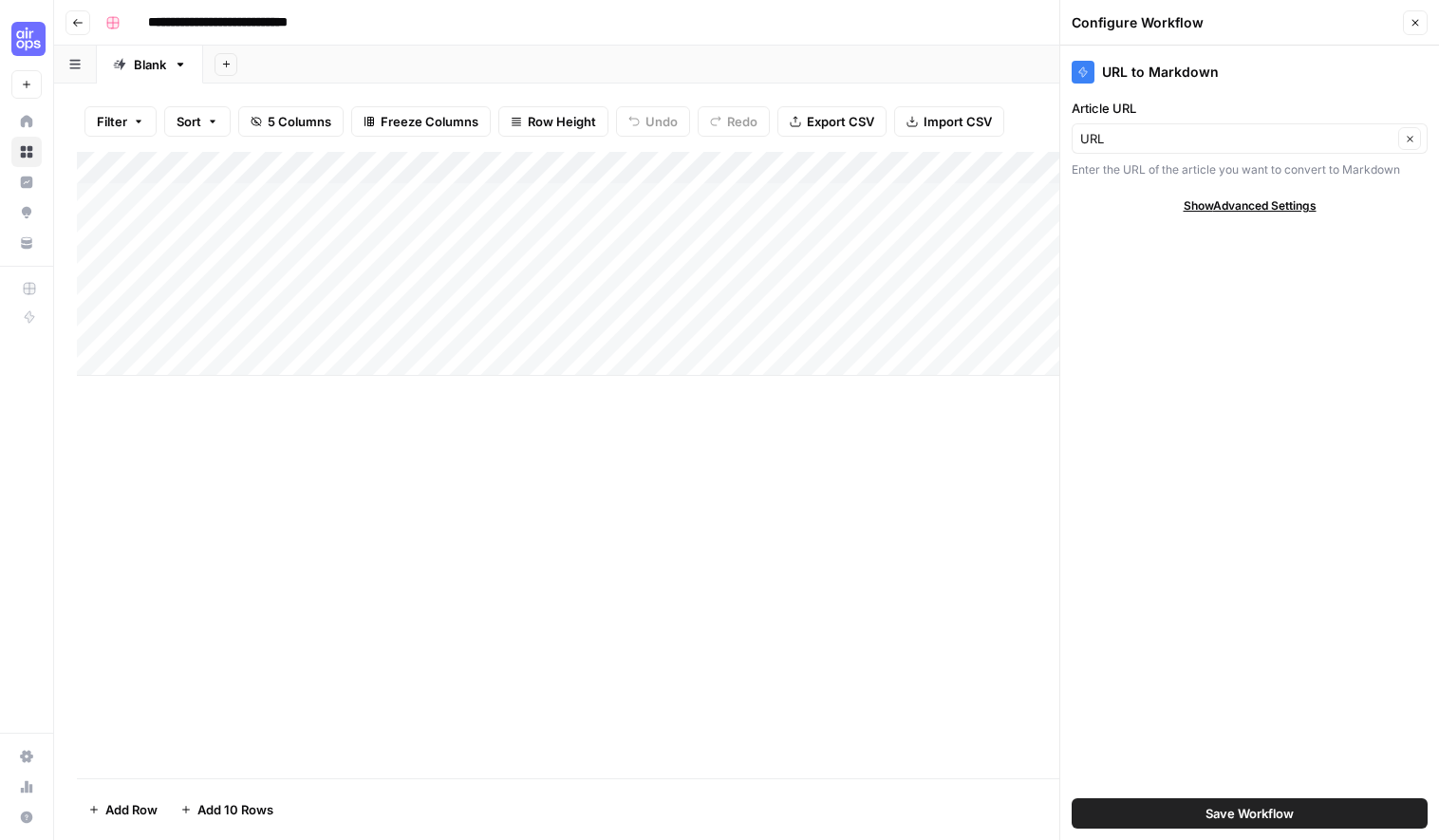
click at [1283, 201] on span "Show Advanced Settings" at bounding box center [1250, 206] width 133 height 17
click at [1267, 261] on input "Version" at bounding box center [1240, 262] width 318 height 19
type input "Default"
click at [1199, 812] on button "Save Workflow" at bounding box center [1250, 813] width 356 height 31
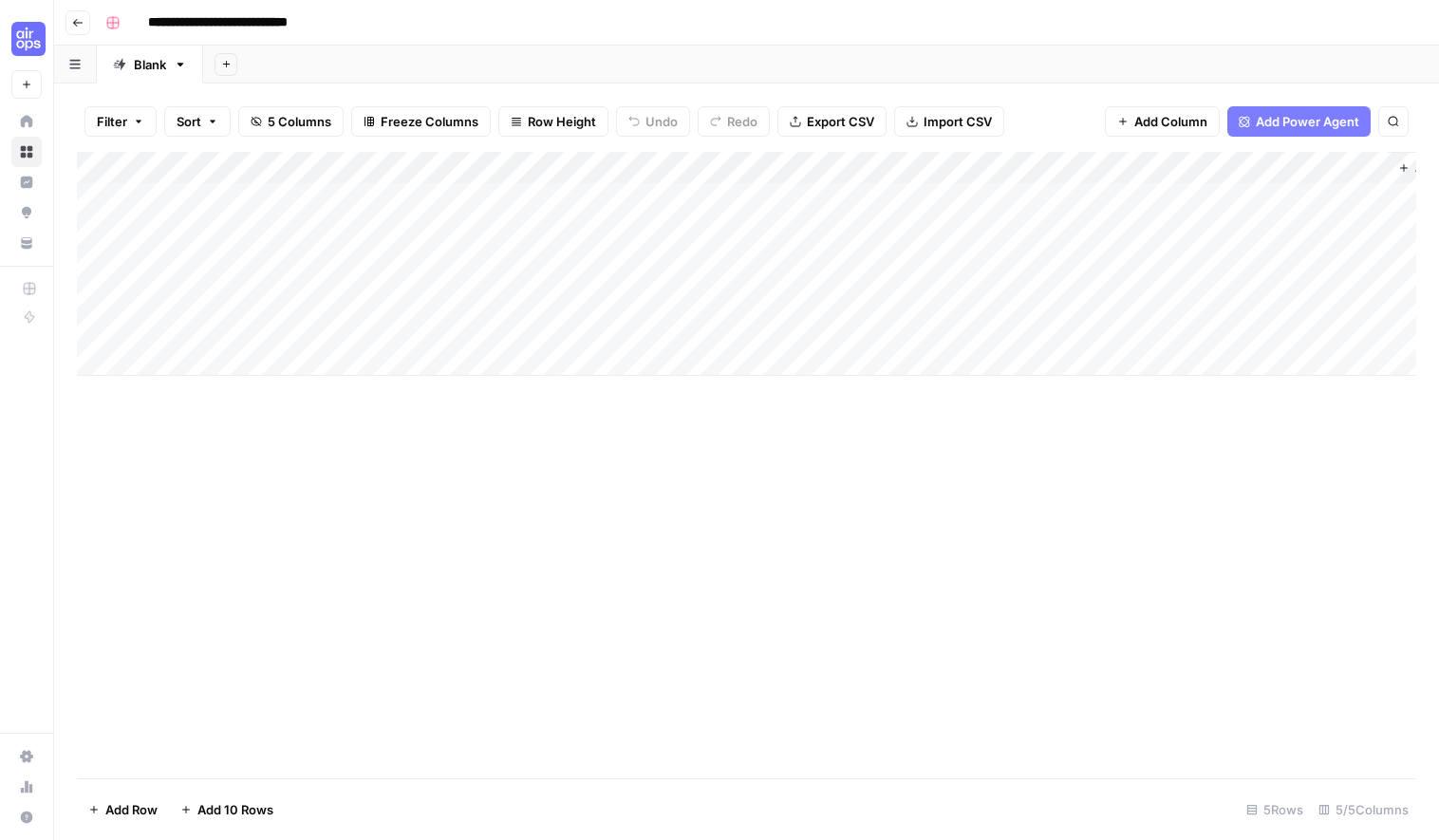
click at [579, 194] on div "Add Column" at bounding box center [746, 264] width 1339 height 224
click at [564, 160] on div "Add Column" at bounding box center [746, 264] width 1339 height 224
click at [786, 165] on div "Add Column" at bounding box center [746, 264] width 1339 height 224
click at [570, 160] on div "Add Column" at bounding box center [746, 264] width 1339 height 224
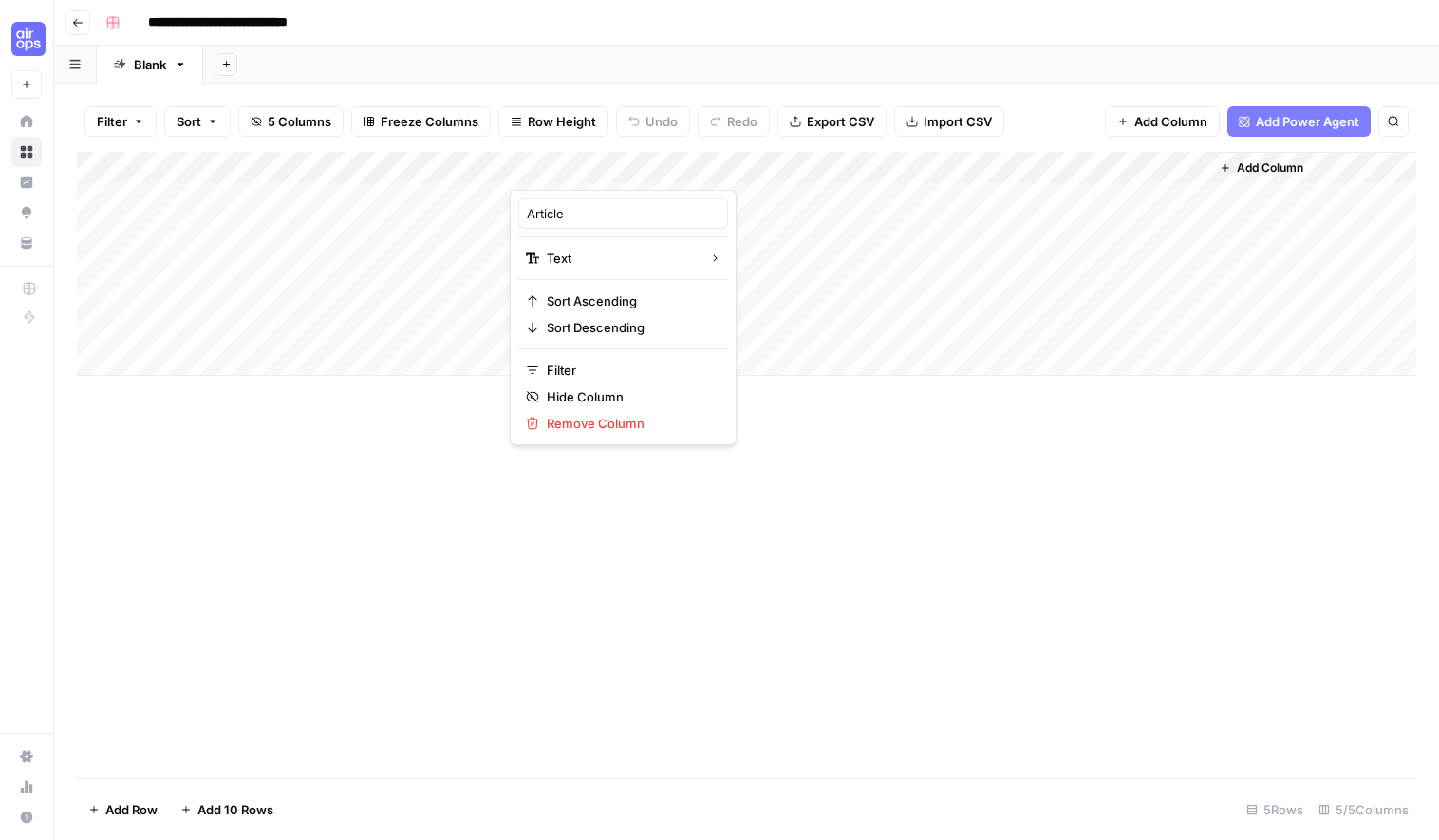
click at [592, 168] on div at bounding box center [558, 171] width 96 height 38
click at [560, 146] on div "Filter Sort 5 Columns Freeze Columns Row Height Undo Redo Export CSV Import CSV…" at bounding box center [746, 121] width 1339 height 60
click at [595, 170] on div "Add Column" at bounding box center [746, 264] width 1339 height 224
drag, startPoint x: 792, startPoint y: 449, endPoint x: 581, endPoint y: 181, distance: 341.1
click at [789, 445] on div "Add Column" at bounding box center [746, 465] width 1339 height 626
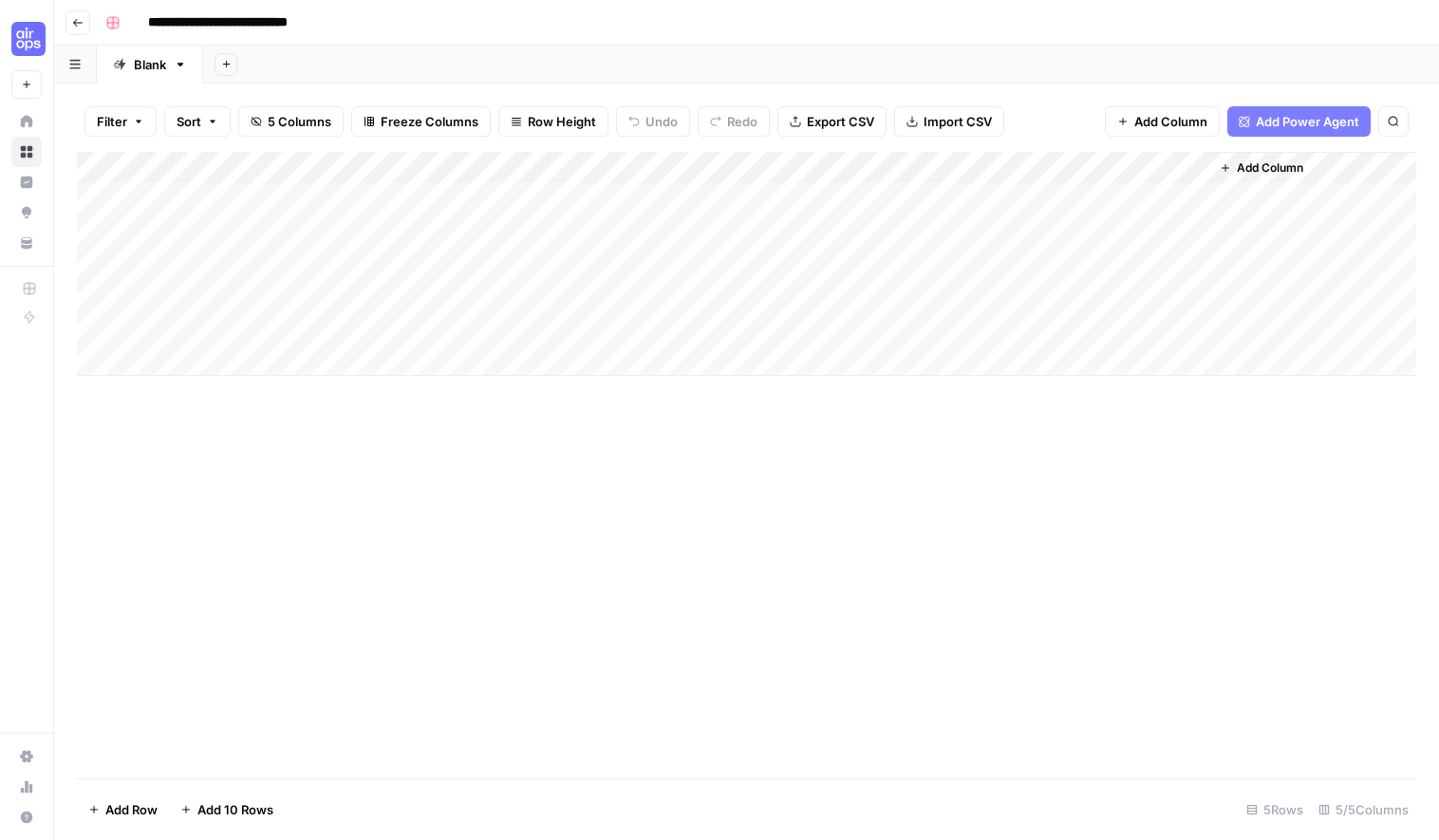
click at [586, 164] on div "Add Column" at bounding box center [746, 264] width 1339 height 224
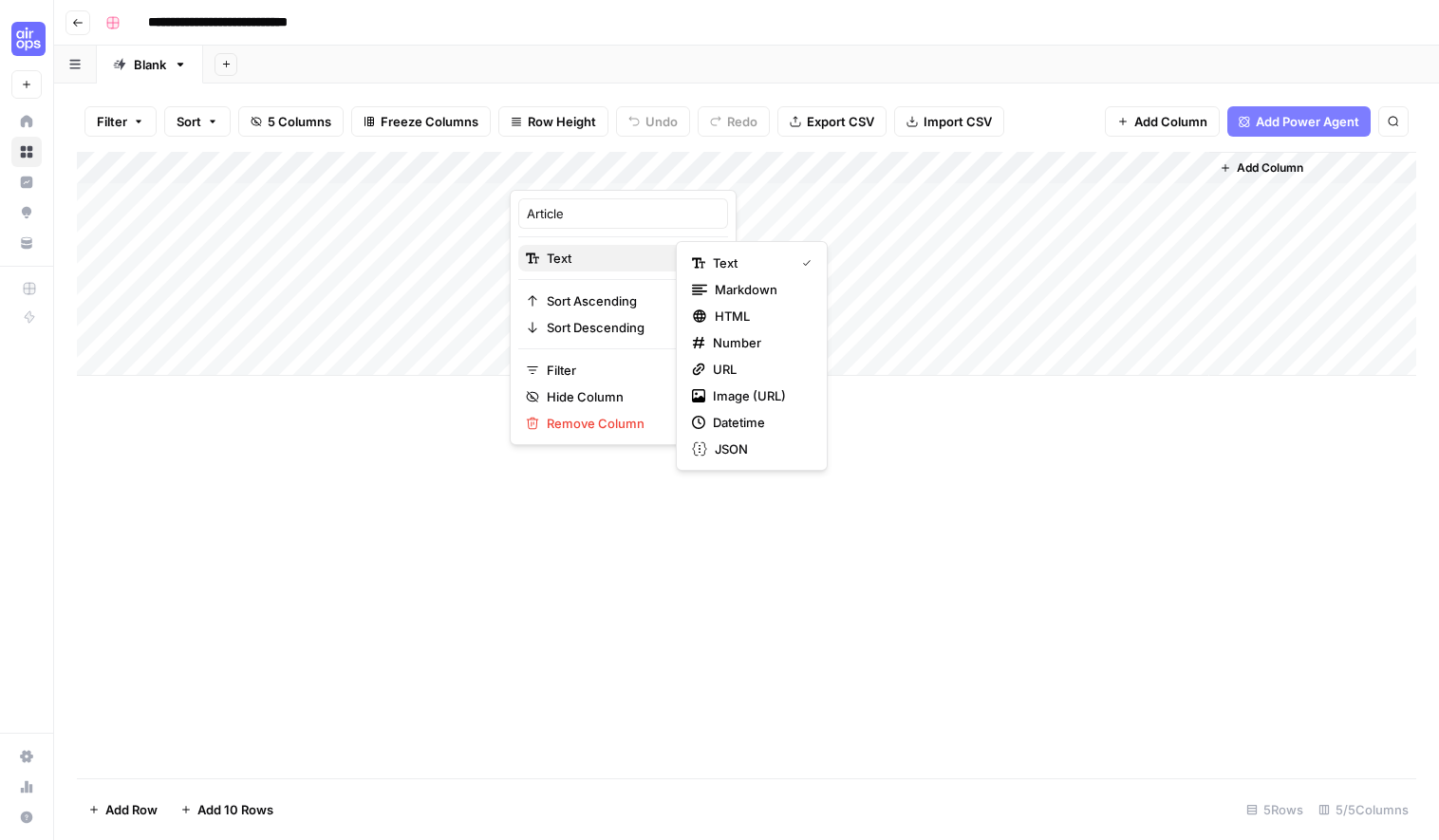
click at [605, 262] on span "Text" at bounding box center [621, 259] width 148 height 19
click at [760, 293] on span "Markdown" at bounding box center [759, 289] width 89 height 19
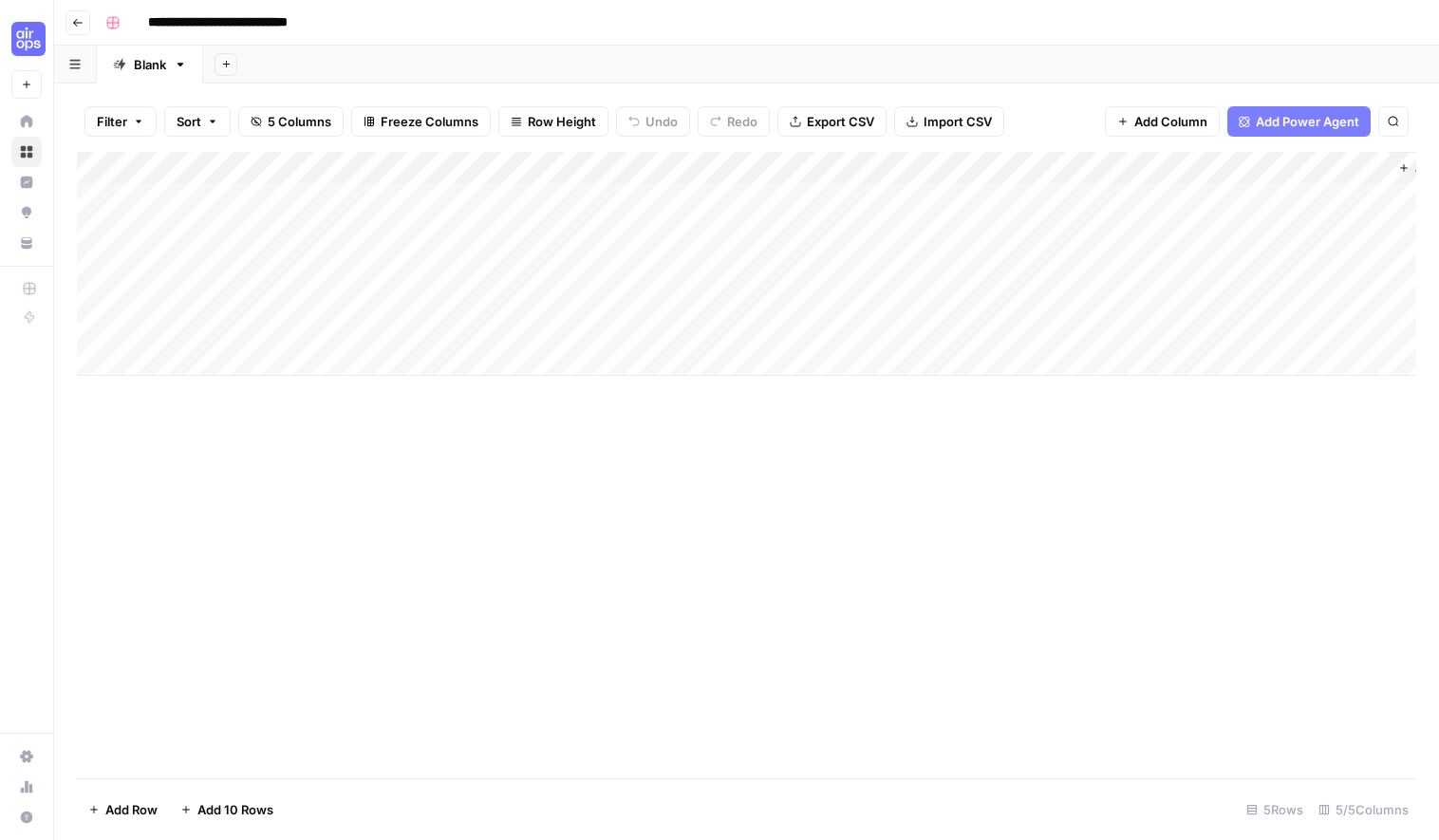
click at [560, 194] on div "Add Column" at bounding box center [746, 264] width 1339 height 224
click at [765, 197] on div "Add Column" at bounding box center [746, 264] width 1339 height 224
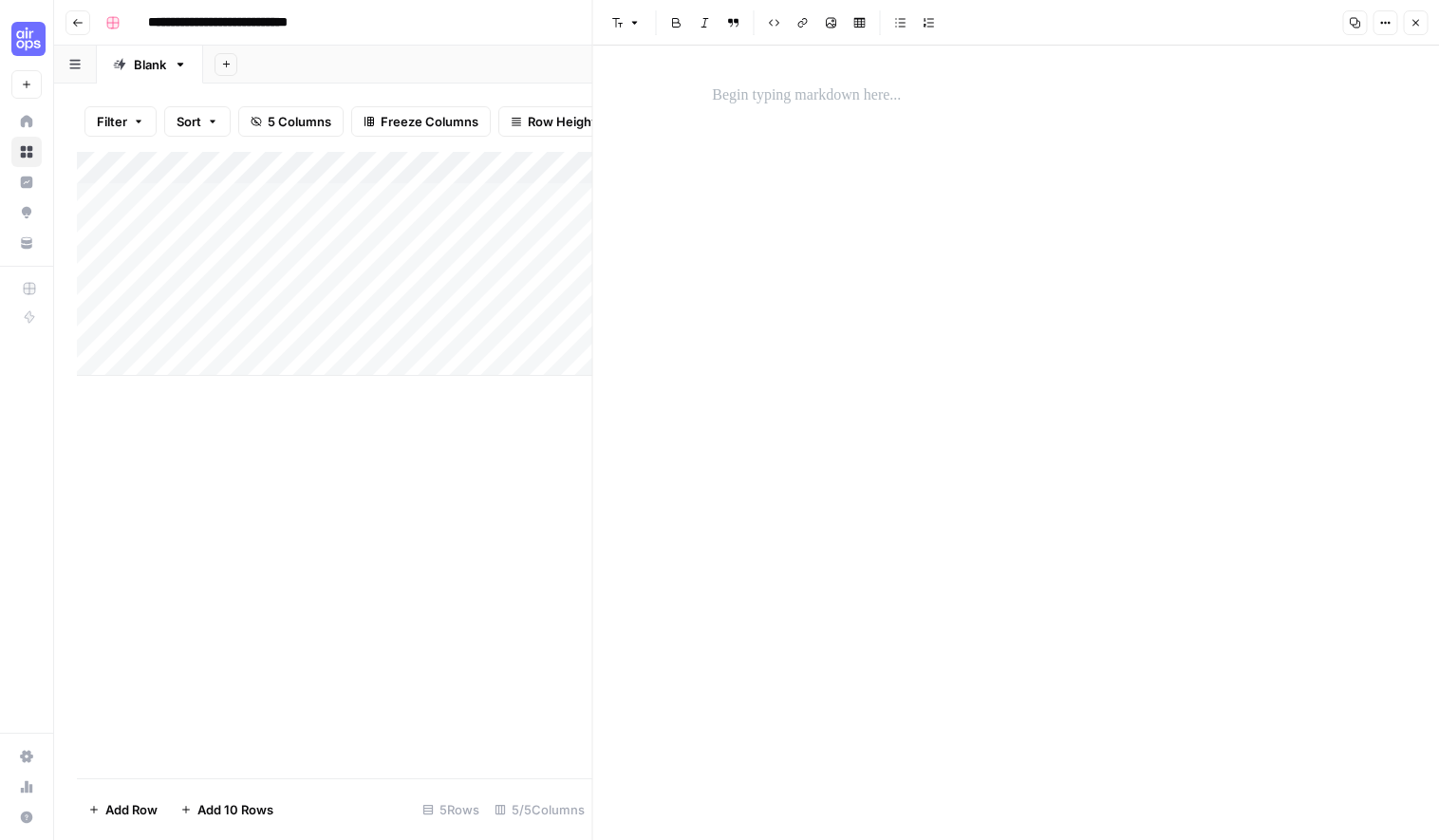
click at [765, 197] on div at bounding box center [1016, 443] width 630 height 794
click at [1388, 26] on icon "button" at bounding box center [1385, 23] width 11 height 11
click at [1421, 23] on button "Close" at bounding box center [1416, 23] width 25 height 25
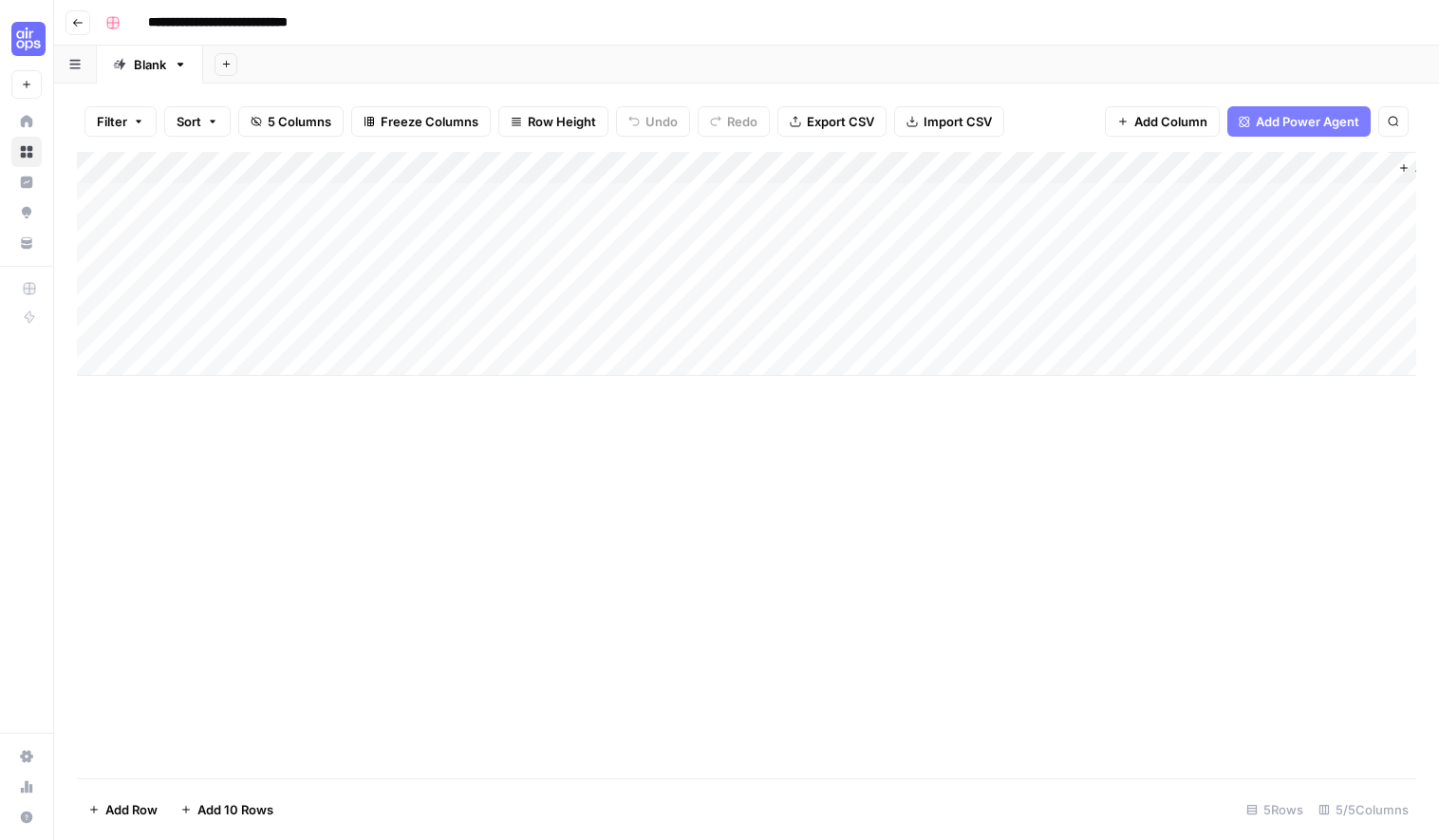
click at [470, 413] on div "Add Column" at bounding box center [746, 465] width 1339 height 626
click at [832, 200] on div "Add Column" at bounding box center [746, 264] width 1339 height 224
click at [1072, 170] on div "Add Column" at bounding box center [746, 264] width 1339 height 224
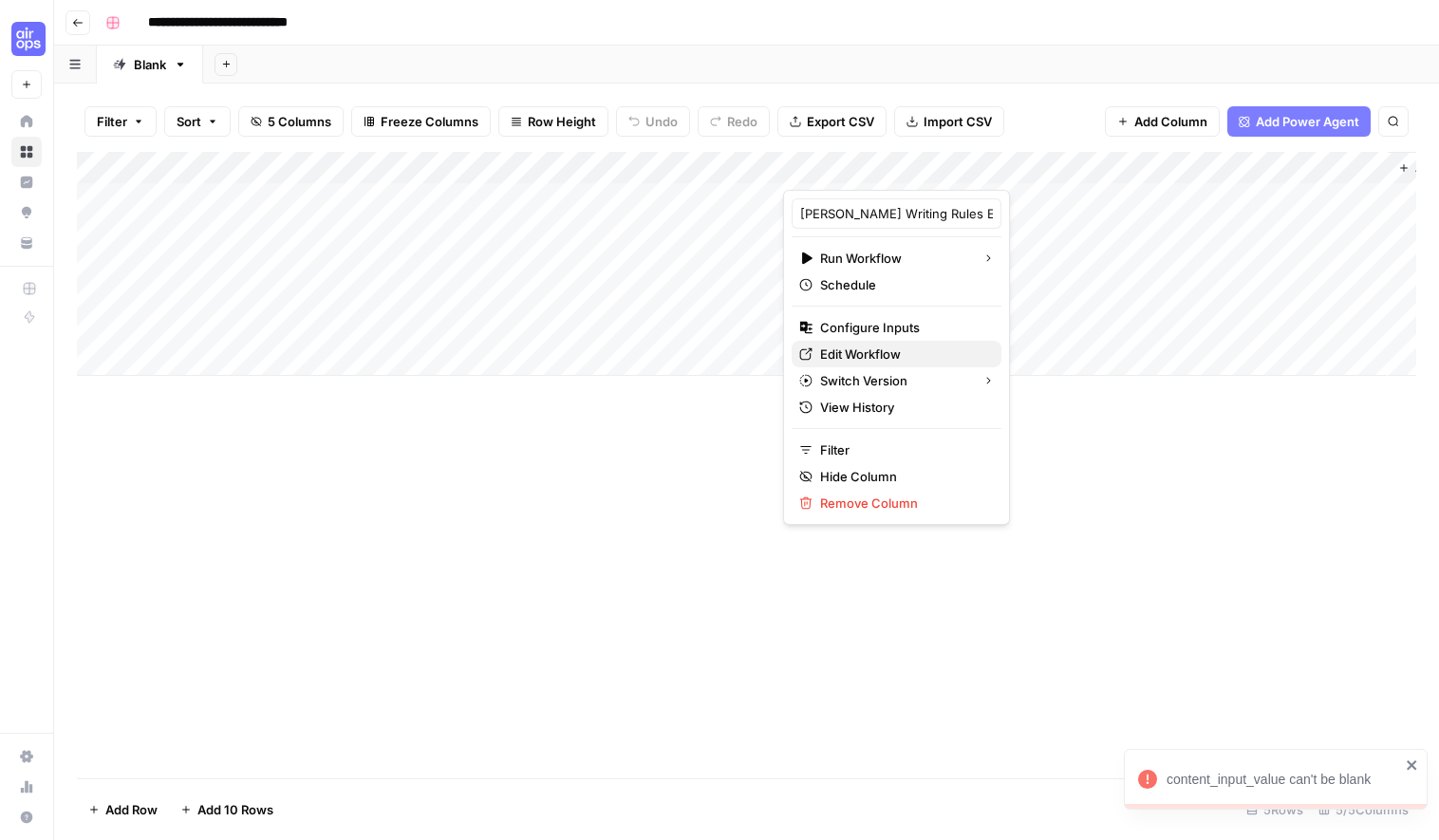
click at [855, 355] on span "Edit Workflow" at bounding box center [902, 354] width 166 height 19
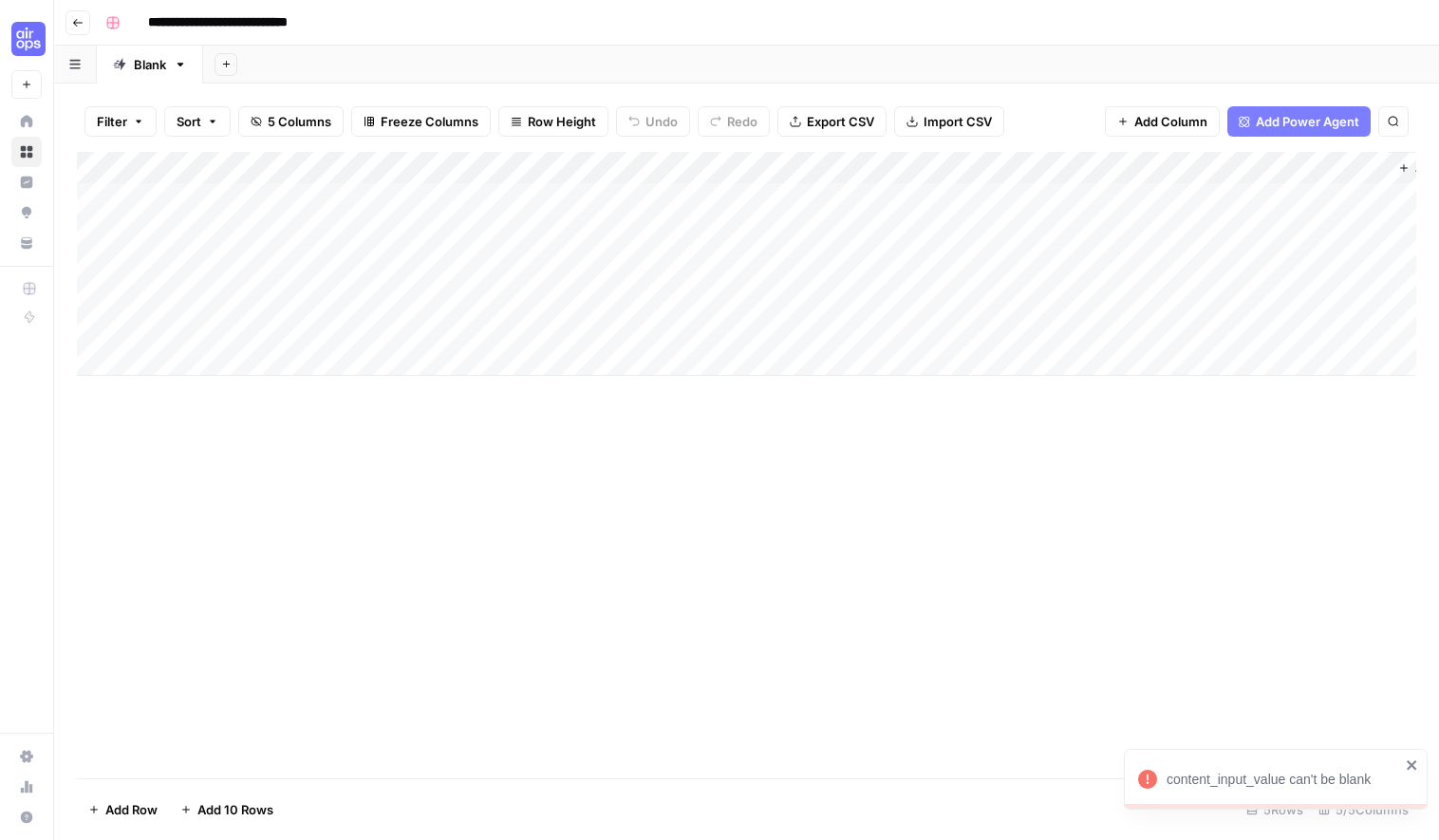
click at [1072, 170] on div "Add Column" at bounding box center [746, 264] width 1339 height 224
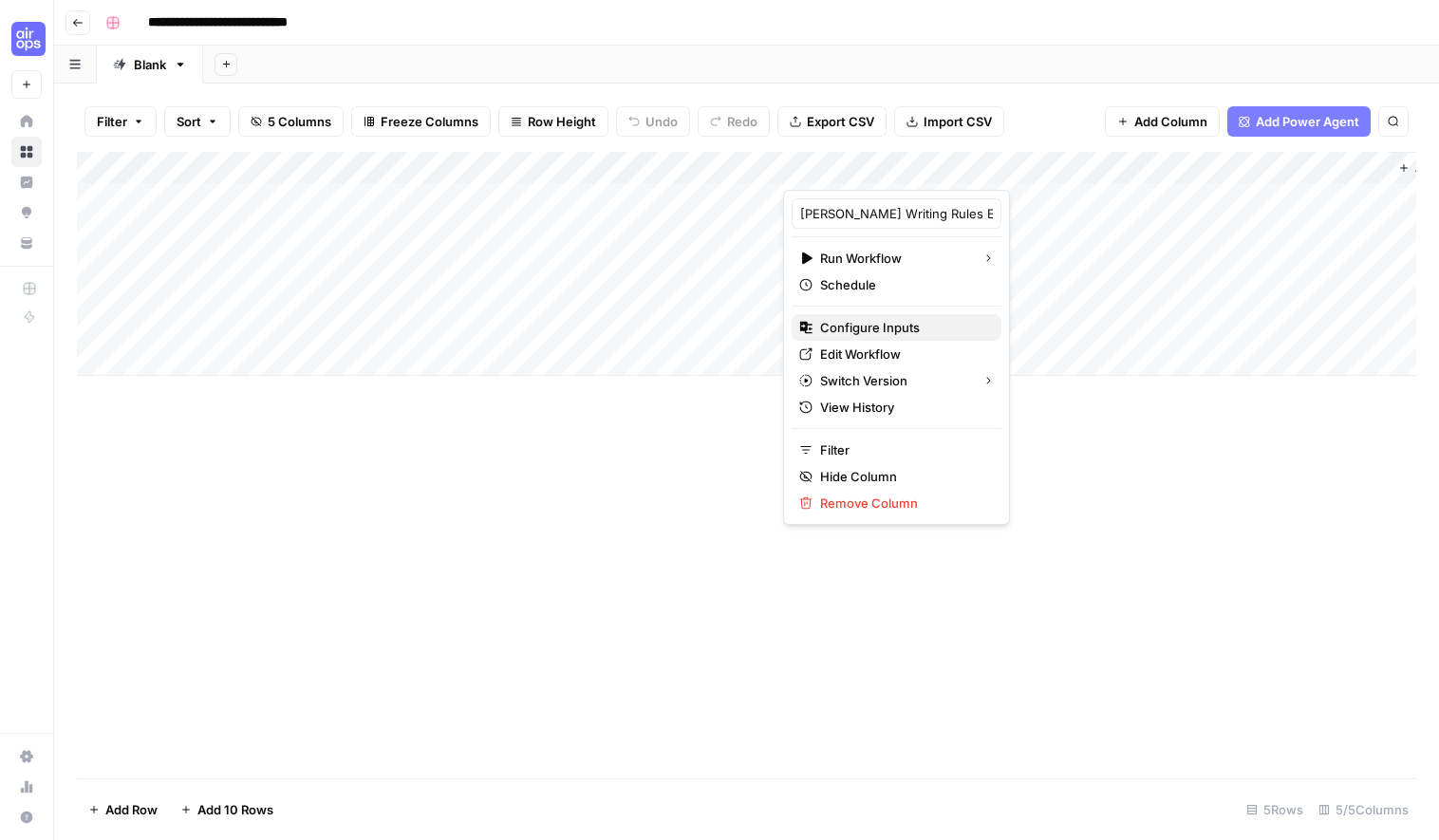
click at [880, 315] on button "Configure Inputs" at bounding box center [896, 328] width 210 height 27
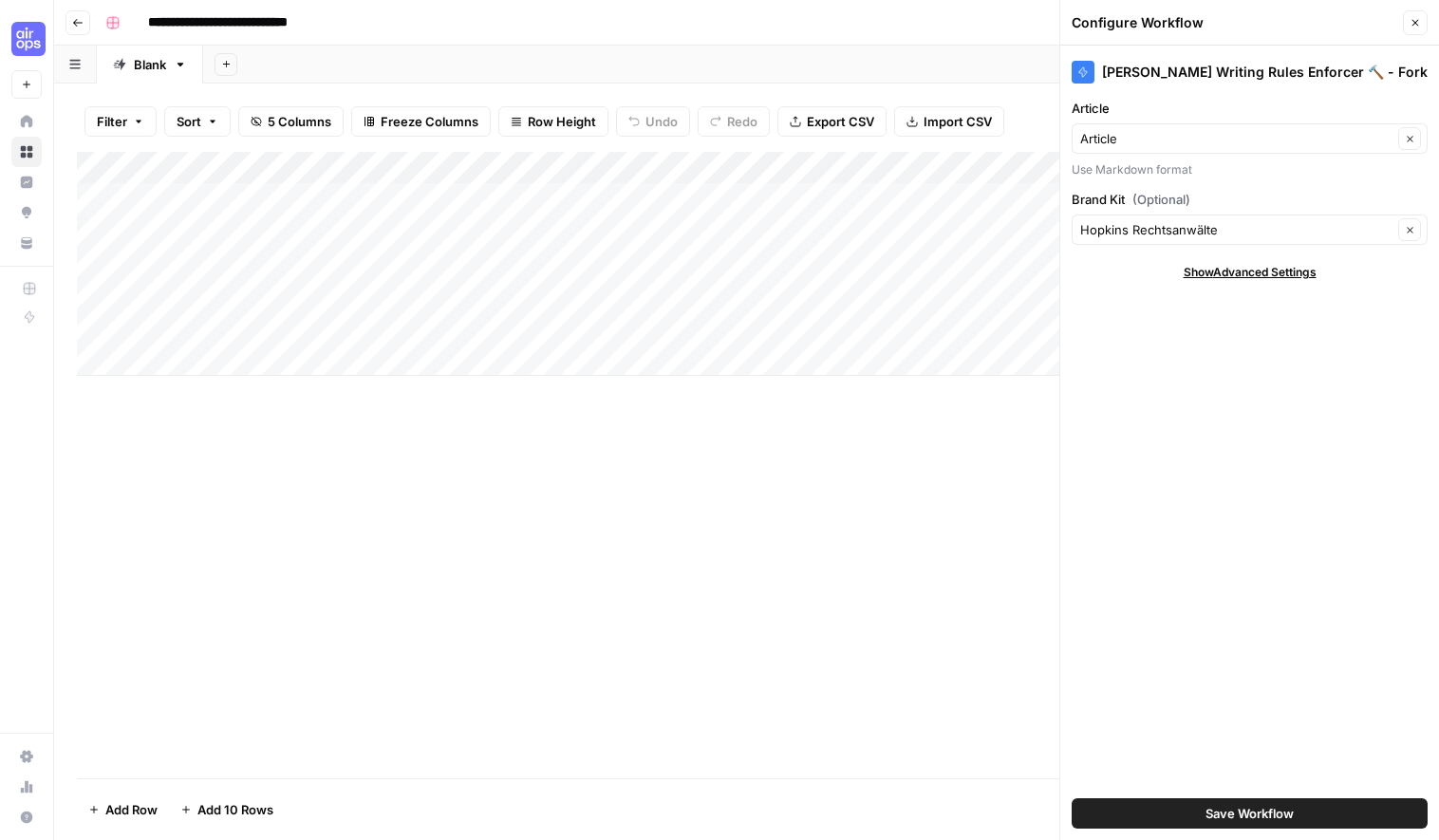
click at [1192, 150] on div "Article Clear" at bounding box center [1250, 139] width 356 height 31
type input "Article"
click at [744, 407] on div "Add Column" at bounding box center [746, 465] width 1339 height 626
click at [468, 166] on div "Add Column" at bounding box center [746, 264] width 1339 height 224
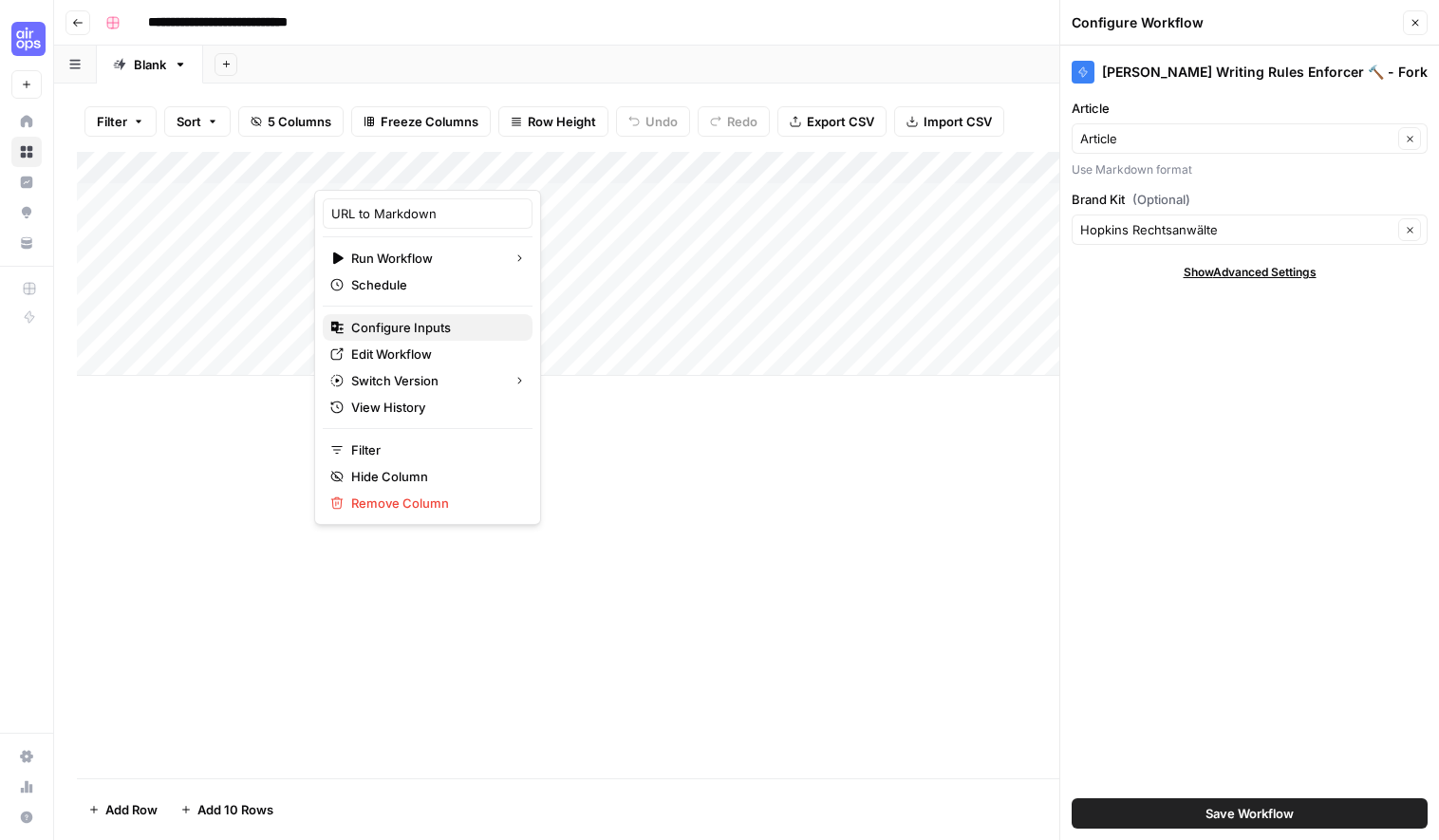
click at [445, 329] on span "Configure Inputs" at bounding box center [434, 328] width 166 height 19
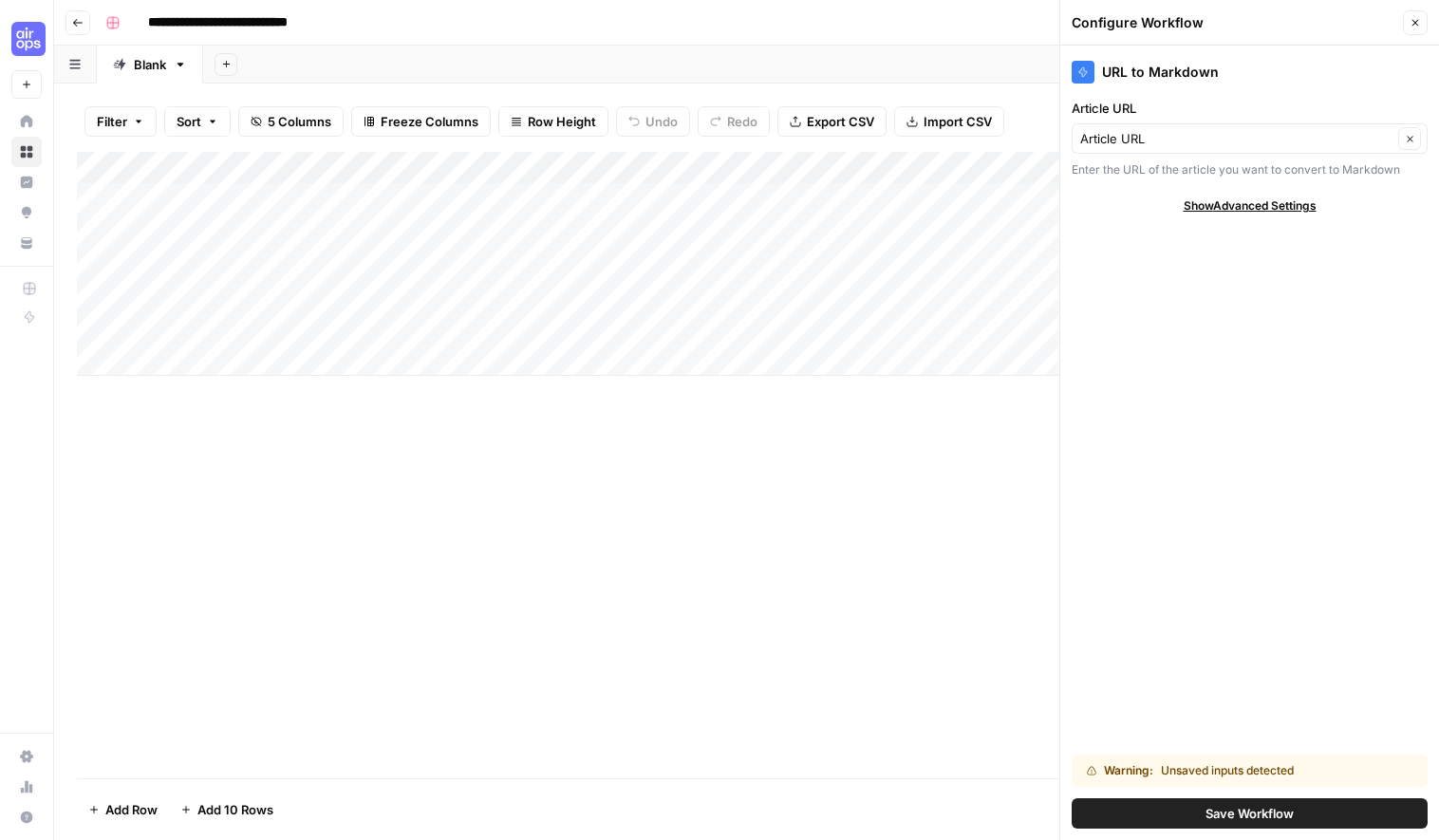
click at [1301, 199] on span "Show Advanced Settings" at bounding box center [1250, 206] width 133 height 17
click at [1301, 199] on span "Hide Advanced Settings" at bounding box center [1250, 206] width 128 height 17
click at [1413, 27] on icon "button" at bounding box center [1416, 23] width 11 height 11
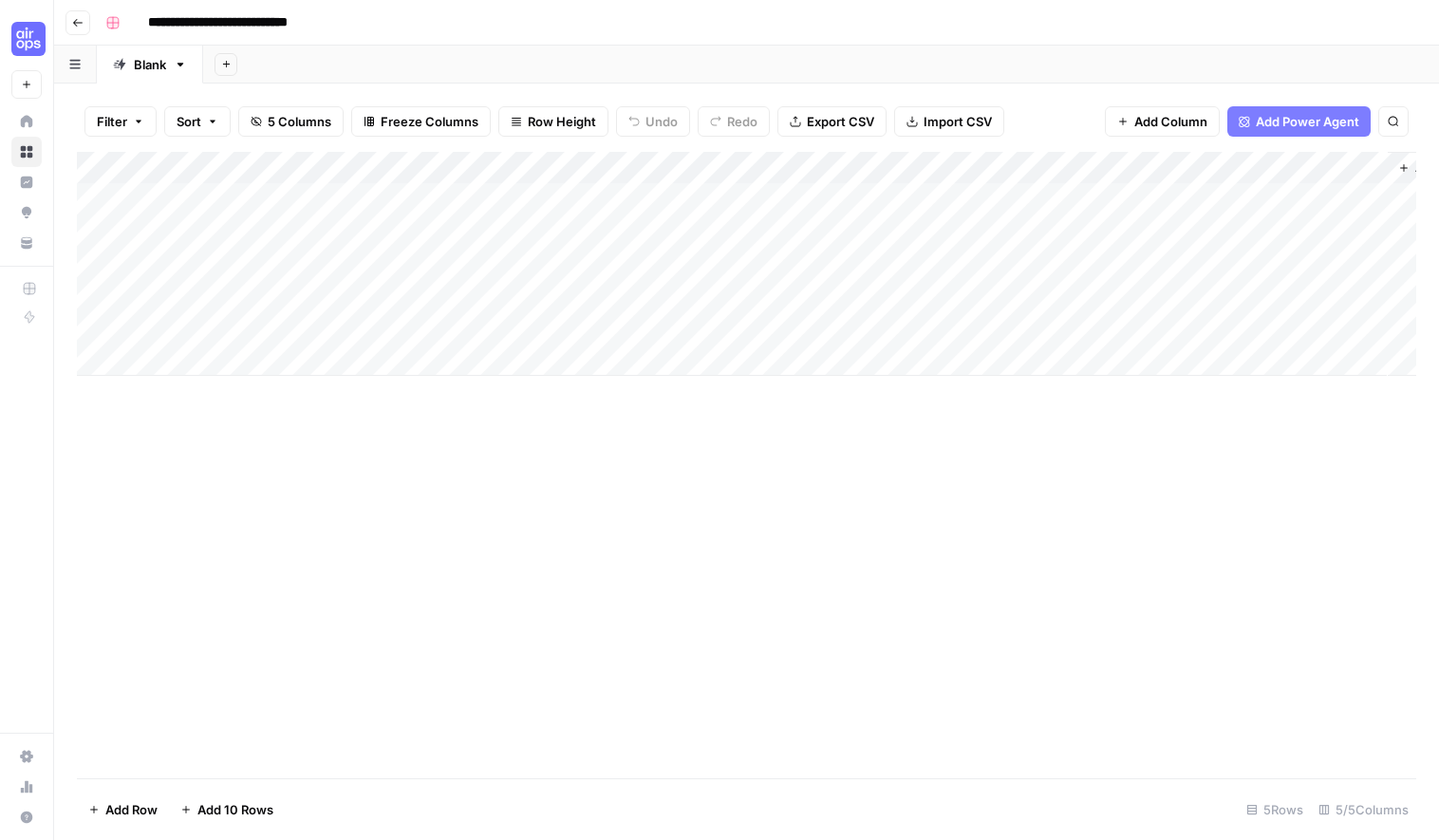
click at [473, 166] on div "Add Column" at bounding box center [746, 264] width 1339 height 224
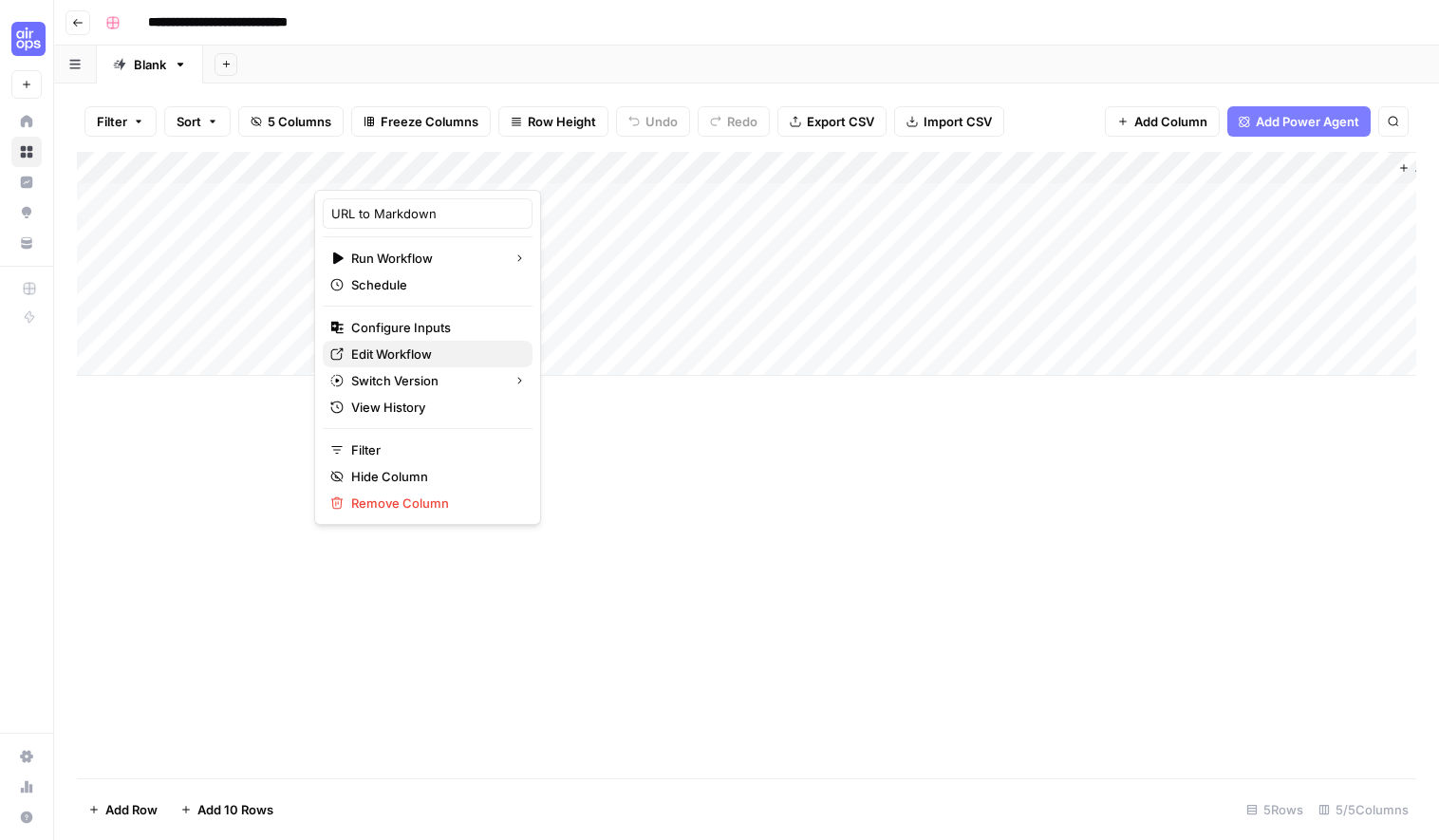
click at [401, 357] on span "Edit Workflow" at bounding box center [434, 354] width 166 height 19
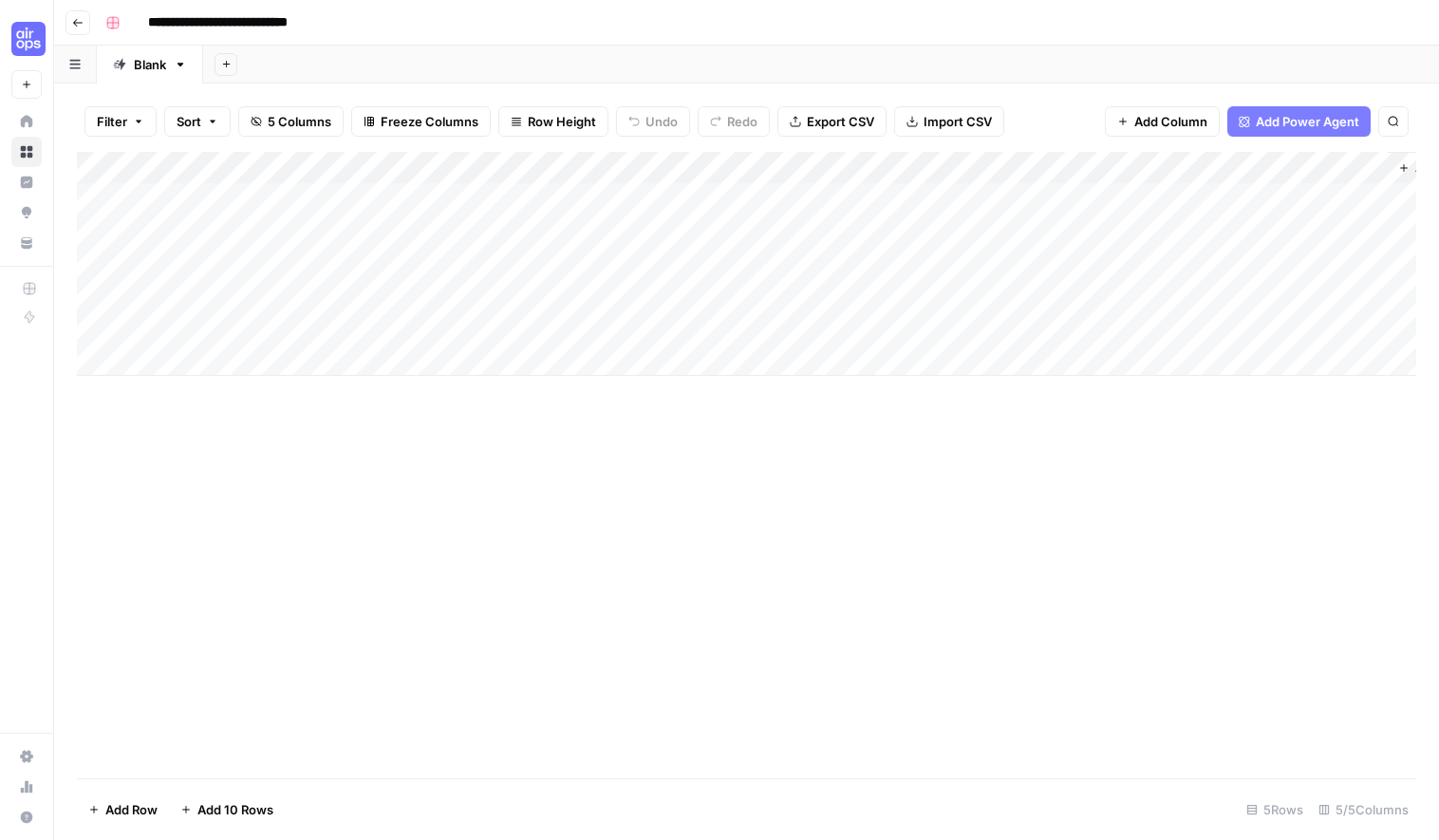
click at [676, 170] on div "Add Column" at bounding box center [746, 264] width 1339 height 224
click at [747, 155] on div at bounding box center [647, 171] width 274 height 38
click at [752, 171] on div at bounding box center [647, 171] width 274 height 38
click at [768, 532] on div "Add Column" at bounding box center [746, 465] width 1339 height 626
click at [770, 166] on div "Add Column" at bounding box center [746, 264] width 1339 height 224
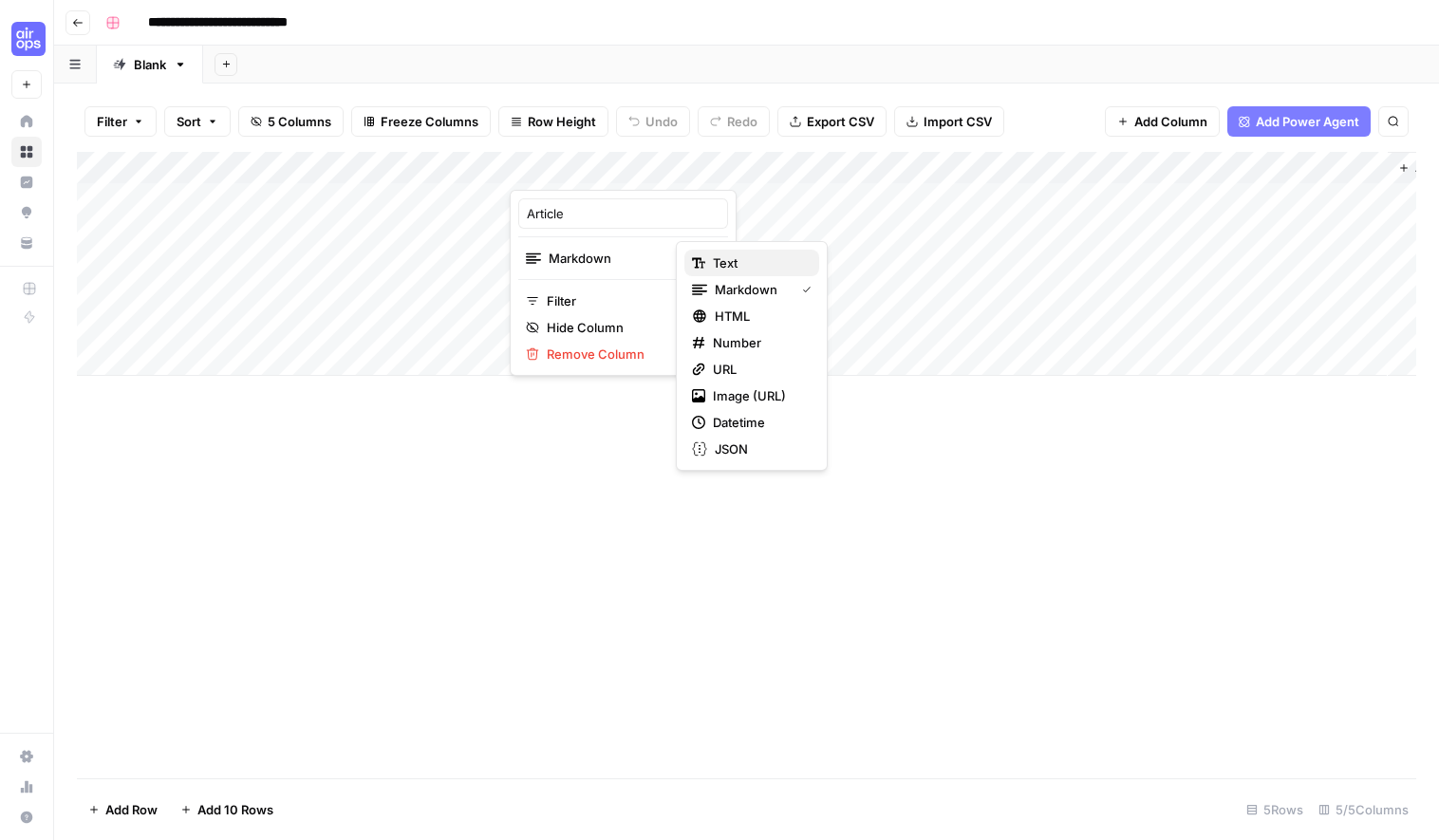
click at [773, 255] on span "Text" at bounding box center [758, 263] width 91 height 19
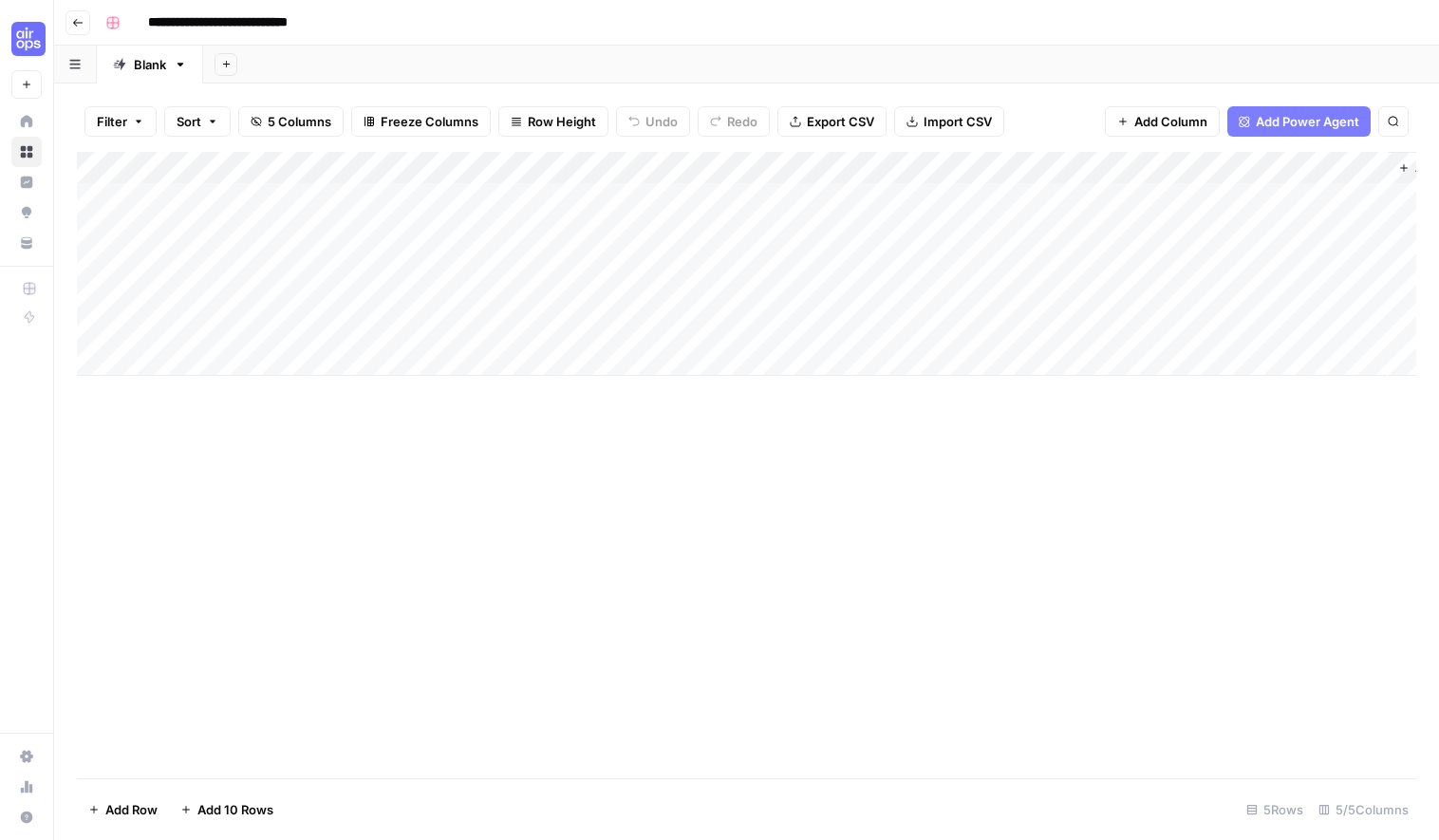
click at [636, 205] on div "Add Column" at bounding box center [746, 264] width 1339 height 224
click at [771, 166] on div "Add Column" at bounding box center [746, 264] width 1339 height 224
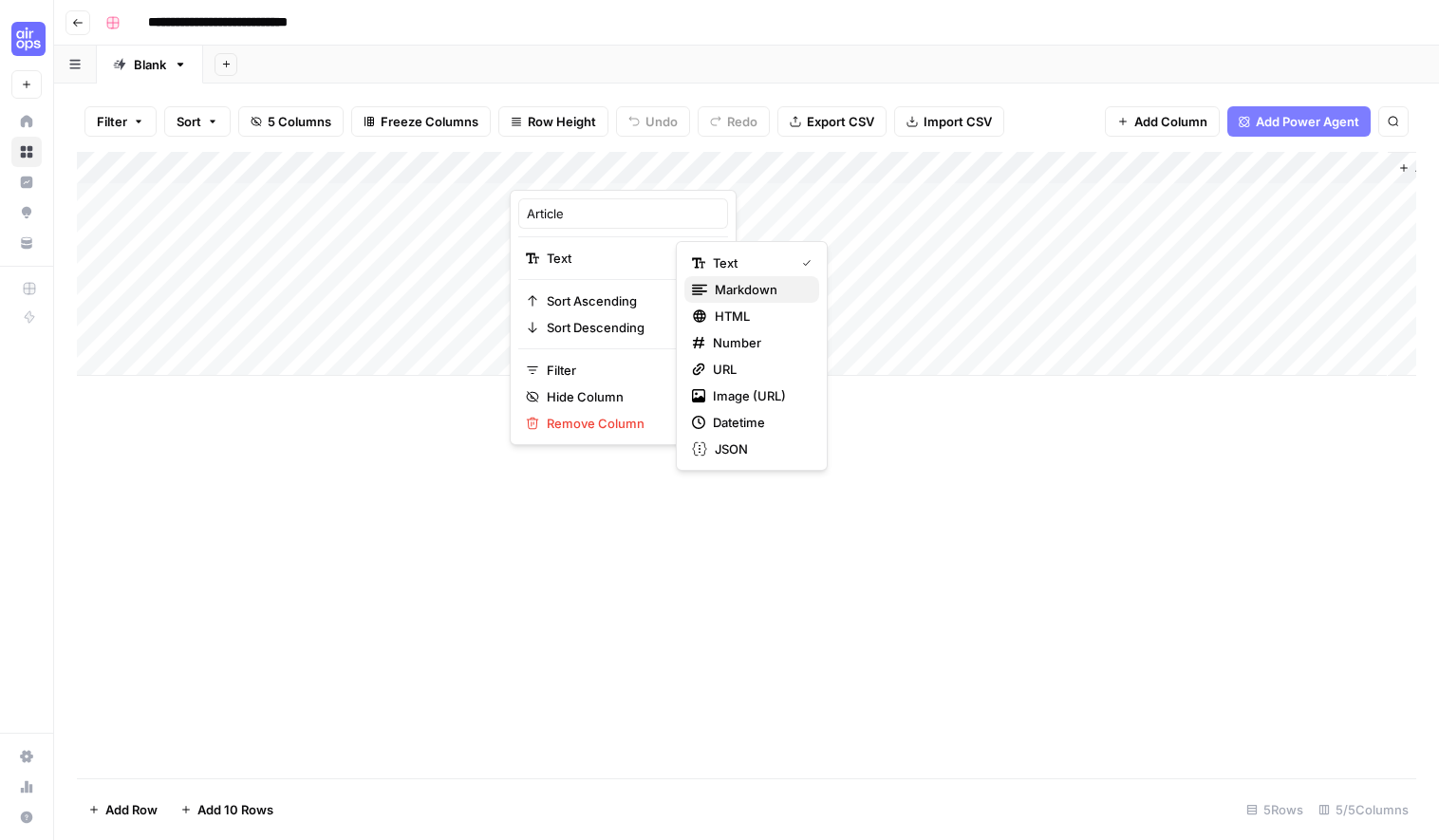
click at [732, 280] on span "Markdown" at bounding box center [759, 289] width 89 height 19
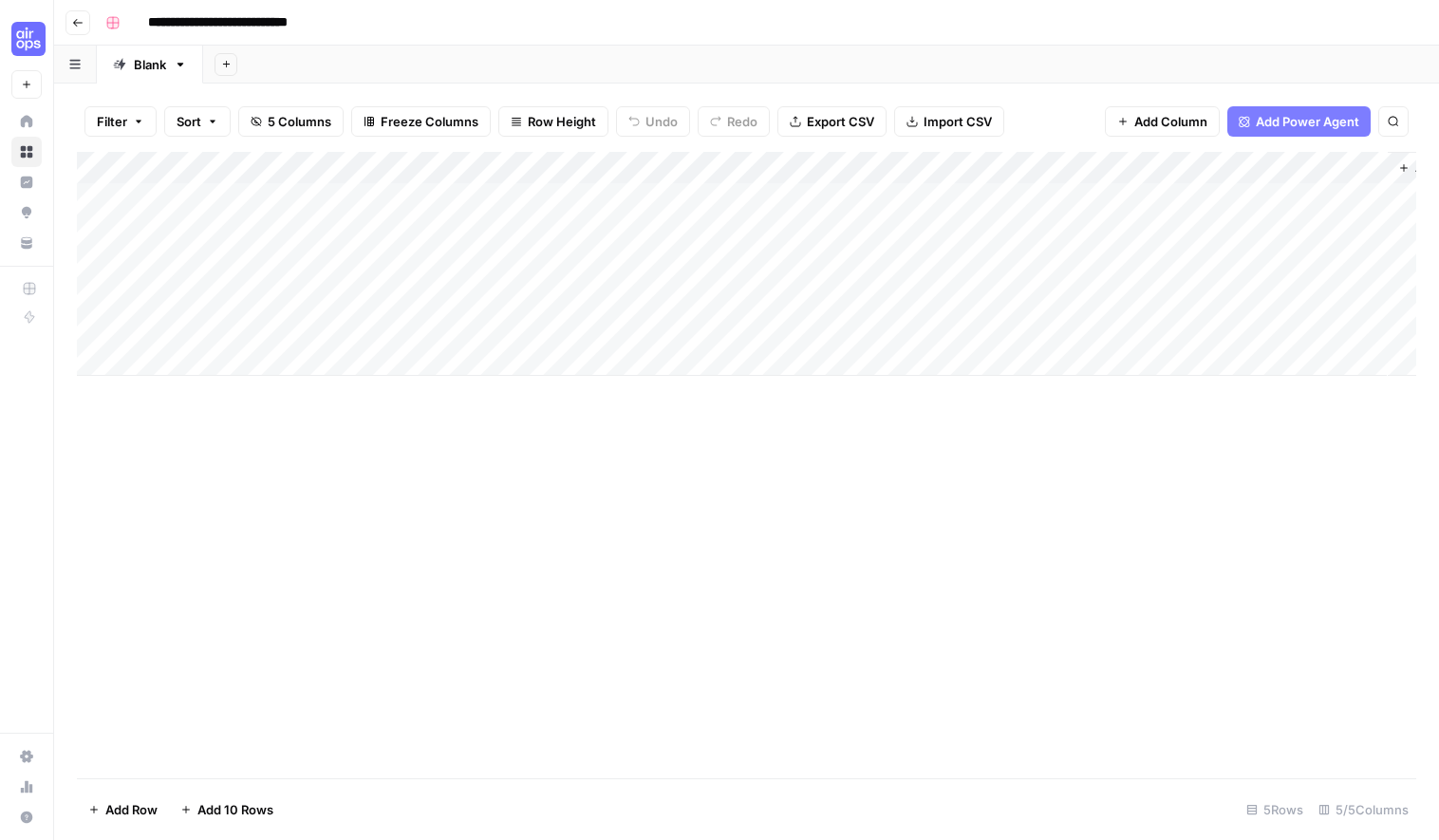
click at [582, 209] on div "Add Column" at bounding box center [746, 264] width 1339 height 224
click at [469, 166] on div "Add Column" at bounding box center [746, 264] width 1339 height 224
click at [1062, 371] on div "Add Column" at bounding box center [746, 264] width 1339 height 224
click at [673, 427] on div "Add Column" at bounding box center [746, 465] width 1339 height 626
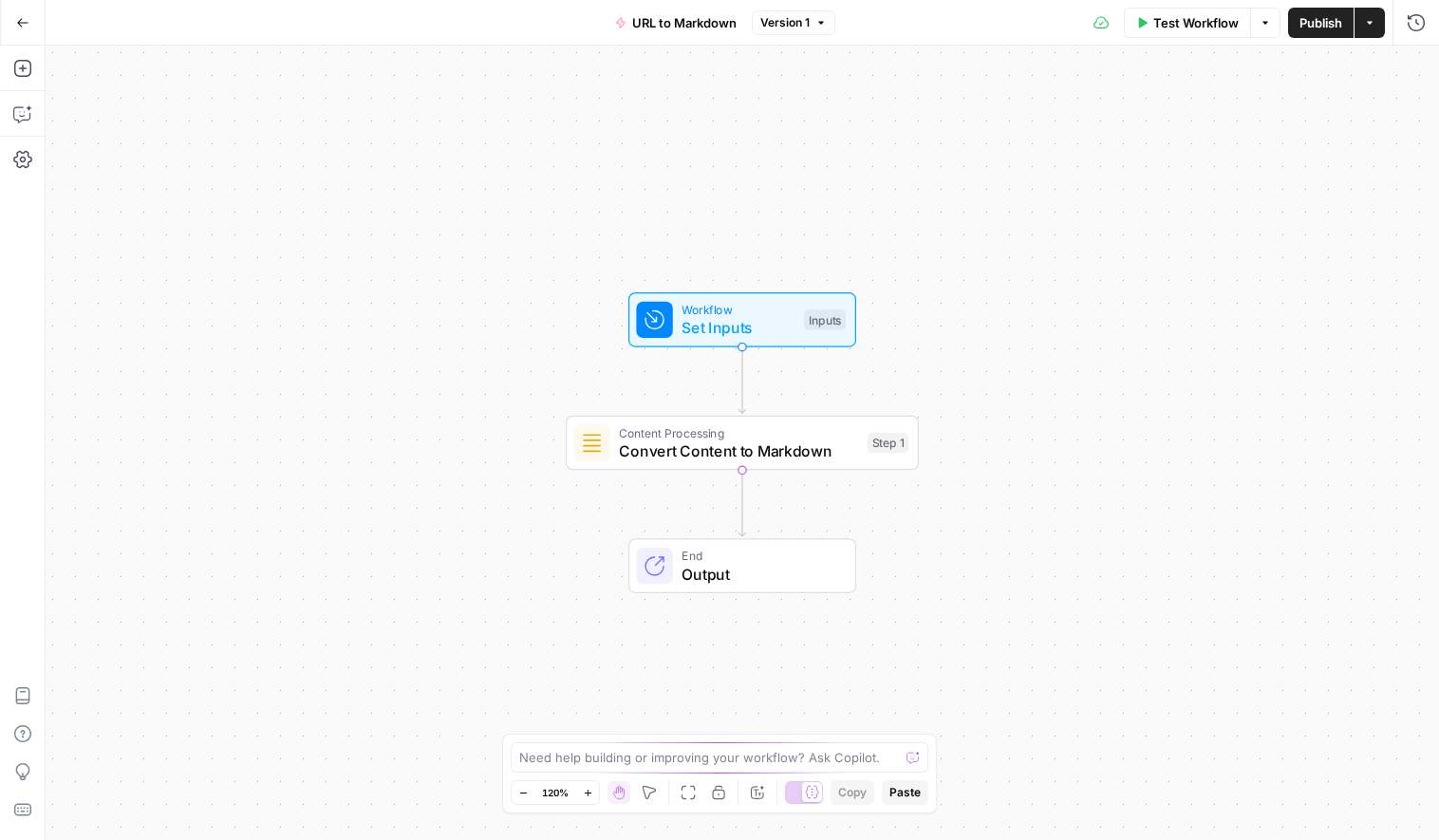
click at [684, 581] on span "Output" at bounding box center [759, 575] width 155 height 23
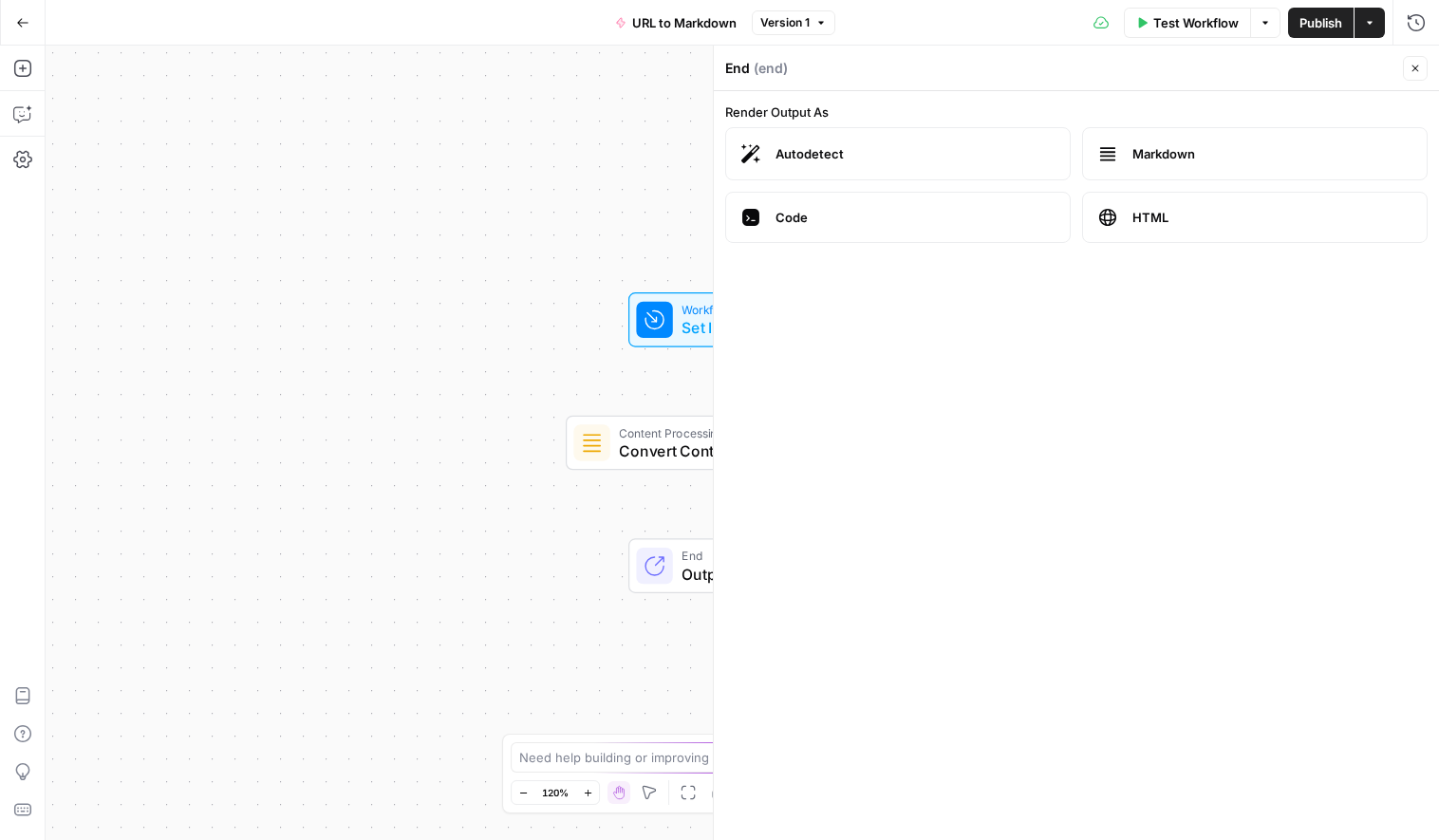
click at [1235, 162] on span "Markdown" at bounding box center [1271, 154] width 279 height 19
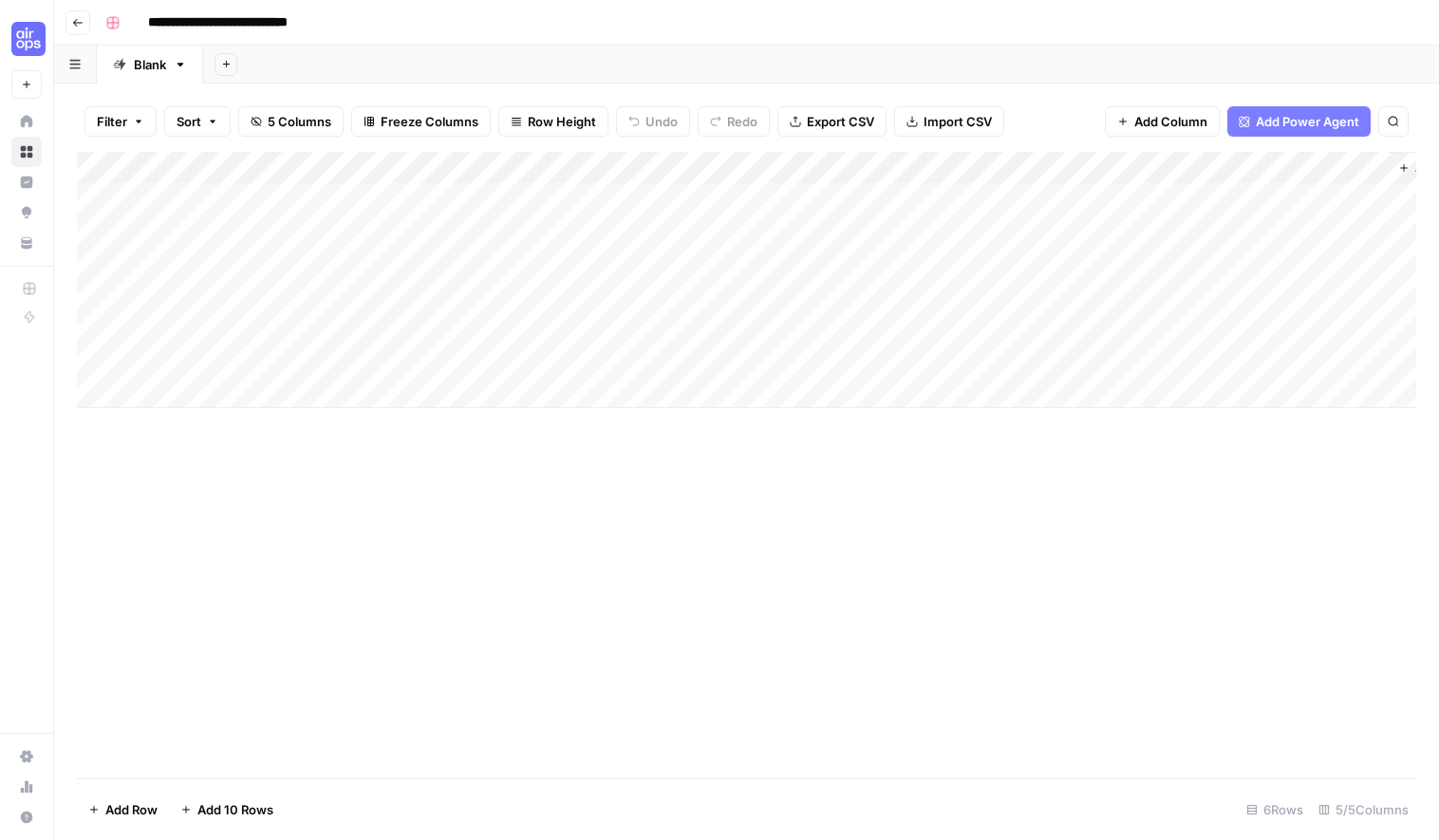
click at [468, 165] on div "Add Column" at bounding box center [746, 281] width 1339 height 257
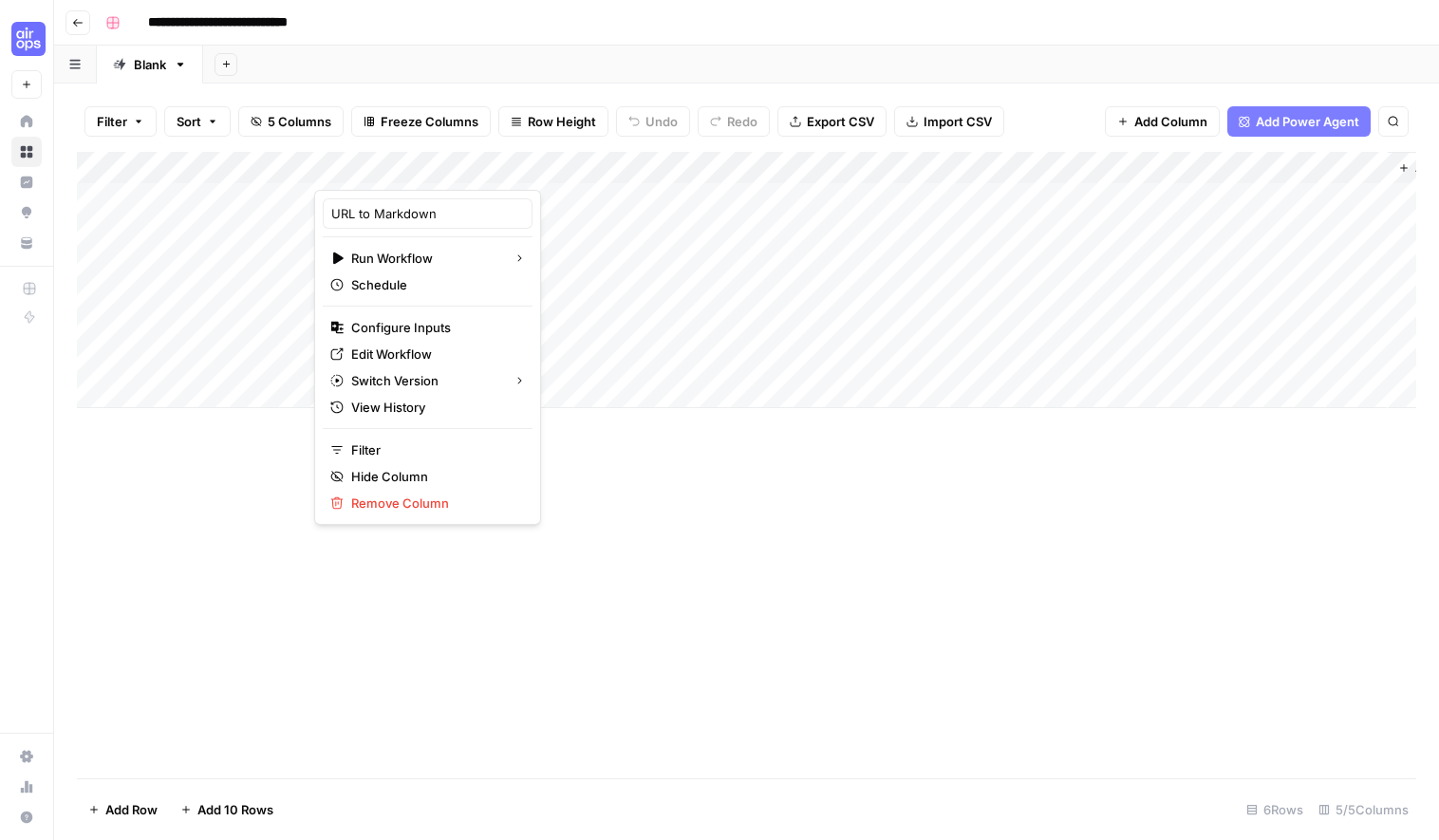
click at [1073, 167] on div "Add Column" at bounding box center [746, 281] width 1339 height 257
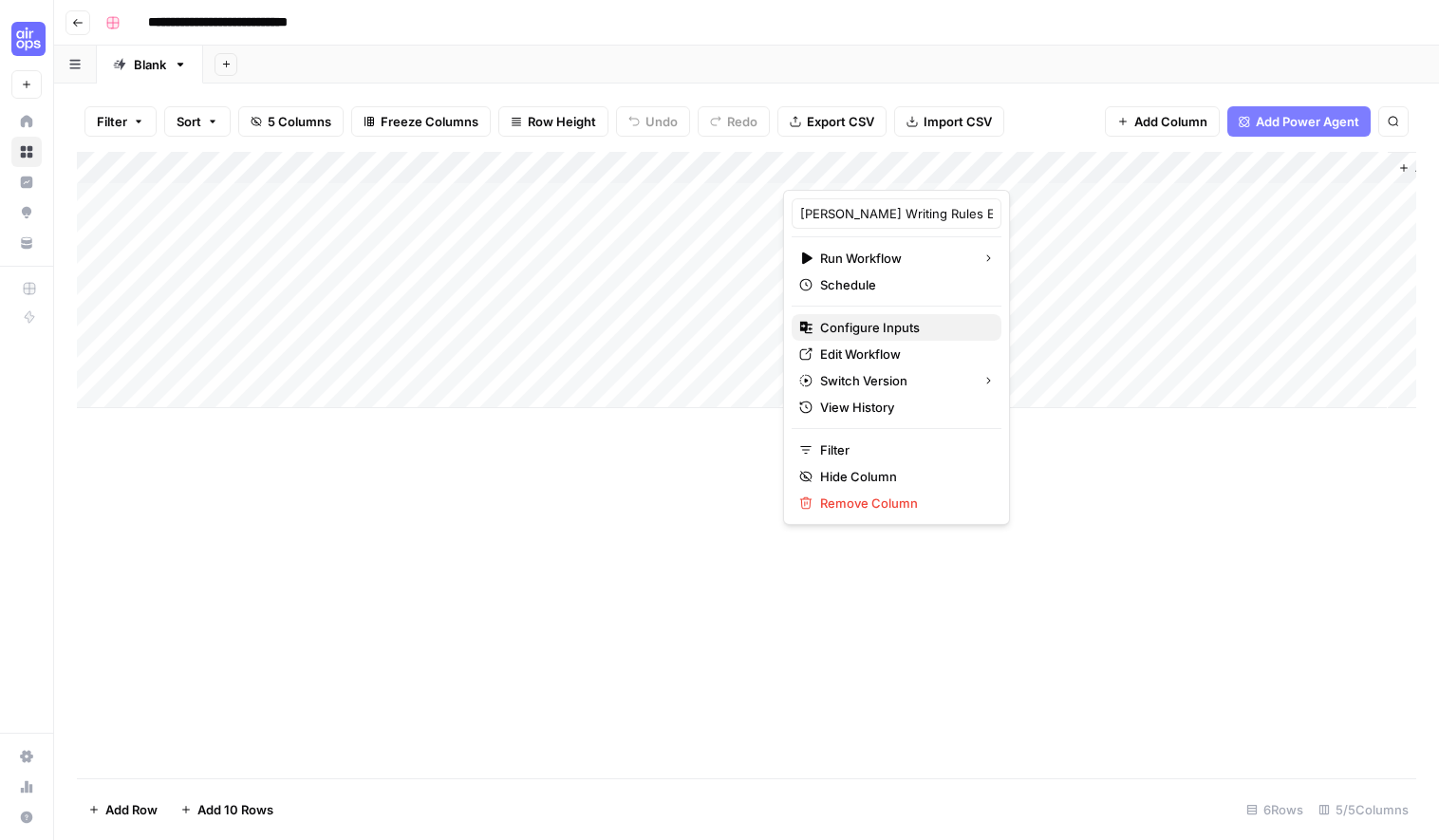
click at [865, 327] on span "Configure Inputs" at bounding box center [902, 328] width 166 height 19
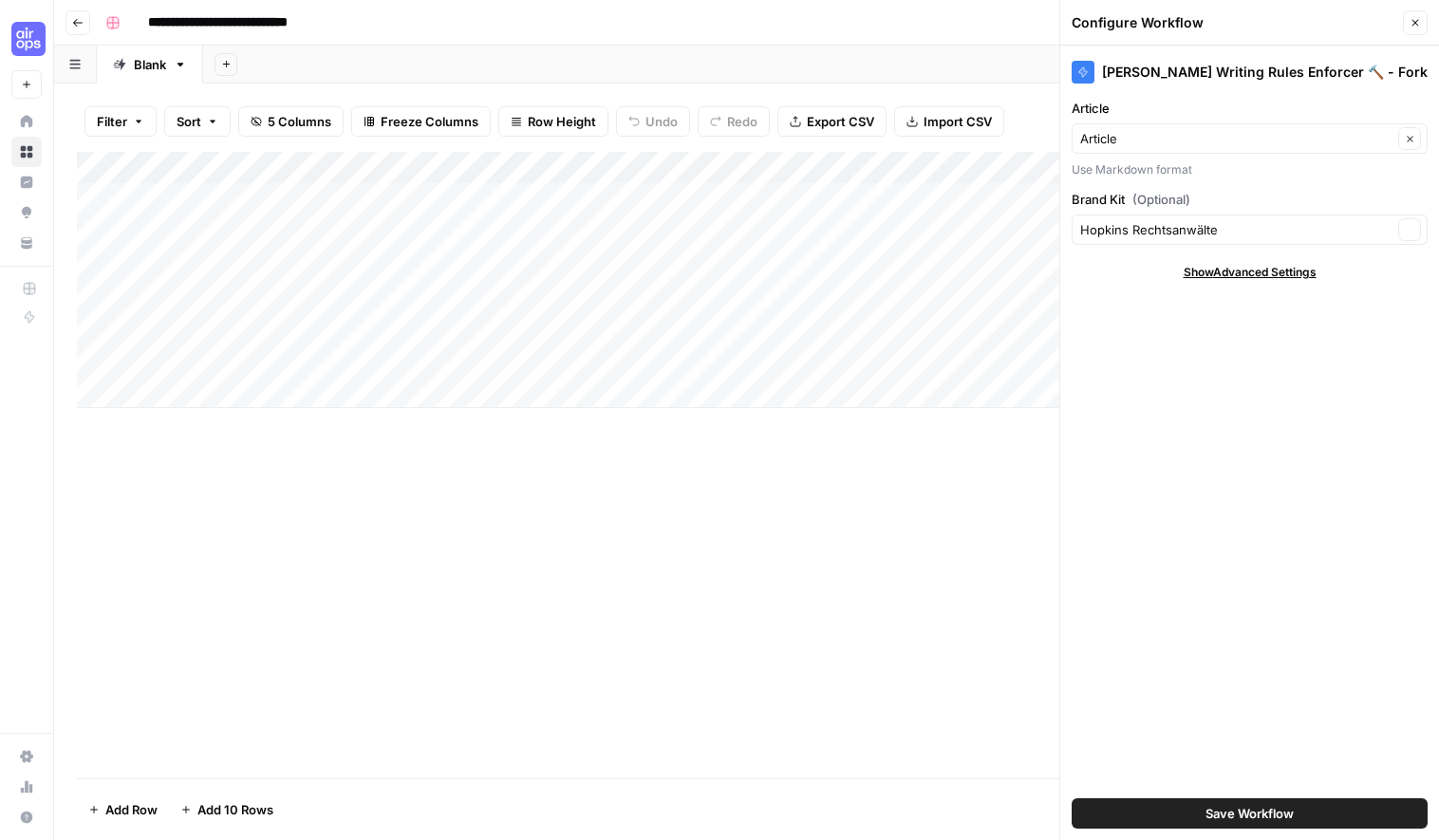
type input "Hopkins Rechtsanwälte"
click at [1153, 144] on input "Article" at bounding box center [1237, 139] width 312 height 19
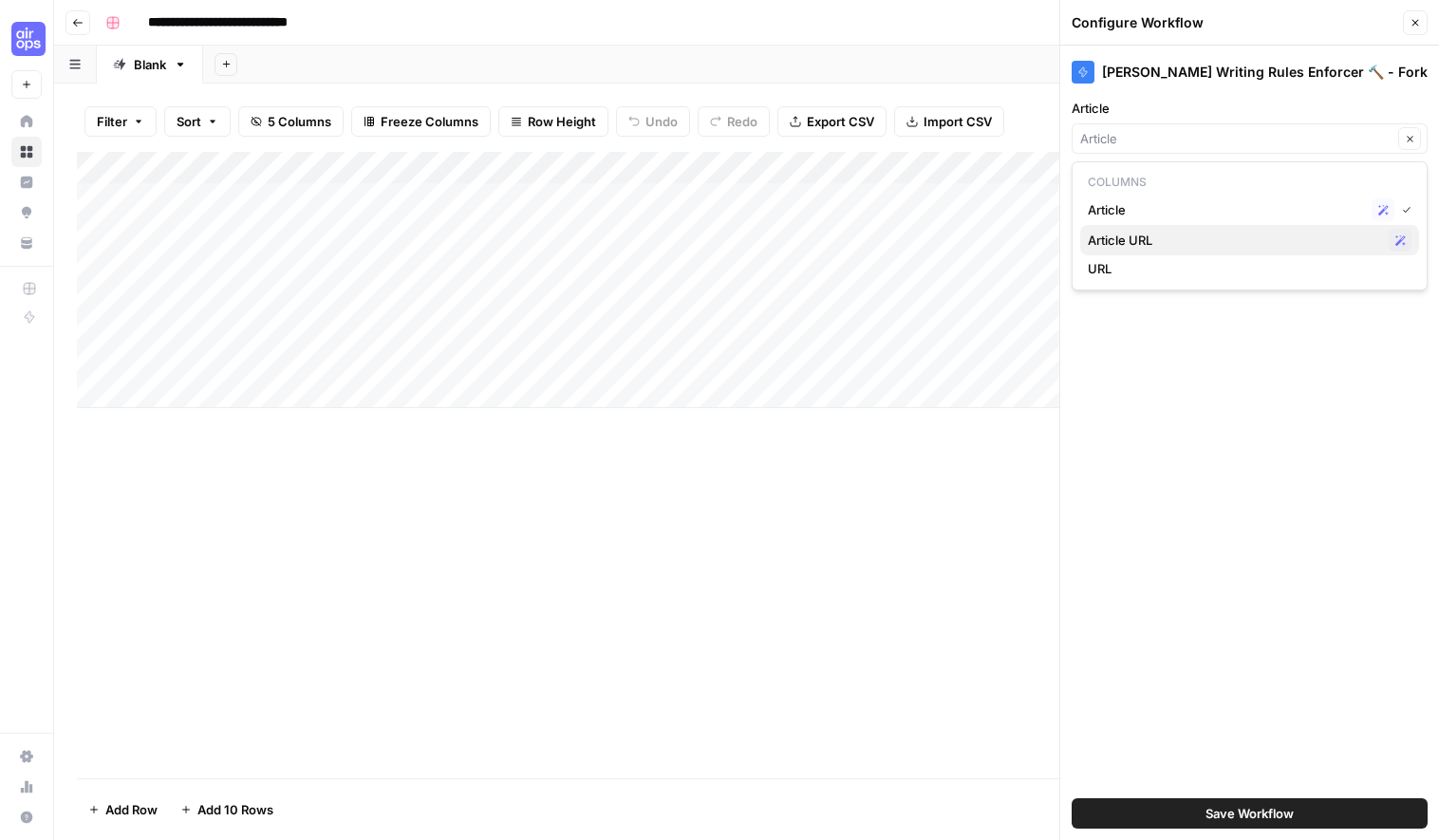
click at [1126, 226] on button "Article URL Possible Match" at bounding box center [1250, 240] width 339 height 31
type input "Article URL"
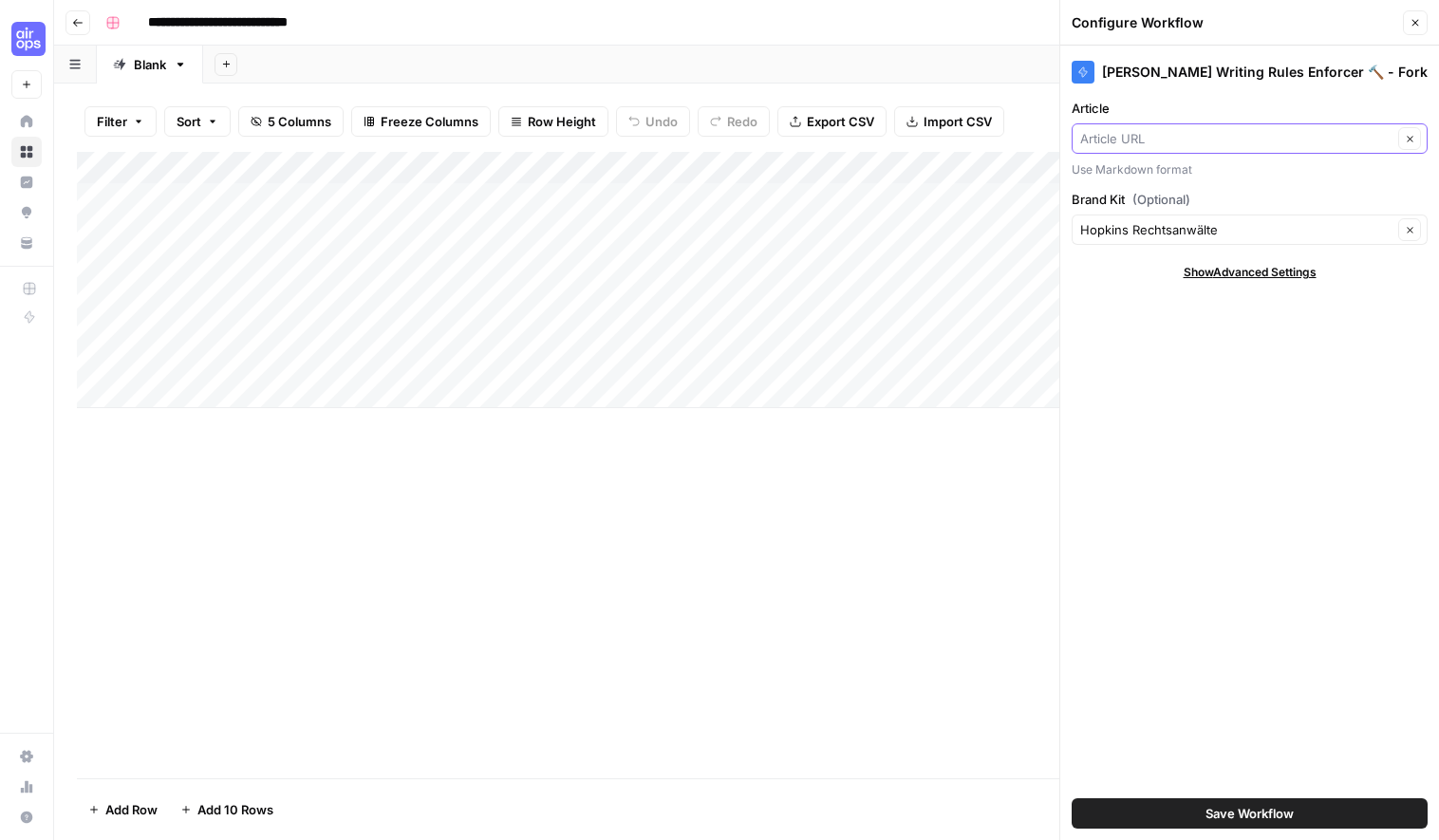
click at [1130, 132] on input "Article" at bounding box center [1237, 139] width 312 height 19
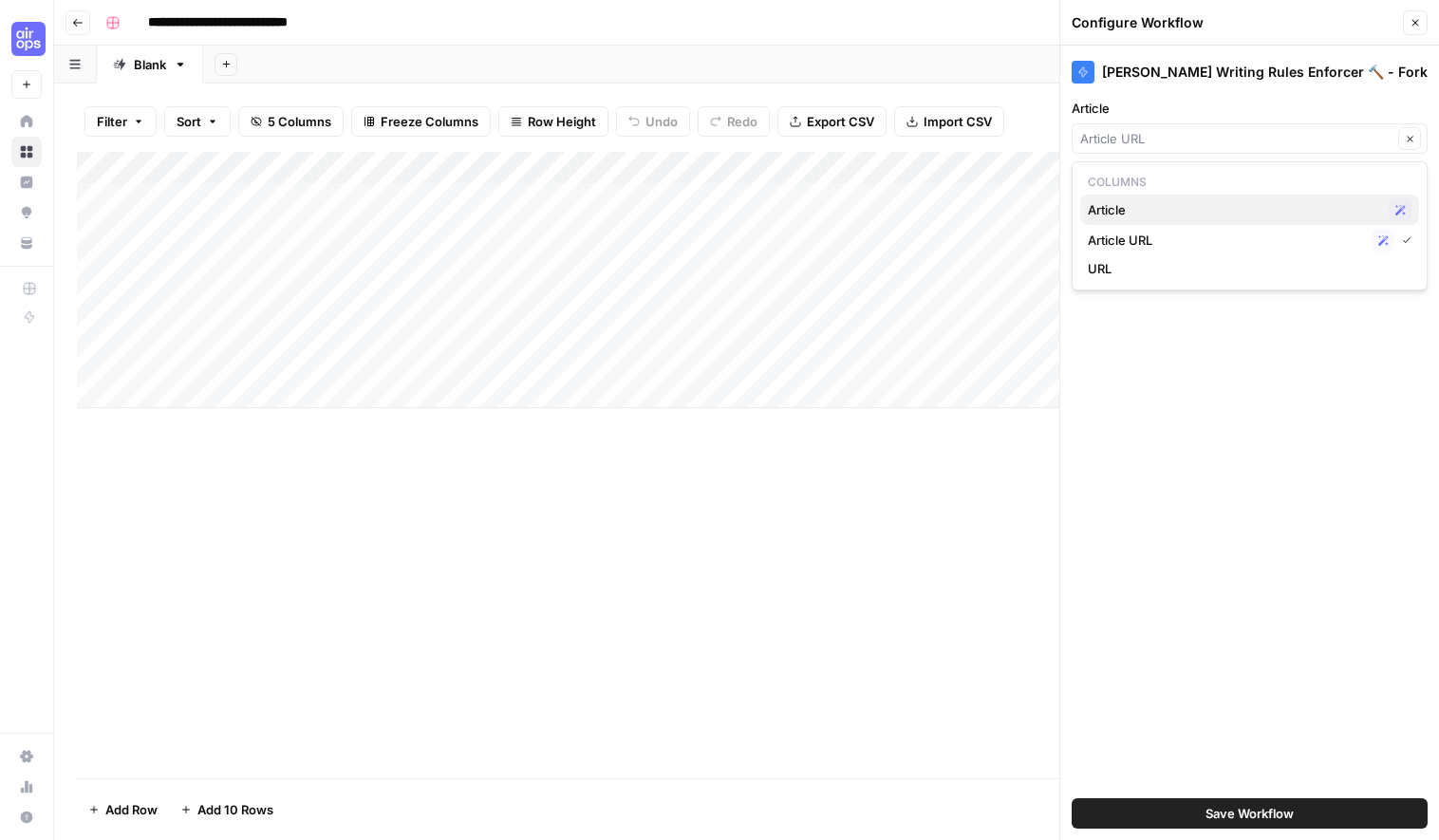
click at [1136, 211] on span "Article" at bounding box center [1235, 210] width 293 height 19
type input "Article"
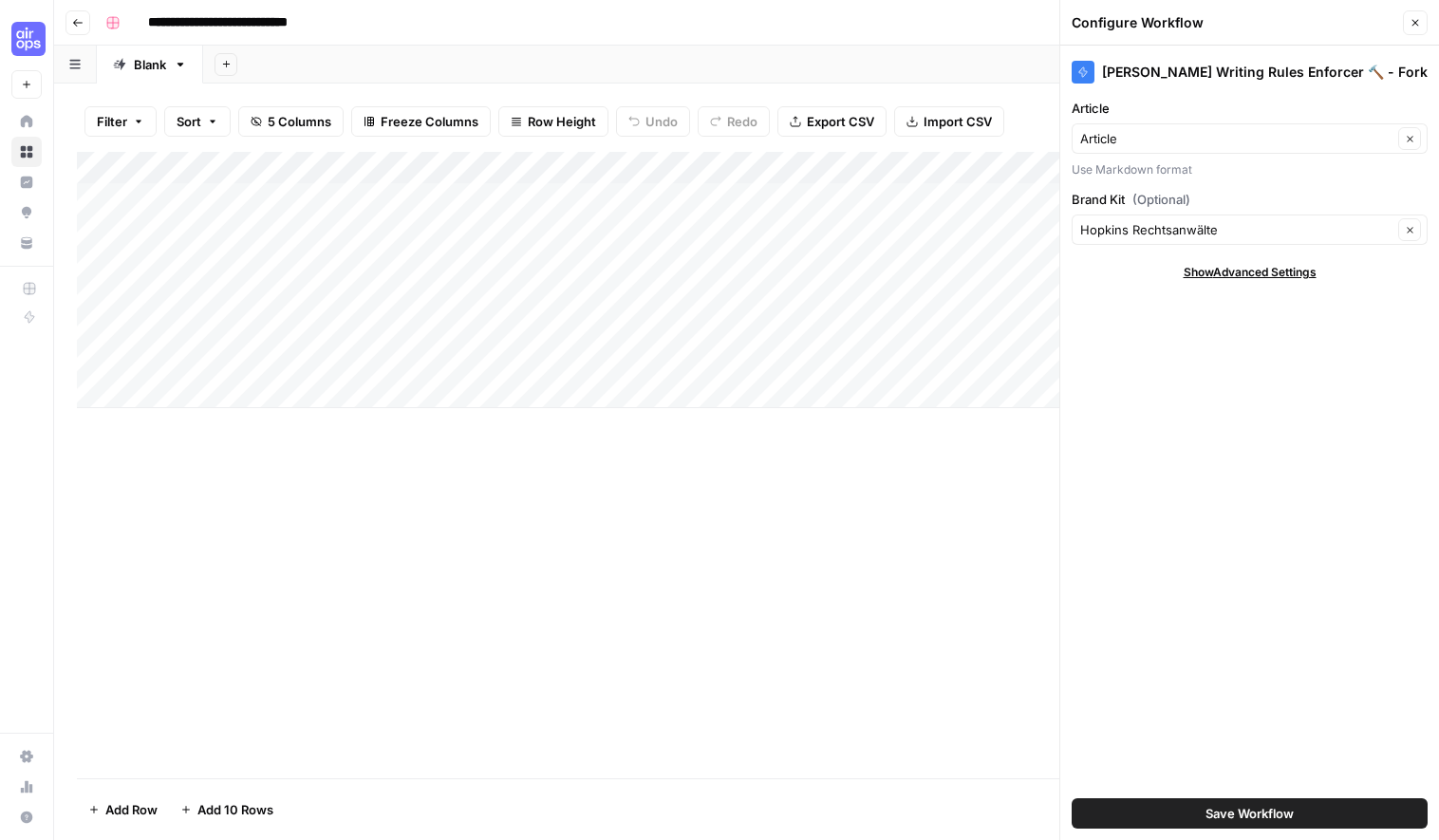
click at [710, 471] on div "Add Column" at bounding box center [746, 465] width 1339 height 626
click at [1418, 19] on icon "button" at bounding box center [1416, 23] width 11 height 11
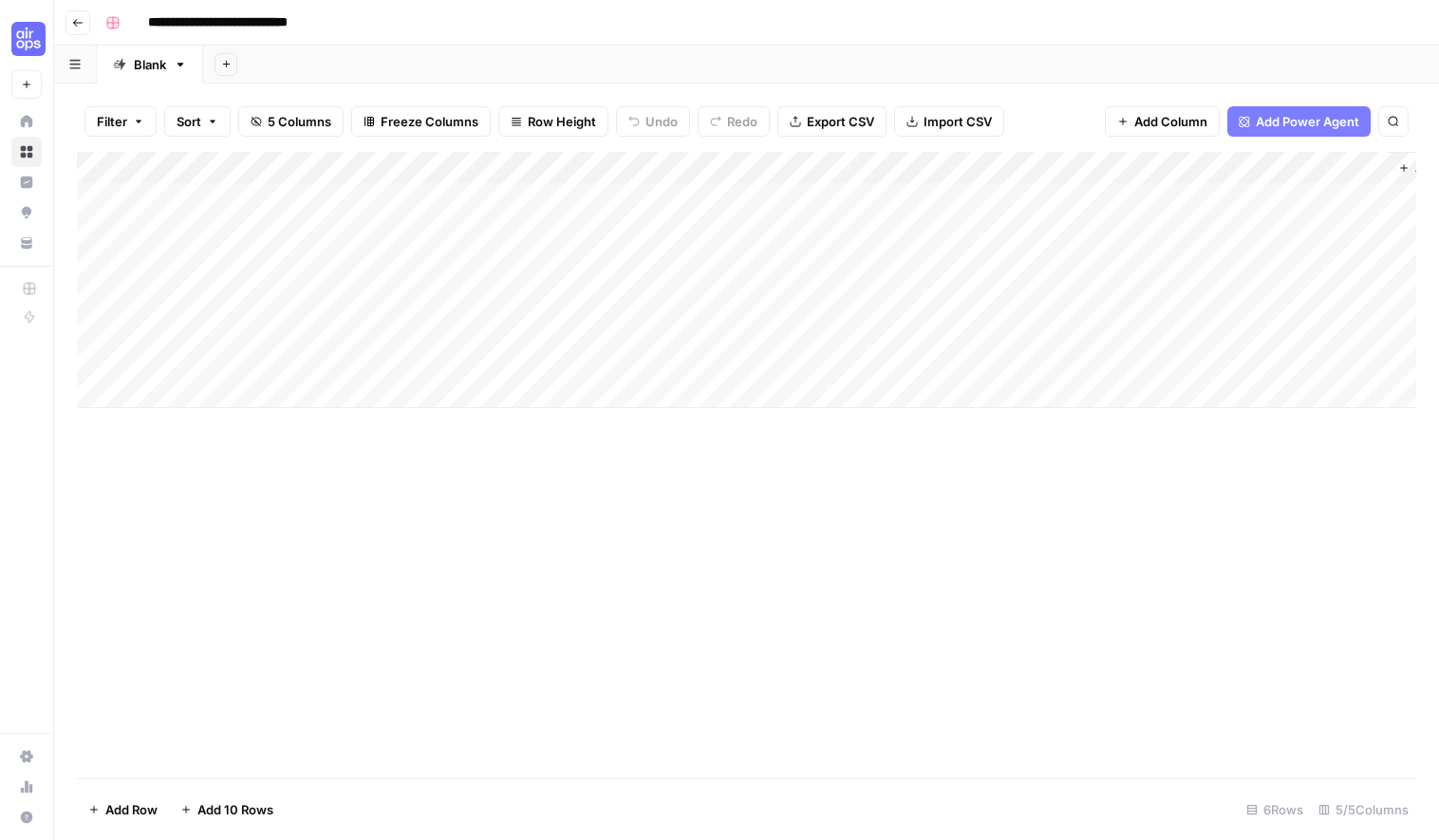
click at [1250, 165] on div "Add Column" at bounding box center [746, 281] width 1339 height 257
click at [1272, 517] on div "Add Column" at bounding box center [746, 465] width 1339 height 626
click at [1310, 437] on div "Add Column" at bounding box center [746, 465] width 1339 height 626
click at [1071, 170] on div "Add Column" at bounding box center [746, 281] width 1339 height 257
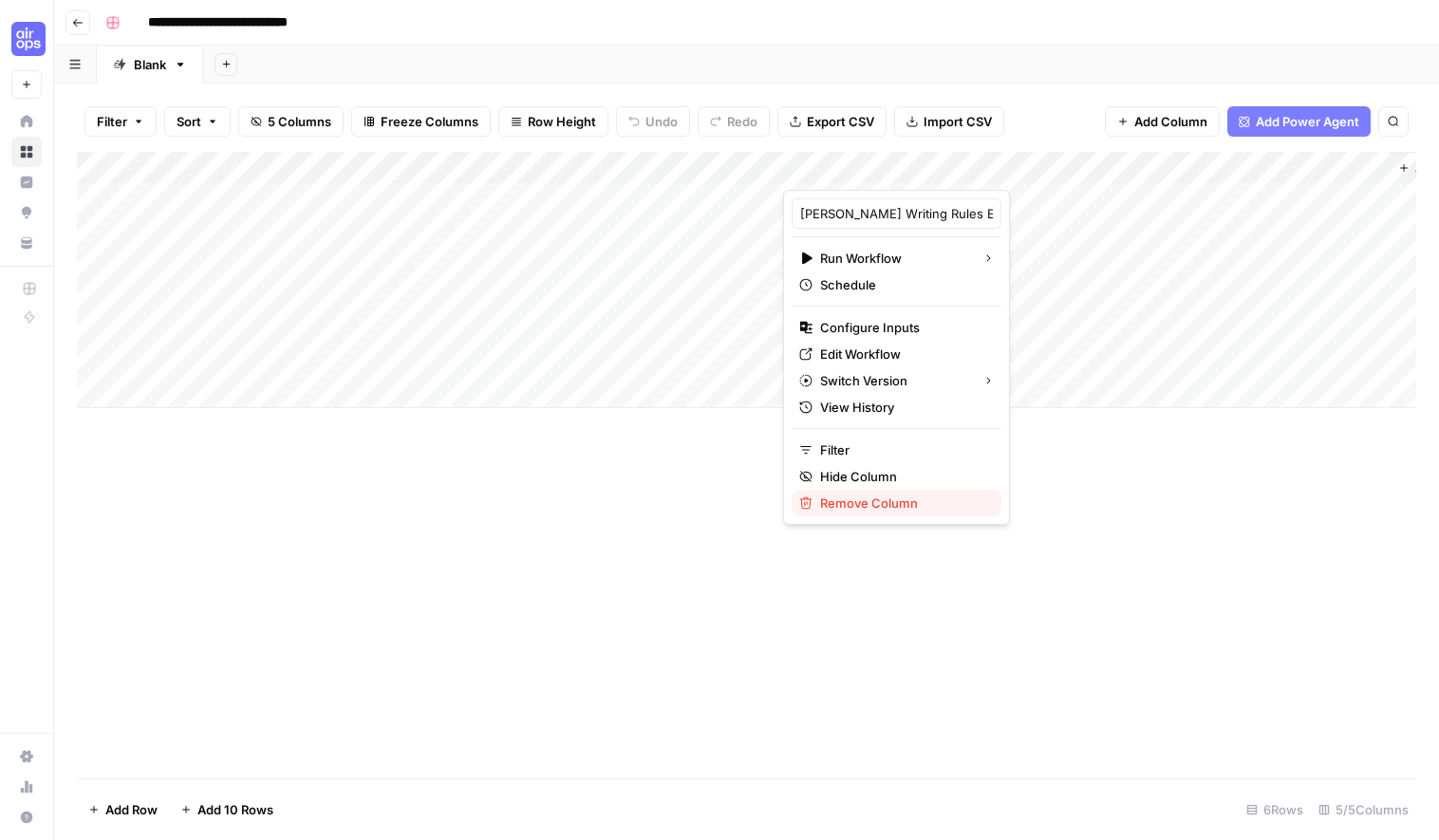
click at [844, 503] on span "Remove Column" at bounding box center [902, 503] width 166 height 19
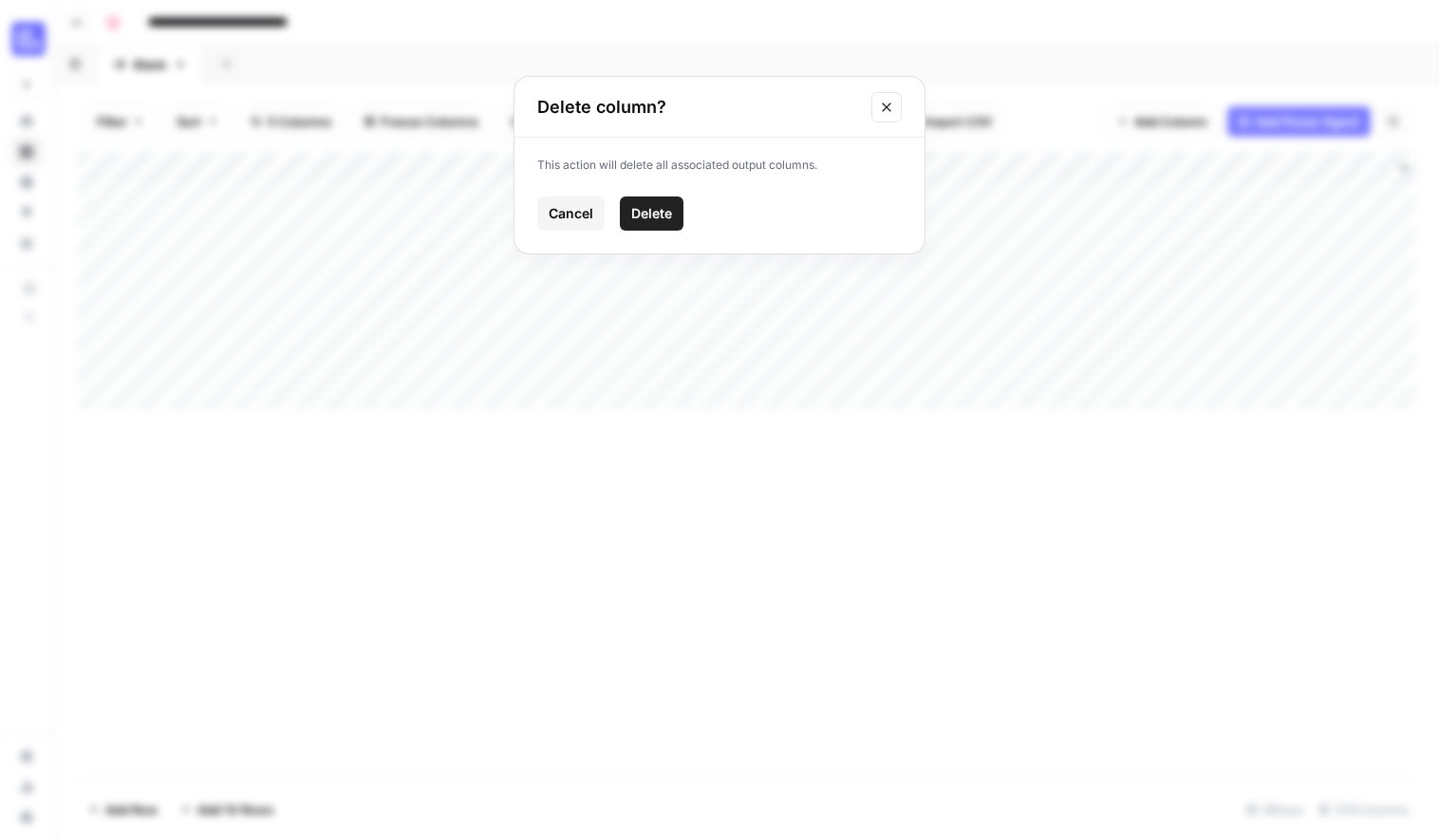
click at [671, 216] on span "Delete" at bounding box center [651, 214] width 41 height 19
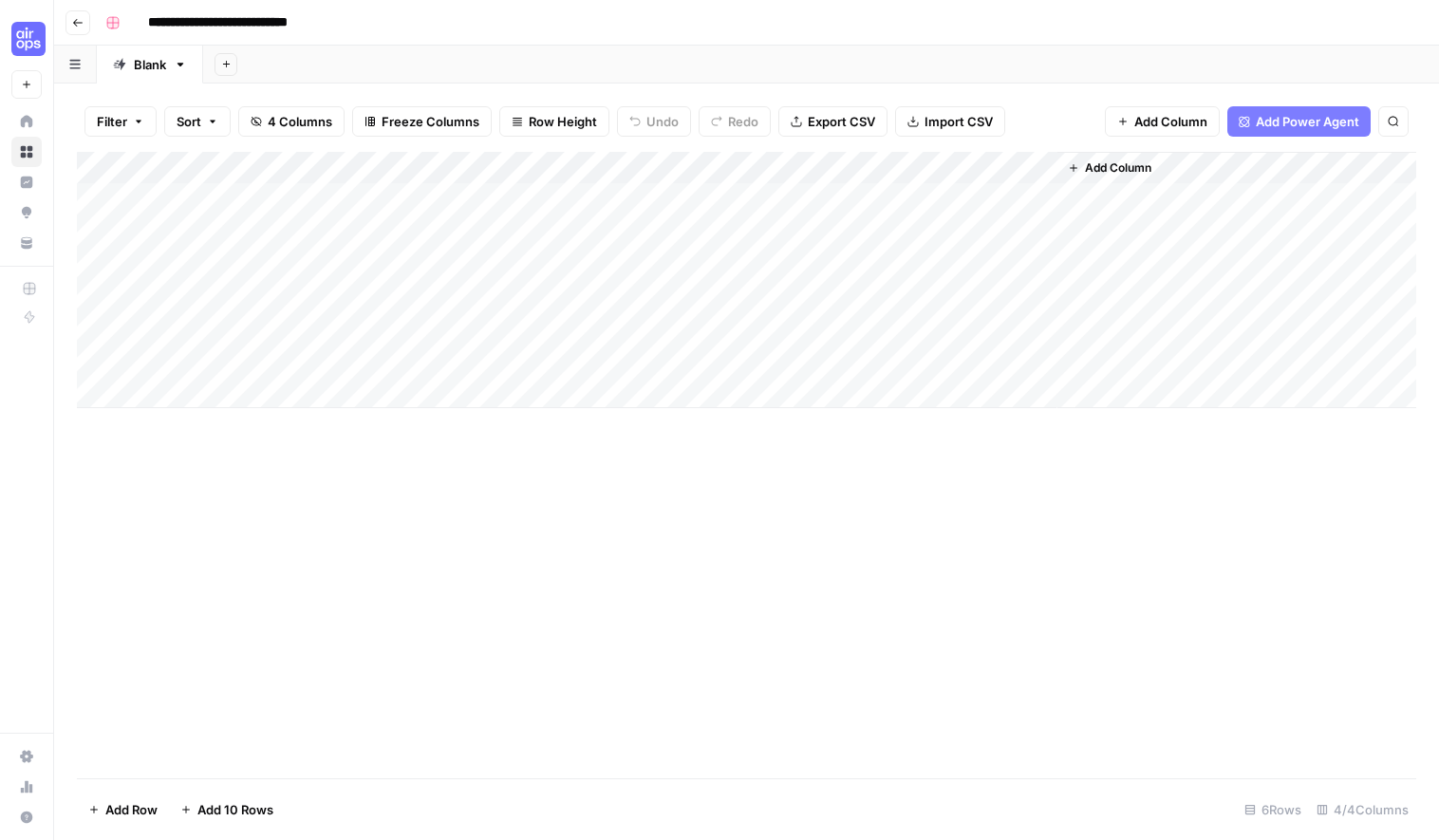
drag, startPoint x: 1045, startPoint y: 165, endPoint x: 1000, endPoint y: 230, distance: 79.1
click at [1045, 166] on div "Add Column" at bounding box center [746, 281] width 1339 height 257
click at [878, 424] on span "Remove Column" at bounding box center [902, 423] width 166 height 19
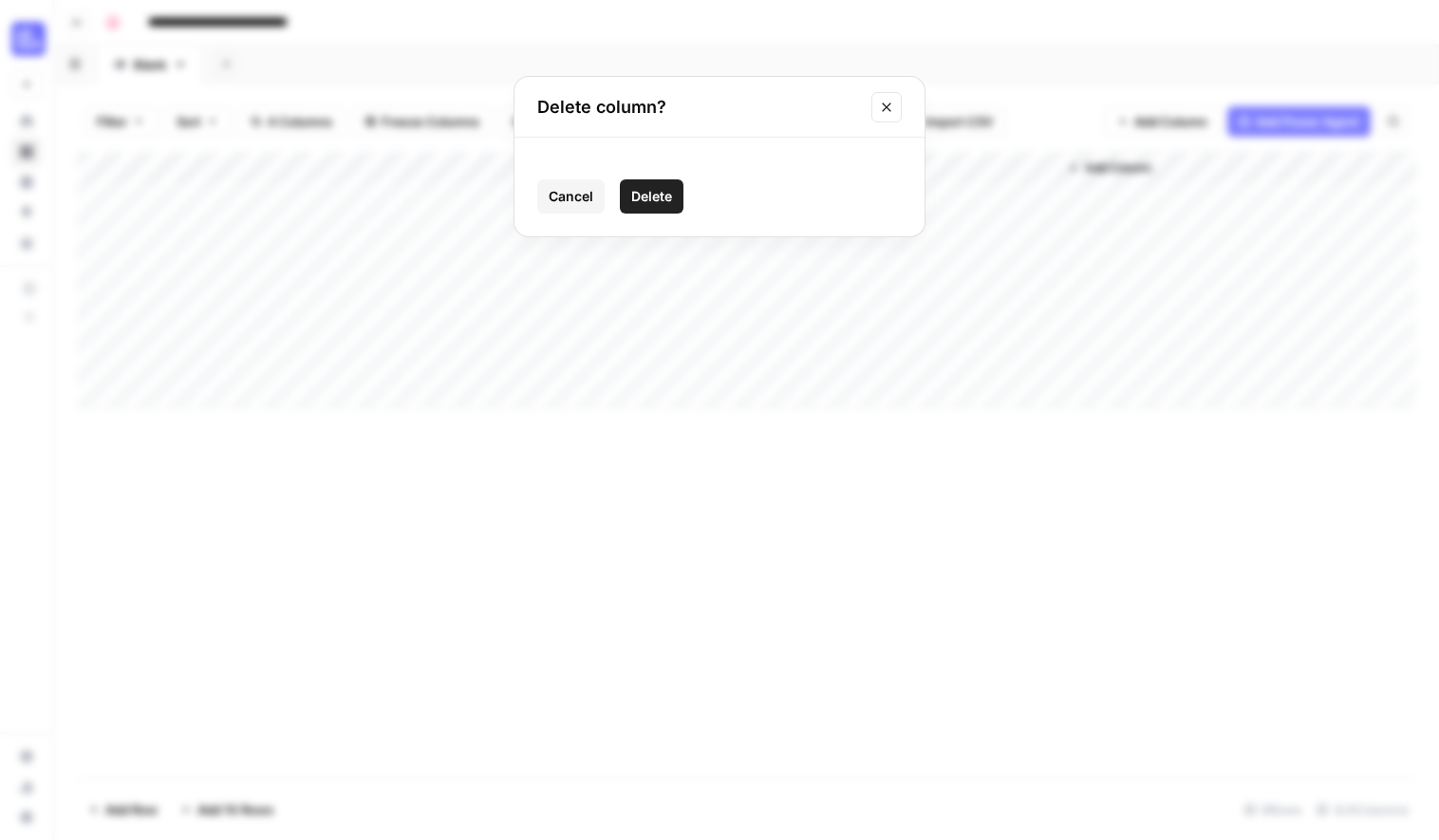
click at [663, 201] on span "Delete" at bounding box center [651, 196] width 41 height 19
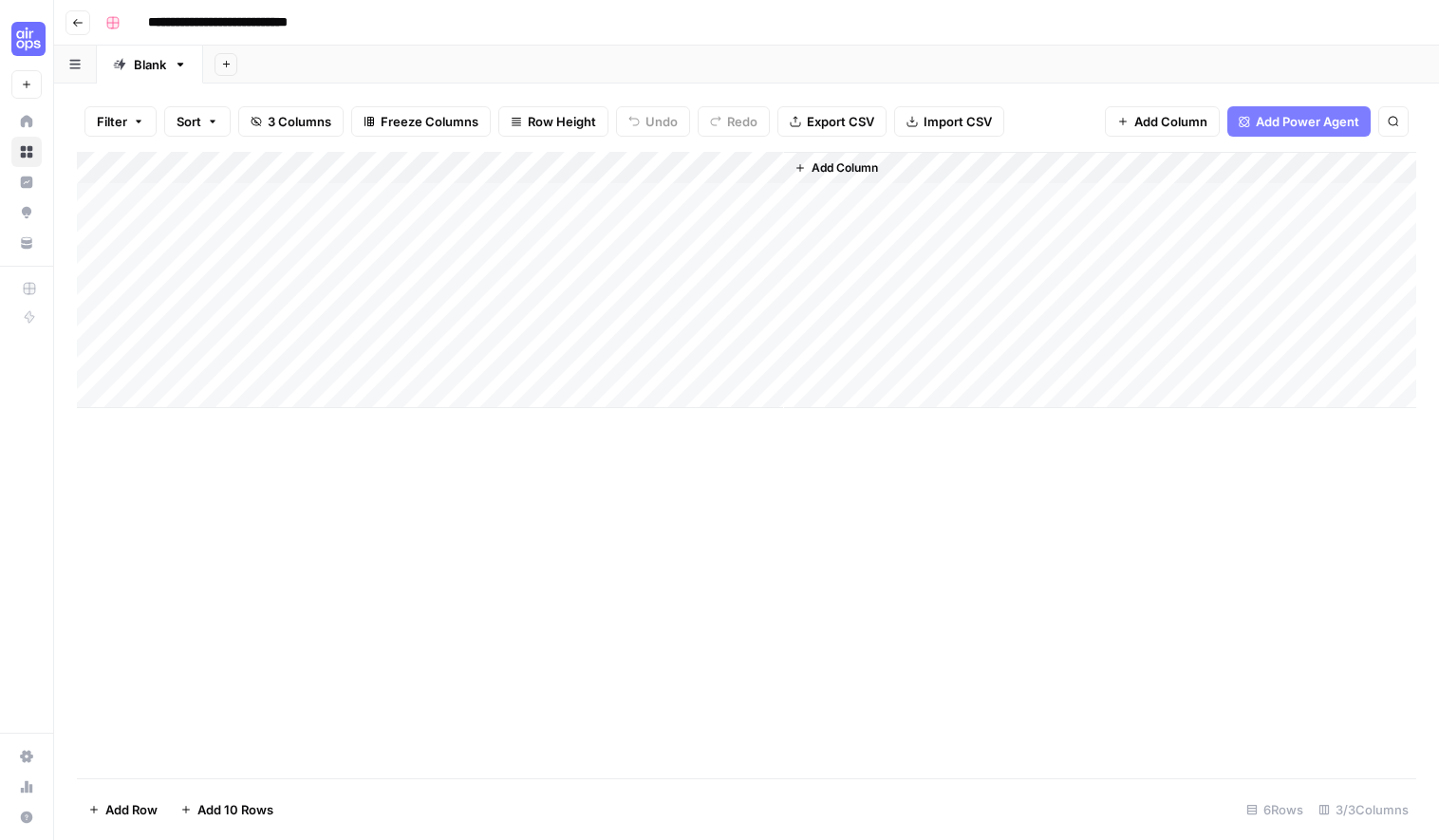
click at [766, 170] on div "Add Column" at bounding box center [746, 281] width 1339 height 257
click at [600, 355] on span "Remove Column" at bounding box center [629, 354] width 166 height 19
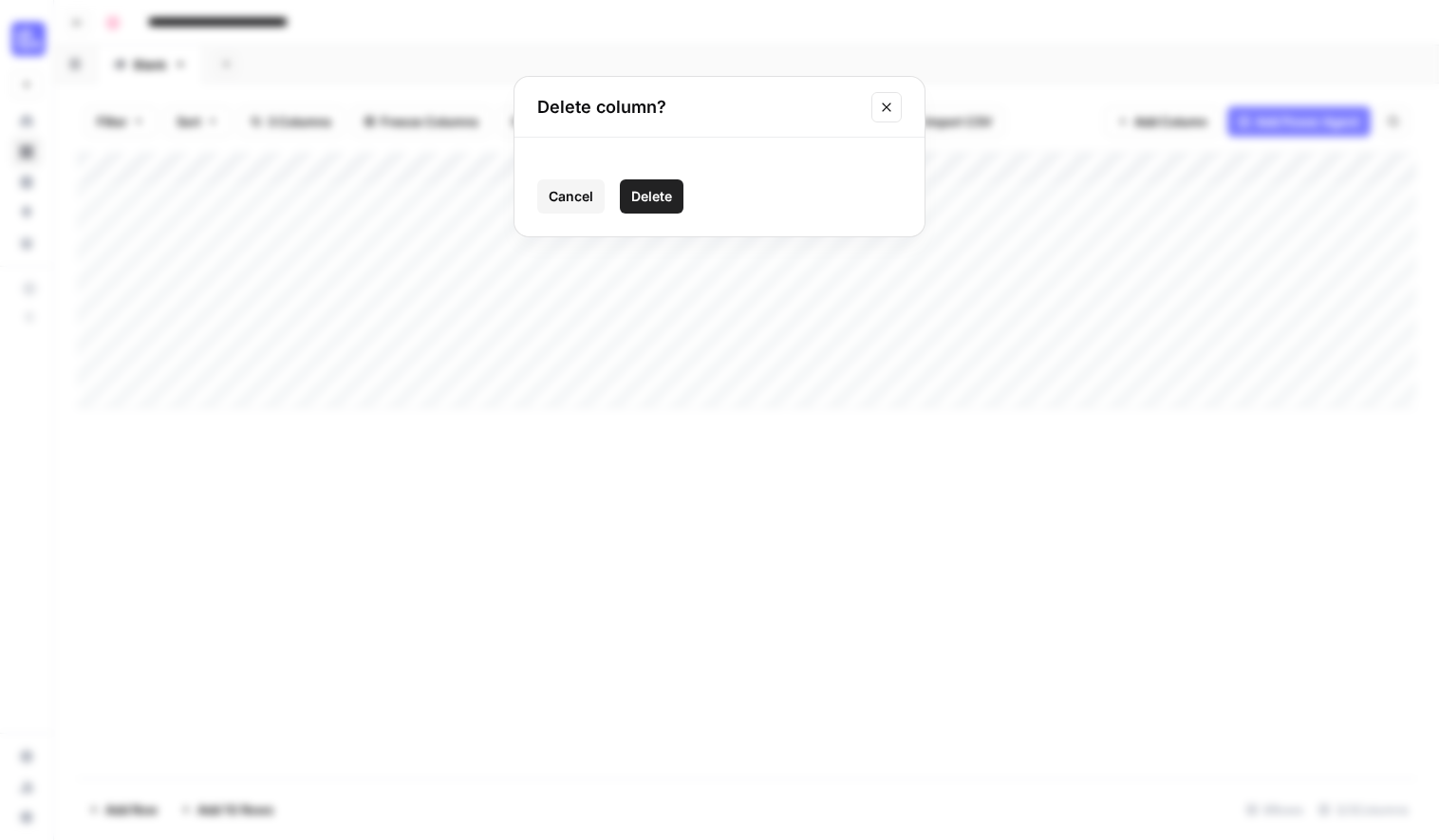
click at [655, 196] on span "Delete" at bounding box center [651, 196] width 41 height 19
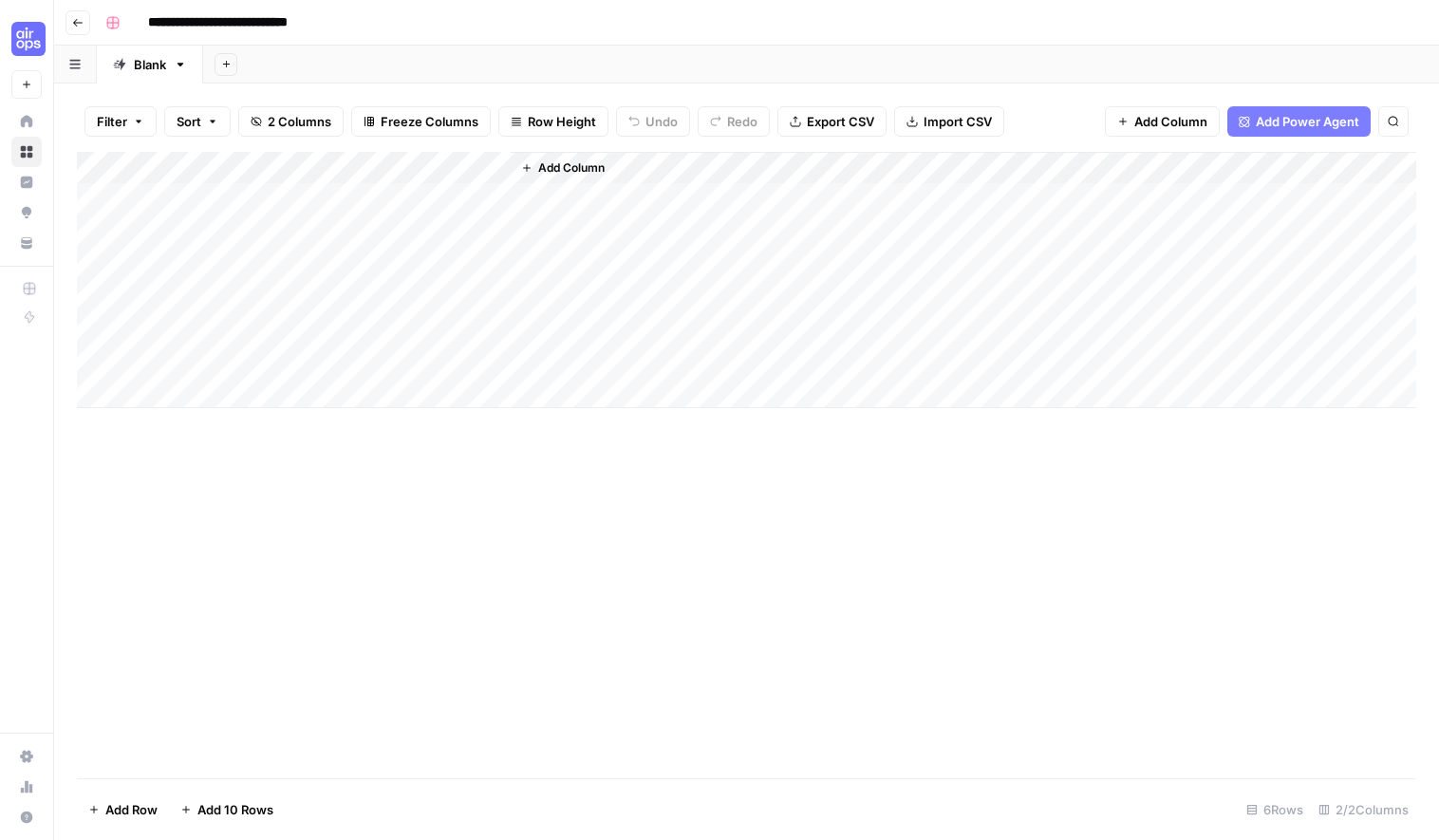
click at [564, 169] on span "Add Column" at bounding box center [571, 168] width 66 height 17
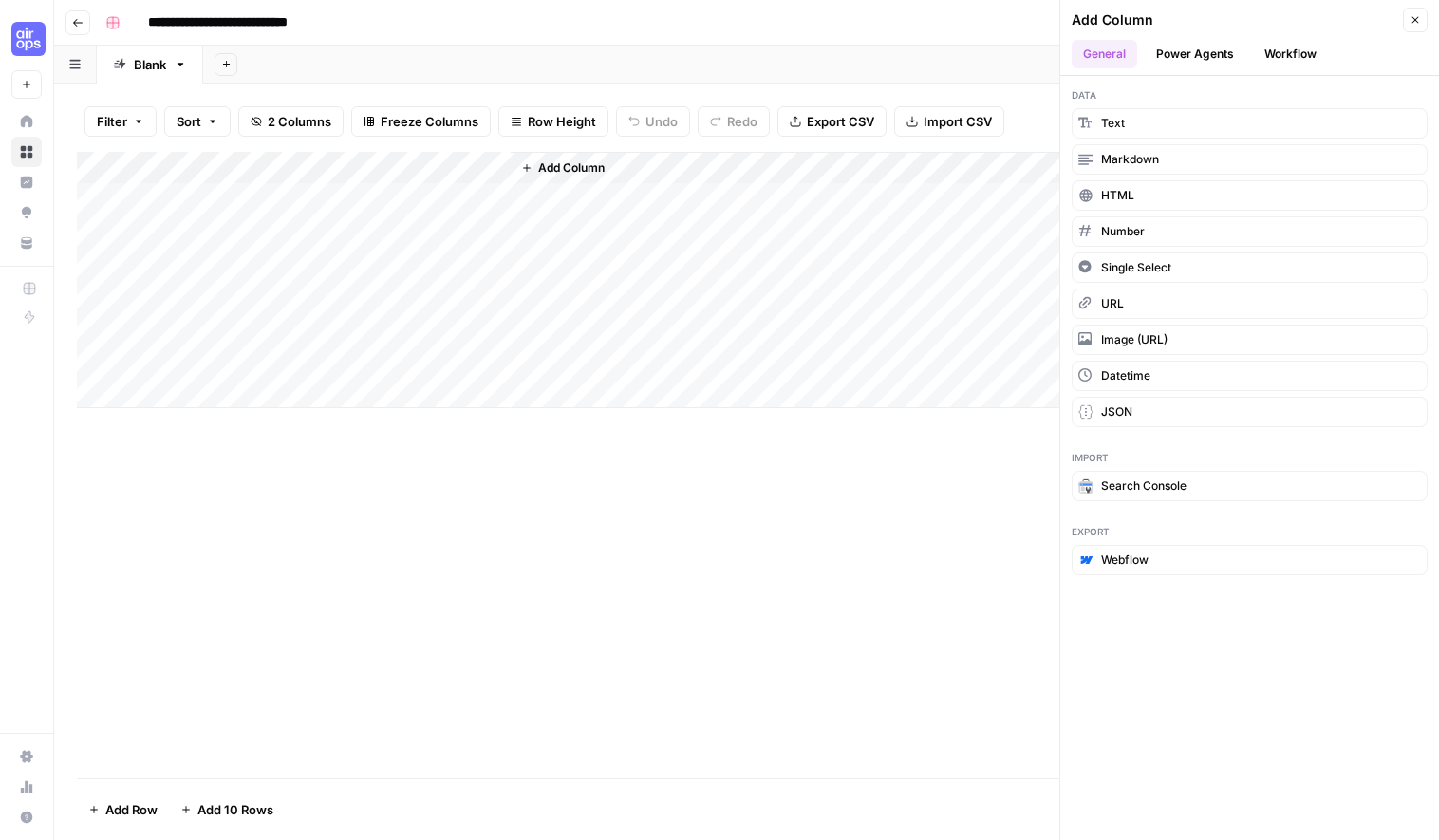
click at [1278, 54] on button "Workflow" at bounding box center [1291, 55] width 75 height 29
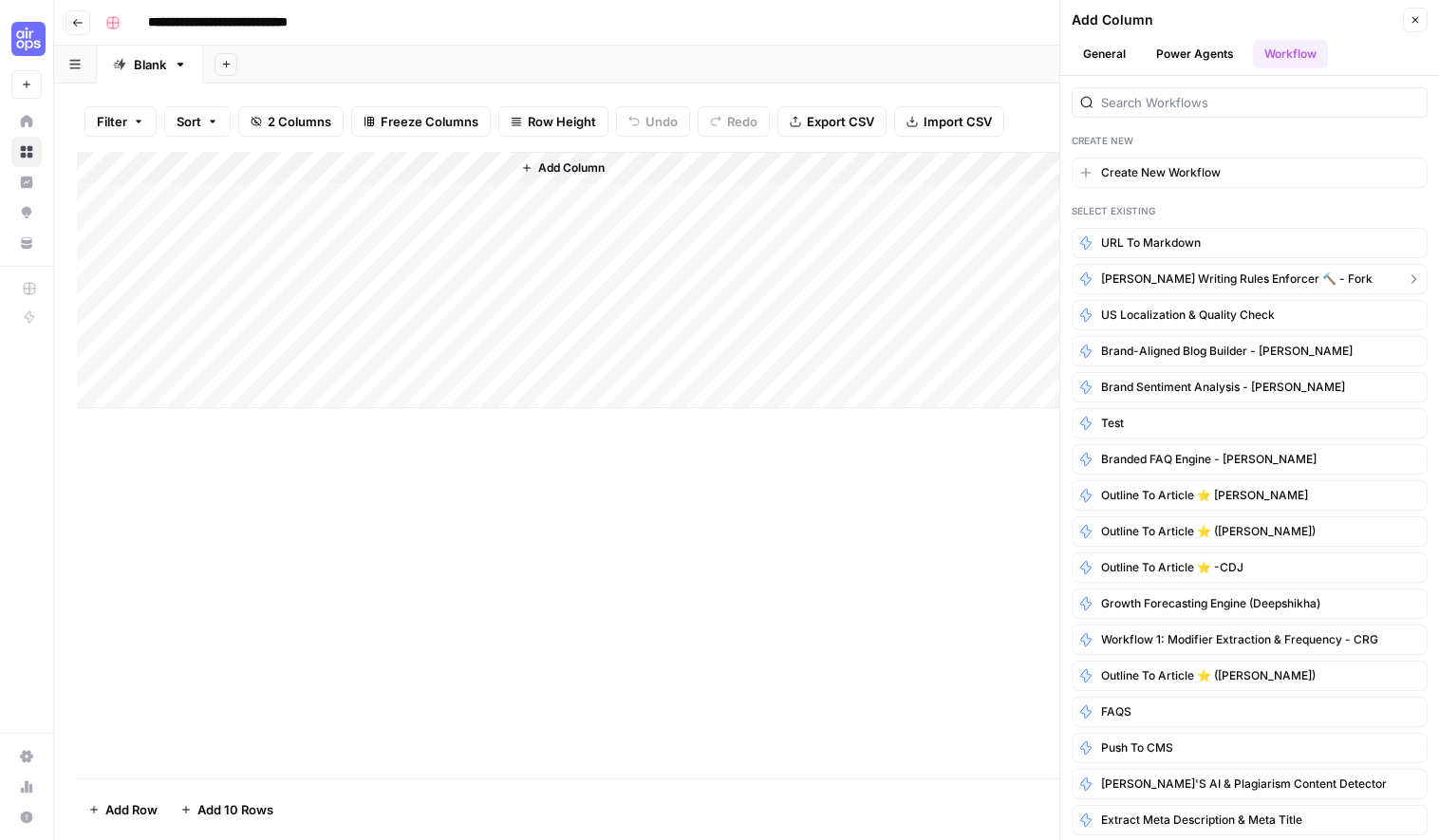
click at [1186, 282] on span "[PERSON_NAME] Writing Rules Enforcer 🔨 - Fork" at bounding box center [1236, 279] width 271 height 17
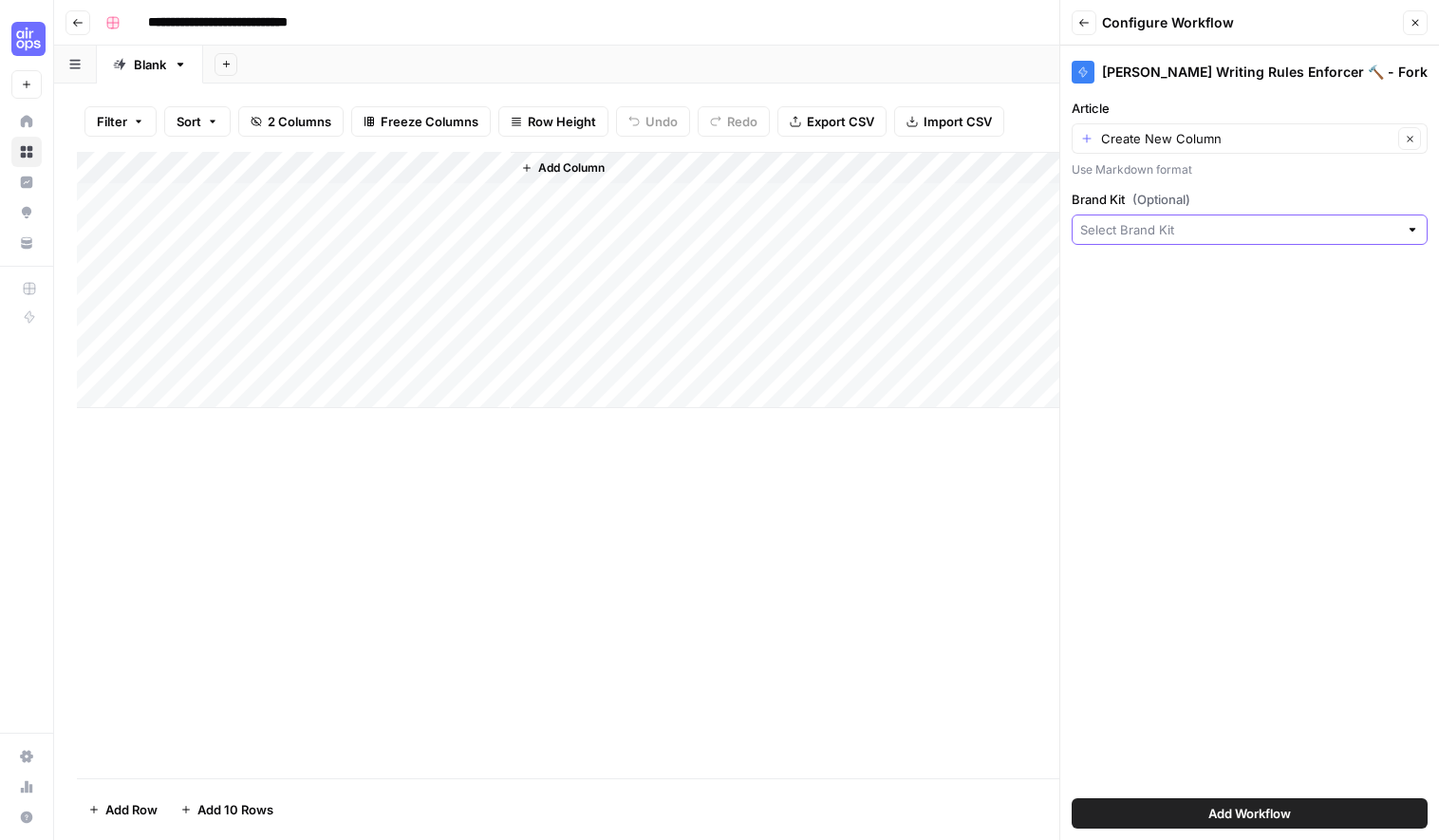
click at [1171, 229] on input "Brand Kit (Optional)" at bounding box center [1240, 230] width 318 height 19
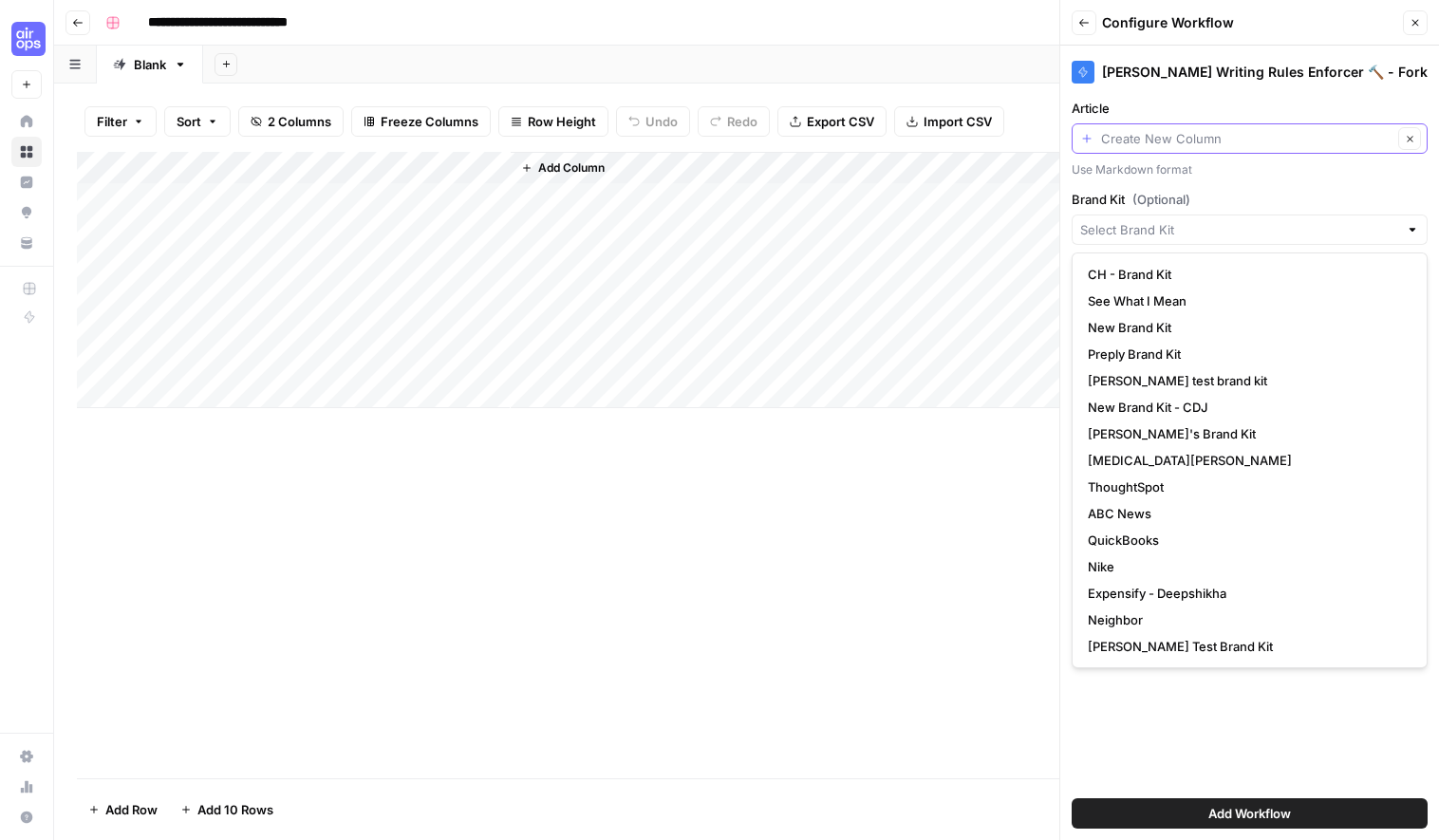
click at [1157, 140] on input "Article" at bounding box center [1246, 139] width 291 height 19
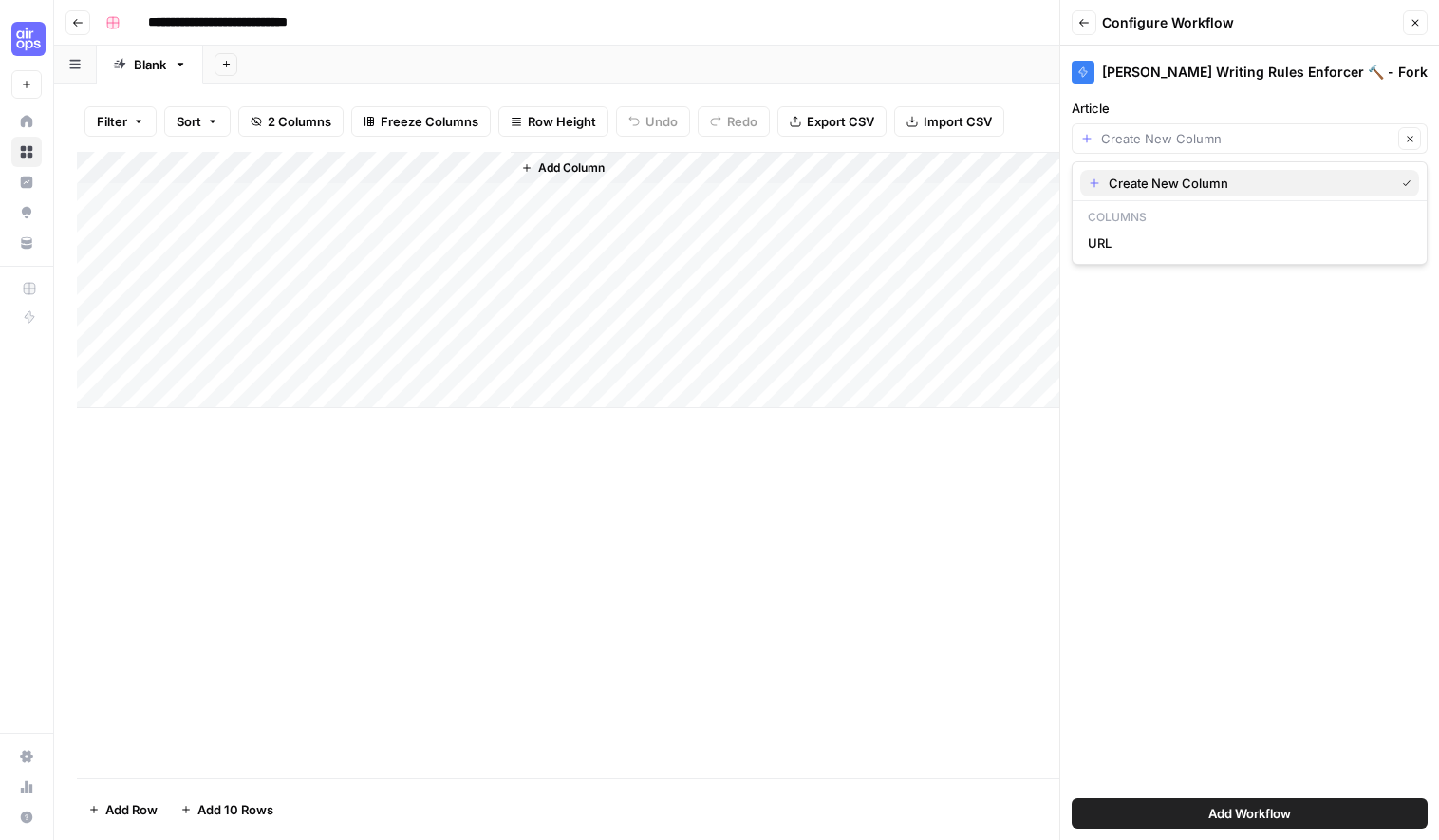
click at [1170, 182] on span "Create New Column" at bounding box center [1247, 183] width 278 height 19
type input "Create New Column"
click at [1158, 242] on div at bounding box center [1250, 230] width 356 height 31
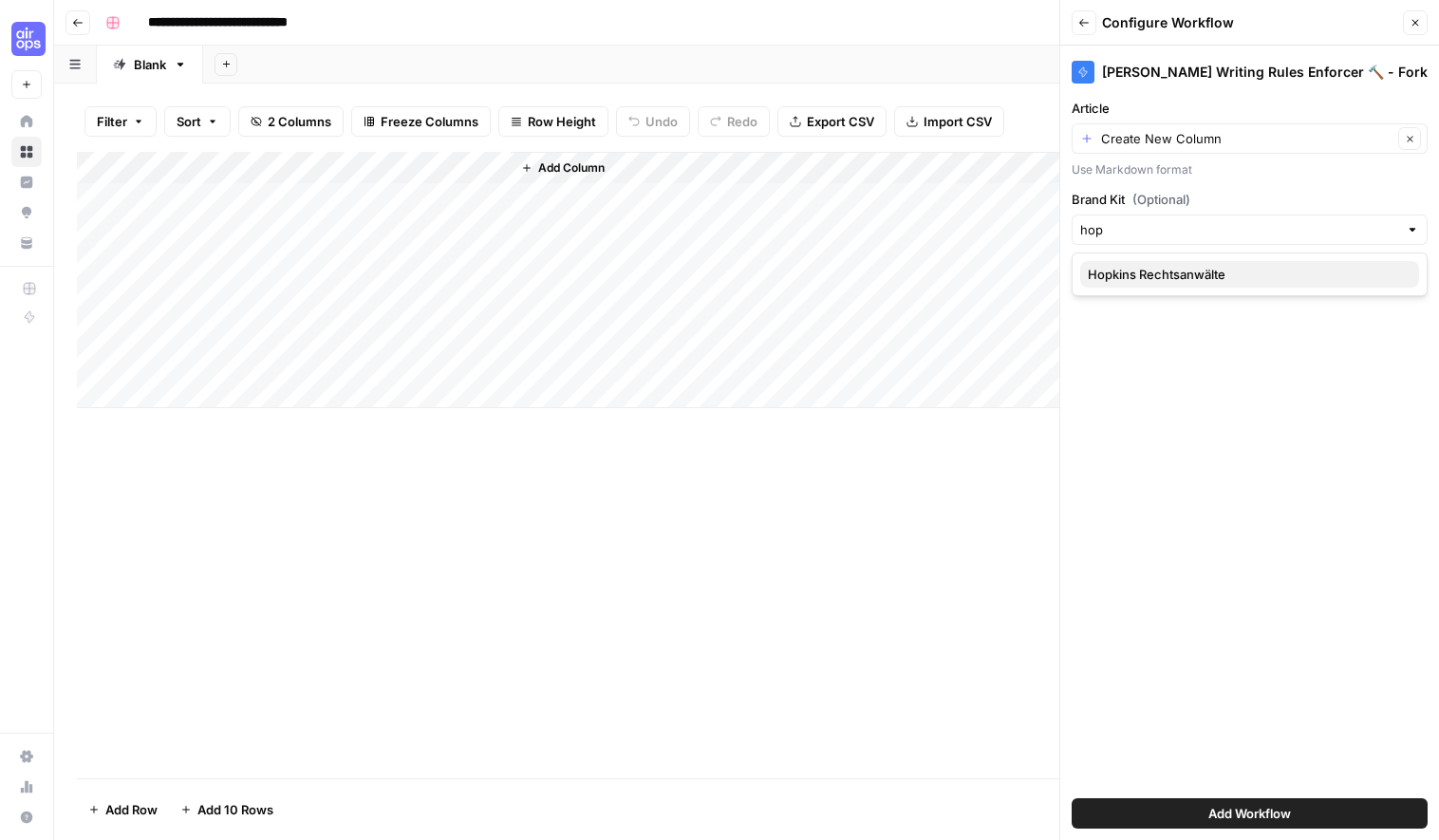
click at [1205, 265] on span "Hopkins Rechtsanwälte" at bounding box center [1246, 274] width 316 height 19
type input "Hopkins Rechtsanwälte"
click at [1274, 804] on span "Add Workflow" at bounding box center [1249, 813] width 82 height 19
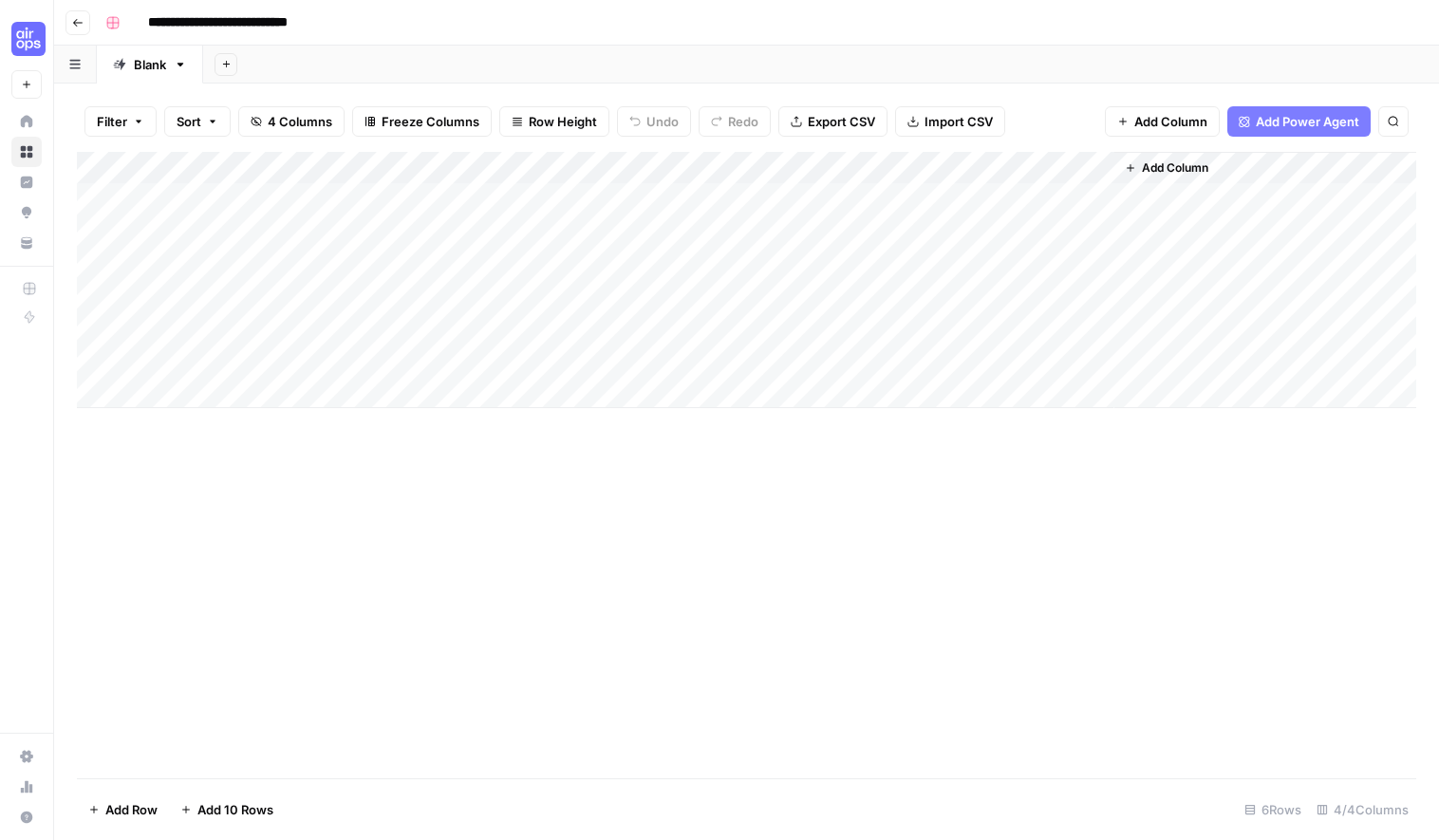
click at [625, 194] on div "Add Column" at bounding box center [746, 281] width 1339 height 257
click at [459, 191] on div "Add Column" at bounding box center [746, 281] width 1339 height 257
click at [471, 165] on div "Add Column" at bounding box center [746, 281] width 1339 height 257
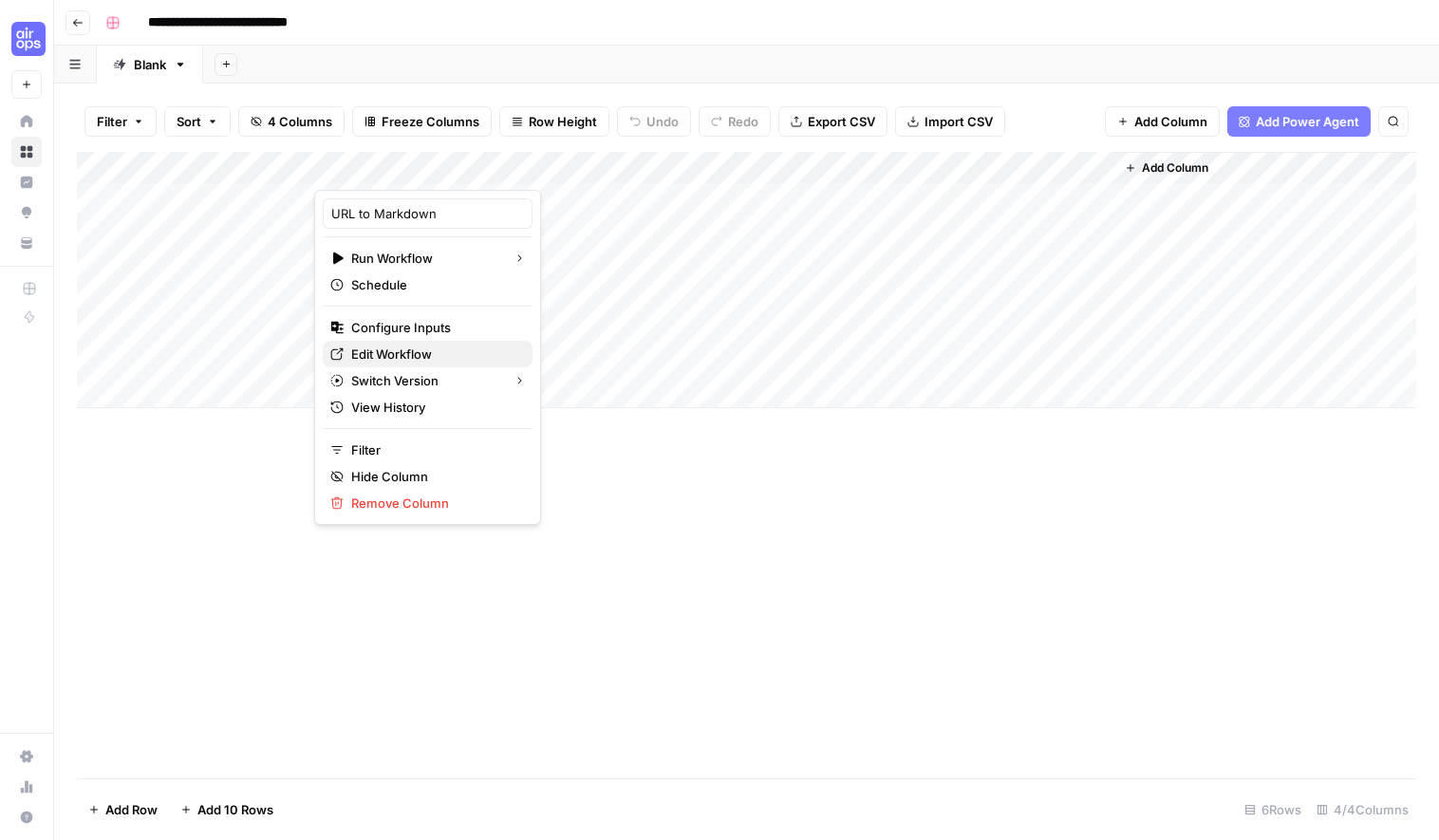
click at [402, 360] on span "Edit Workflow" at bounding box center [434, 354] width 166 height 19
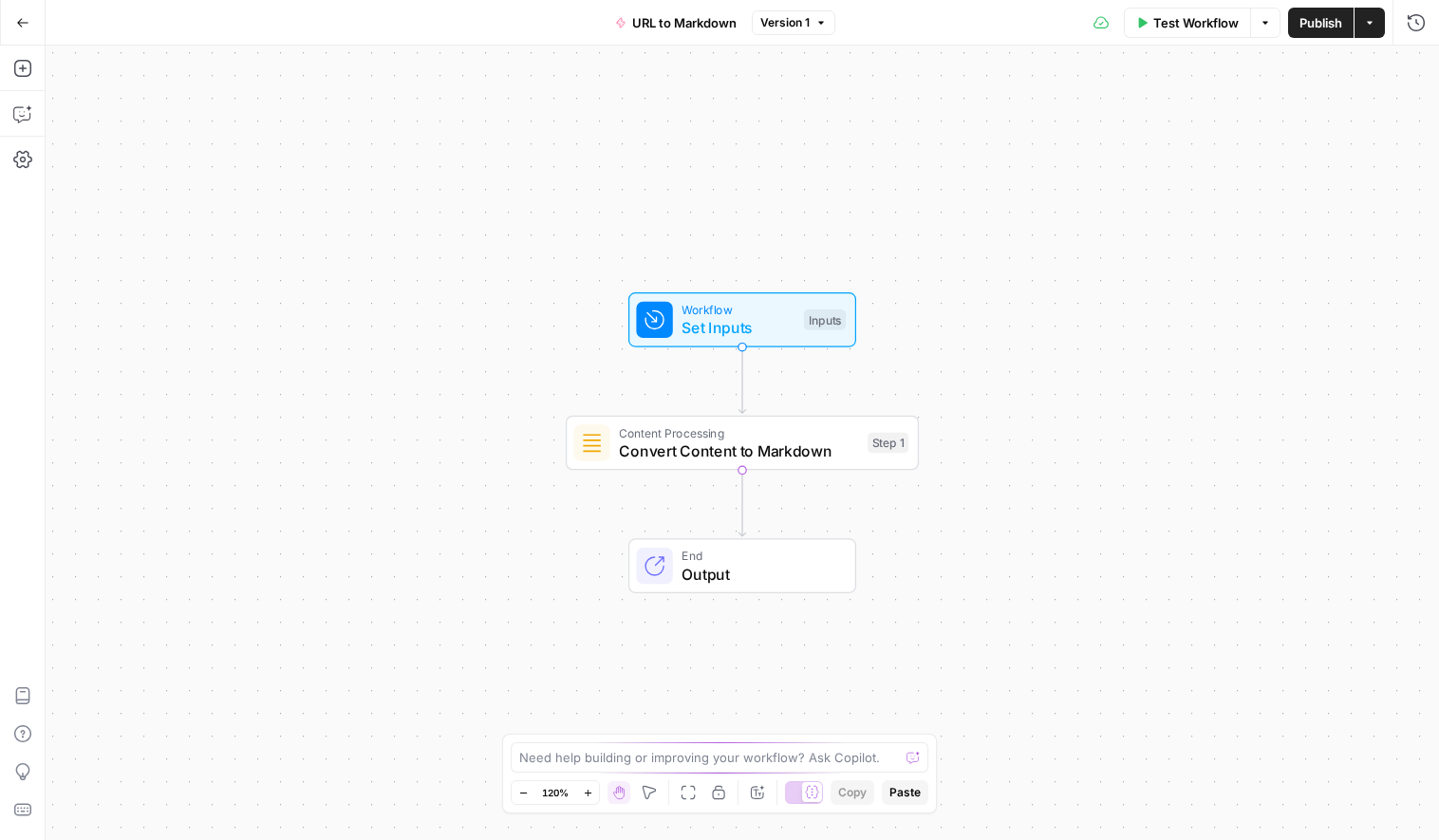
click at [739, 578] on span "Output" at bounding box center [759, 575] width 155 height 23
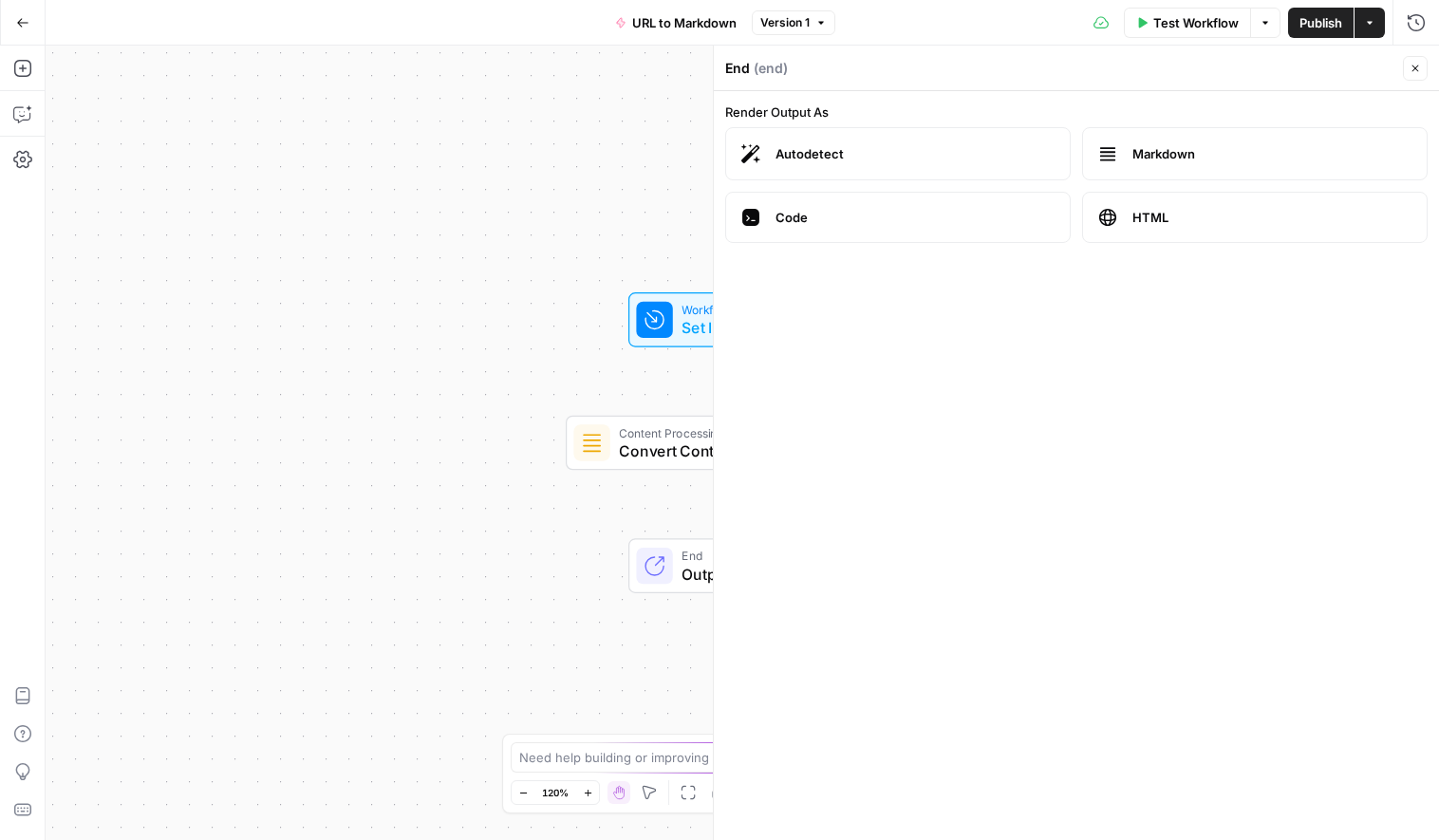
click at [896, 166] on label "Autodetect" at bounding box center [898, 153] width 346 height 53
click at [680, 579] on div "End Output" at bounding box center [741, 566] width 210 height 39
click at [1407, 73] on button "Close" at bounding box center [1416, 68] width 25 height 25
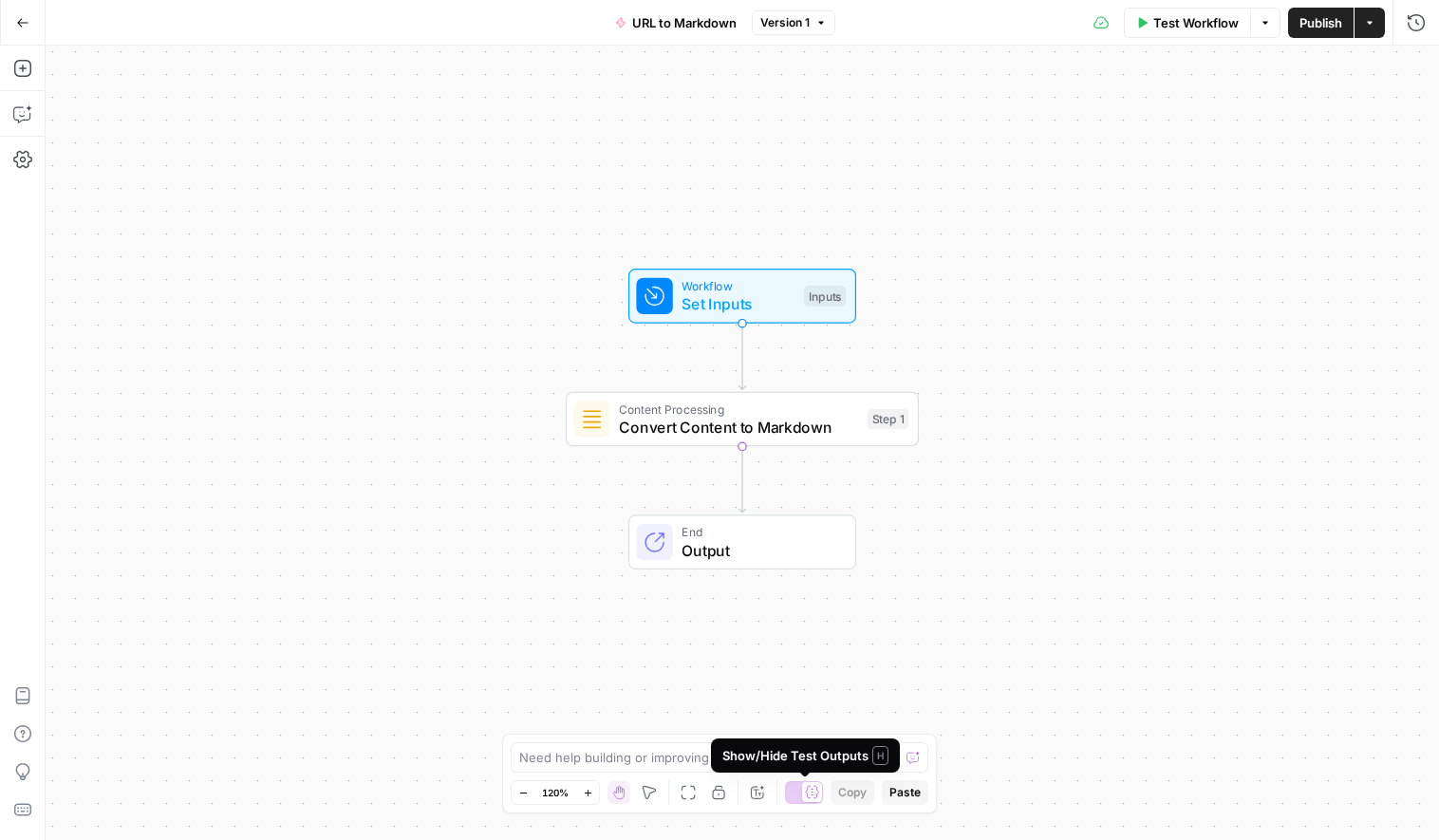
click at [789, 537] on span "End" at bounding box center [759, 532] width 155 height 18
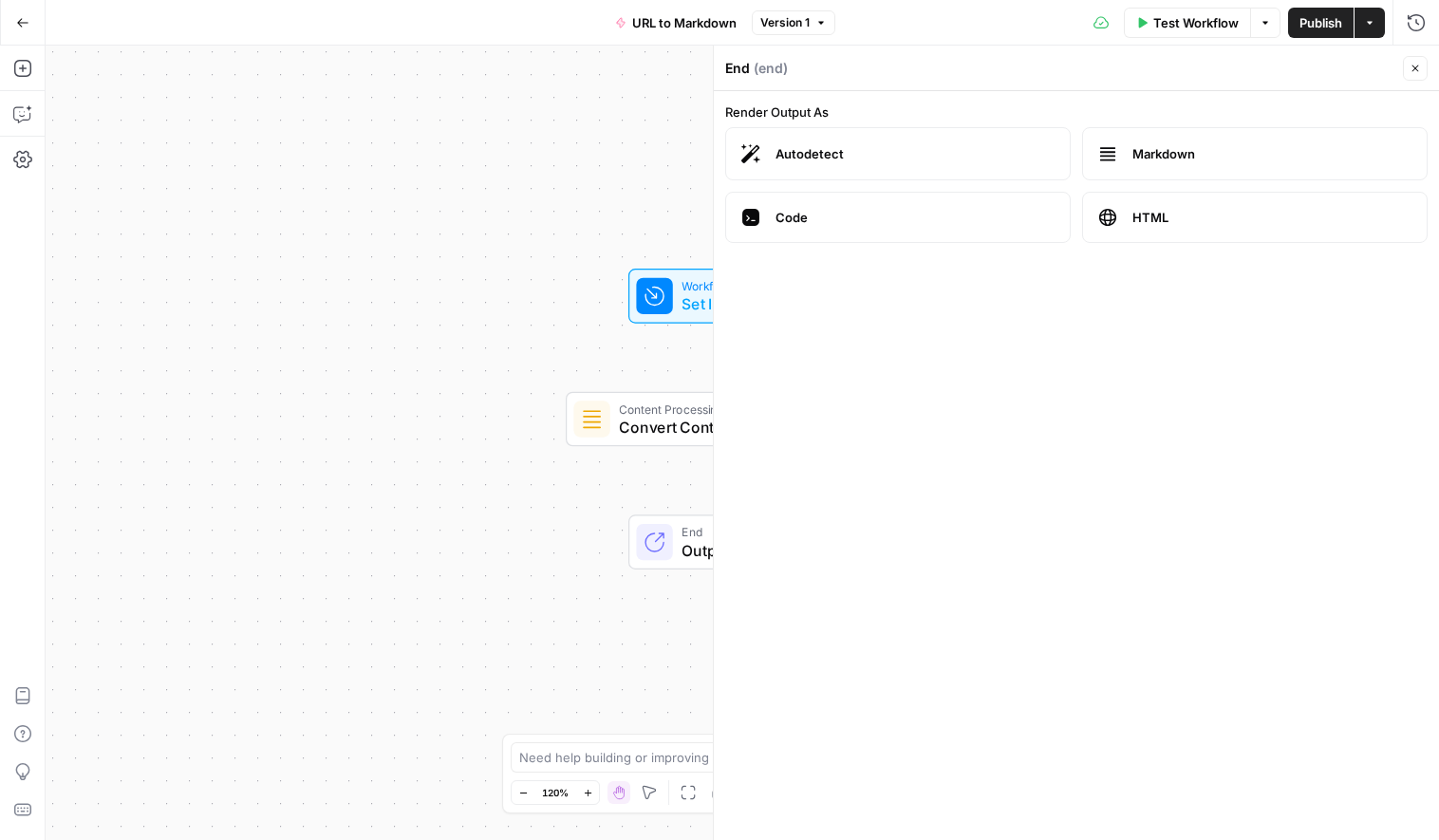
click at [561, 624] on div "Workflow Set Inputs Inputs Content Processing Convert Content to Markdown Step …" at bounding box center [742, 443] width 1394 height 794
click at [810, 794] on icon at bounding box center [811, 791] width 14 height 14
click at [810, 794] on div at bounding box center [804, 793] width 38 height 23
click at [1416, 66] on icon "button" at bounding box center [1416, 68] width 7 height 7
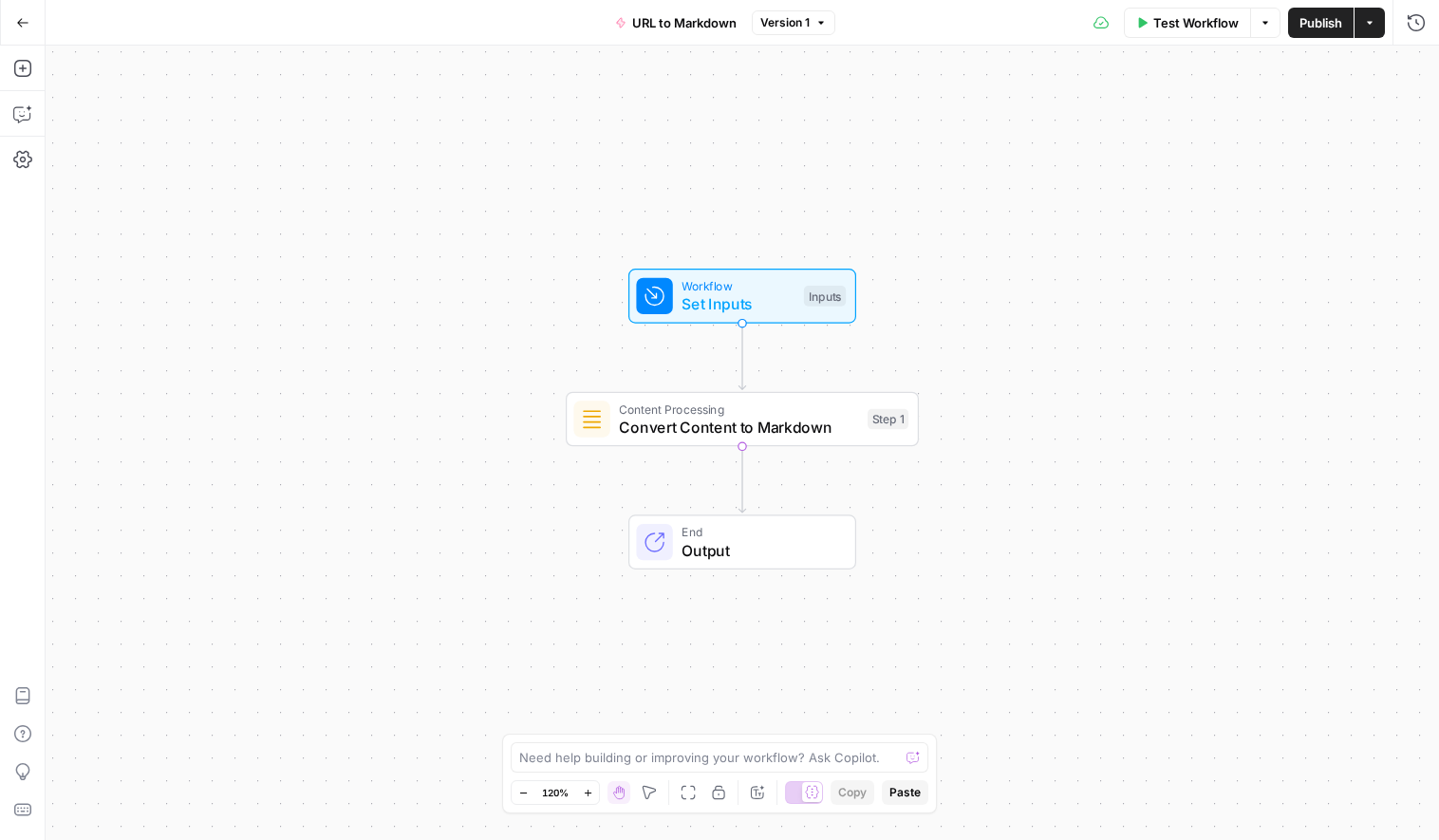
click at [783, 530] on span "End" at bounding box center [759, 532] width 155 height 18
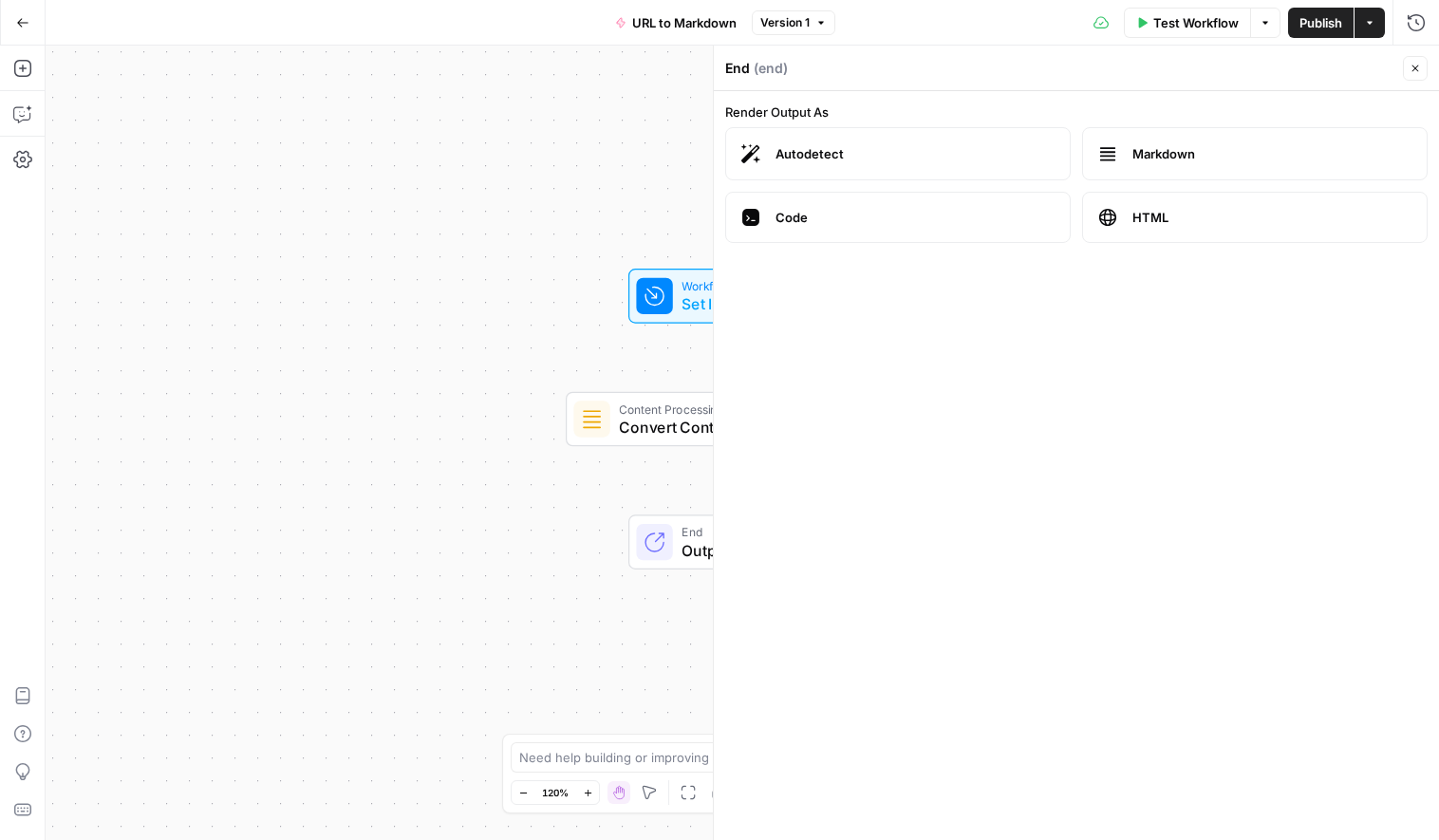
click at [644, 406] on span "Content Processing" at bounding box center [739, 408] width 240 height 18
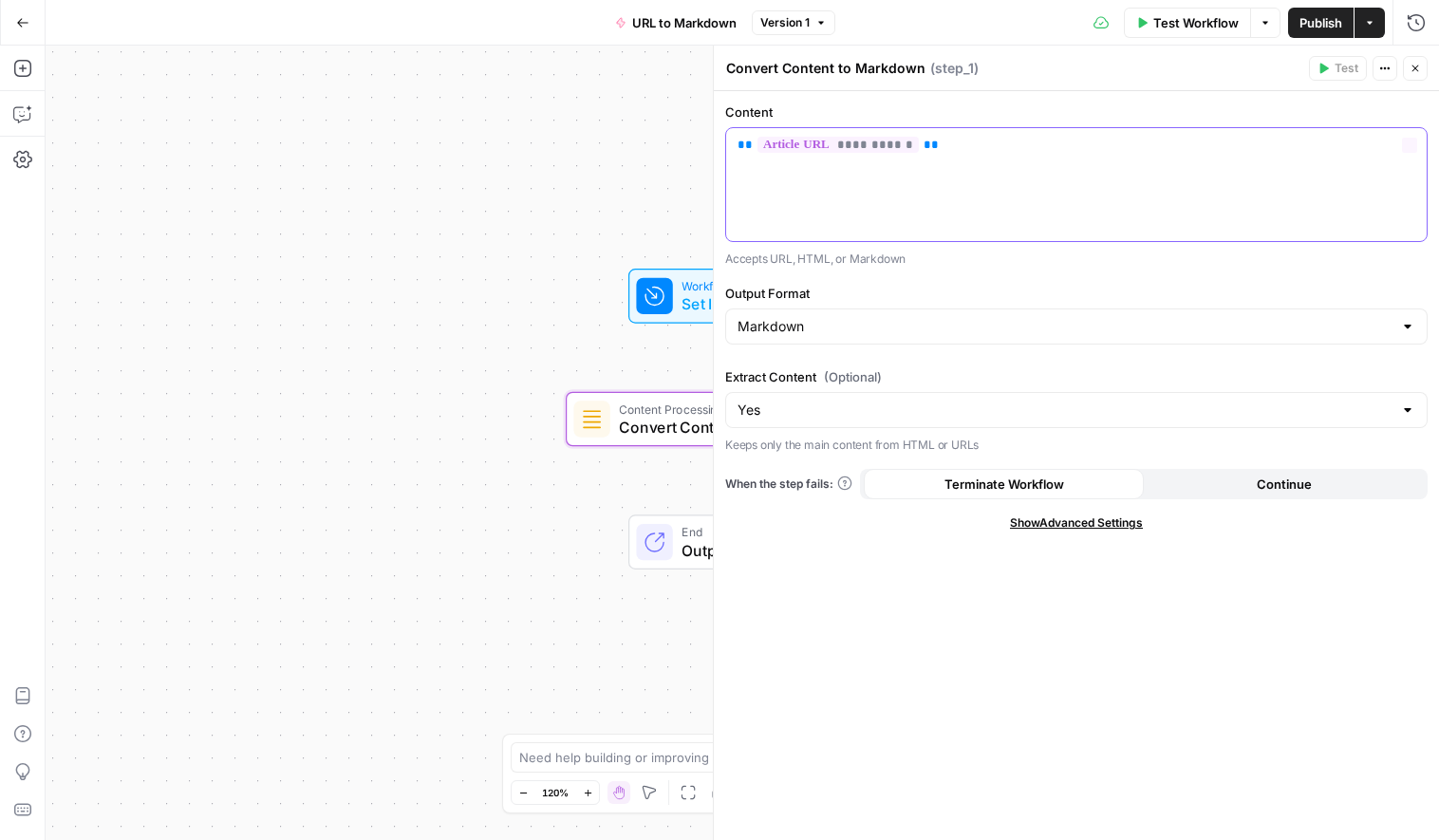
click at [1084, 140] on p "**********" at bounding box center [1077, 146] width 678 height 19
click at [21, 110] on icon "button" at bounding box center [23, 114] width 19 height 19
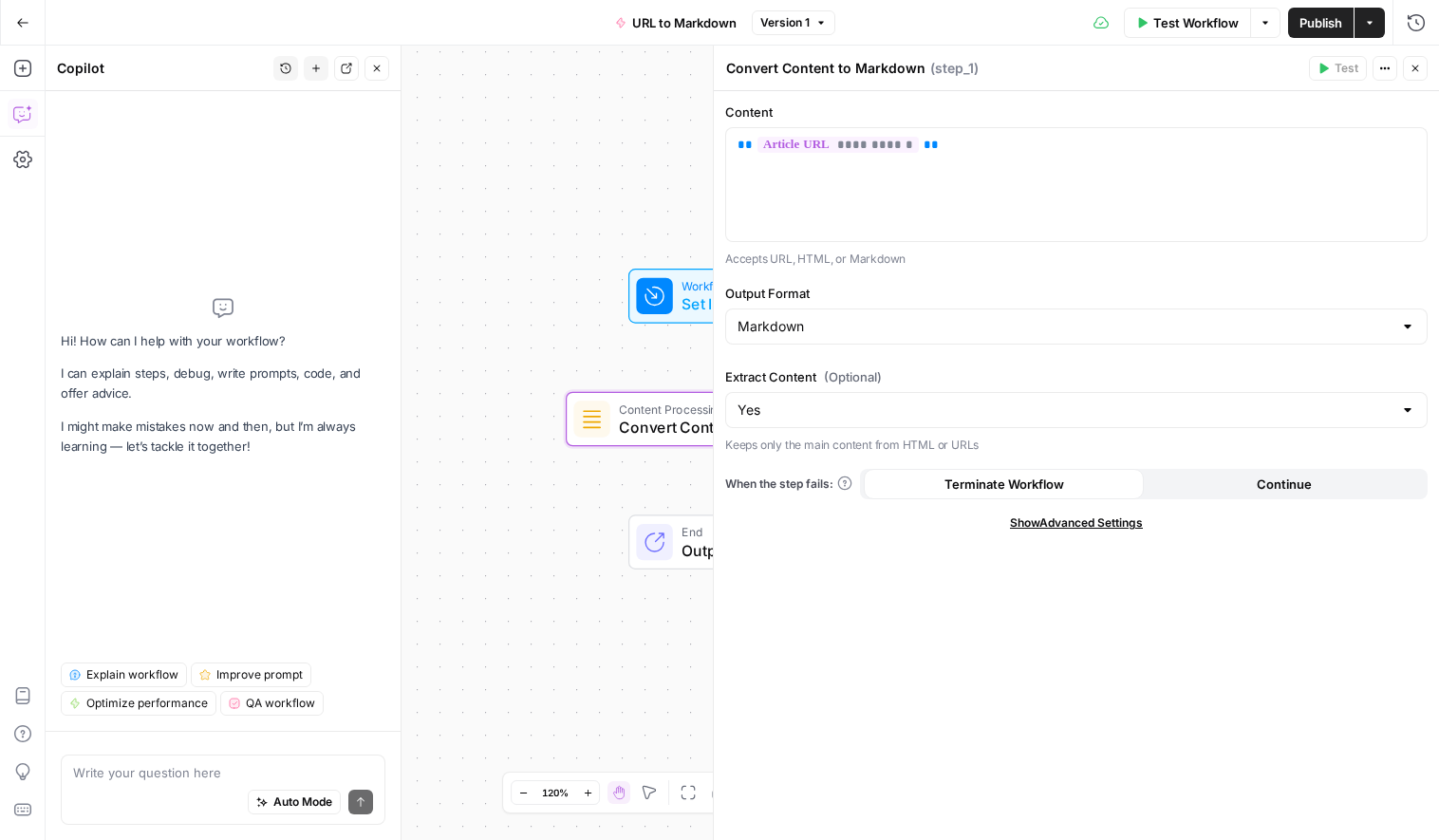
click at [130, 779] on textarea at bounding box center [222, 773] width 300 height 19
type textarea "the output should be the article from the url?"
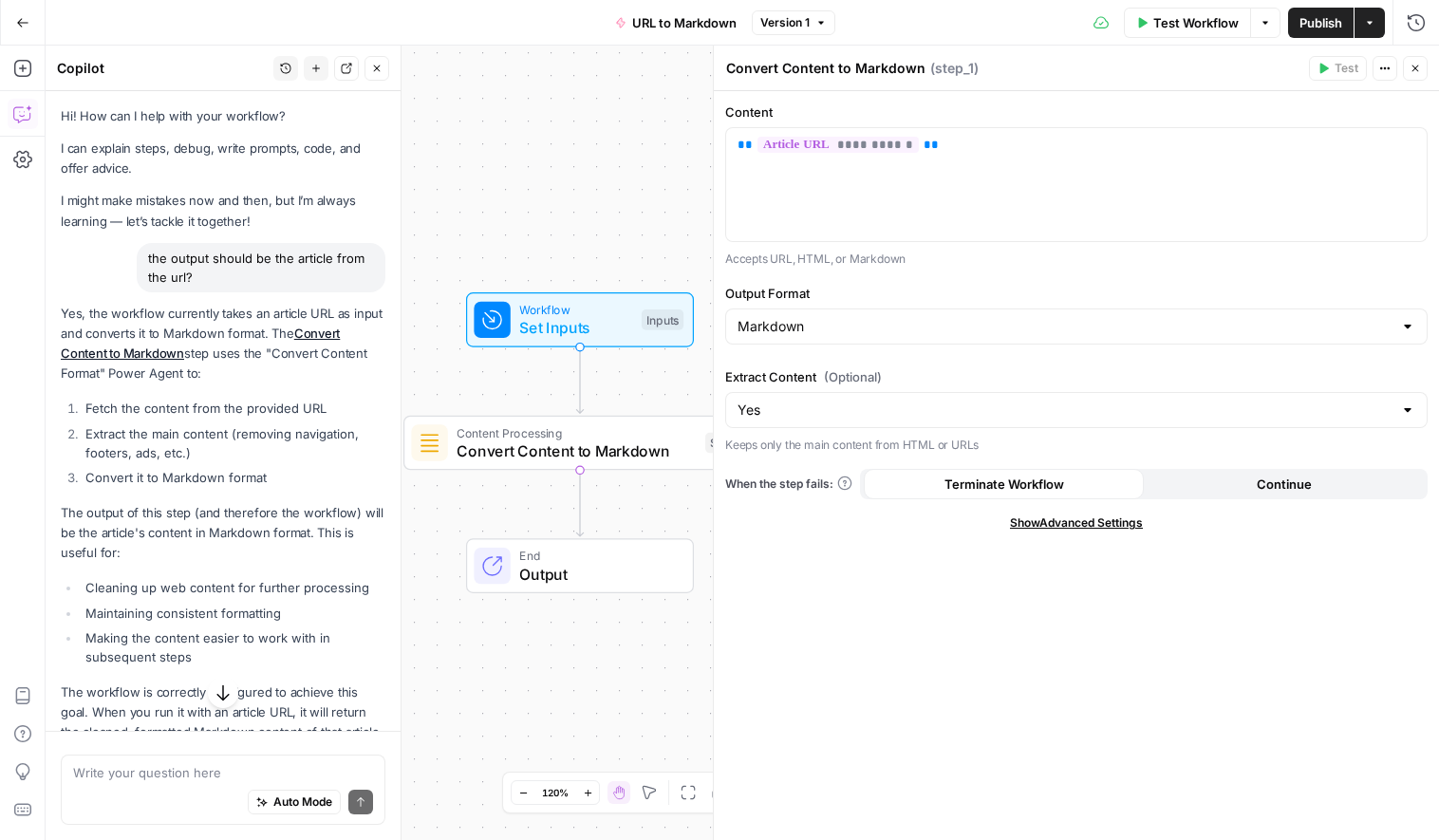
click at [1064, 523] on span "Show Advanced Settings" at bounding box center [1076, 523] width 133 height 17
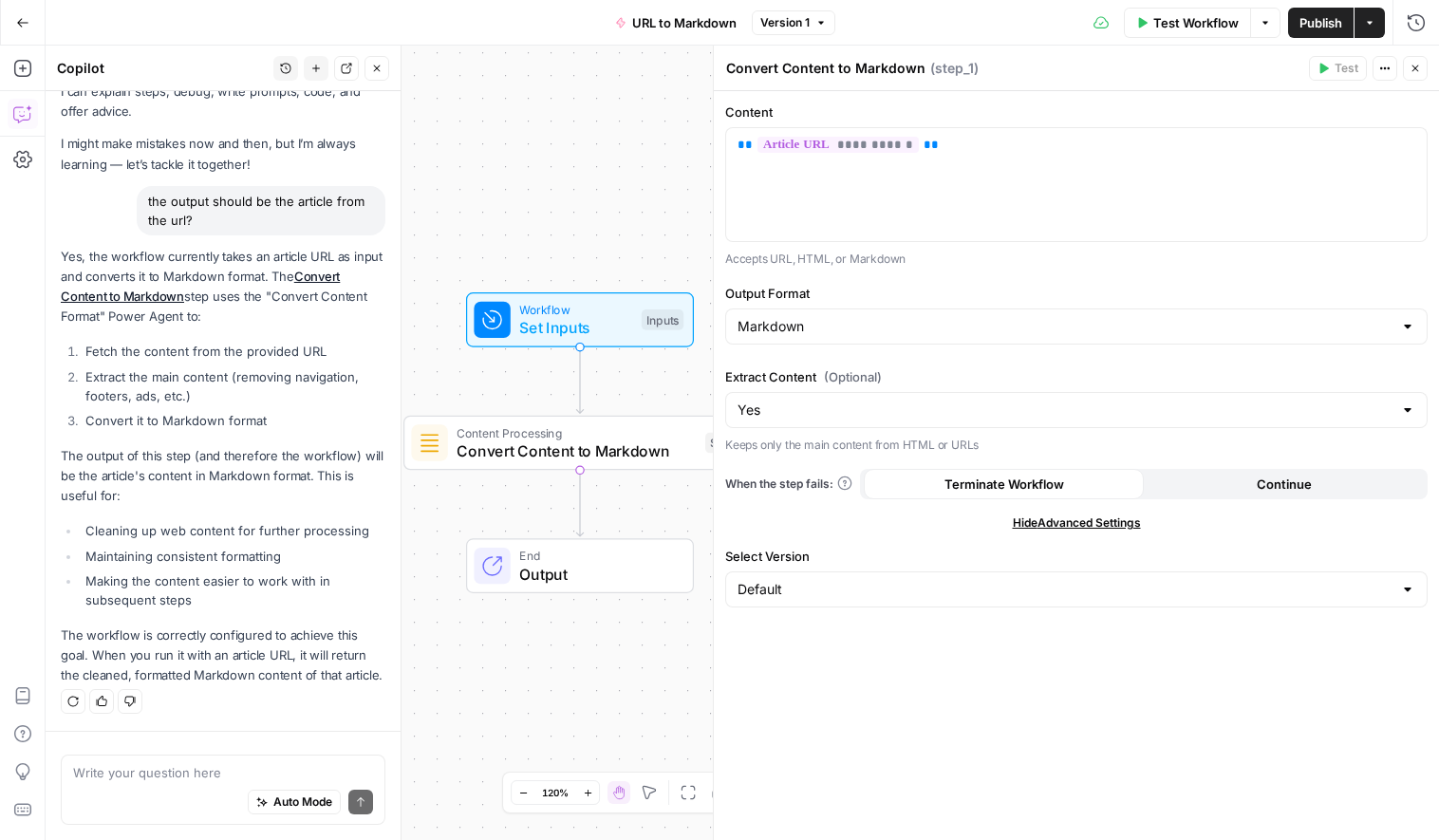
click at [1418, 74] on button "Close" at bounding box center [1416, 68] width 25 height 25
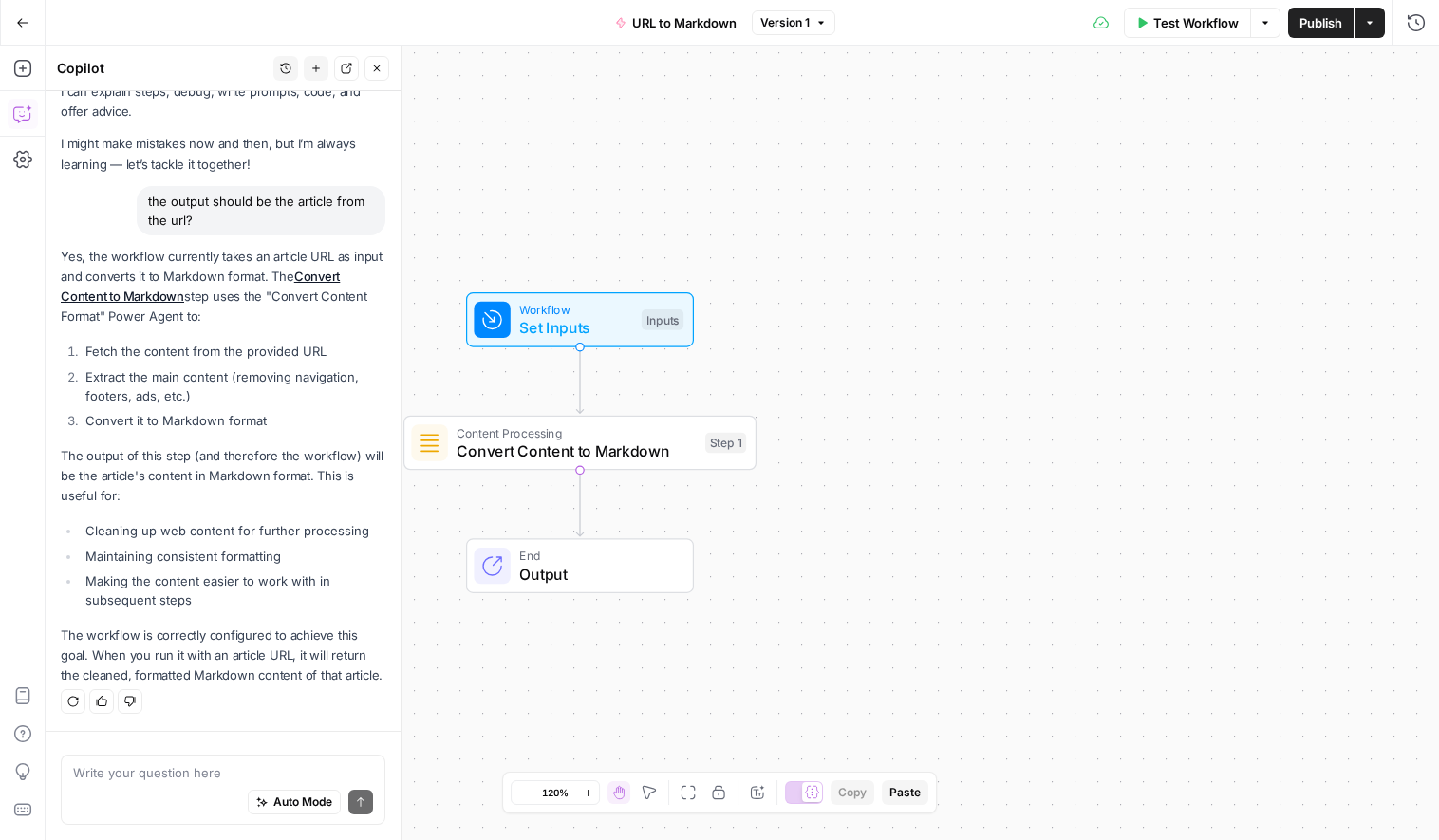
click at [1197, 23] on span "Test Workflow" at bounding box center [1196, 23] width 85 height 19
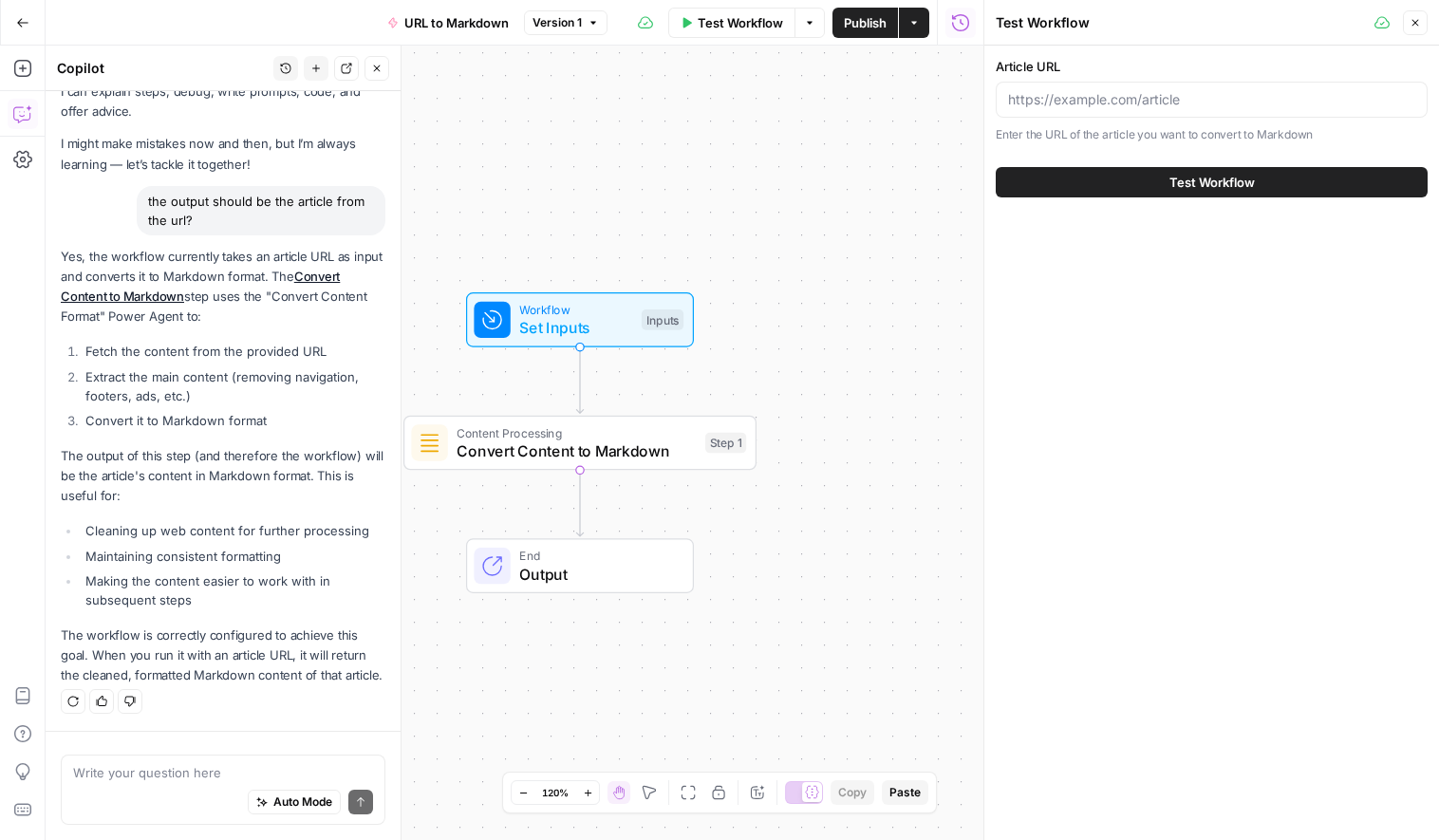
click at [1130, 121] on div "Article URL Enter the URL of the article you want to convert to Markdown" at bounding box center [1211, 100] width 432 height 87
